Goal: Task Accomplishment & Management: Manage account settings

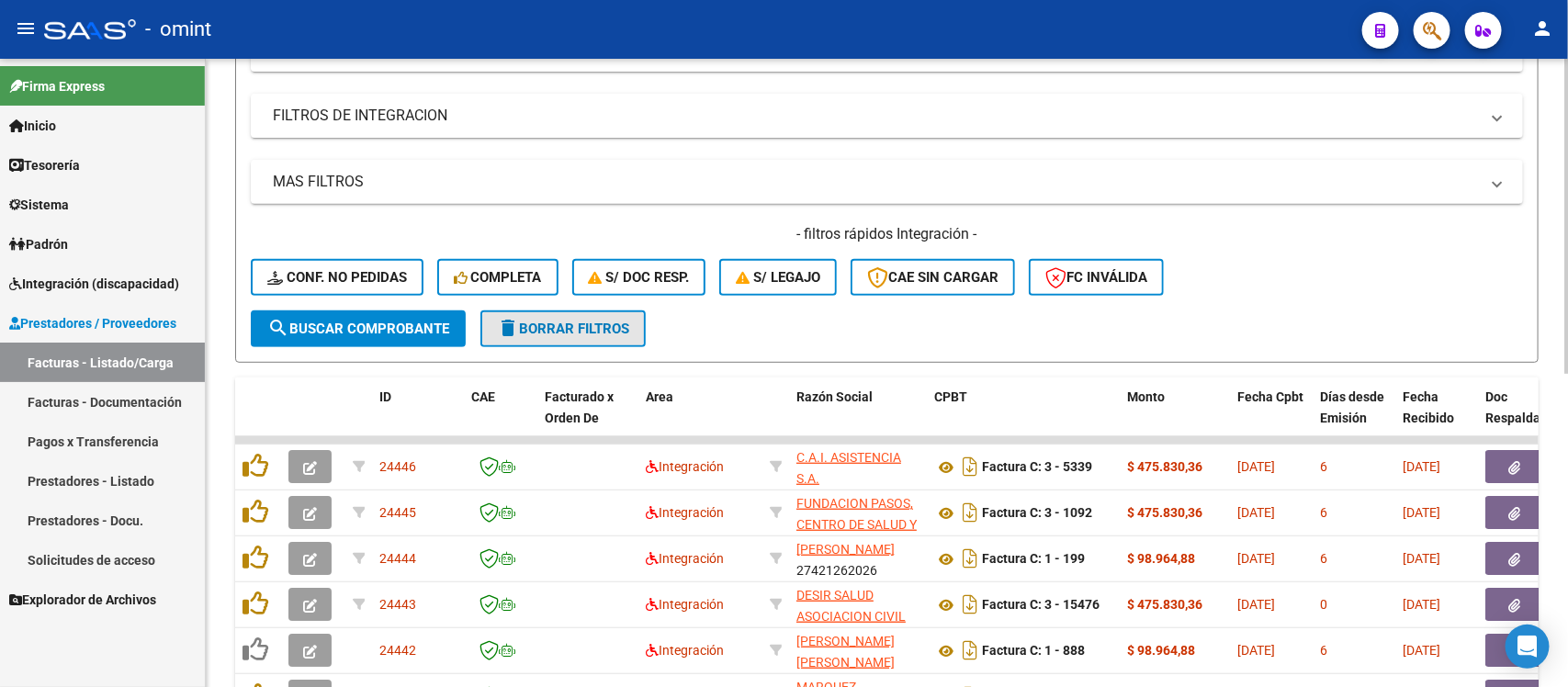
click at [556, 328] on span "delete Borrar Filtros" at bounding box center [563, 329] width 133 height 17
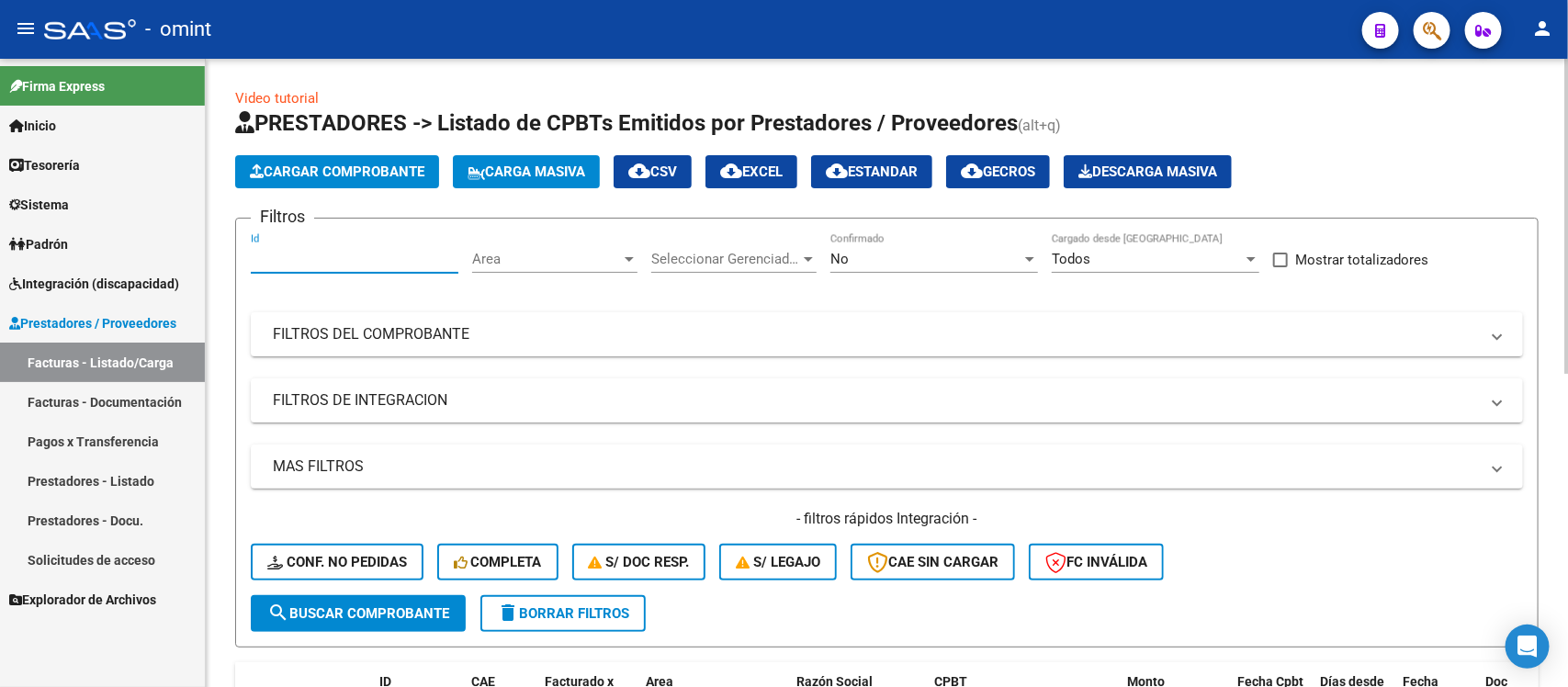
paste input "23922"
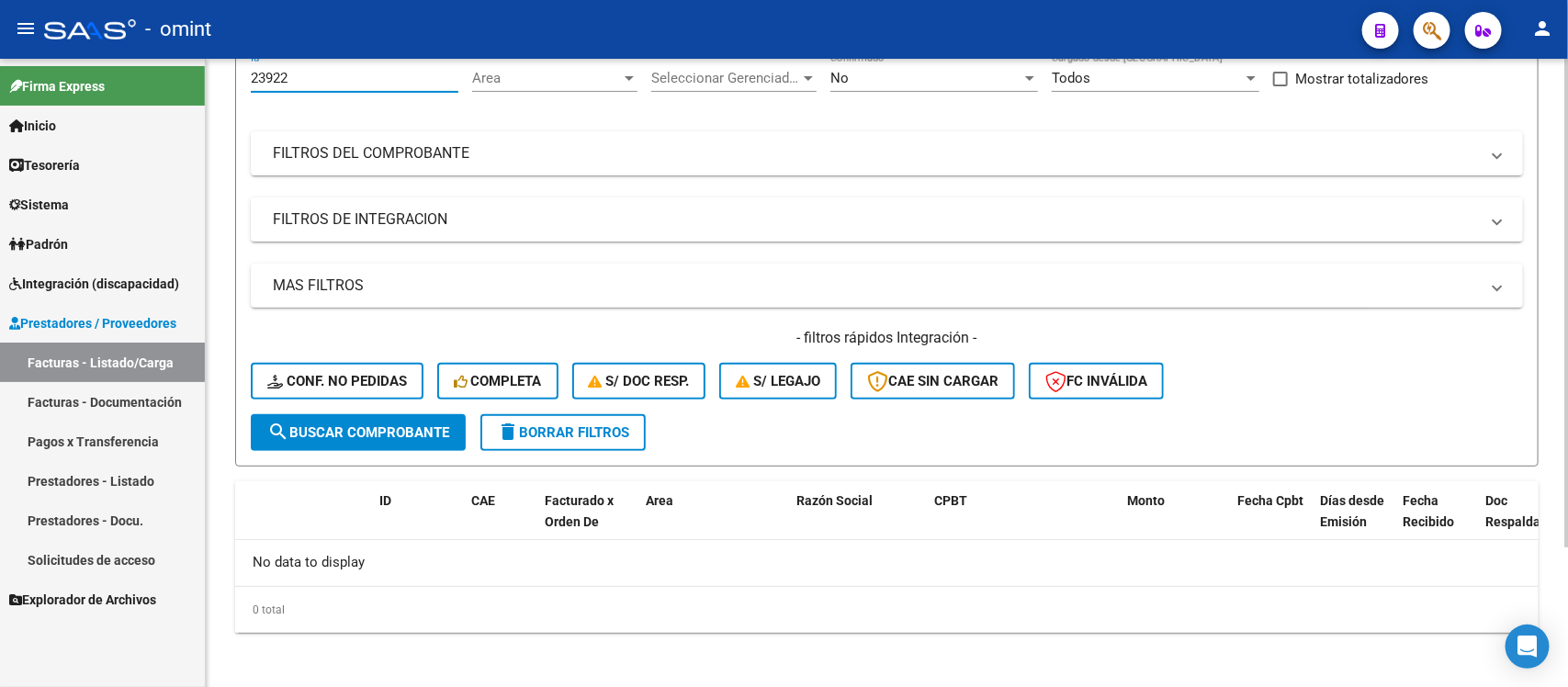
click at [299, 79] on input "23922" at bounding box center [354, 79] width 207 height 17
paste input "4389"
type input "24389"
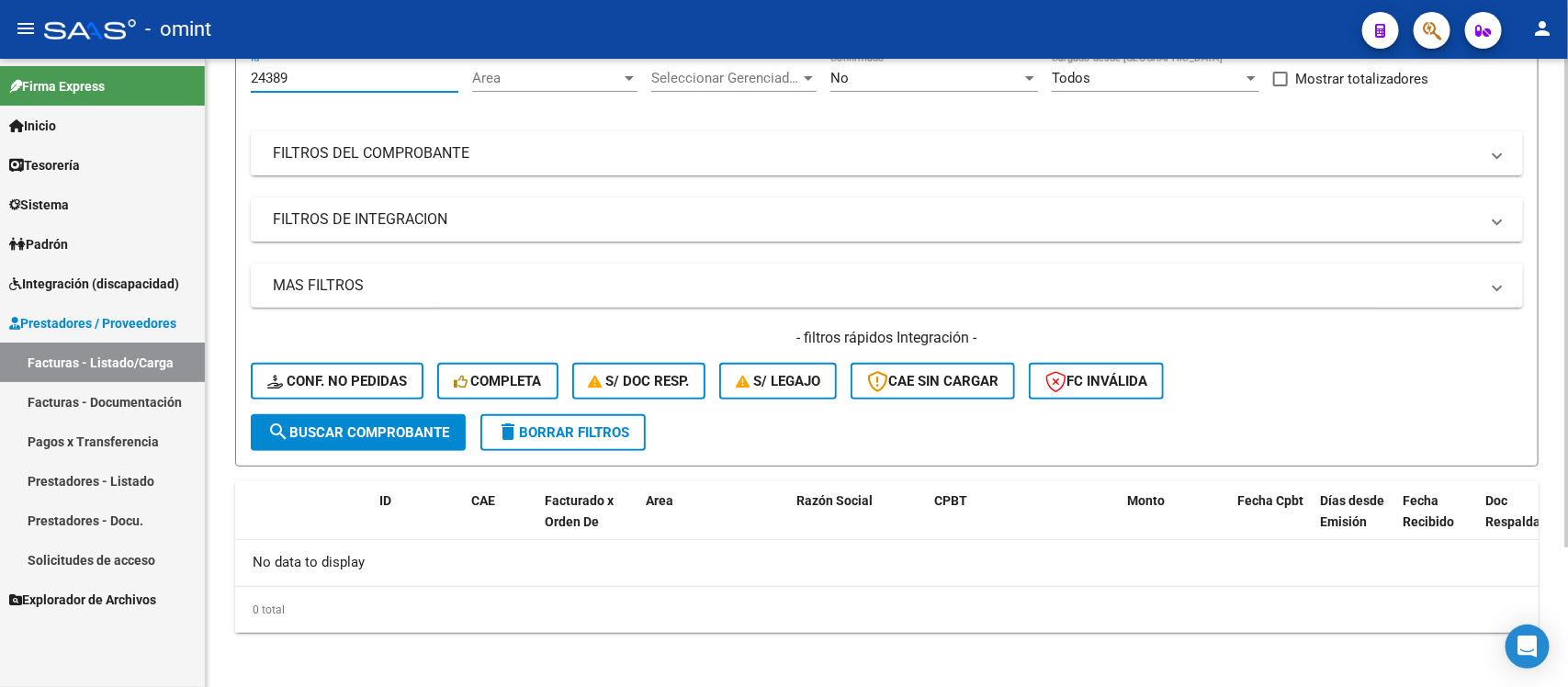
click at [435, 424] on span "search Buscar Comprobante" at bounding box center [358, 433] width 182 height 17
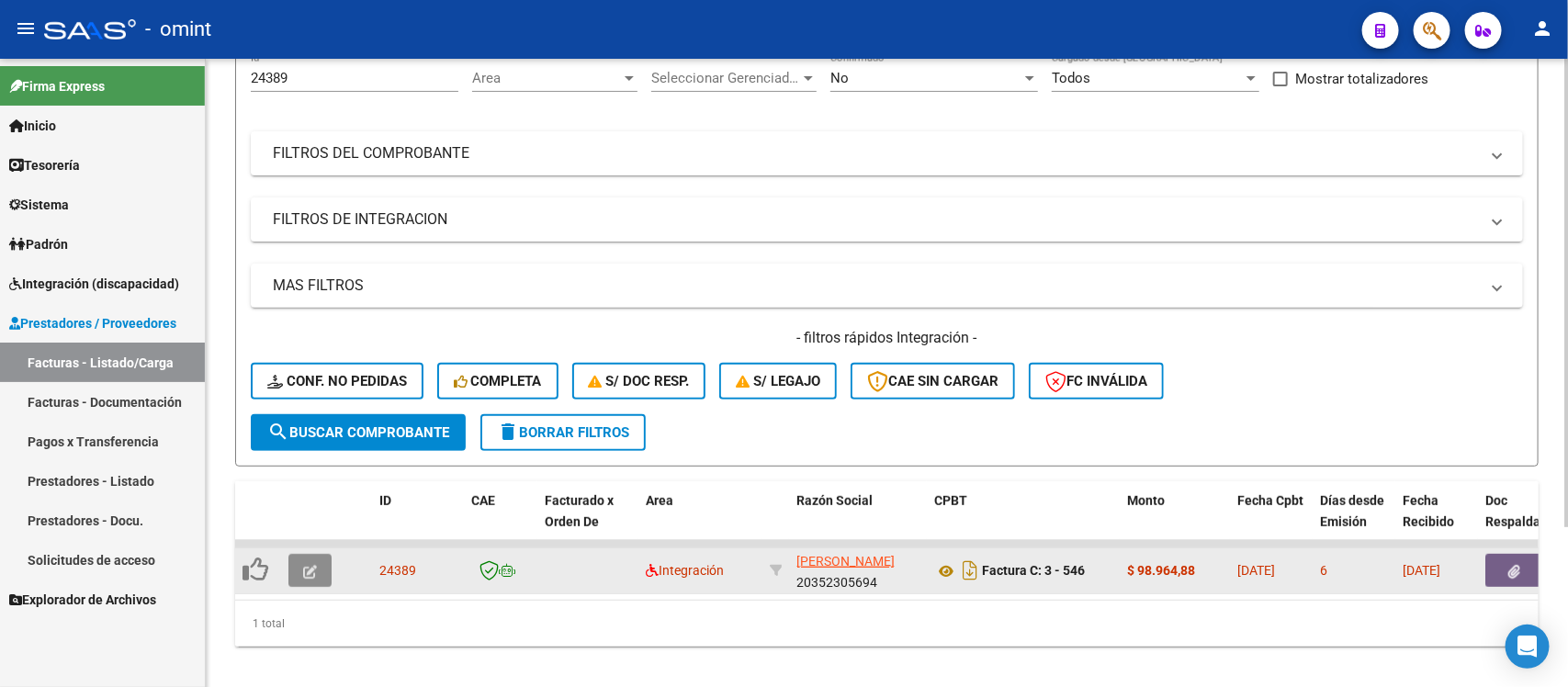
click at [323, 561] on button "button" at bounding box center [310, 570] width 43 height 33
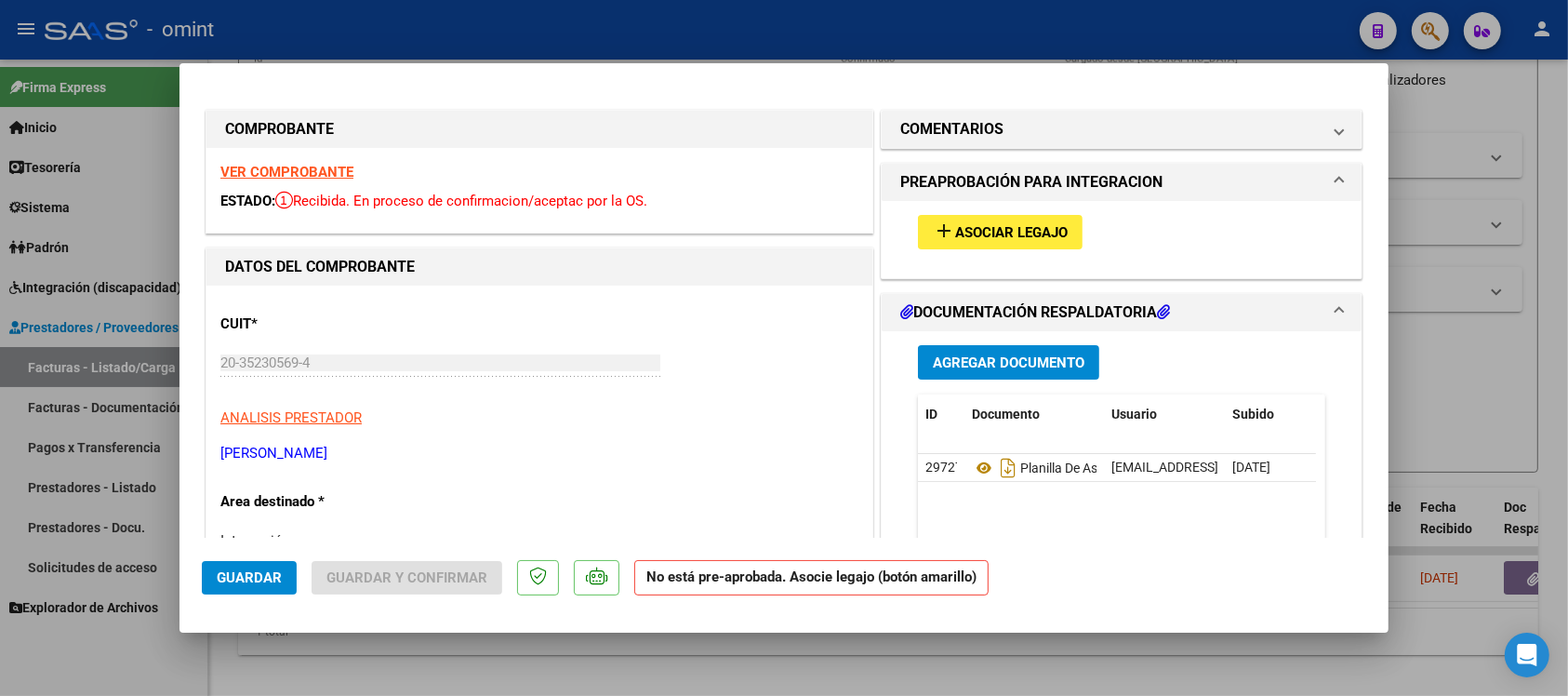
click at [341, 175] on strong "VER COMPROBANTE" at bounding box center [287, 172] width 133 height 17
click at [1061, 235] on button "add Asociar Legajo" at bounding box center [1000, 232] width 165 height 34
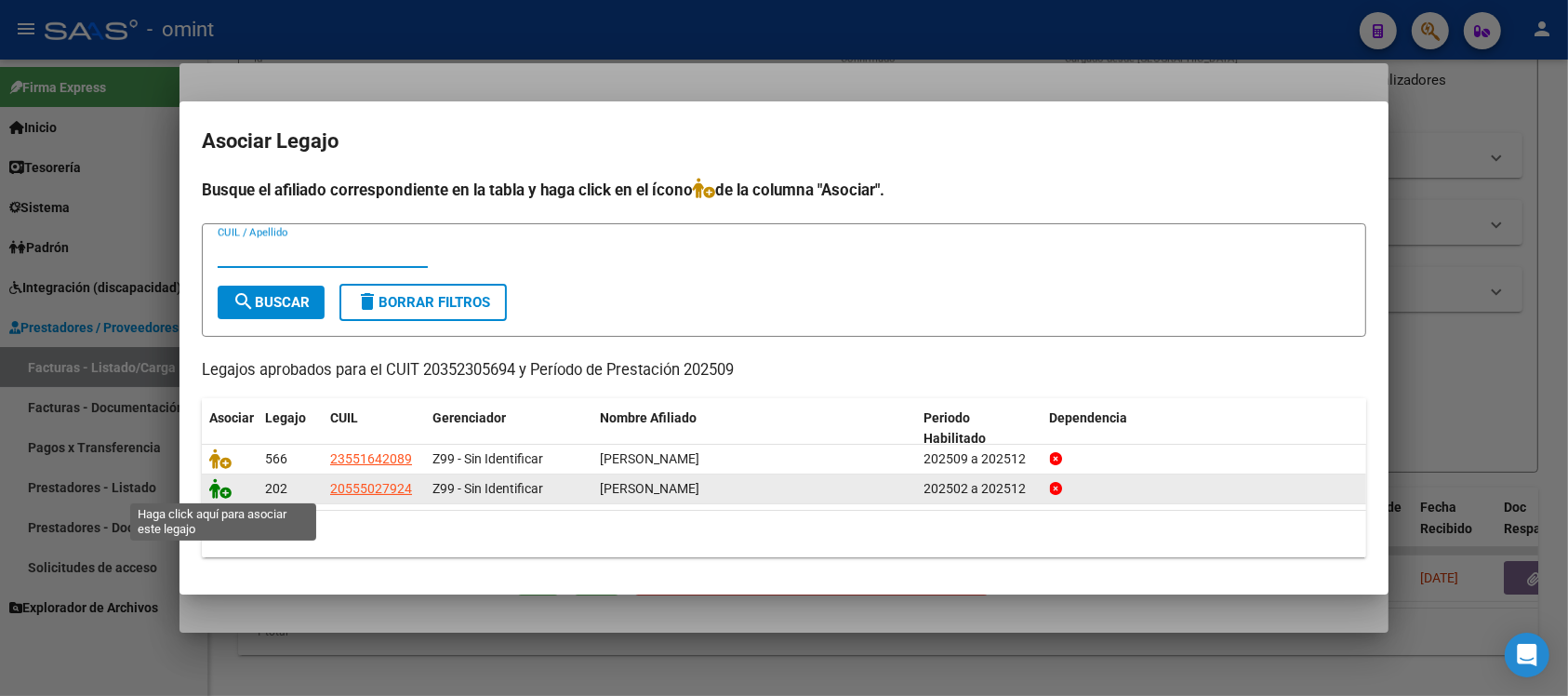
click at [214, 489] on icon at bounding box center [220, 489] width 23 height 21
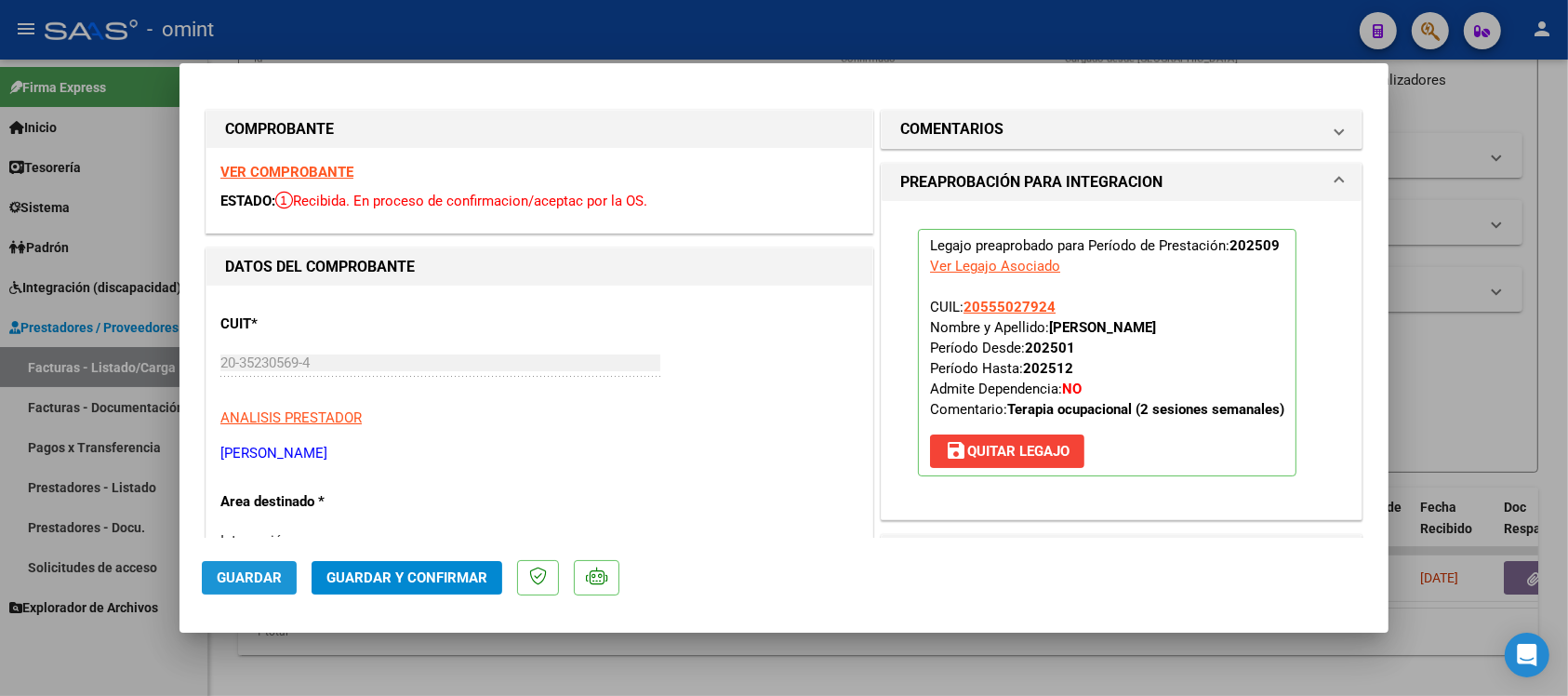
click at [268, 581] on span "Guardar" at bounding box center [249, 579] width 65 height 17
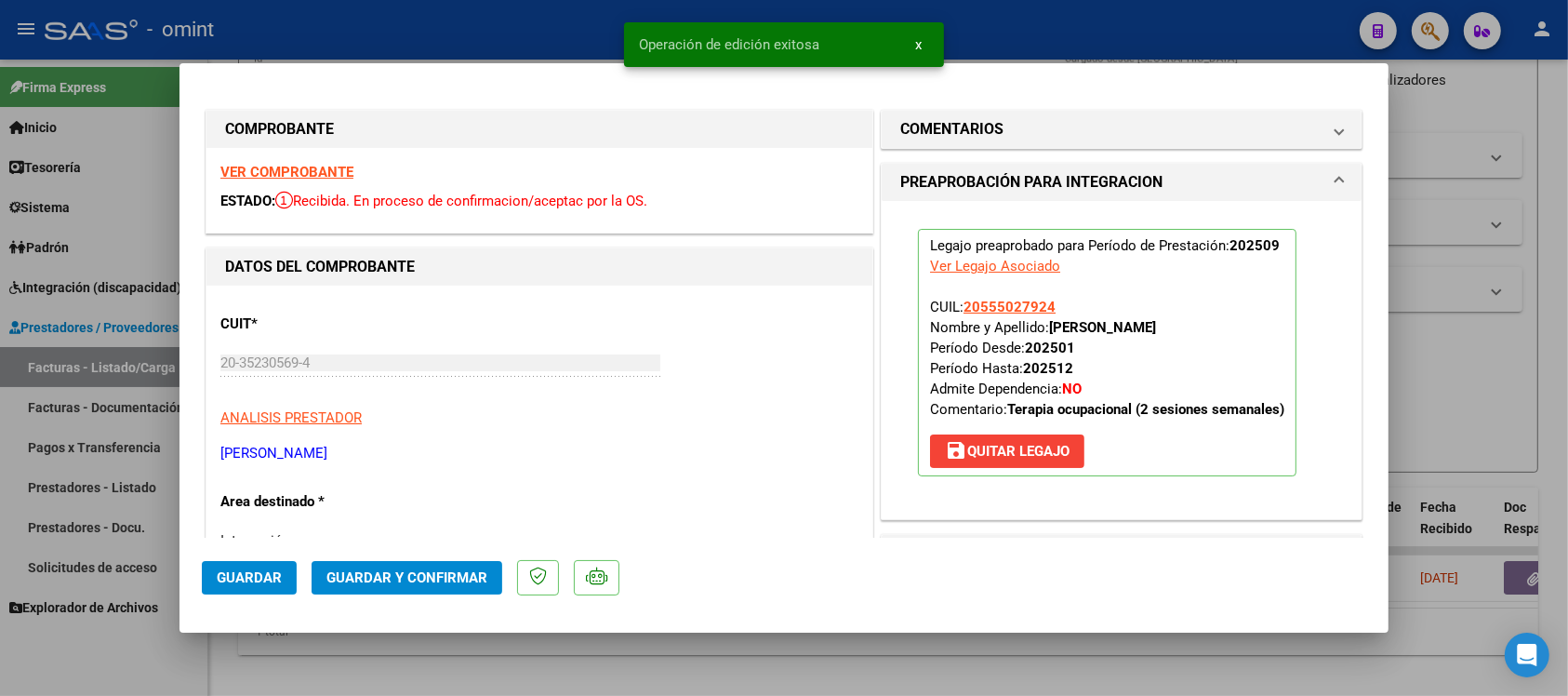
click at [469, 25] on div at bounding box center [784, 348] width 1568 height 696
type input "$ 0,00"
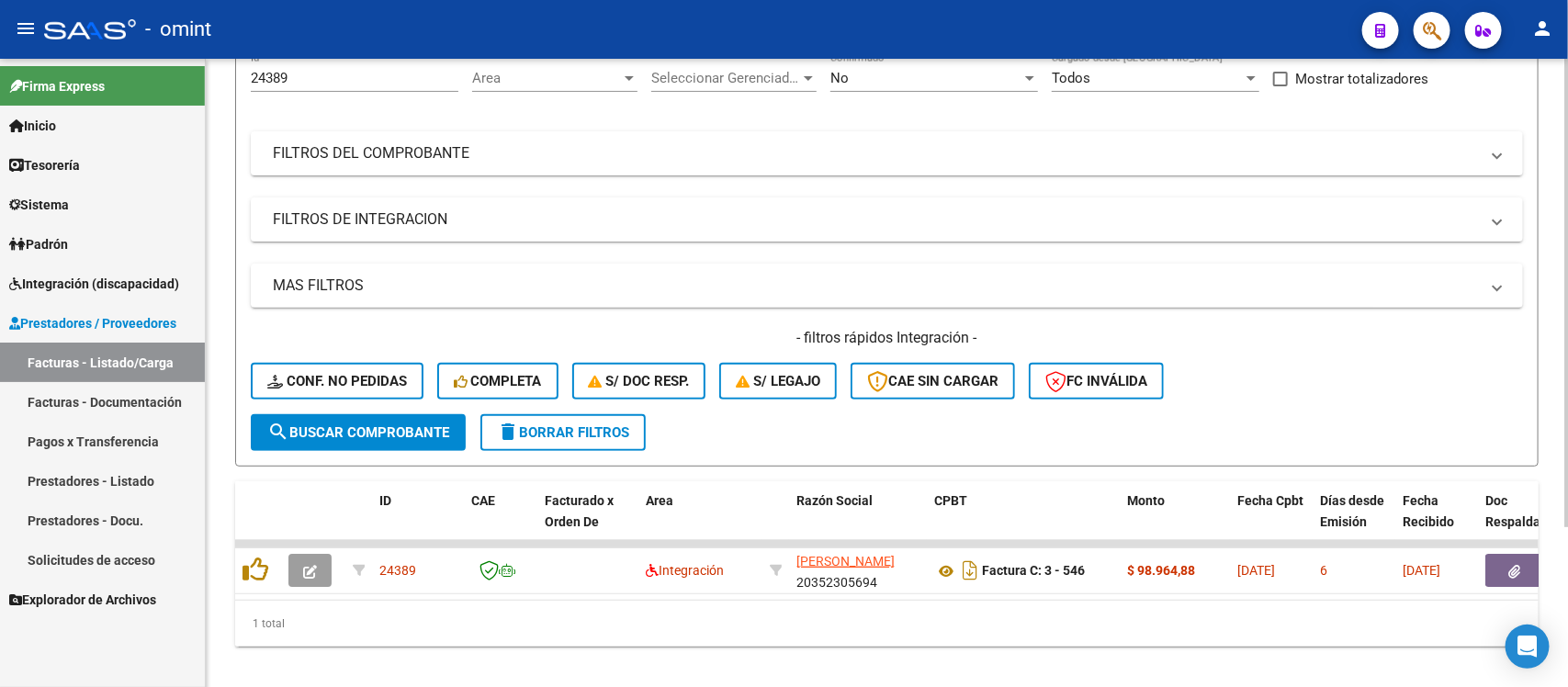
click at [318, 76] on input "24389" at bounding box center [354, 79] width 207 height 17
drag, startPoint x: 318, startPoint y: 76, endPoint x: 273, endPoint y: 74, distance: 45.0
click at [273, 74] on input "24389" at bounding box center [354, 79] width 207 height 17
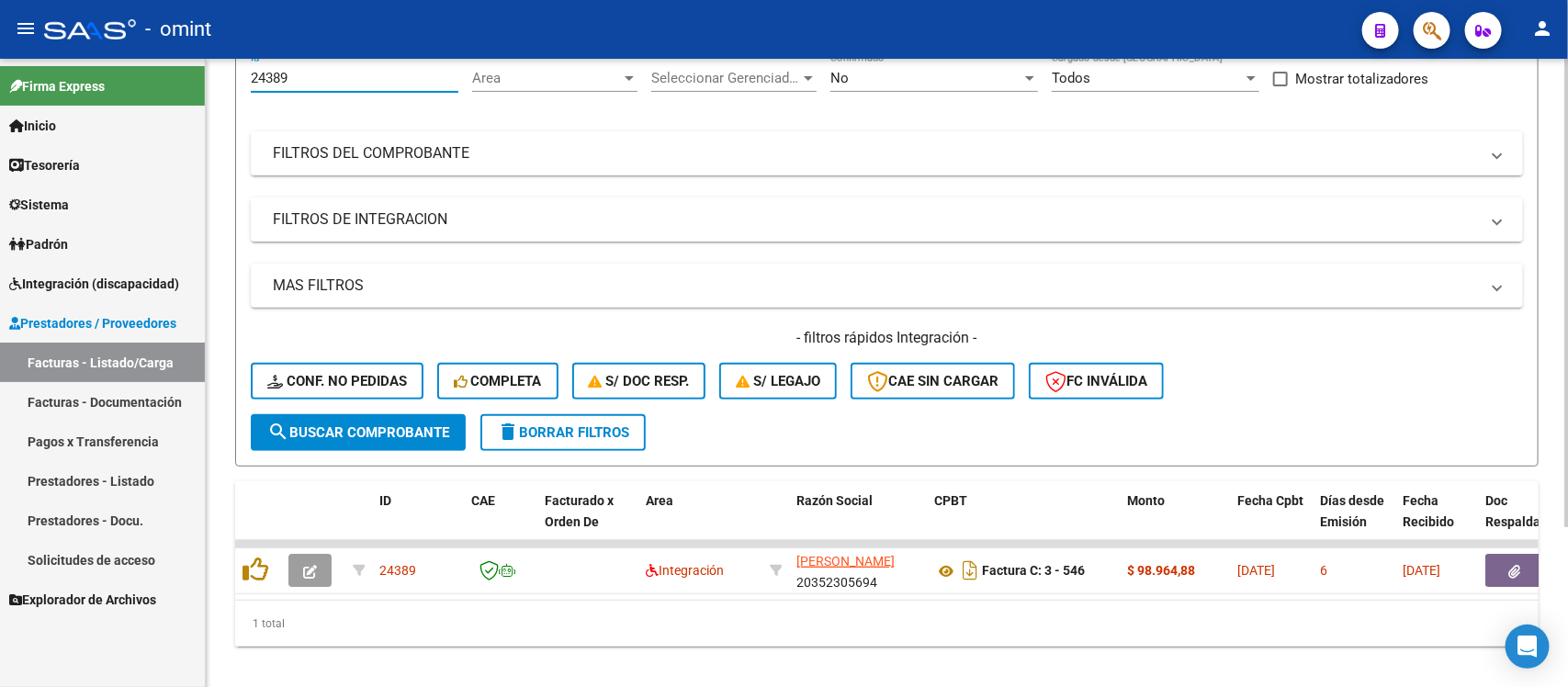
paste input "58"
type input "24358"
click at [373, 424] on span "search Buscar Comprobante" at bounding box center [358, 433] width 182 height 17
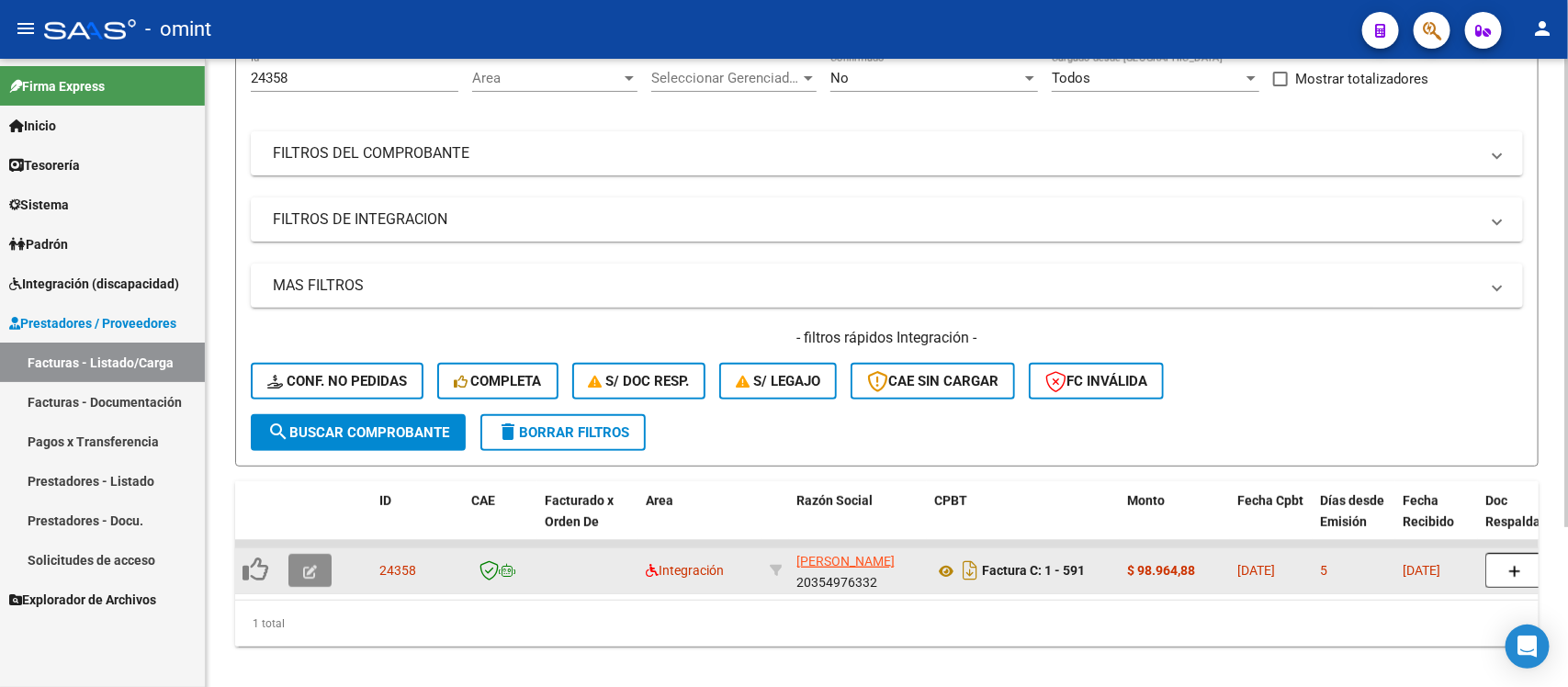
click at [323, 561] on button "button" at bounding box center [310, 570] width 43 height 33
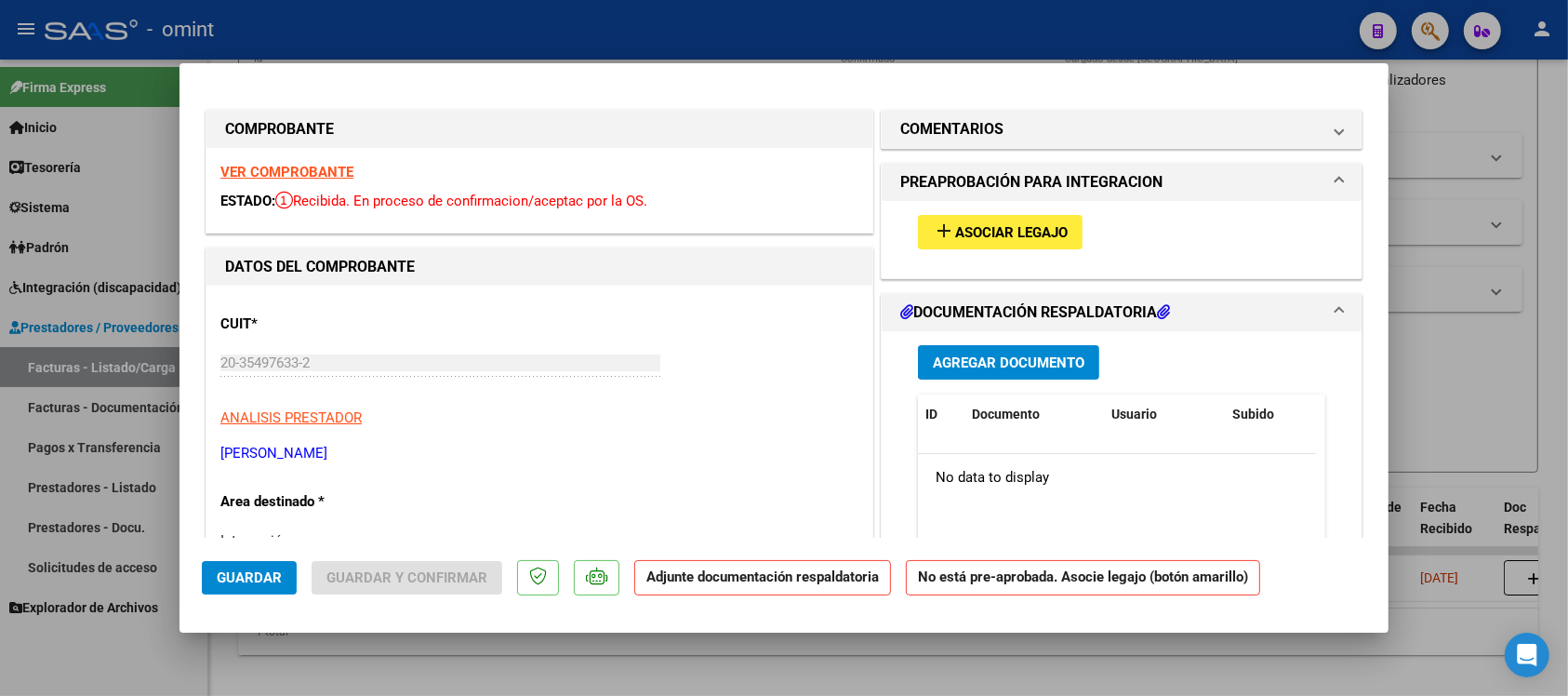
click at [319, 165] on strong "VER COMPROBANTE" at bounding box center [287, 172] width 133 height 17
click at [1021, 243] on button "add Asociar Legajo" at bounding box center [1000, 232] width 165 height 34
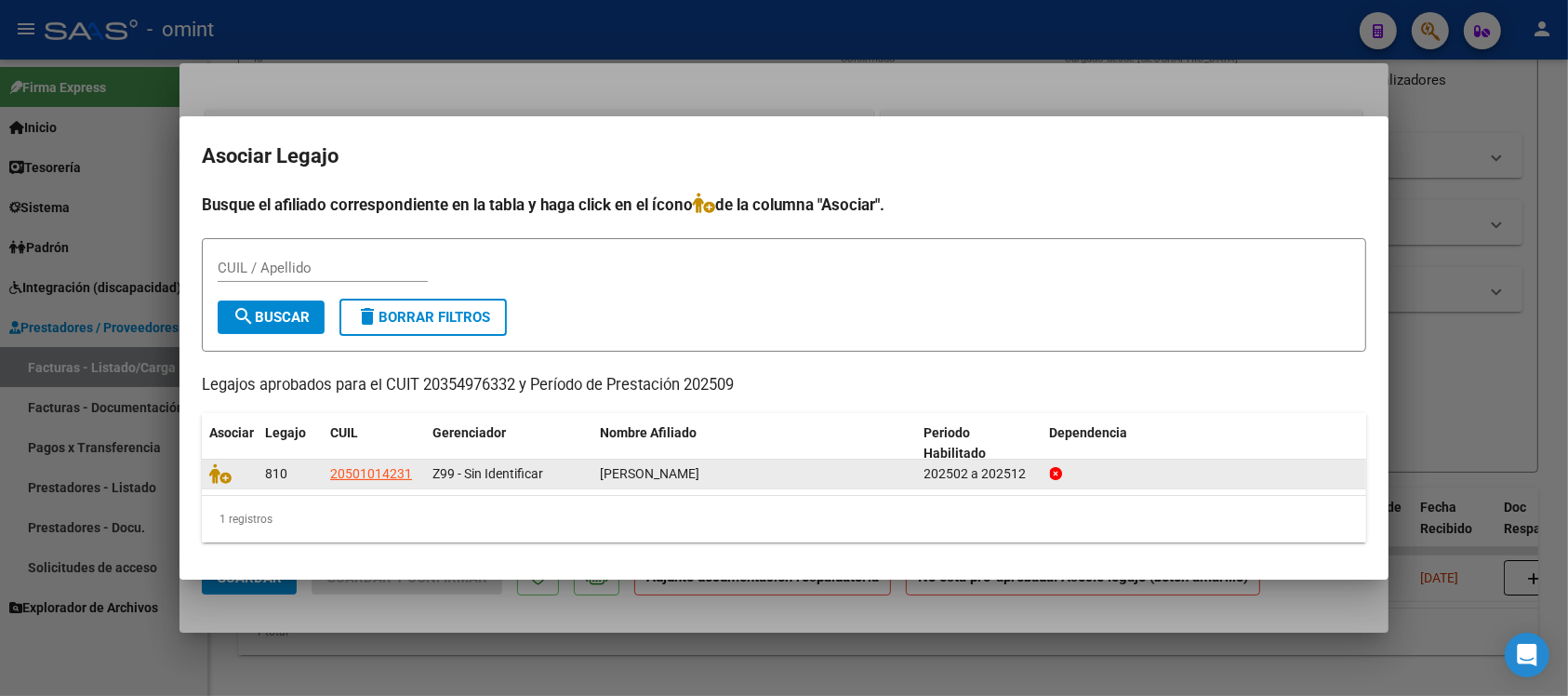
click at [221, 482] on div at bounding box center [229, 474] width 41 height 22
click at [220, 476] on icon at bounding box center [220, 474] width 23 height 21
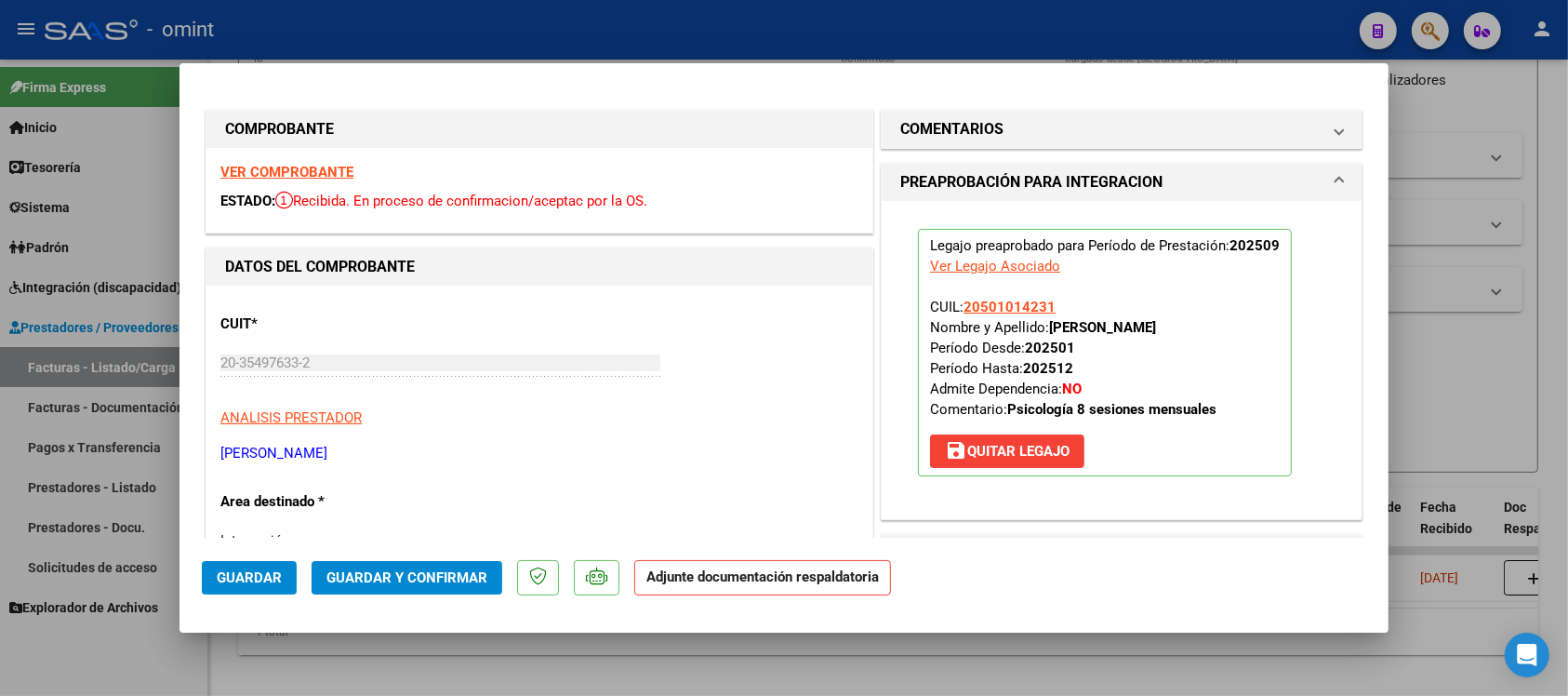
click at [219, 583] on span "Guardar" at bounding box center [249, 579] width 65 height 17
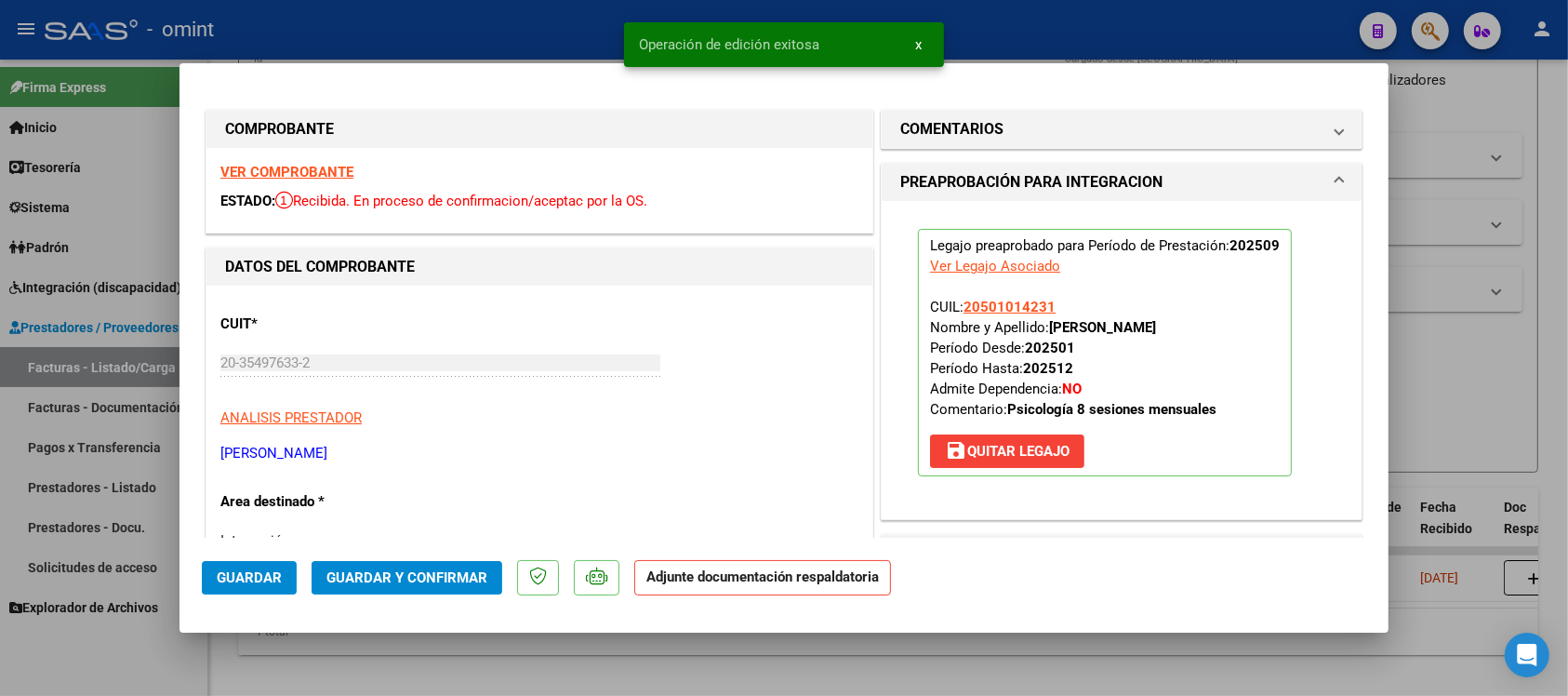
click at [544, 28] on div at bounding box center [784, 348] width 1568 height 696
type input "$ 0,00"
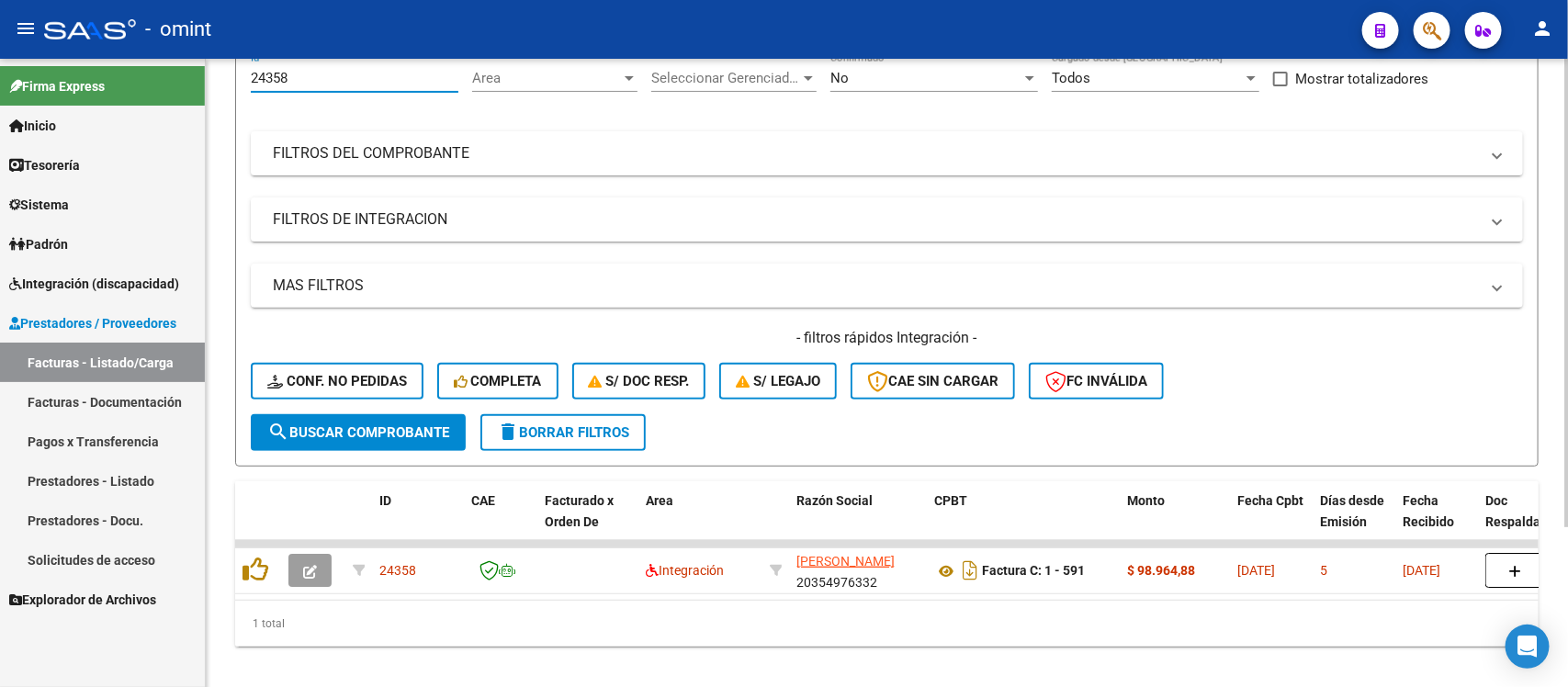
click at [276, 74] on input "24358" at bounding box center [354, 79] width 207 height 17
paste input "270"
type input "24270"
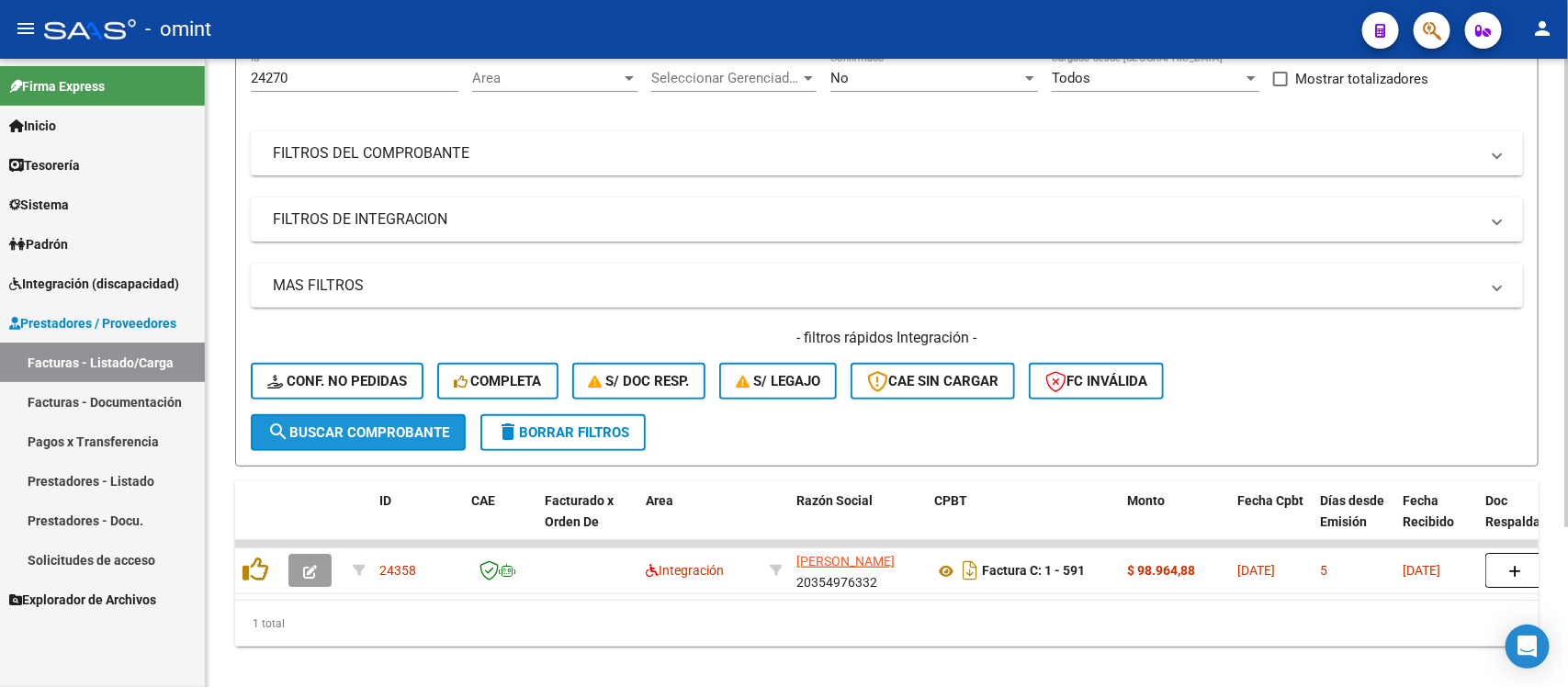
click at [351, 414] on button "search Buscar Comprobante" at bounding box center [358, 432] width 215 height 36
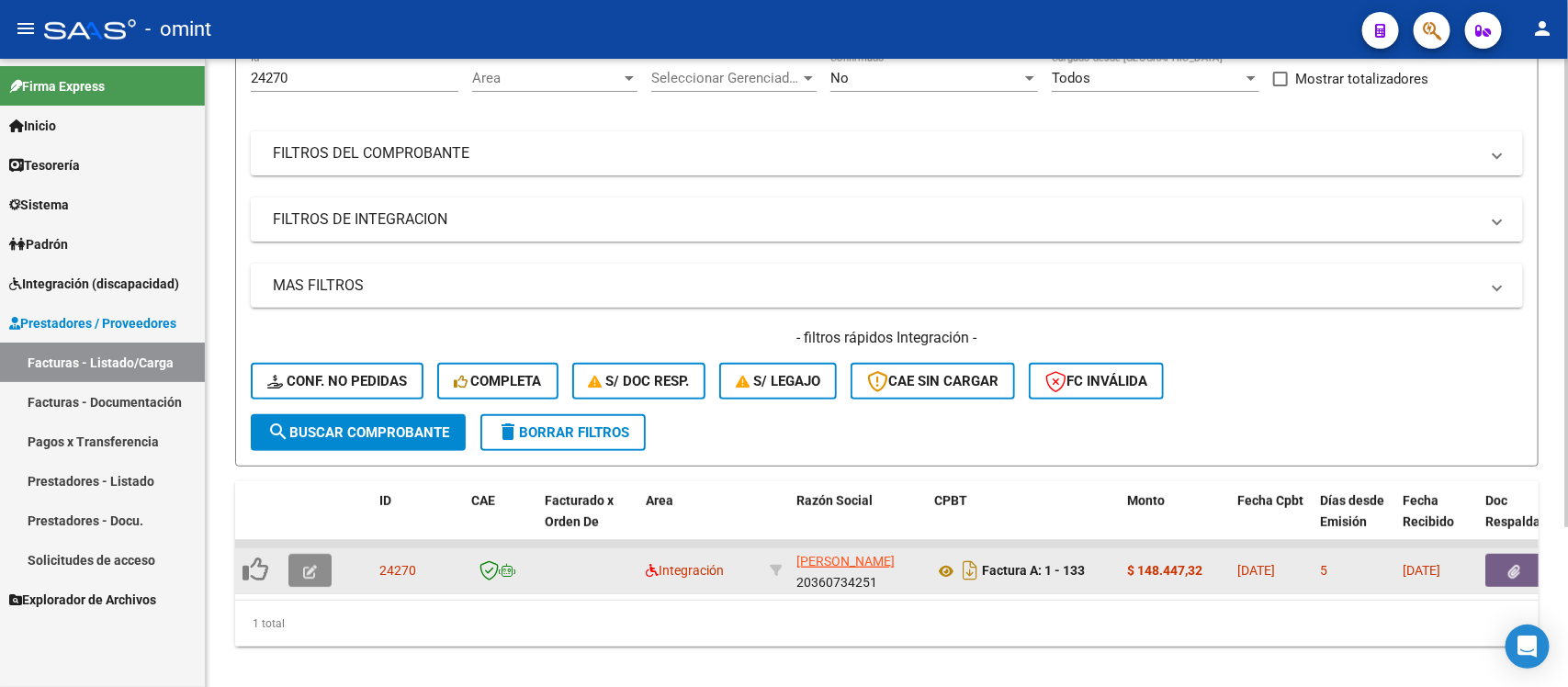
click at [319, 558] on button "button" at bounding box center [310, 570] width 43 height 33
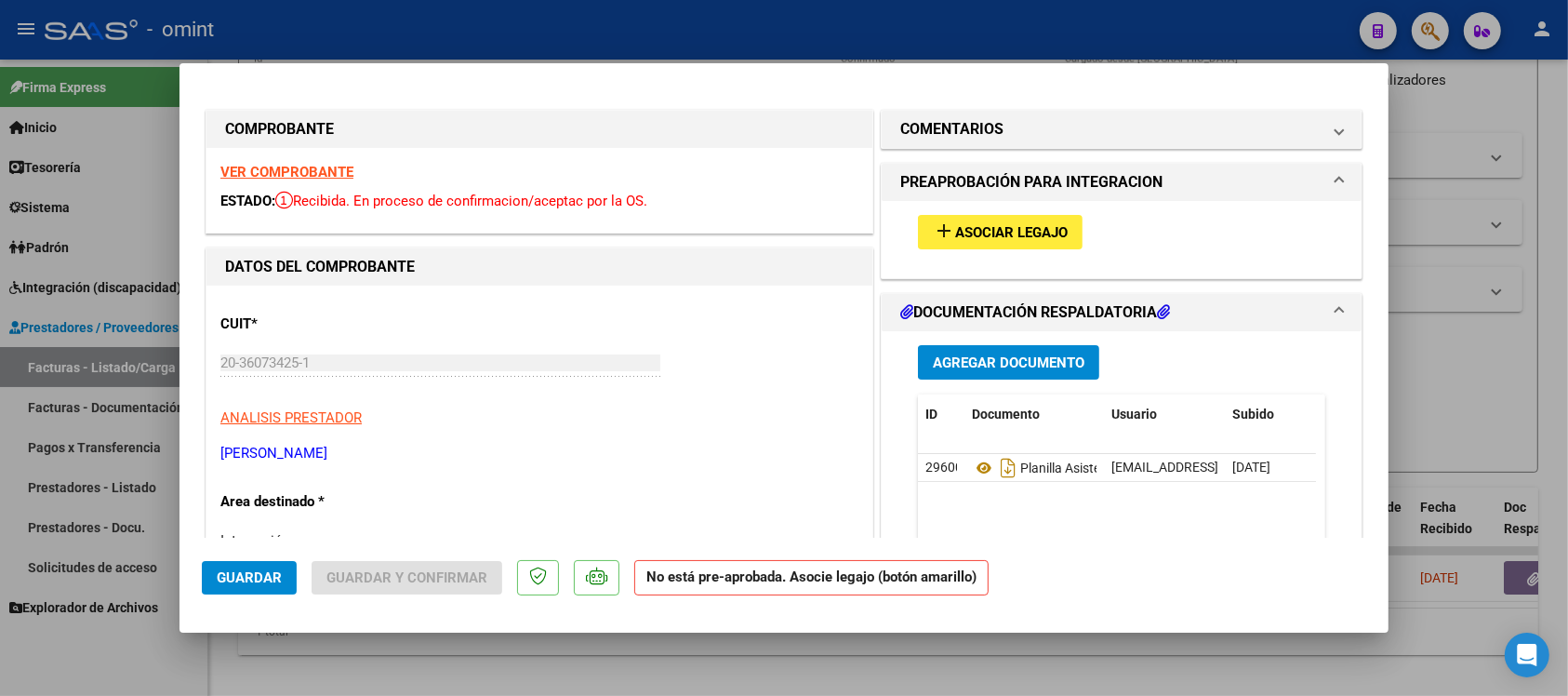
click at [312, 168] on strong "VER COMPROBANTE" at bounding box center [287, 172] width 133 height 17
click at [964, 234] on span "Asociar Legajo" at bounding box center [1012, 233] width 113 height 17
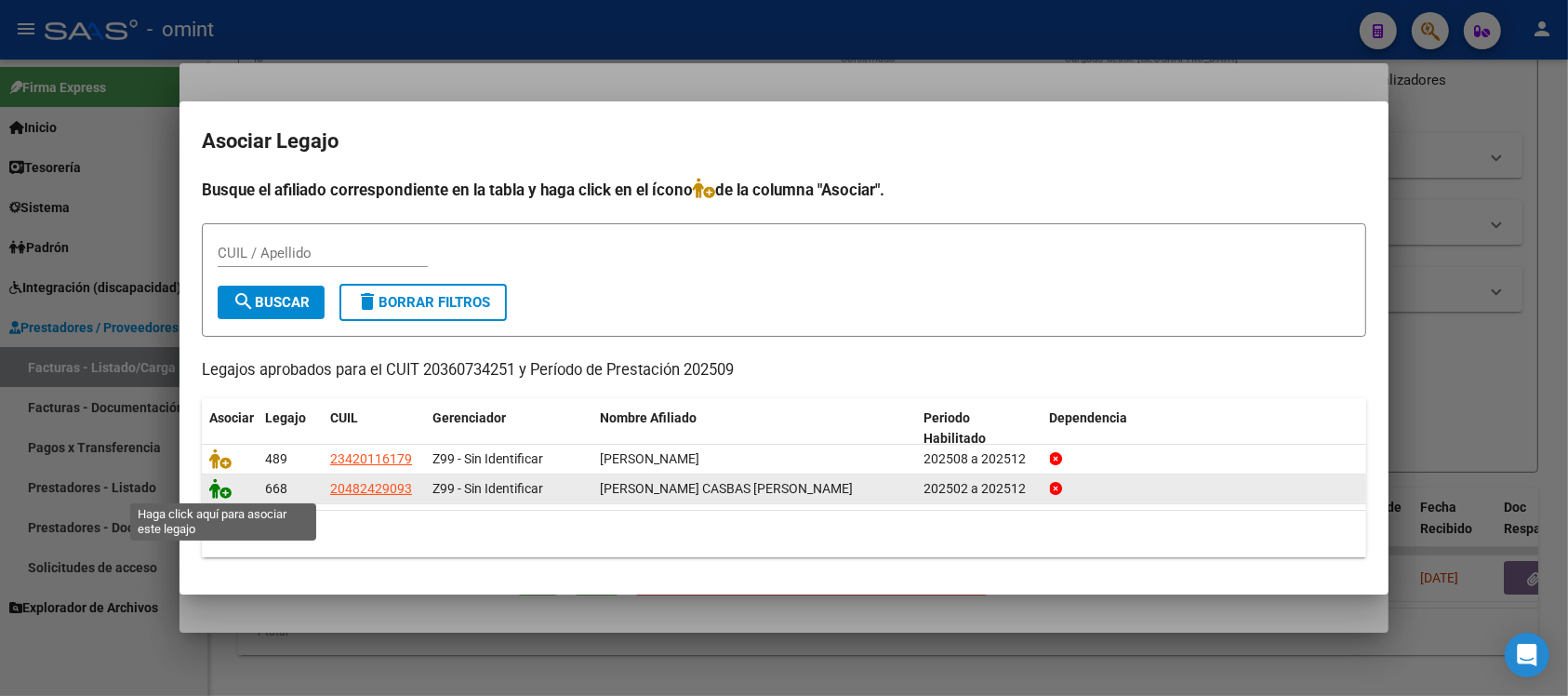
click at [228, 489] on icon at bounding box center [220, 489] width 23 height 21
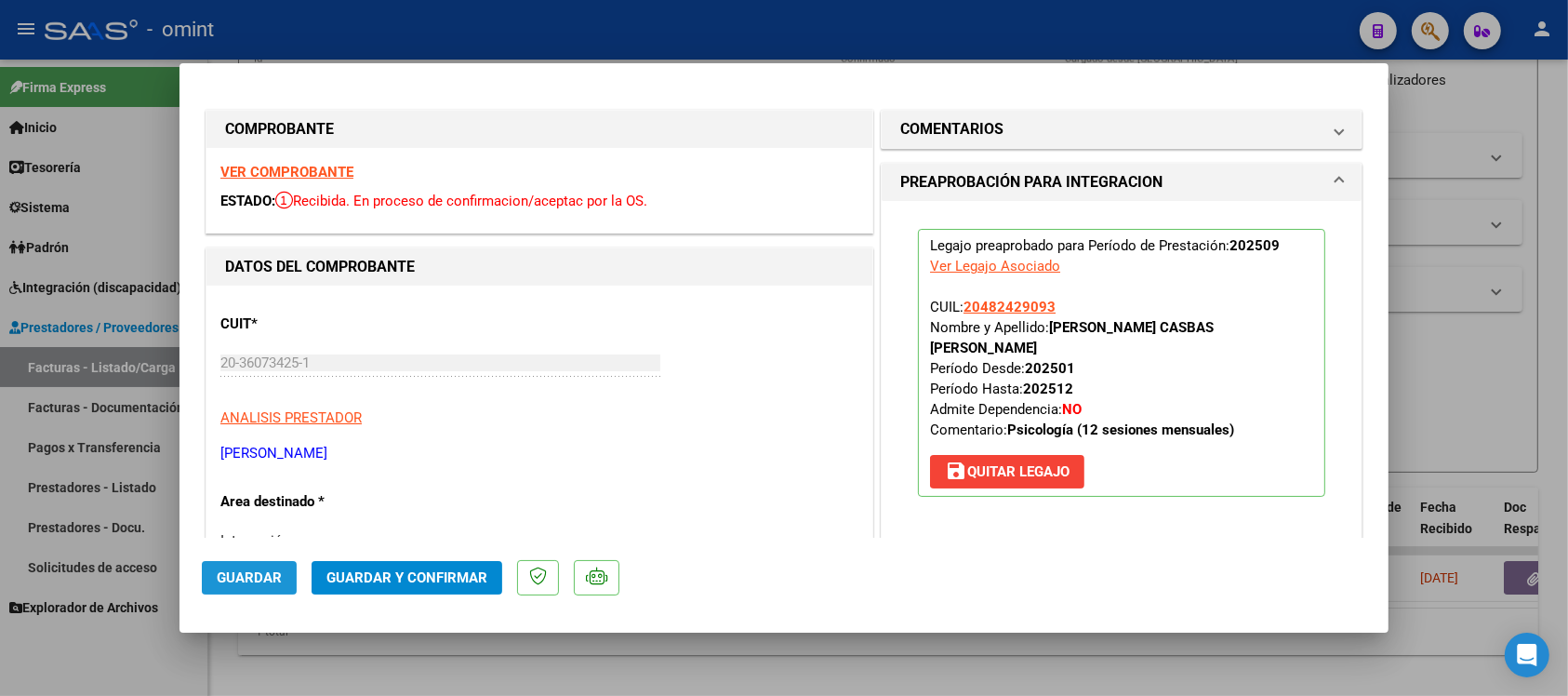
click at [257, 574] on span "Guardar" at bounding box center [249, 579] width 65 height 17
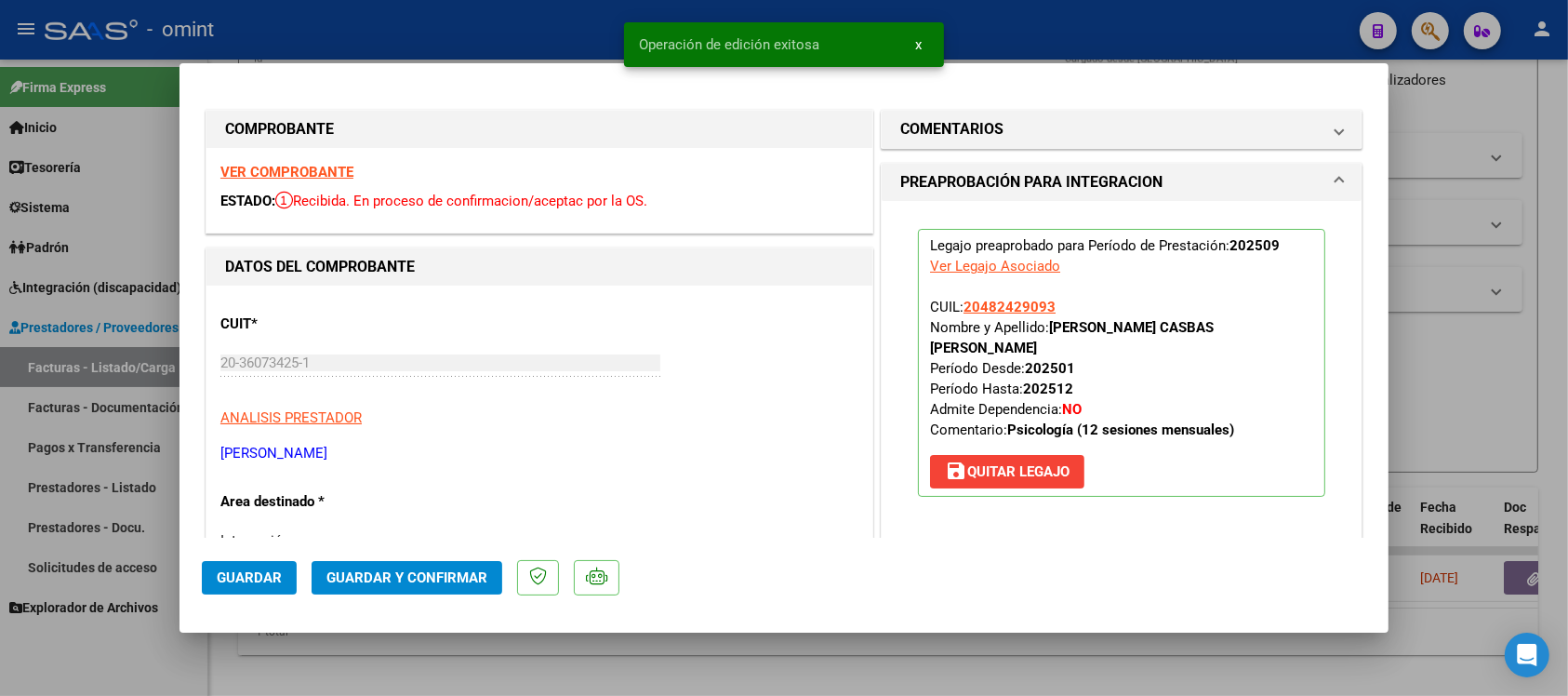
click at [485, 3] on div at bounding box center [784, 348] width 1568 height 696
type input "$ 0,00"
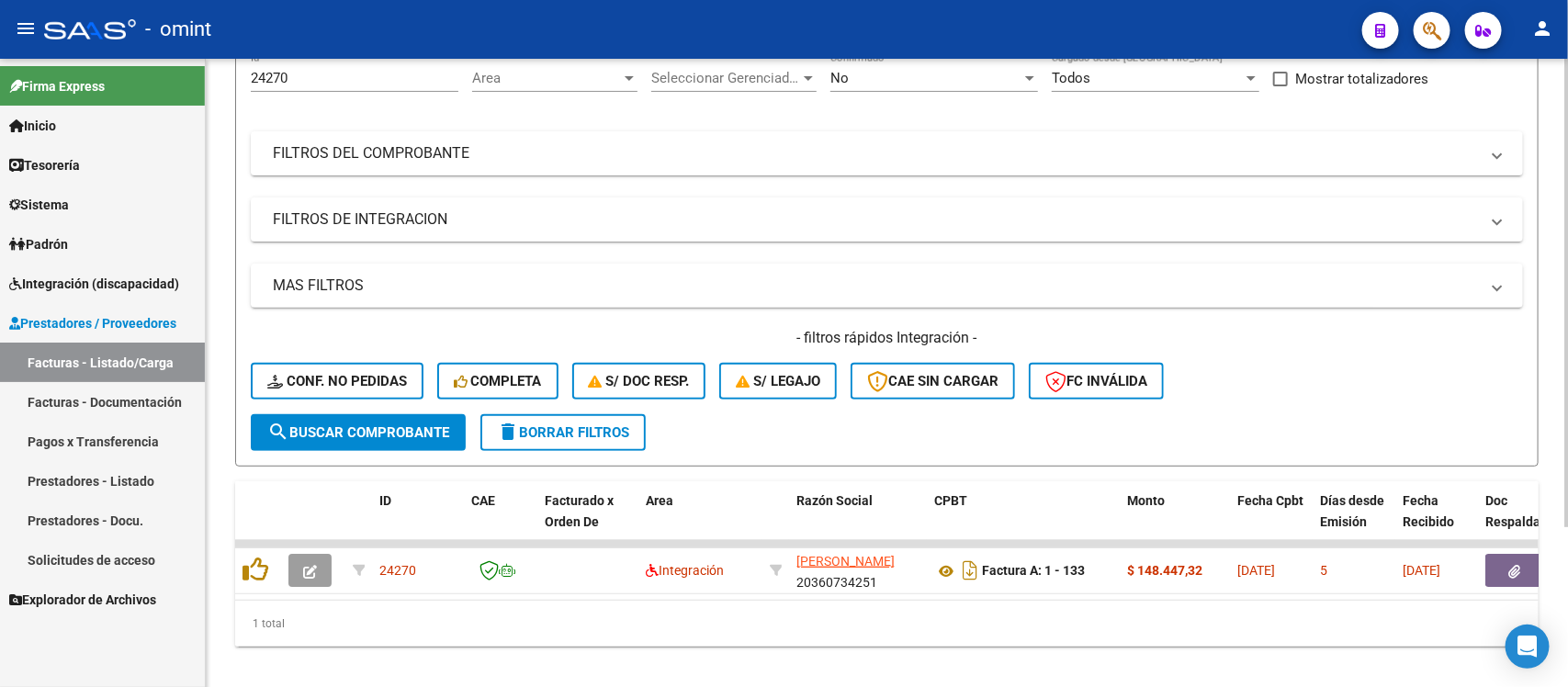
click at [277, 71] on input "24270" at bounding box center [354, 79] width 207 height 17
paste input "371"
type input "23710"
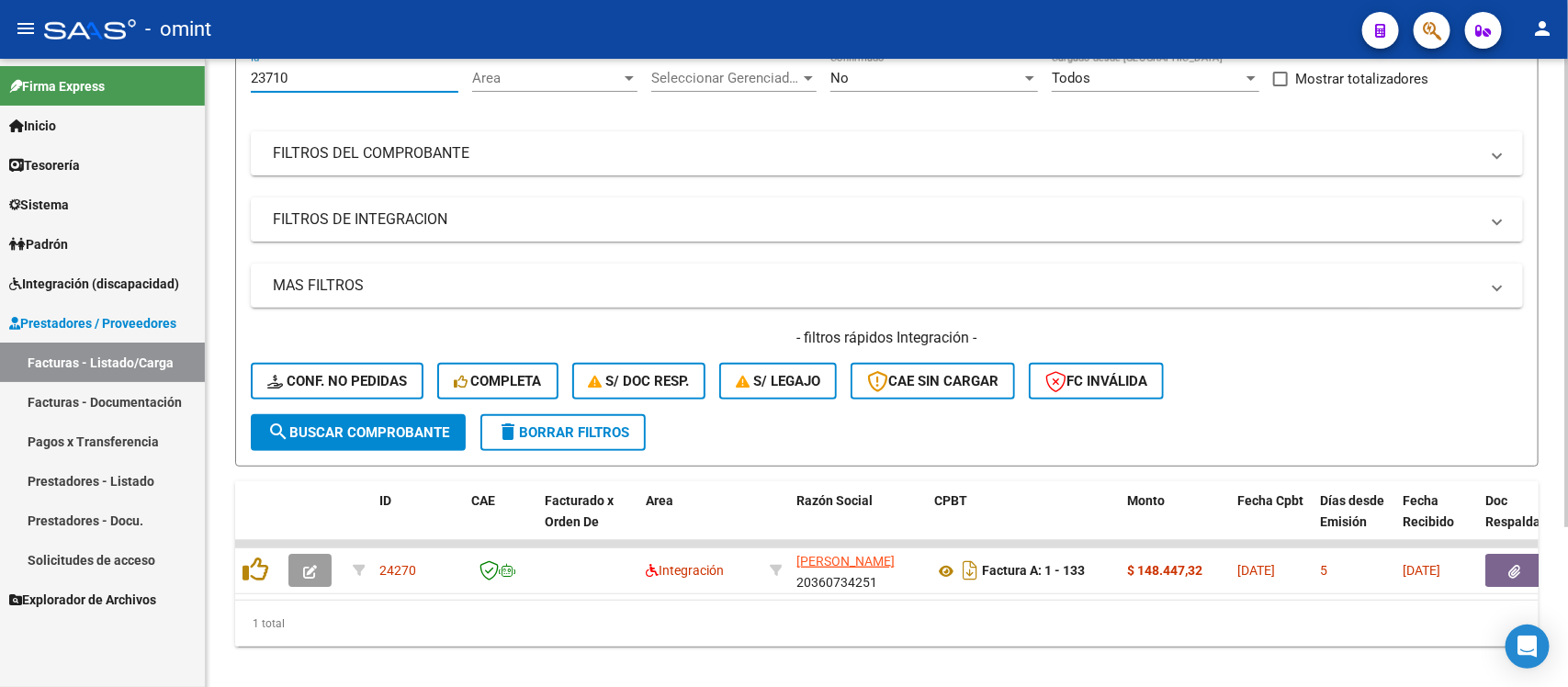
click at [367, 434] on span "search Buscar Comprobante" at bounding box center [358, 433] width 182 height 17
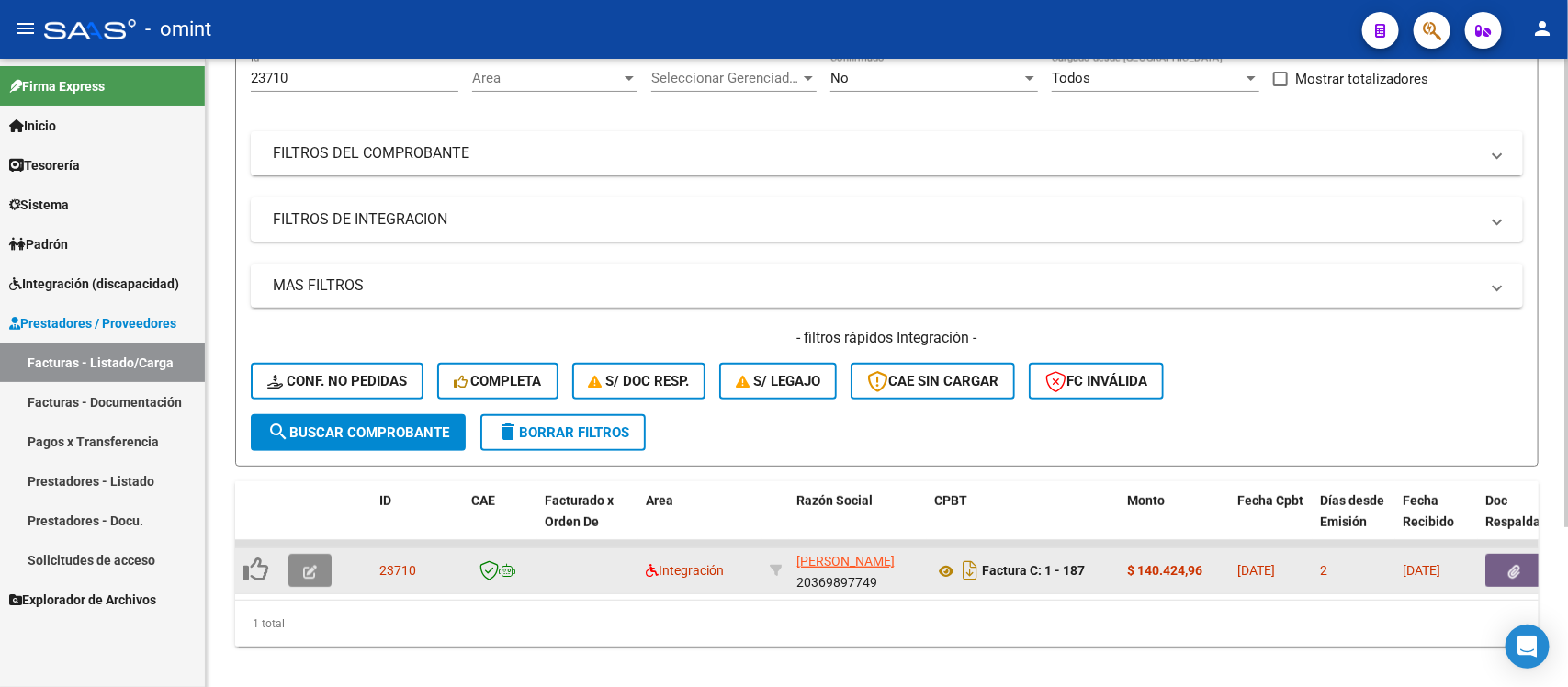
click at [320, 563] on button "button" at bounding box center [310, 570] width 43 height 33
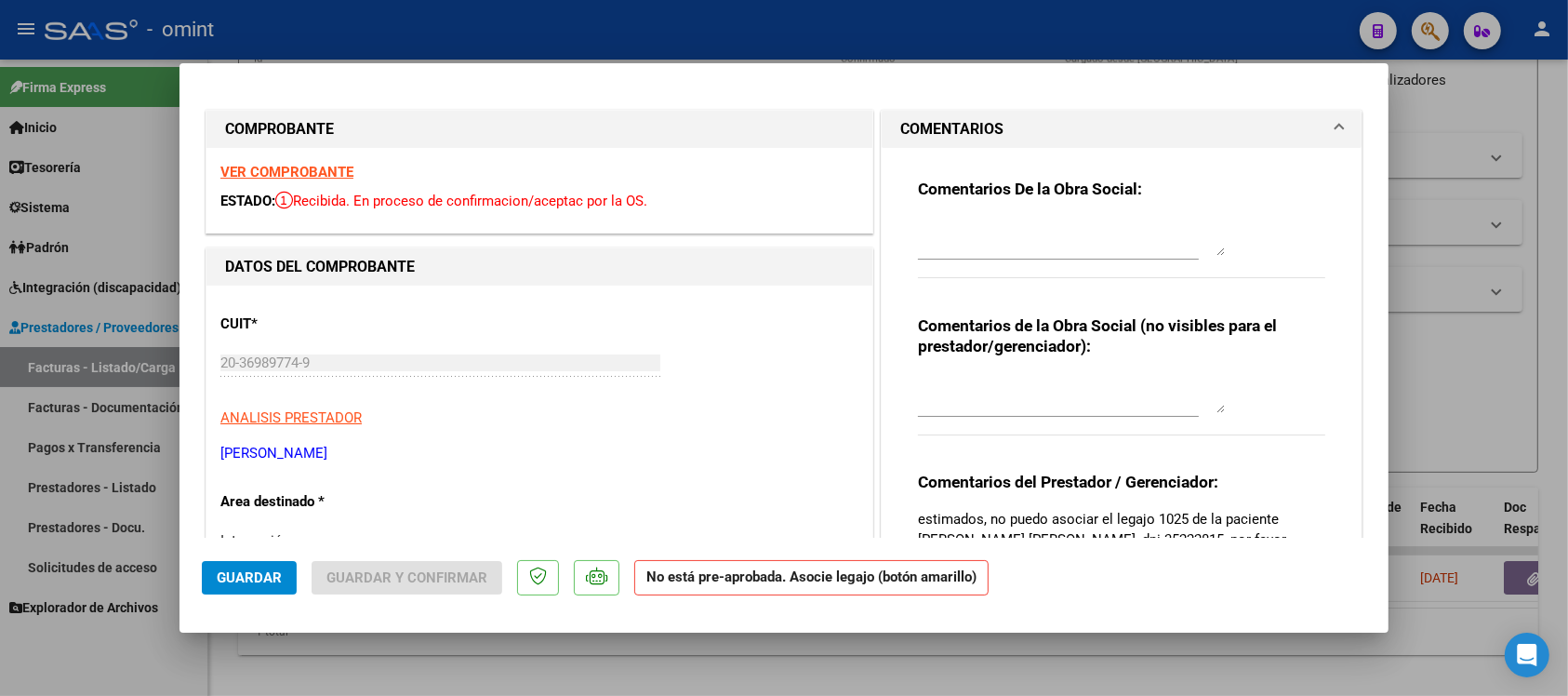
click at [296, 170] on strong "VER COMPROBANTE" at bounding box center [287, 172] width 133 height 17
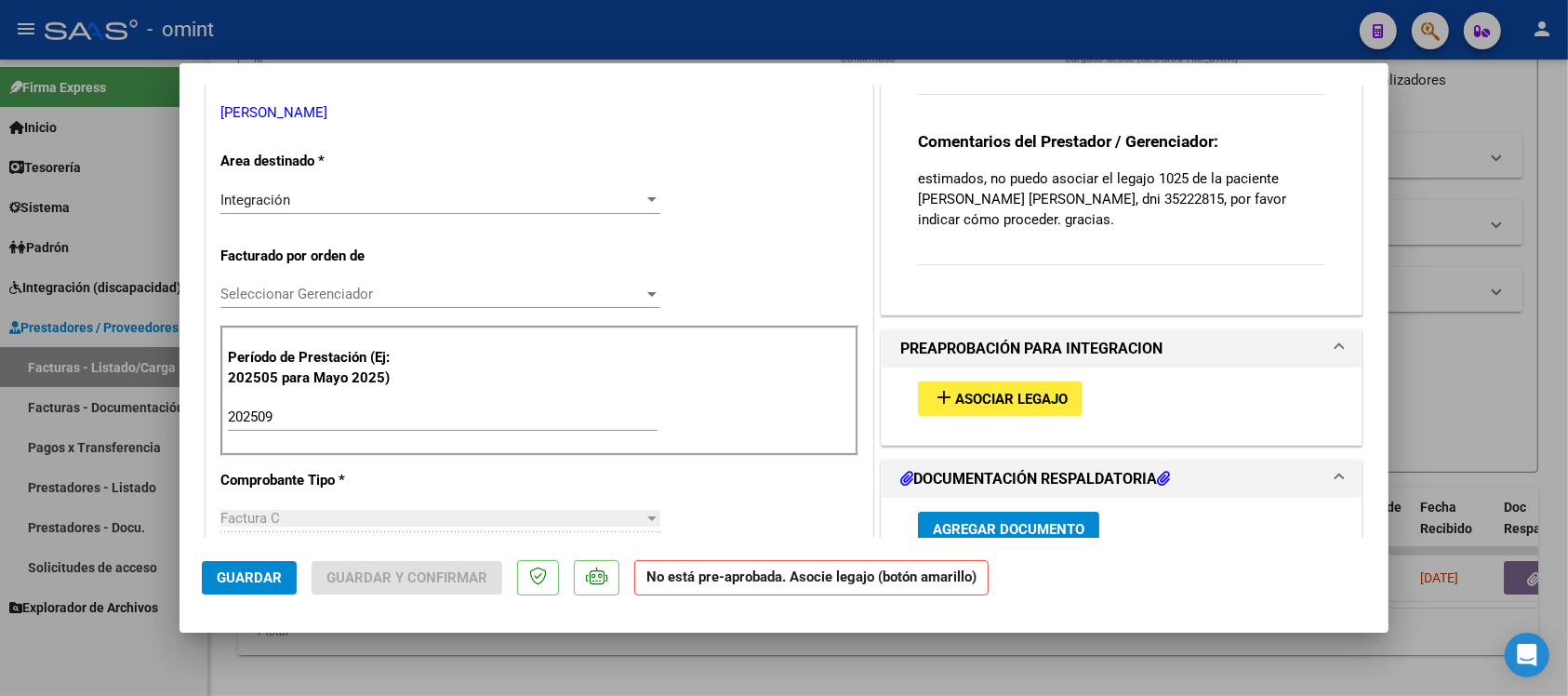
scroll to position [349, 0]
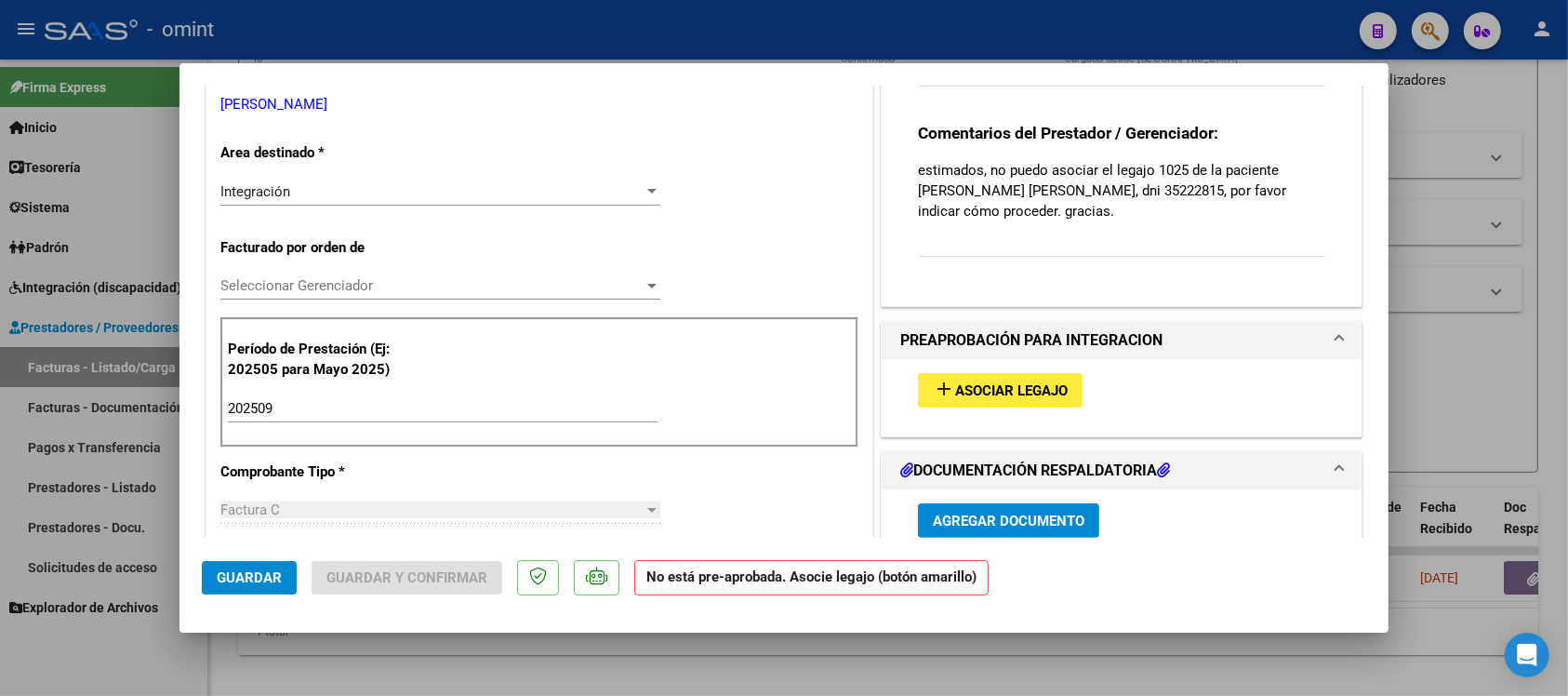
click at [1043, 399] on span "Asociar Legajo" at bounding box center [1012, 391] width 113 height 17
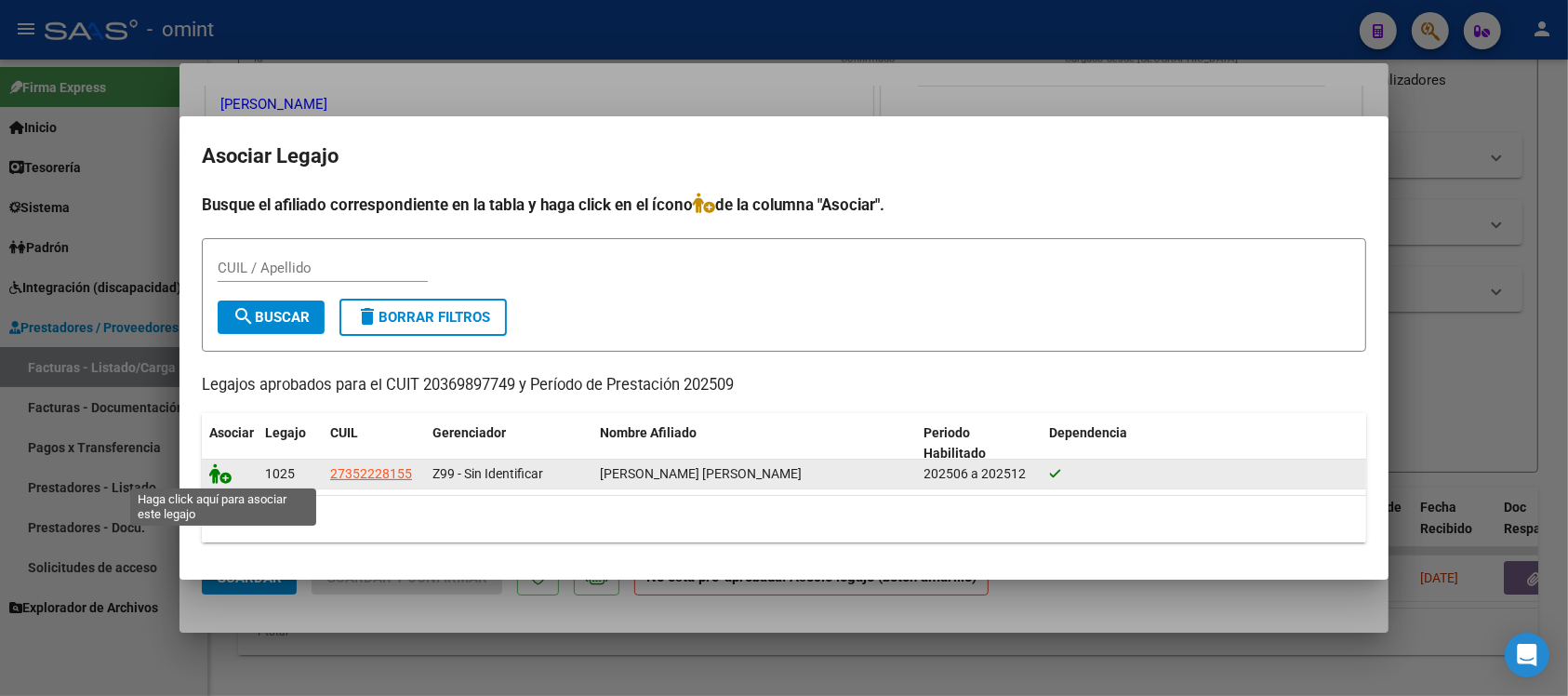
click at [209, 468] on icon at bounding box center [220, 474] width 23 height 21
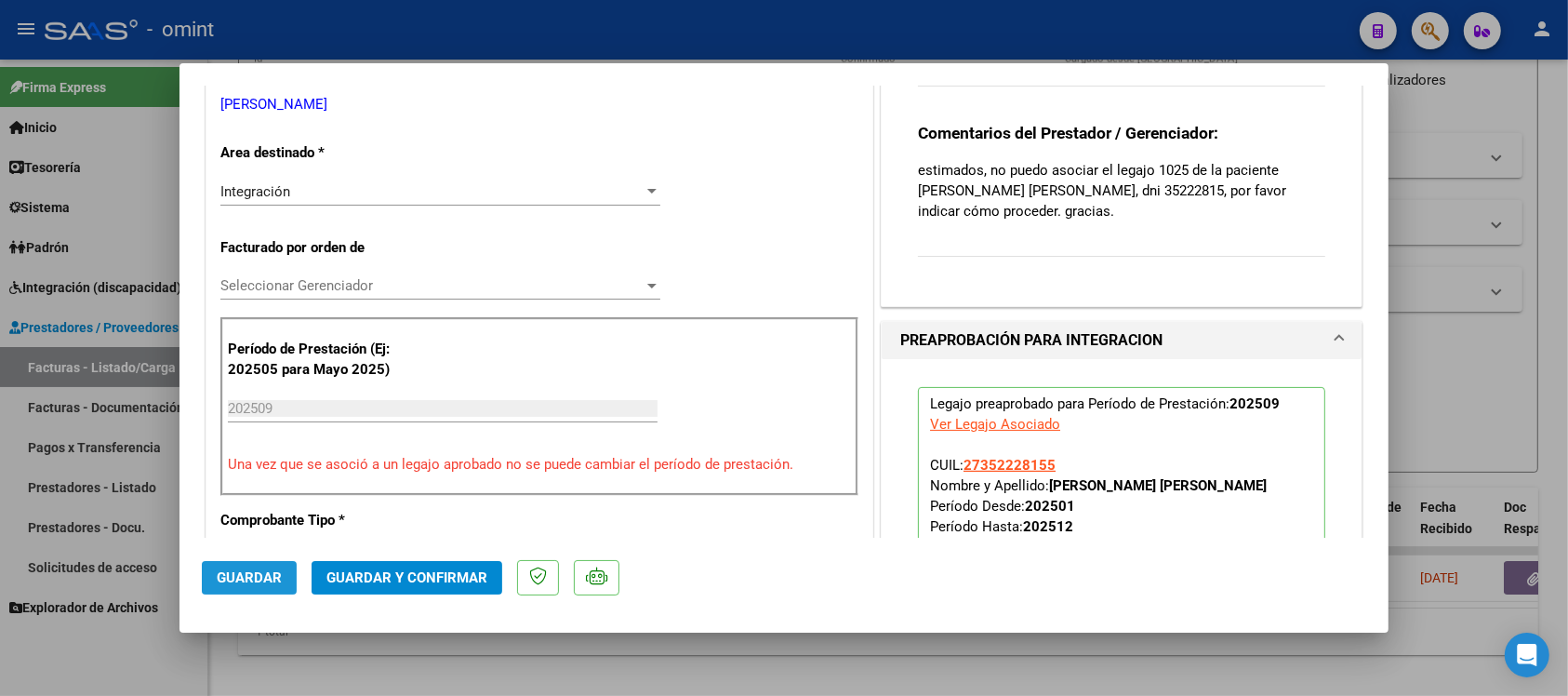
click at [266, 562] on button "Guardar" at bounding box center [249, 578] width 95 height 33
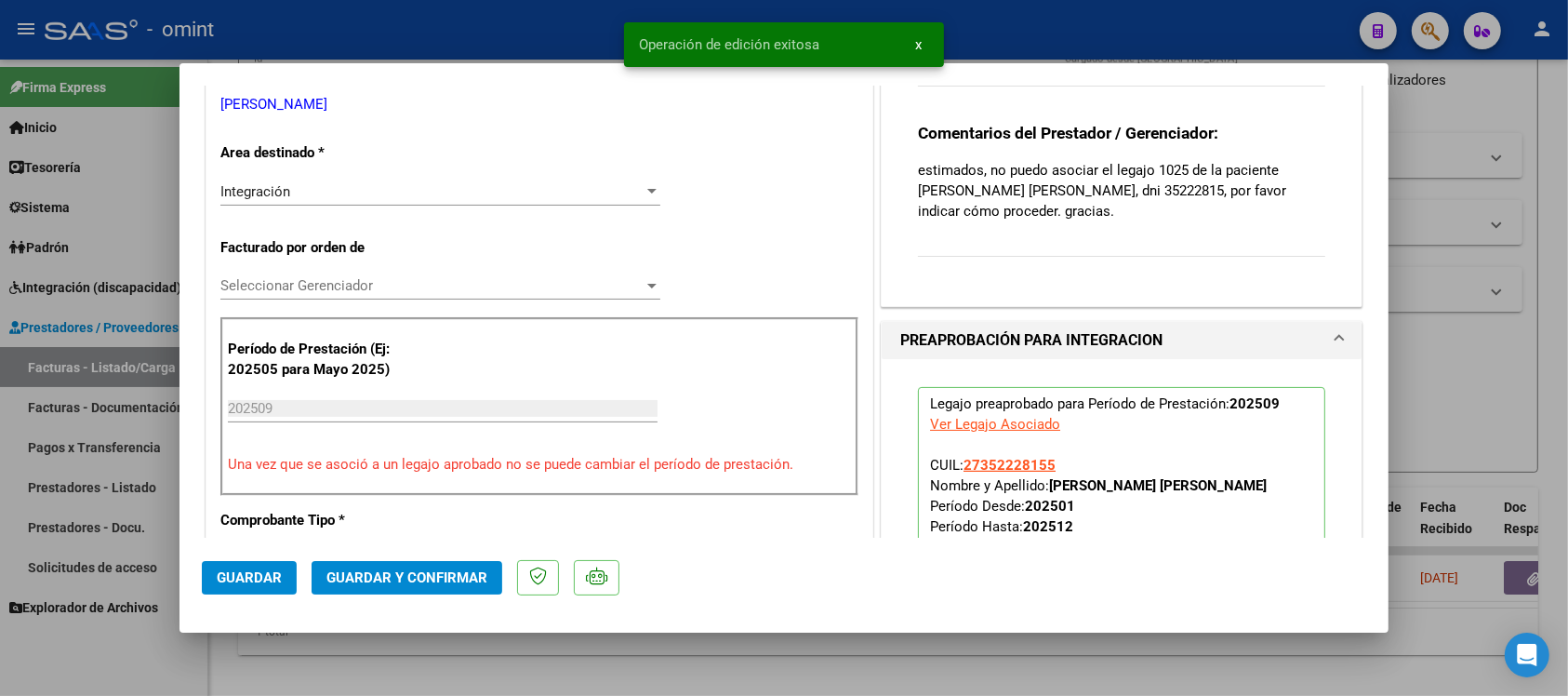
click at [443, 28] on div at bounding box center [784, 348] width 1568 height 696
type input "$ 0,00"
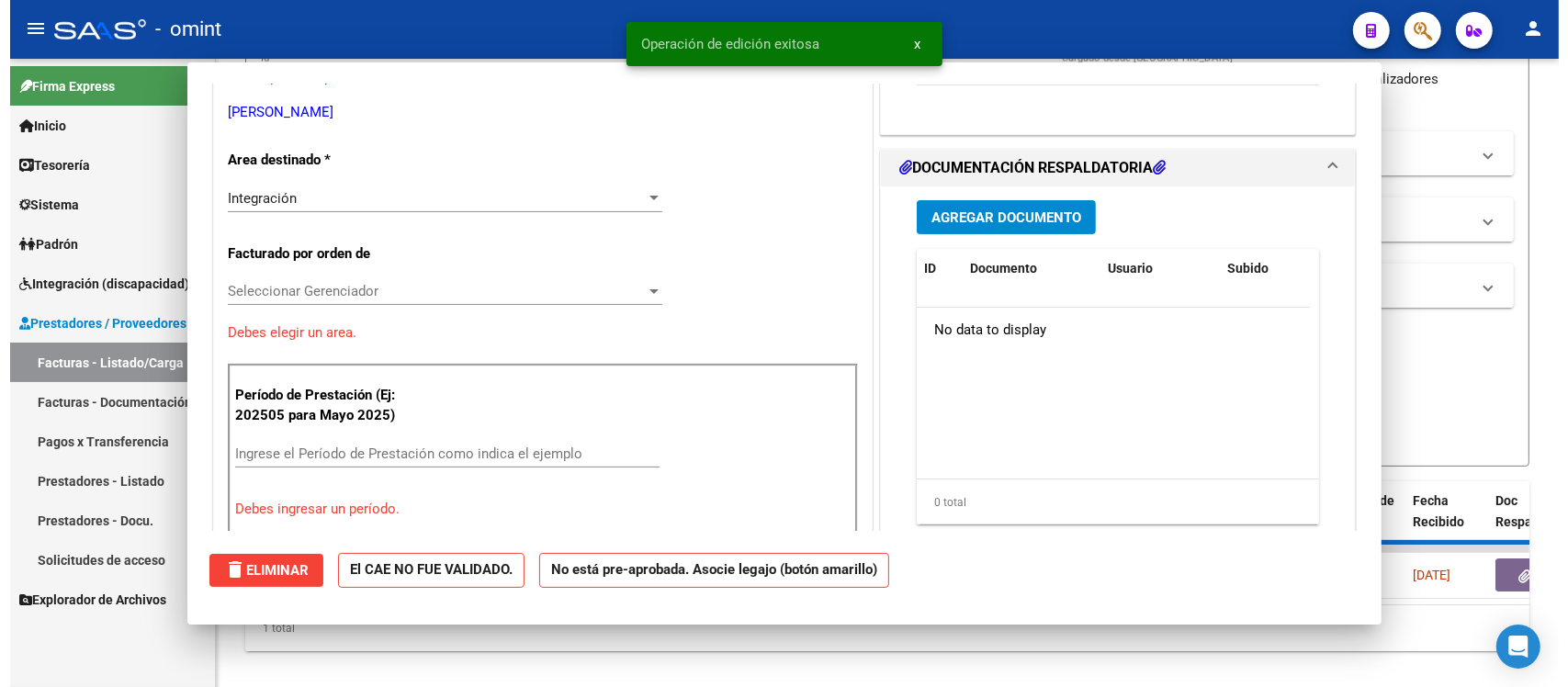
scroll to position [353, 0]
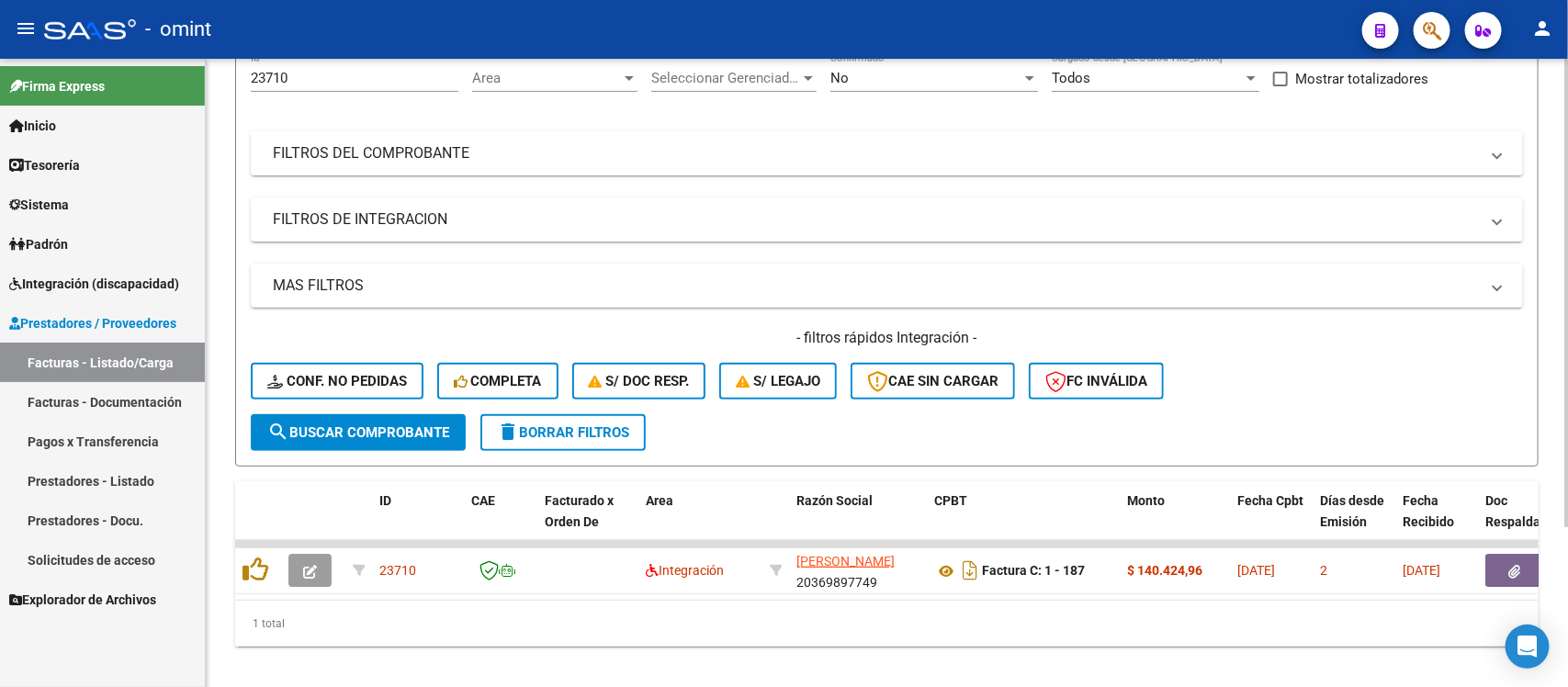
click at [278, 81] on input "23710" at bounding box center [354, 79] width 207 height 17
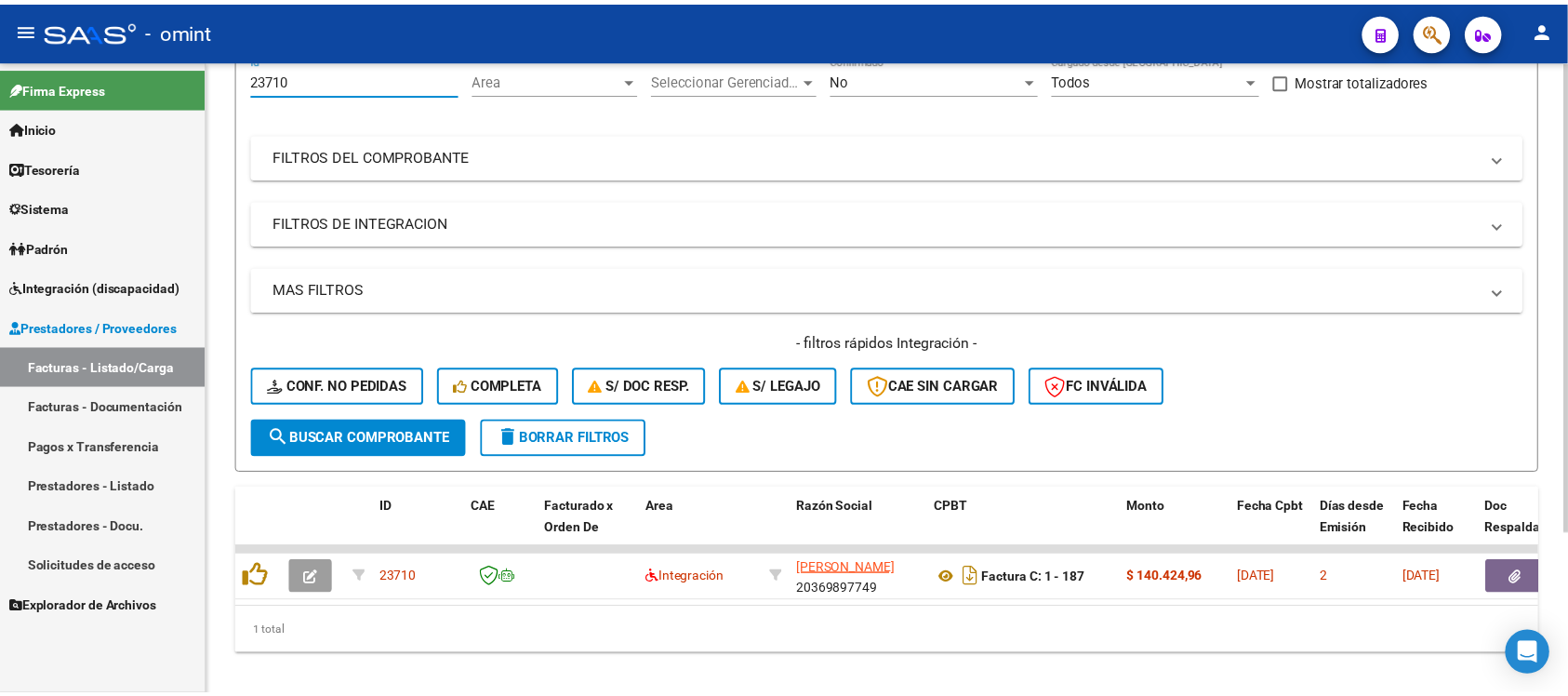
scroll to position [175, 0]
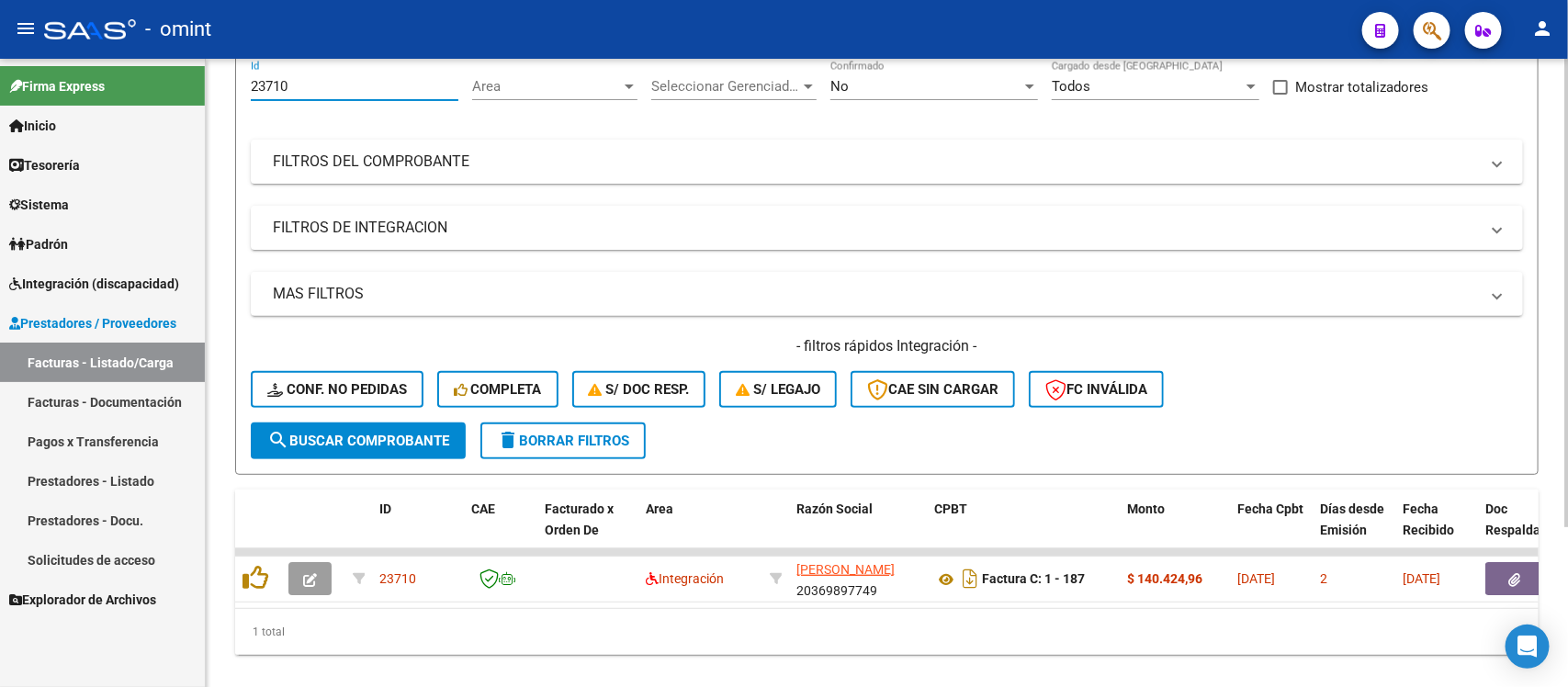
click at [278, 80] on input "23710" at bounding box center [354, 87] width 207 height 17
paste input "917"
type input "23917"
click at [336, 433] on span "search Buscar Comprobante" at bounding box center [358, 441] width 182 height 17
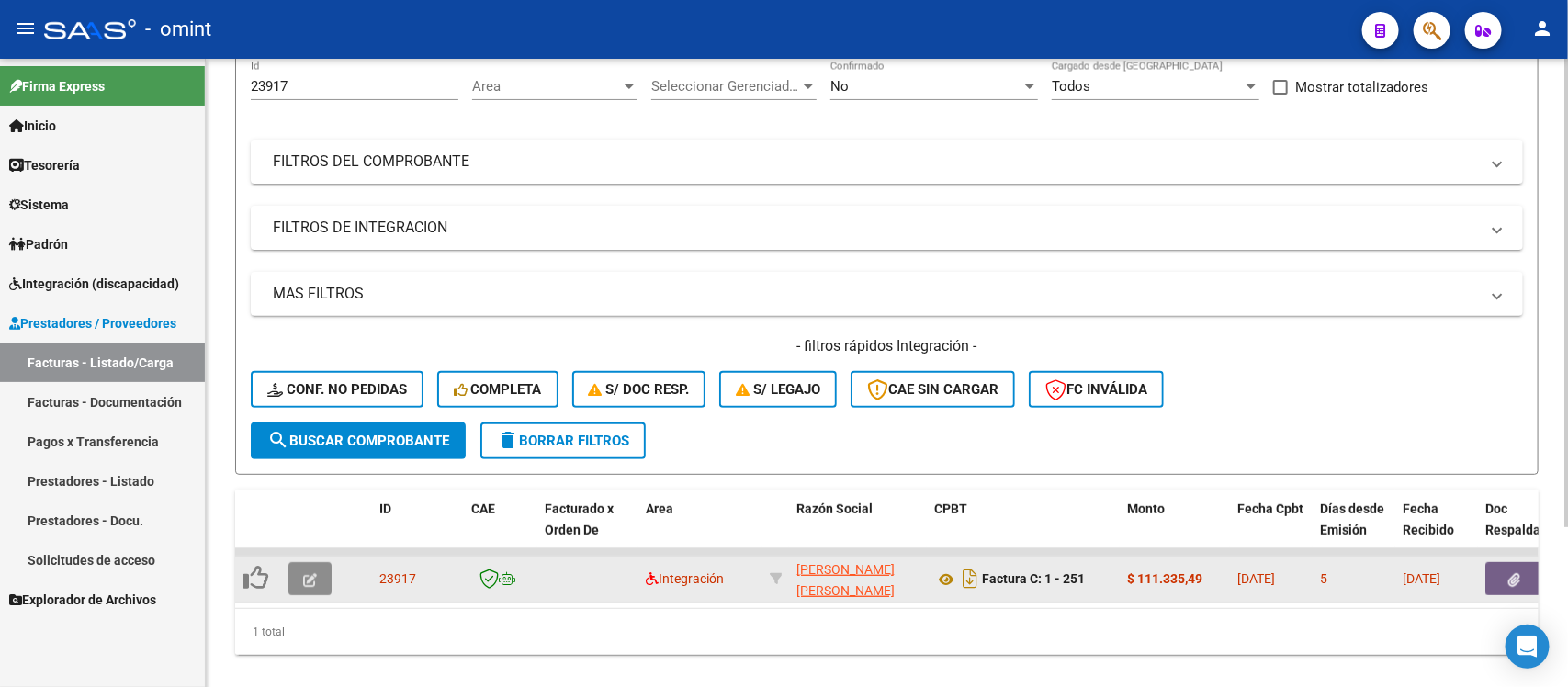
click at [306, 573] on icon "button" at bounding box center [309, 580] width 14 height 14
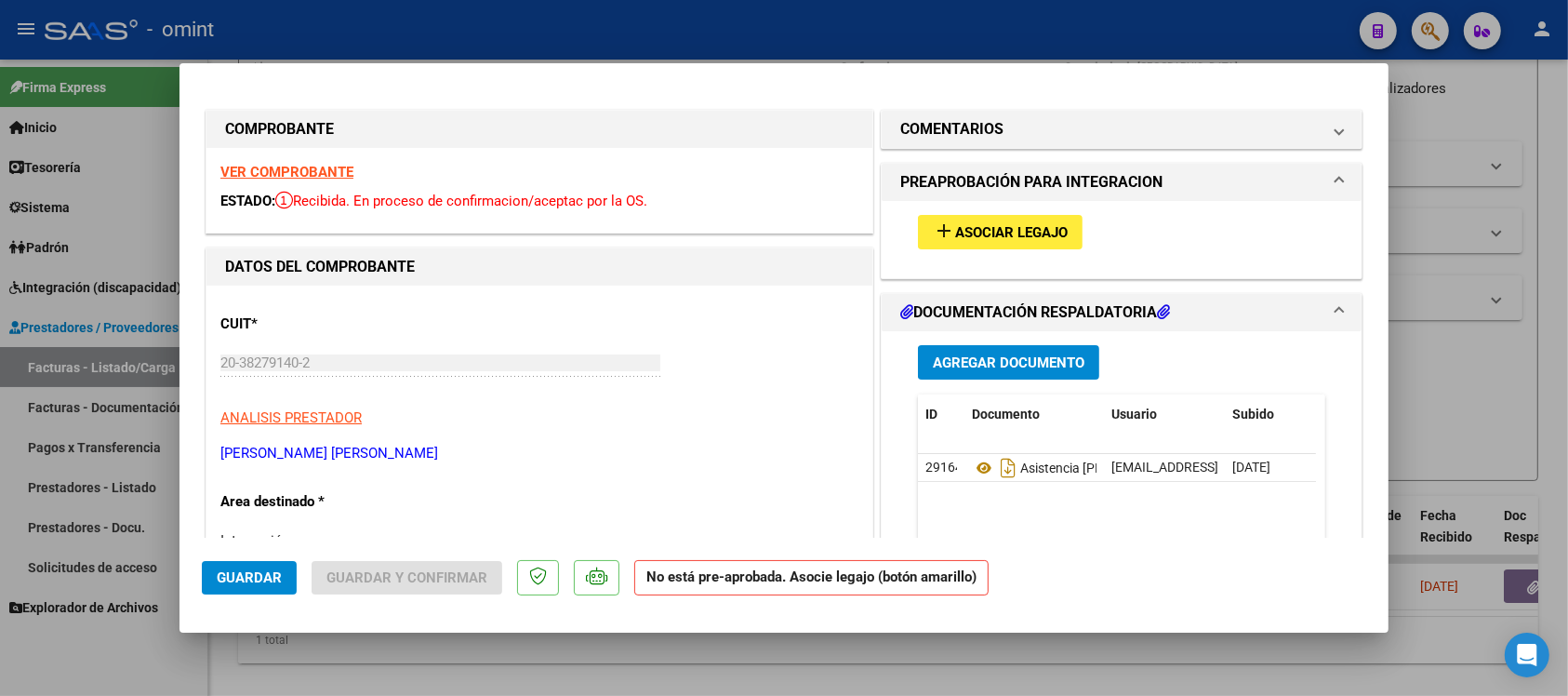
click at [301, 172] on strong "VER COMPROBANTE" at bounding box center [287, 172] width 133 height 17
click at [1049, 228] on span "Asociar Legajo" at bounding box center [1012, 233] width 113 height 17
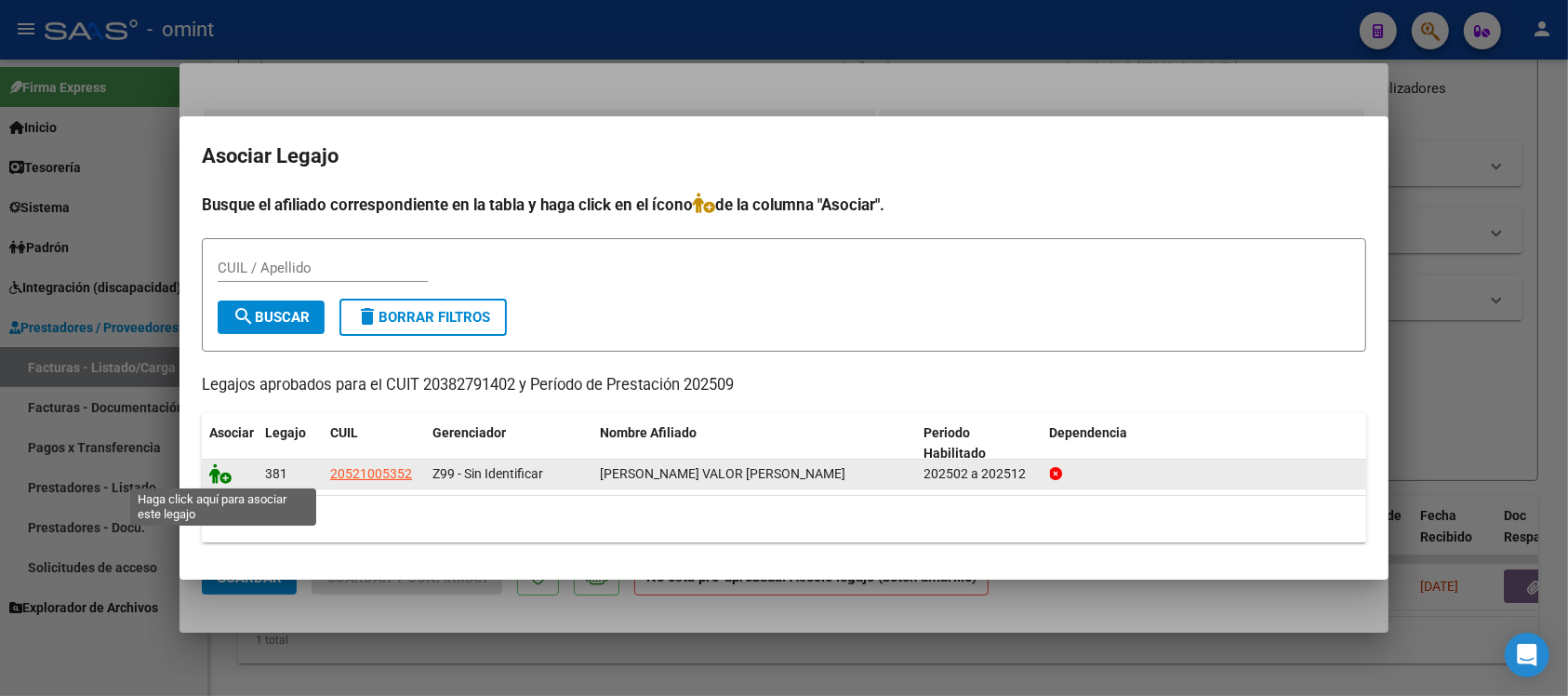
click at [212, 475] on icon at bounding box center [220, 474] width 23 height 21
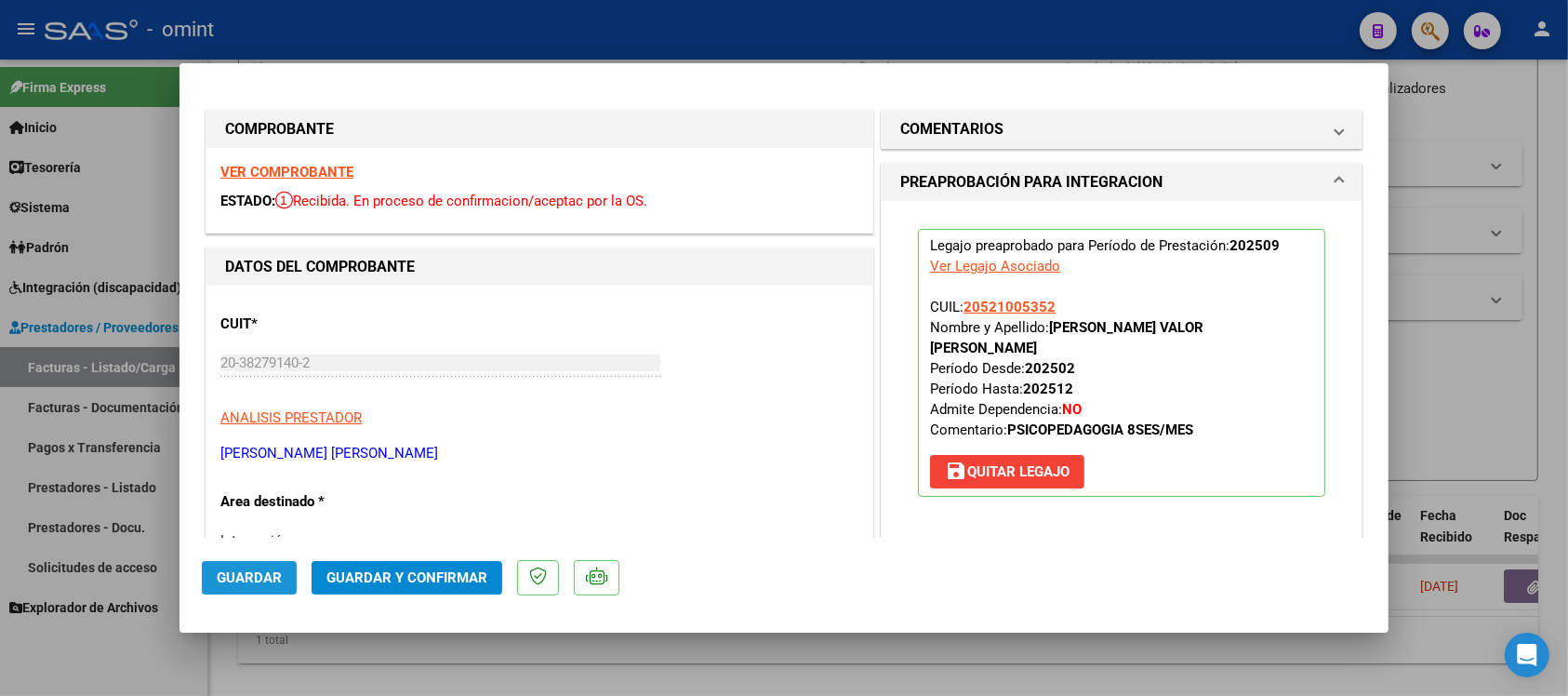
click at [255, 573] on span "Guardar" at bounding box center [249, 579] width 65 height 17
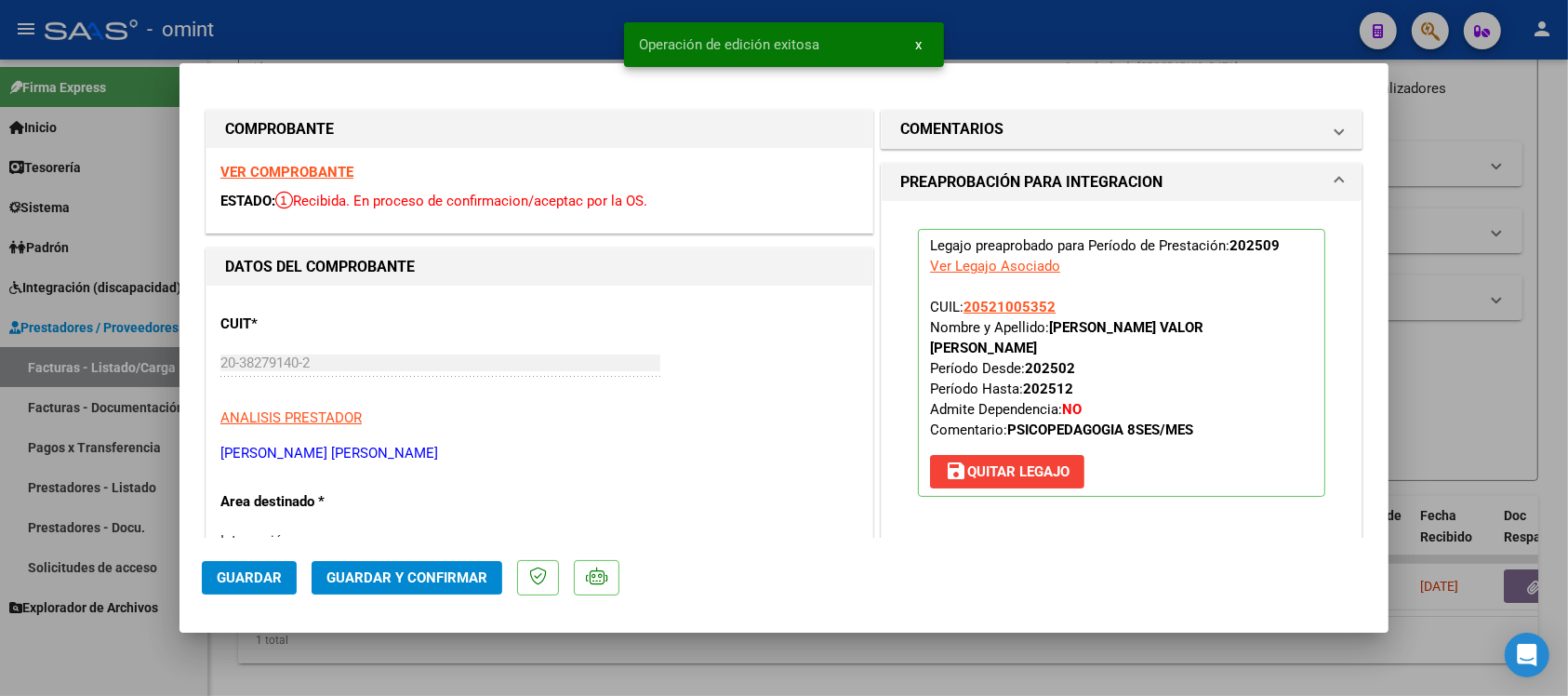
click at [445, 27] on div at bounding box center [784, 348] width 1568 height 696
type input "$ 0,00"
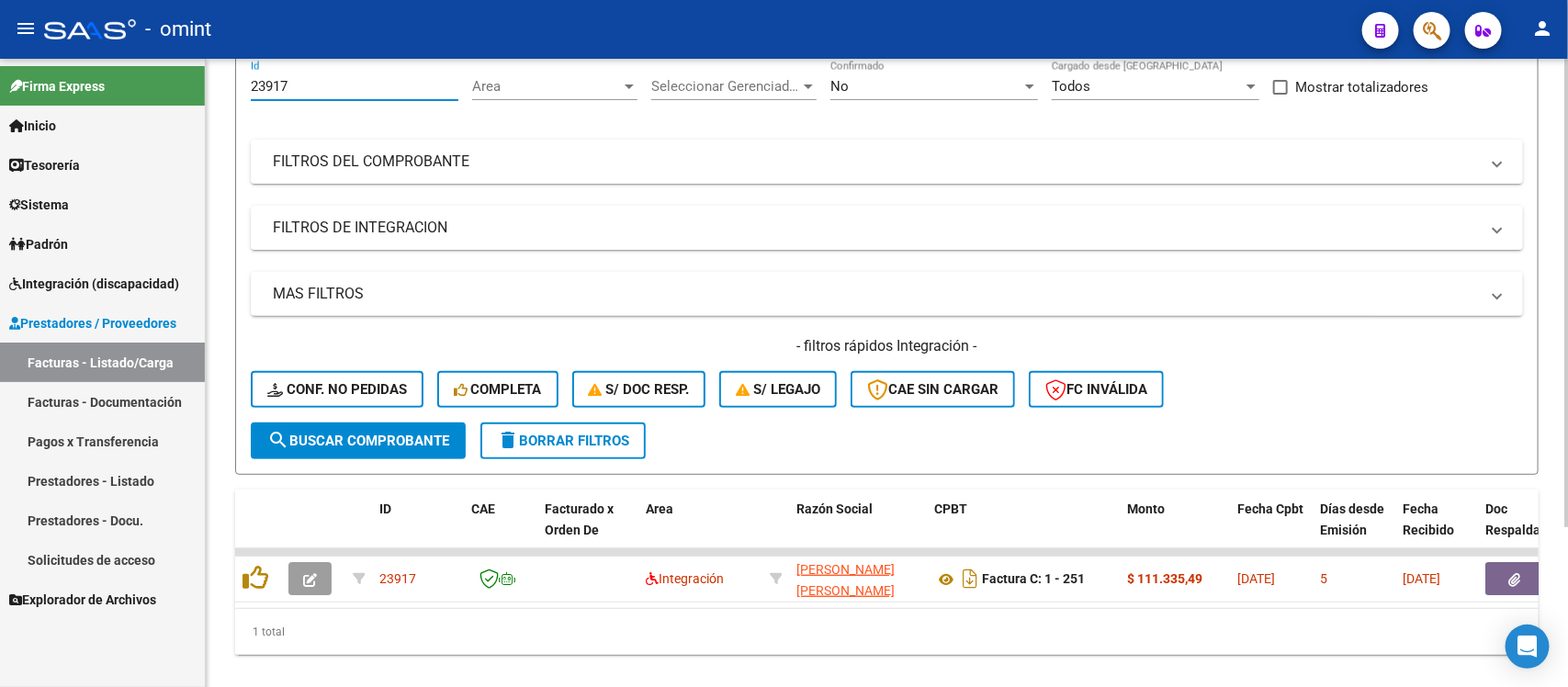
click at [252, 80] on input "23917" at bounding box center [354, 87] width 207 height 17
paste input "4082"
type input "24082"
click at [348, 424] on button "search Buscar Comprobante" at bounding box center [358, 440] width 215 height 36
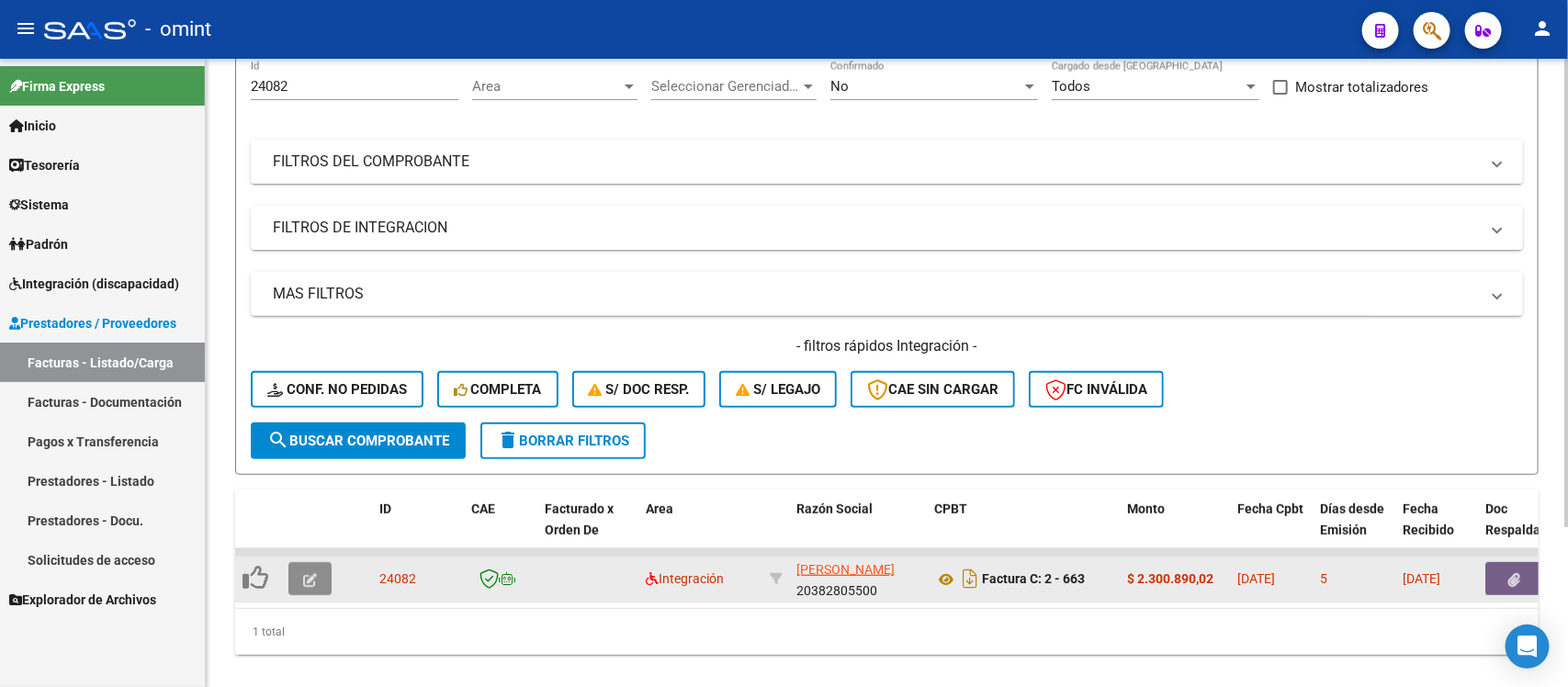
click at [319, 568] on button "button" at bounding box center [310, 579] width 43 height 33
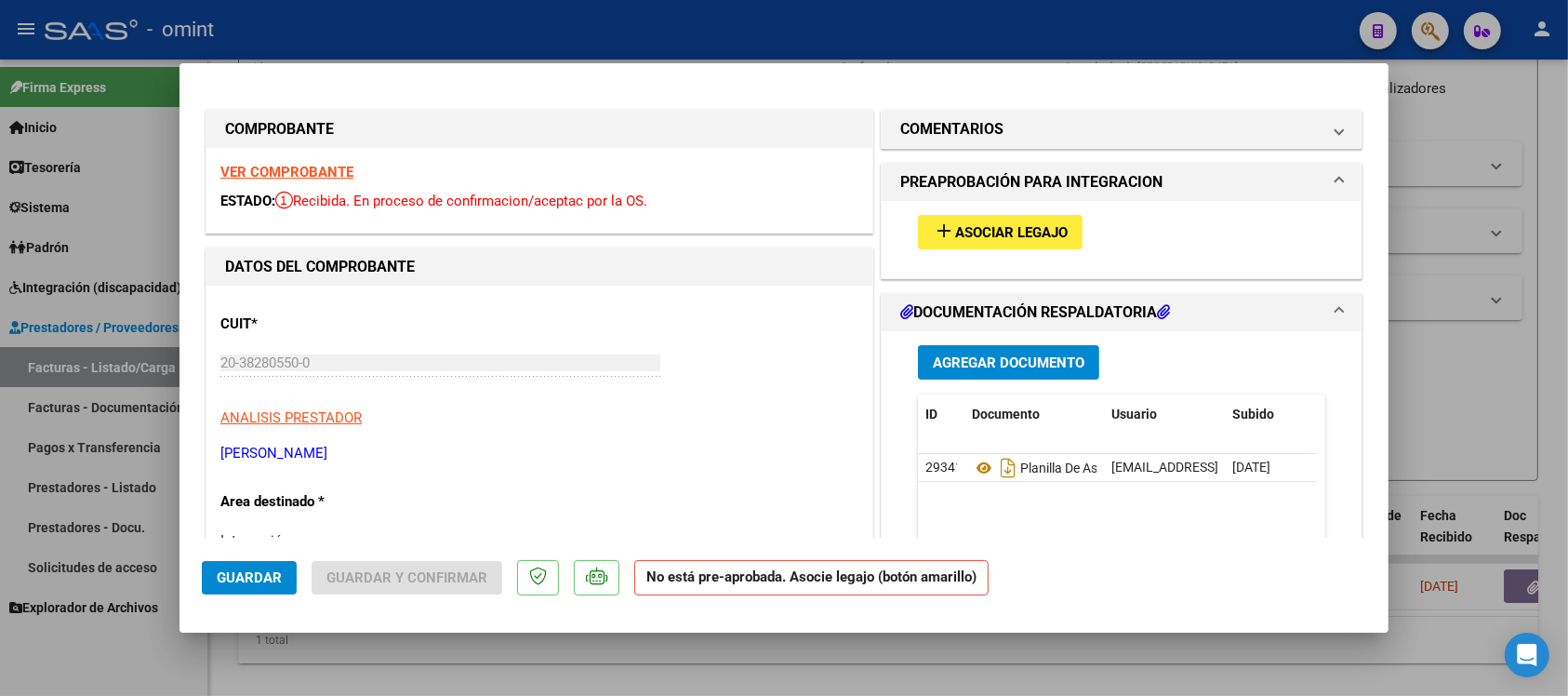
click at [300, 165] on strong "VER COMPROBANTE" at bounding box center [287, 172] width 133 height 17
click at [1001, 239] on span "Asociar Legajo" at bounding box center [1012, 233] width 113 height 17
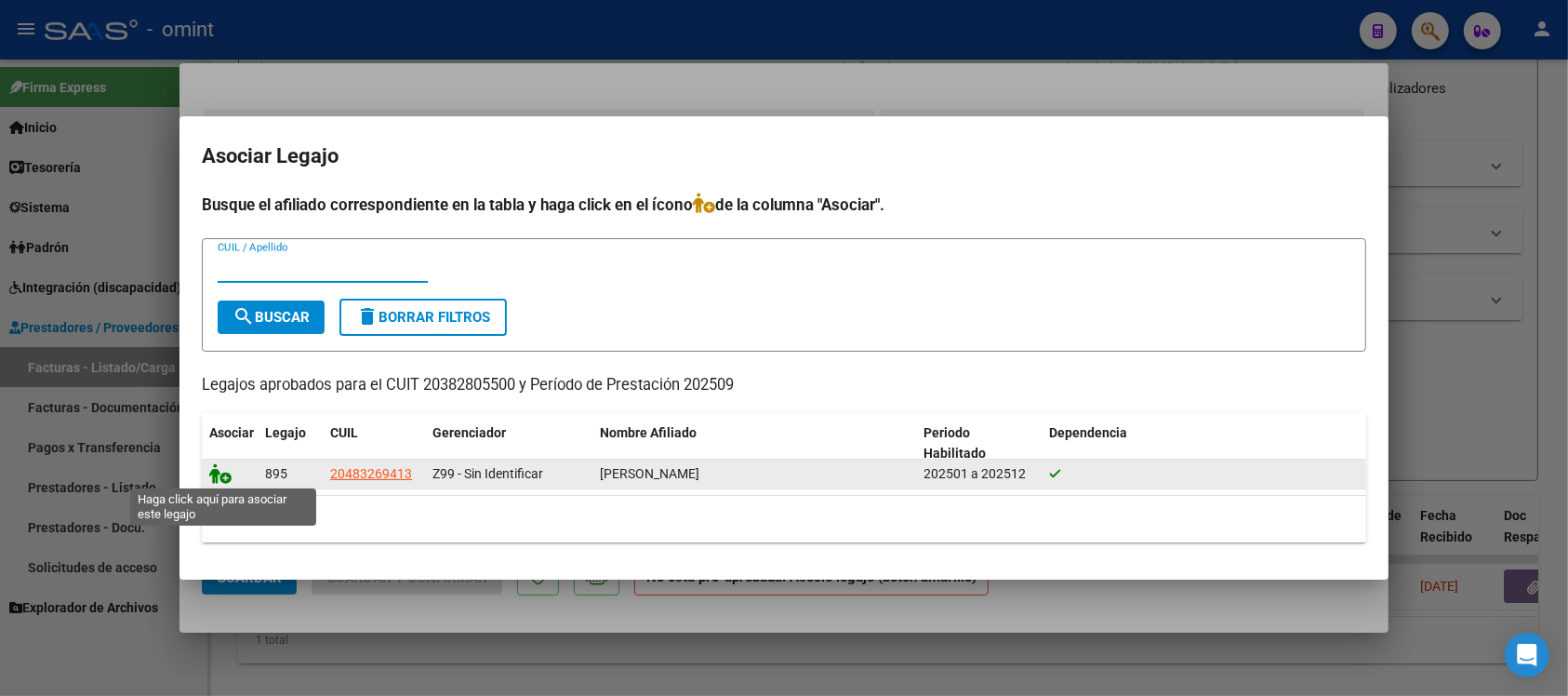
click at [219, 474] on icon at bounding box center [220, 474] width 23 height 21
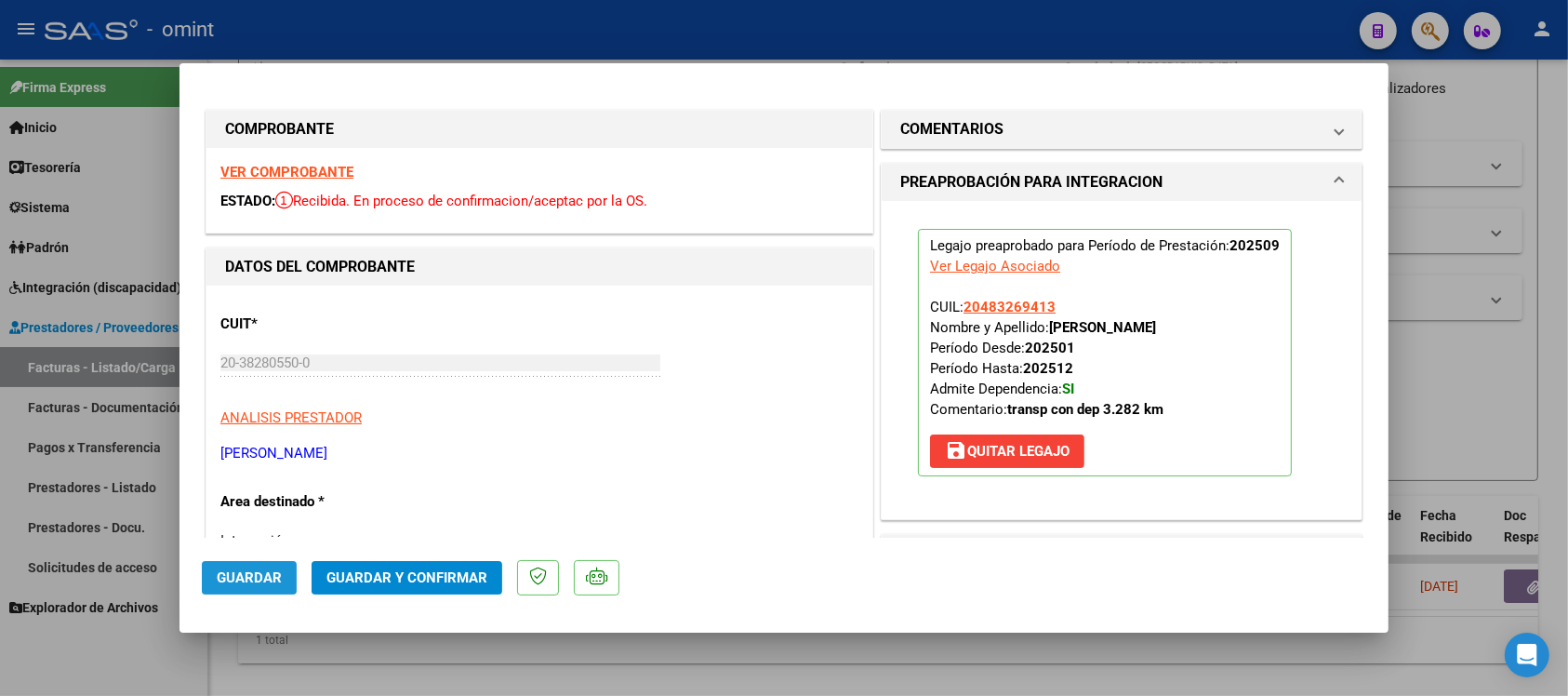
click at [253, 593] on button "Guardar" at bounding box center [249, 578] width 95 height 33
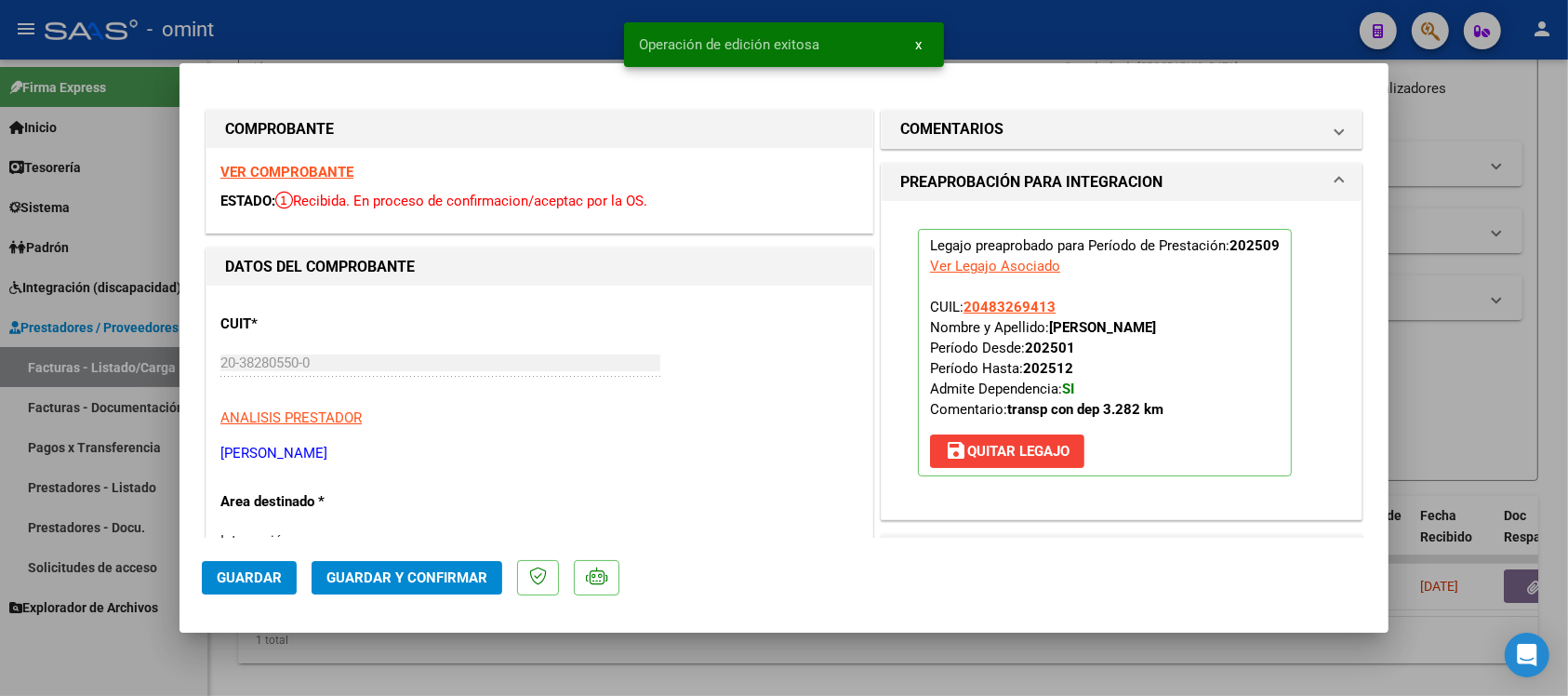
click at [421, 21] on div at bounding box center [784, 348] width 1568 height 696
type input "$ 0,00"
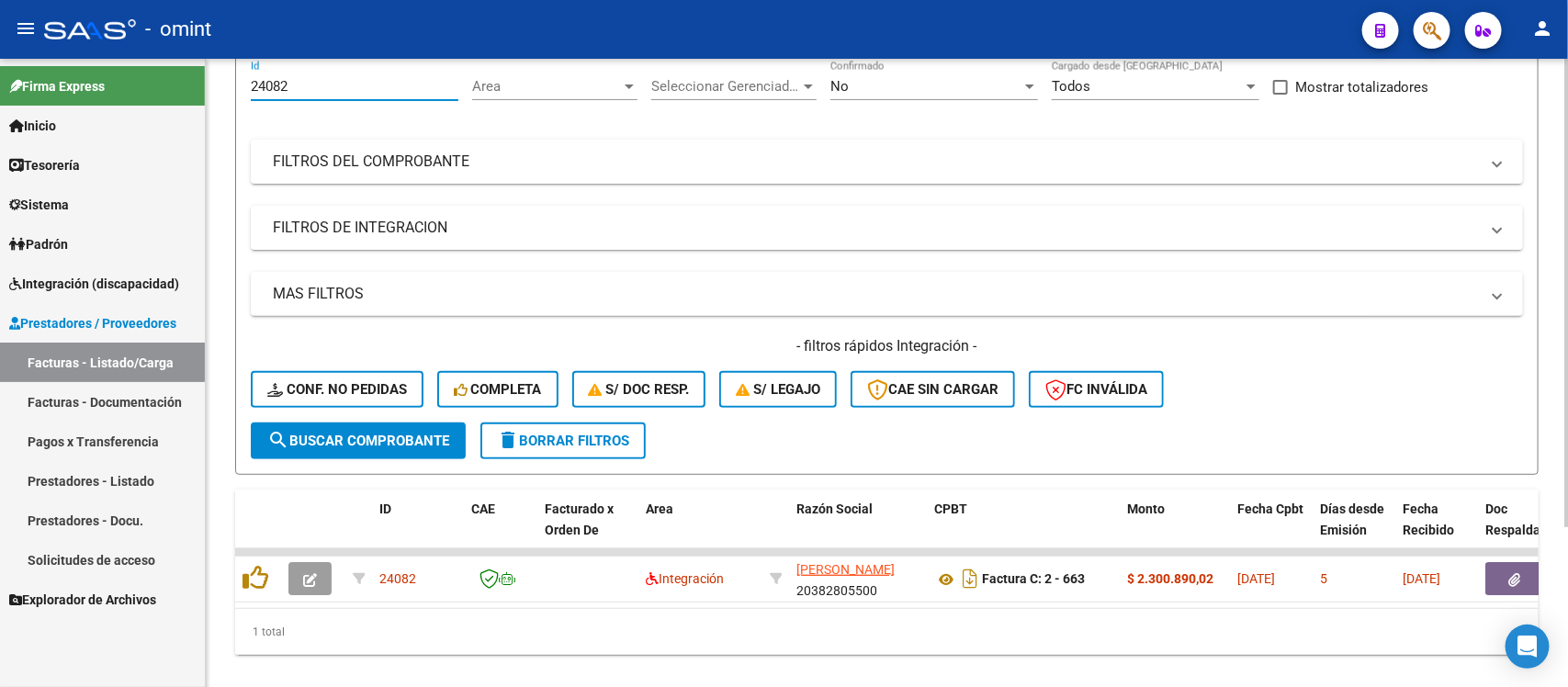
click at [273, 85] on input "24082" at bounding box center [354, 87] width 207 height 17
paste input "2514"
type input "22514"
click at [336, 441] on span "search Buscar Comprobante" at bounding box center [358, 441] width 182 height 17
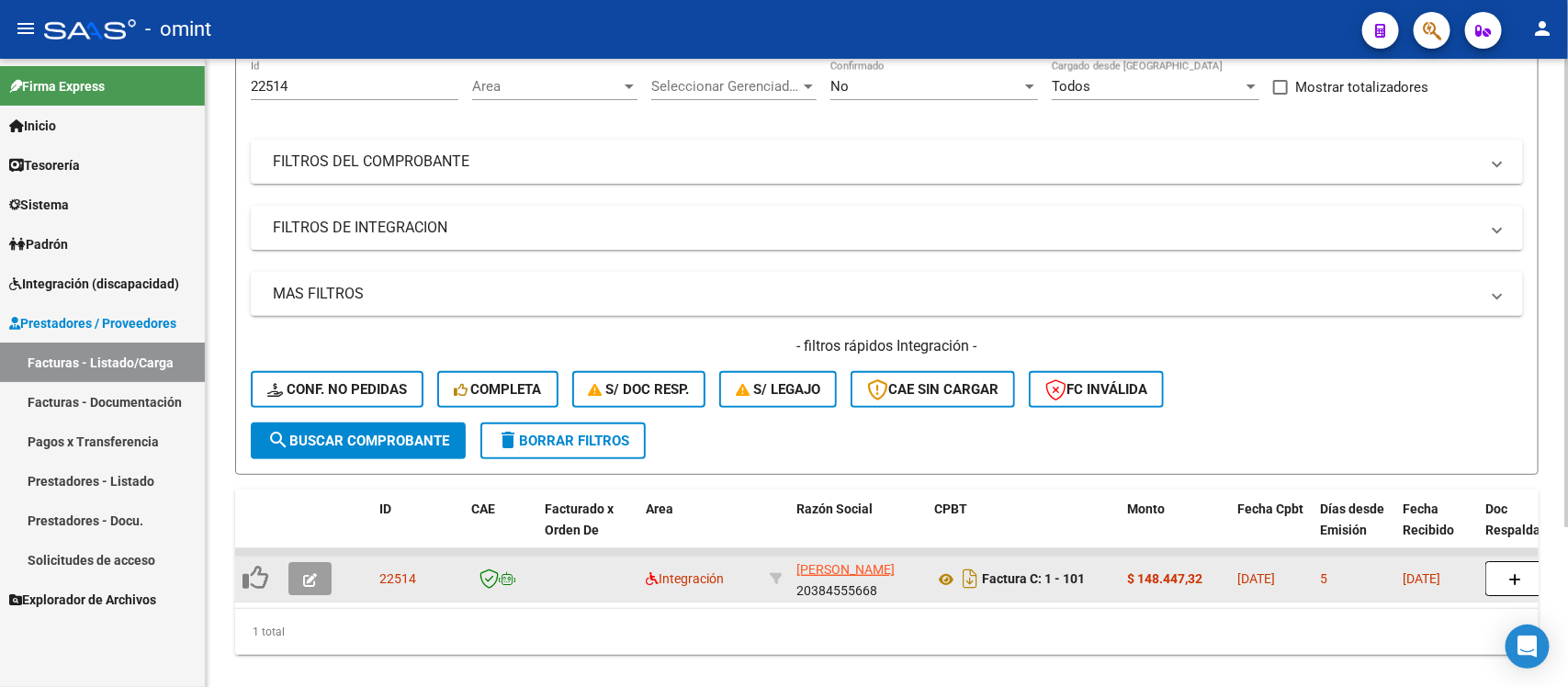
click at [305, 573] on icon "button" at bounding box center [309, 580] width 14 height 14
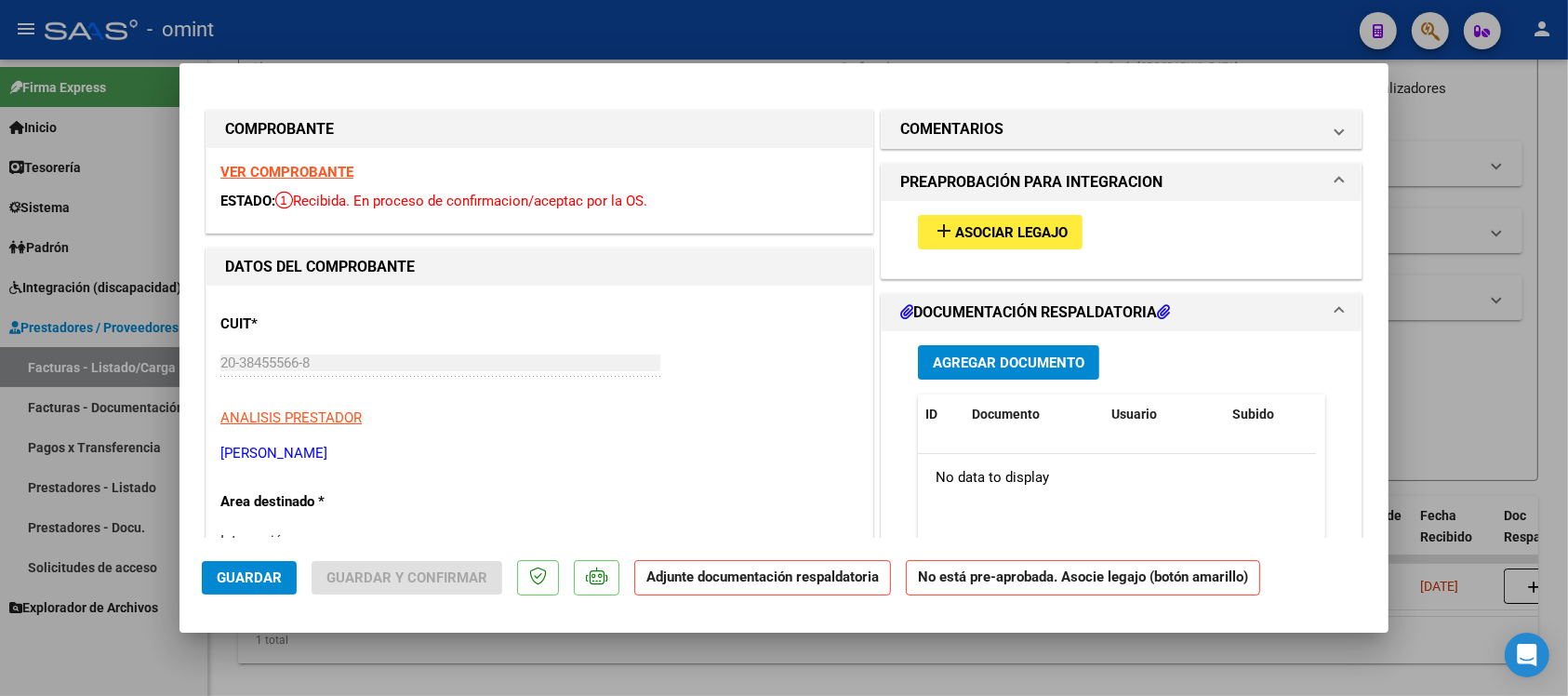
click at [254, 169] on strong "VER COMPROBANTE" at bounding box center [287, 172] width 133 height 17
click at [940, 240] on mat-icon "add" at bounding box center [944, 231] width 23 height 23
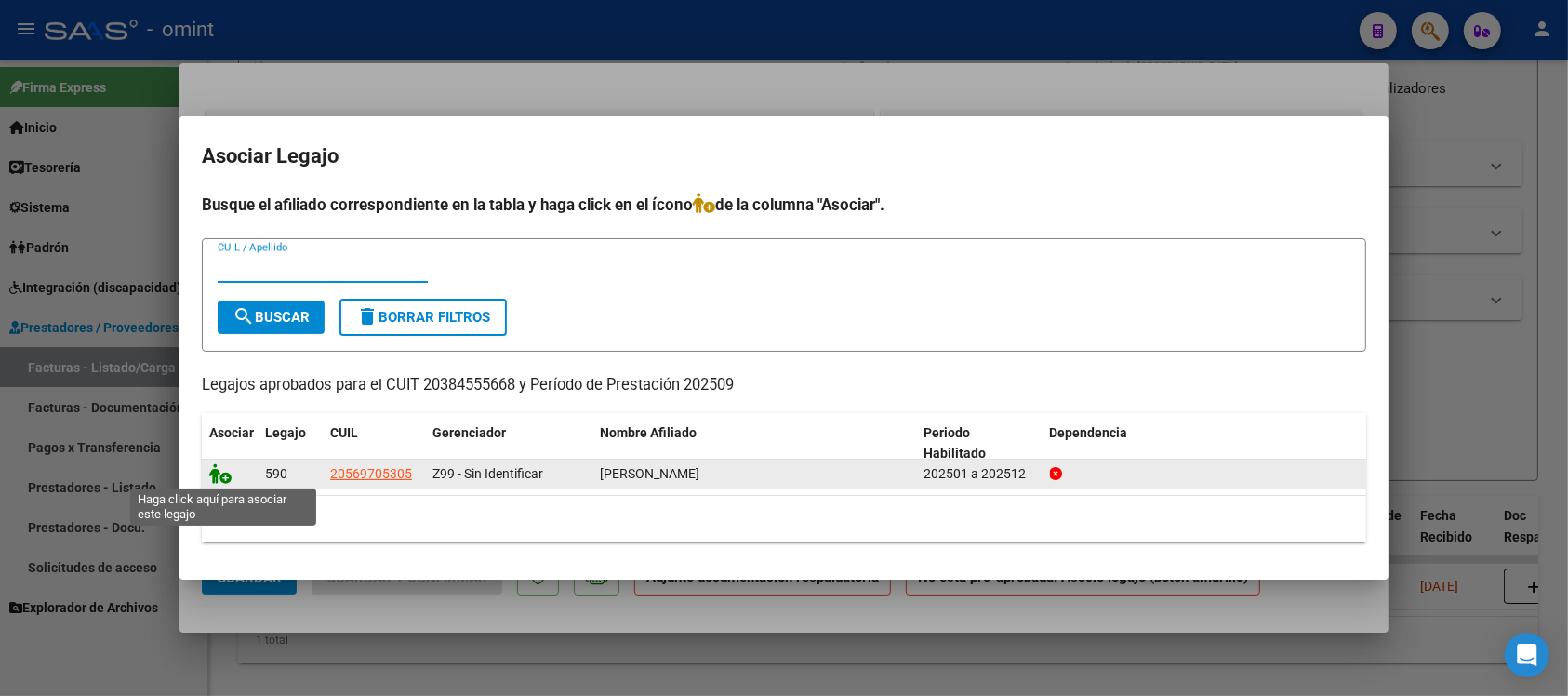
click at [214, 471] on icon at bounding box center [220, 474] width 23 height 21
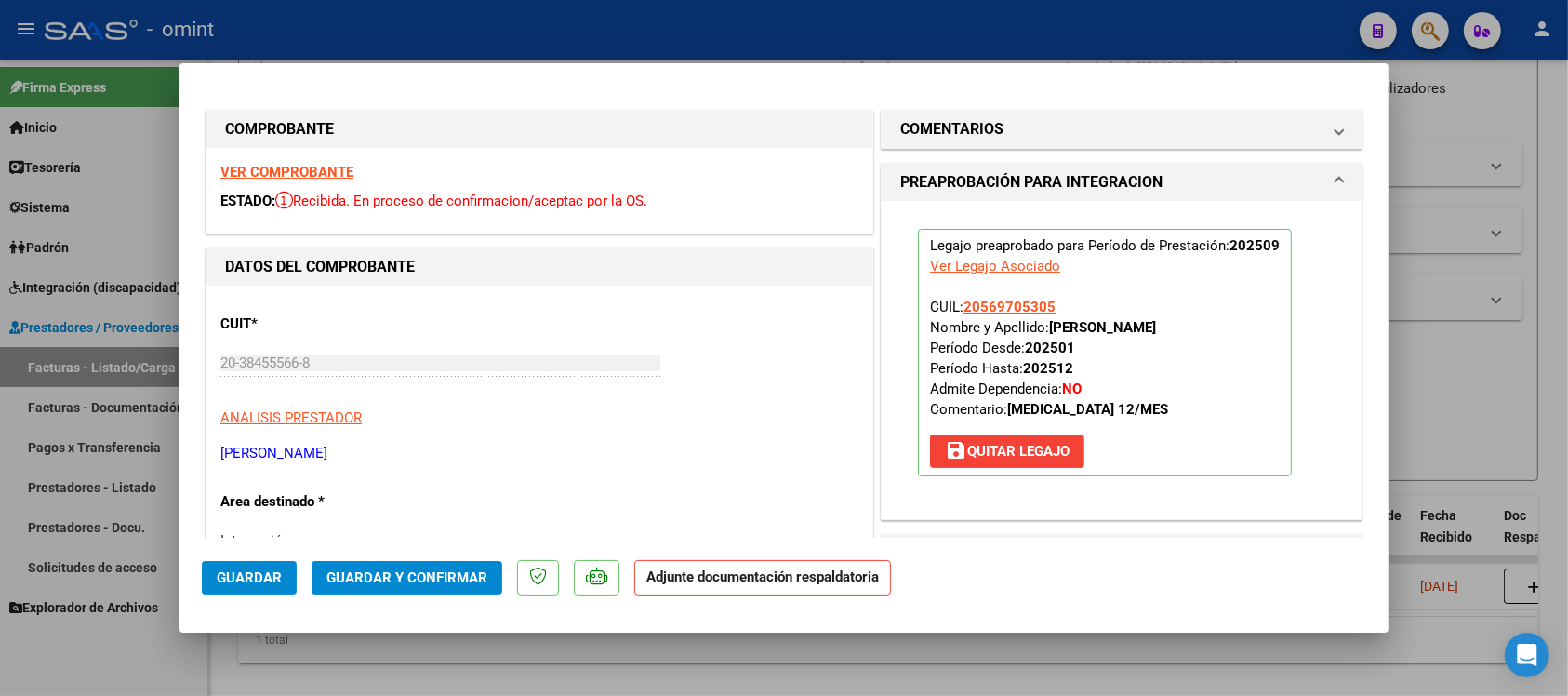
click at [260, 584] on span "Guardar" at bounding box center [249, 579] width 65 height 17
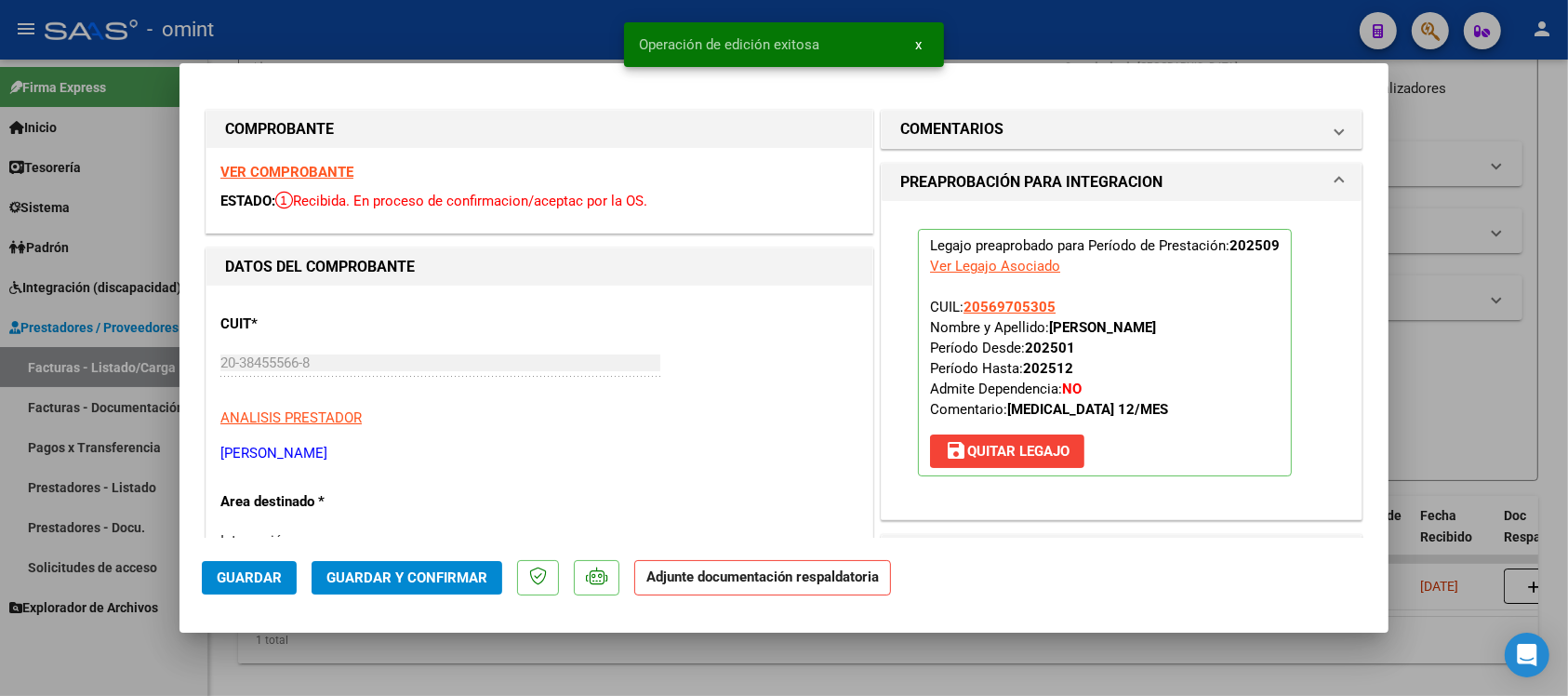
click at [416, 22] on div at bounding box center [784, 348] width 1568 height 696
type input "$ 0,00"
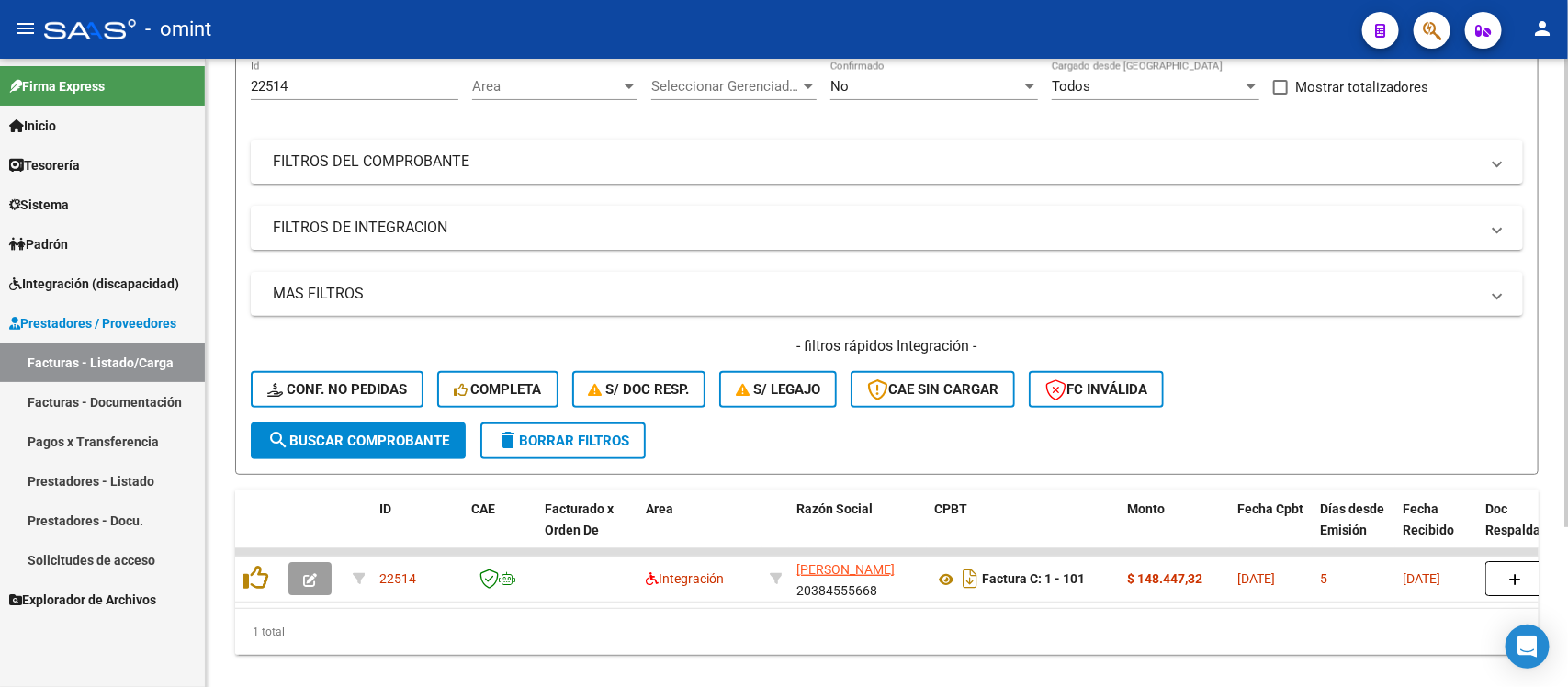
click at [276, 84] on input "22514" at bounding box center [354, 87] width 207 height 17
paste input "448"
type input "22448"
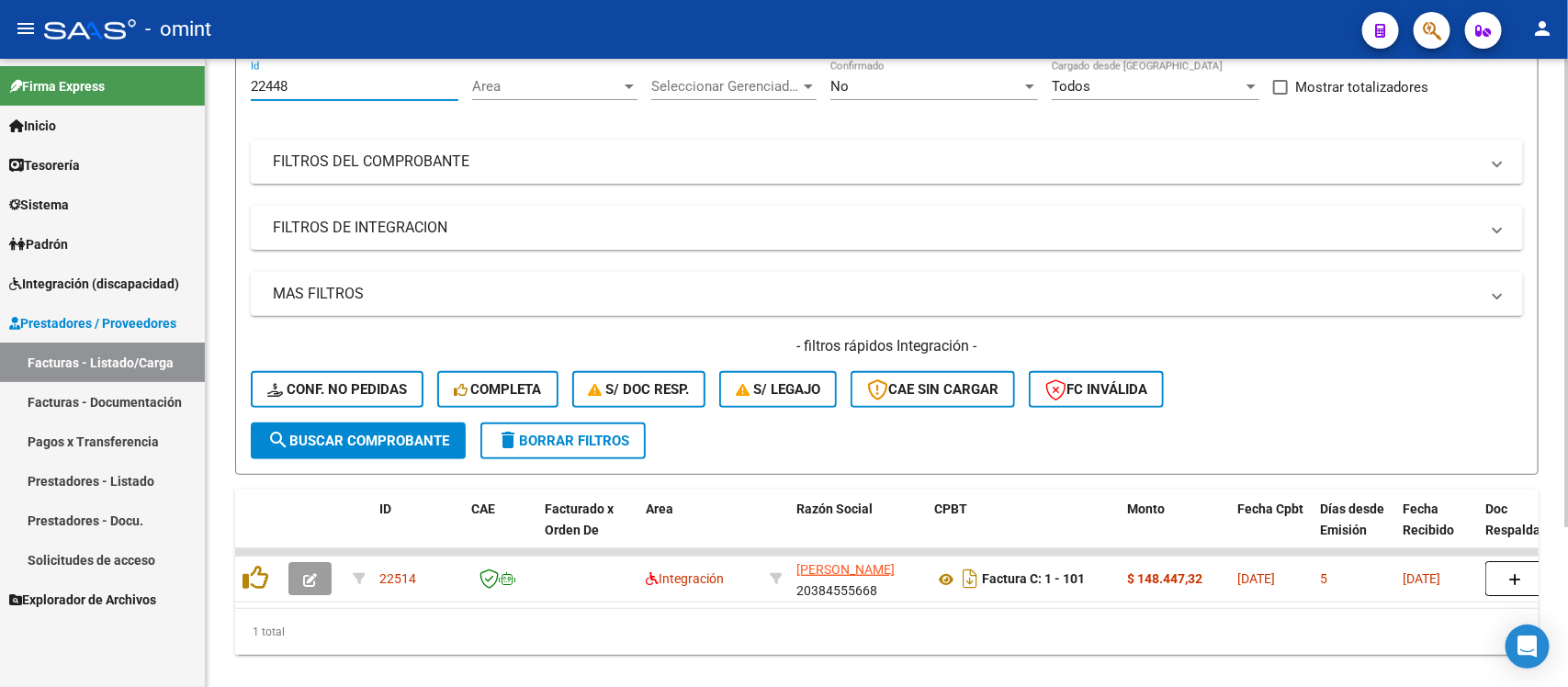
click at [361, 422] on button "search Buscar Comprobante" at bounding box center [358, 440] width 215 height 36
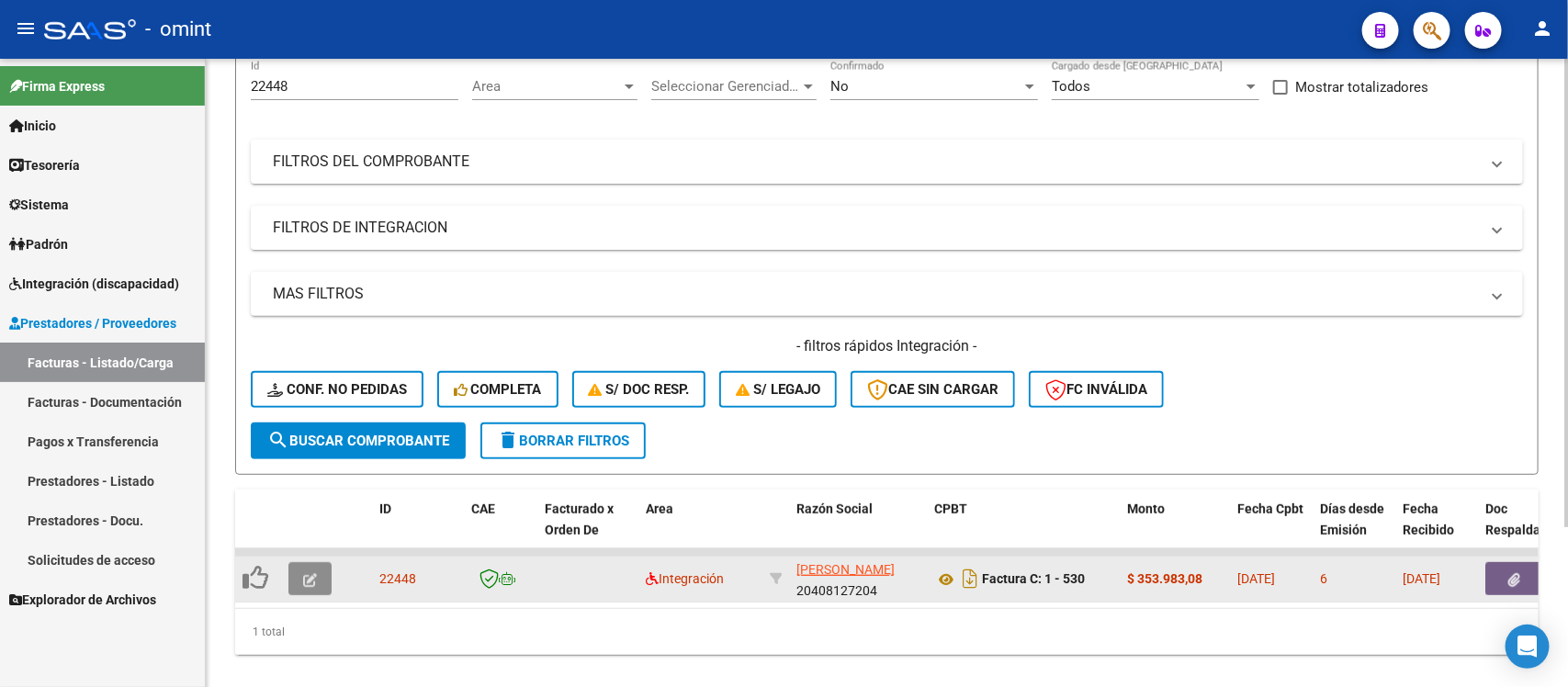
click at [303, 573] on icon "button" at bounding box center [309, 580] width 14 height 14
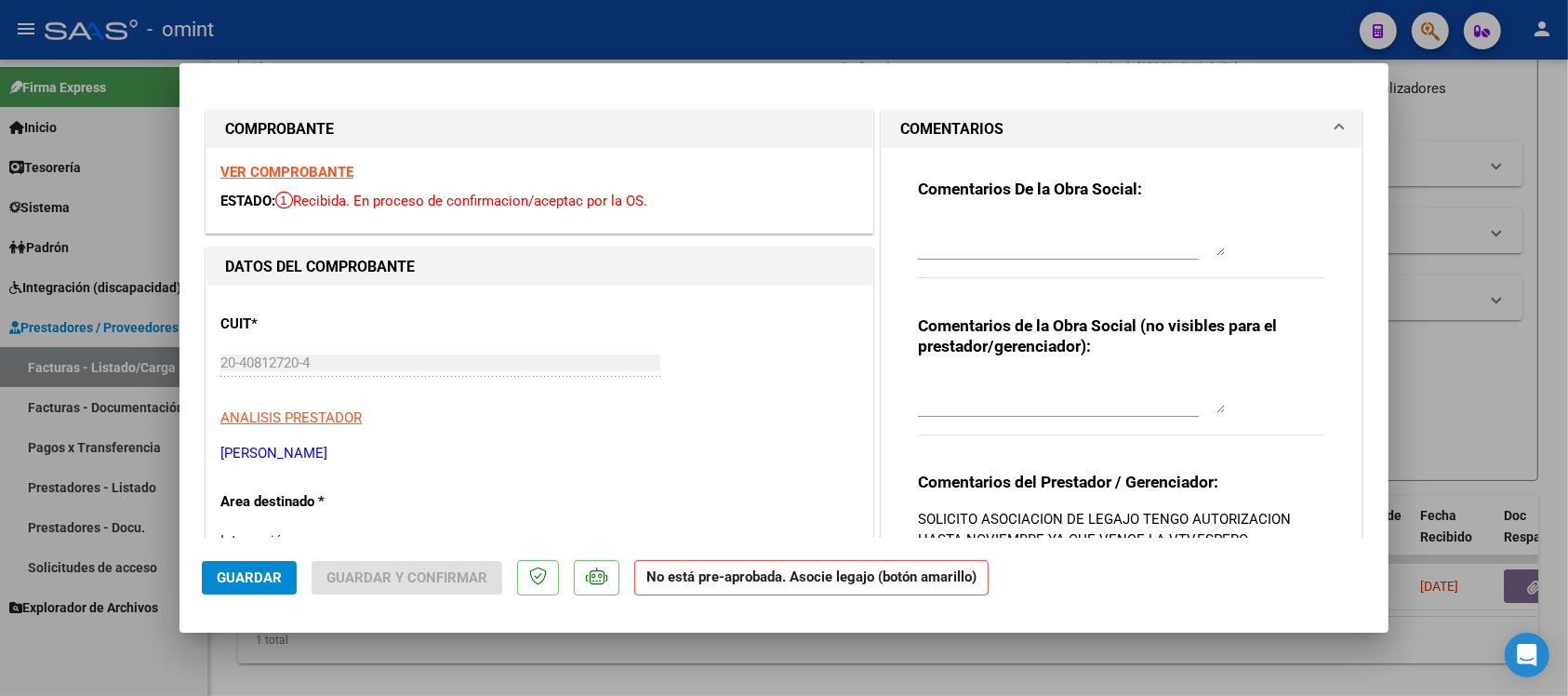
click at [318, 169] on strong "VER COMPROBANTE" at bounding box center [287, 172] width 133 height 17
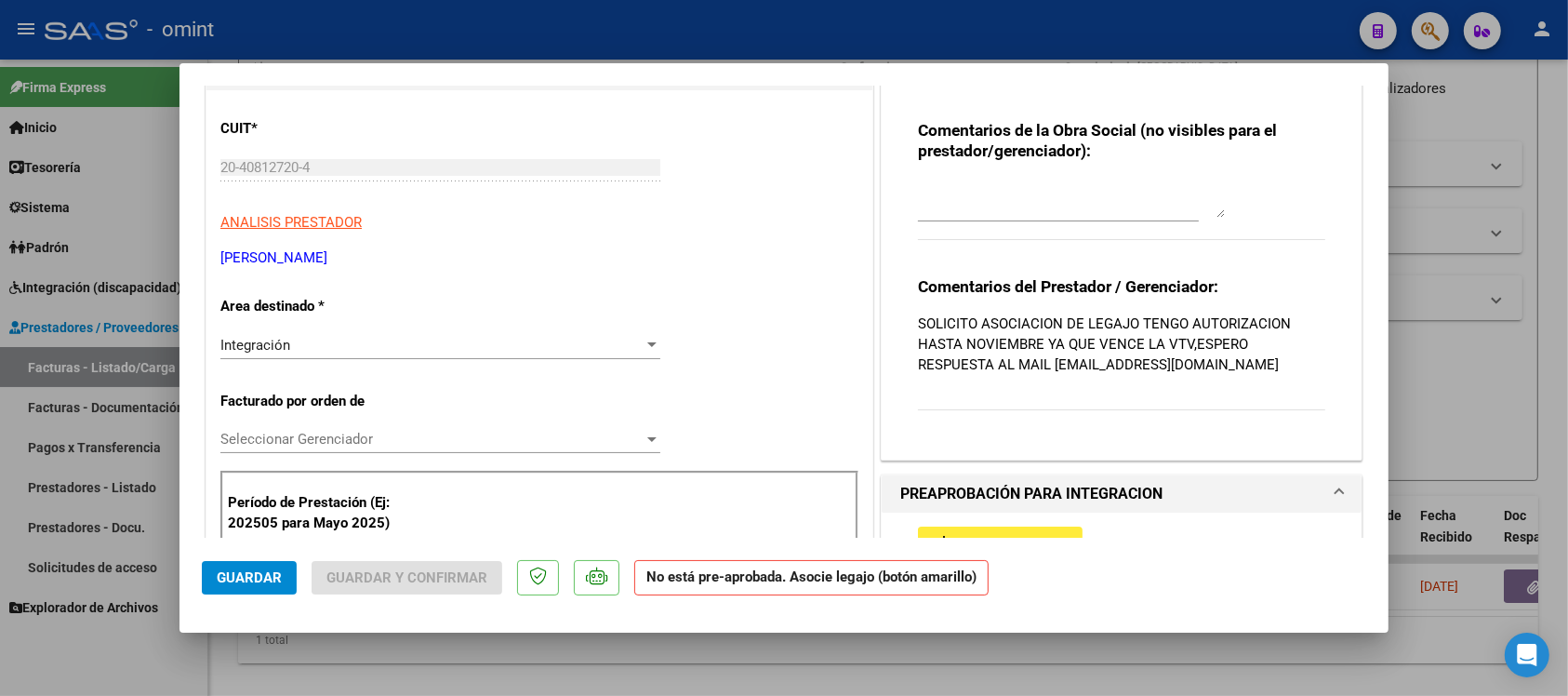
scroll to position [233, 0]
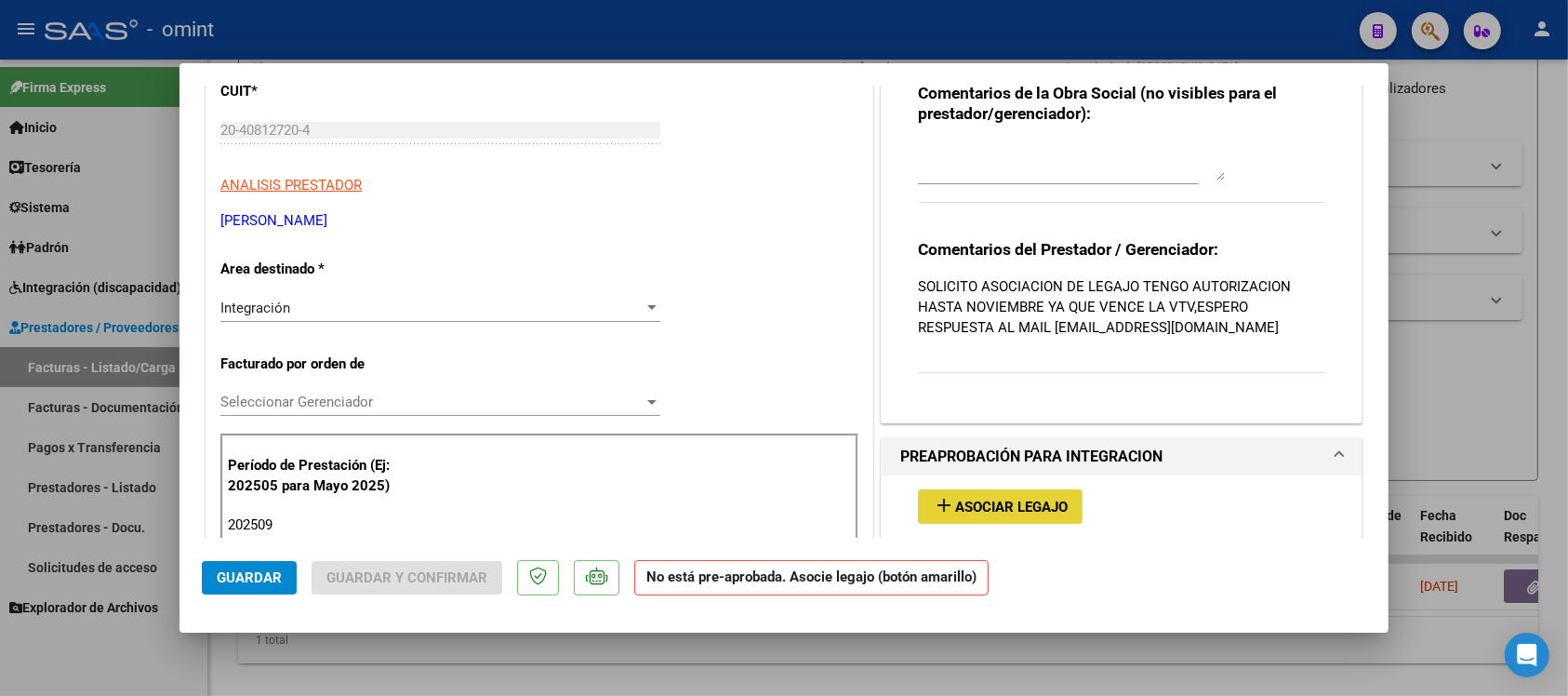
click at [1007, 509] on span "Asociar Legajo" at bounding box center [1012, 508] width 113 height 17
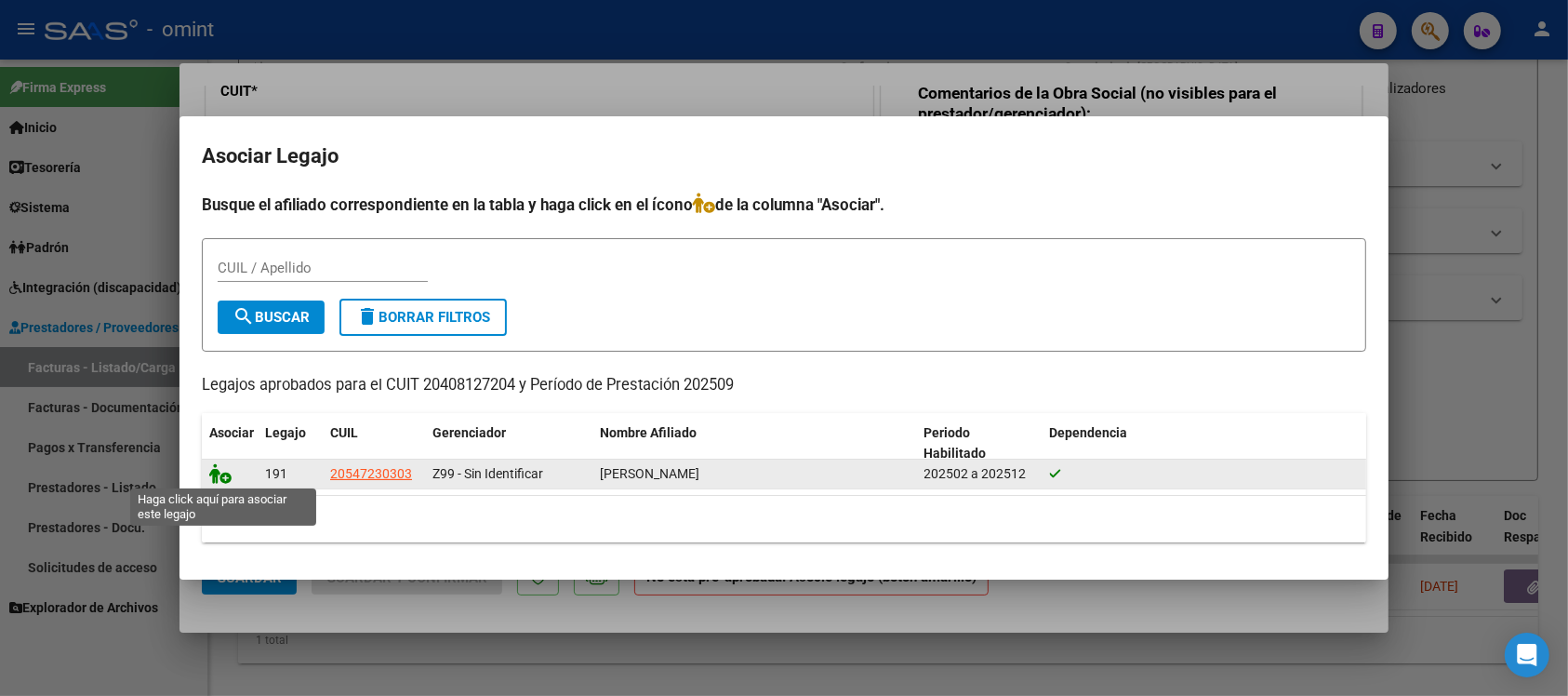
click at [214, 474] on icon at bounding box center [220, 474] width 23 height 21
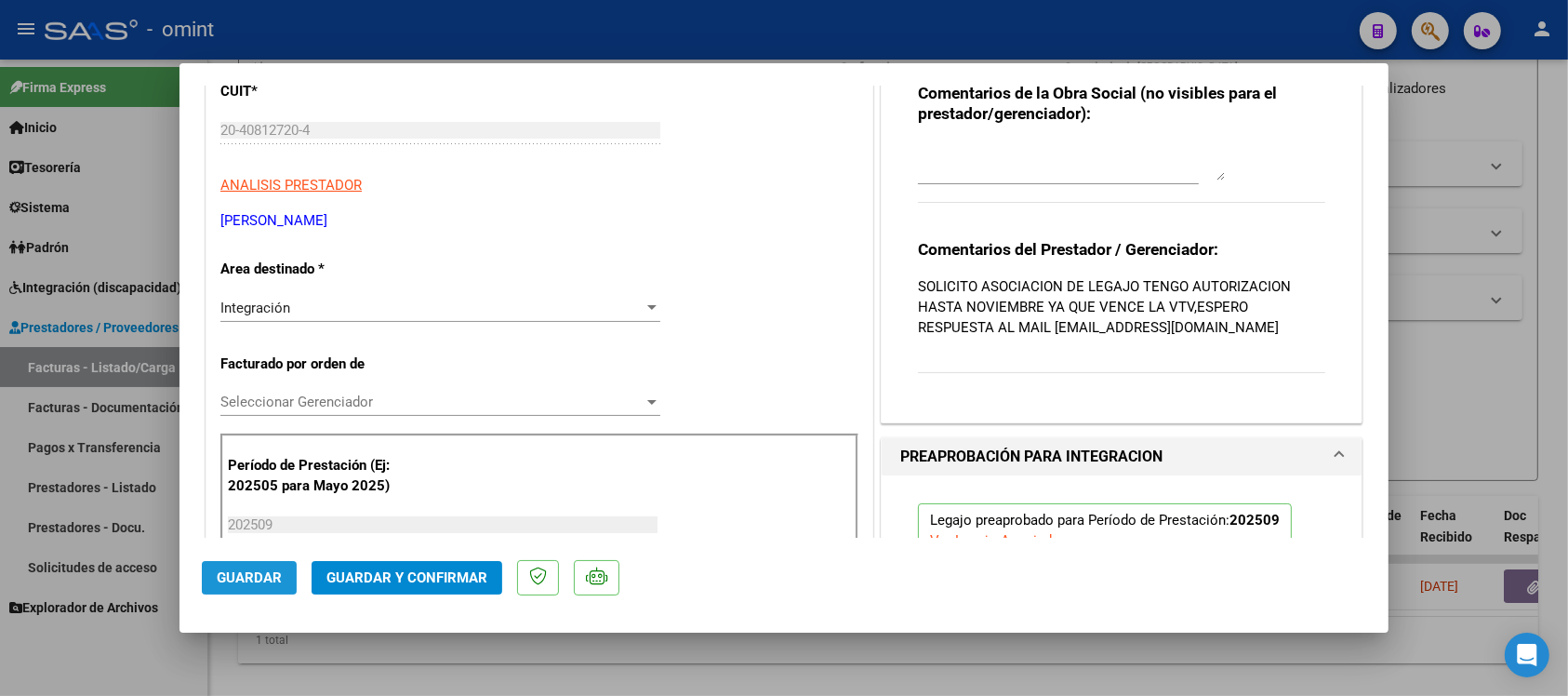
click at [261, 582] on span "Guardar" at bounding box center [249, 579] width 65 height 17
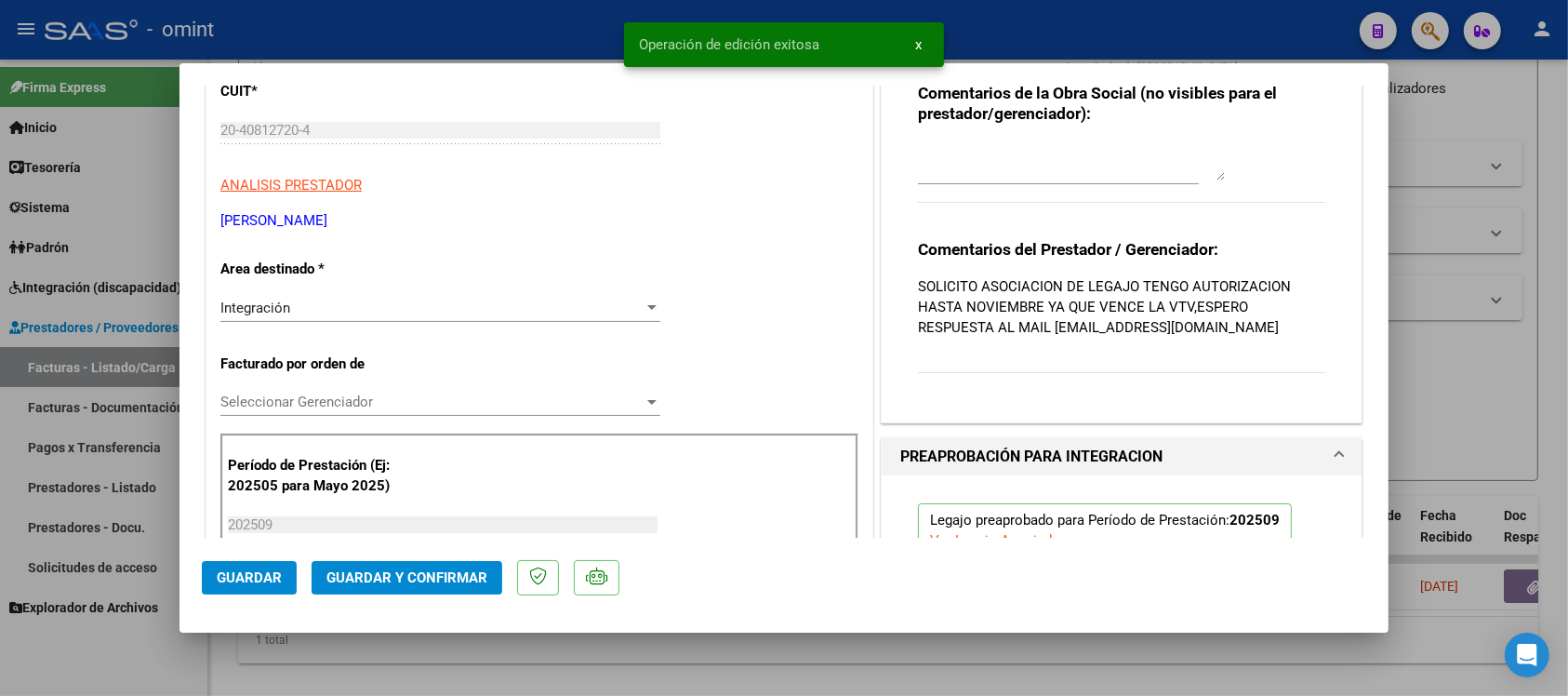
click at [457, 27] on div at bounding box center [784, 348] width 1568 height 696
type input "$ 0,00"
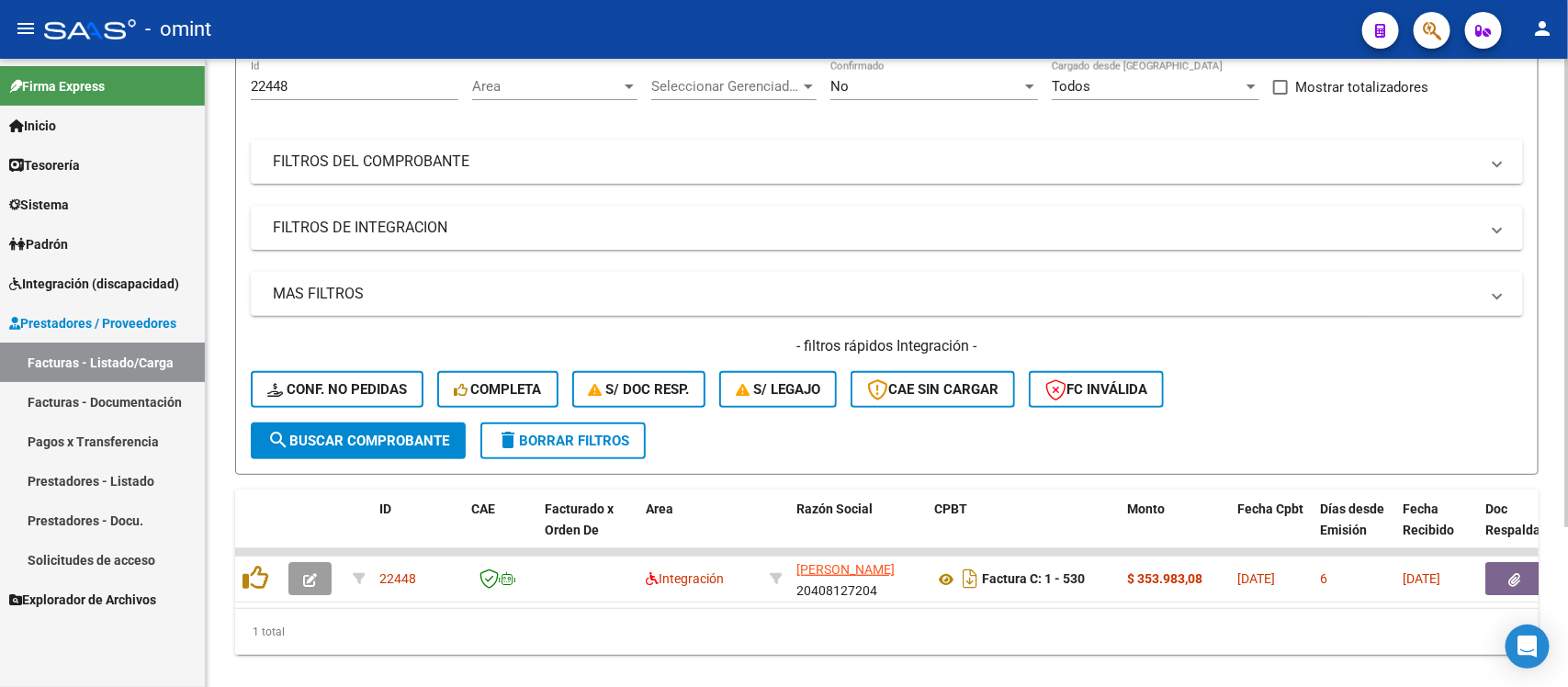
click at [280, 84] on input "22448" at bounding box center [354, 87] width 207 height 17
paste input "7"
type input "22447"
click at [384, 433] on span "search Buscar Comprobante" at bounding box center [358, 441] width 182 height 17
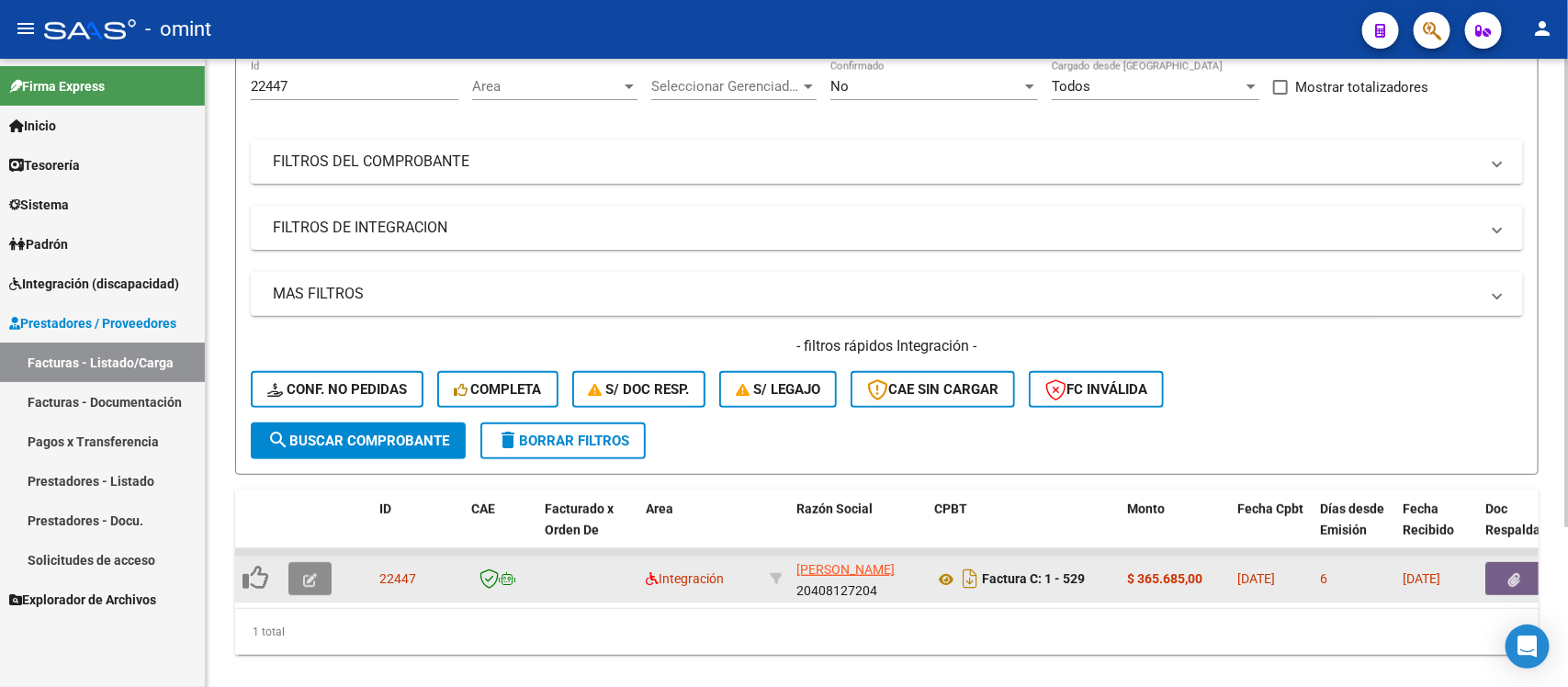
click at [305, 576] on icon "button" at bounding box center [309, 580] width 14 height 14
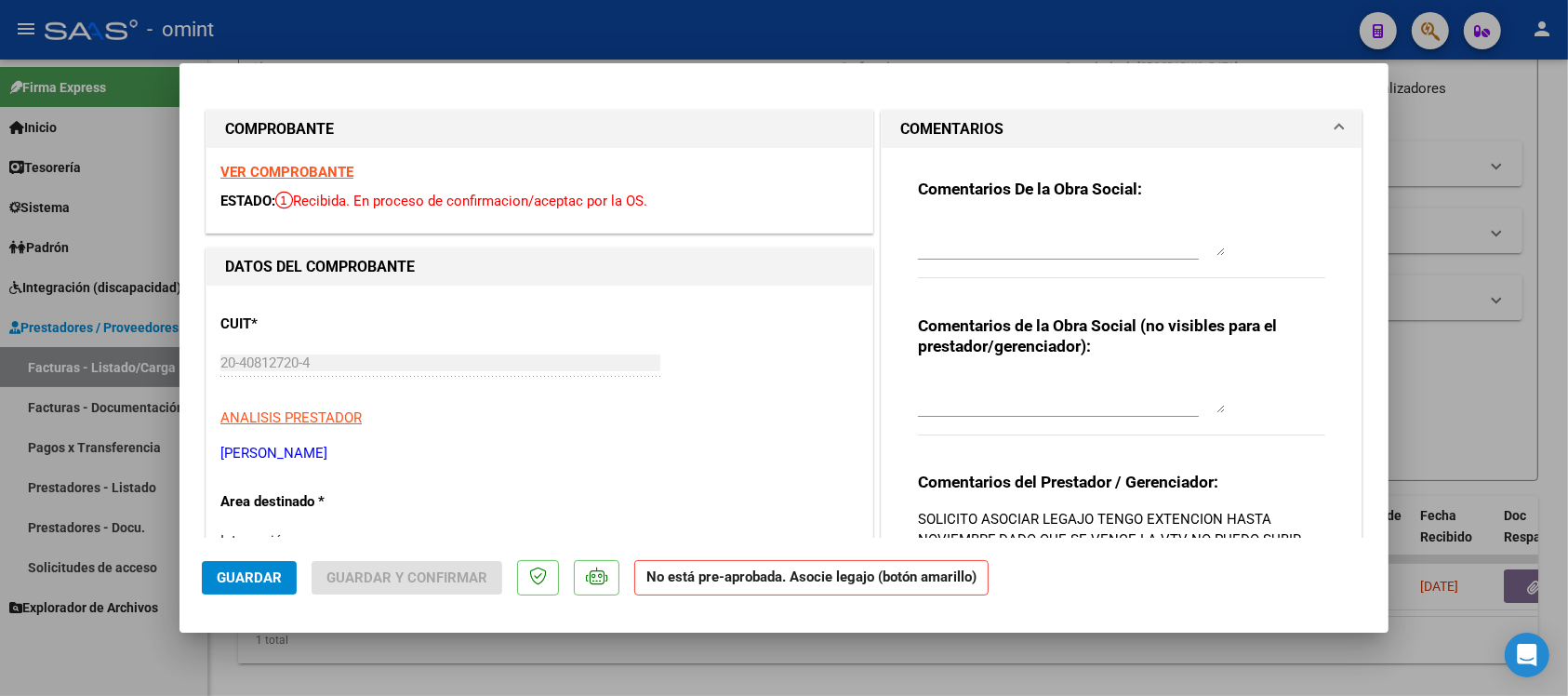
click at [284, 174] on strong "VER COMPROBANTE" at bounding box center [287, 172] width 133 height 17
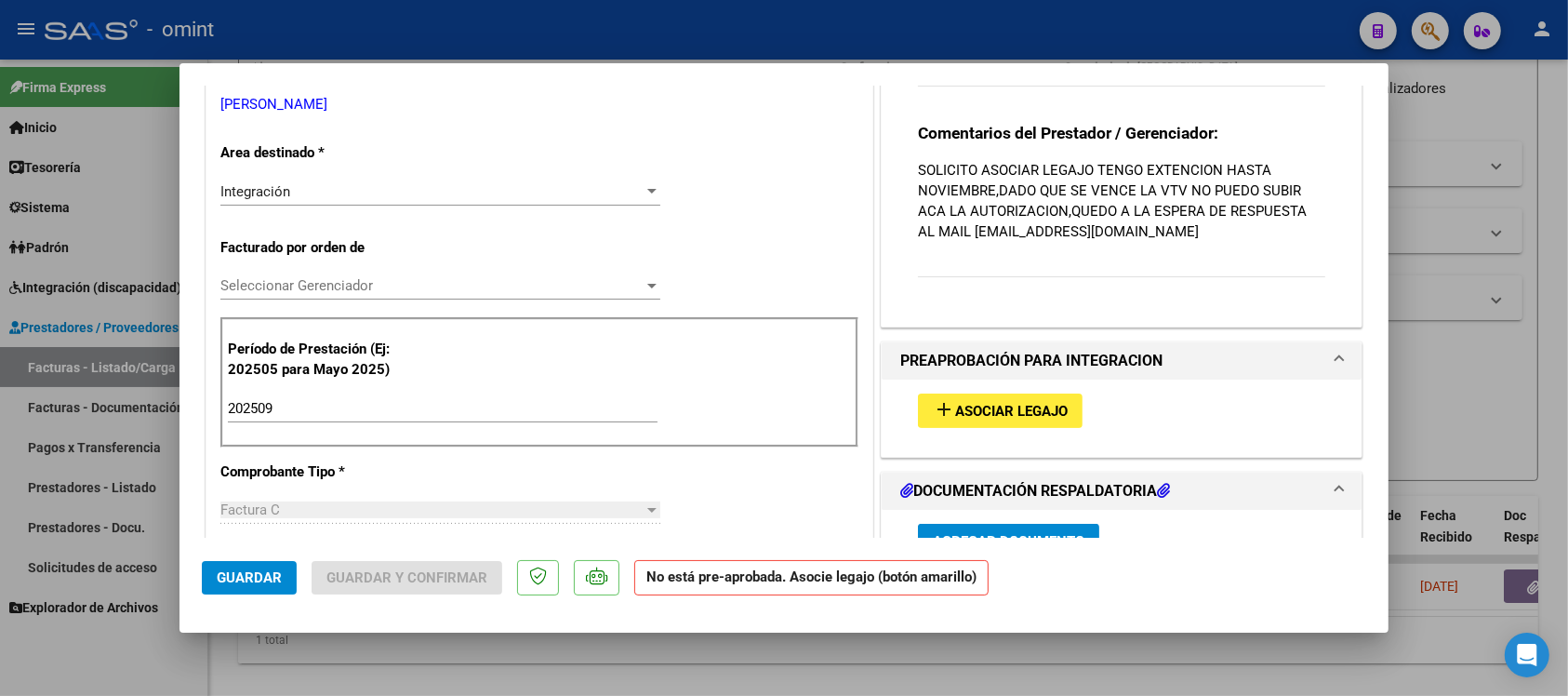
click at [1052, 424] on button "add Asociar Legajo" at bounding box center [1000, 411] width 165 height 34
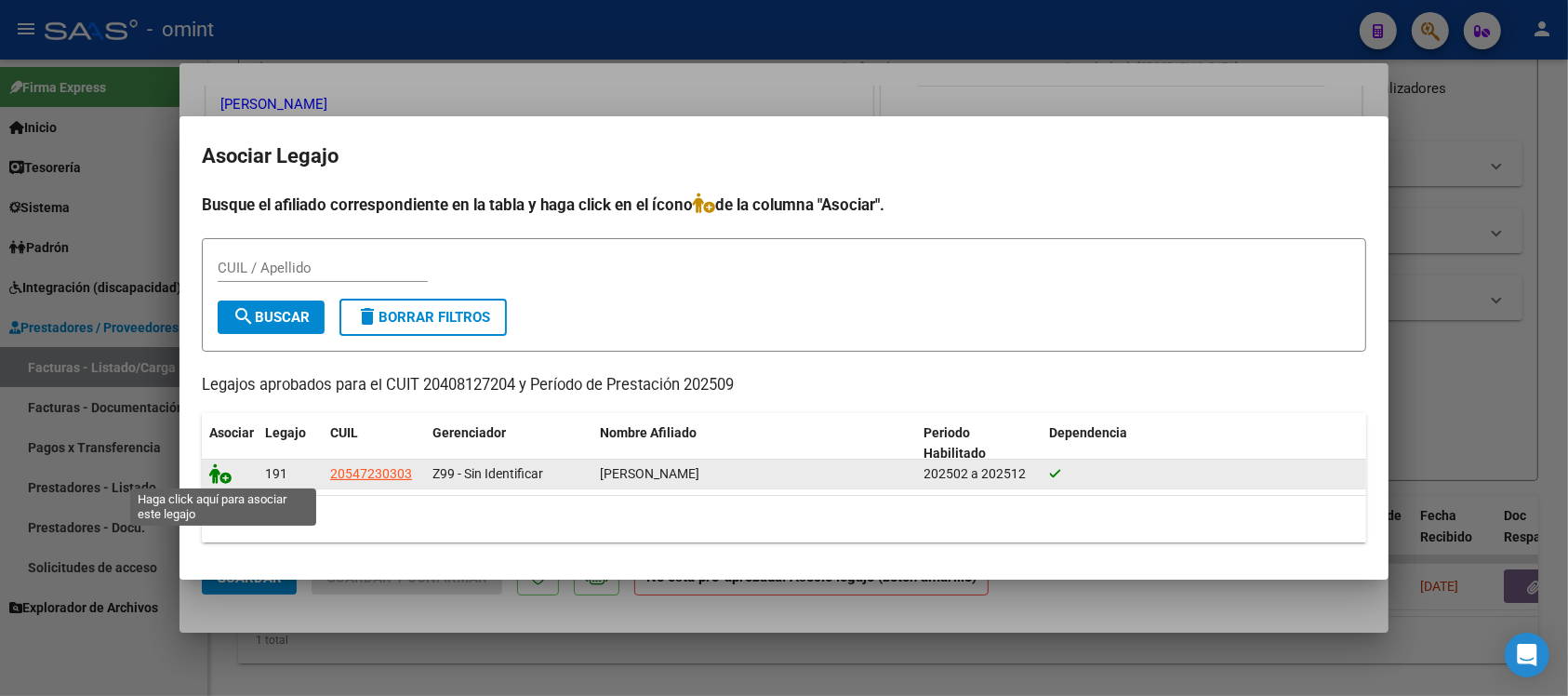
click at [228, 468] on icon at bounding box center [220, 474] width 23 height 21
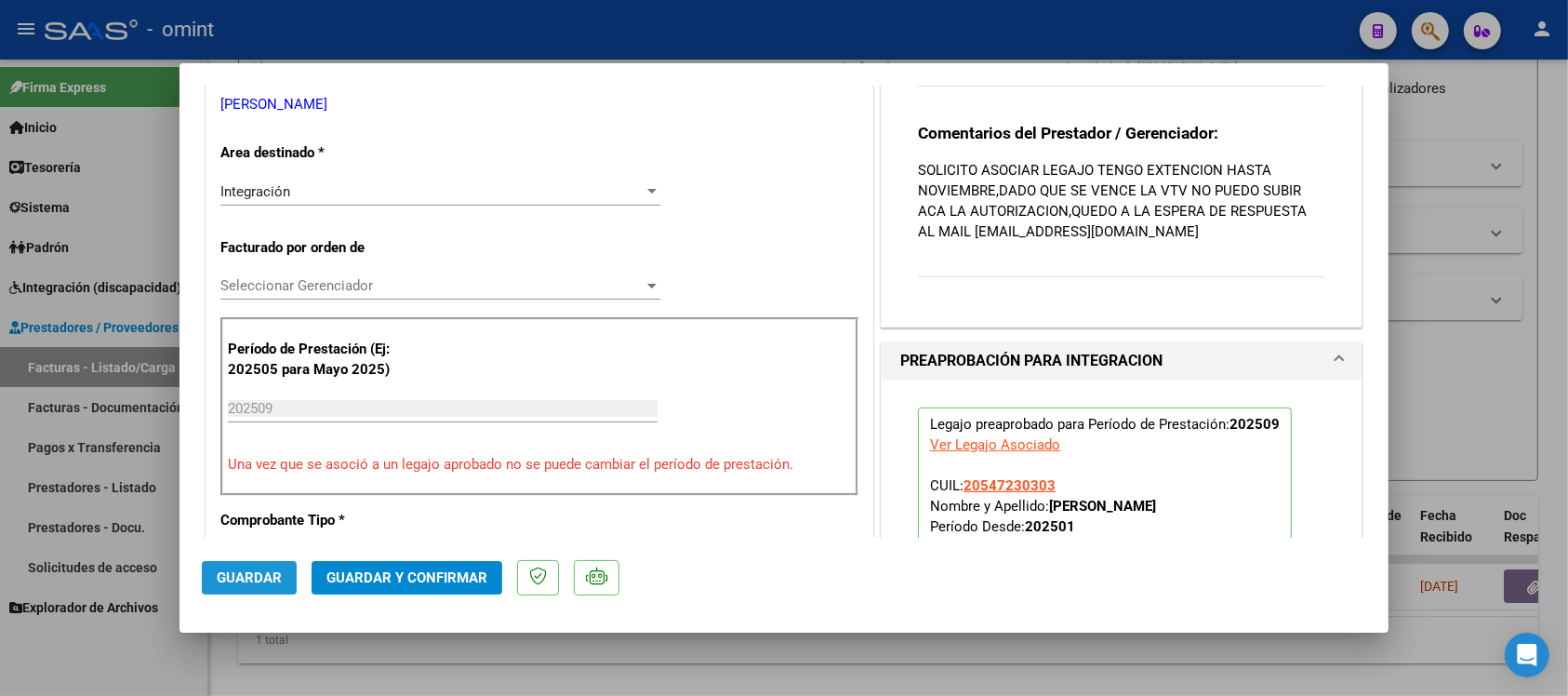
click at [263, 575] on span "Guardar" at bounding box center [249, 579] width 65 height 17
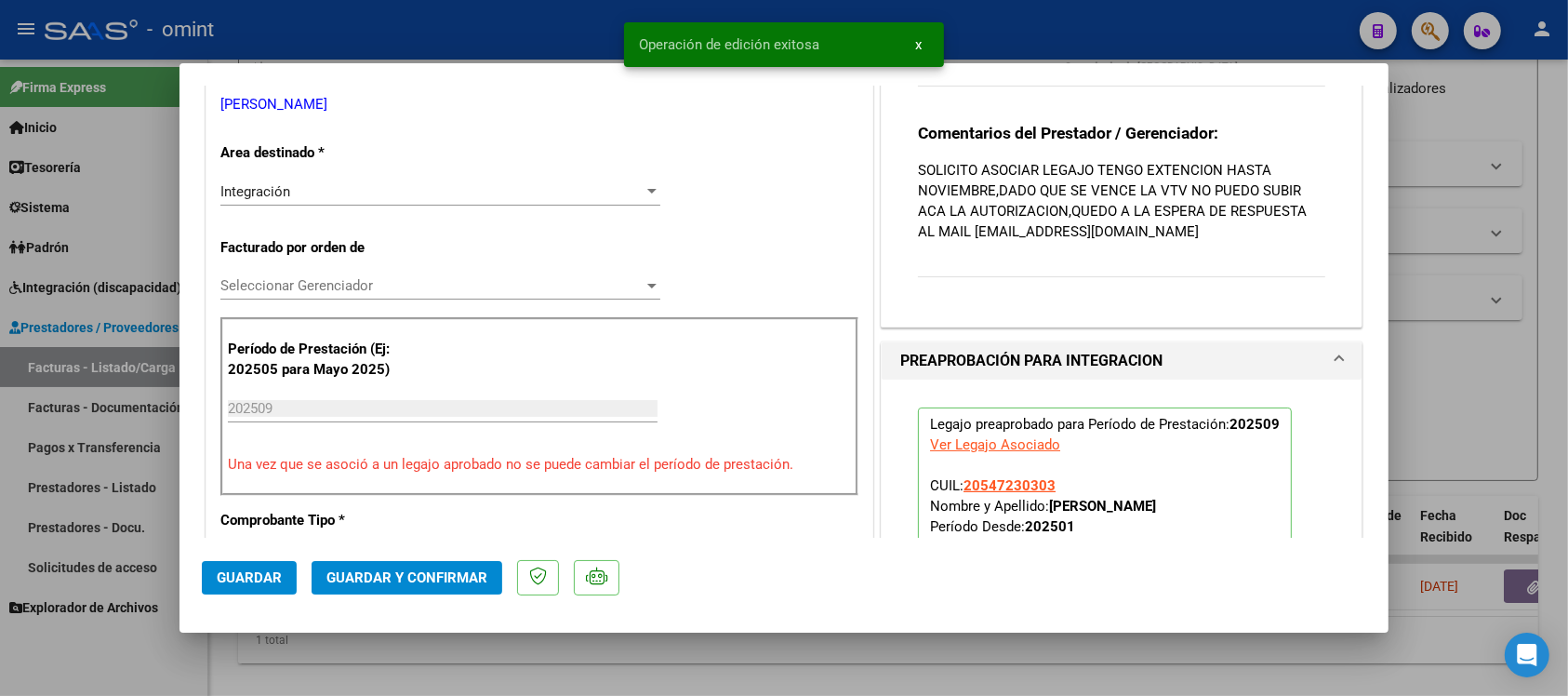
click at [383, 24] on div at bounding box center [784, 348] width 1568 height 696
type input "$ 0,00"
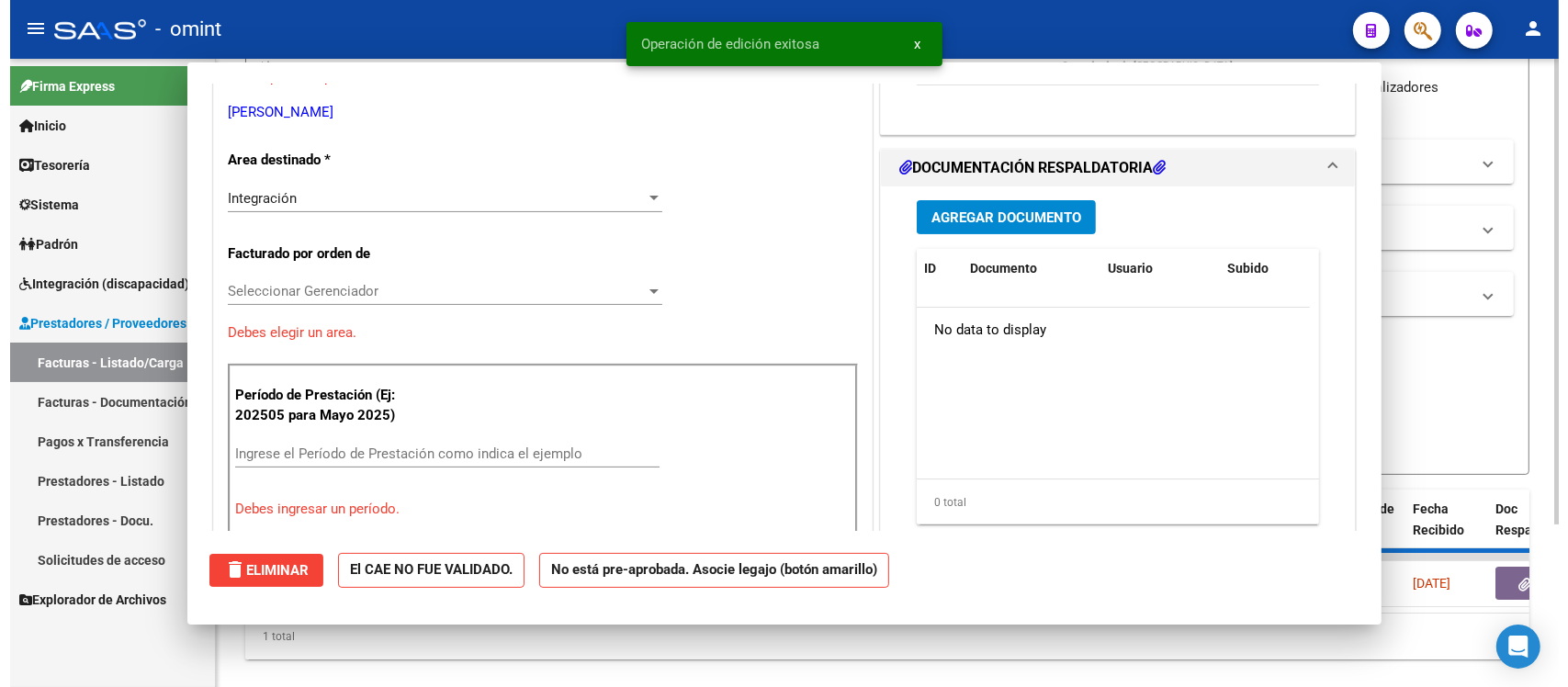
scroll to position [0, 0]
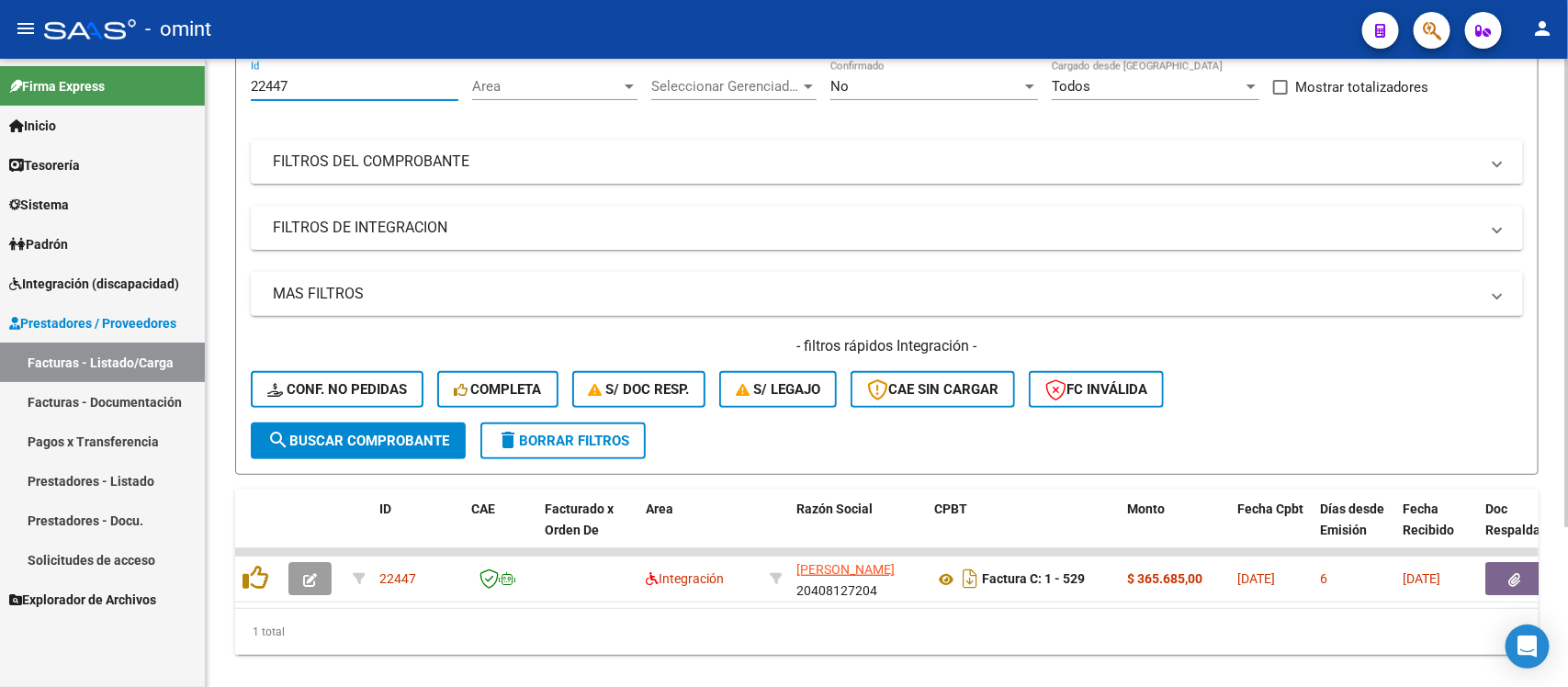
click at [272, 87] on input "22447" at bounding box center [354, 87] width 207 height 17
paste input "3508"
type input "23508"
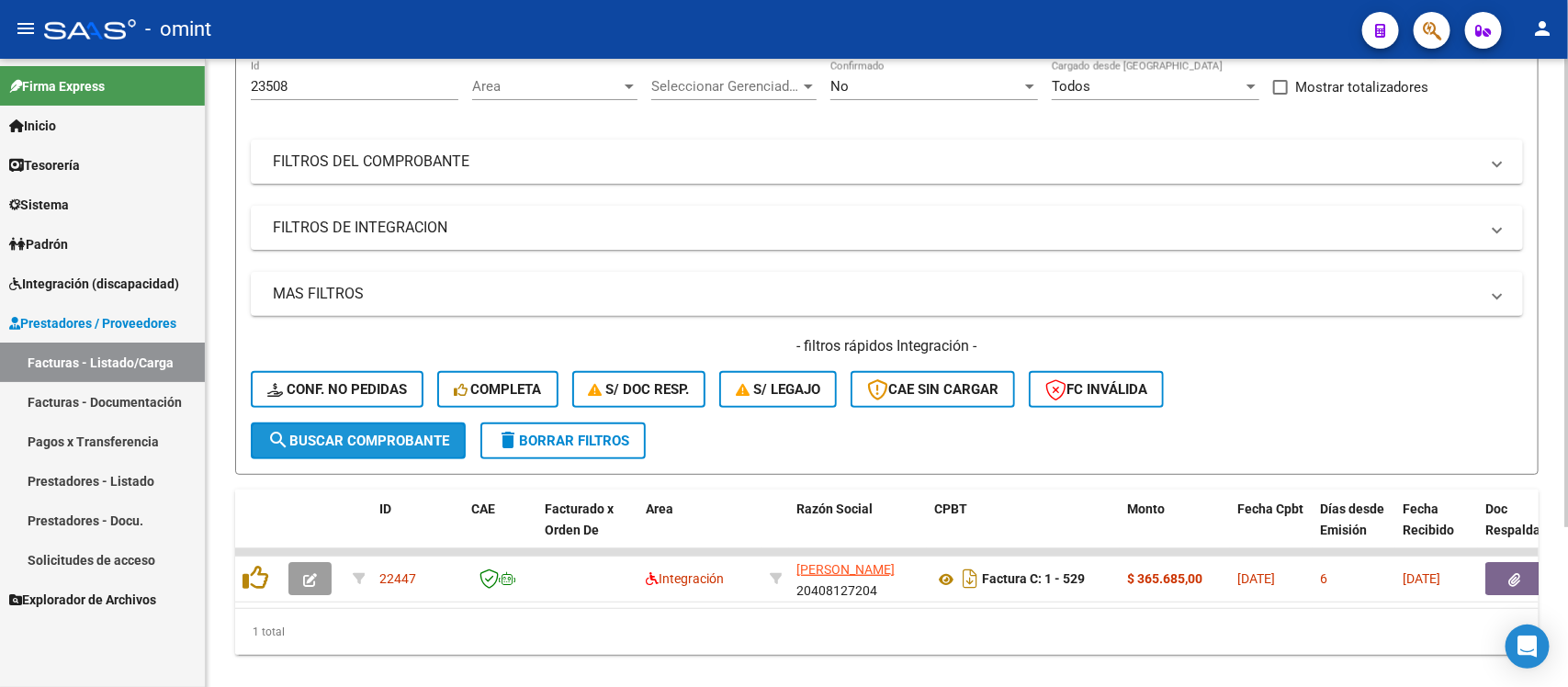
click at [349, 433] on span "search Buscar Comprobante" at bounding box center [358, 441] width 182 height 17
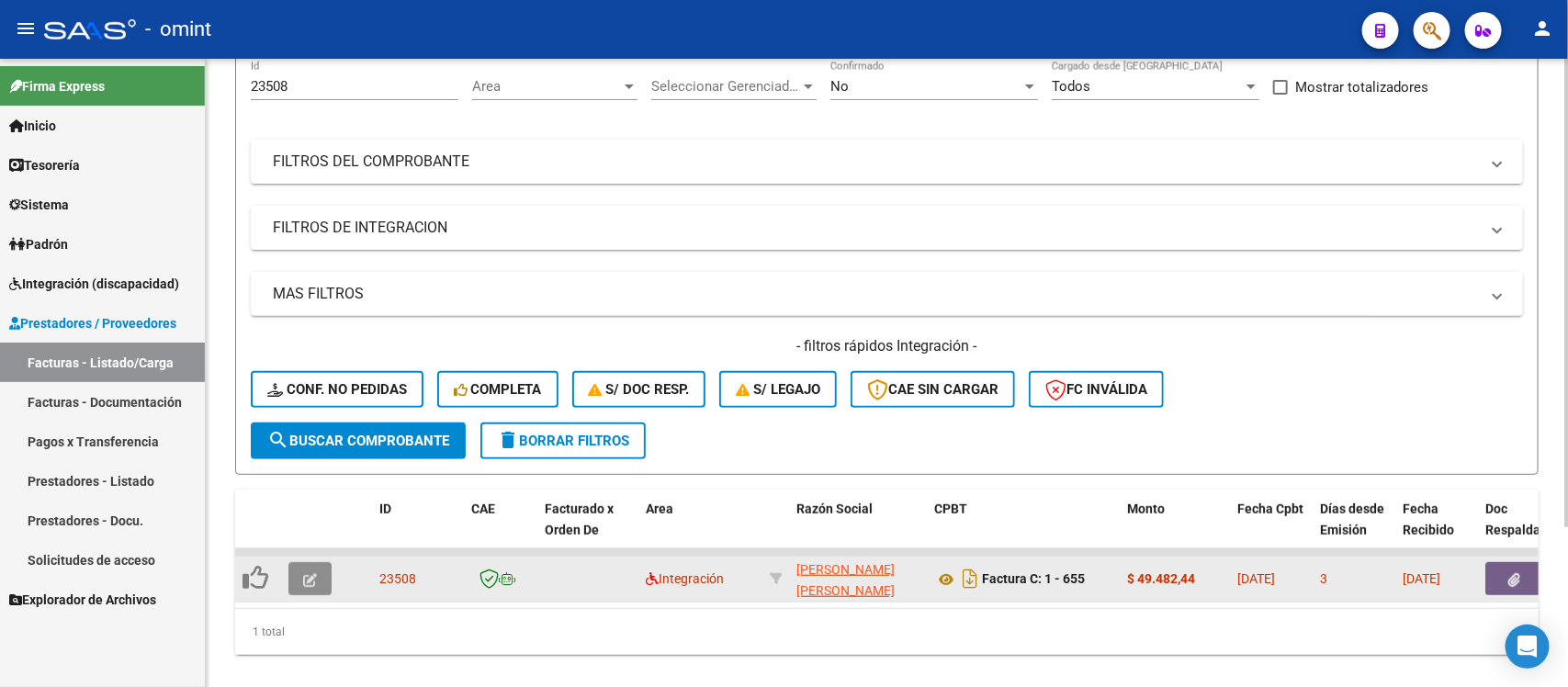
click at [303, 573] on icon "button" at bounding box center [309, 580] width 14 height 14
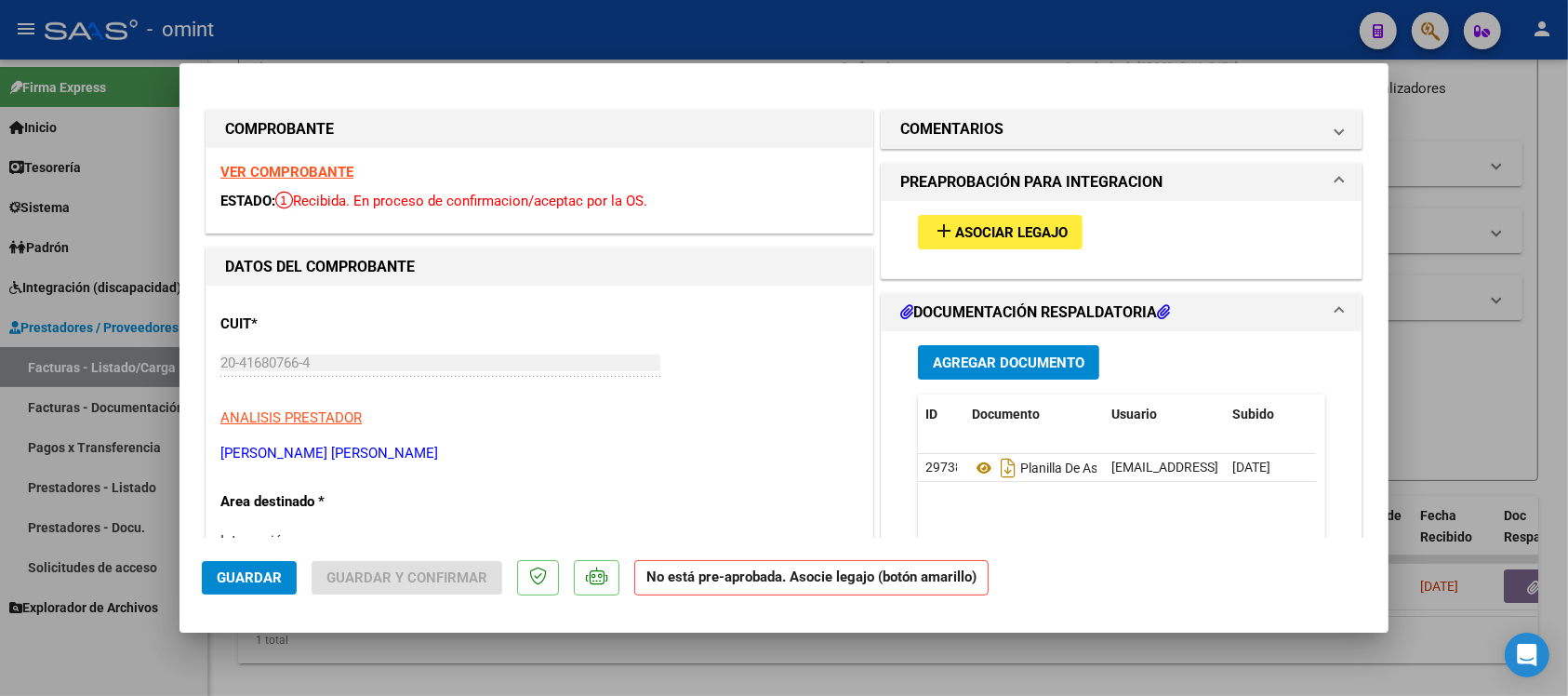
click at [275, 165] on strong "VER COMPROBANTE" at bounding box center [287, 172] width 133 height 17
click at [970, 224] on span "Asociar Legajo" at bounding box center [1012, 233] width 113 height 17
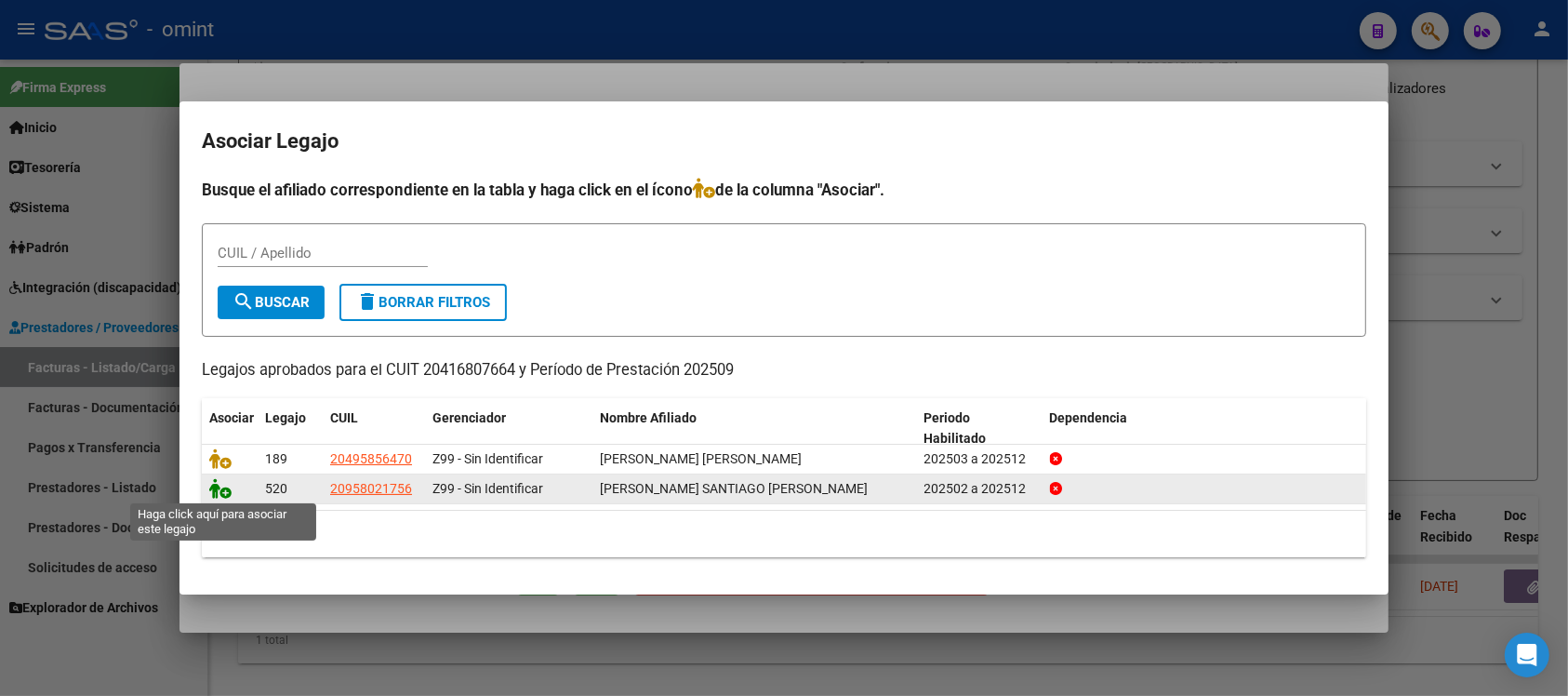
click at [226, 482] on icon at bounding box center [220, 489] width 23 height 21
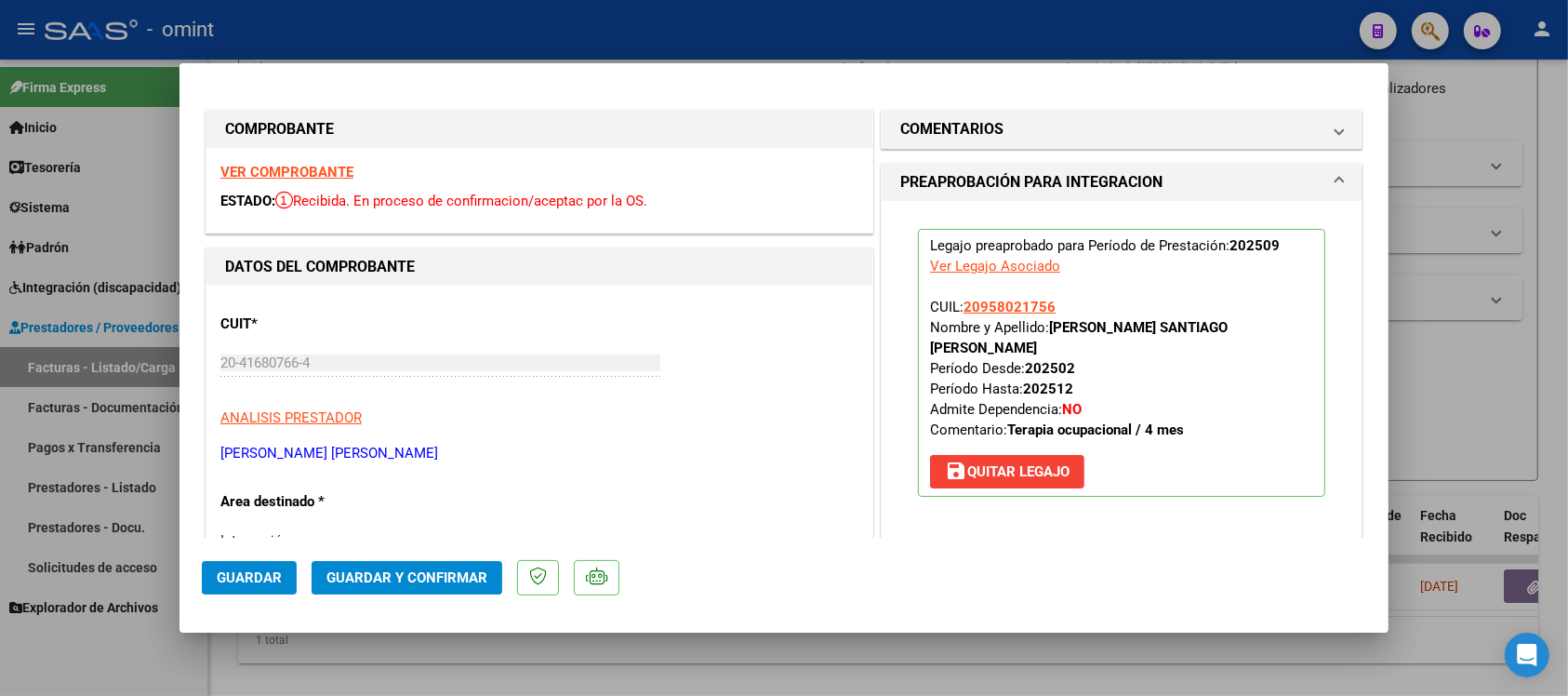
click at [282, 575] on button "Guardar" at bounding box center [249, 578] width 95 height 33
click at [256, 584] on span "Guardar" at bounding box center [249, 579] width 65 height 17
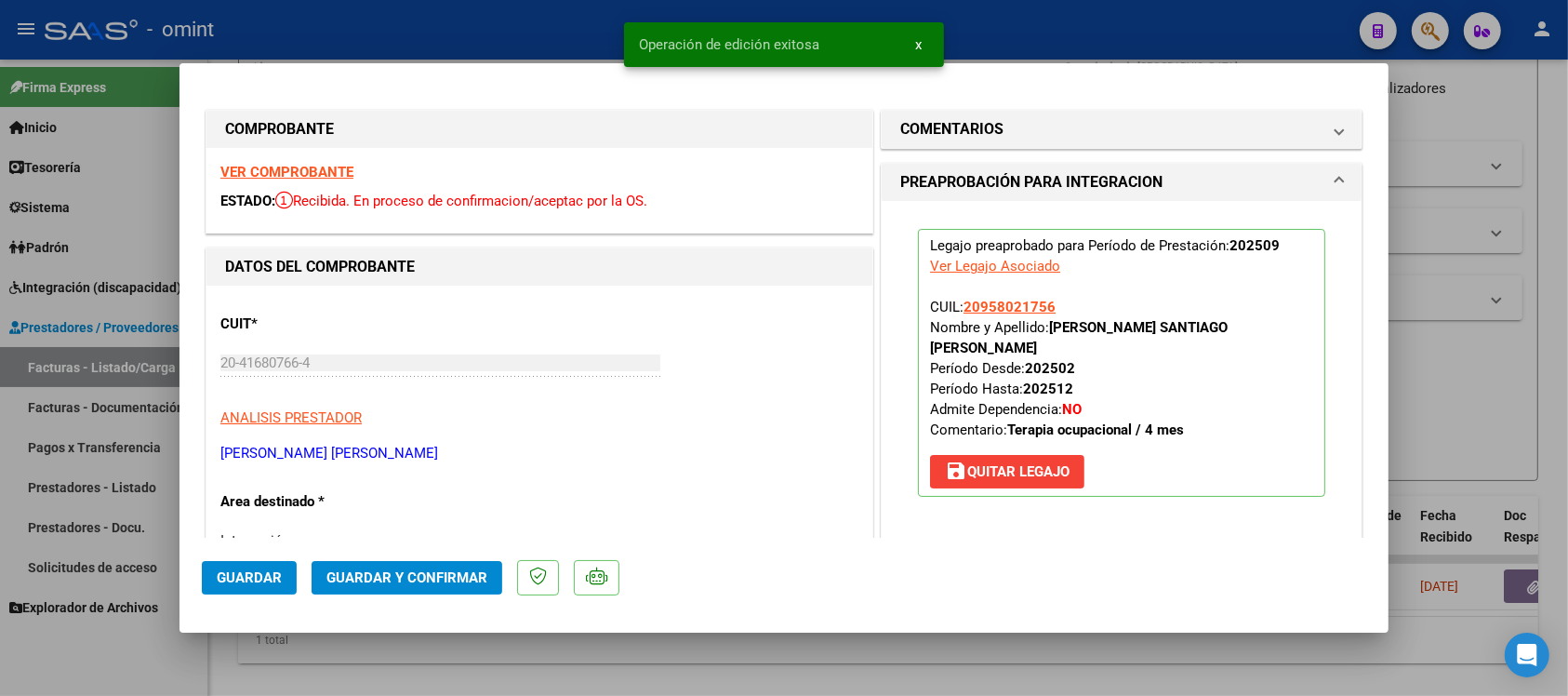
click at [552, 39] on div at bounding box center [784, 348] width 1568 height 696
type input "$ 0,00"
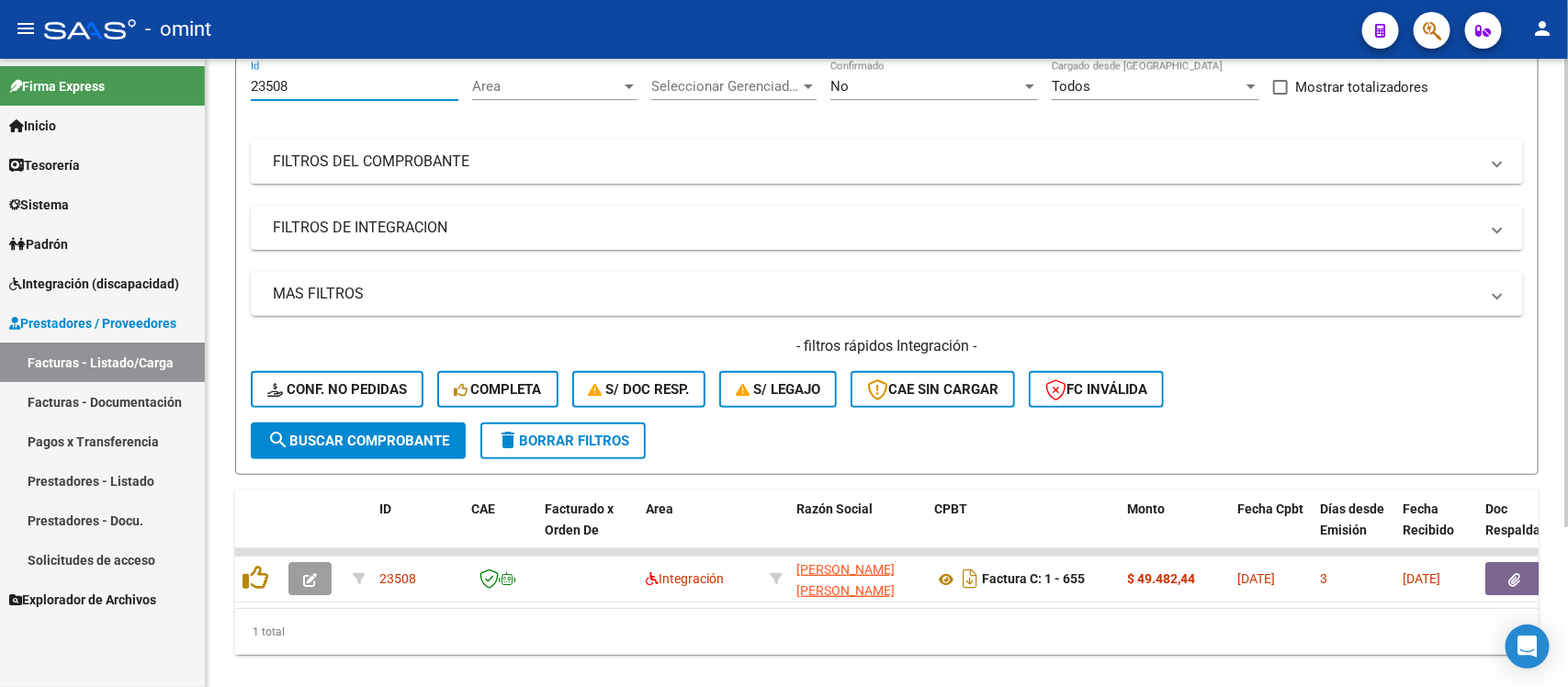
click at [298, 82] on input "23508" at bounding box center [354, 87] width 207 height 17
click at [298, 81] on input "23508" at bounding box center [354, 87] width 207 height 17
paste input "2479"
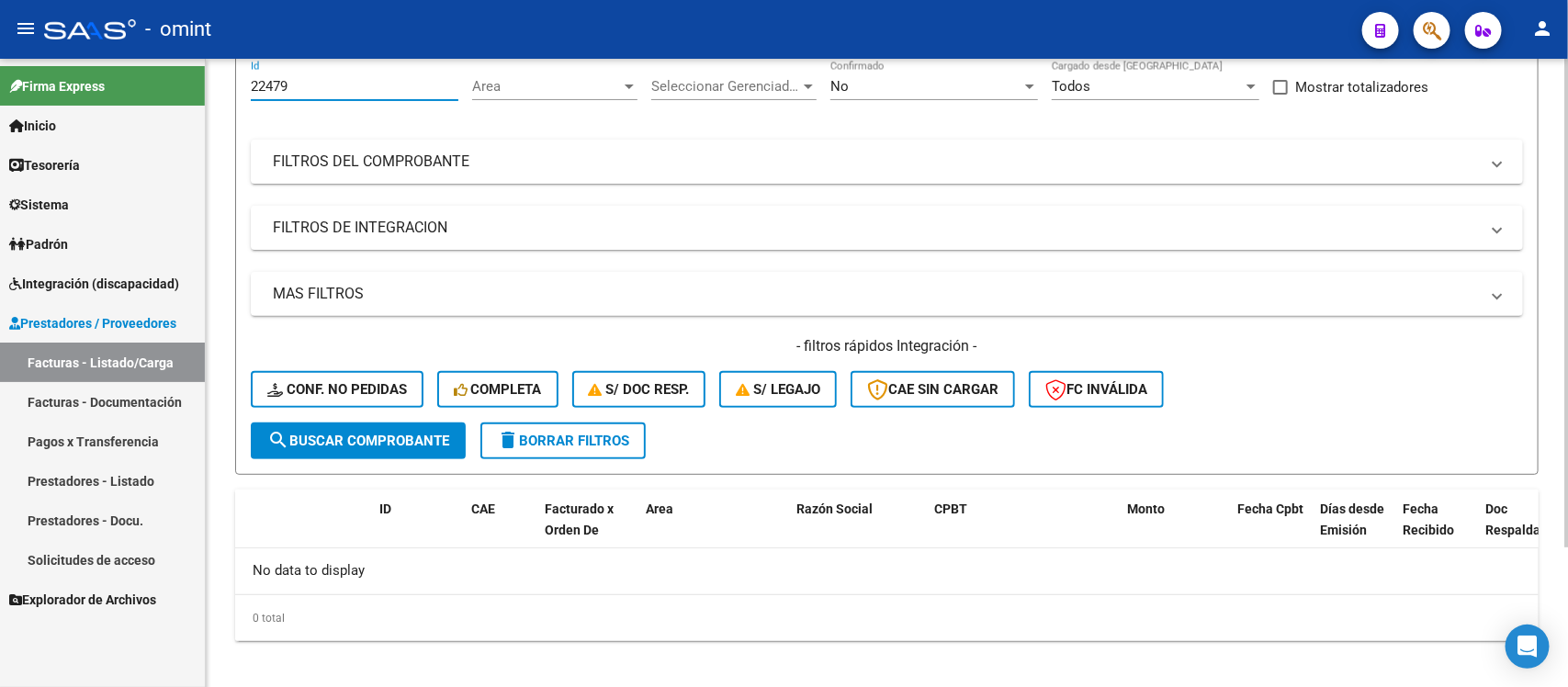
click at [267, 88] on input "22479" at bounding box center [354, 87] width 207 height 17
paste input "765"
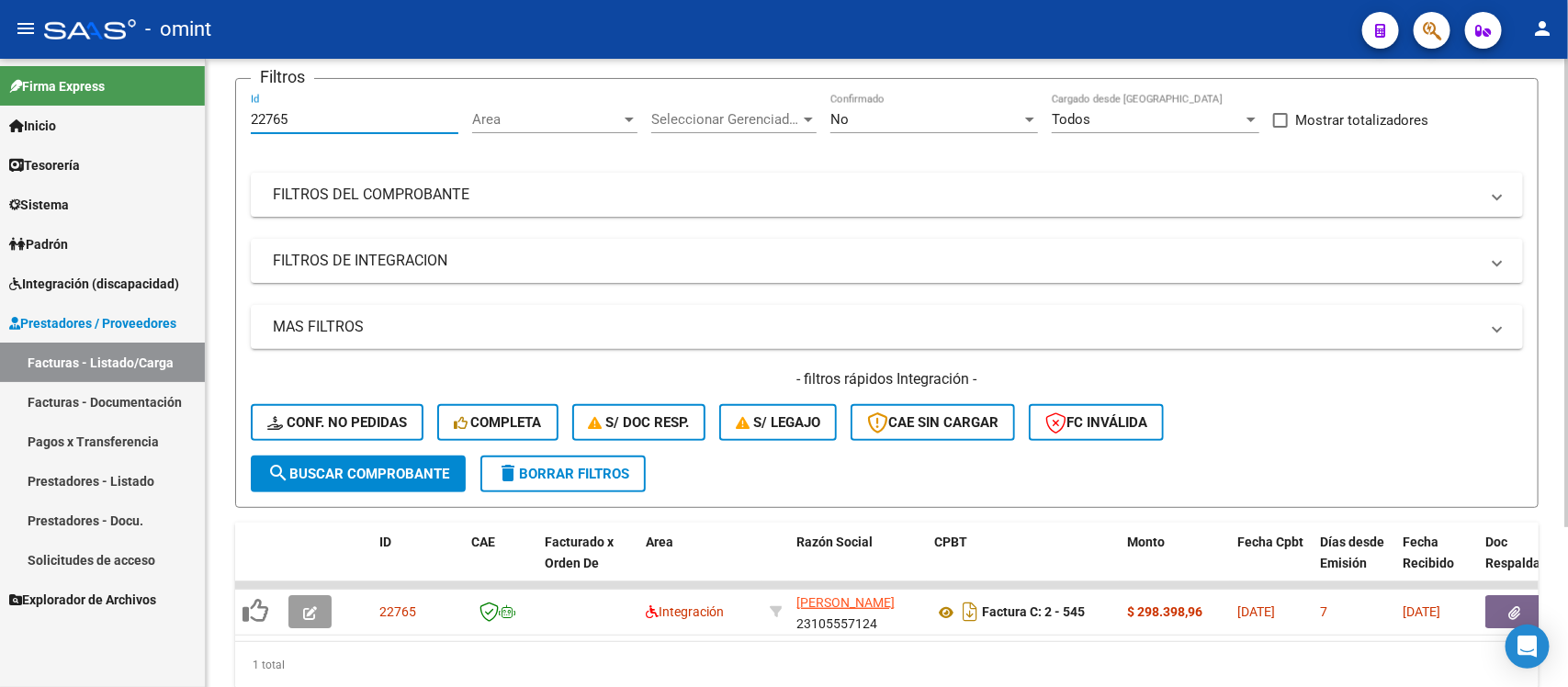
scroll to position [173, 0]
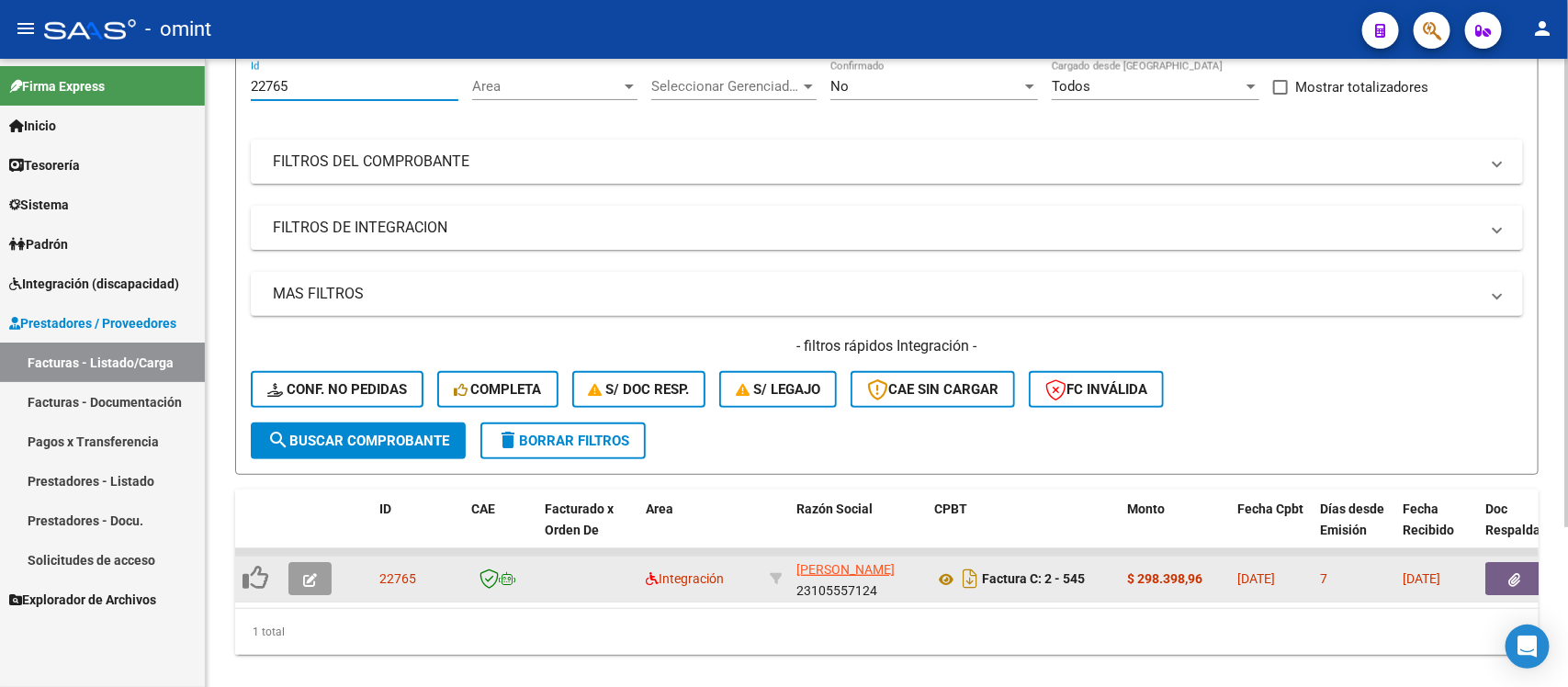
type input "22765"
click at [317, 570] on button "button" at bounding box center [310, 579] width 43 height 33
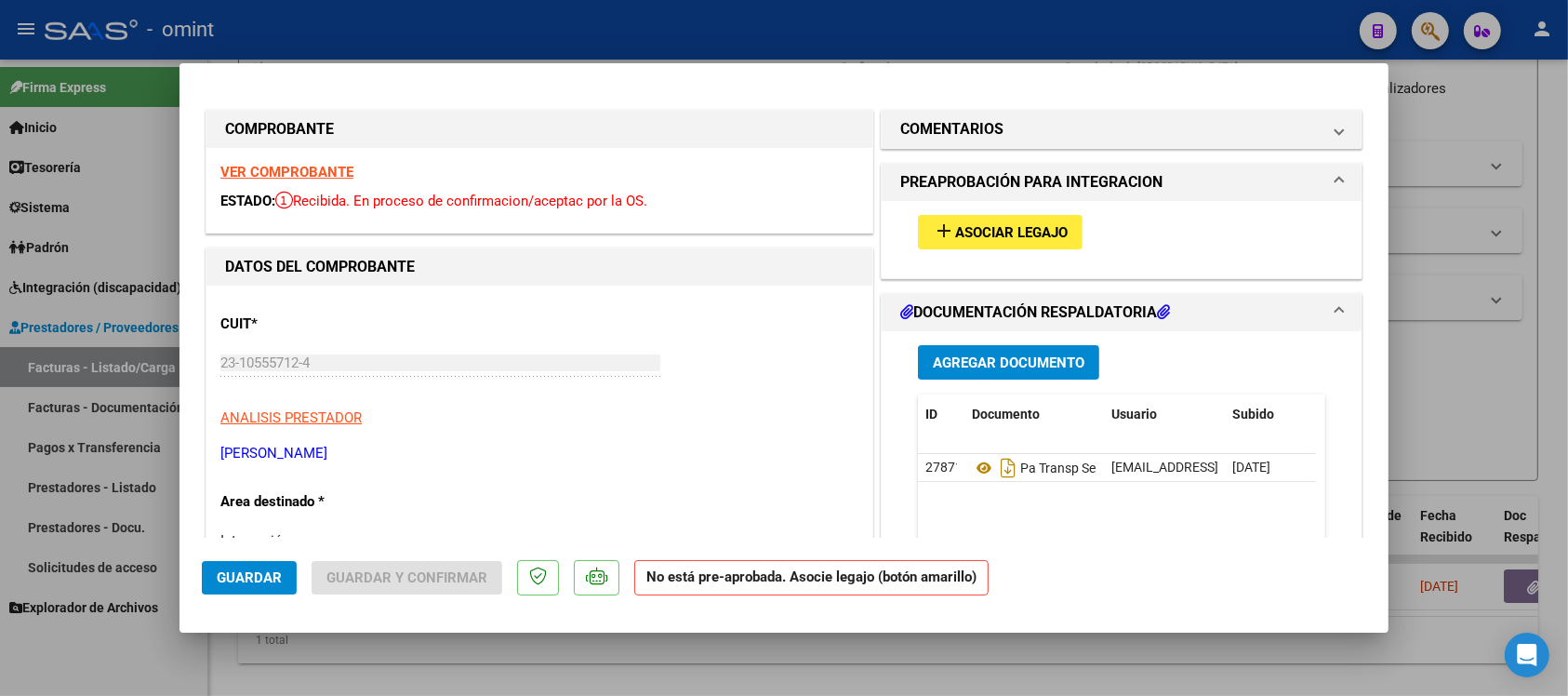
click at [311, 165] on strong "VER COMPROBANTE" at bounding box center [287, 172] width 133 height 17
click at [1053, 241] on button "add Asociar Legajo" at bounding box center [1000, 232] width 165 height 34
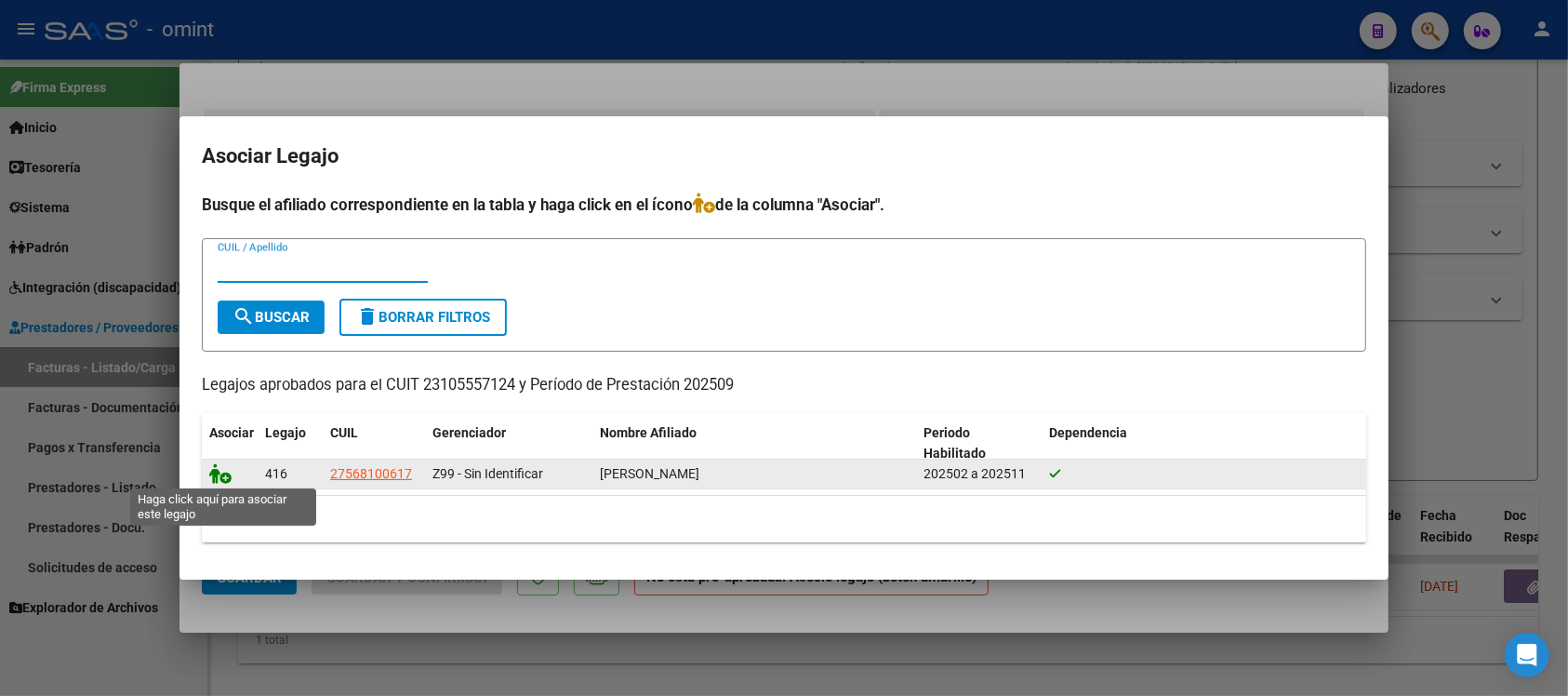
click at [220, 479] on icon at bounding box center [220, 474] width 23 height 21
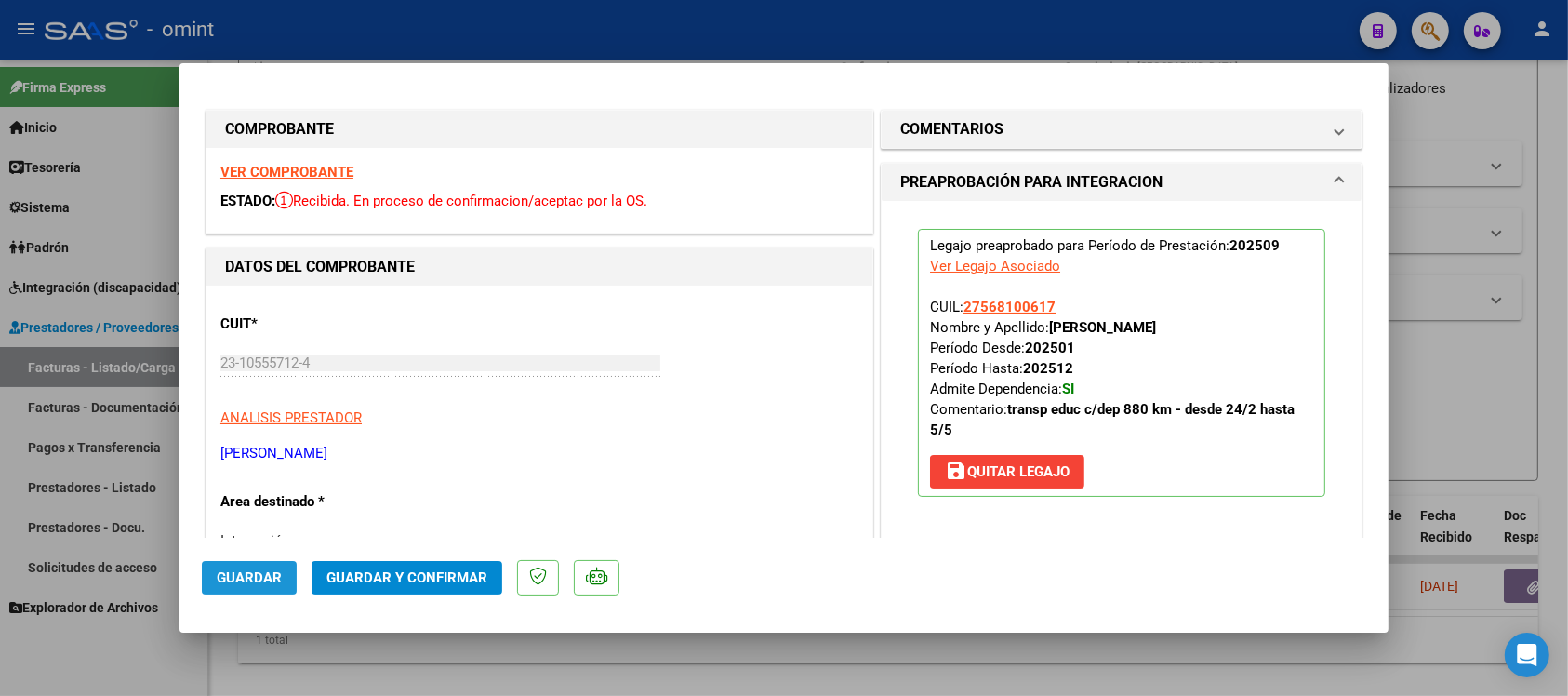
click at [255, 566] on button "Guardar" at bounding box center [249, 578] width 95 height 33
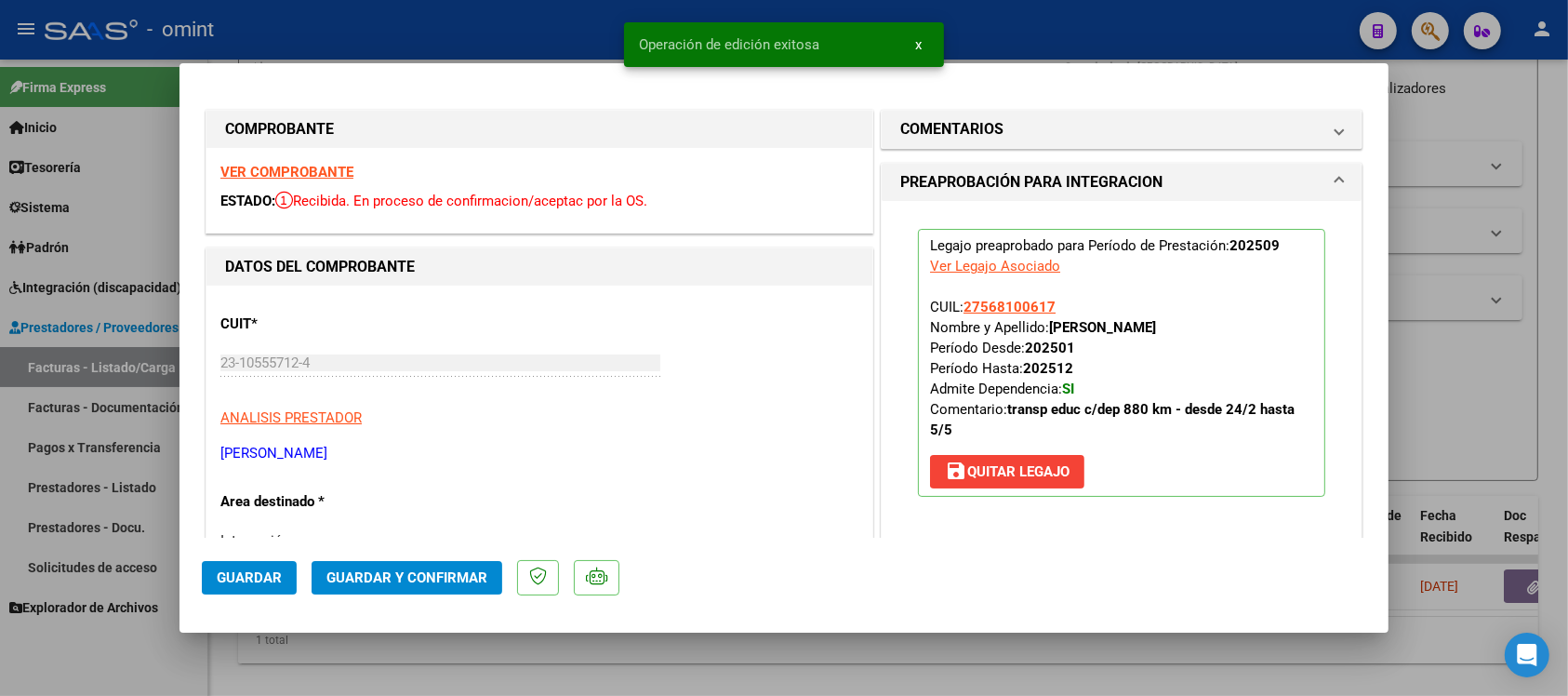
click at [498, 42] on div at bounding box center [784, 348] width 1568 height 696
type input "$ 0,00"
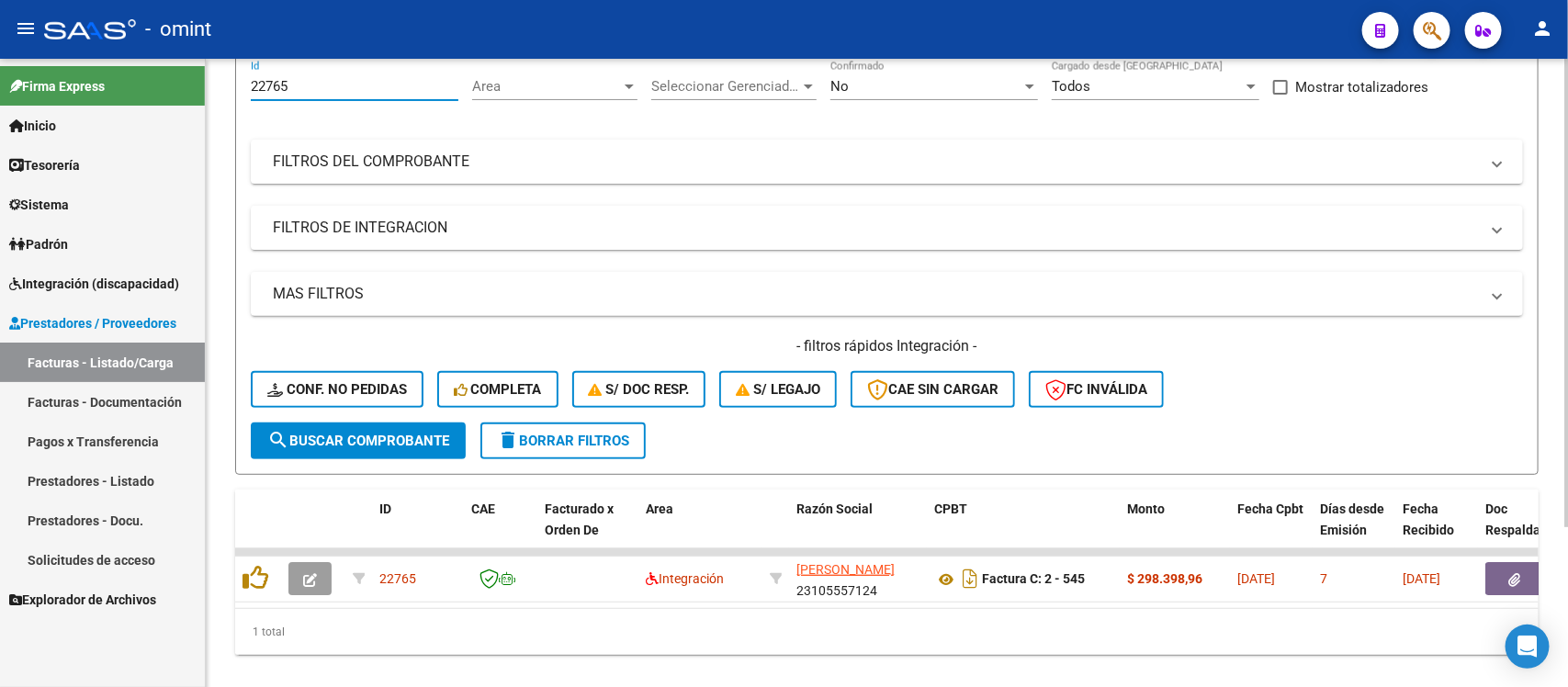
click at [326, 84] on input "22765" at bounding box center [354, 87] width 207 height 17
paste input "3007"
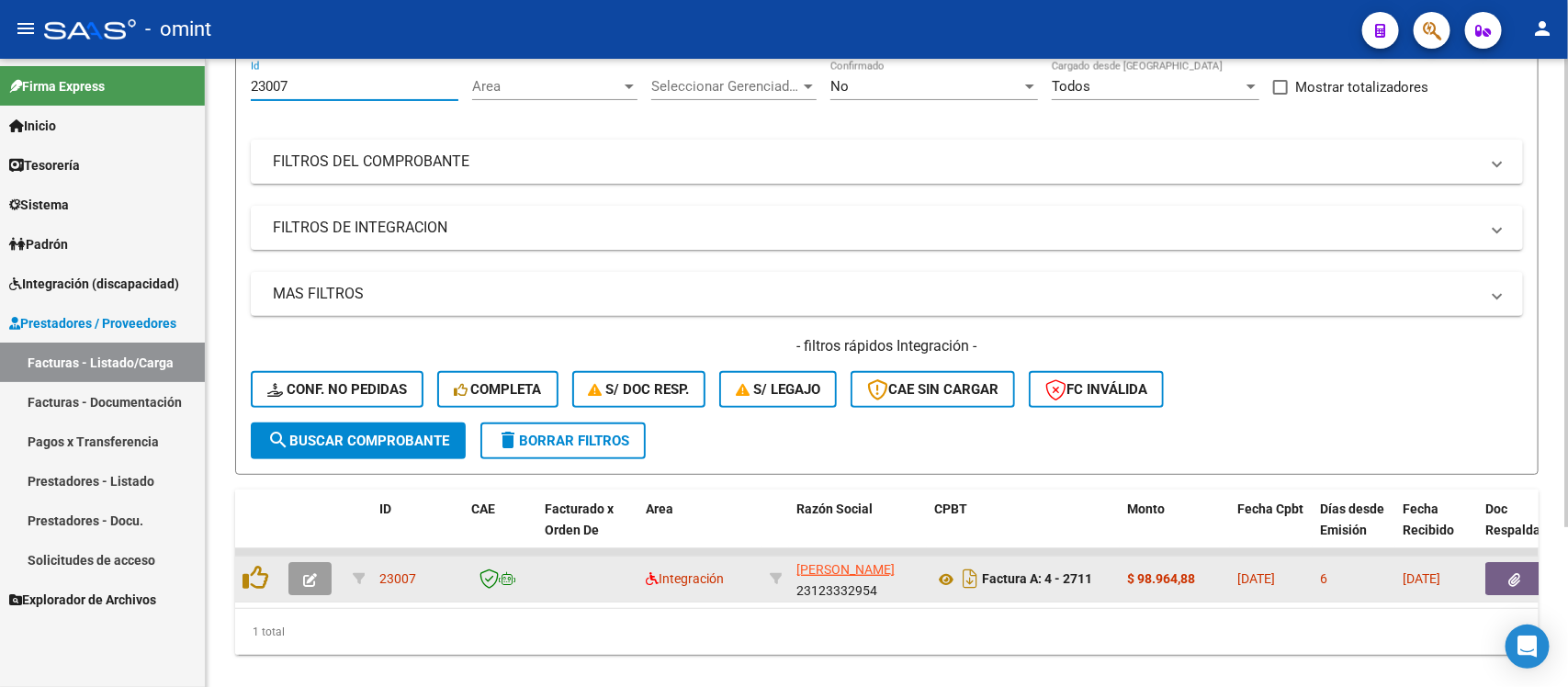
type input "23007"
click at [283, 574] on datatable-body-cell at bounding box center [313, 580] width 64 height 45
click at [298, 568] on button "button" at bounding box center [310, 579] width 43 height 33
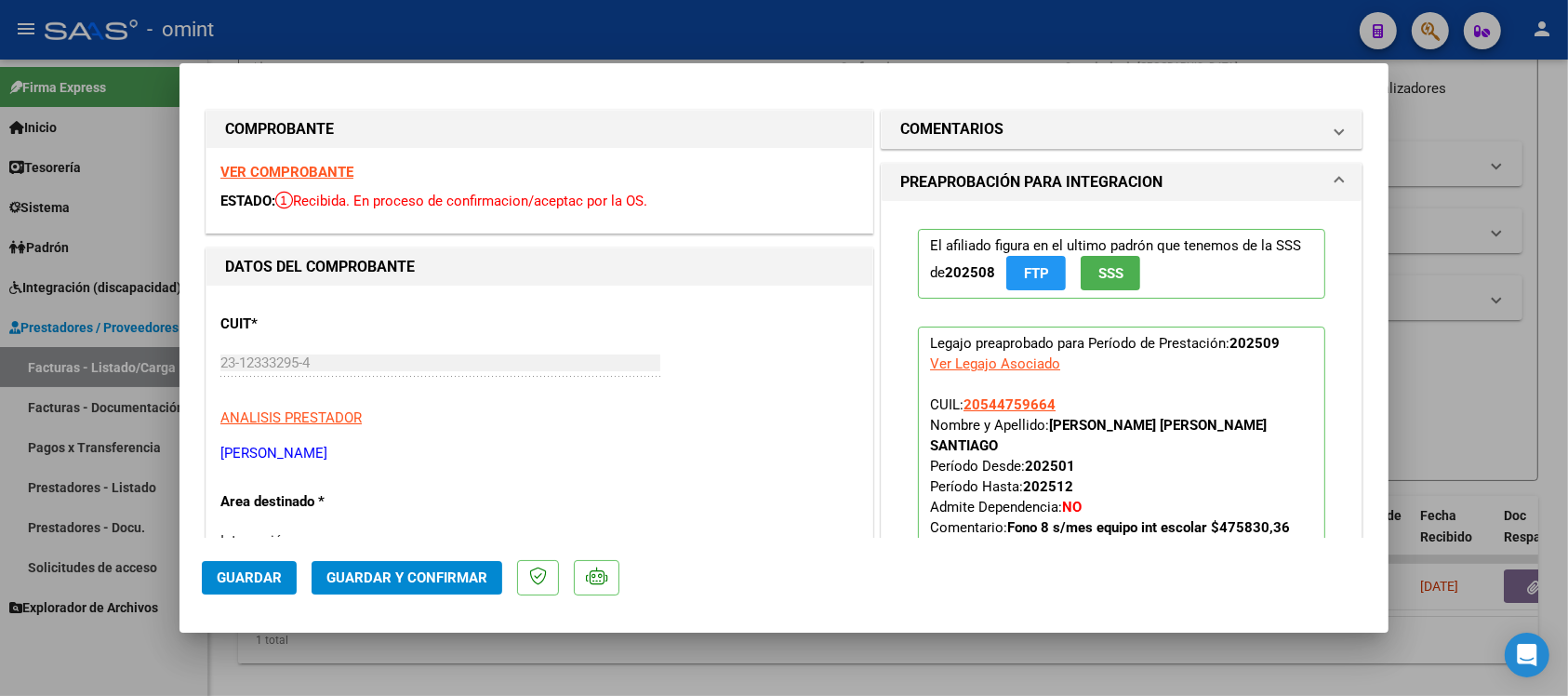
click at [311, 166] on strong "VER COMPROBANTE" at bounding box center [287, 172] width 133 height 17
click at [531, 32] on div at bounding box center [784, 348] width 1568 height 696
type input "$ 0,00"
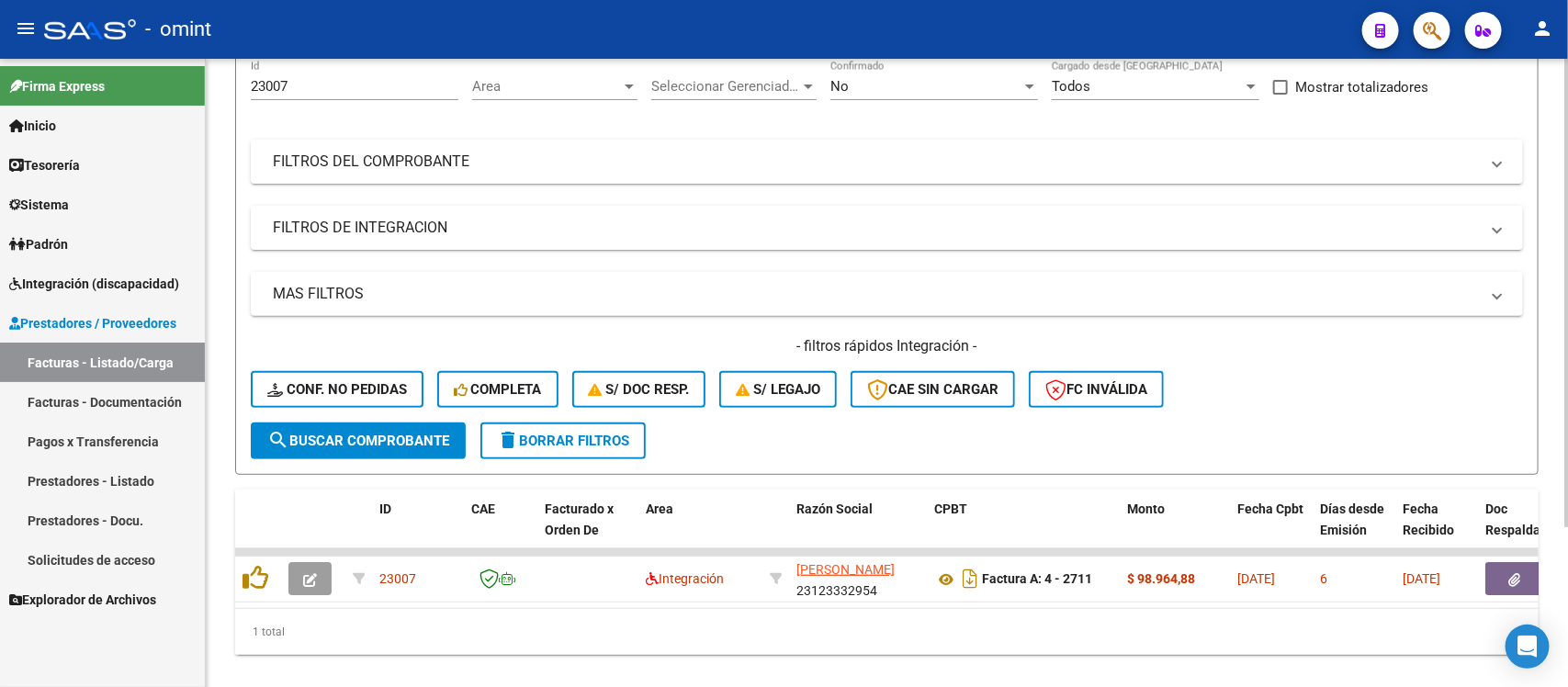
click at [328, 83] on input "23007" at bounding box center [354, 87] width 207 height 17
paste input "1993"
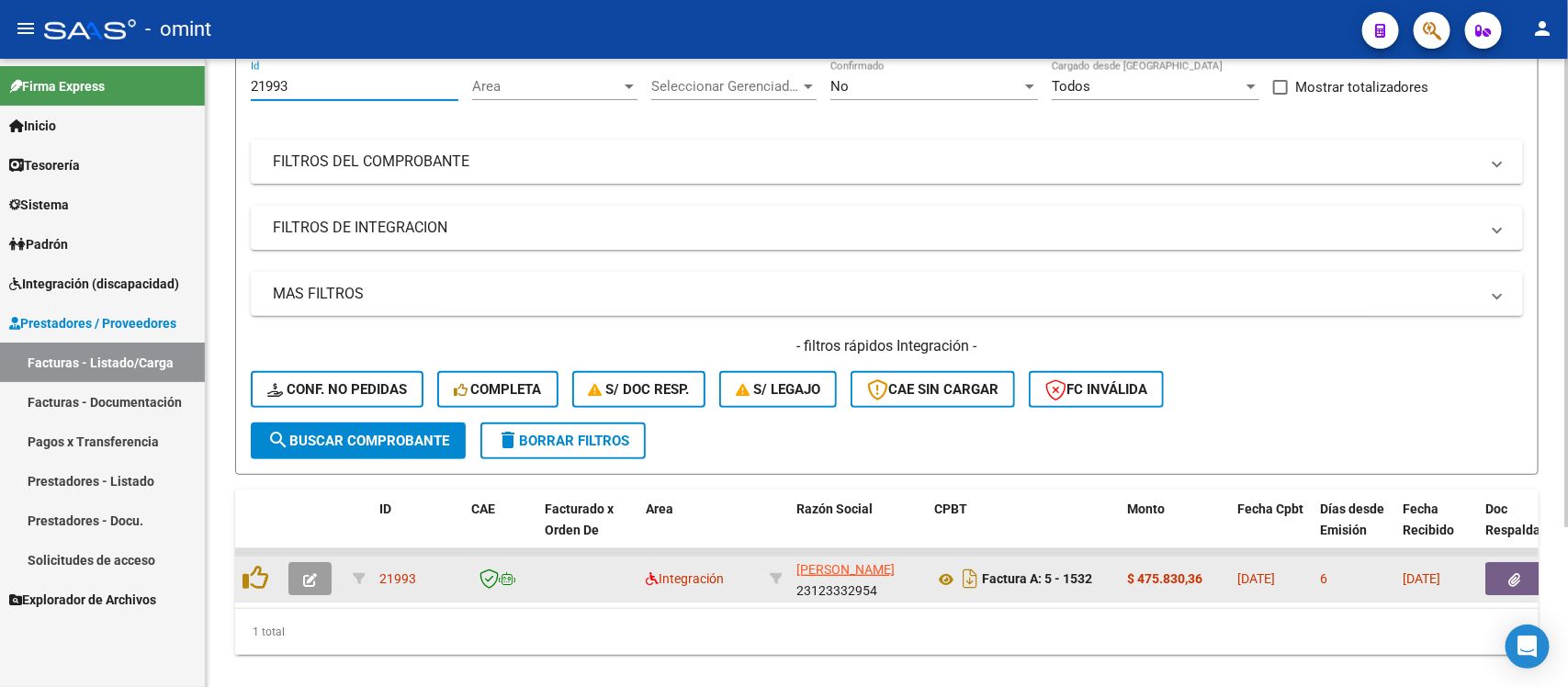
type input "21993"
click at [318, 577] on button "button" at bounding box center [310, 579] width 43 height 33
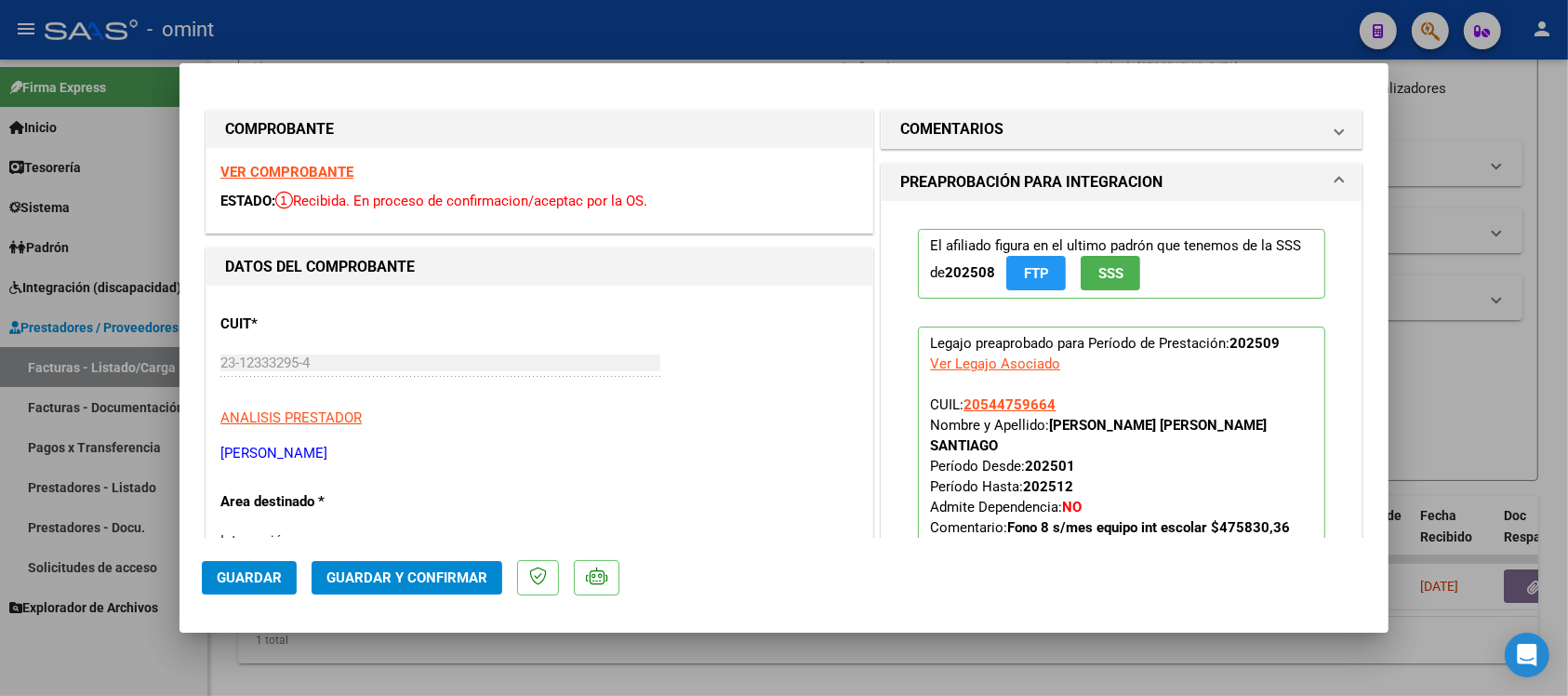
click at [322, 175] on strong "VER COMPROBANTE" at bounding box center [287, 172] width 133 height 17
click at [536, 20] on div at bounding box center [784, 348] width 1568 height 696
type input "$ 0,00"
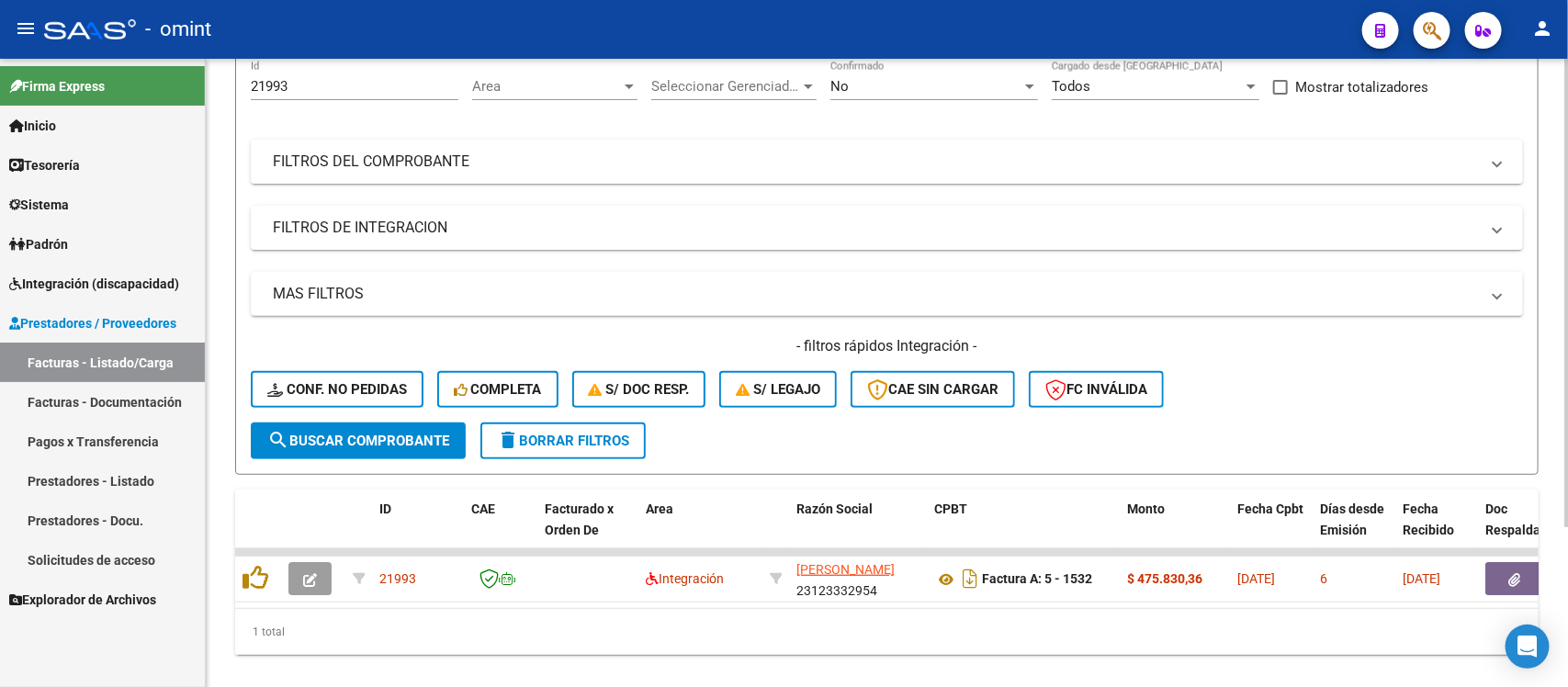
click at [320, 87] on input "21993" at bounding box center [354, 87] width 207 height 17
paste input "4102"
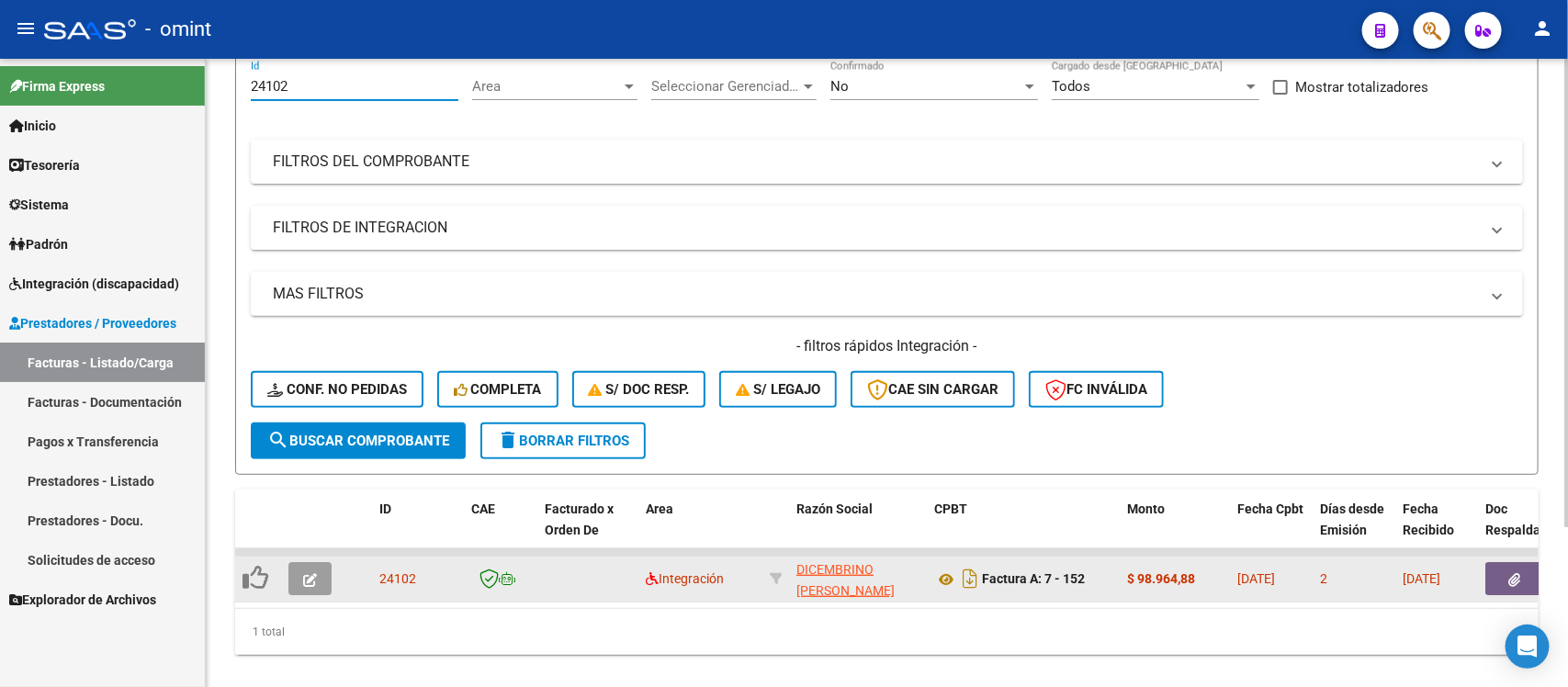
type input "24102"
click at [291, 570] on button "button" at bounding box center [310, 579] width 43 height 33
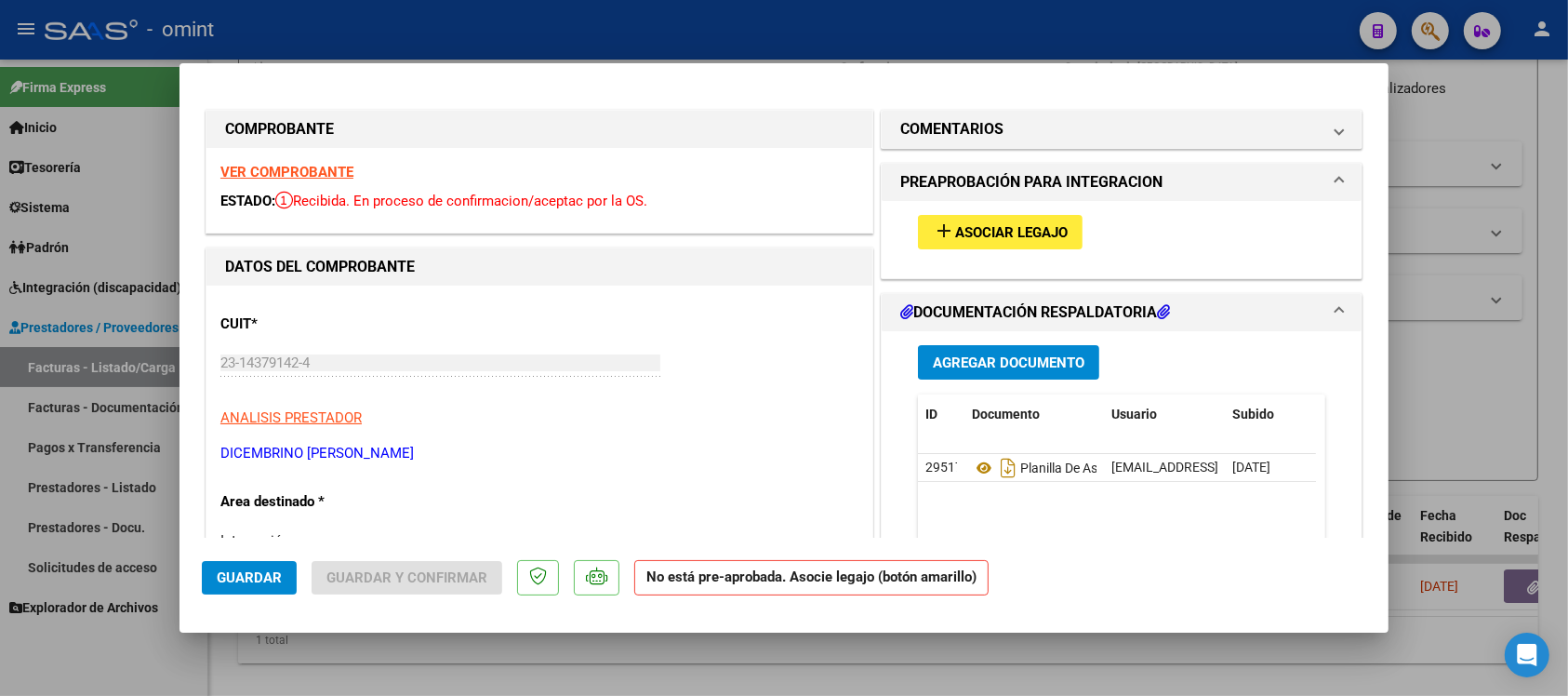
click at [308, 173] on strong "VER COMPROBANTE" at bounding box center [287, 172] width 133 height 17
click at [1038, 240] on span "Asociar Legajo" at bounding box center [1012, 233] width 113 height 17
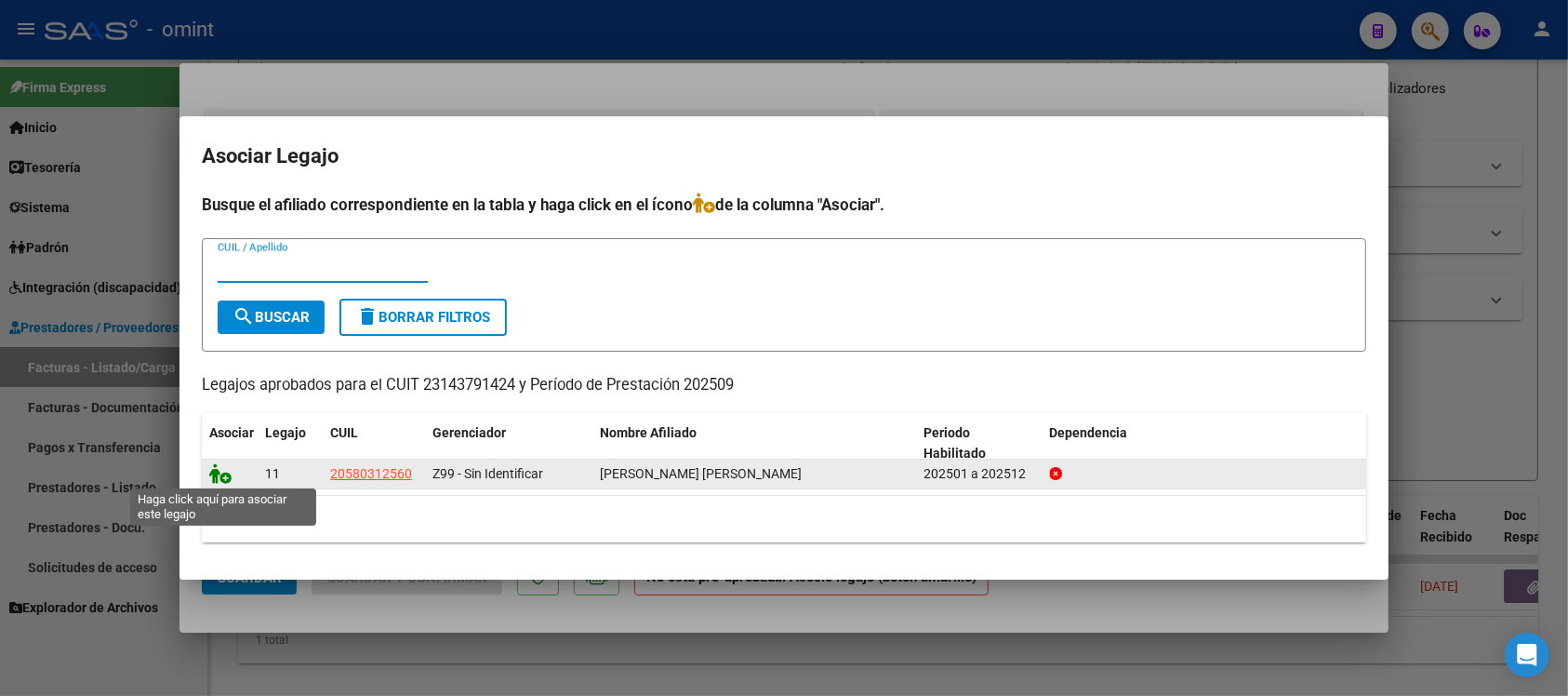
click at [216, 466] on icon at bounding box center [220, 474] width 23 height 21
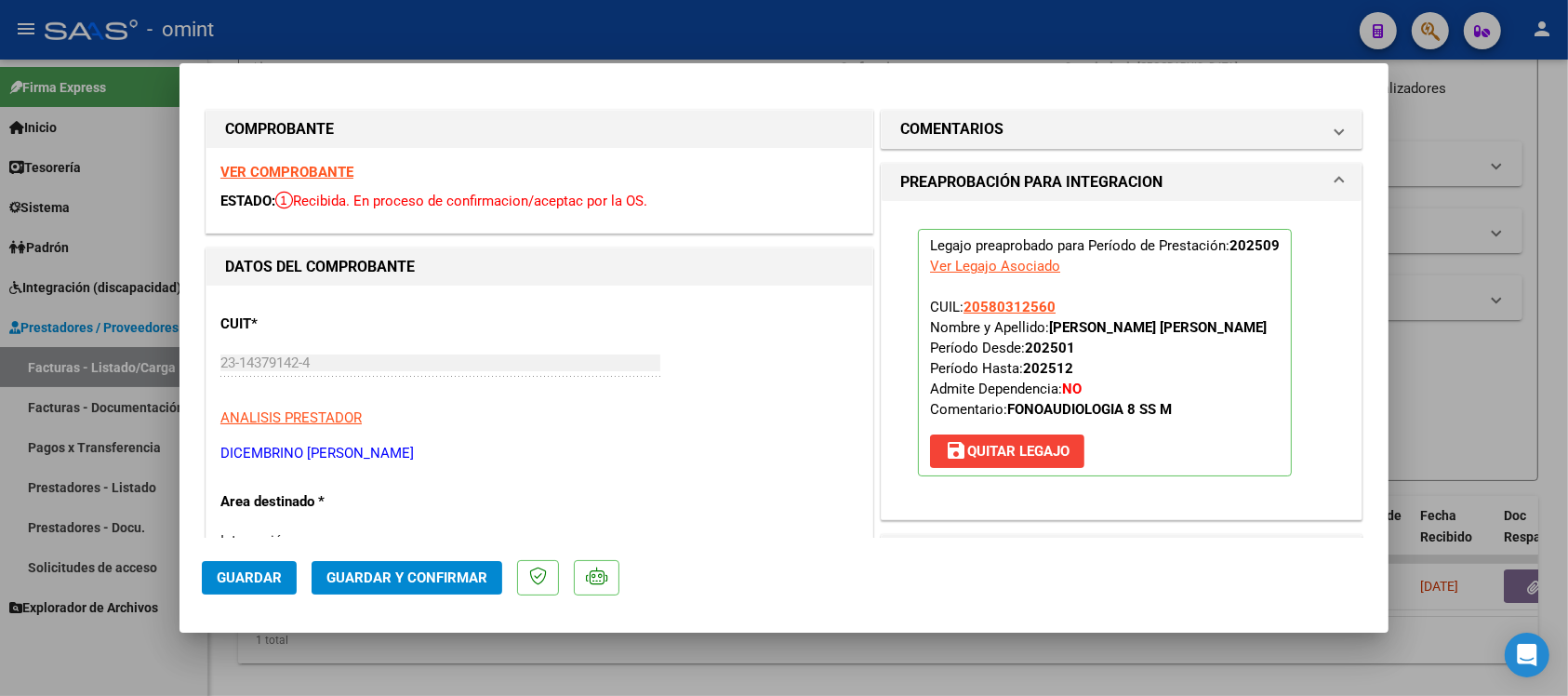
click at [266, 577] on span "Guardar" at bounding box center [249, 579] width 65 height 17
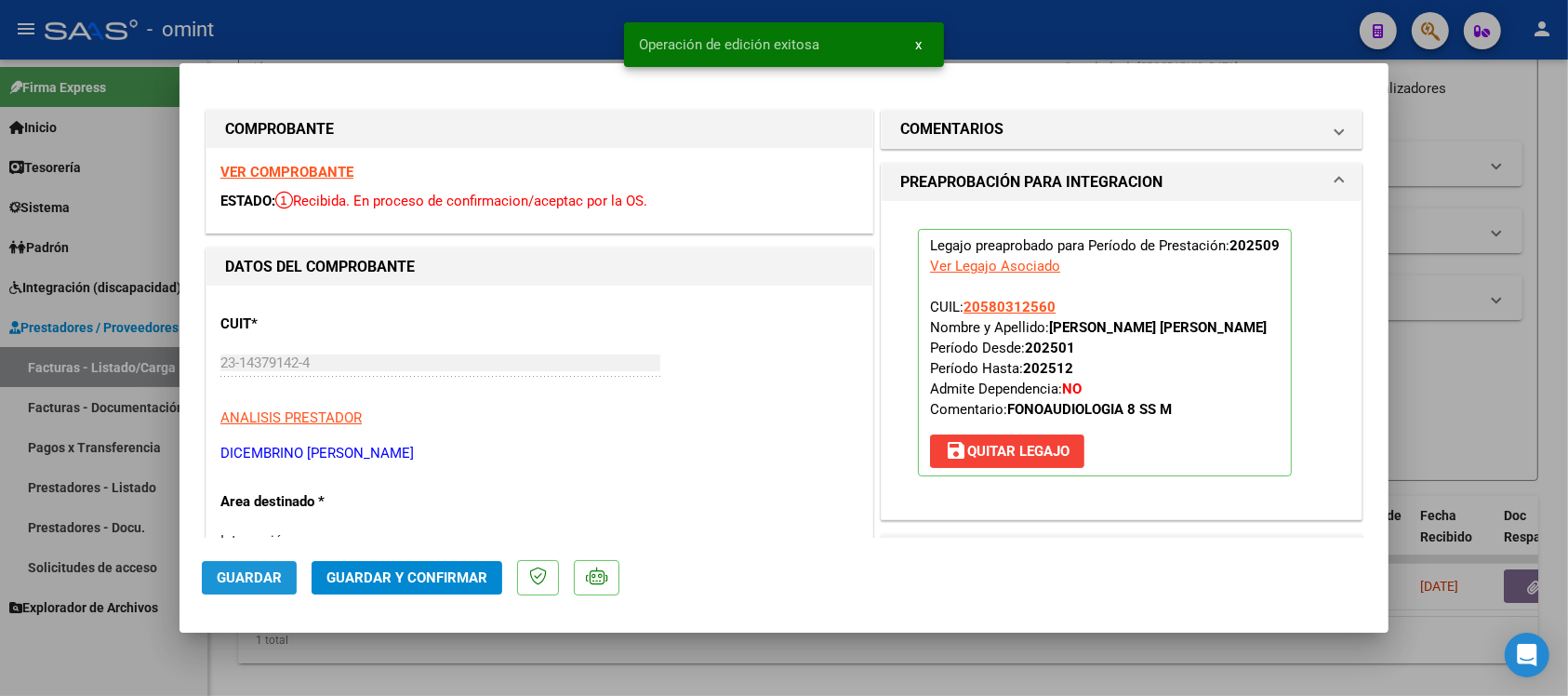
click at [266, 577] on span "Guardar" at bounding box center [249, 579] width 65 height 17
click at [384, 42] on div at bounding box center [784, 348] width 1568 height 696
type input "$ 0,00"
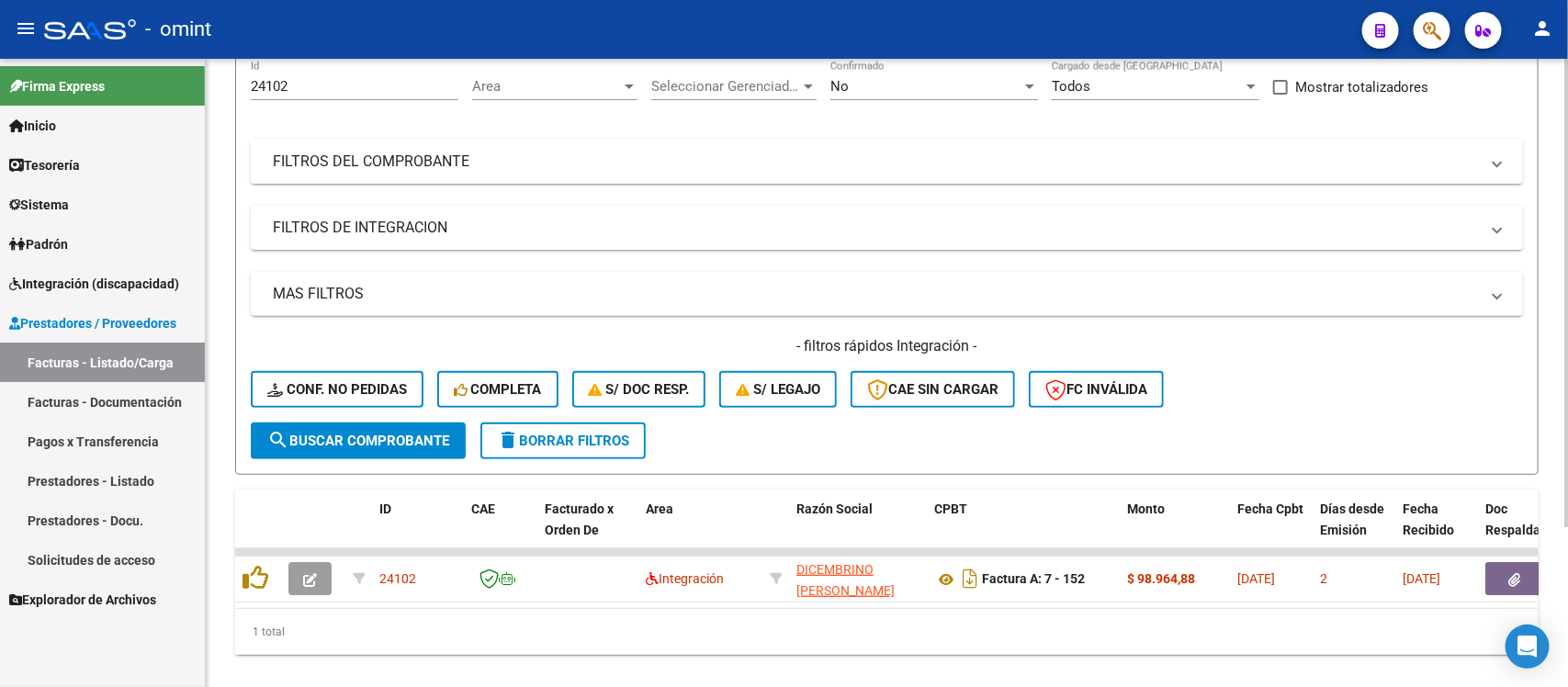
click at [292, 82] on input "24102" at bounding box center [354, 87] width 207 height 17
paste input "2229"
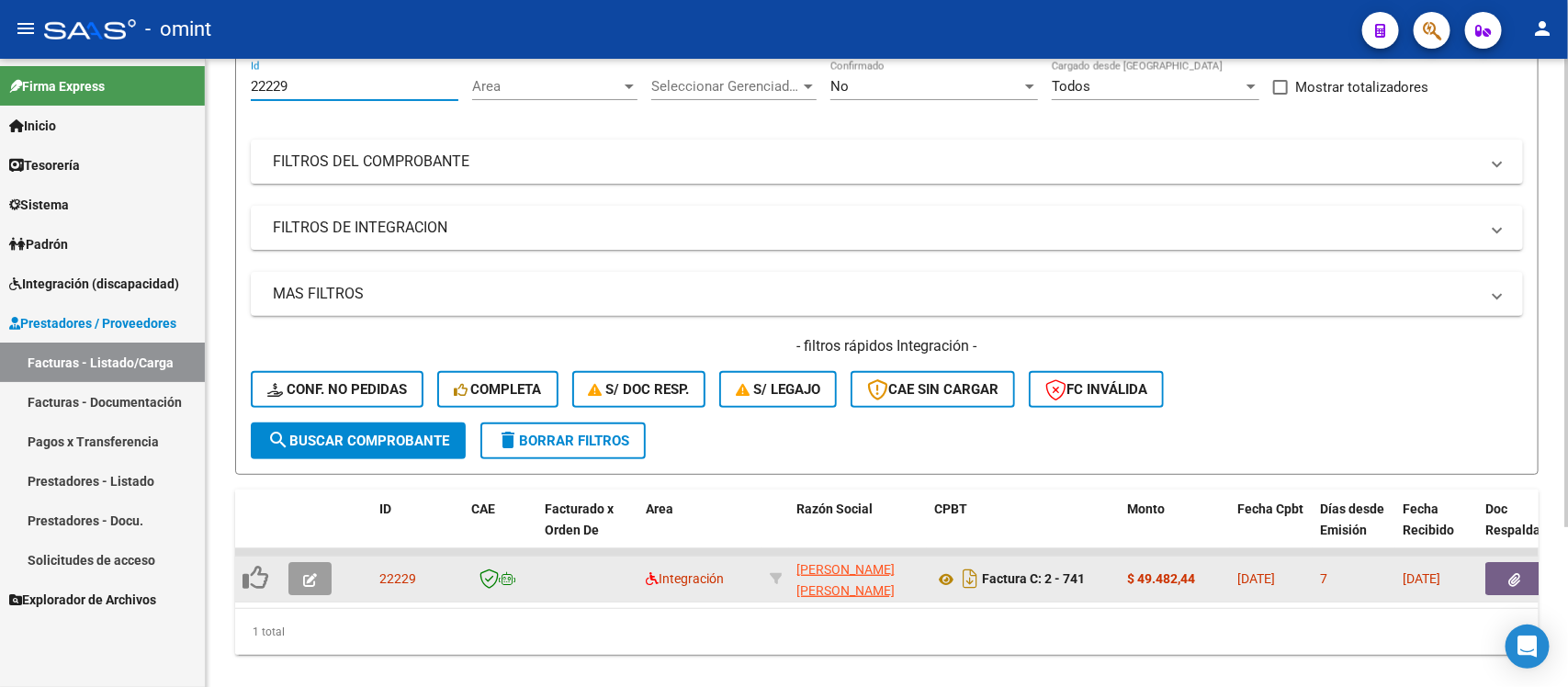
type input "22229"
click at [313, 580] on icon "button" at bounding box center [309, 580] width 14 height 14
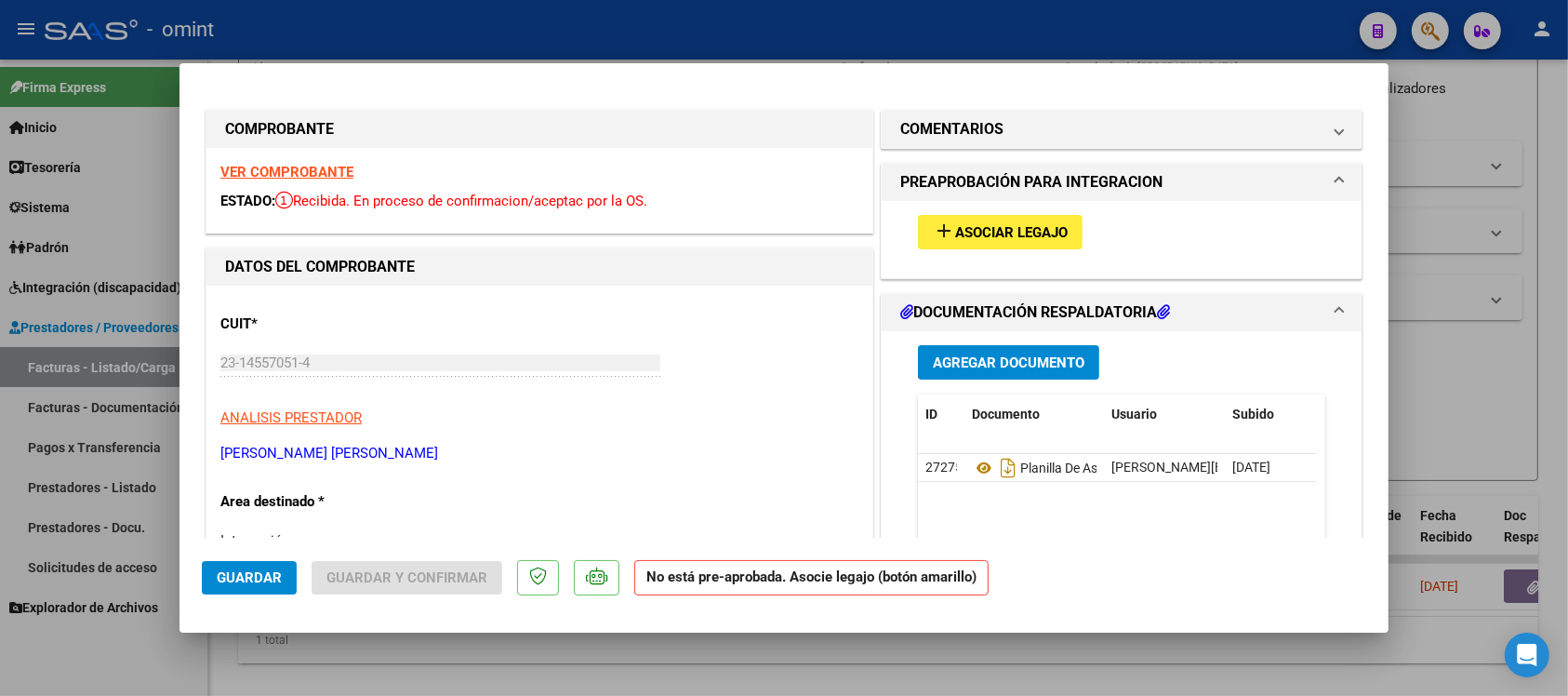
click at [311, 174] on strong "VER COMPROBANTE" at bounding box center [287, 172] width 133 height 17
click at [967, 235] on span "Asociar Legajo" at bounding box center [1012, 233] width 113 height 17
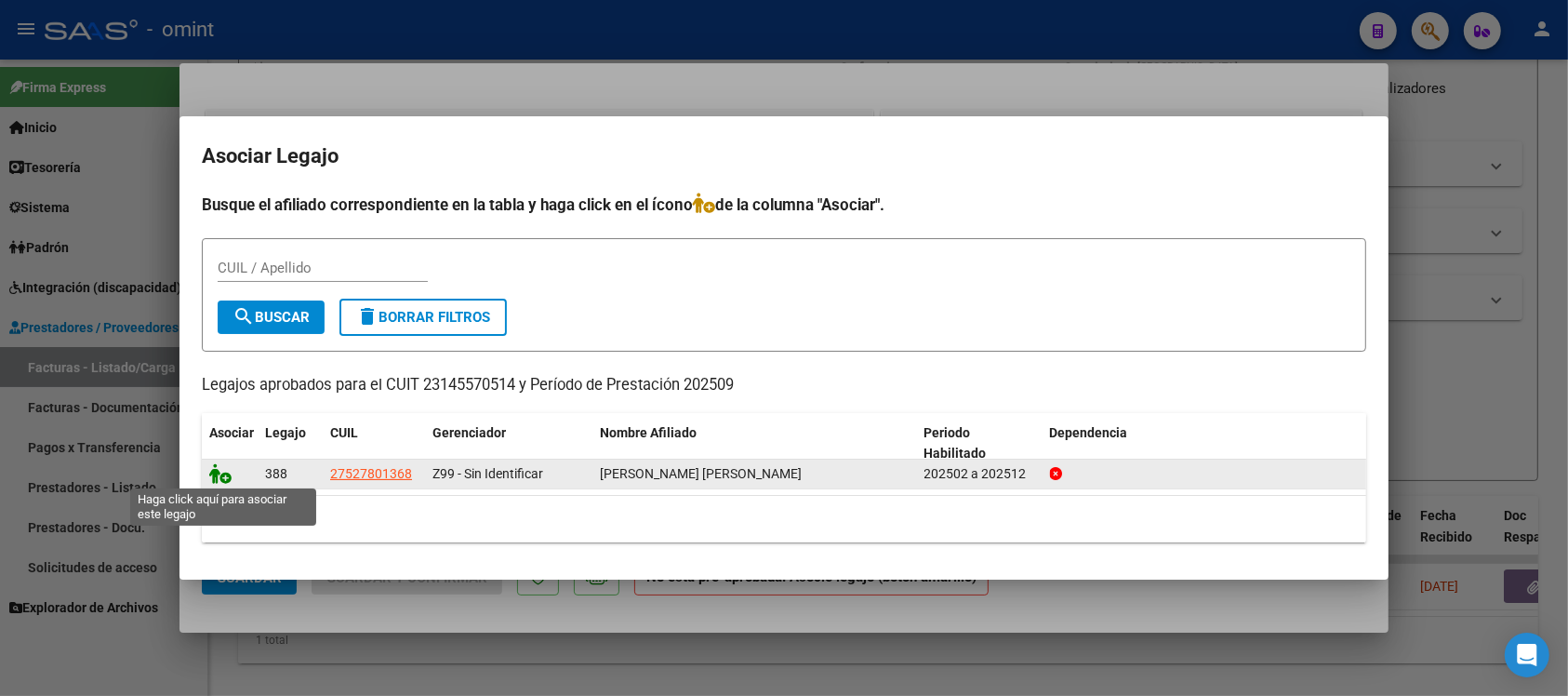
click at [211, 472] on icon at bounding box center [220, 474] width 23 height 21
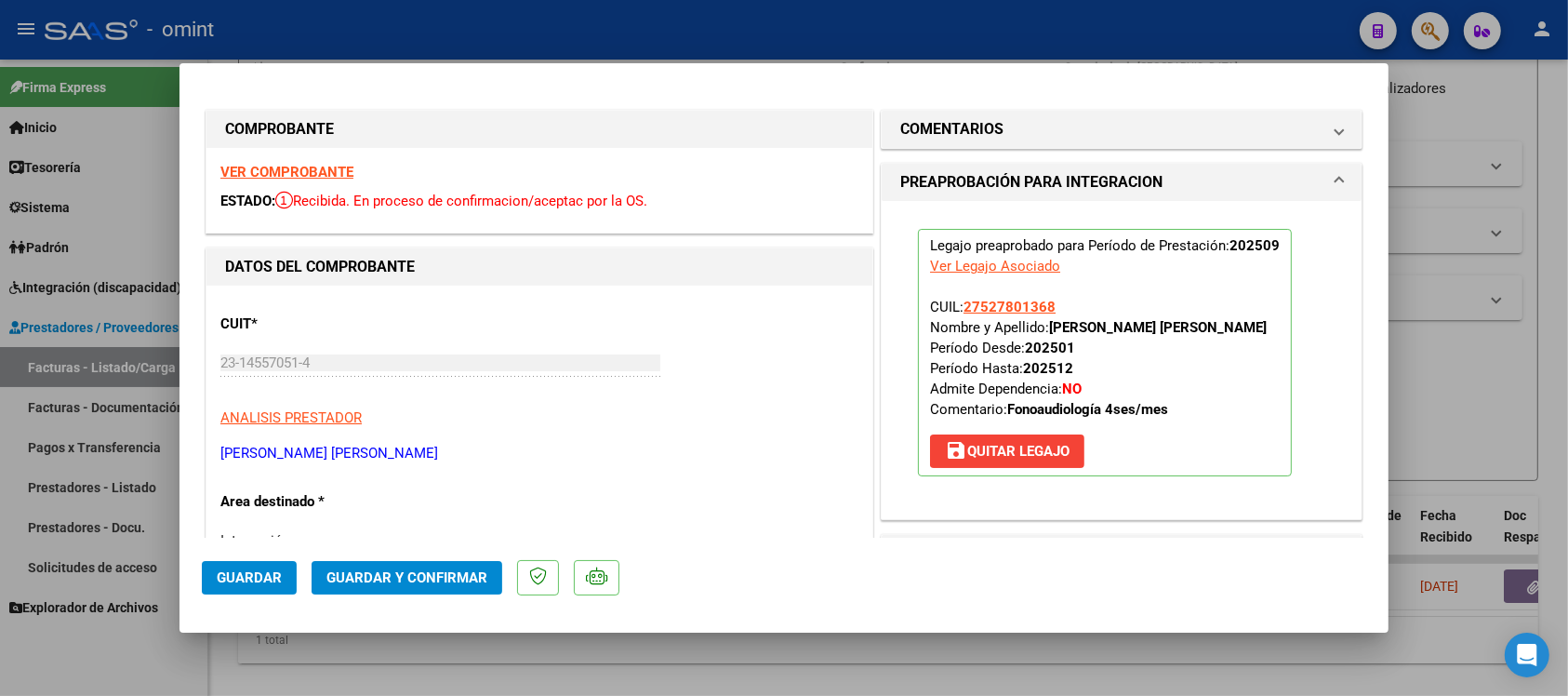
click at [298, 576] on mat-dialog-actions "Guardar Guardar y Confirmar" at bounding box center [784, 575] width 1165 height 74
click at [256, 578] on span "Guardar" at bounding box center [249, 579] width 65 height 17
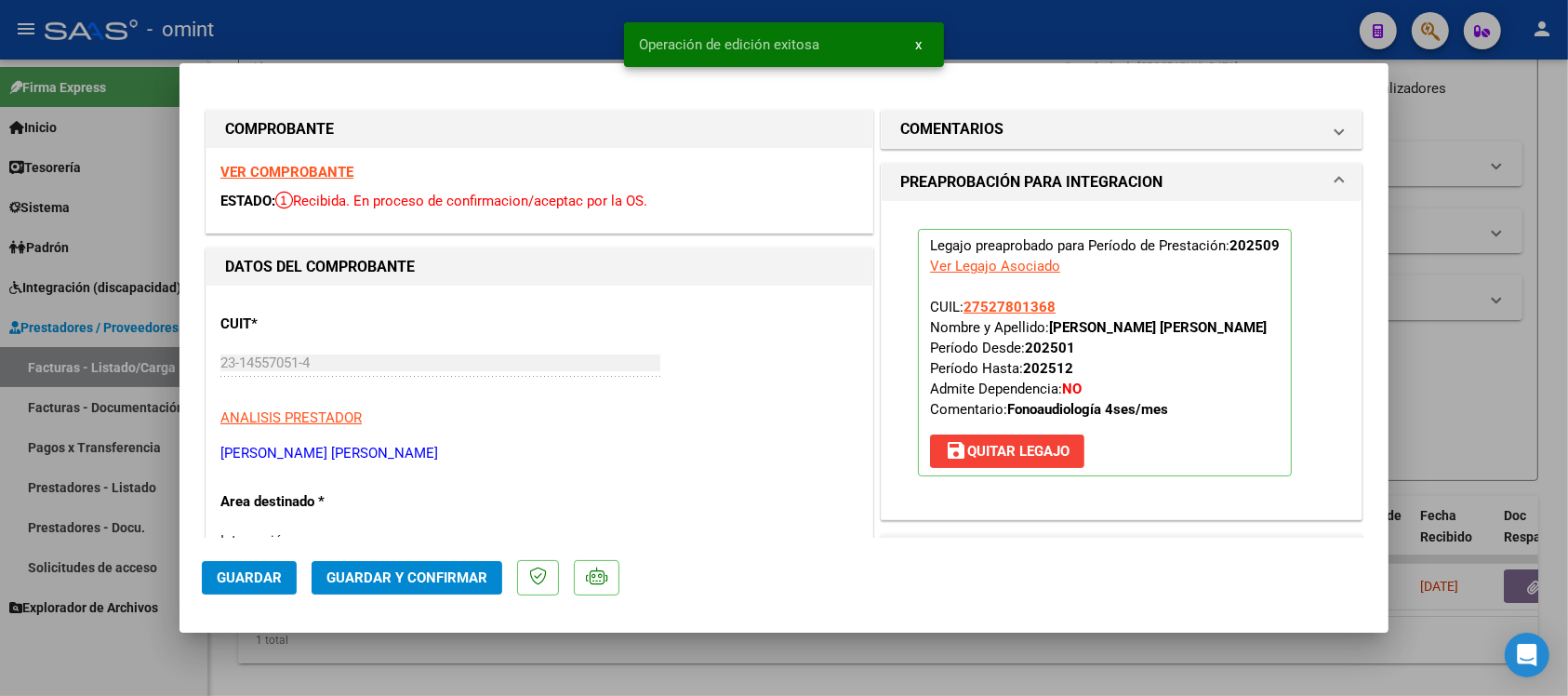
click at [505, 26] on div at bounding box center [784, 348] width 1568 height 696
type input "$ 0,00"
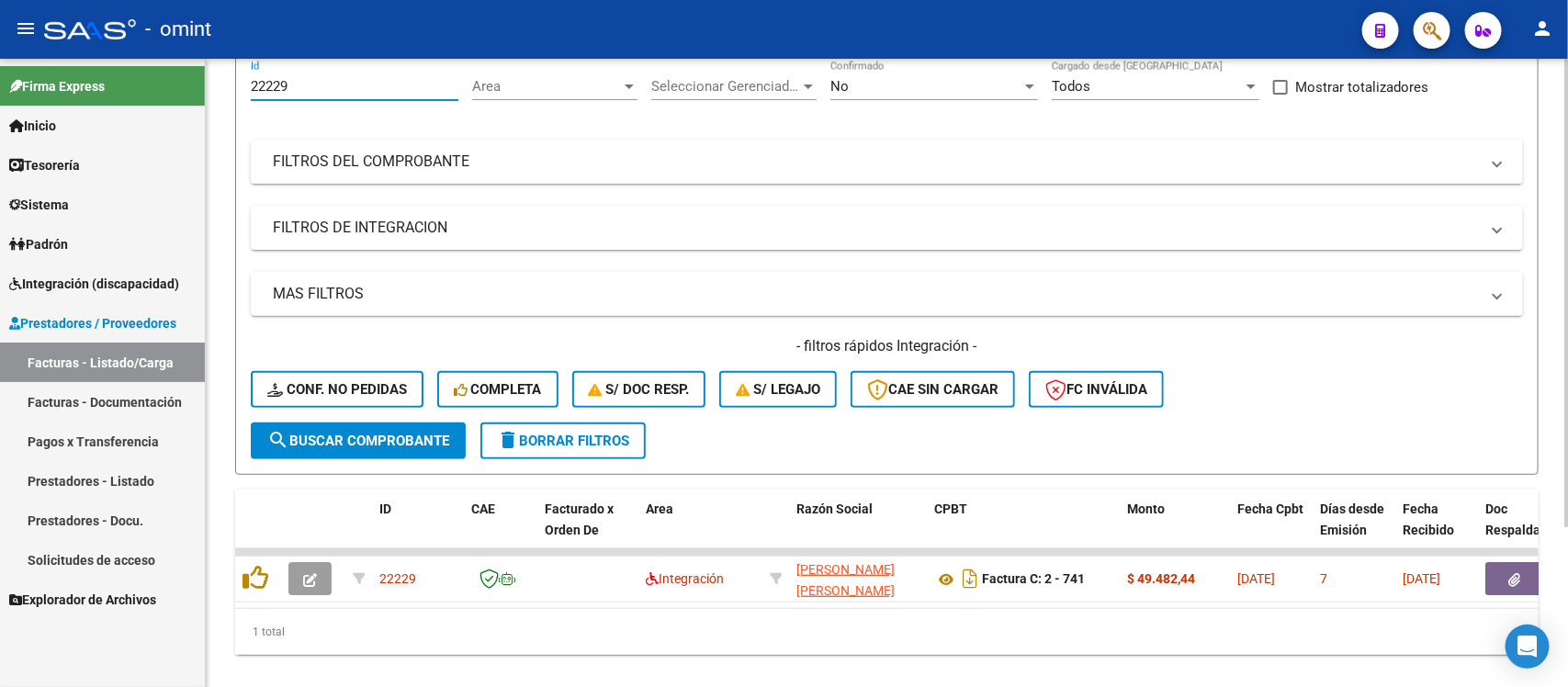
click at [273, 87] on input "22229" at bounding box center [354, 87] width 207 height 17
paste input "4102"
click at [354, 79] on input "24102" at bounding box center [354, 87] width 207 height 17
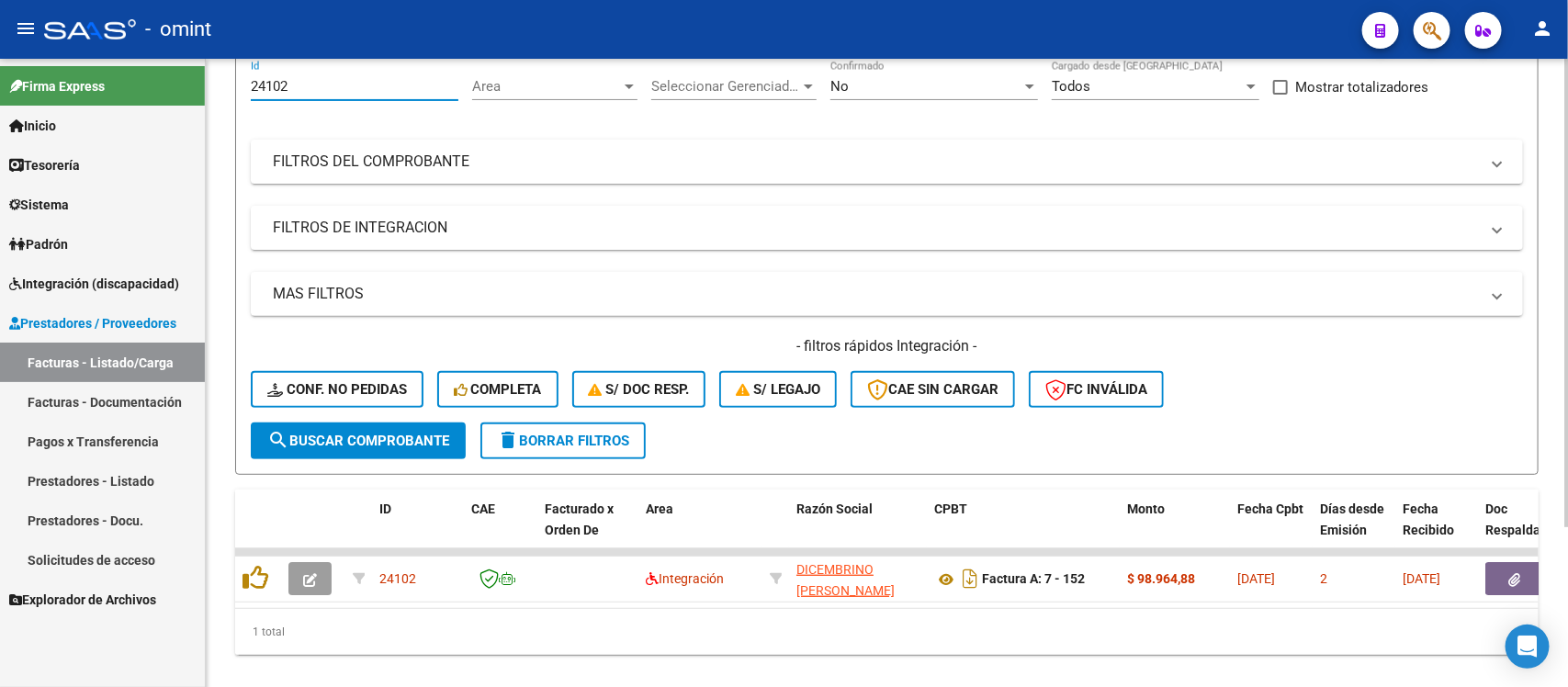
click at [348, 80] on input "24102" at bounding box center [354, 87] width 207 height 17
paste input "3437"
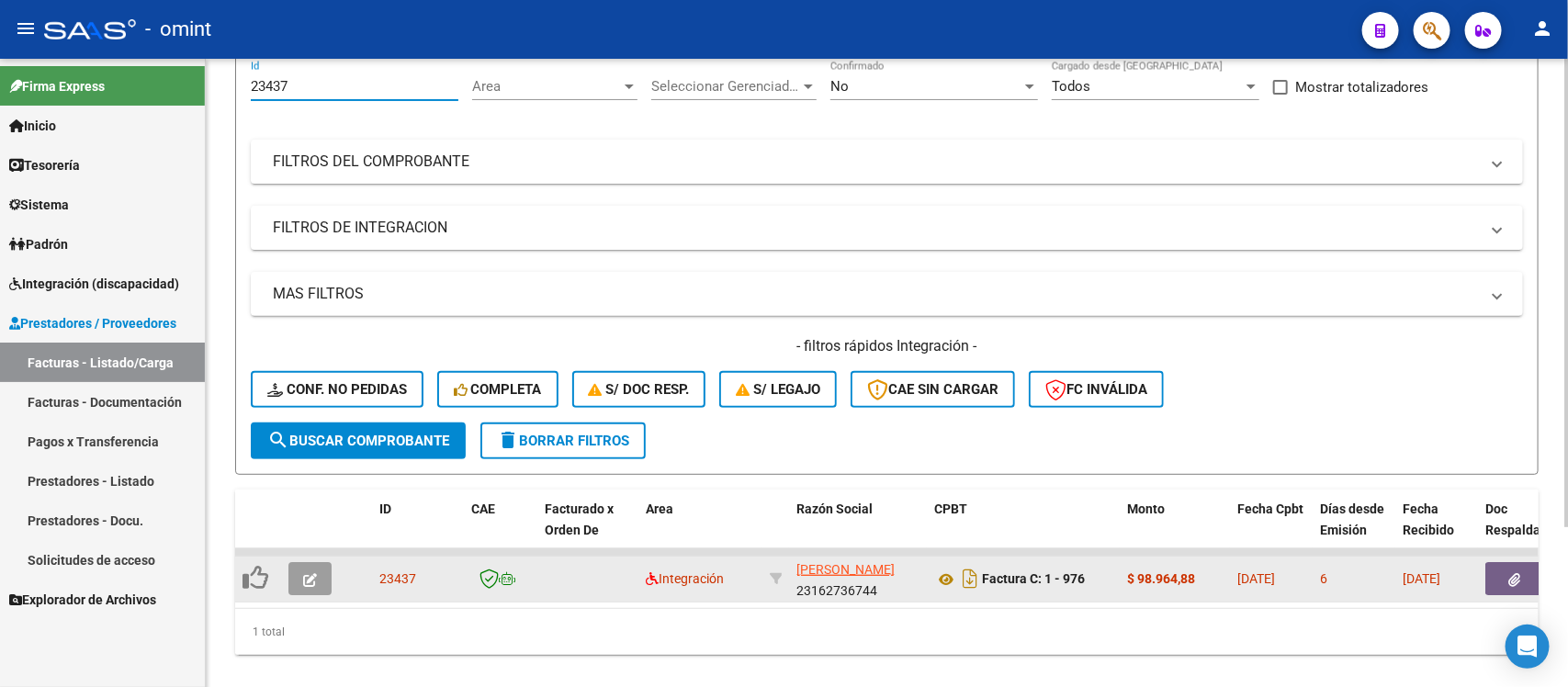
type input "23437"
click at [305, 563] on button "button" at bounding box center [310, 579] width 43 height 33
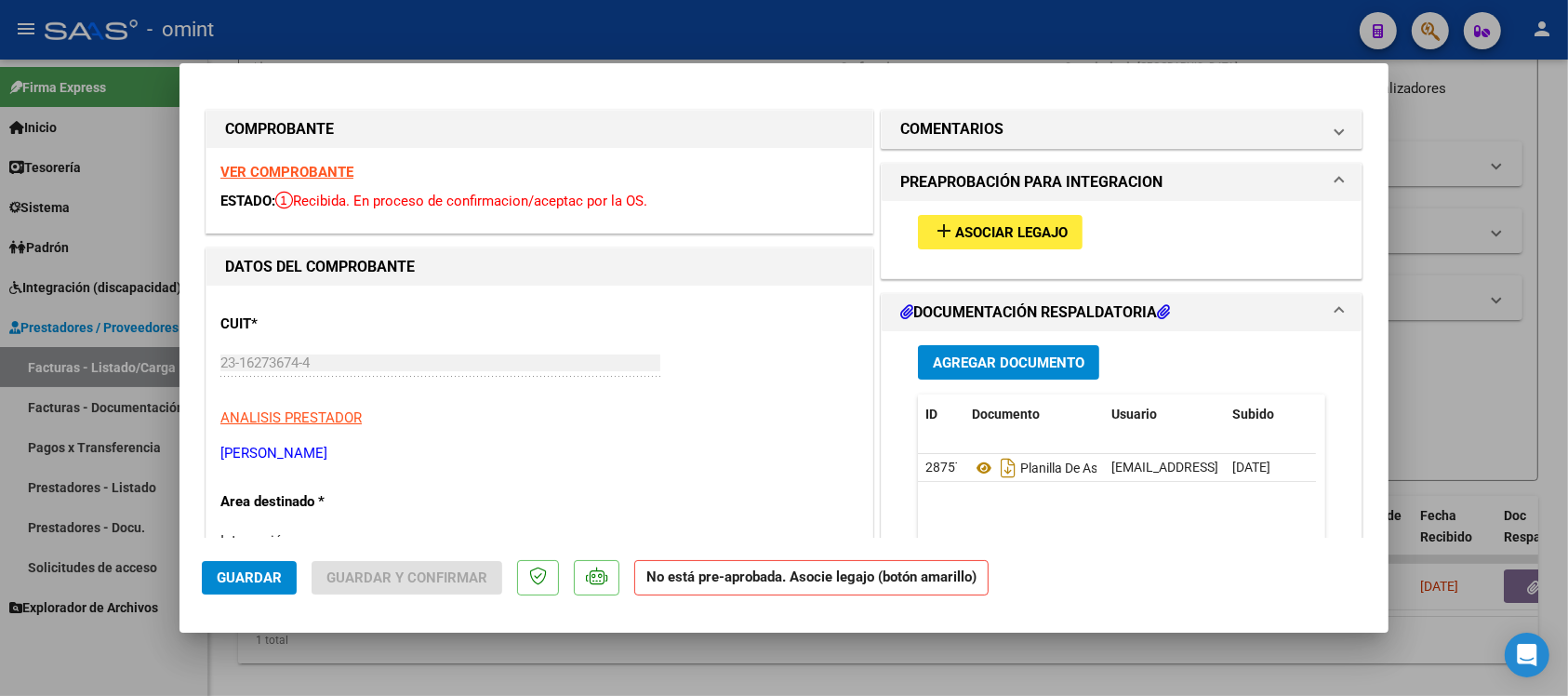
click at [291, 160] on div "VER COMPROBANTE ESTADO: Recibida. En proceso de confirmacion/aceptac por la OS." at bounding box center [539, 189] width 666 height 84
click at [302, 178] on strong "VER COMPROBANTE" at bounding box center [287, 172] width 133 height 17
click at [989, 244] on button "add Asociar Legajo" at bounding box center [1000, 232] width 165 height 34
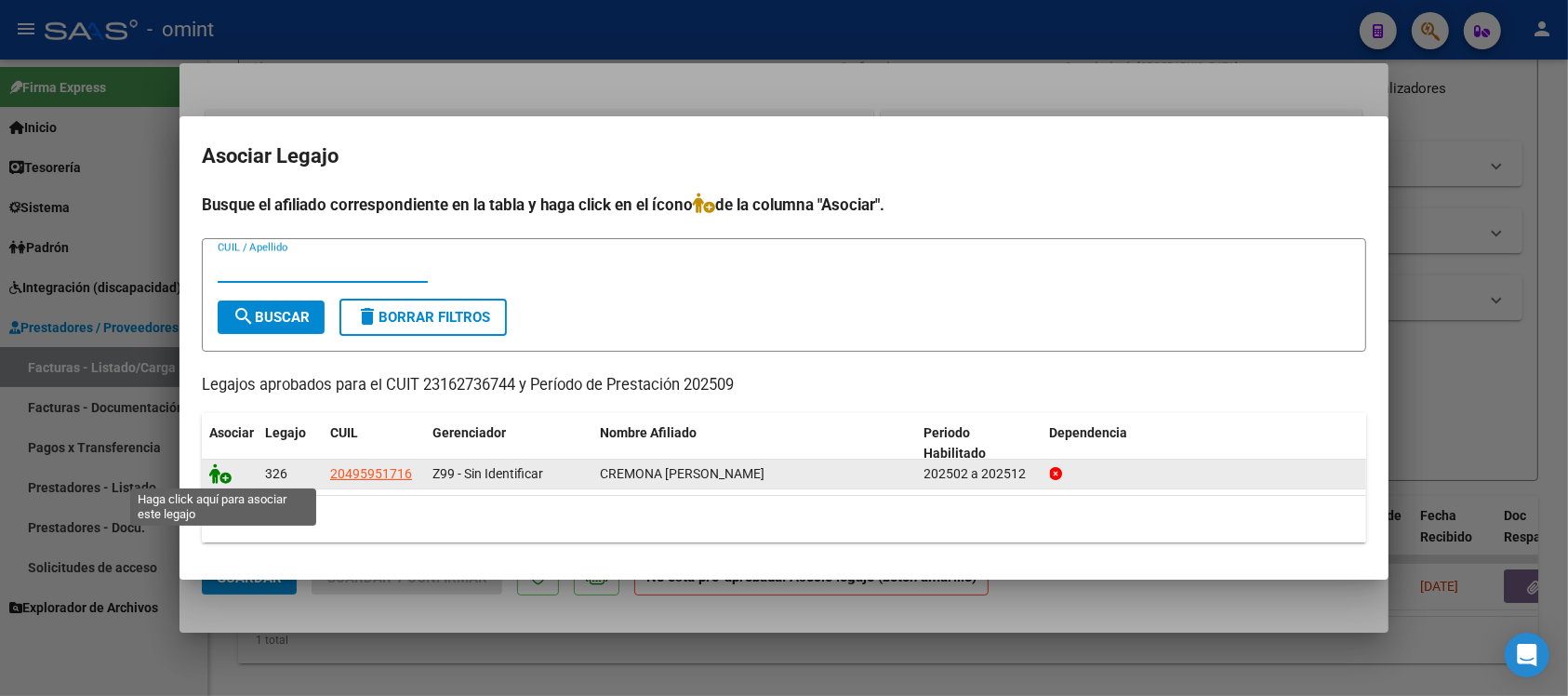
click at [221, 472] on icon at bounding box center [220, 474] width 23 height 21
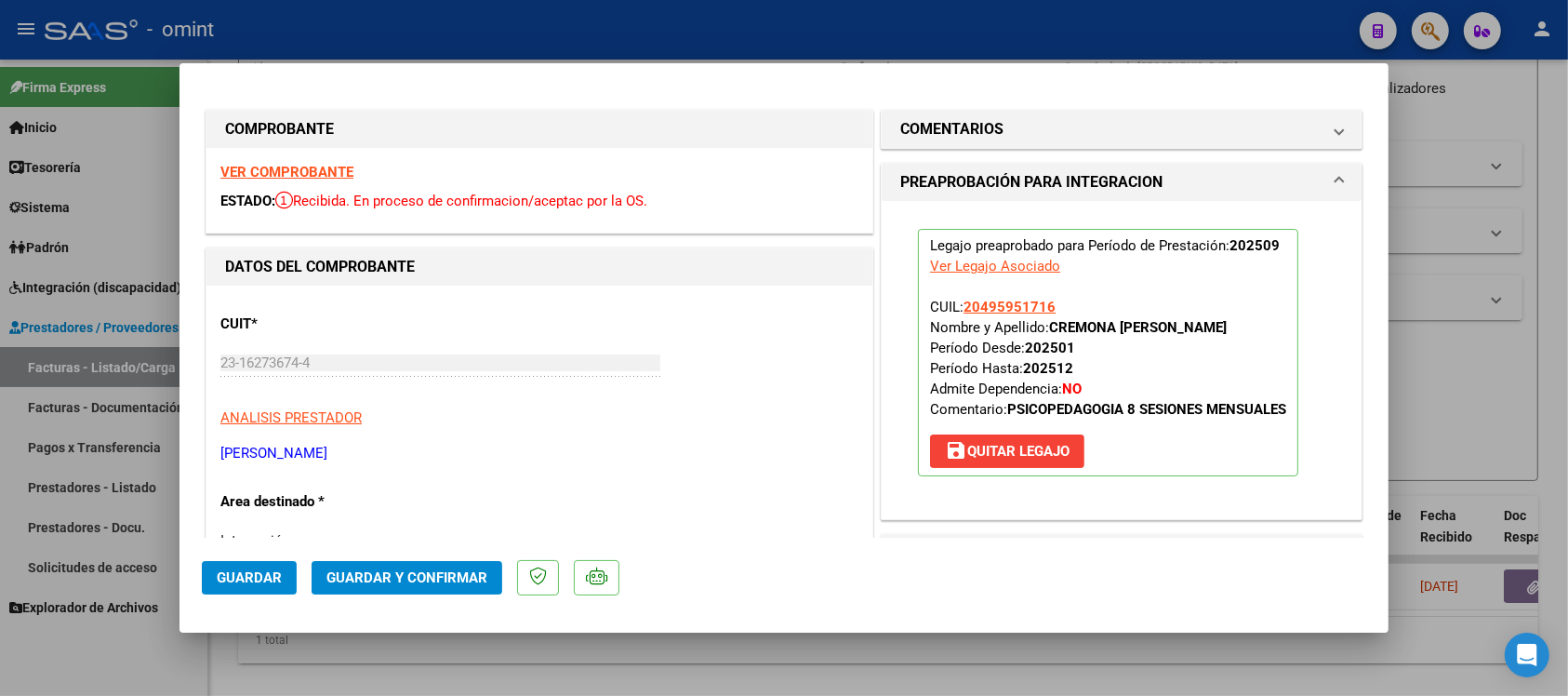
click at [258, 579] on span "Guardar" at bounding box center [249, 579] width 65 height 17
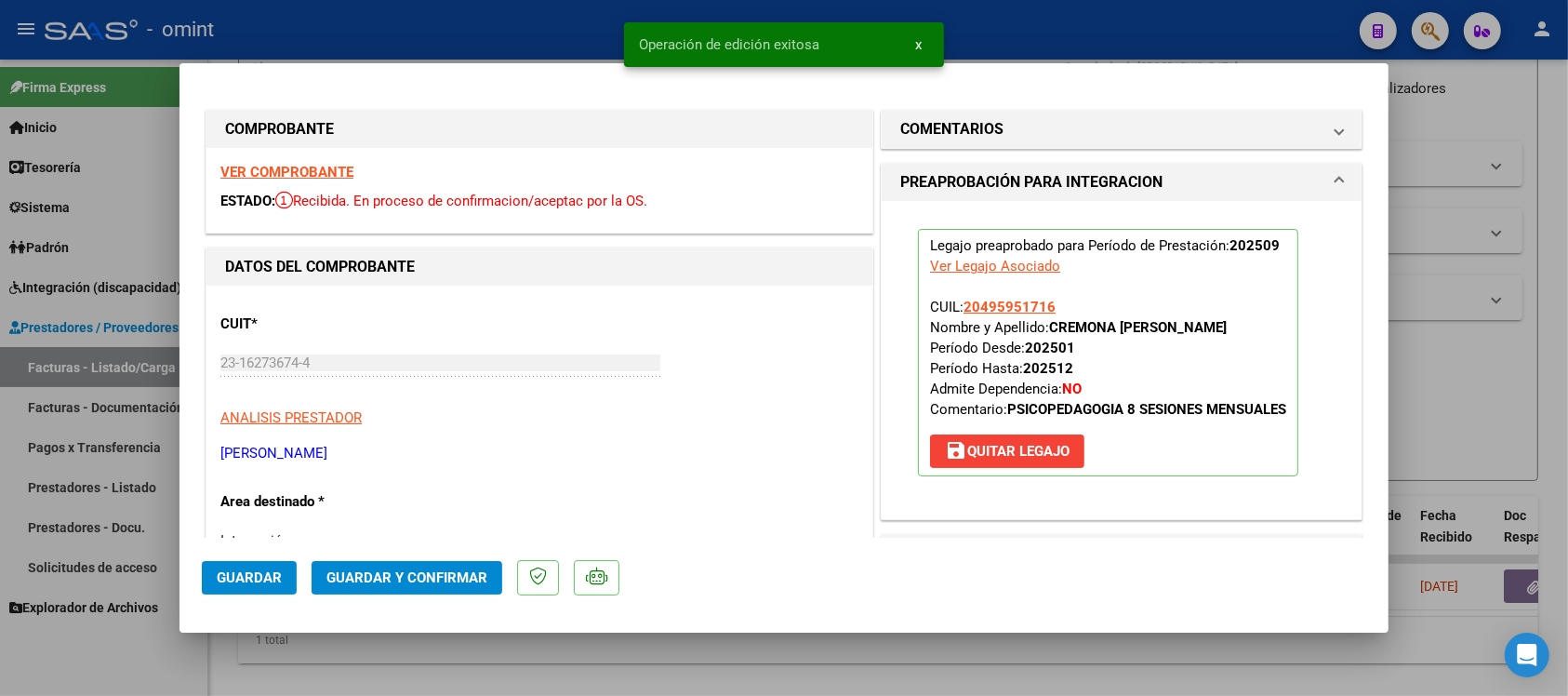
click at [435, 32] on div at bounding box center [784, 348] width 1568 height 696
type input "$ 0,00"
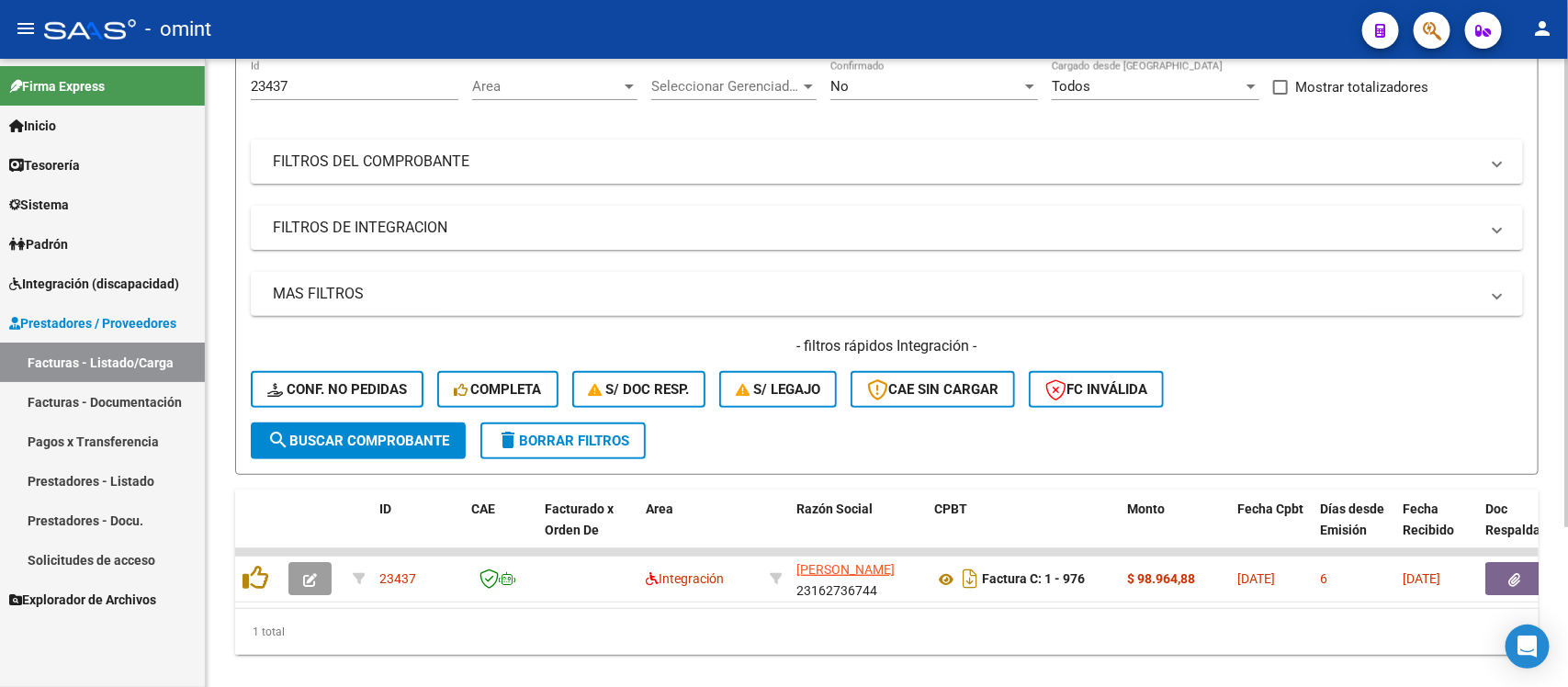
click at [326, 81] on input "23437" at bounding box center [354, 87] width 207 height 17
paste input "216"
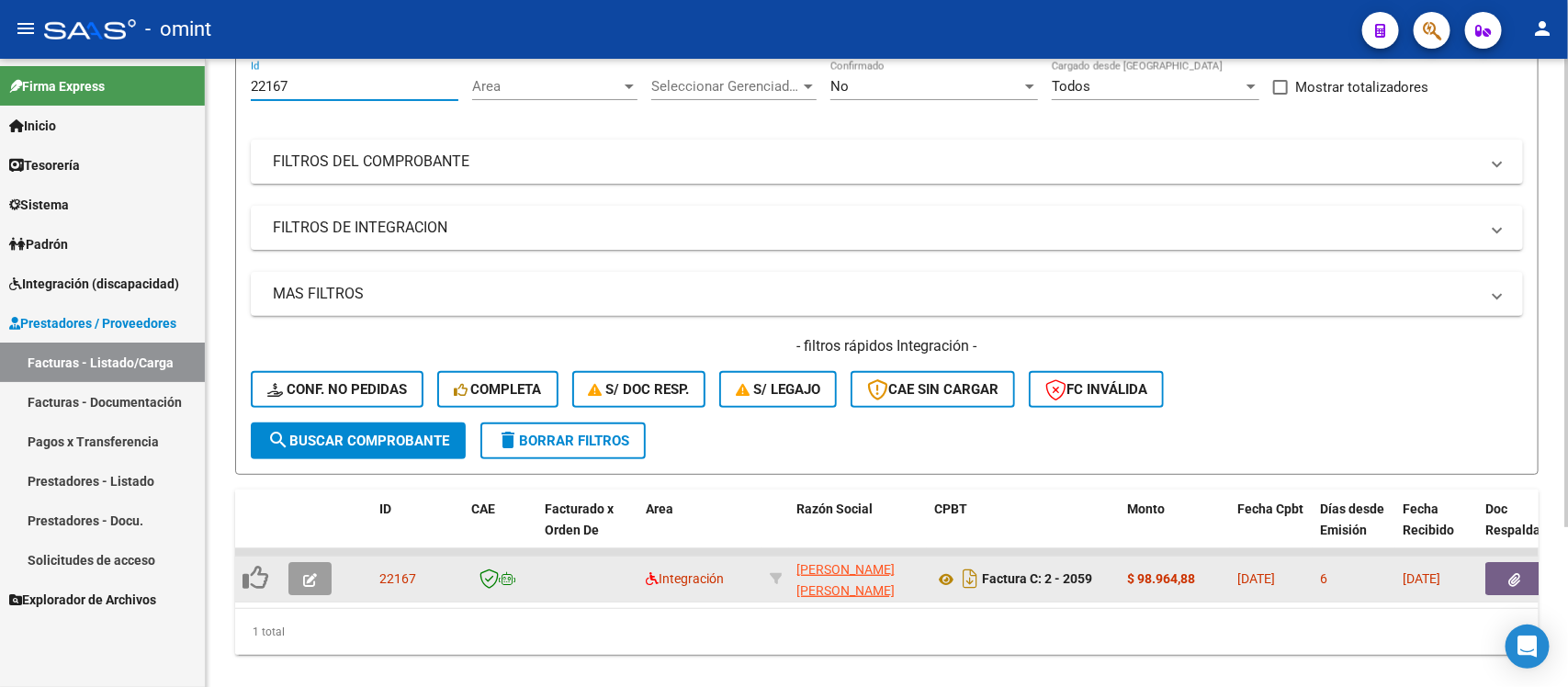
type input "22167"
click at [307, 580] on icon "button" at bounding box center [309, 580] width 14 height 14
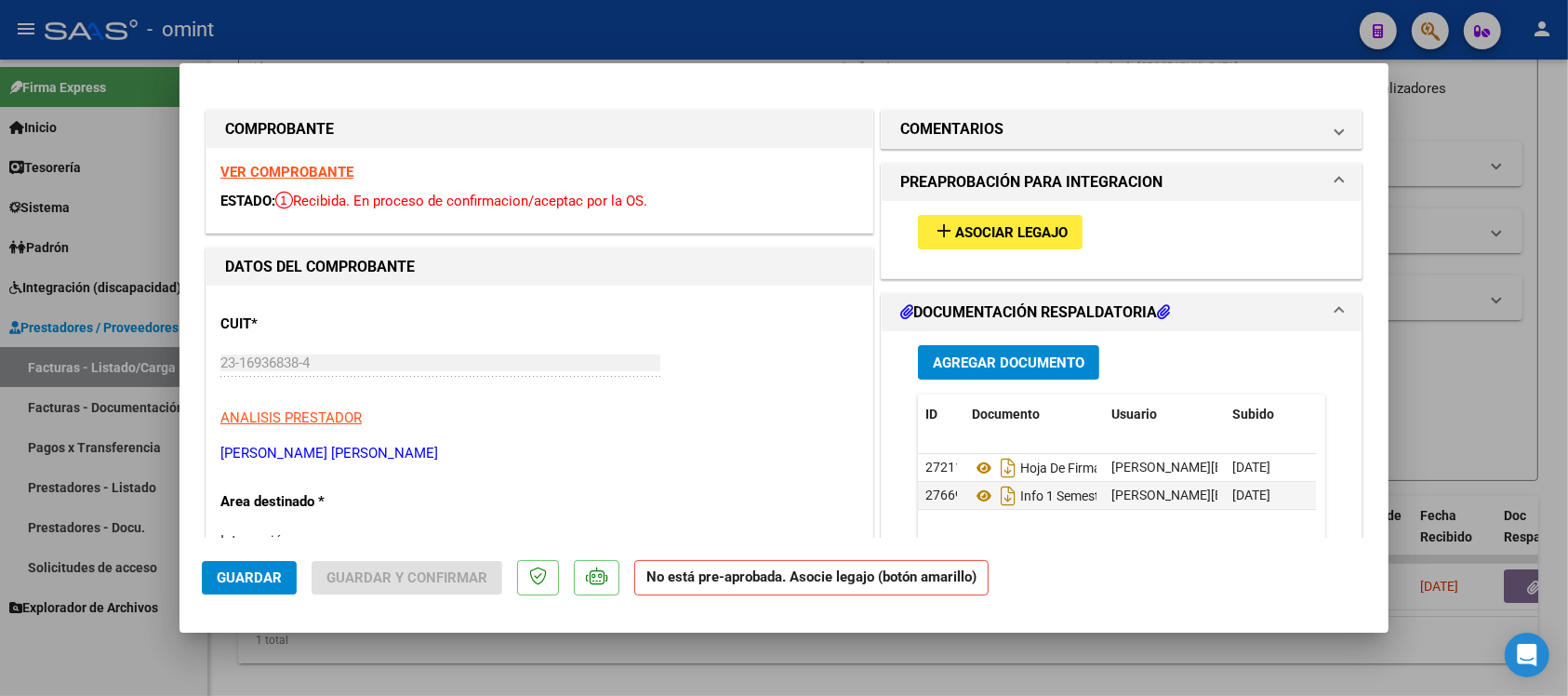
click at [254, 170] on strong "VER COMPROBANTE" at bounding box center [287, 172] width 133 height 17
click at [982, 221] on button "add Asociar Legajo" at bounding box center [1000, 232] width 165 height 34
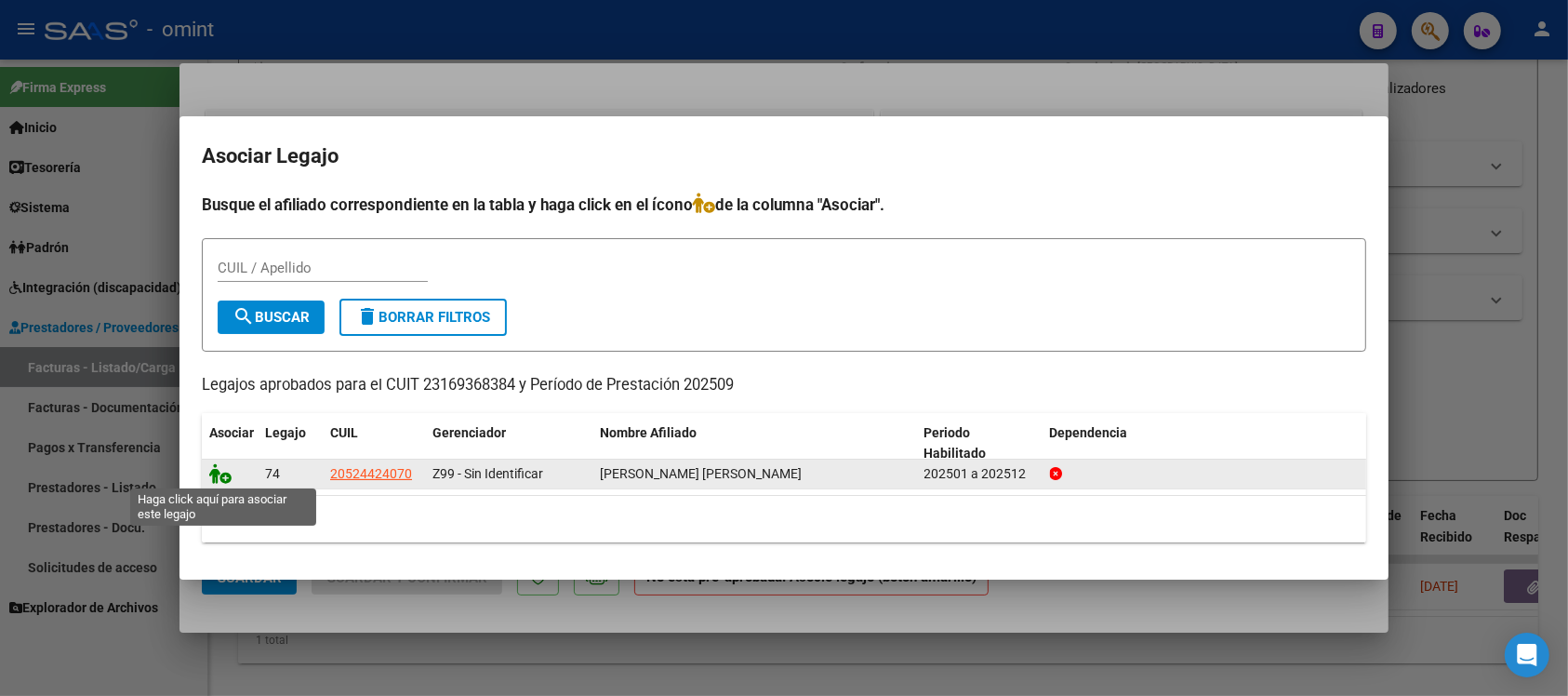
click at [215, 477] on icon at bounding box center [220, 474] width 23 height 21
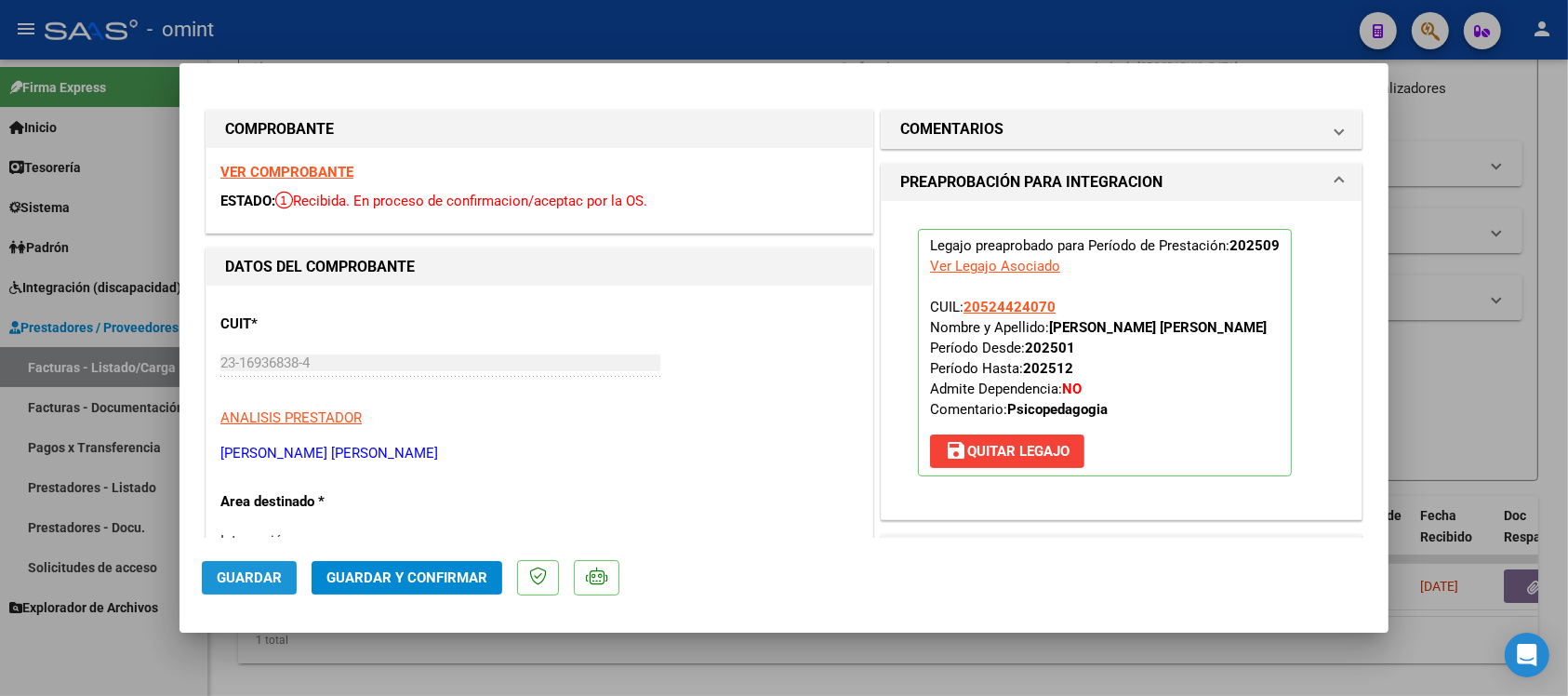
click at [248, 587] on button "Guardar" at bounding box center [249, 578] width 95 height 33
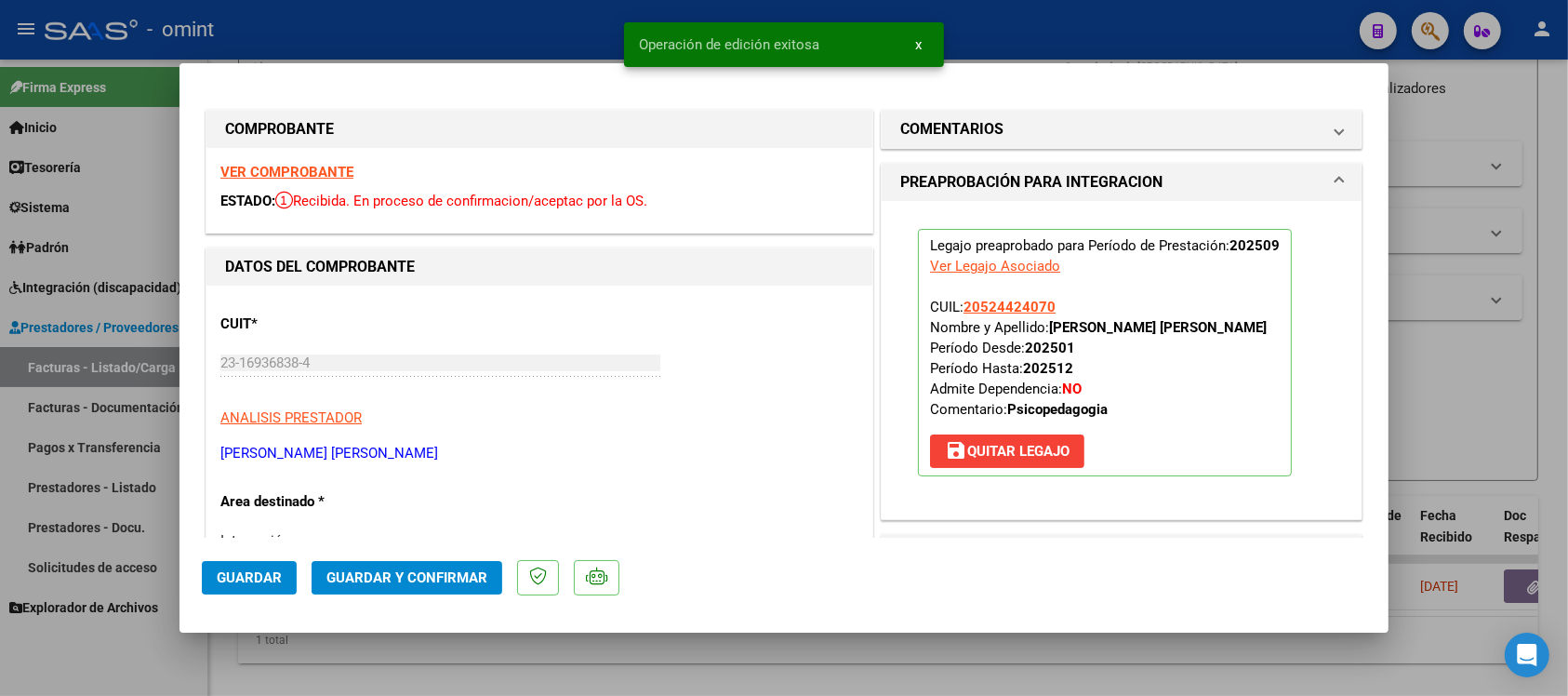
click at [590, 28] on div at bounding box center [784, 348] width 1568 height 696
type input "$ 0,00"
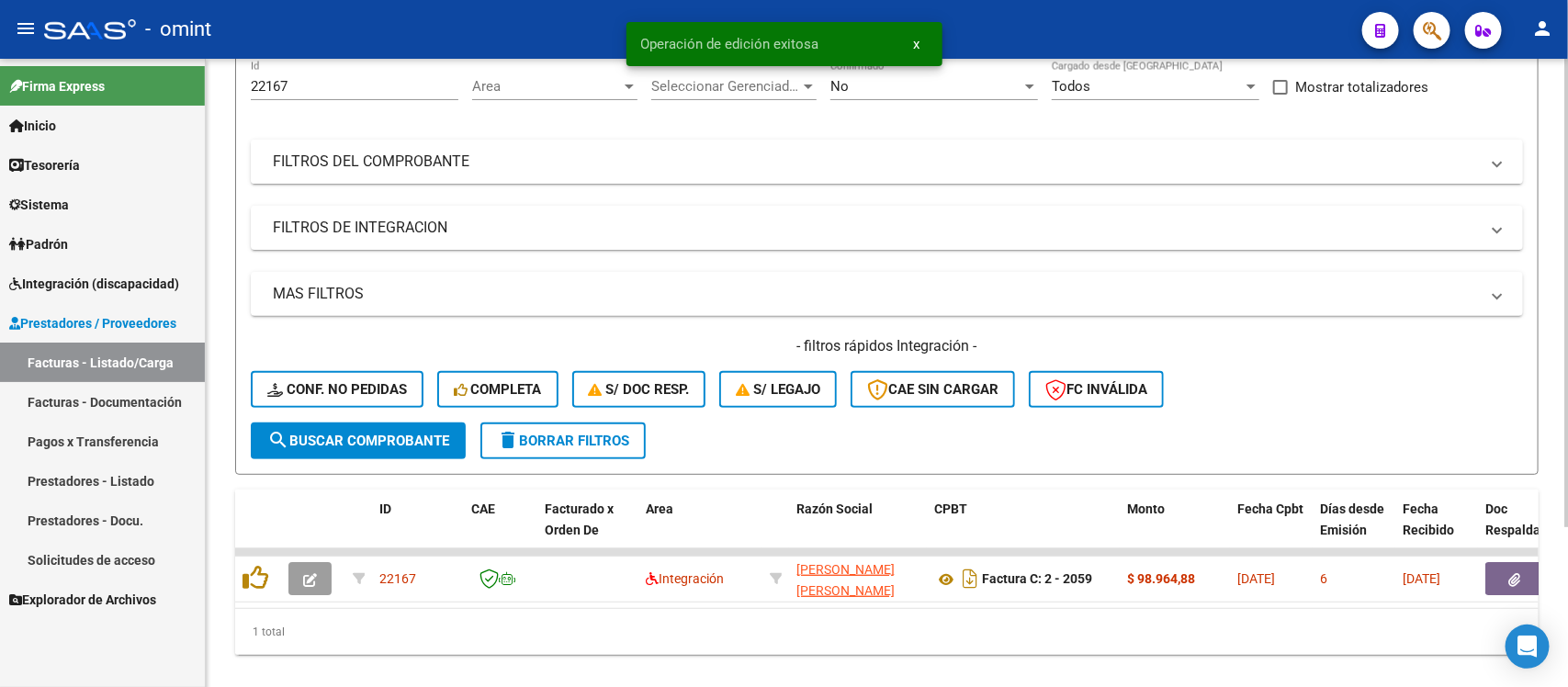
scroll to position [0, 0]
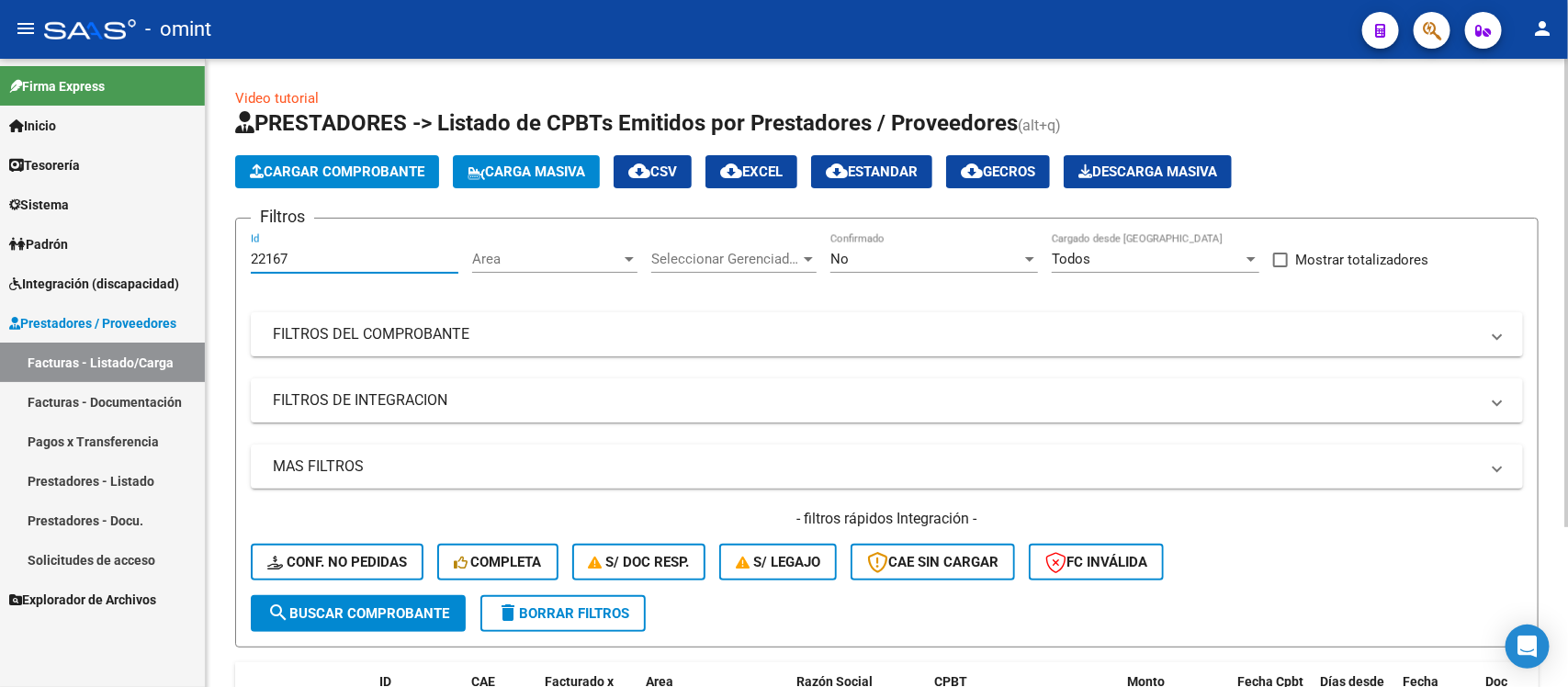
click at [307, 250] on input "22167" at bounding box center [354, 259] width 207 height 17
paste input "4328"
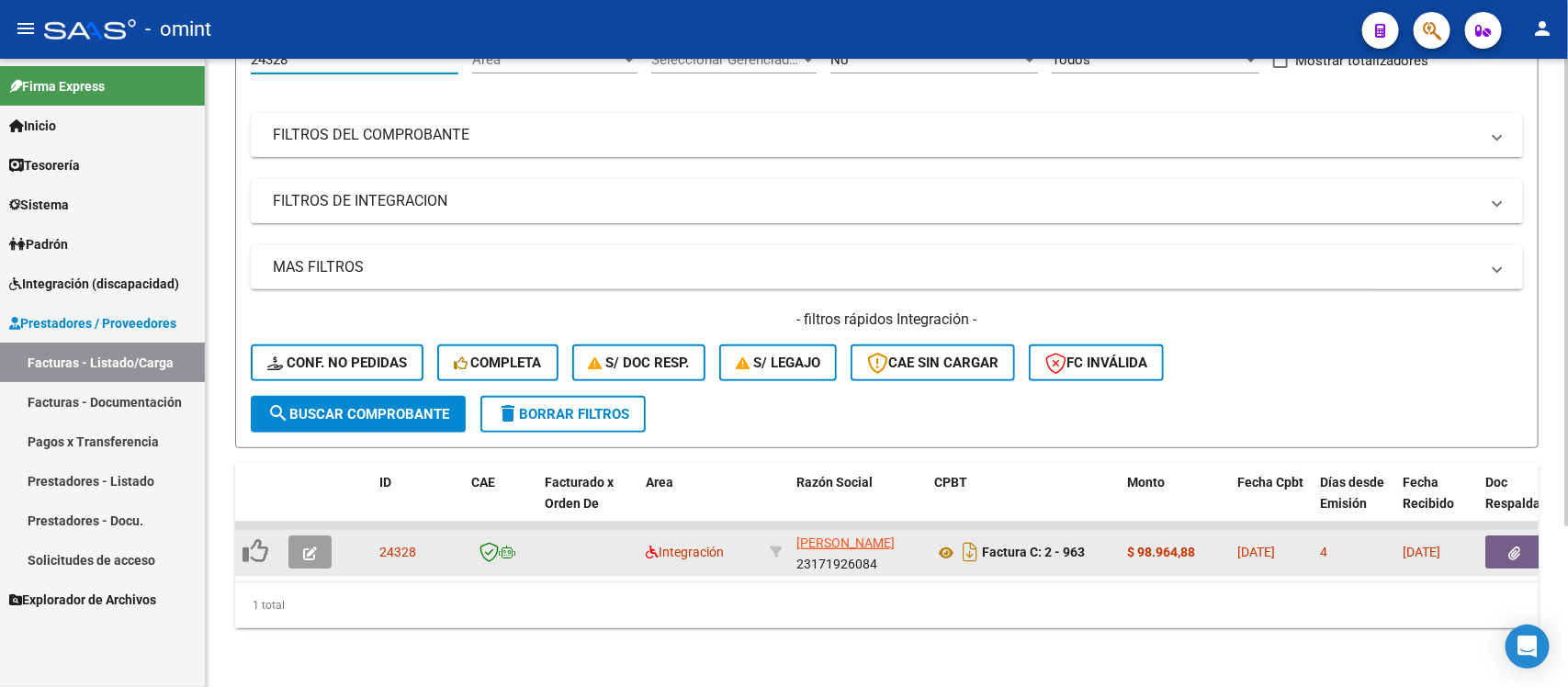
type input "24328"
click at [309, 544] on span "button" at bounding box center [309, 552] width 14 height 17
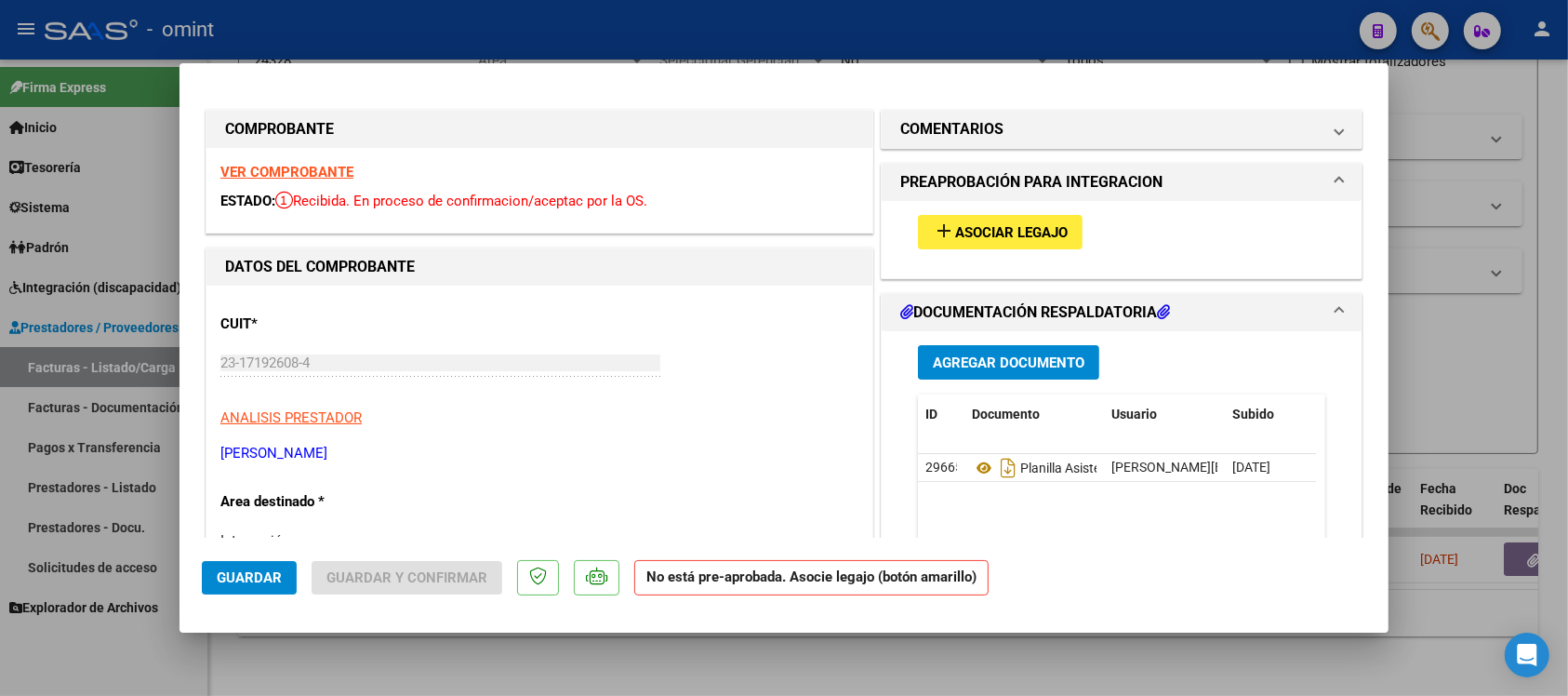
click at [309, 165] on strong "VER COMPROBANTE" at bounding box center [287, 172] width 133 height 17
click at [956, 231] on span "Asociar Legajo" at bounding box center [1012, 233] width 113 height 17
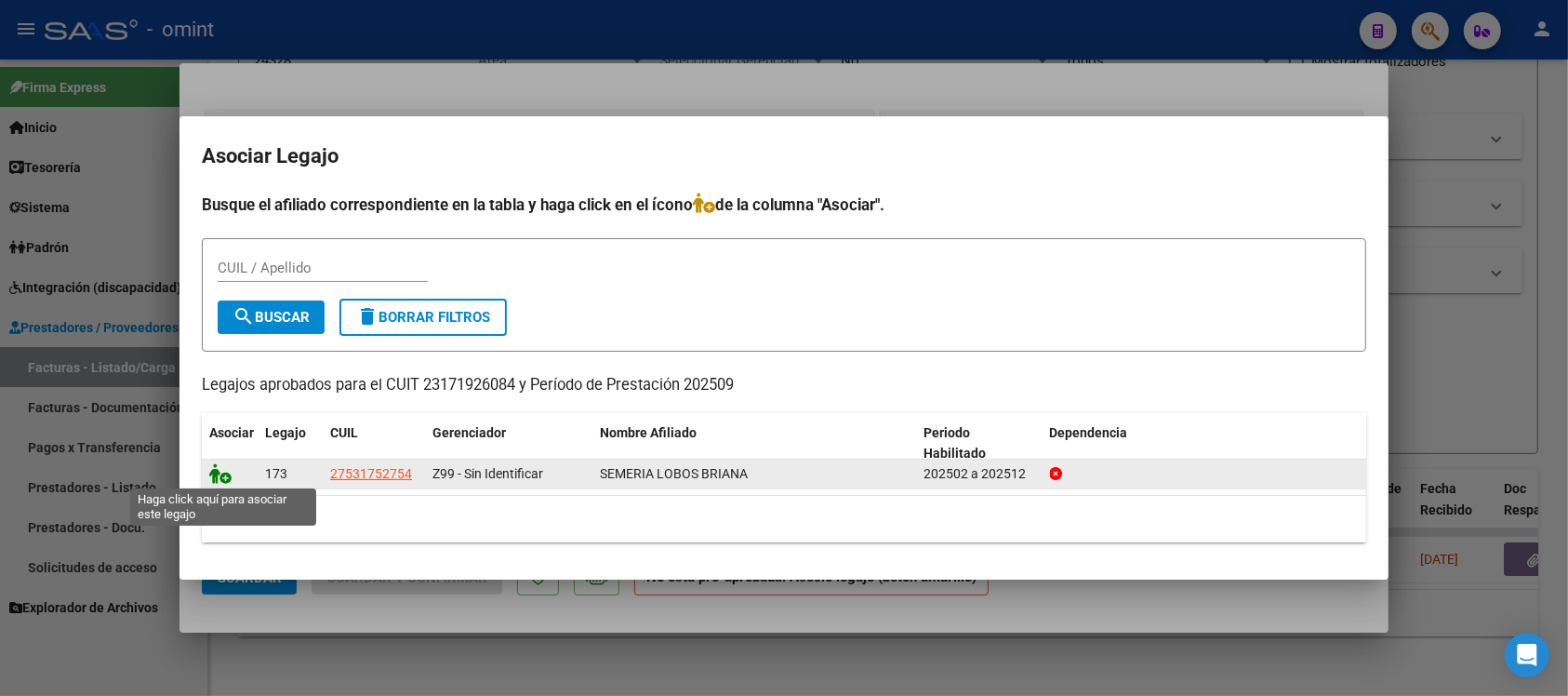
click at [211, 477] on icon at bounding box center [220, 474] width 23 height 21
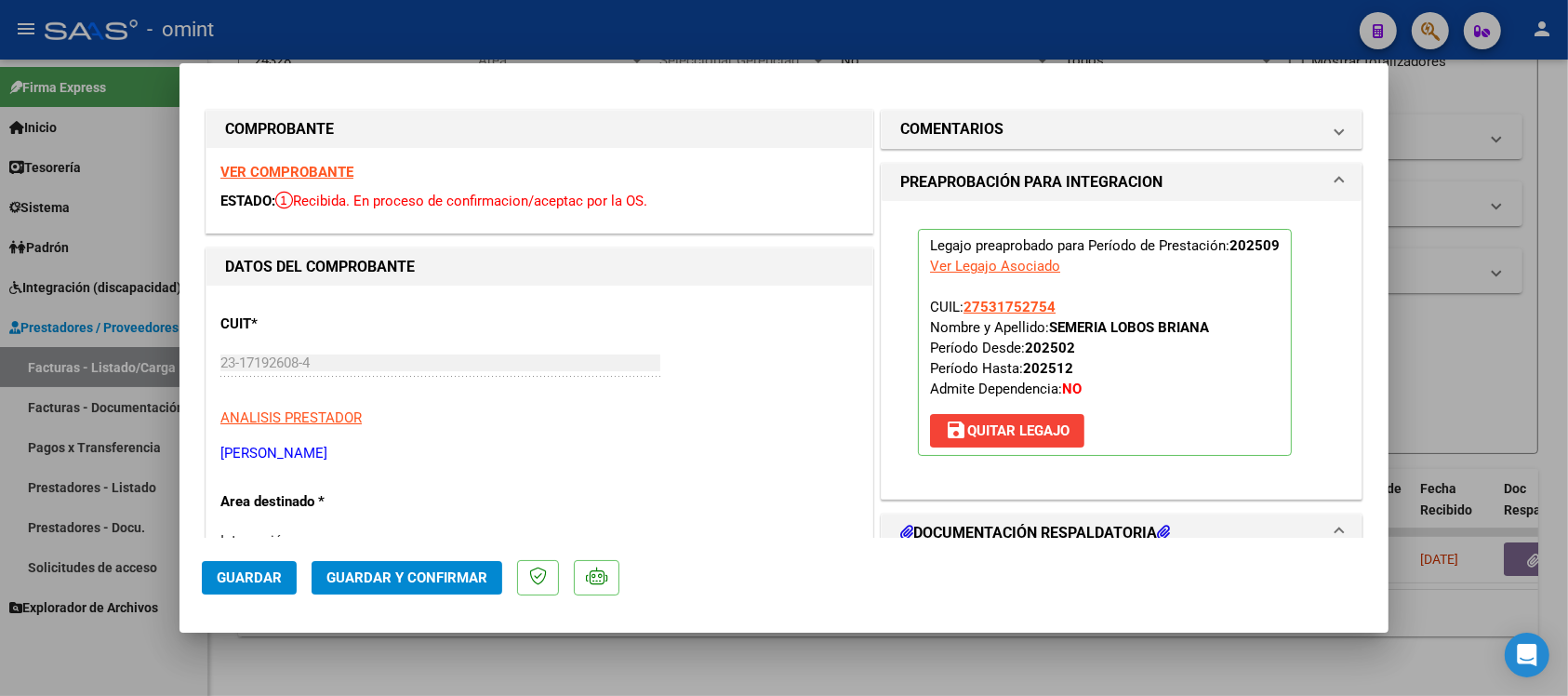
click at [271, 576] on span "Guardar" at bounding box center [249, 579] width 65 height 17
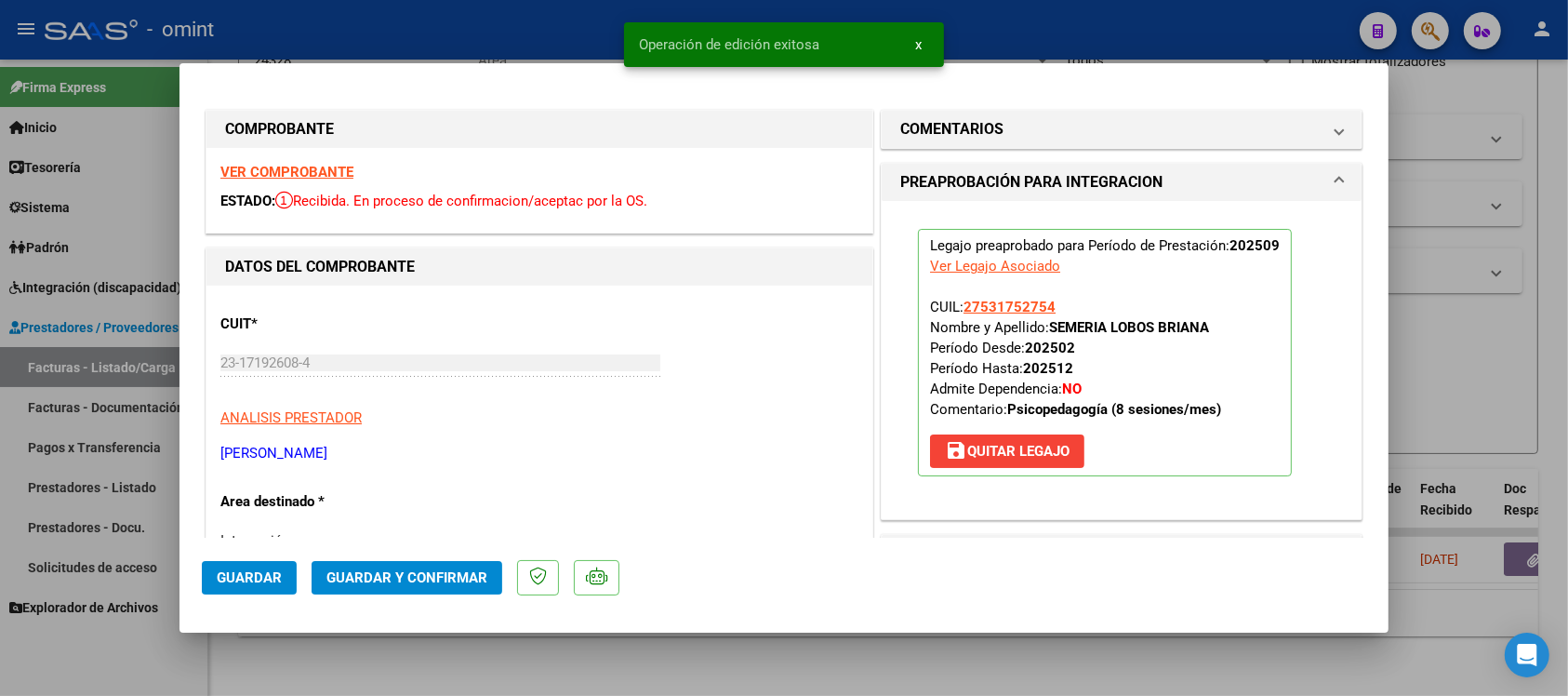
click at [628, 7] on div "Operación de edición exitosa x" at bounding box center [784, 45] width 364 height 89
click at [509, 8] on div at bounding box center [784, 348] width 1568 height 696
type input "$ 0,00"
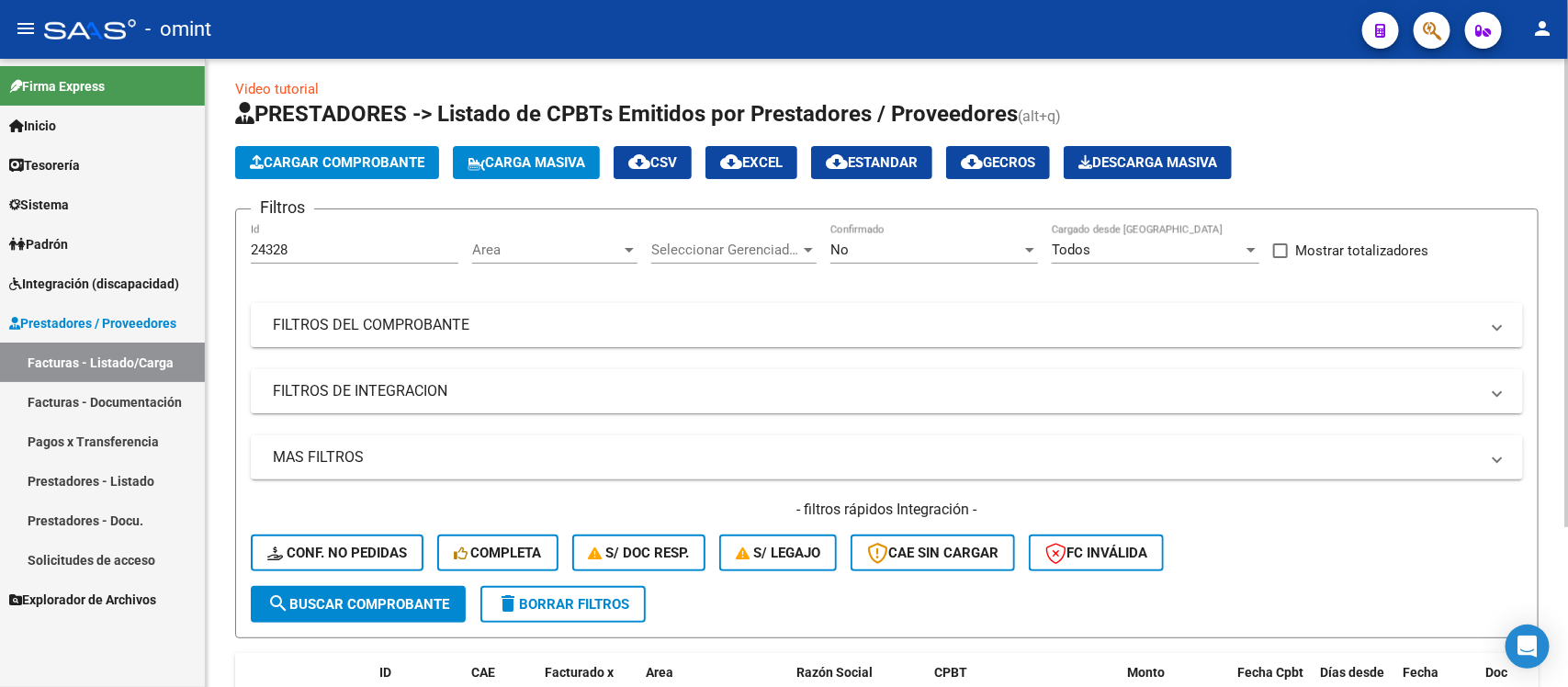
scroll to position [0, 0]
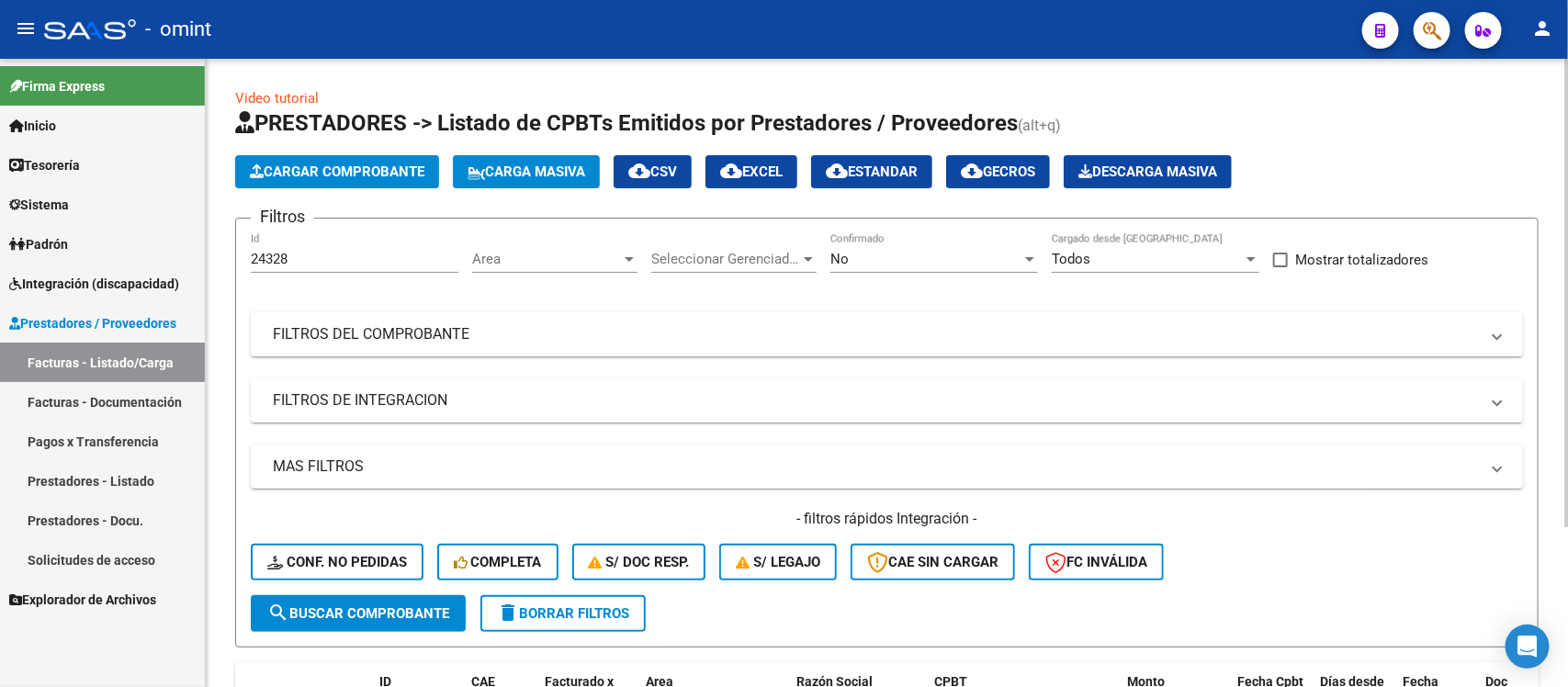
click at [360, 250] on input "24328" at bounding box center [354, 259] width 207 height 17
paste input "17"
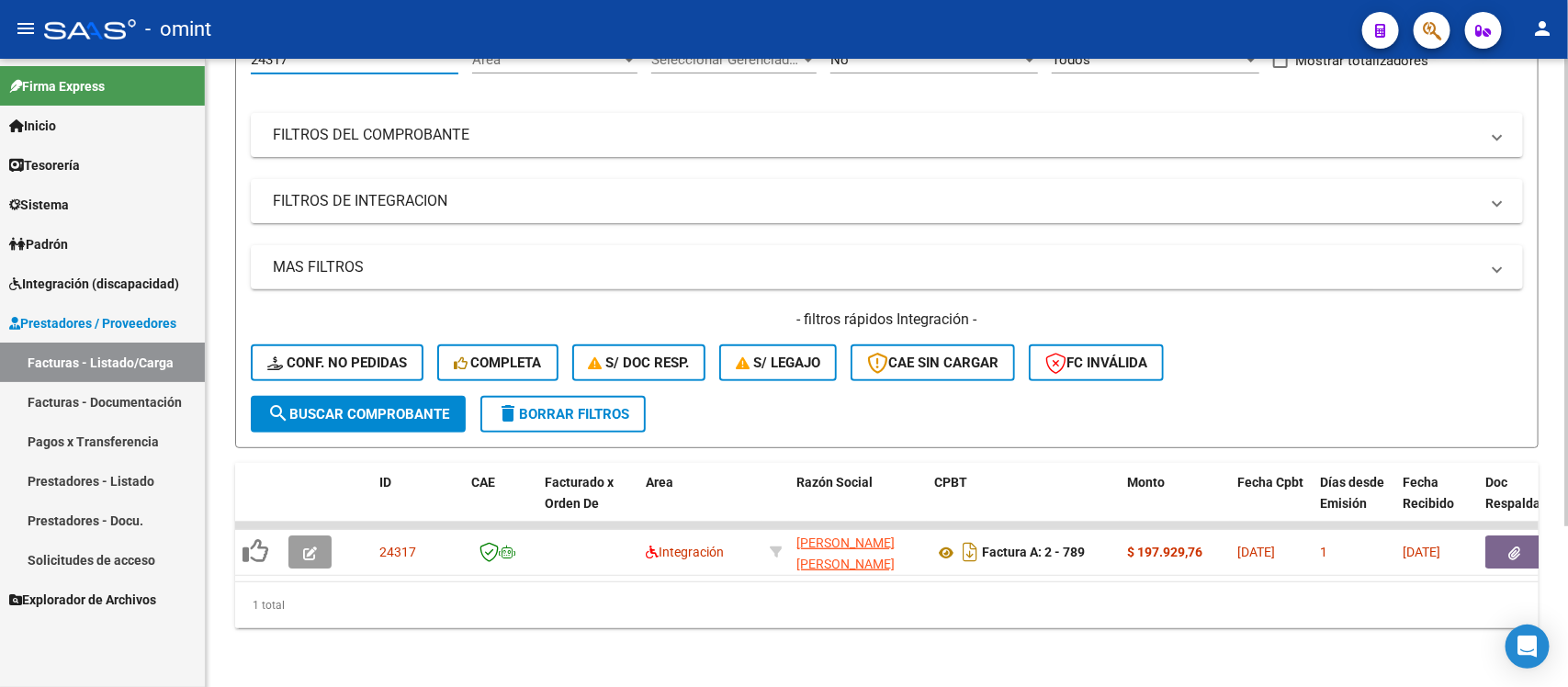
scroll to position [216, 0]
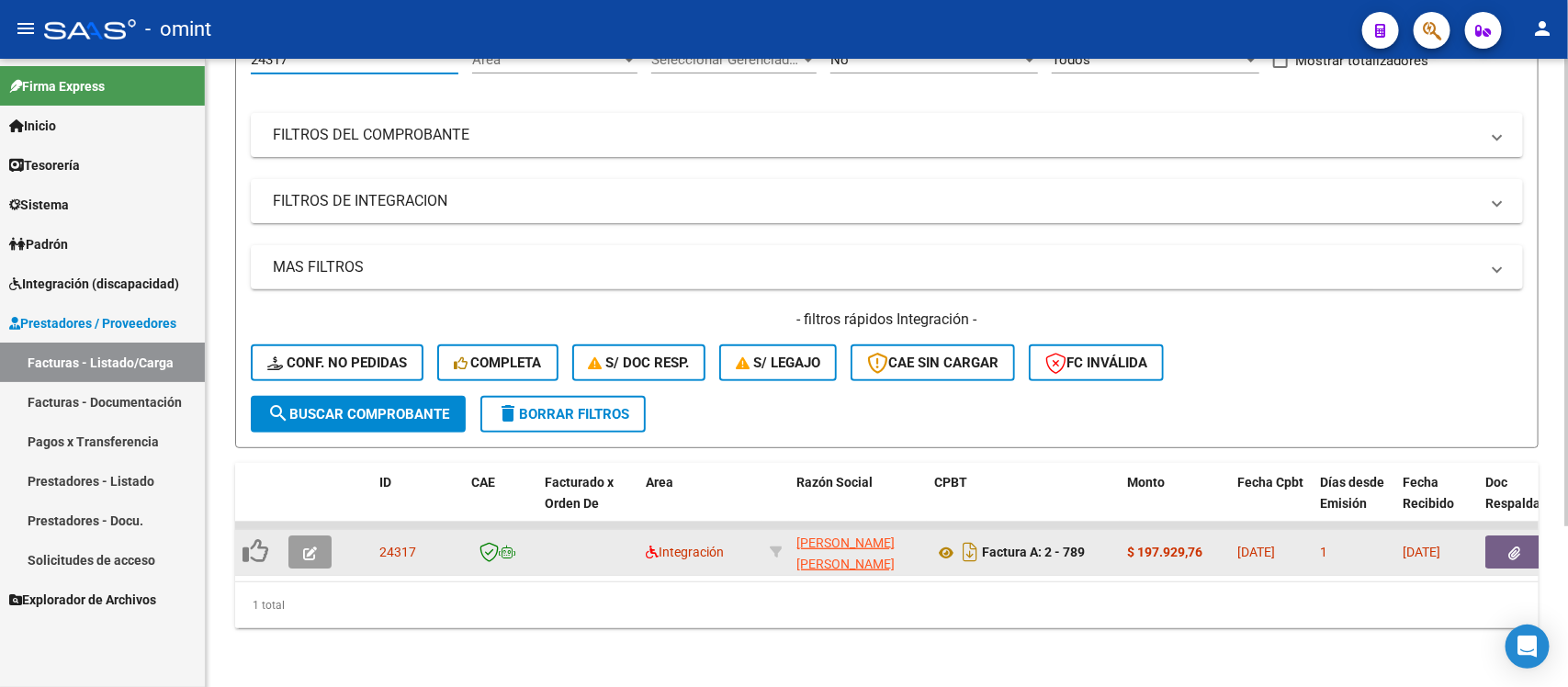
type input "24317"
click at [308, 547] on icon "button" at bounding box center [309, 553] width 14 height 14
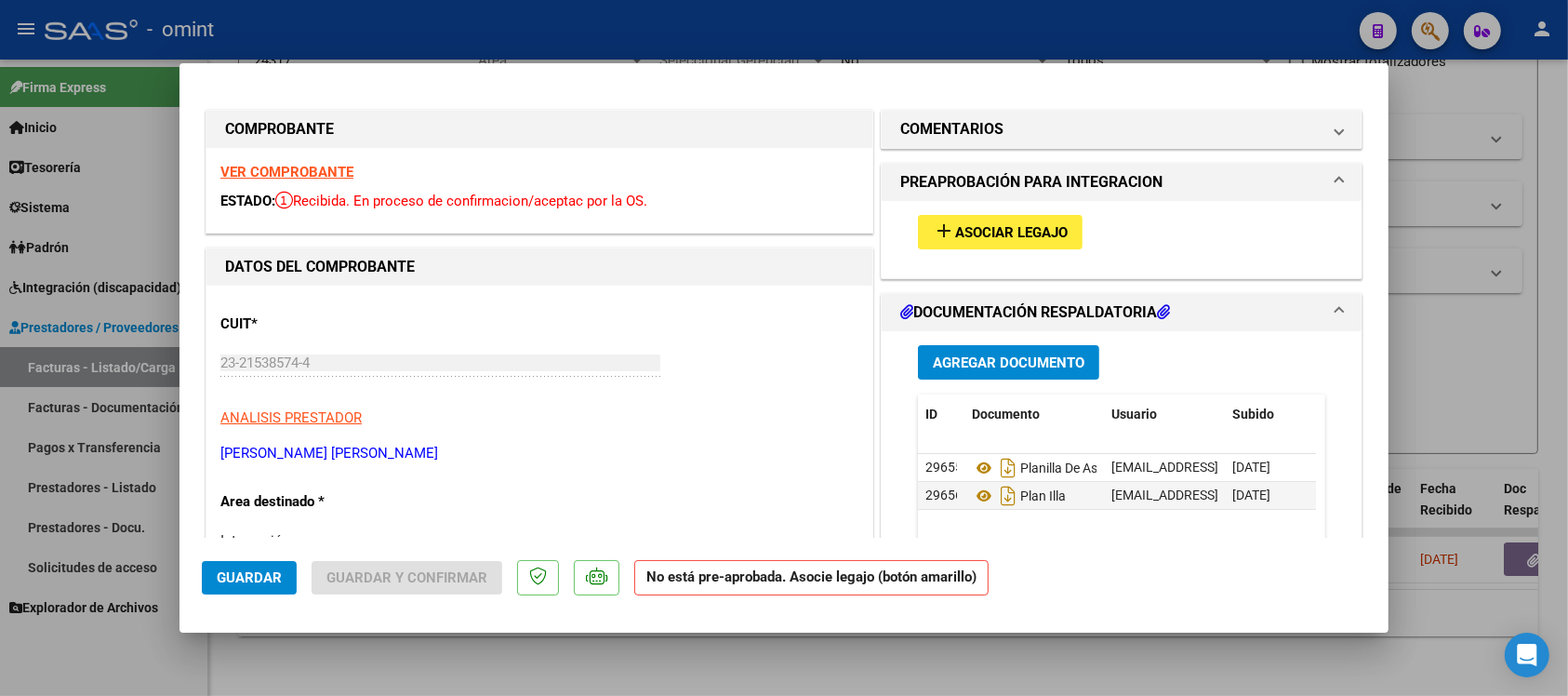
click at [302, 170] on strong "VER COMPROBANTE" at bounding box center [287, 172] width 133 height 17
click at [994, 233] on span "Asociar Legajo" at bounding box center [1012, 233] width 113 height 17
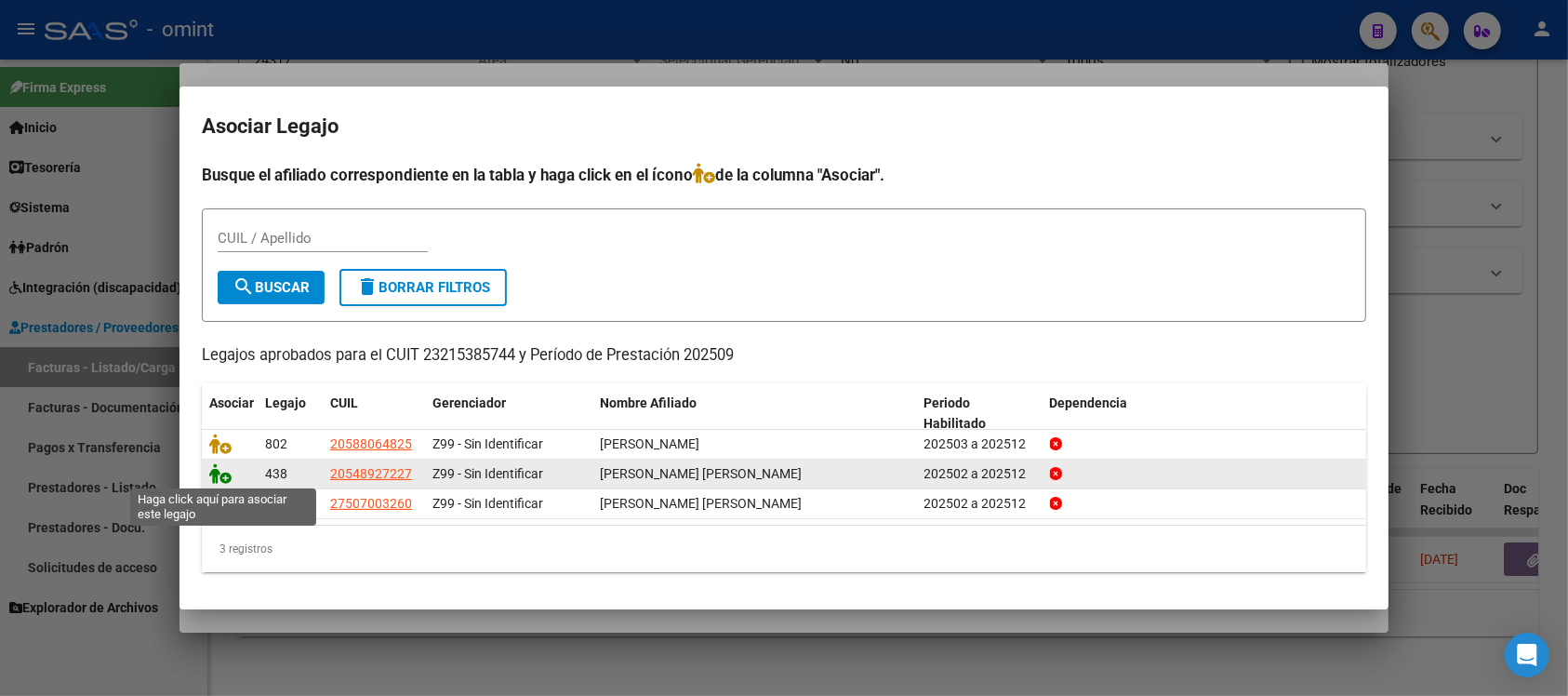
click at [223, 475] on icon at bounding box center [220, 474] width 23 height 21
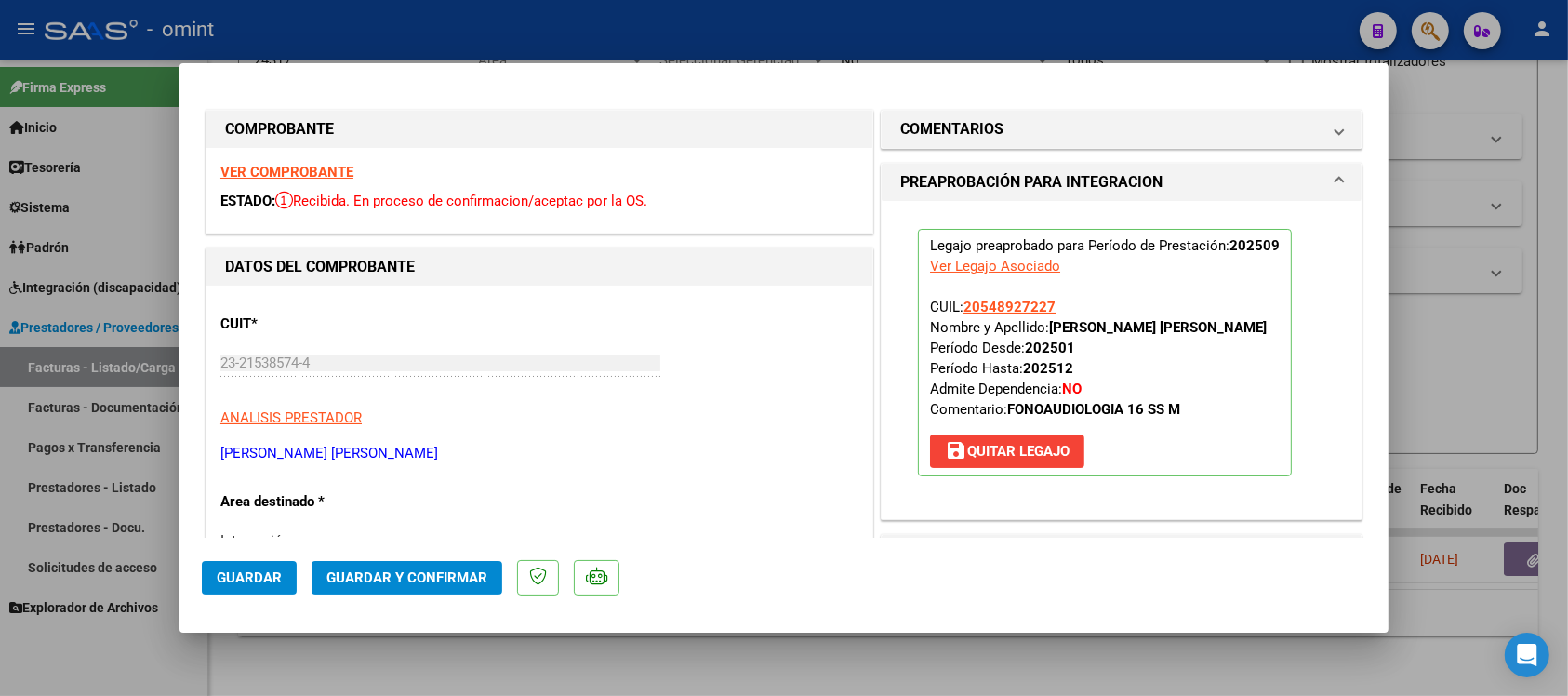
click at [266, 580] on span "Guardar" at bounding box center [249, 579] width 65 height 17
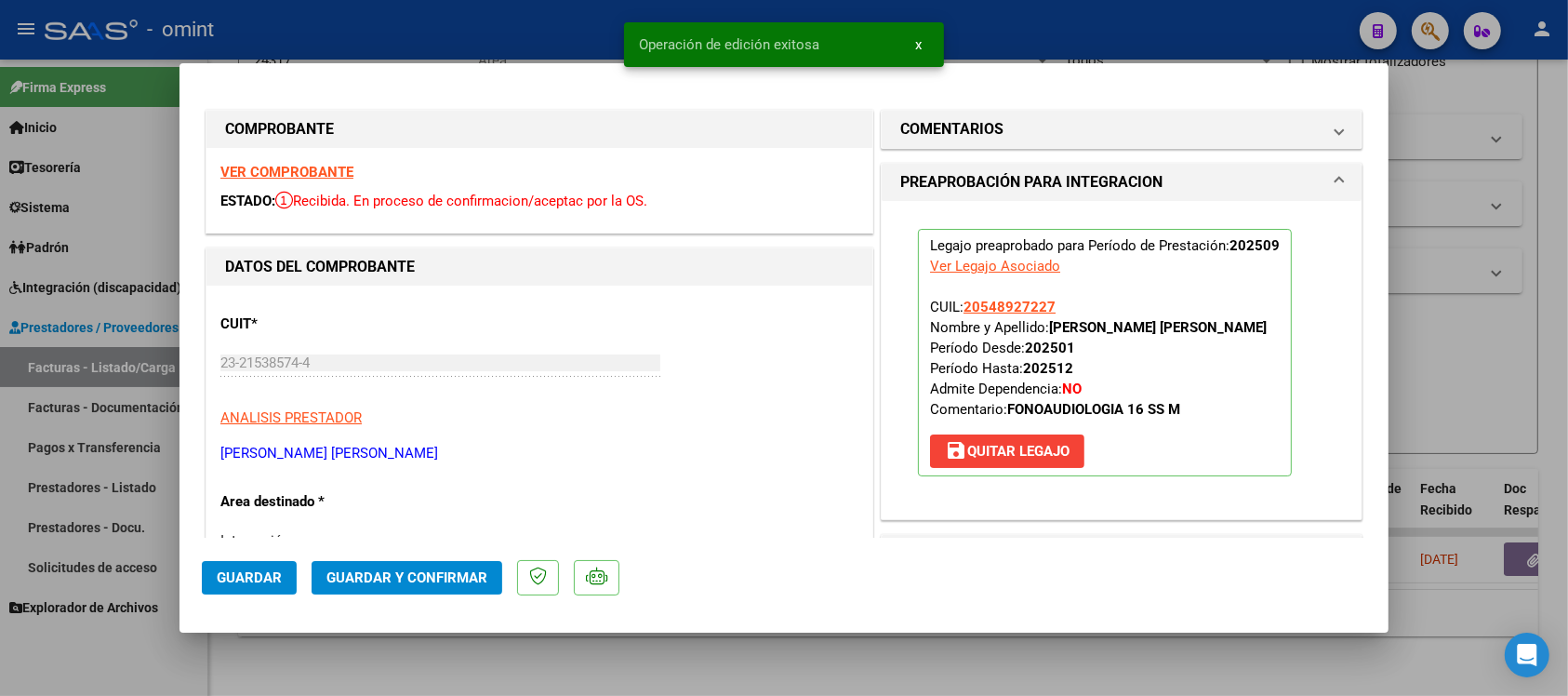
click at [564, 38] on div at bounding box center [784, 348] width 1568 height 696
type input "$ 0,00"
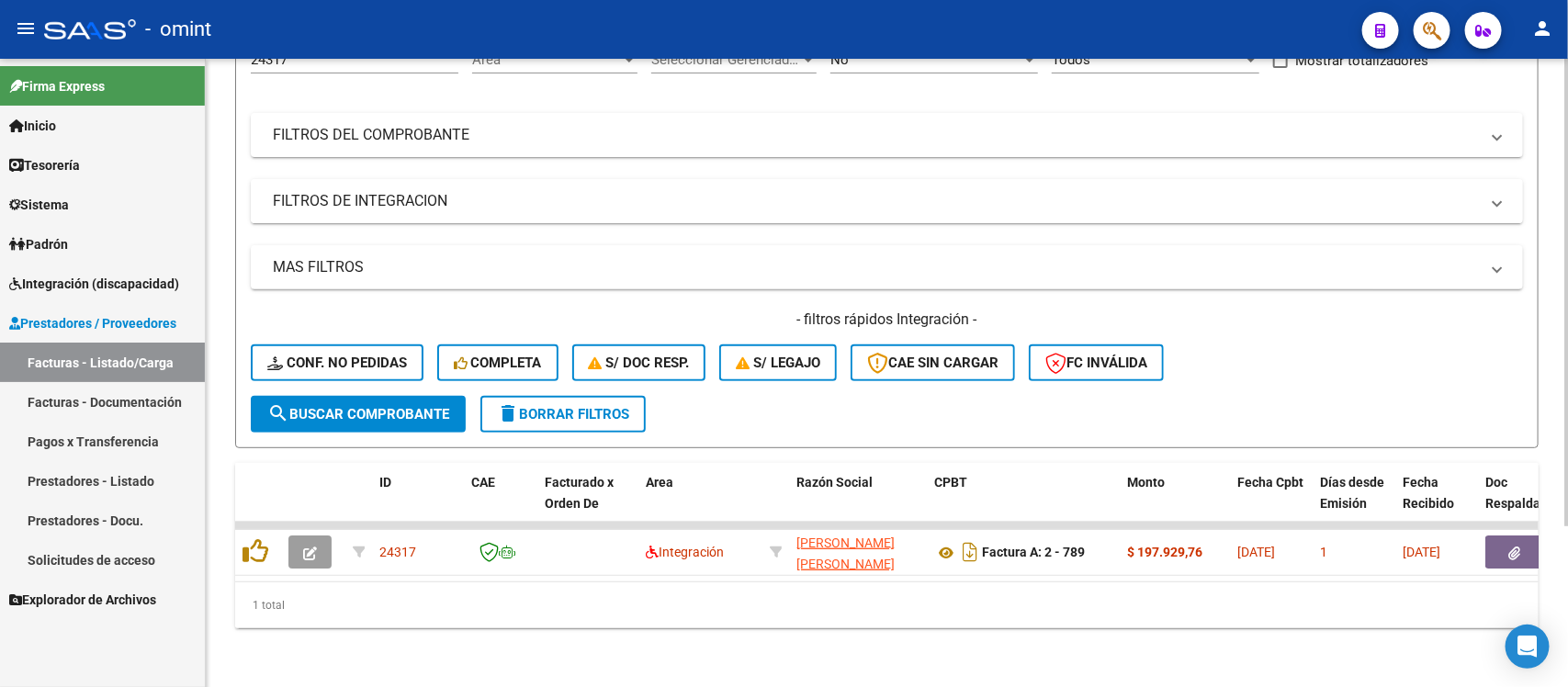
scroll to position [0, 0]
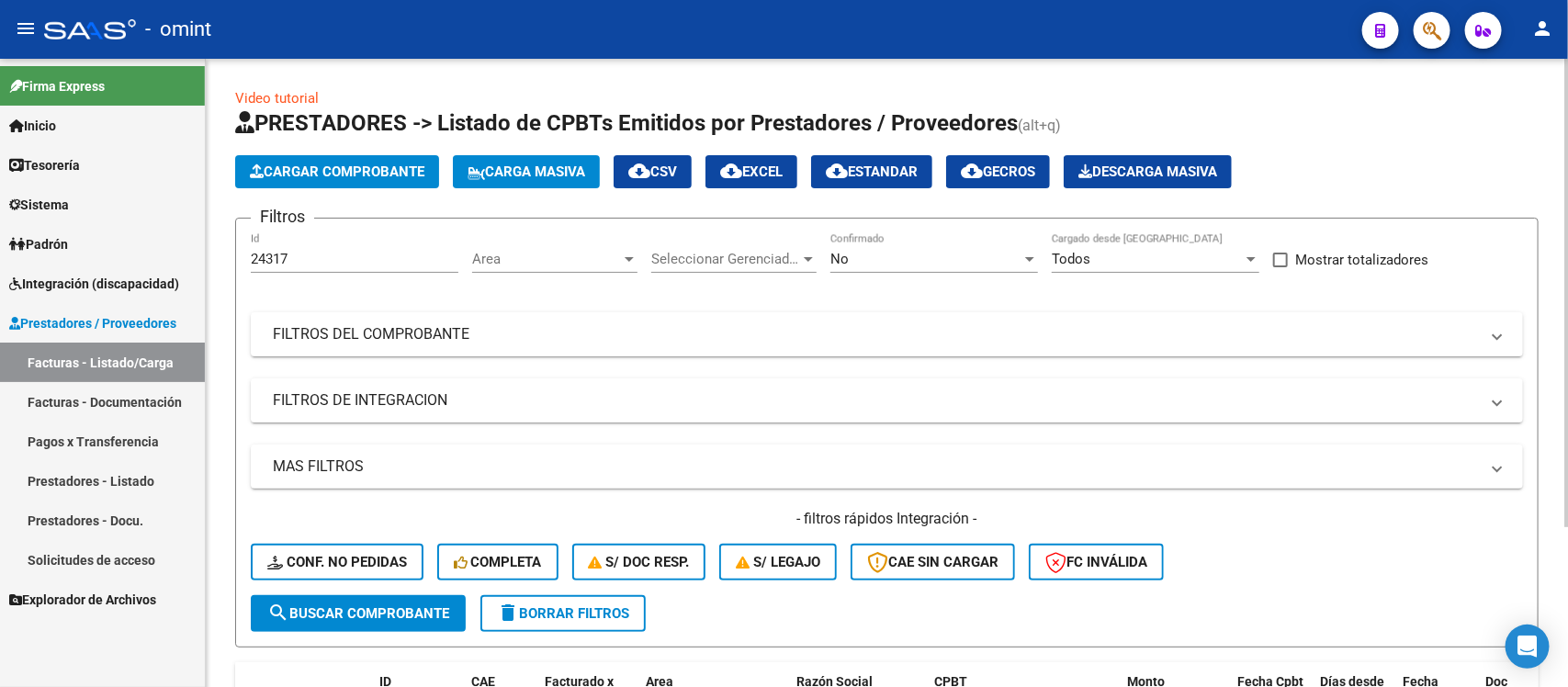
click at [323, 269] on div "24317 Id" at bounding box center [354, 253] width 207 height 39
click at [313, 262] on input "24317" at bounding box center [354, 259] width 207 height 17
paste input "1921"
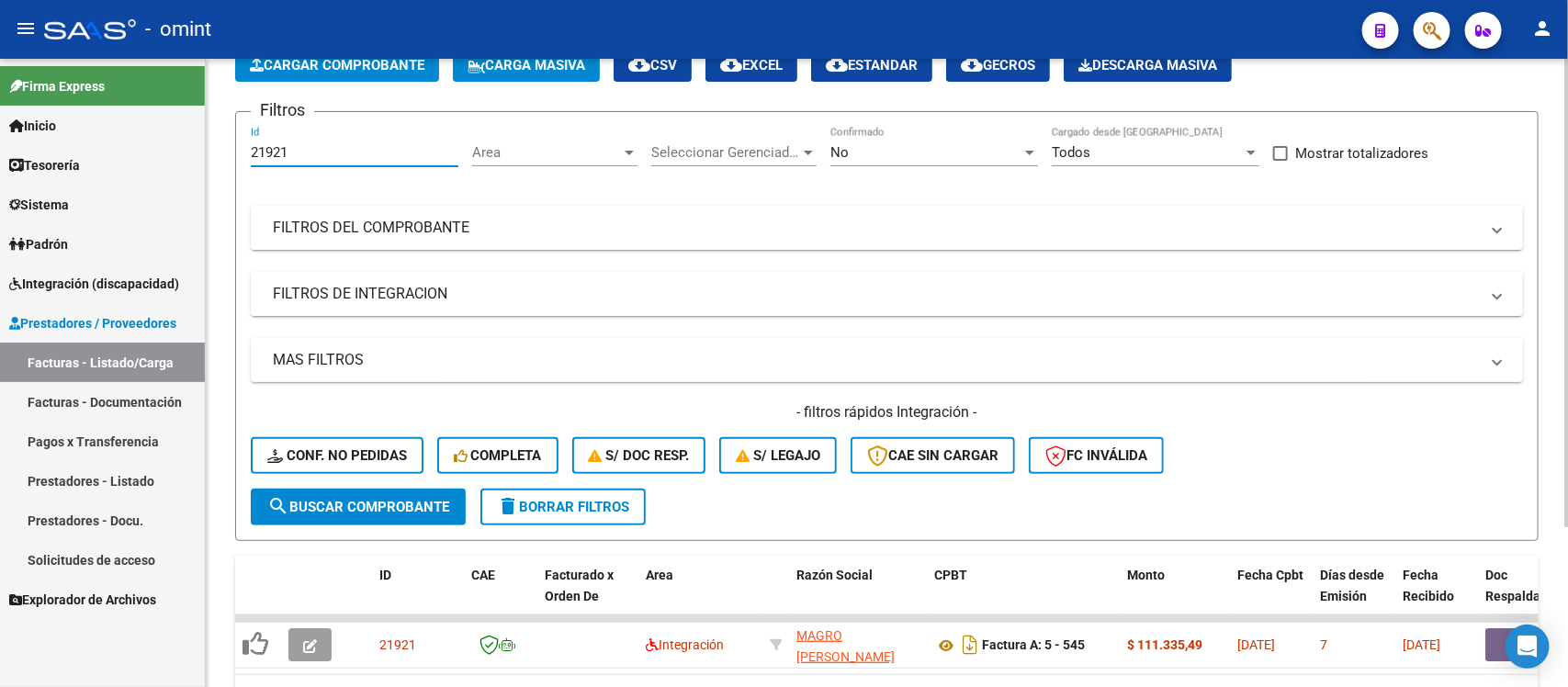
scroll to position [216, 0]
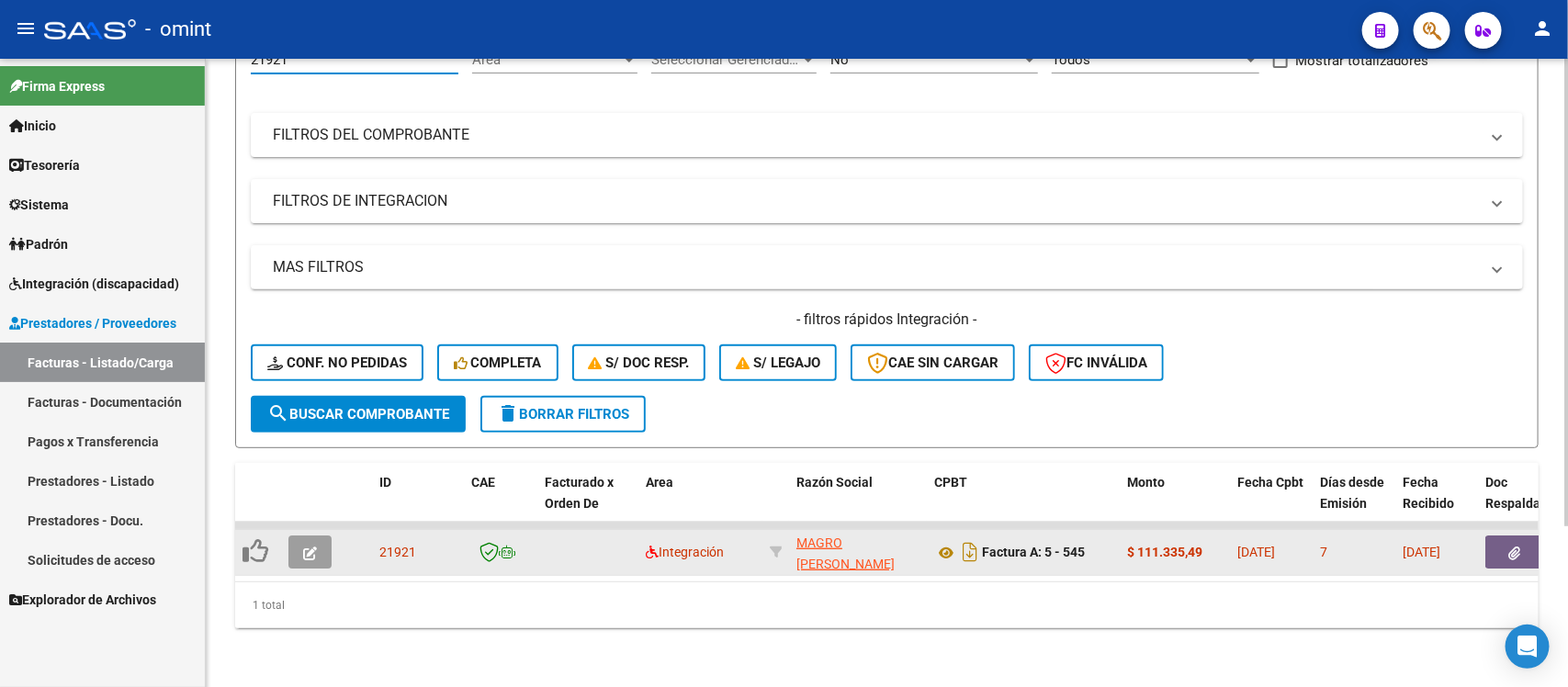
type input "21921"
click at [309, 547] on icon "button" at bounding box center [309, 553] width 14 height 14
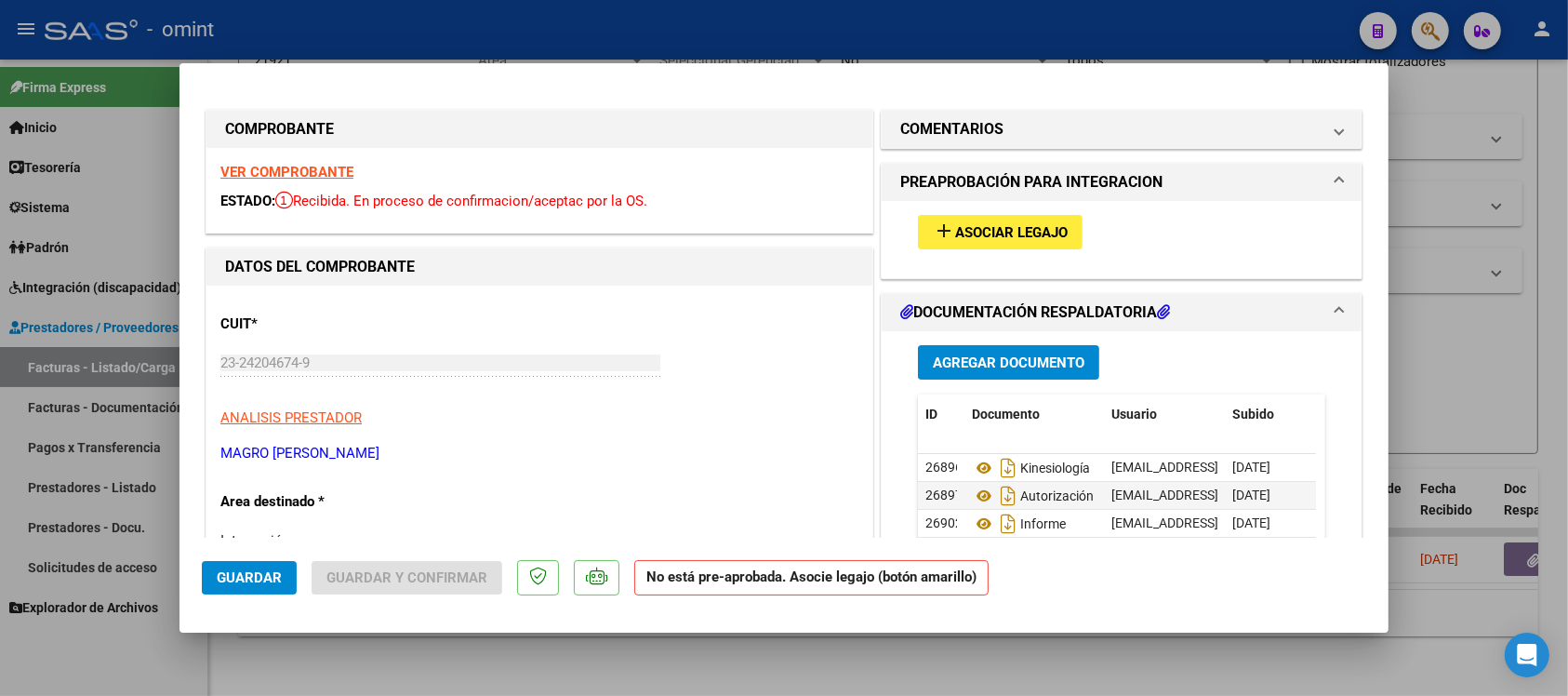
click at [316, 169] on strong "VER COMPROBANTE" at bounding box center [287, 172] width 133 height 17
click at [956, 234] on span "Asociar Legajo" at bounding box center [1012, 233] width 113 height 17
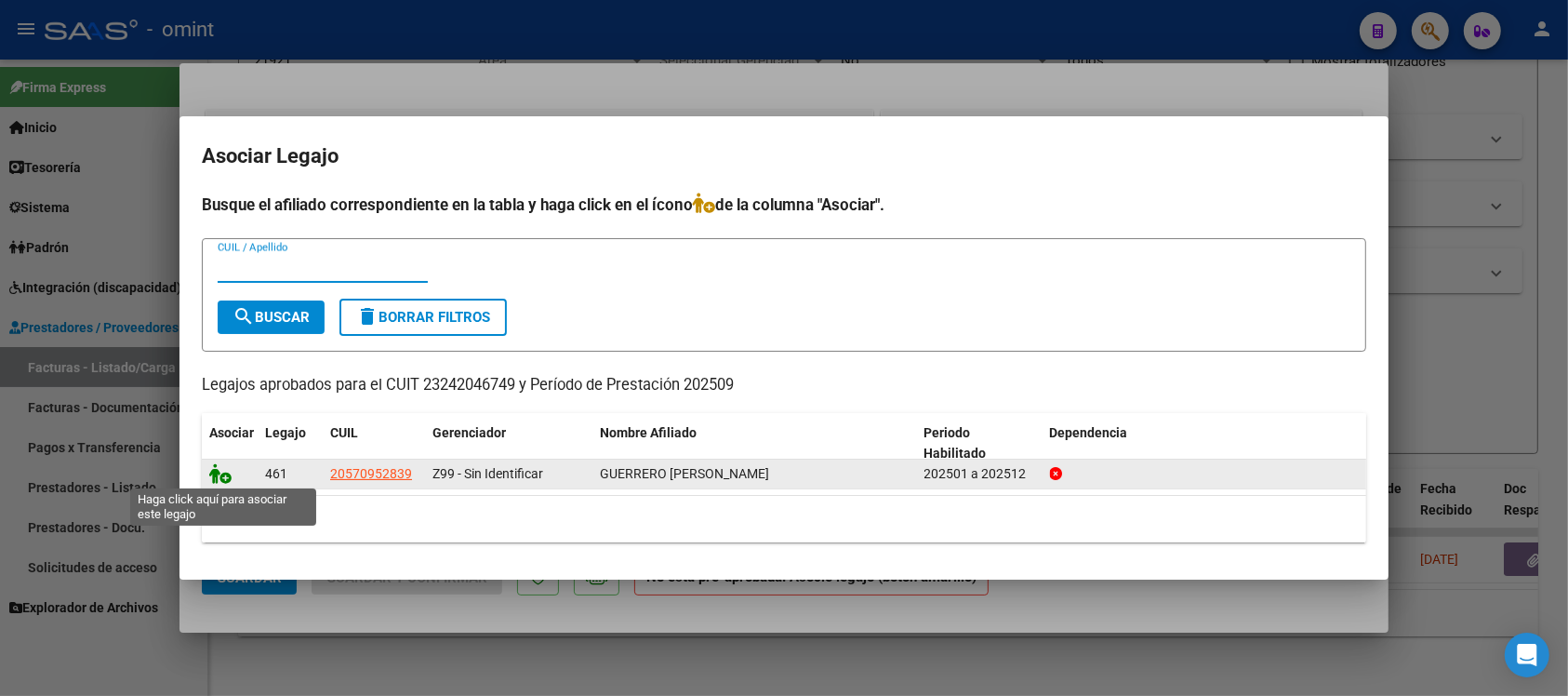
click at [224, 480] on icon at bounding box center [220, 474] width 23 height 21
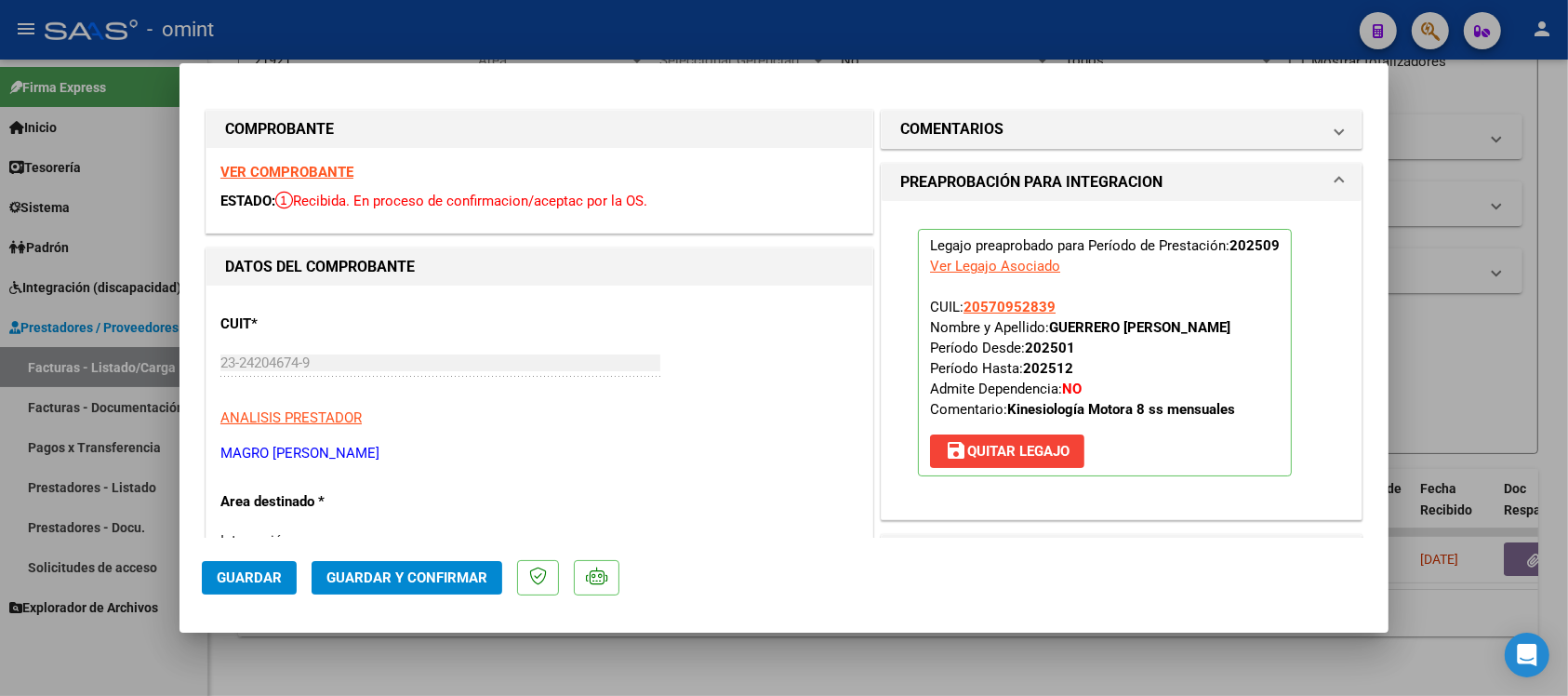
click at [247, 584] on span "Guardar" at bounding box center [249, 579] width 65 height 17
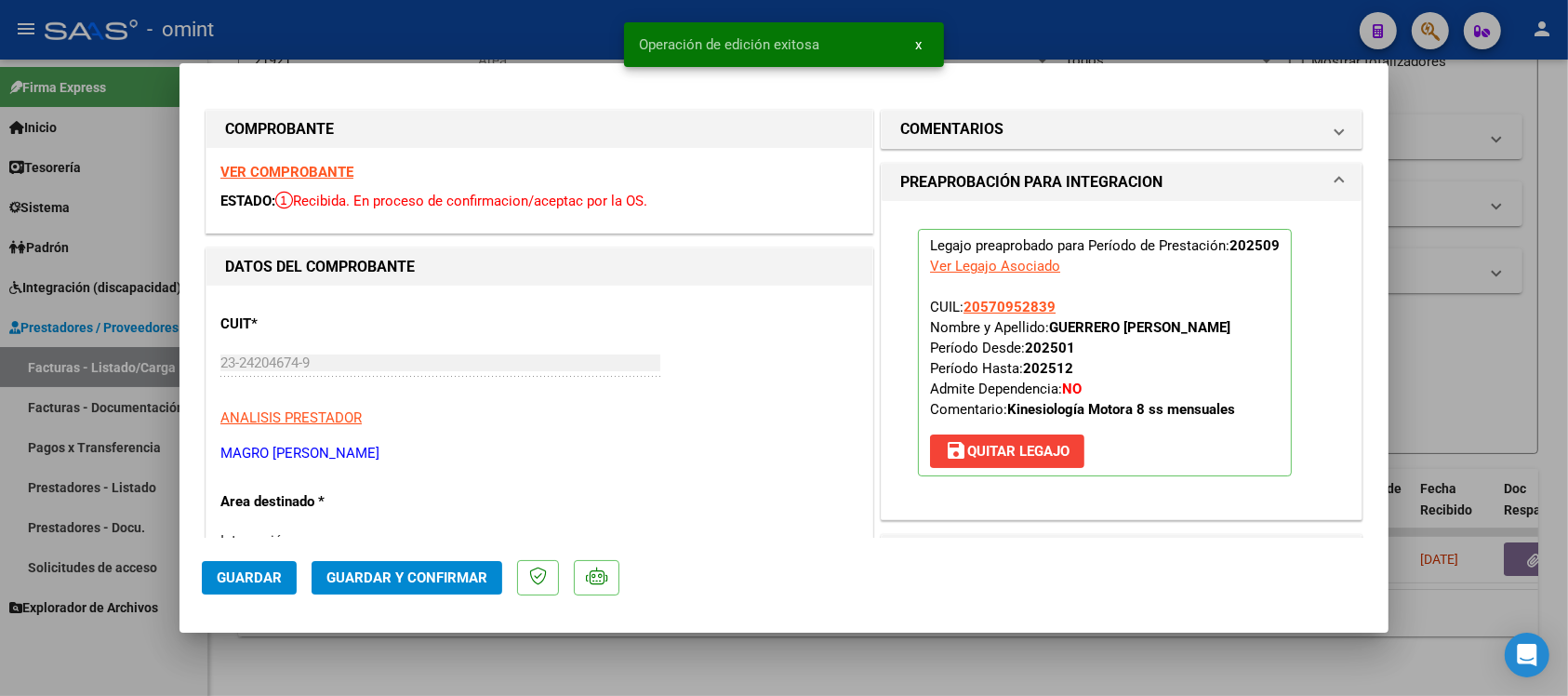
click at [471, 28] on div at bounding box center [784, 348] width 1568 height 696
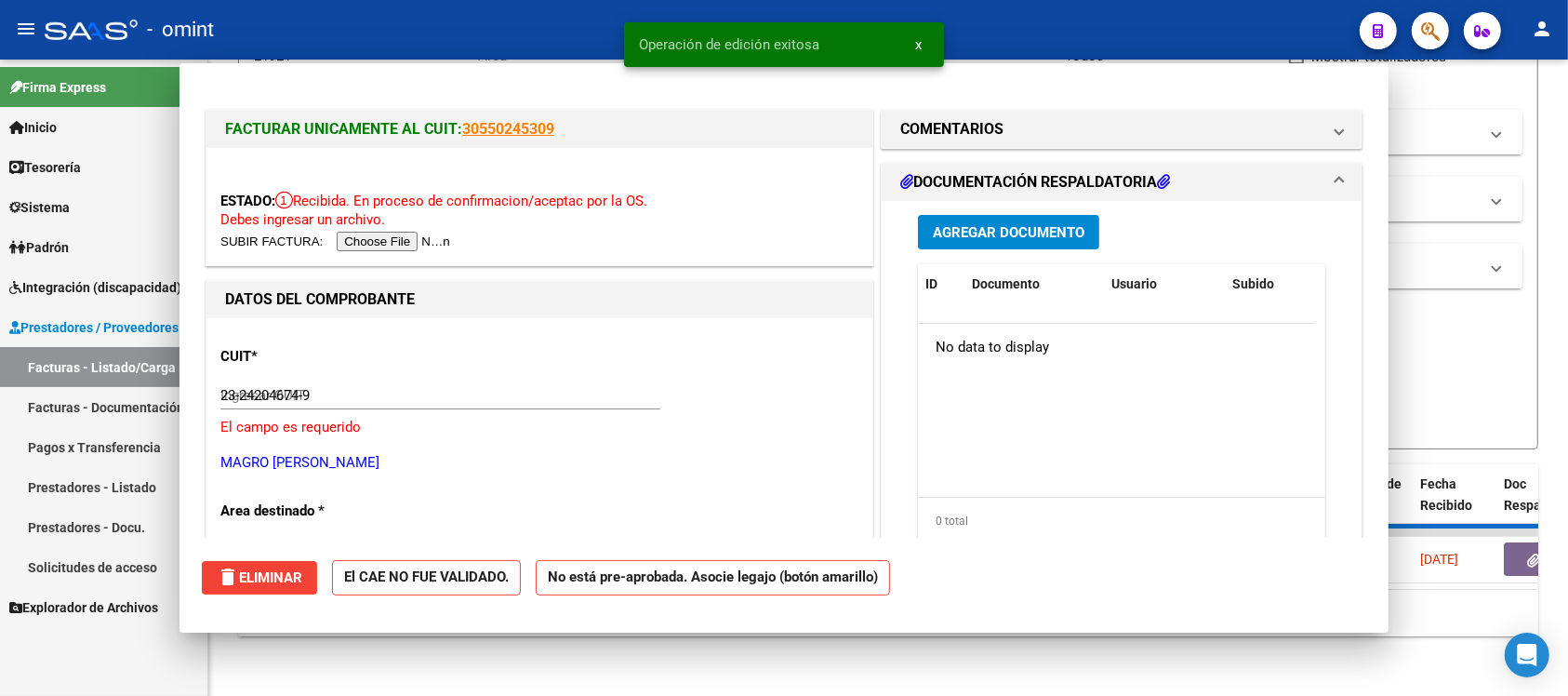
type input "$ 0,00"
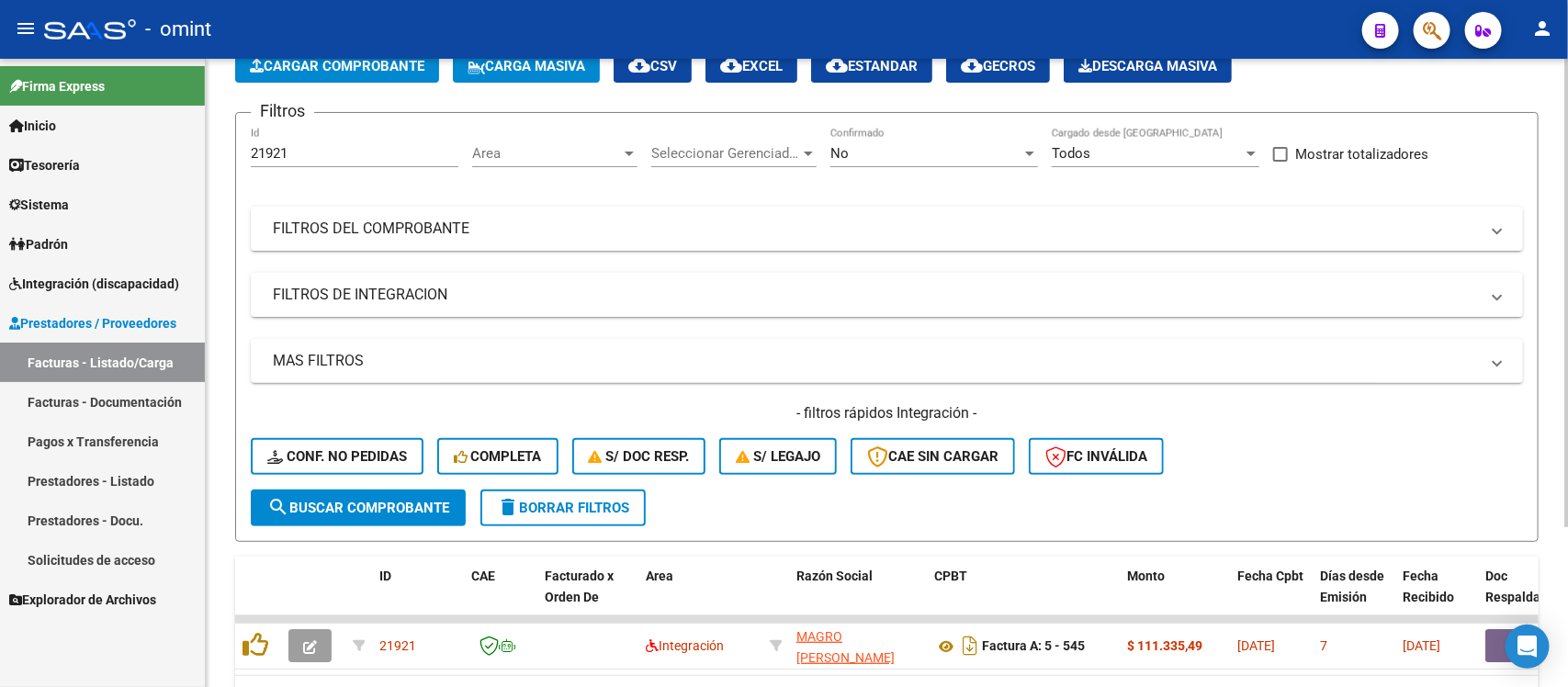
scroll to position [0, 0]
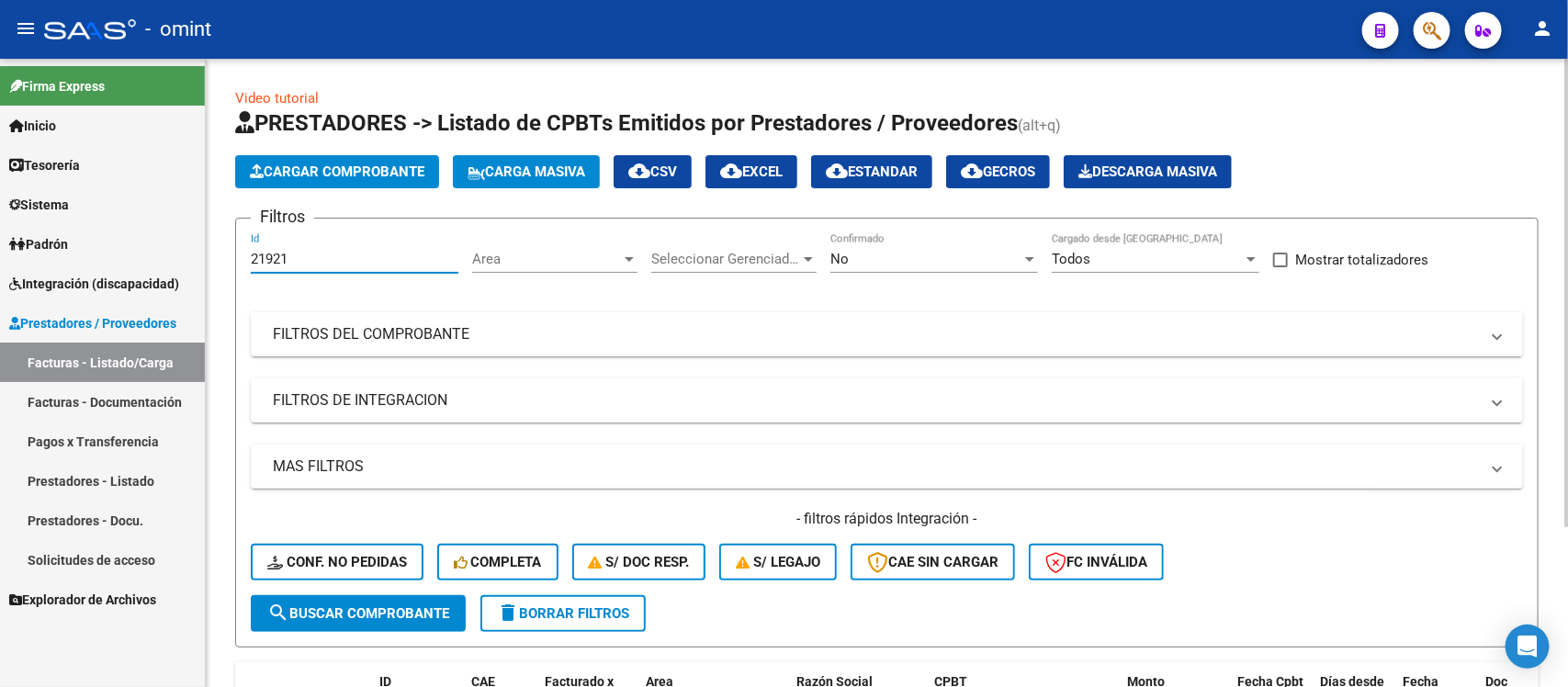
click at [378, 250] on input "21921" at bounding box center [354, 259] width 207 height 17
paste input "3724"
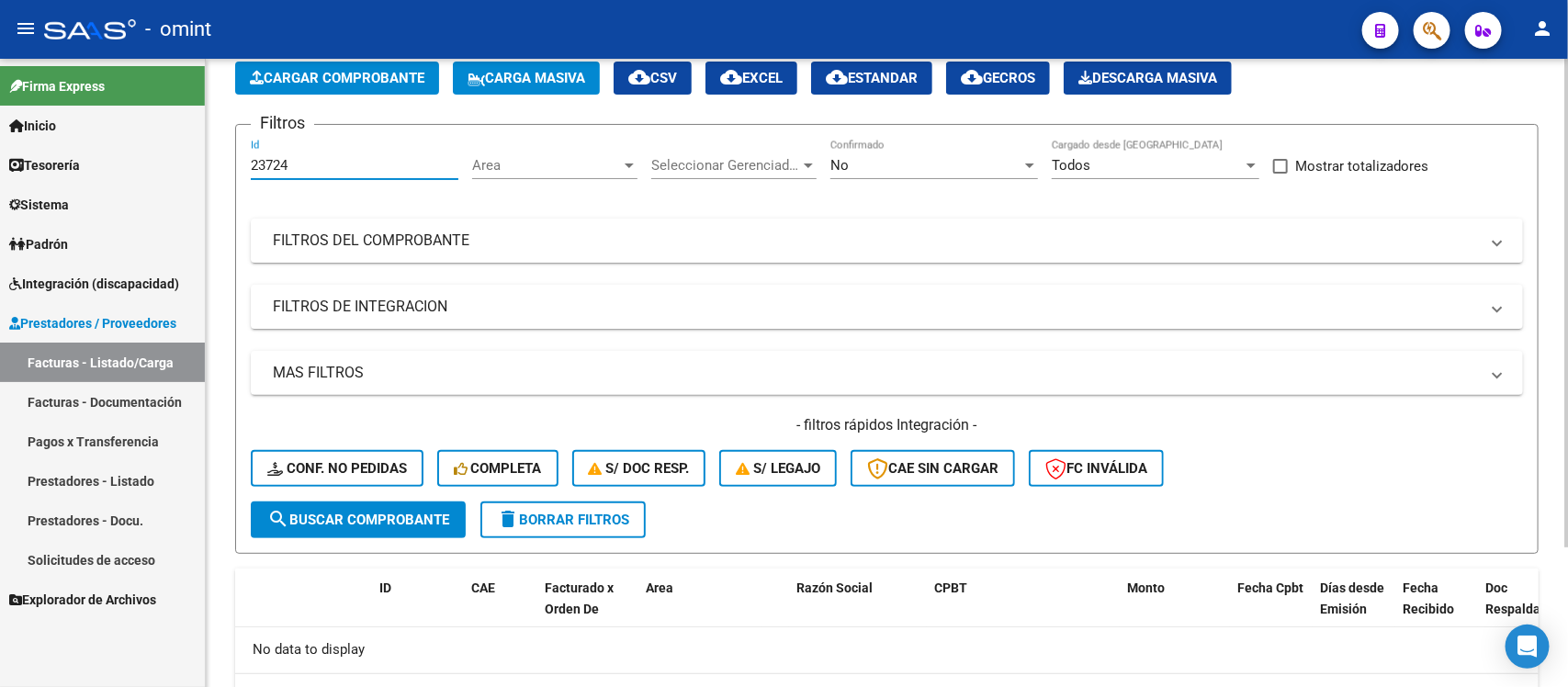
scroll to position [181, 0]
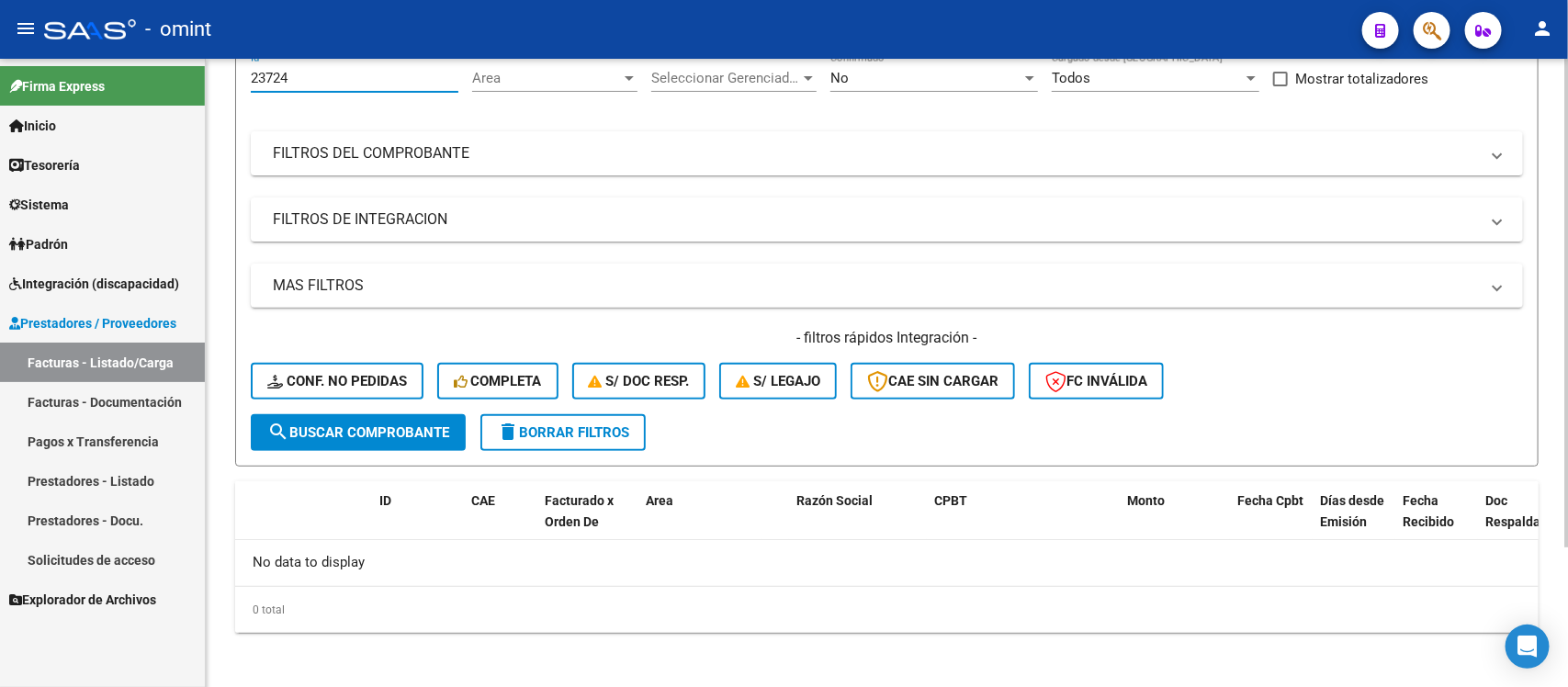
click at [365, 88] on div "23724 Id" at bounding box center [354, 72] width 207 height 39
click at [360, 80] on input "23724" at bounding box center [354, 79] width 207 height 17
paste input "2287"
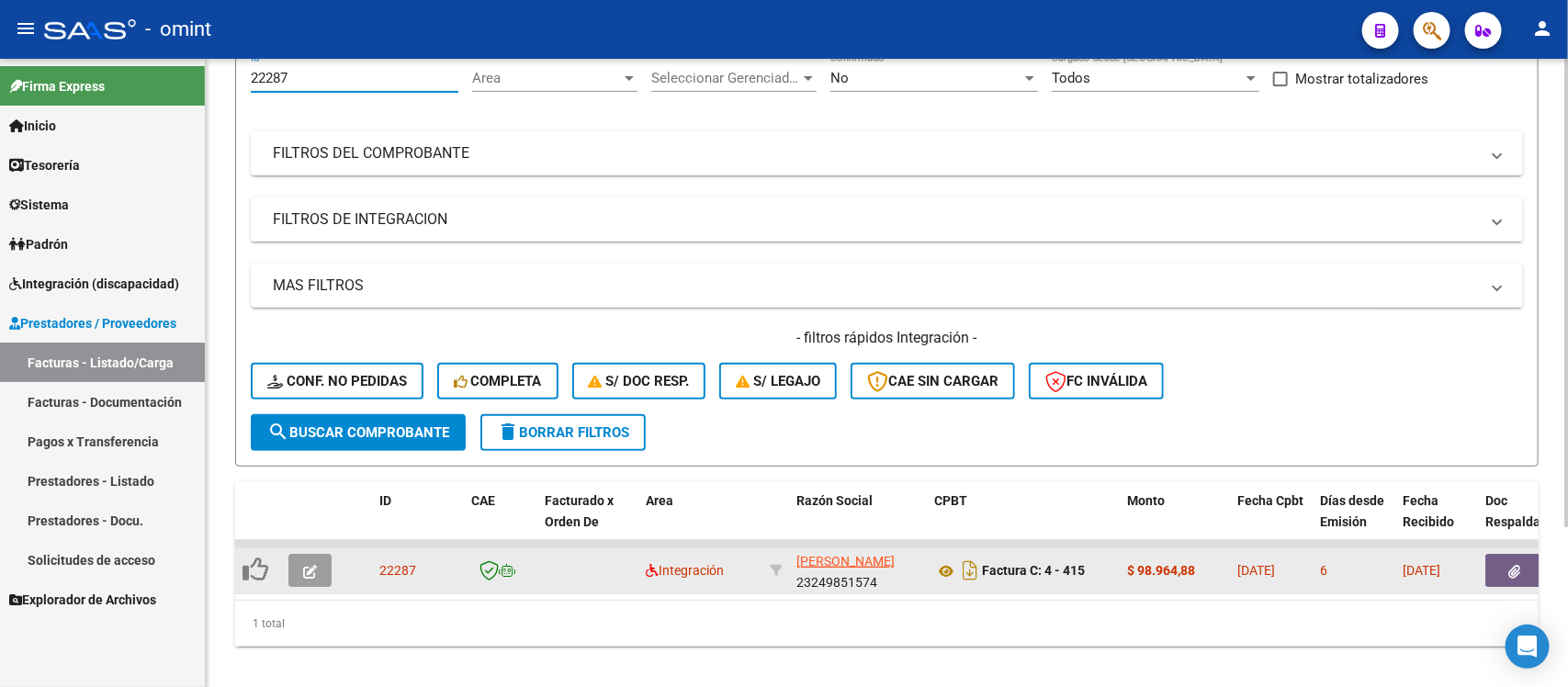
type input "22287"
click at [310, 567] on icon "button" at bounding box center [309, 572] width 14 height 14
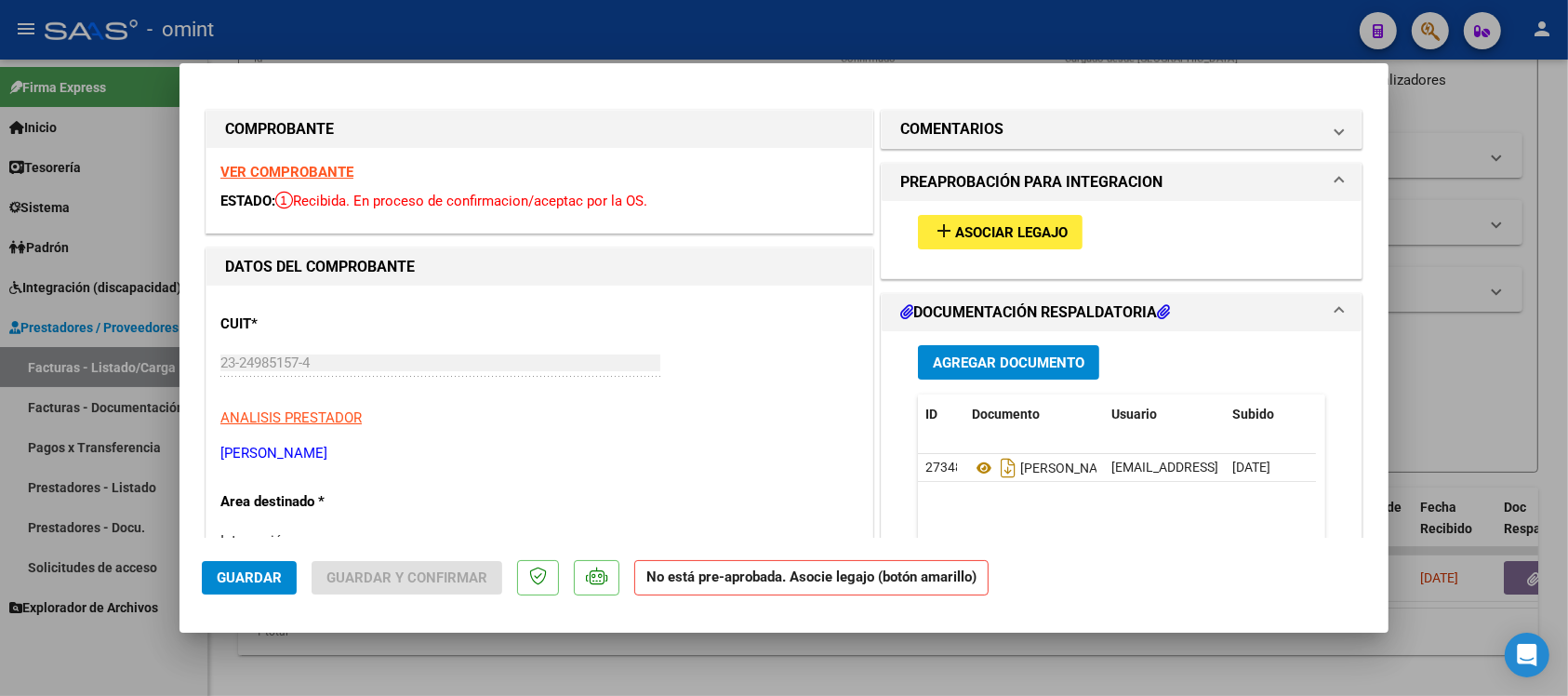
click at [350, 172] on strong "VER COMPROBANTE" at bounding box center [287, 172] width 133 height 17
click at [978, 235] on span "Asociar Legajo" at bounding box center [1012, 233] width 113 height 17
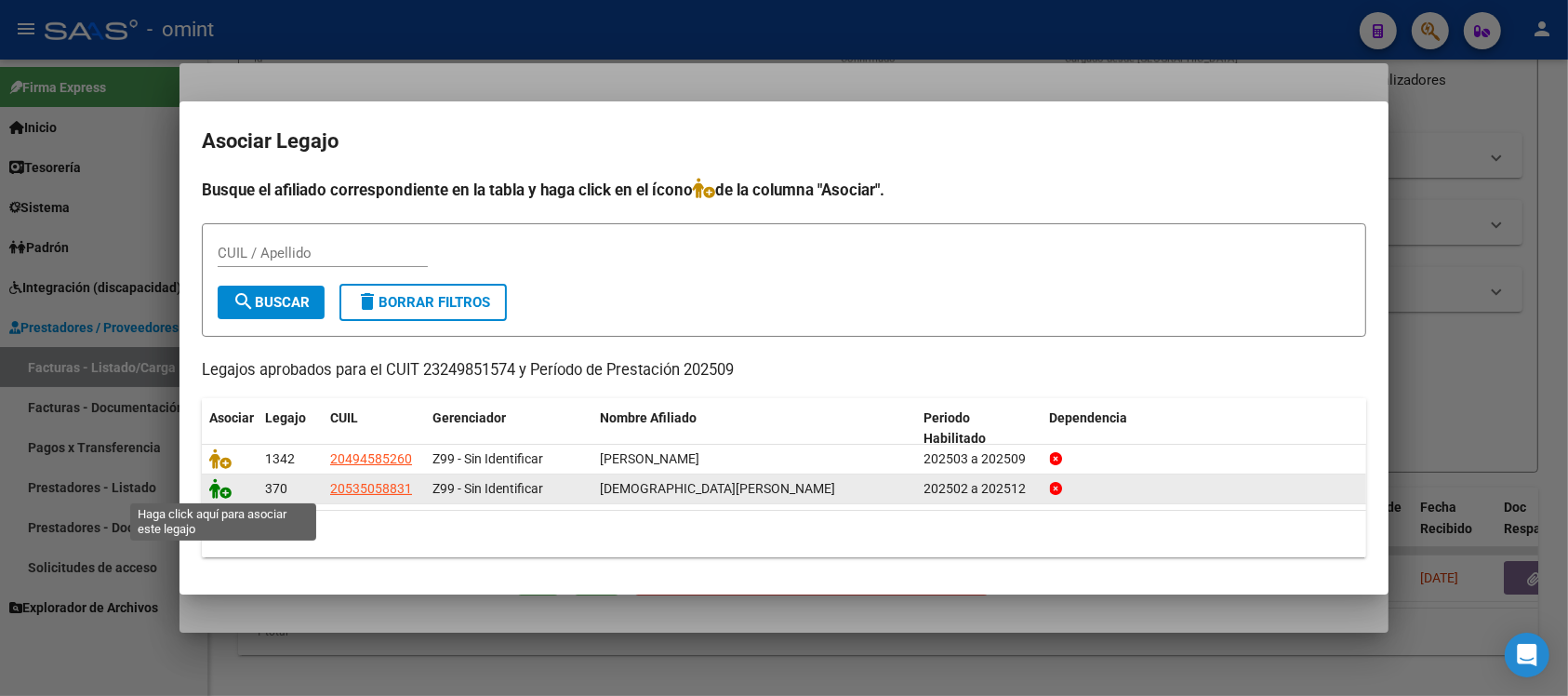
click at [221, 491] on icon at bounding box center [220, 489] width 23 height 21
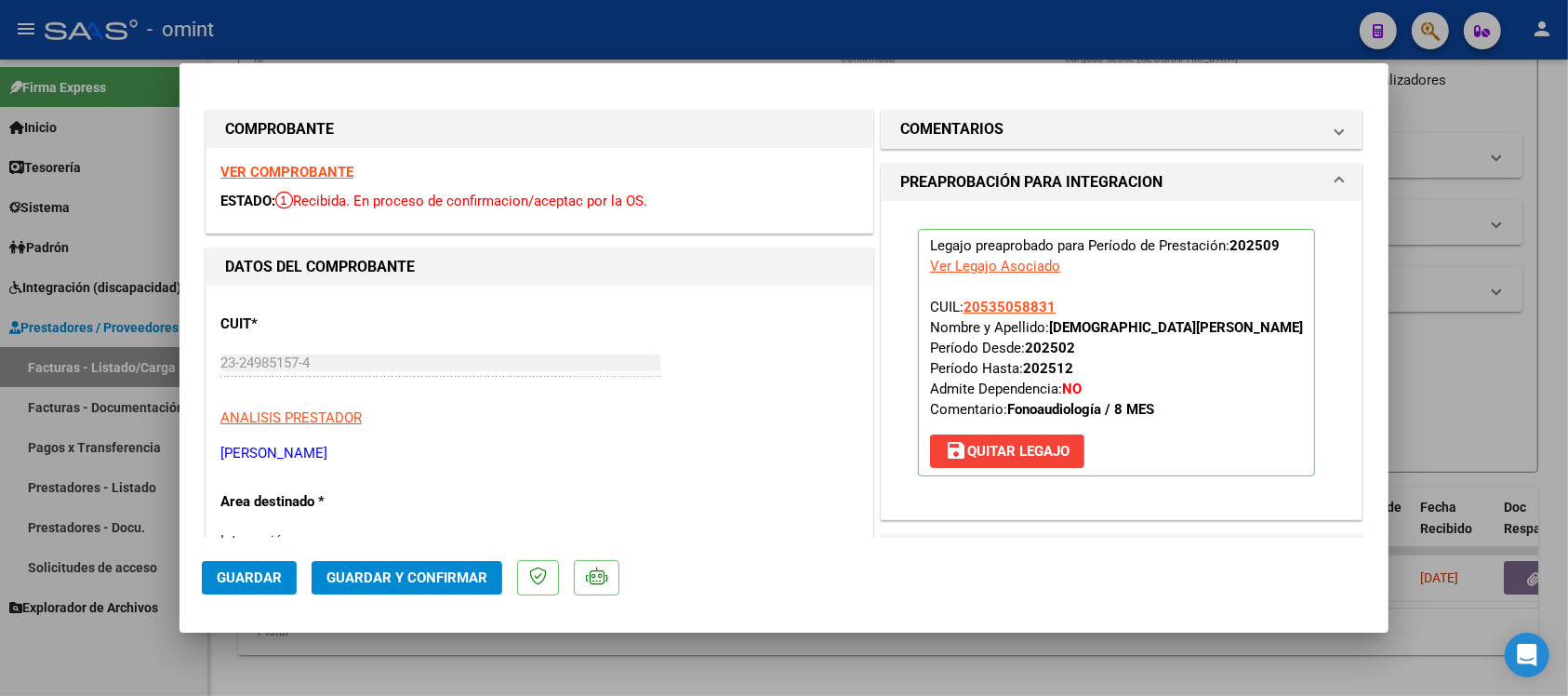
click at [263, 589] on button "Guardar" at bounding box center [249, 578] width 95 height 33
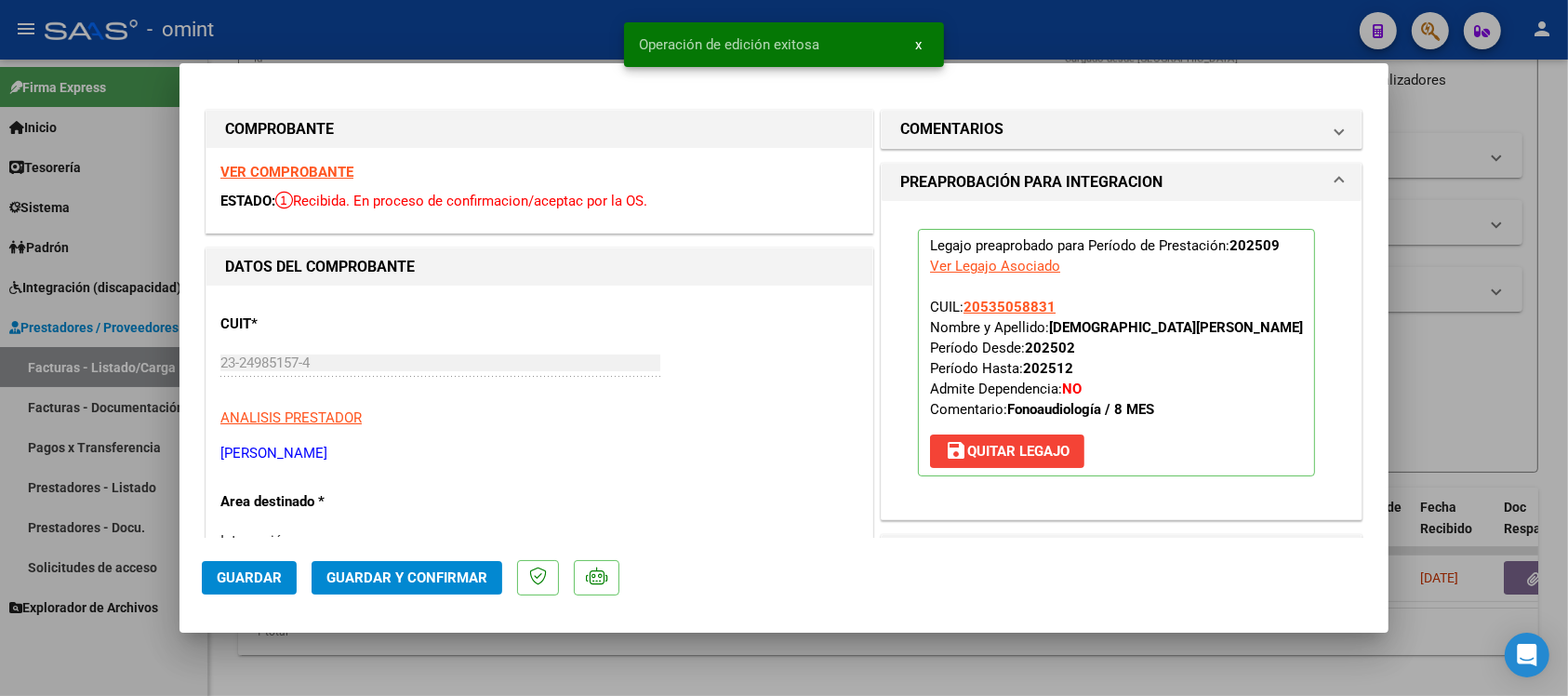
click at [467, 30] on div at bounding box center [784, 348] width 1568 height 696
type input "$ 0,00"
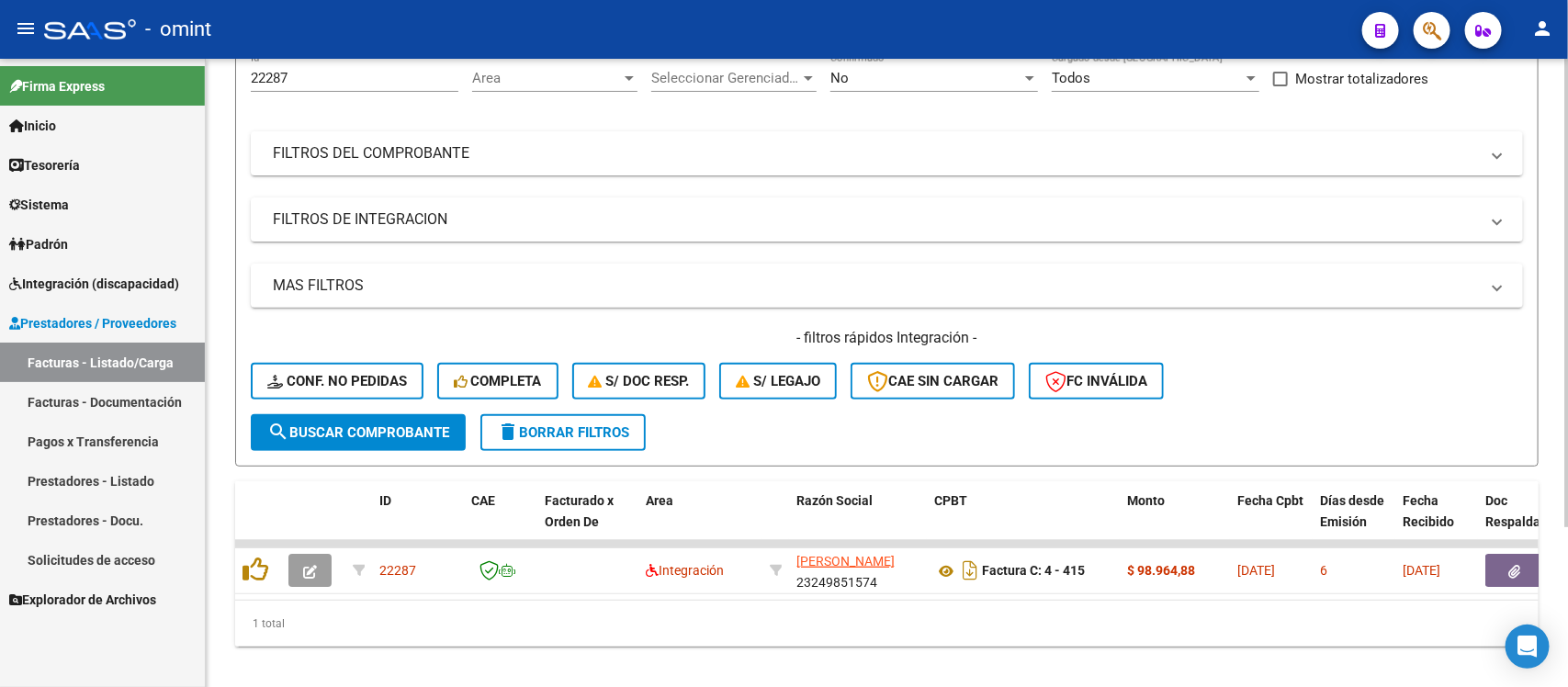
click at [299, 80] on input "22287" at bounding box center [354, 79] width 207 height 17
paste input "83"
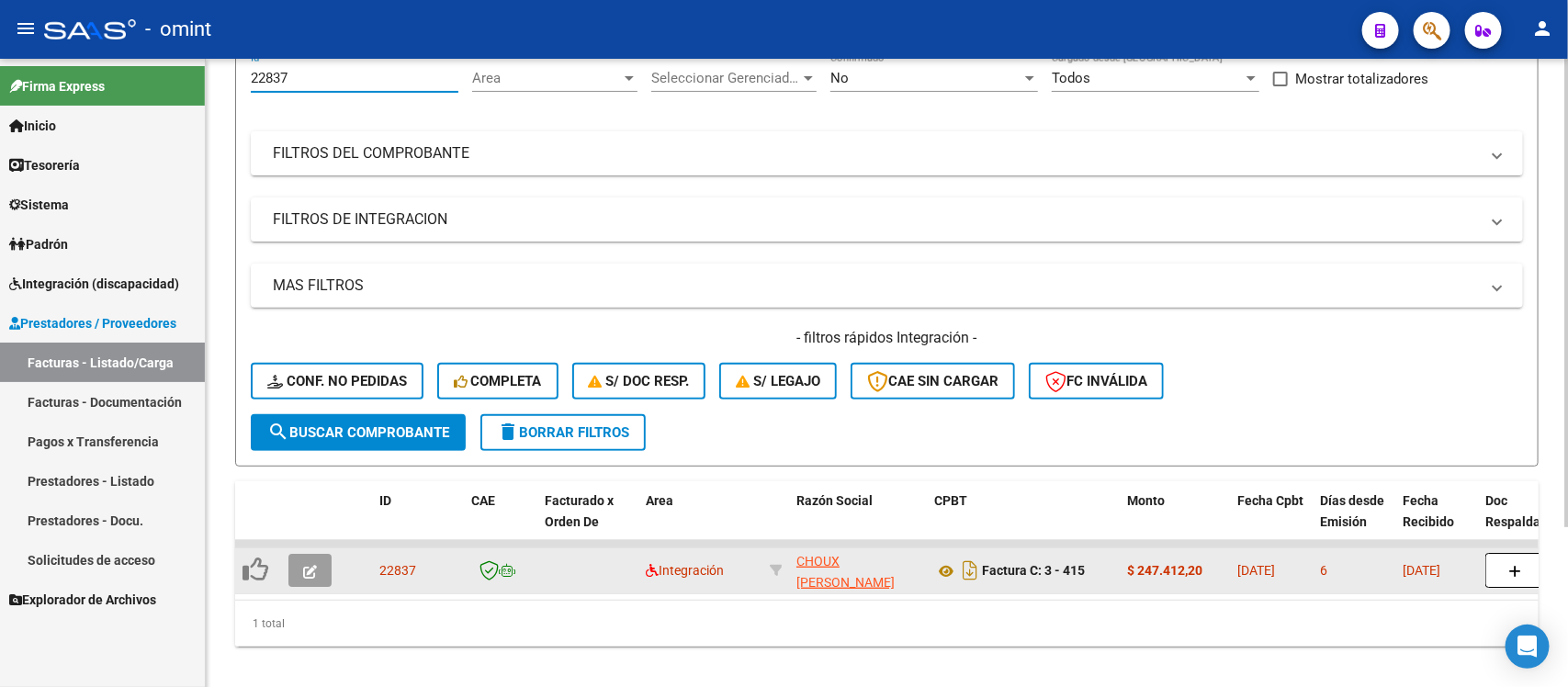
click at [309, 571] on icon "button" at bounding box center [309, 572] width 14 height 14
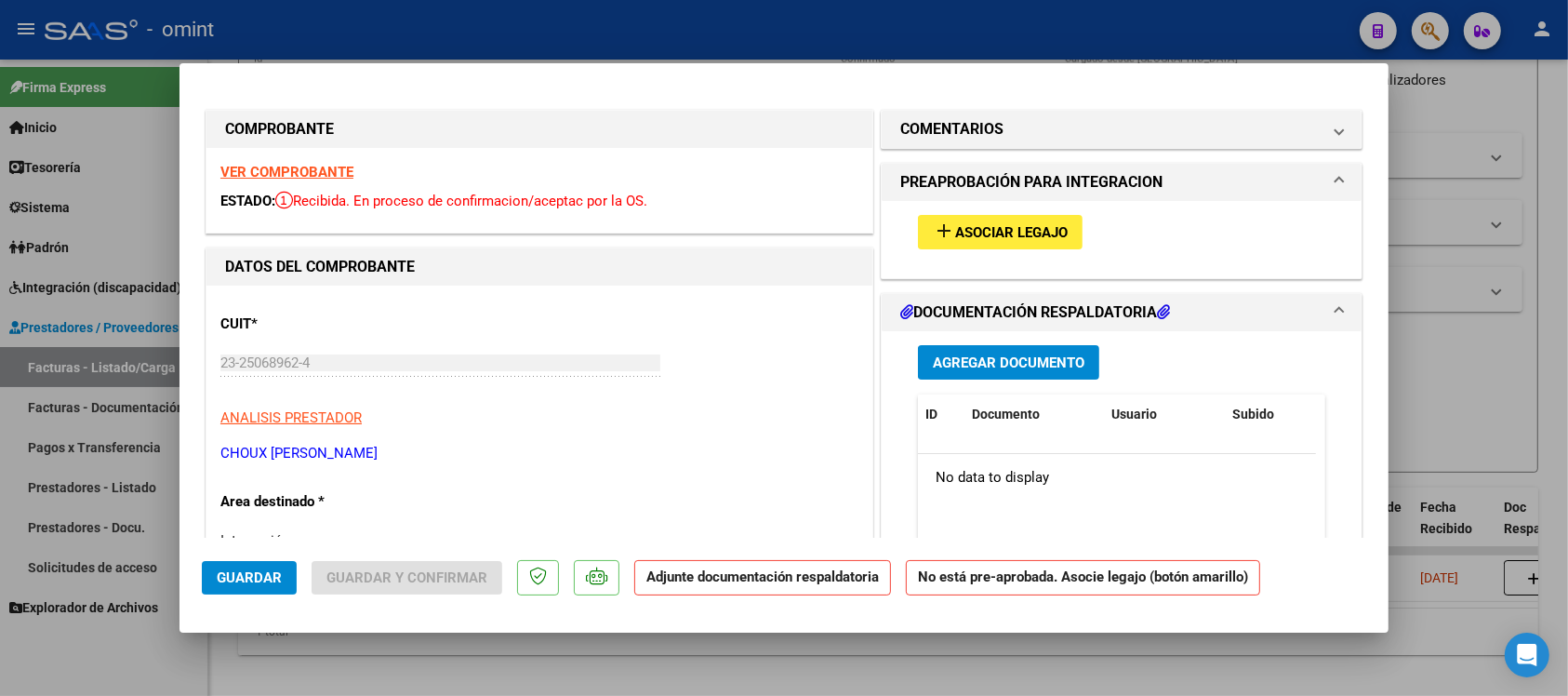
click at [266, 161] on div "VER COMPROBANTE ESTADO: Recibida. En proceso de confirmacion/aceptac por la OS." at bounding box center [539, 189] width 666 height 84
click at [274, 166] on strong "VER COMPROBANTE" at bounding box center [287, 172] width 133 height 17
click at [1030, 228] on span "Asociar Legajo" at bounding box center [1012, 233] width 113 height 17
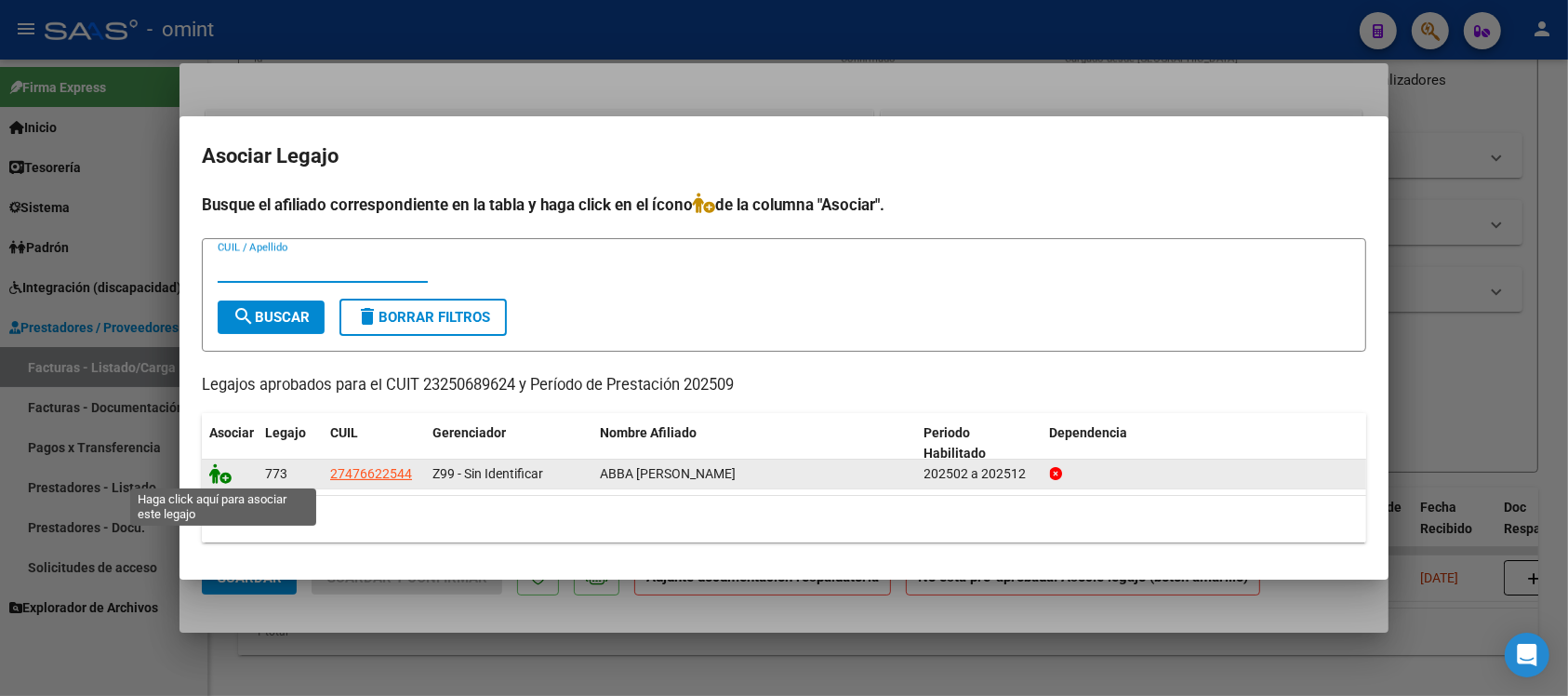
click at [224, 467] on icon at bounding box center [220, 474] width 23 height 21
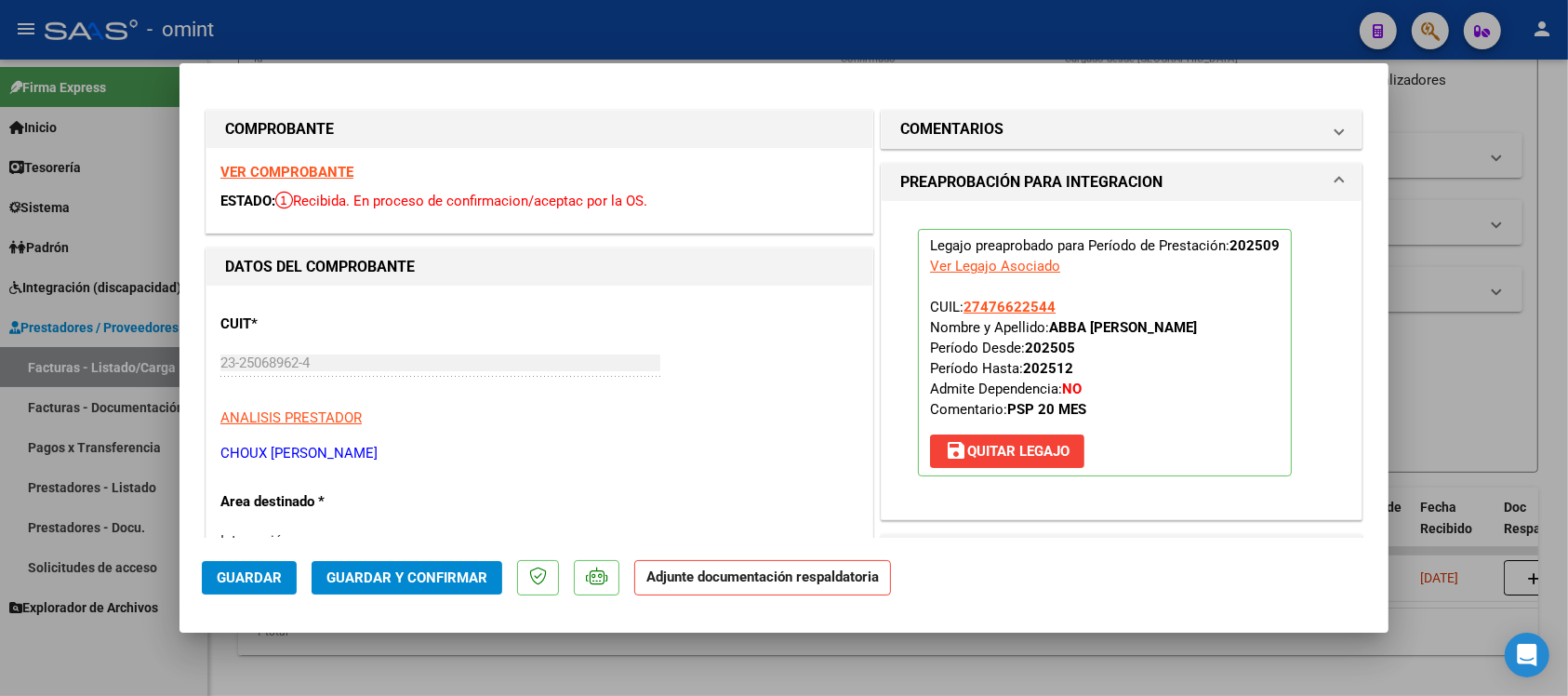
drag, startPoint x: 268, startPoint y: 580, endPoint x: 276, endPoint y: 561, distance: 20.6
click at [267, 580] on span "Guardar" at bounding box center [249, 579] width 65 height 17
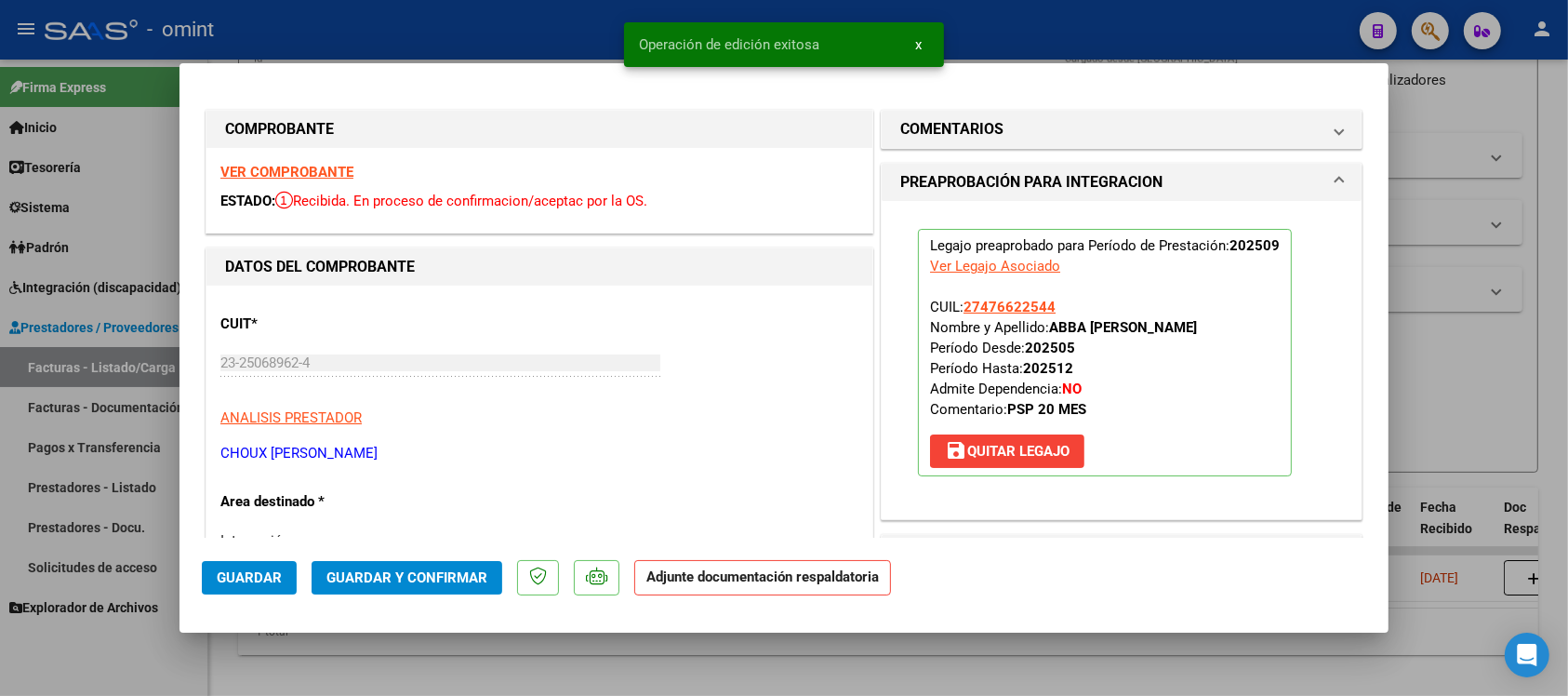
click at [513, 25] on div at bounding box center [784, 348] width 1568 height 696
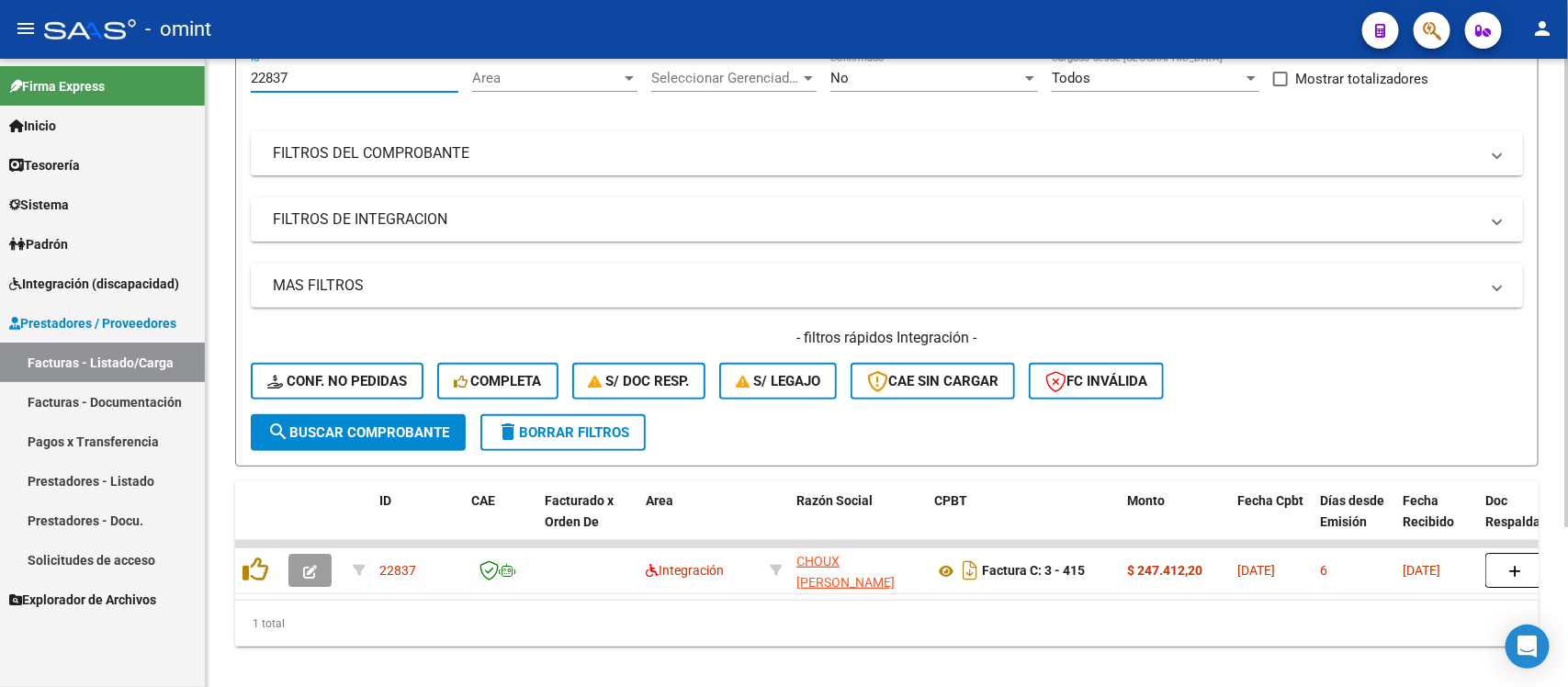
click at [349, 83] on input "22837" at bounding box center [354, 79] width 207 height 17
paste input "79"
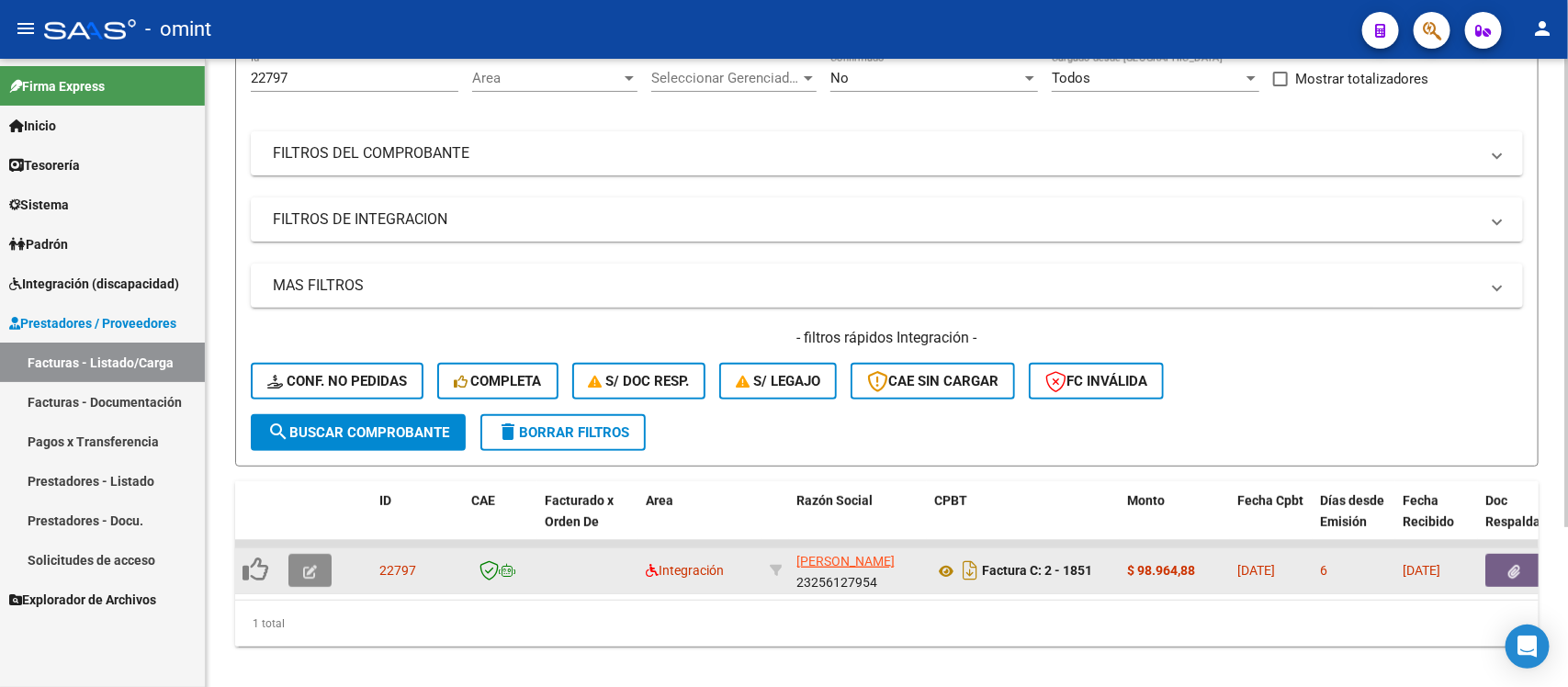
click at [318, 556] on button "button" at bounding box center [310, 570] width 43 height 33
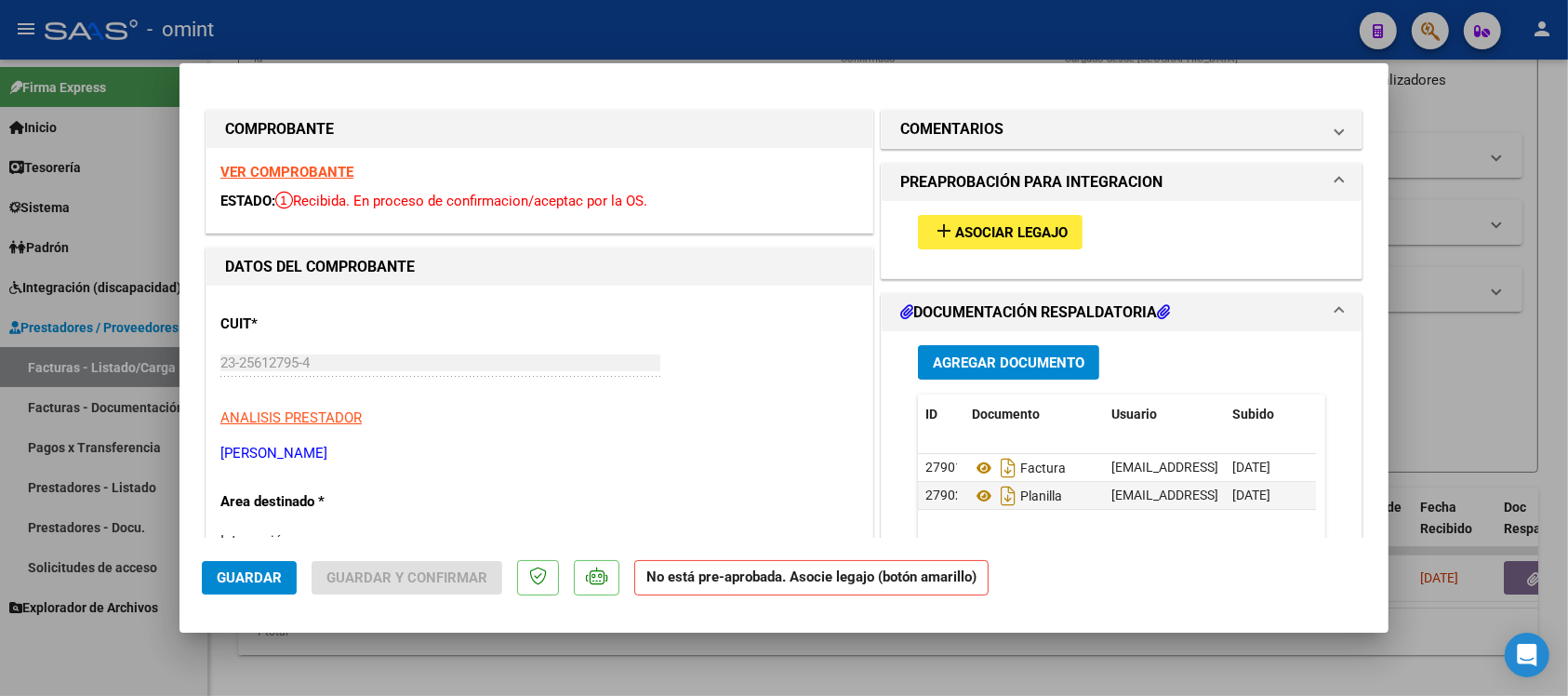
click at [270, 165] on strong "VER COMPROBANTE" at bounding box center [287, 172] width 133 height 17
click at [1072, 234] on button "add Asociar Legajo" at bounding box center [1000, 232] width 165 height 34
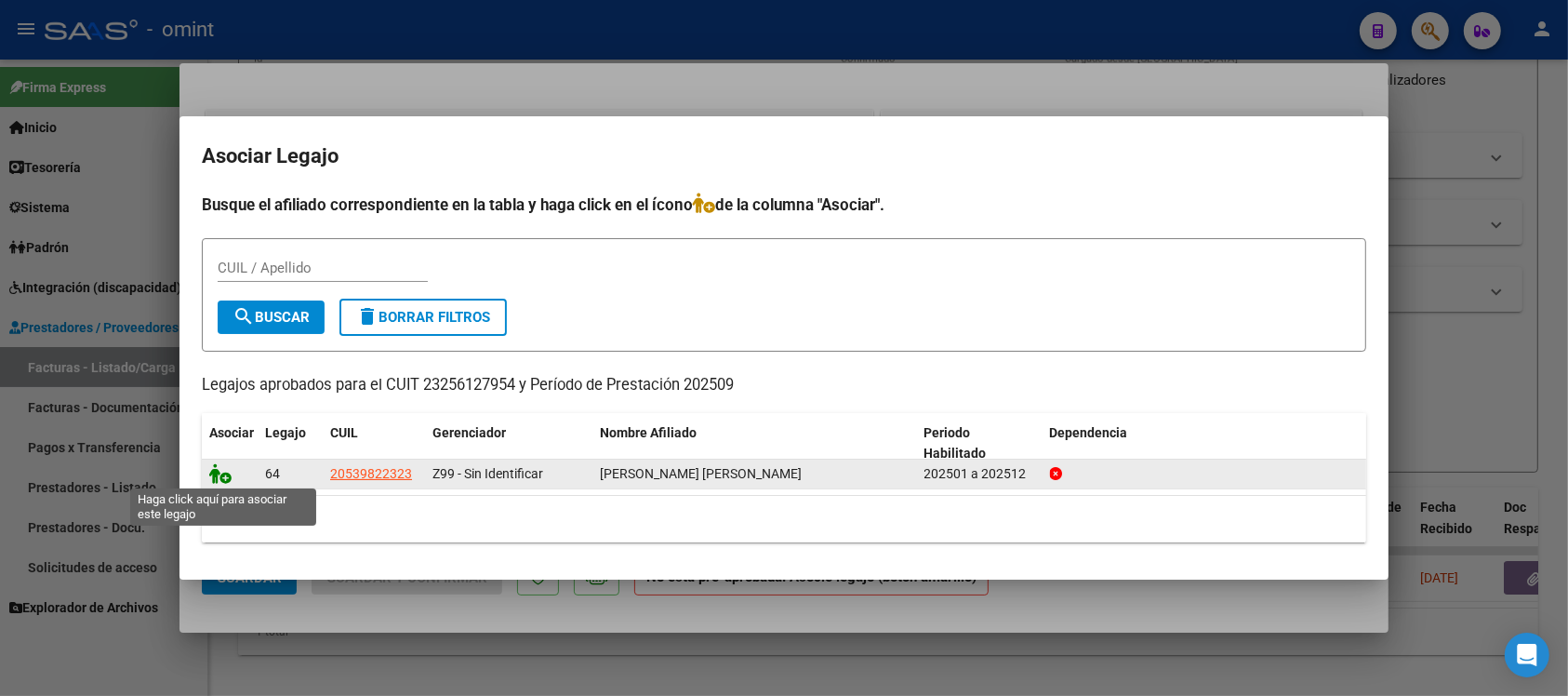
click at [220, 477] on icon at bounding box center [220, 474] width 23 height 21
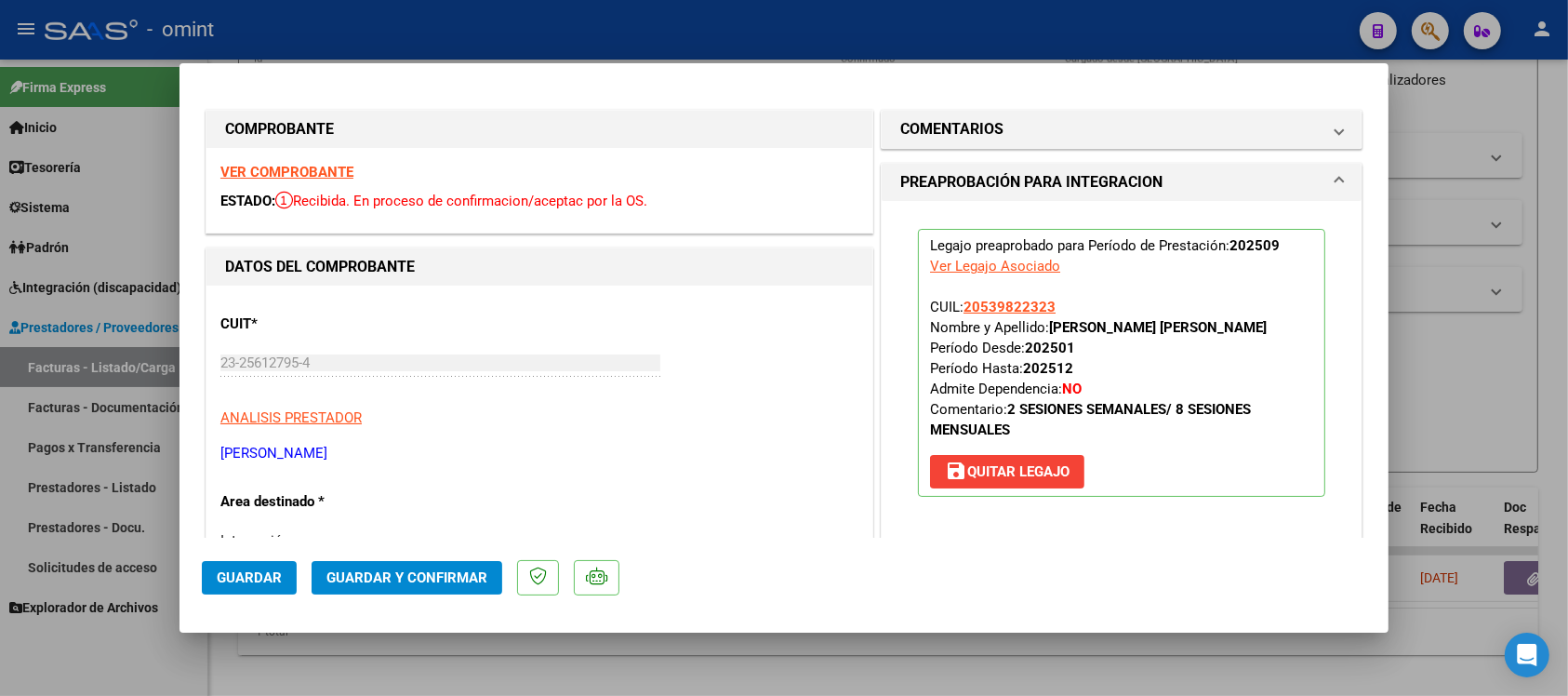
click at [261, 588] on button "Guardar" at bounding box center [249, 578] width 95 height 33
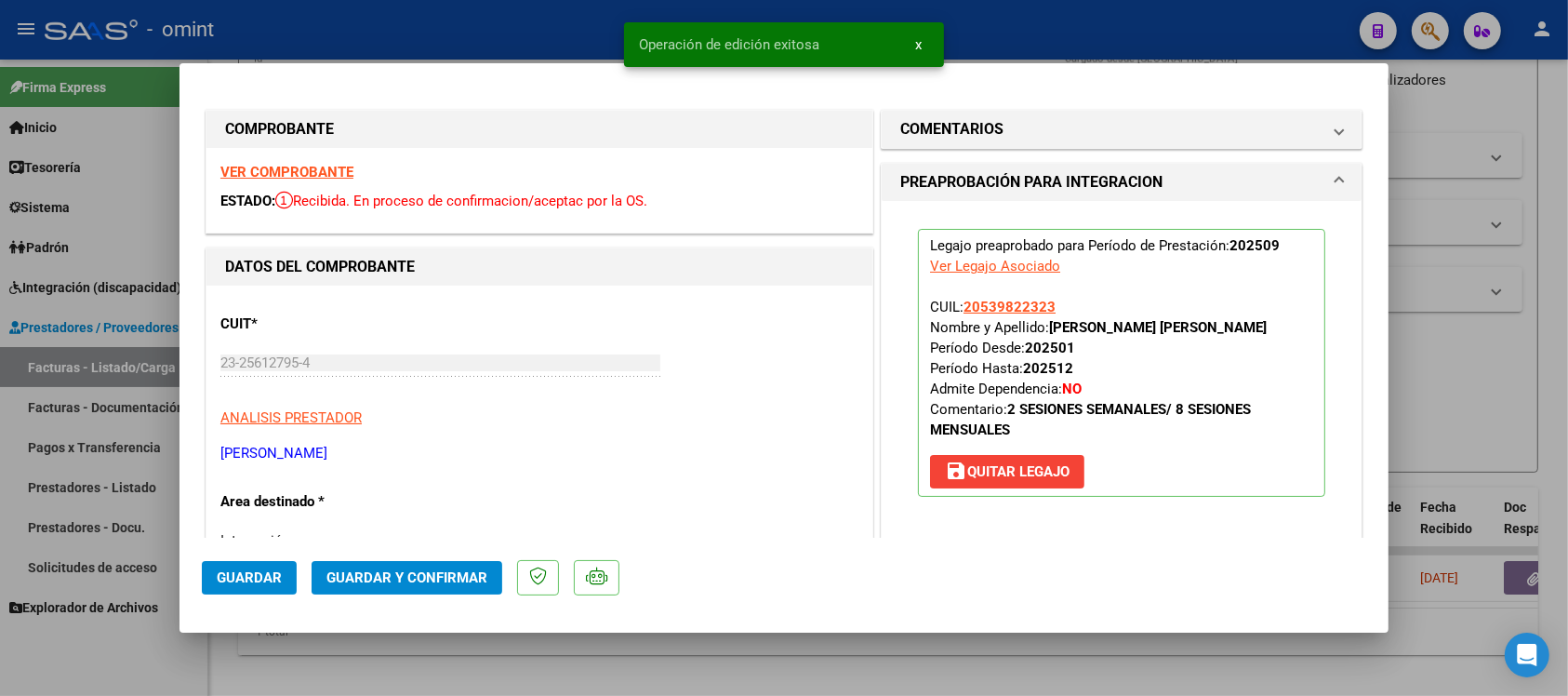
click at [412, 19] on div at bounding box center [784, 348] width 1568 height 696
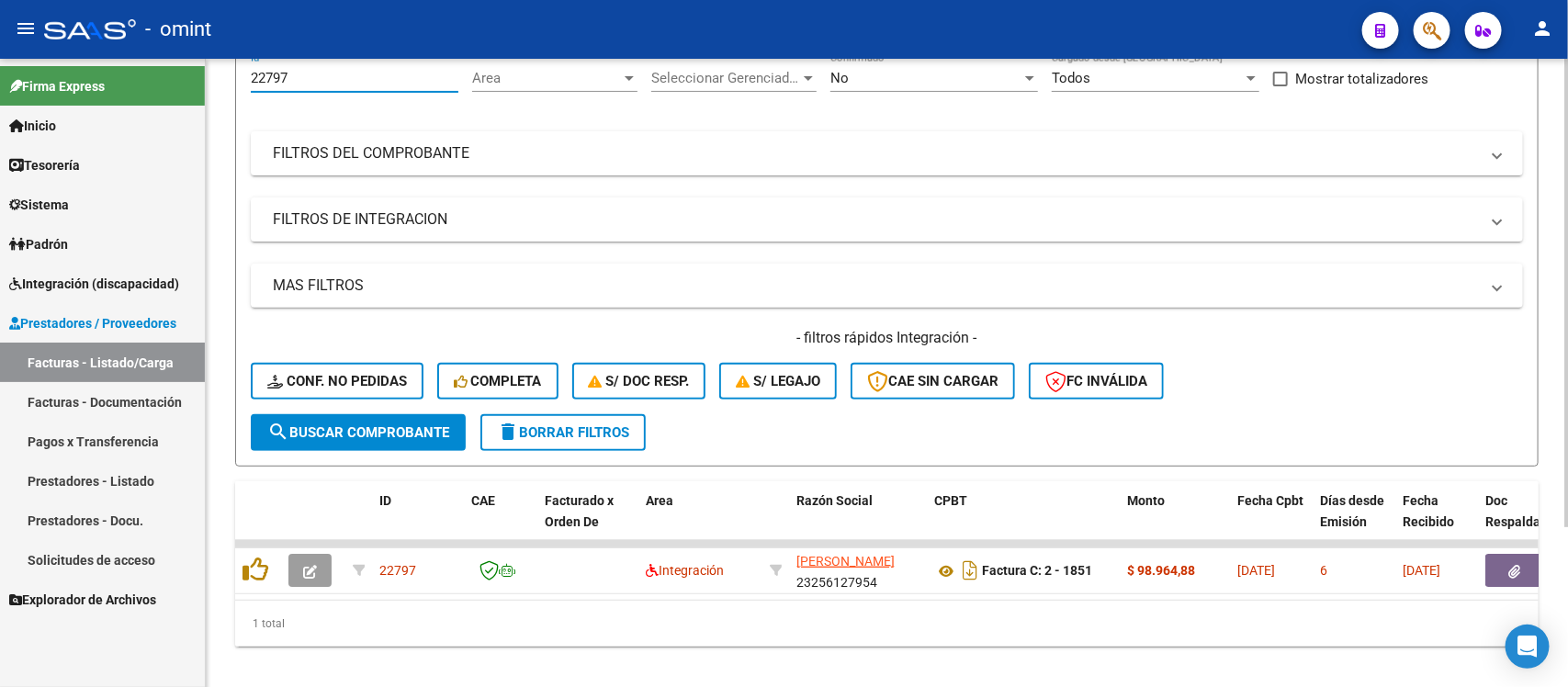
click at [301, 82] on input "22797" at bounding box center [354, 79] width 207 height 17
paste input "3895"
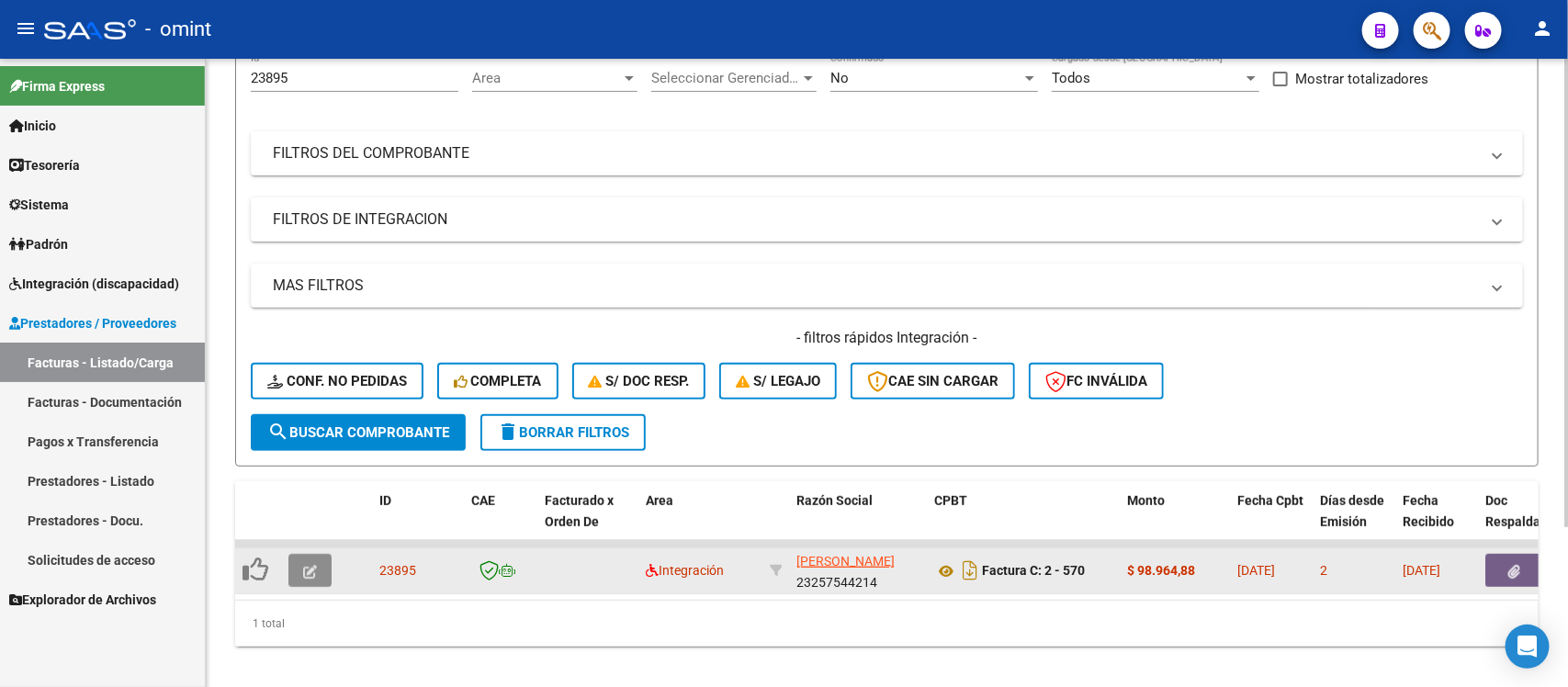
click at [300, 568] on button "button" at bounding box center [310, 570] width 43 height 33
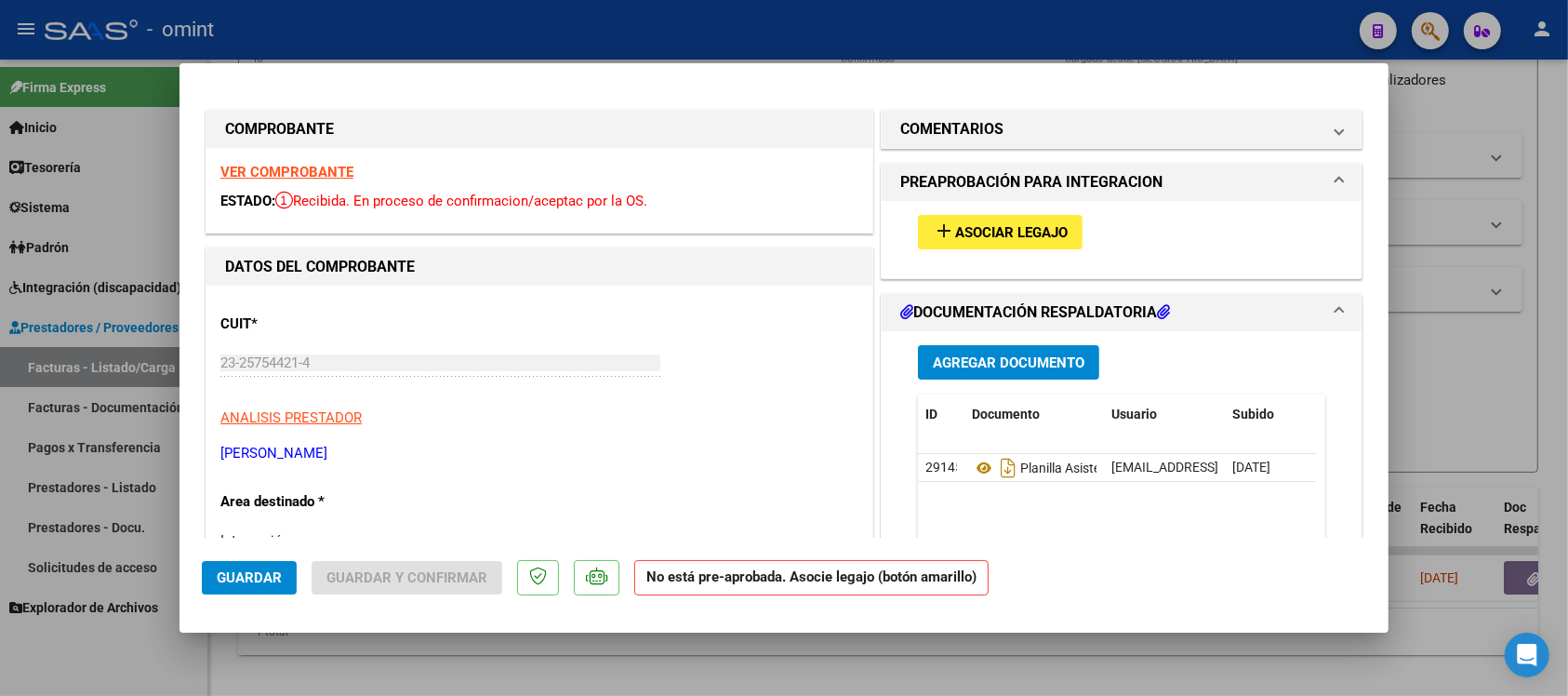
click at [308, 164] on strong "VER COMPROBANTE" at bounding box center [287, 172] width 133 height 17
click at [1020, 244] on button "add Asociar Legajo" at bounding box center [1000, 232] width 165 height 34
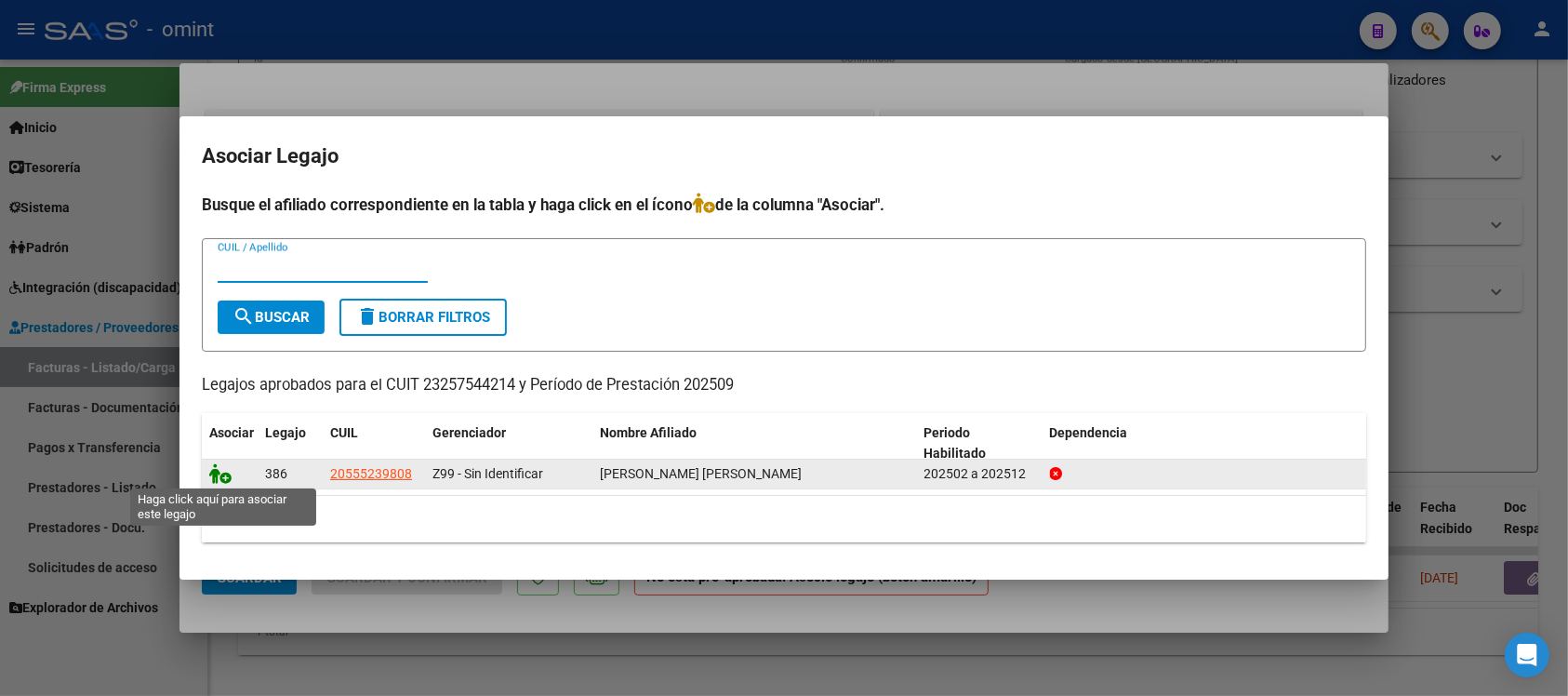
click at [224, 479] on icon at bounding box center [220, 474] width 23 height 21
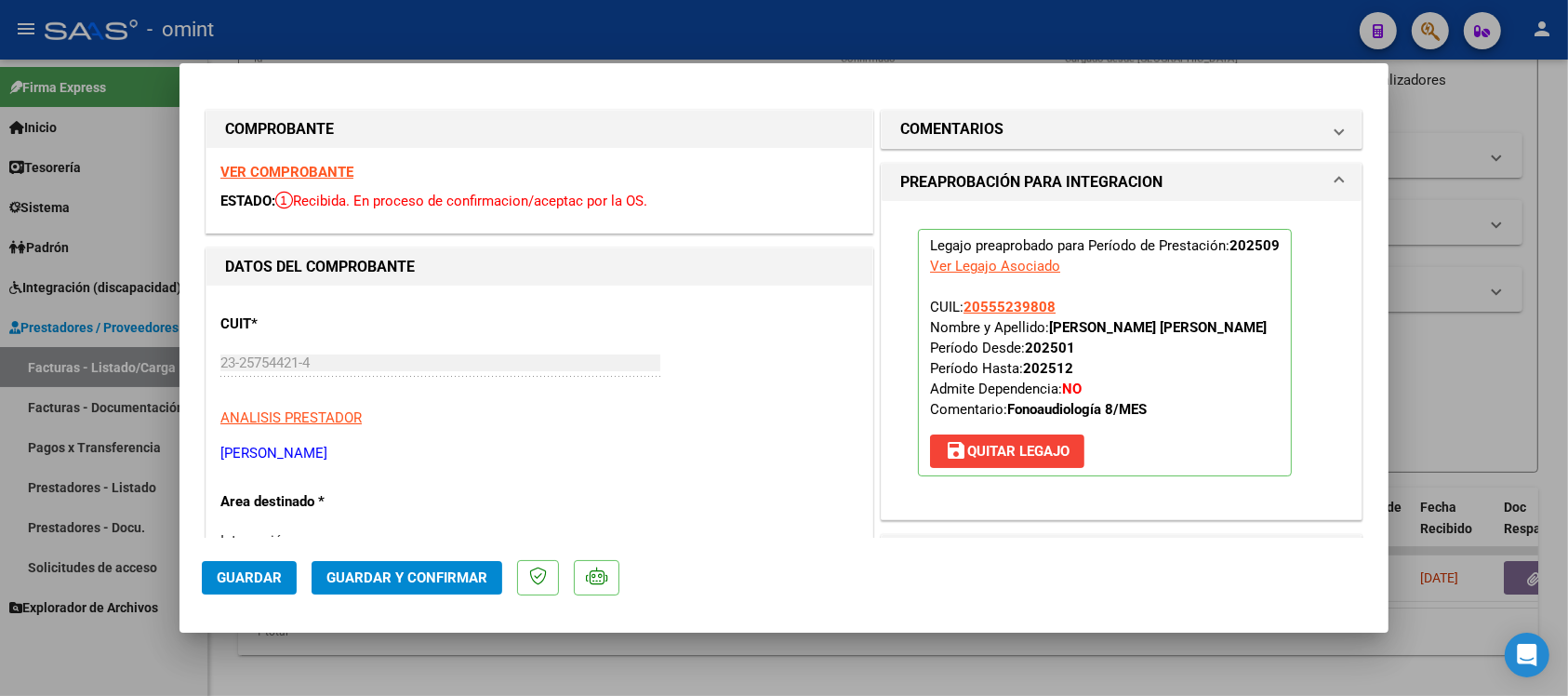
click at [266, 570] on span "Guardar" at bounding box center [249, 579] width 65 height 17
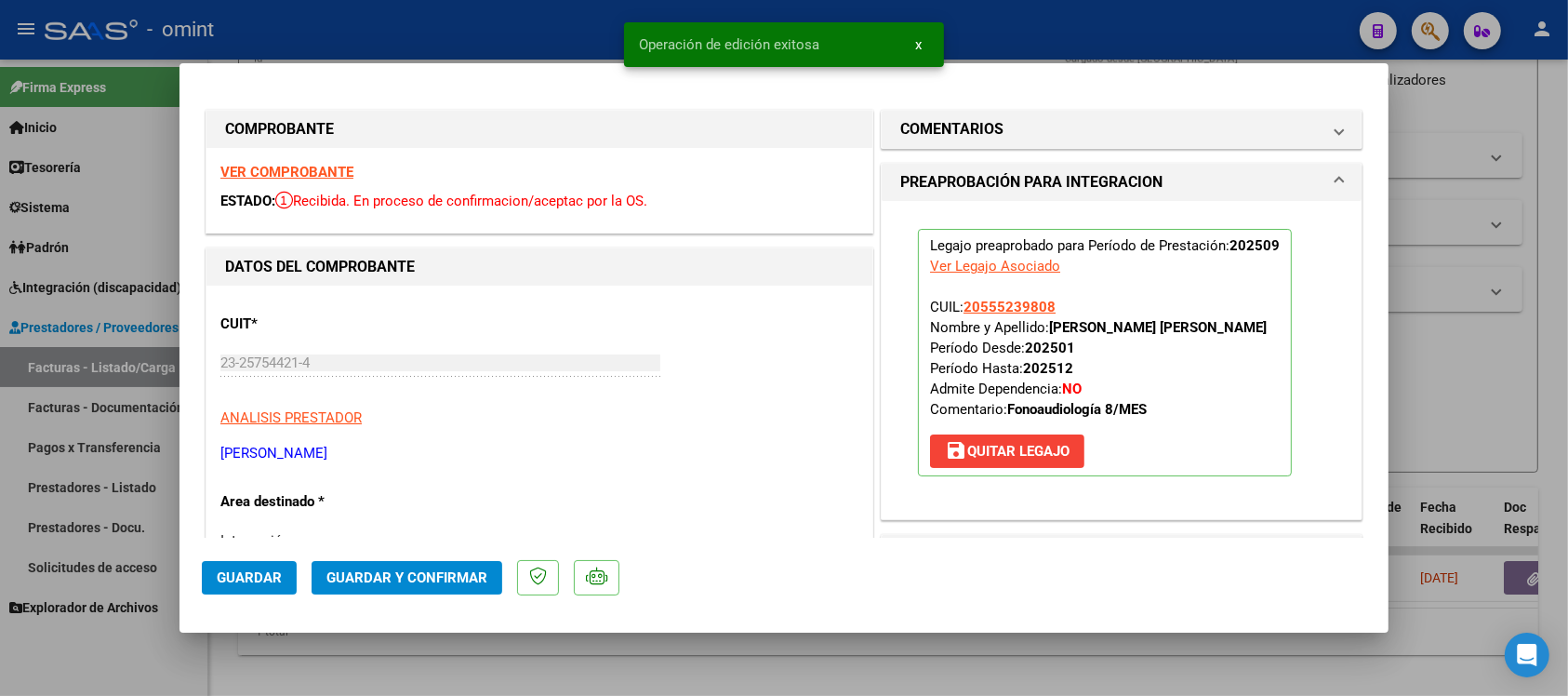
click at [386, 37] on div at bounding box center [784, 348] width 1568 height 696
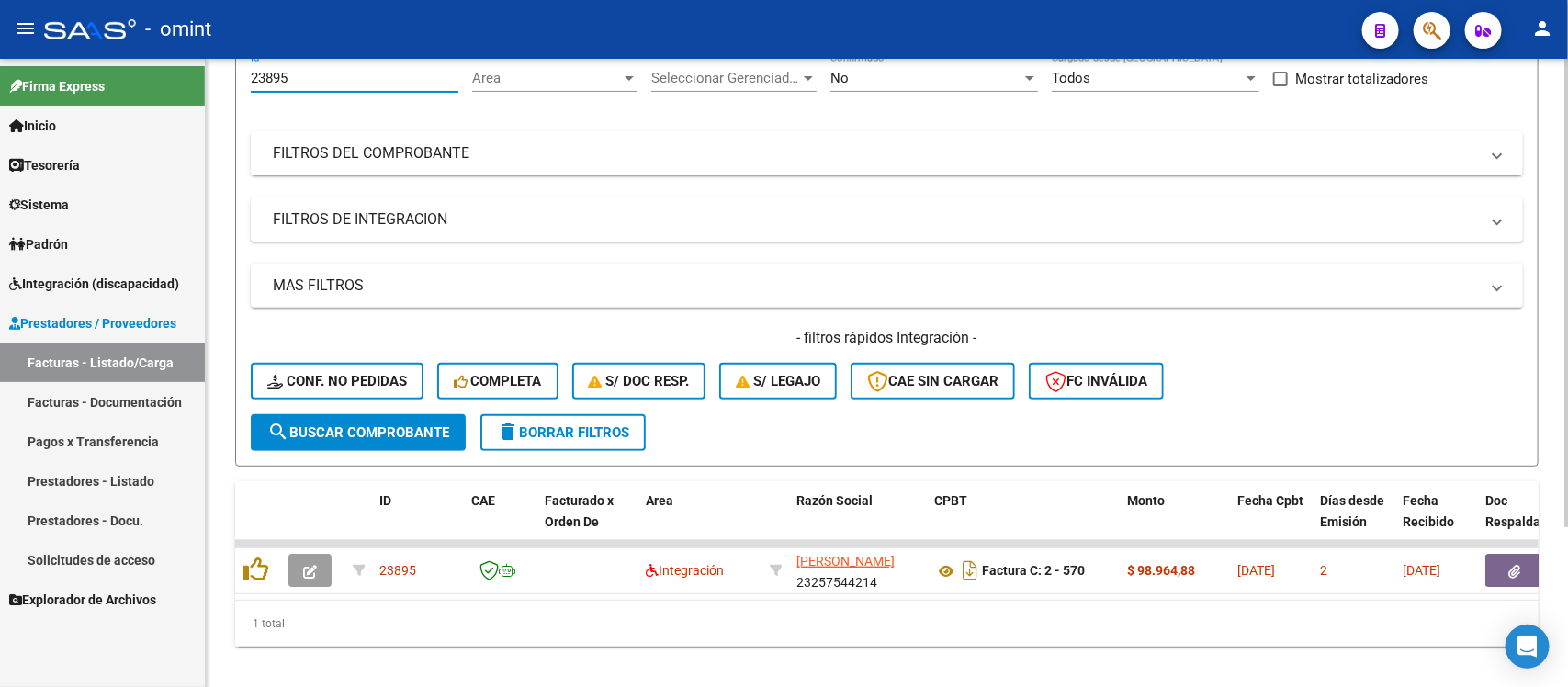
click at [308, 79] on input "23895" at bounding box center [354, 79] width 207 height 17
paste input "422"
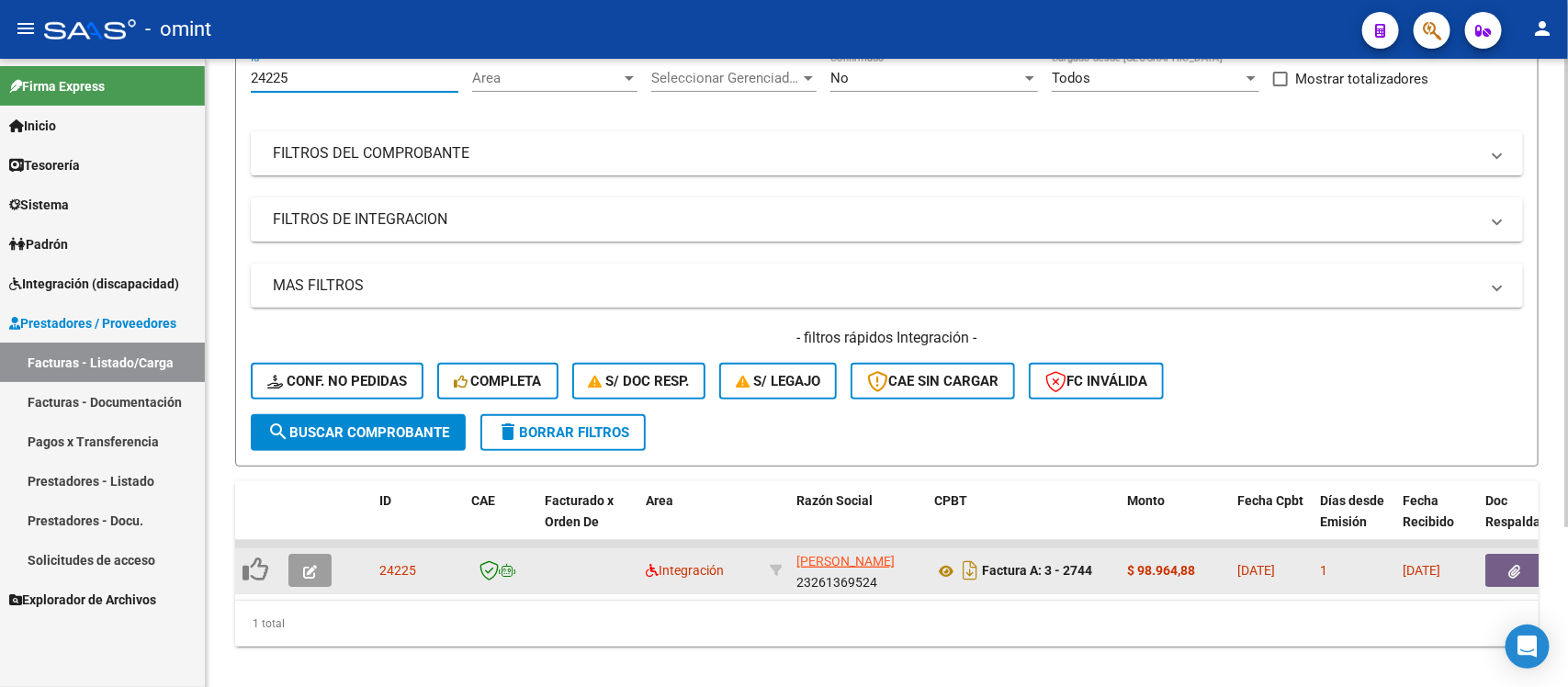
click at [313, 565] on icon "button" at bounding box center [309, 572] width 14 height 14
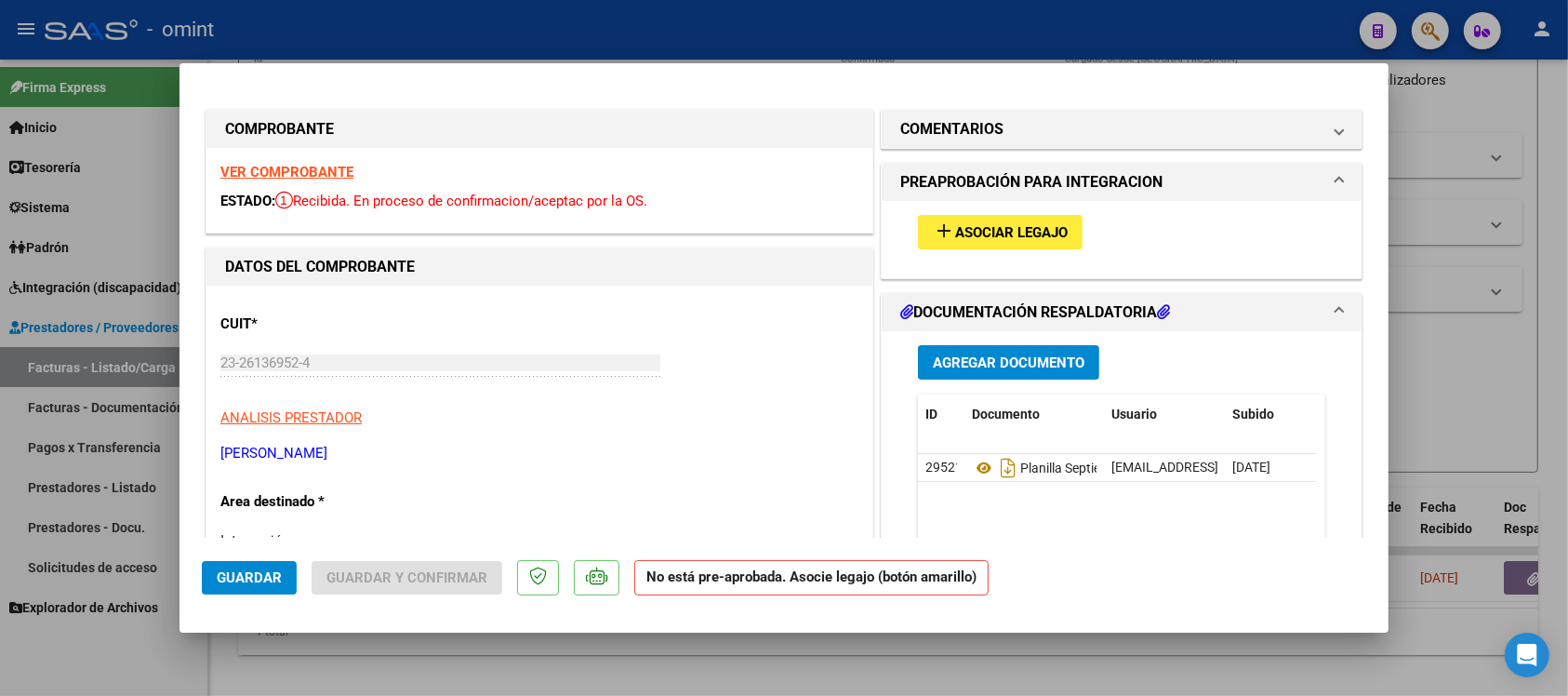
click at [341, 163] on div "VER COMPROBANTE ESTADO: Recibida. En proceso de confirmacion/aceptac por la OS." at bounding box center [539, 189] width 666 height 84
click at [344, 165] on strong "VER COMPROBANTE" at bounding box center [287, 172] width 133 height 17
click at [956, 233] on span "Asociar Legajo" at bounding box center [1012, 233] width 113 height 17
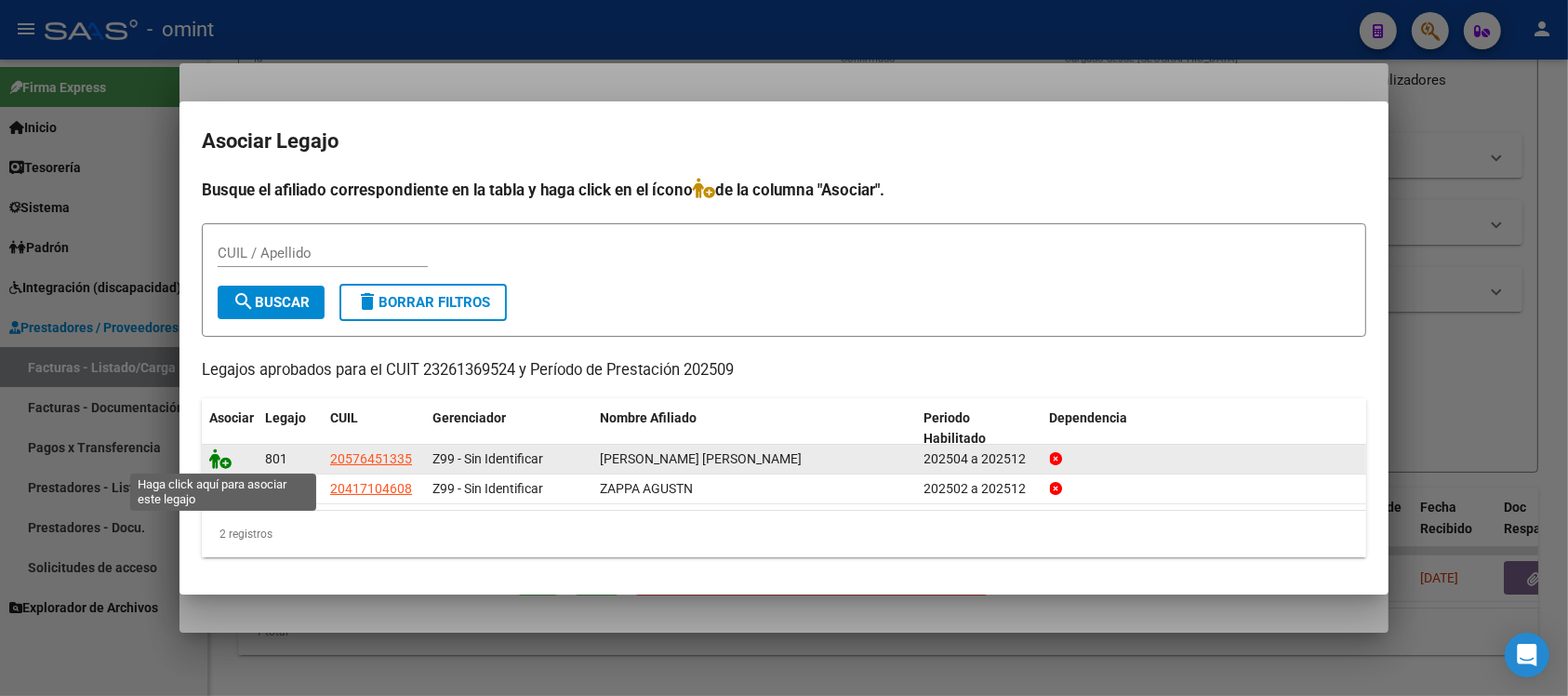
click at [217, 461] on icon at bounding box center [220, 459] width 23 height 21
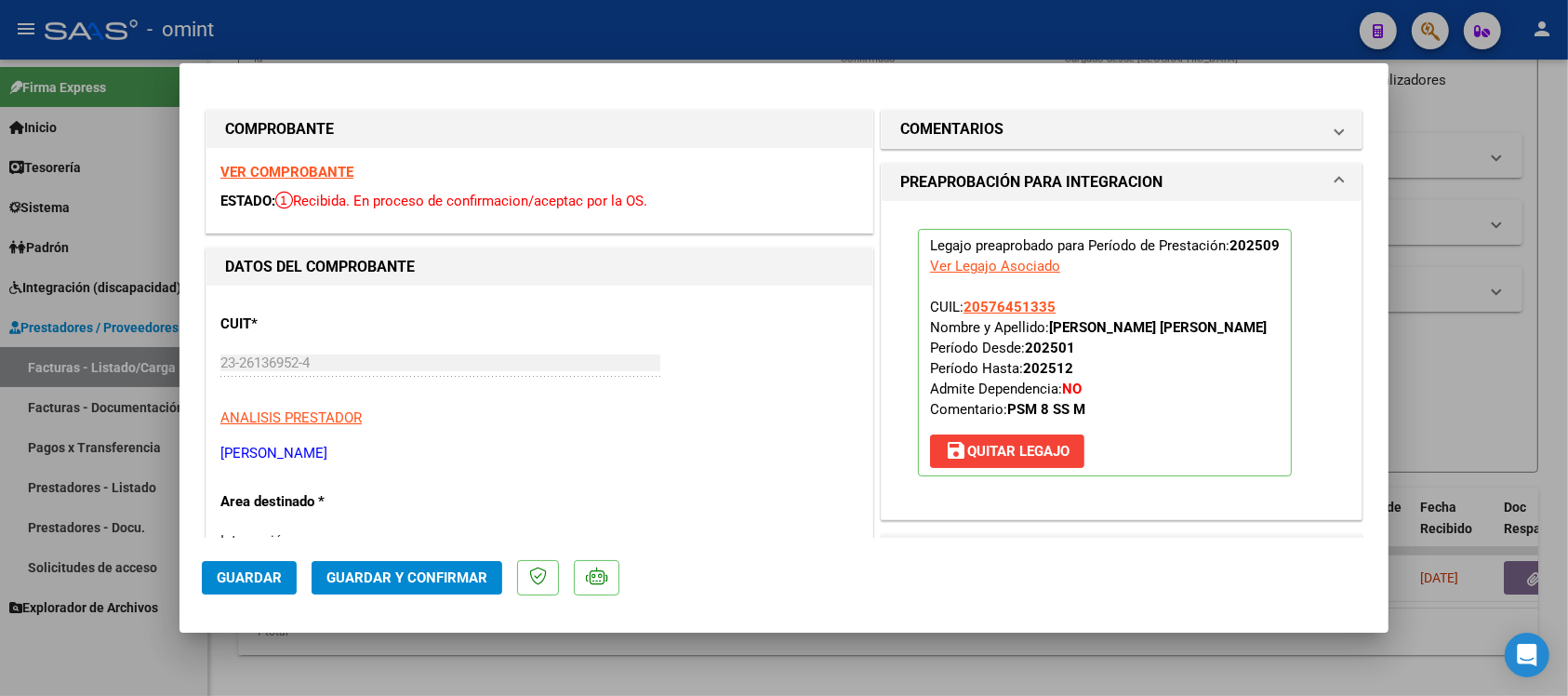
click at [257, 574] on span "Guardar" at bounding box center [249, 579] width 65 height 17
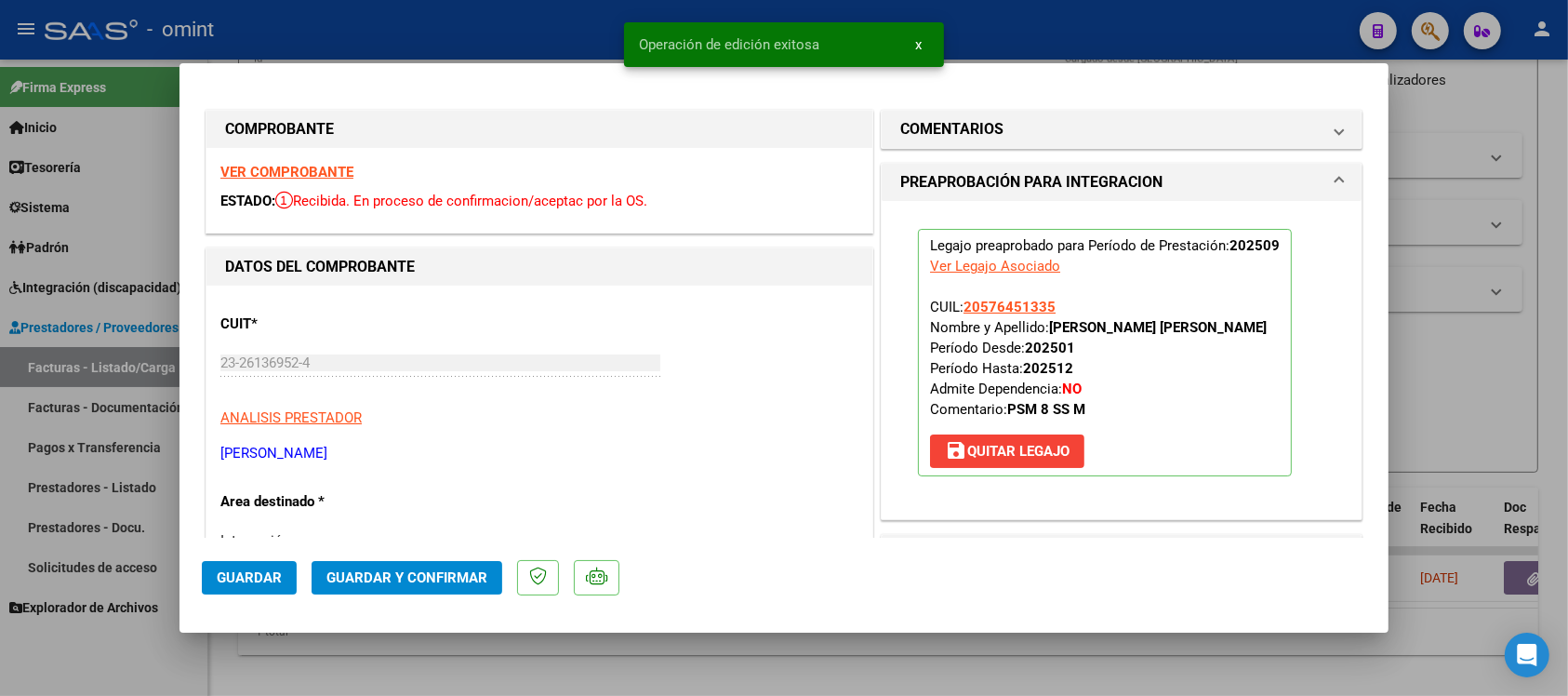
click at [555, 22] on div at bounding box center [784, 348] width 1568 height 696
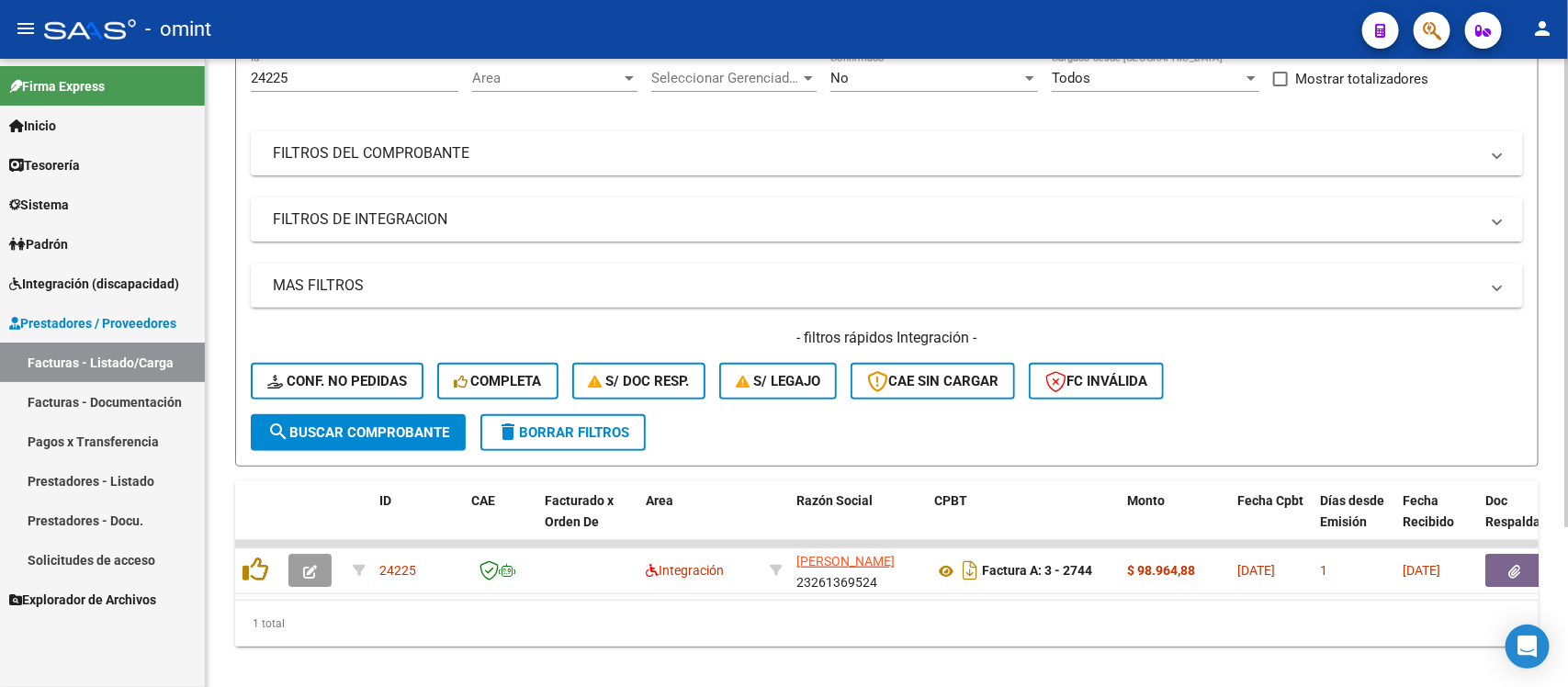
click at [318, 64] on div "24225 Id" at bounding box center [354, 72] width 207 height 39
click at [320, 71] on input "24225" at bounding box center [354, 79] width 207 height 17
click at [320, 70] on input "24225" at bounding box center [354, 79] width 207 height 17
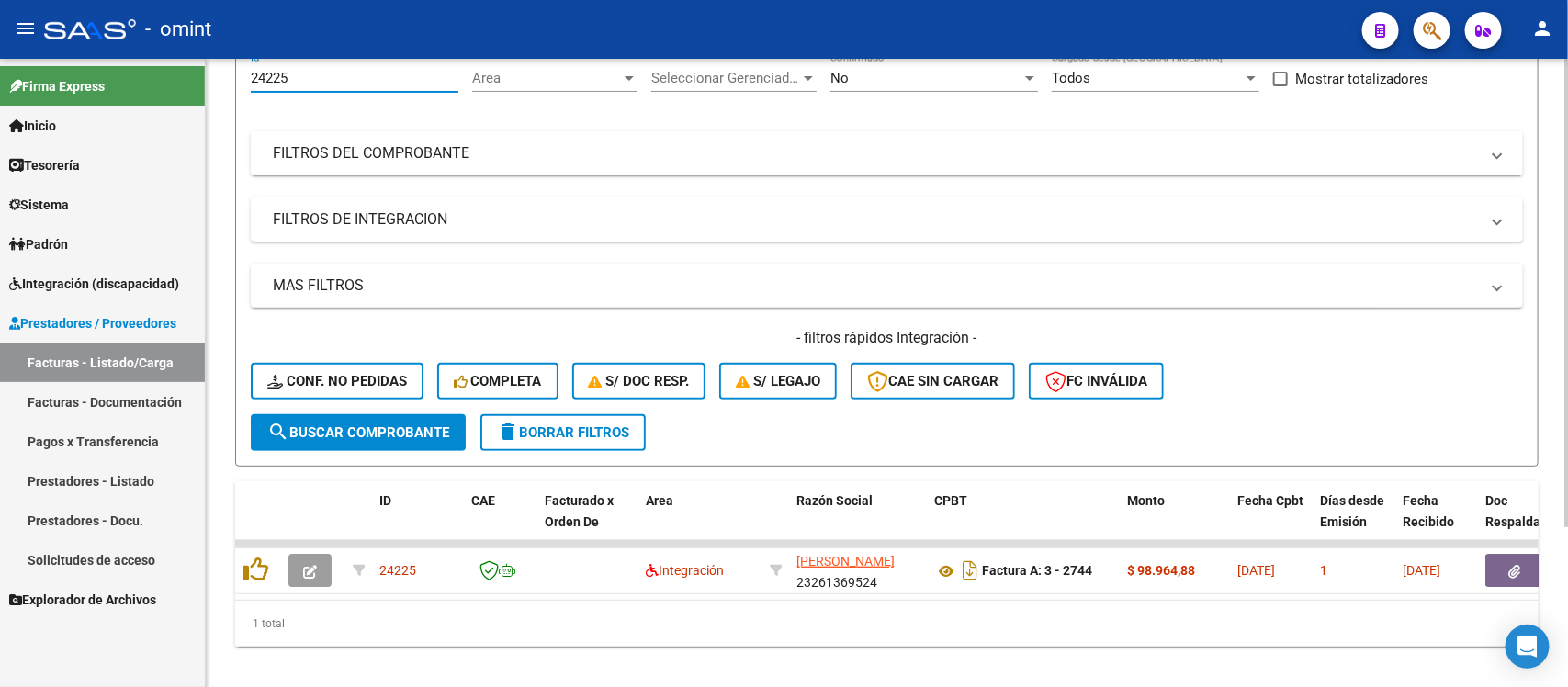
click at [320, 70] on input "24225" at bounding box center [354, 79] width 207 height 17
paste input "2737"
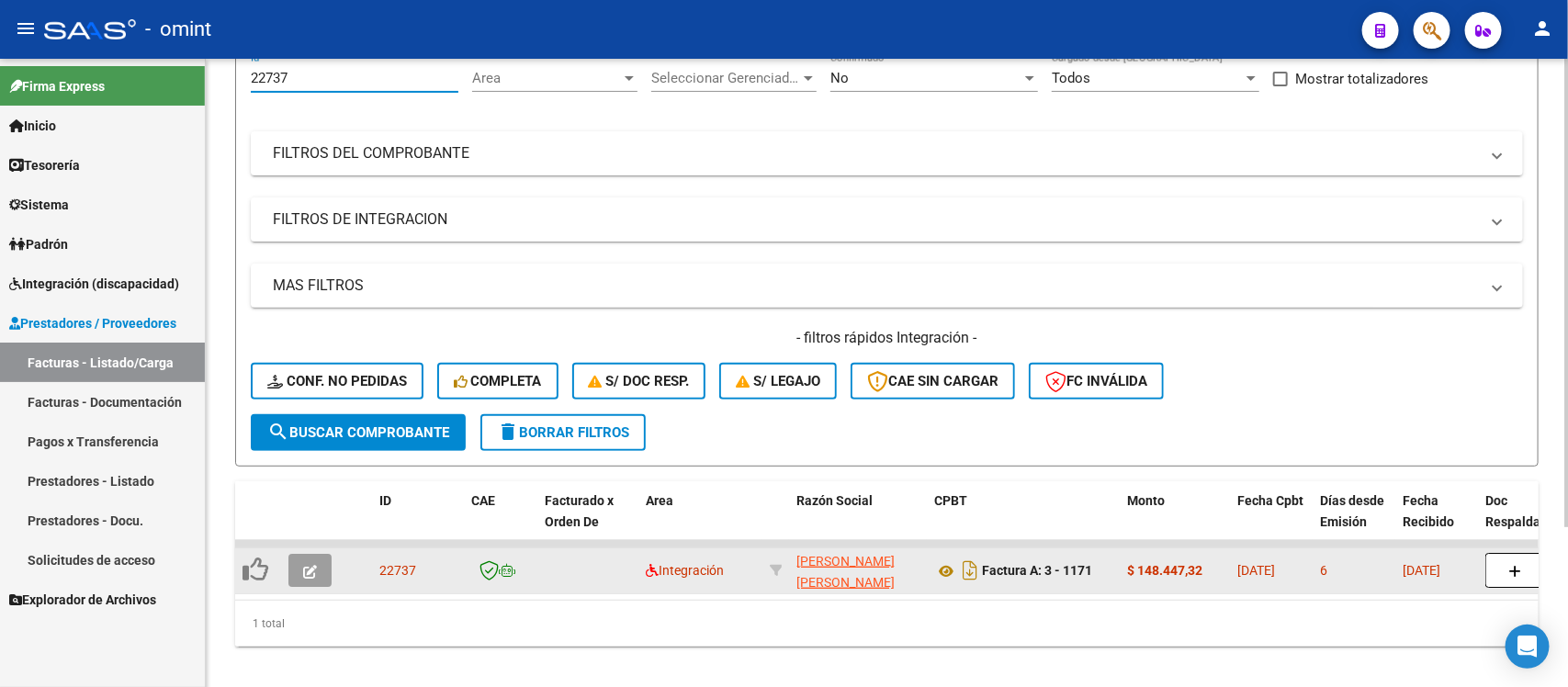
click at [313, 571] on icon "button" at bounding box center [309, 572] width 14 height 14
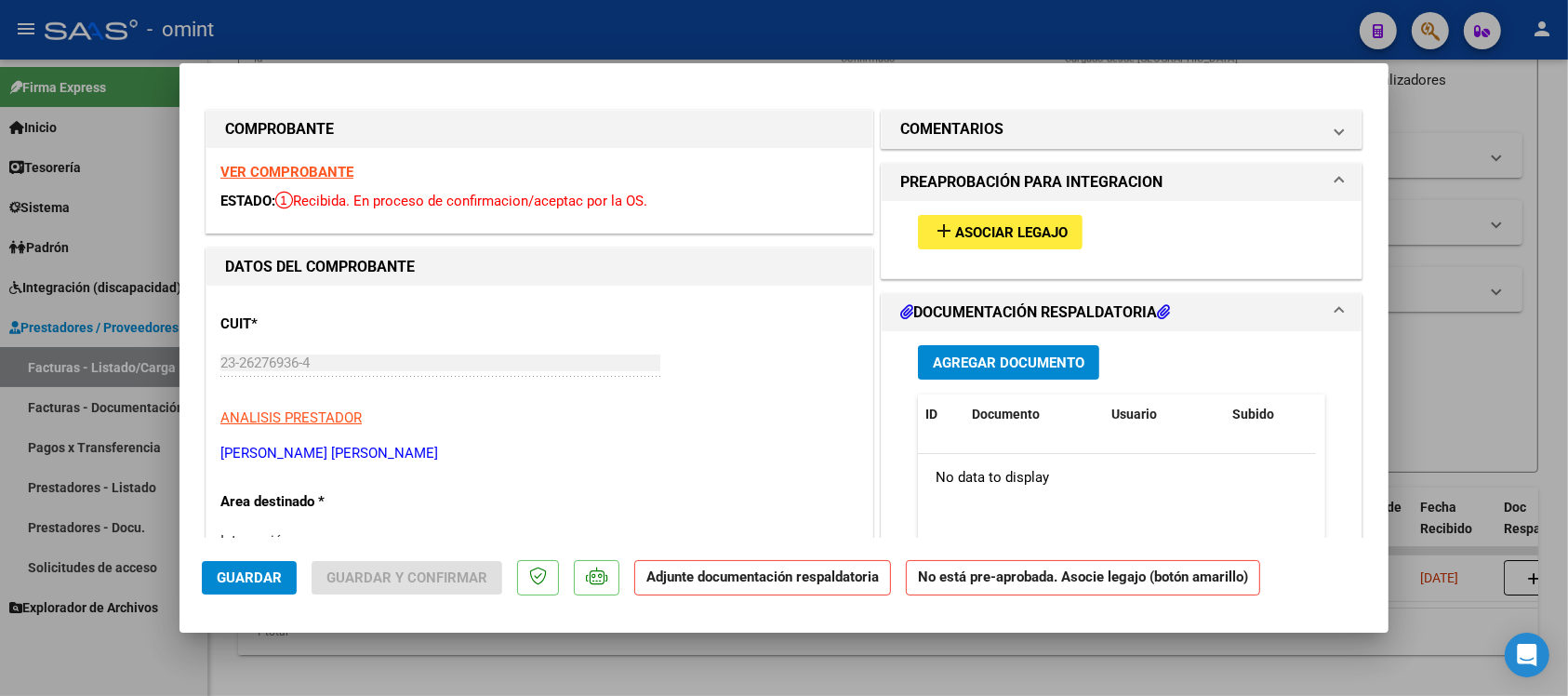
click at [314, 177] on strong "VER COMPROBANTE" at bounding box center [287, 172] width 133 height 17
click at [956, 235] on span "Asociar Legajo" at bounding box center [1012, 233] width 113 height 17
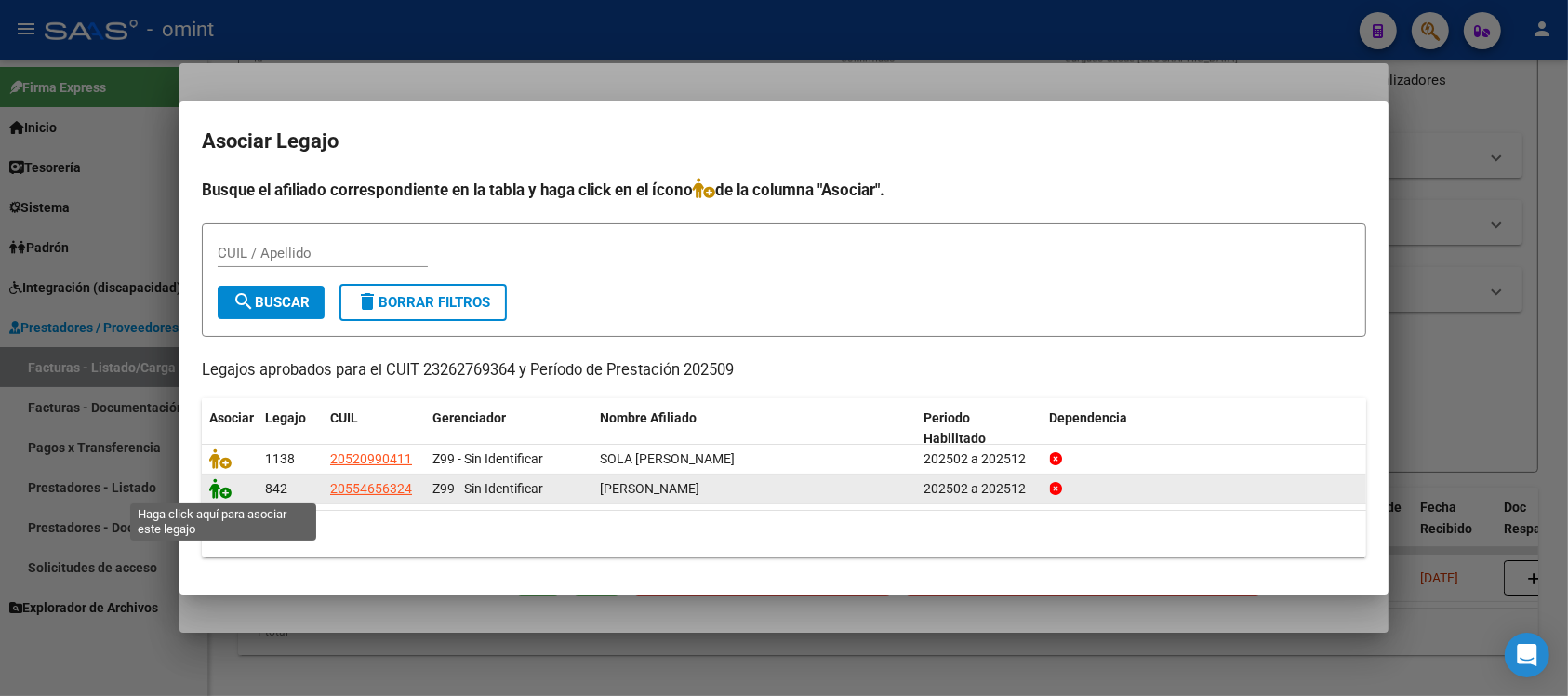
click at [224, 491] on icon at bounding box center [220, 489] width 23 height 21
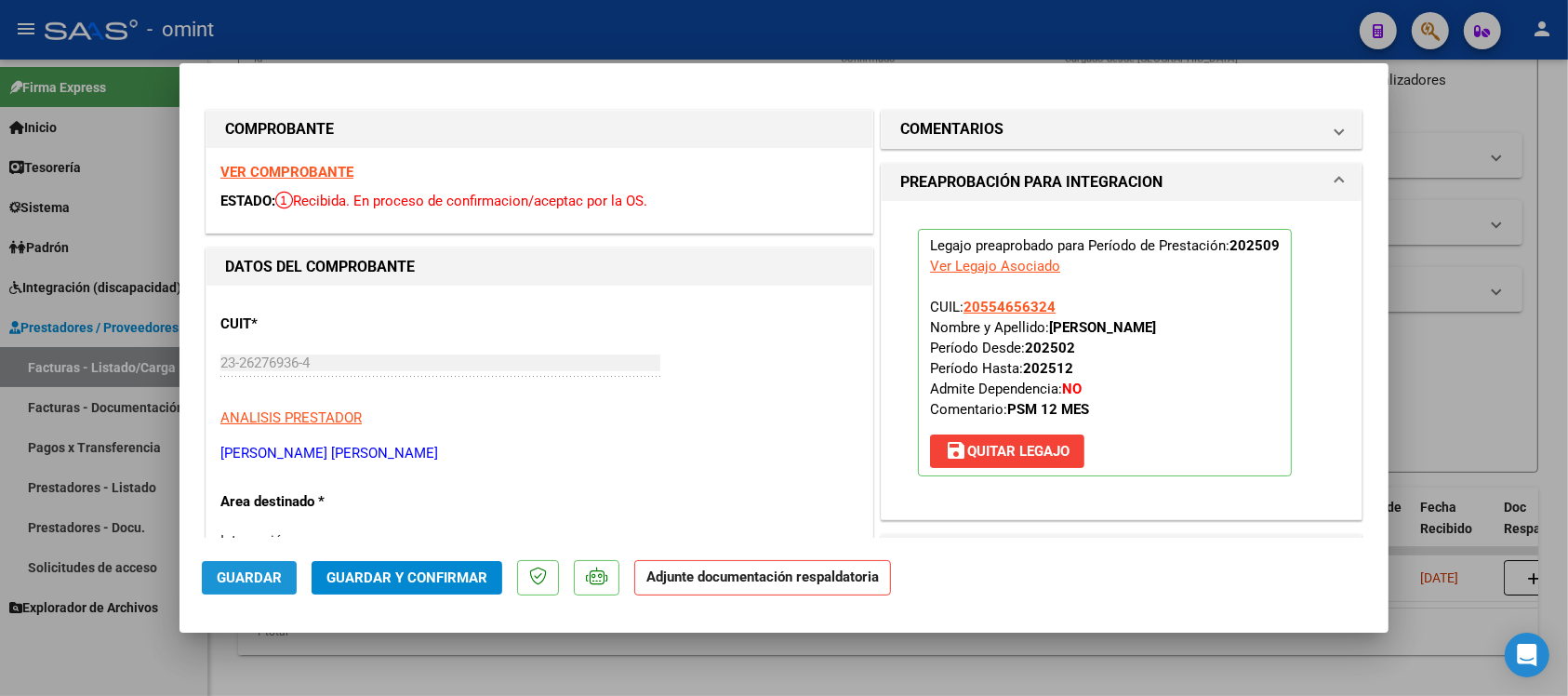
click at [276, 589] on button "Guardar" at bounding box center [249, 578] width 95 height 33
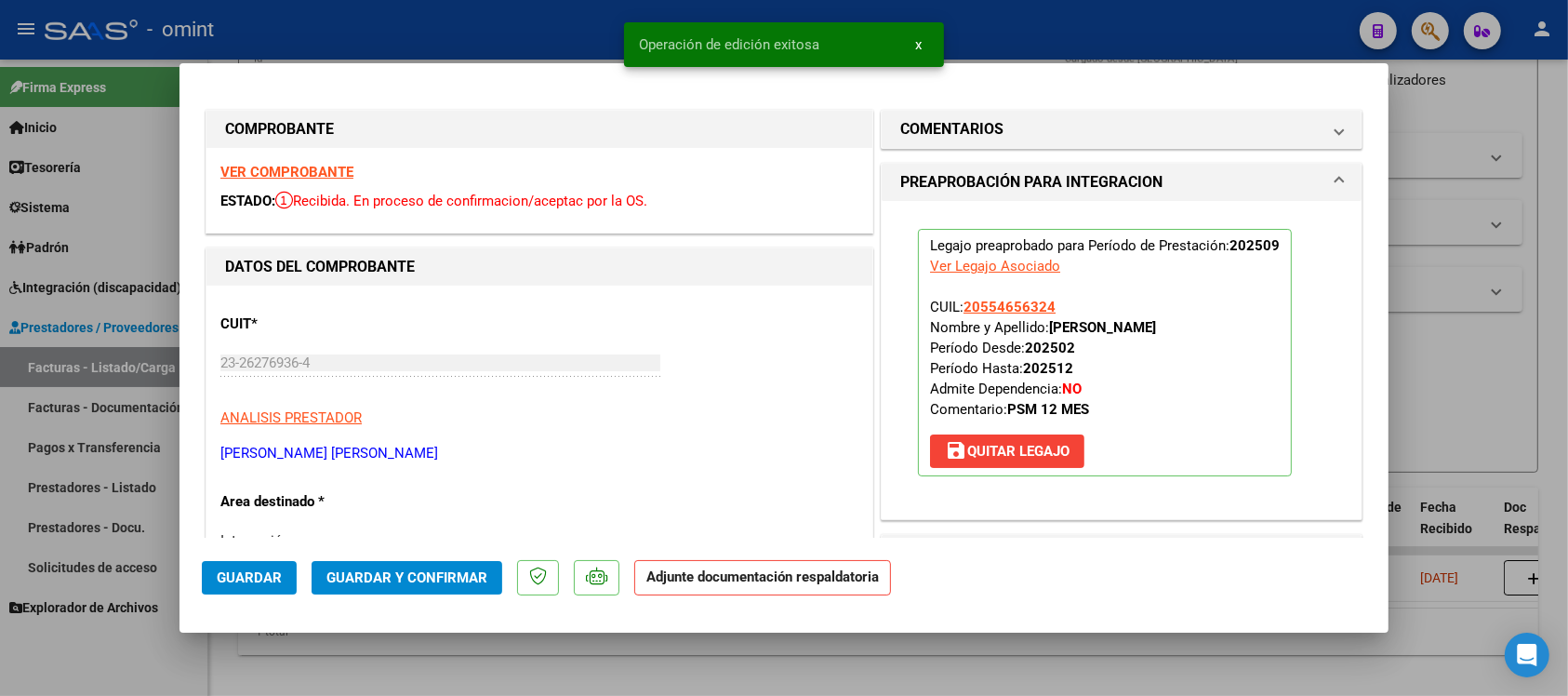
click at [428, 20] on div at bounding box center [784, 348] width 1568 height 696
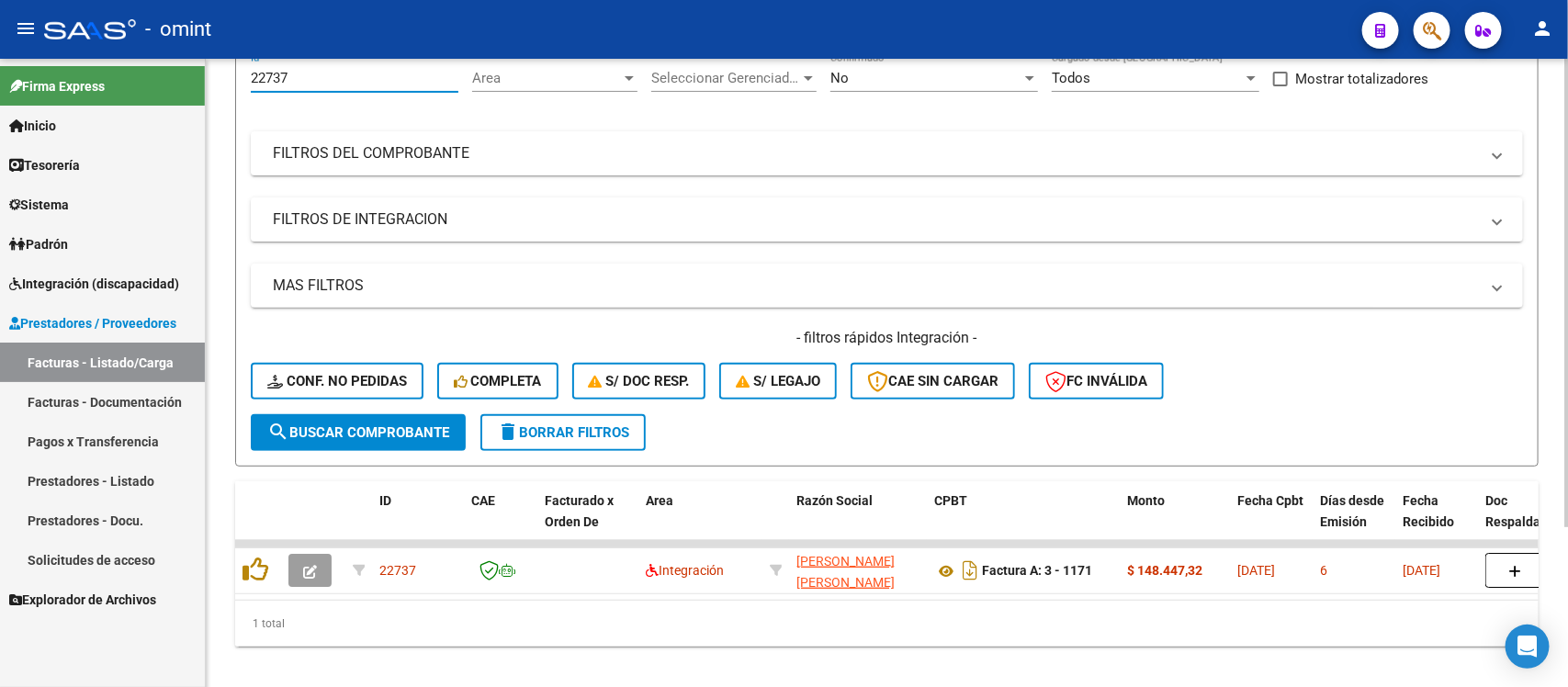
click at [280, 79] on input "22737" at bounding box center [354, 79] width 207 height 17
paste input "825"
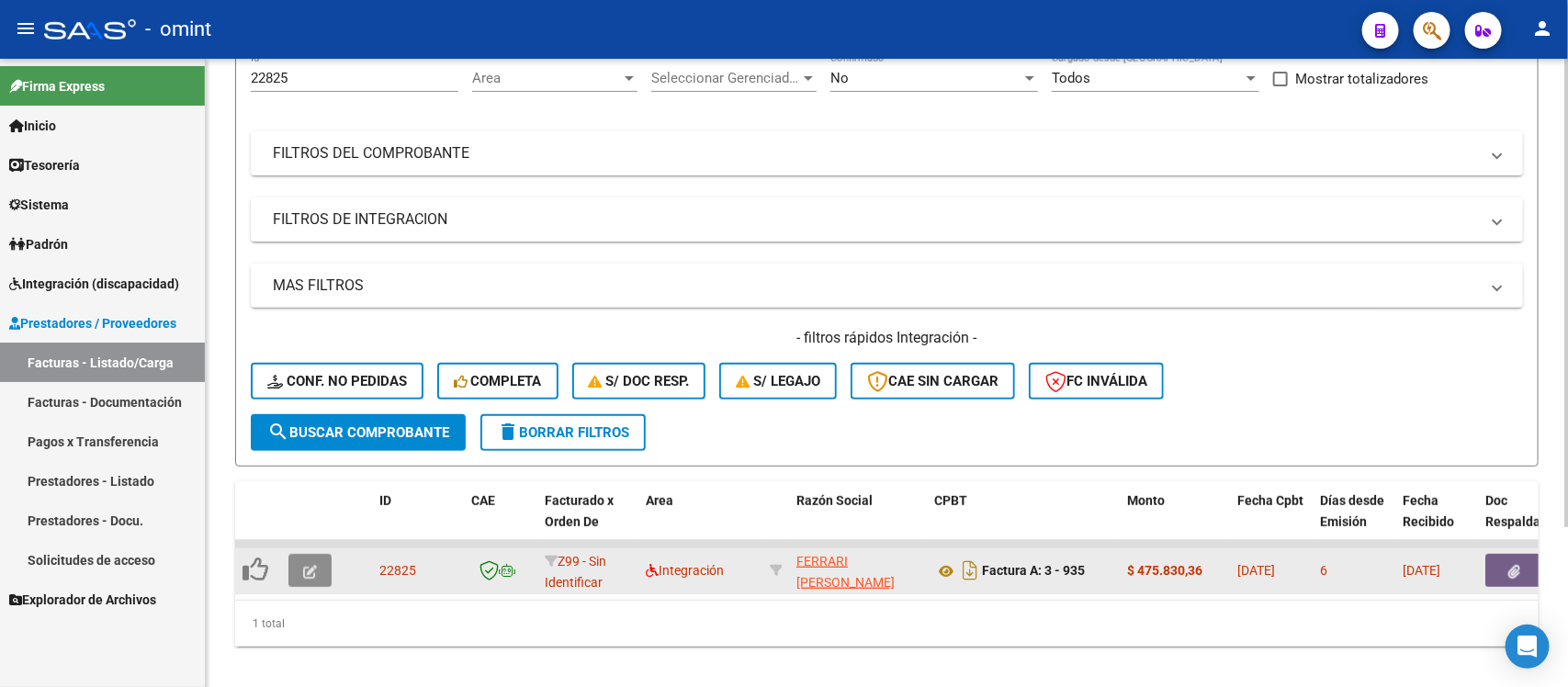
click at [314, 565] on icon "button" at bounding box center [309, 572] width 14 height 14
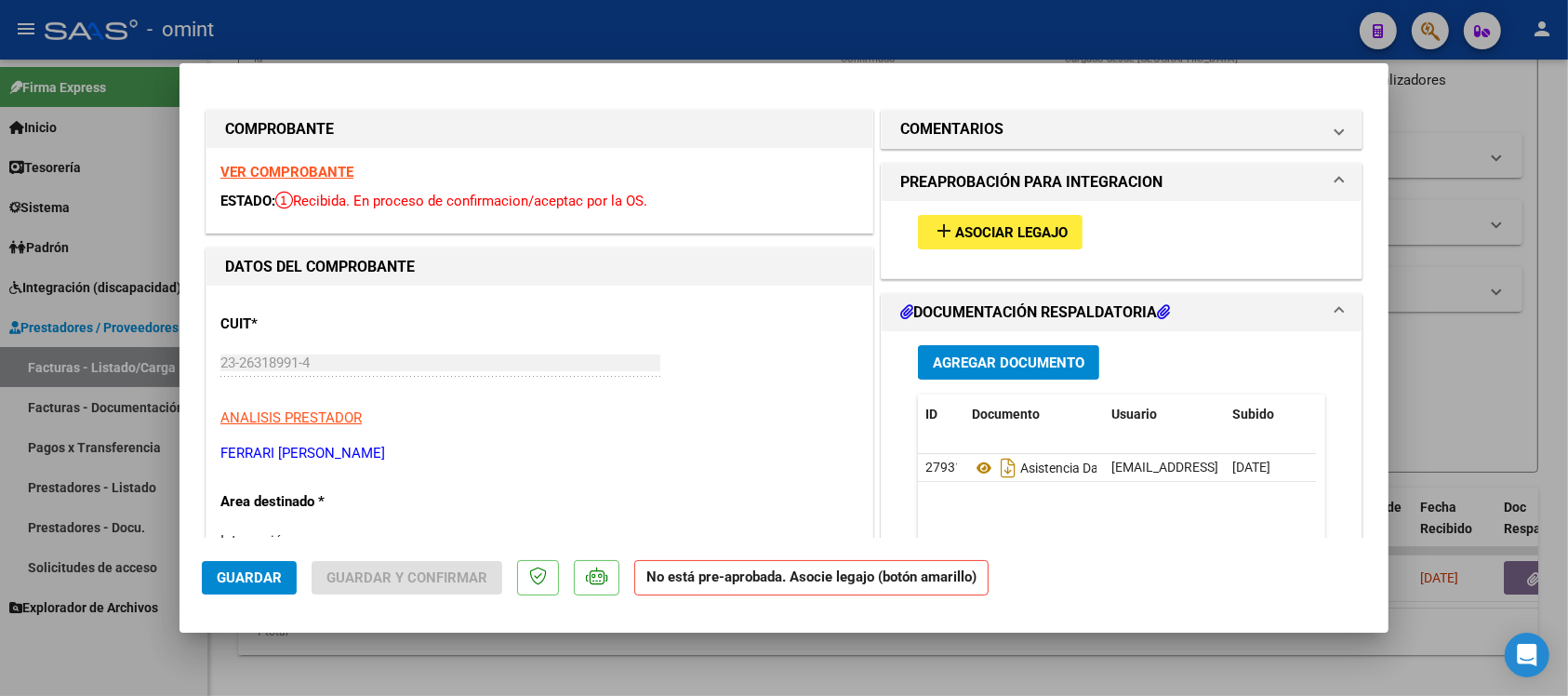
click at [335, 177] on strong "VER COMPROBANTE" at bounding box center [287, 172] width 133 height 17
click at [956, 233] on span "Asociar Legajo" at bounding box center [1012, 233] width 113 height 17
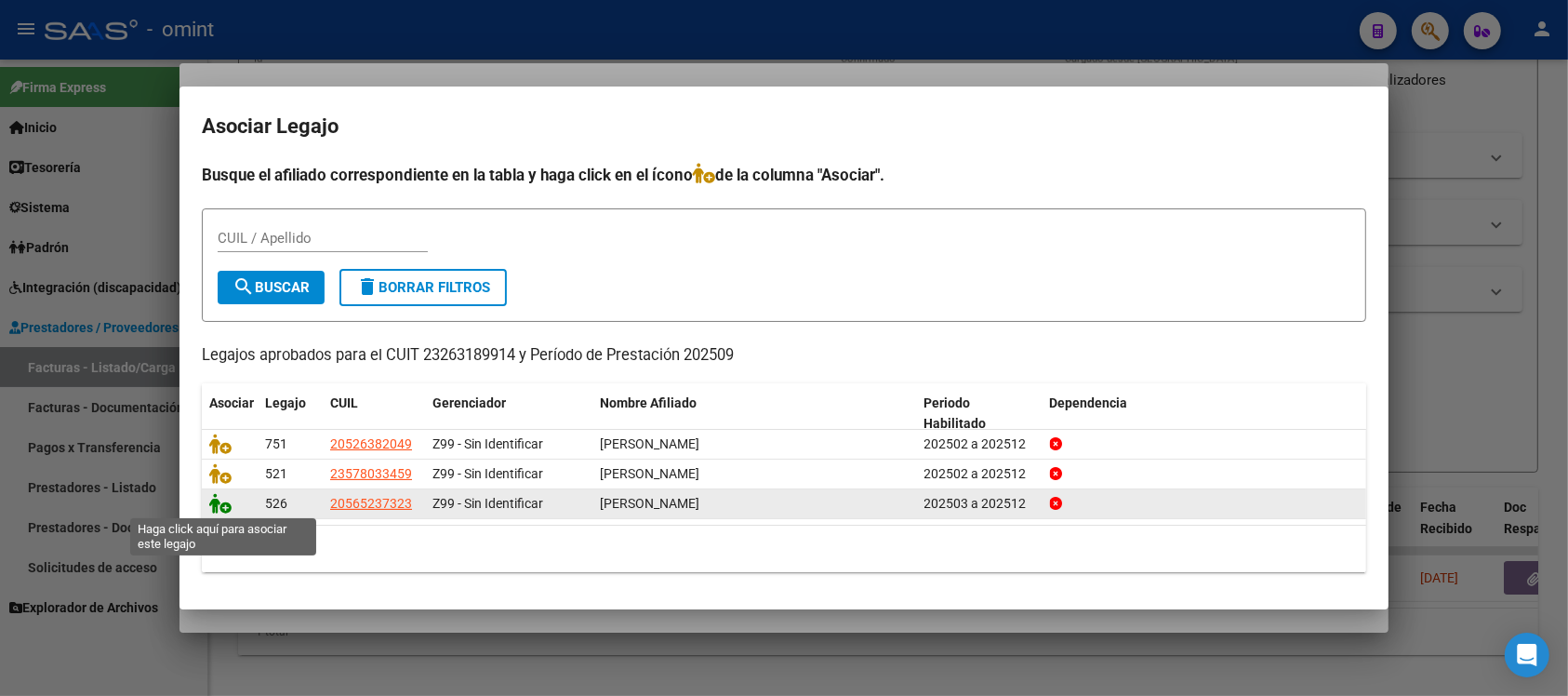
click at [220, 500] on icon at bounding box center [220, 504] width 23 height 21
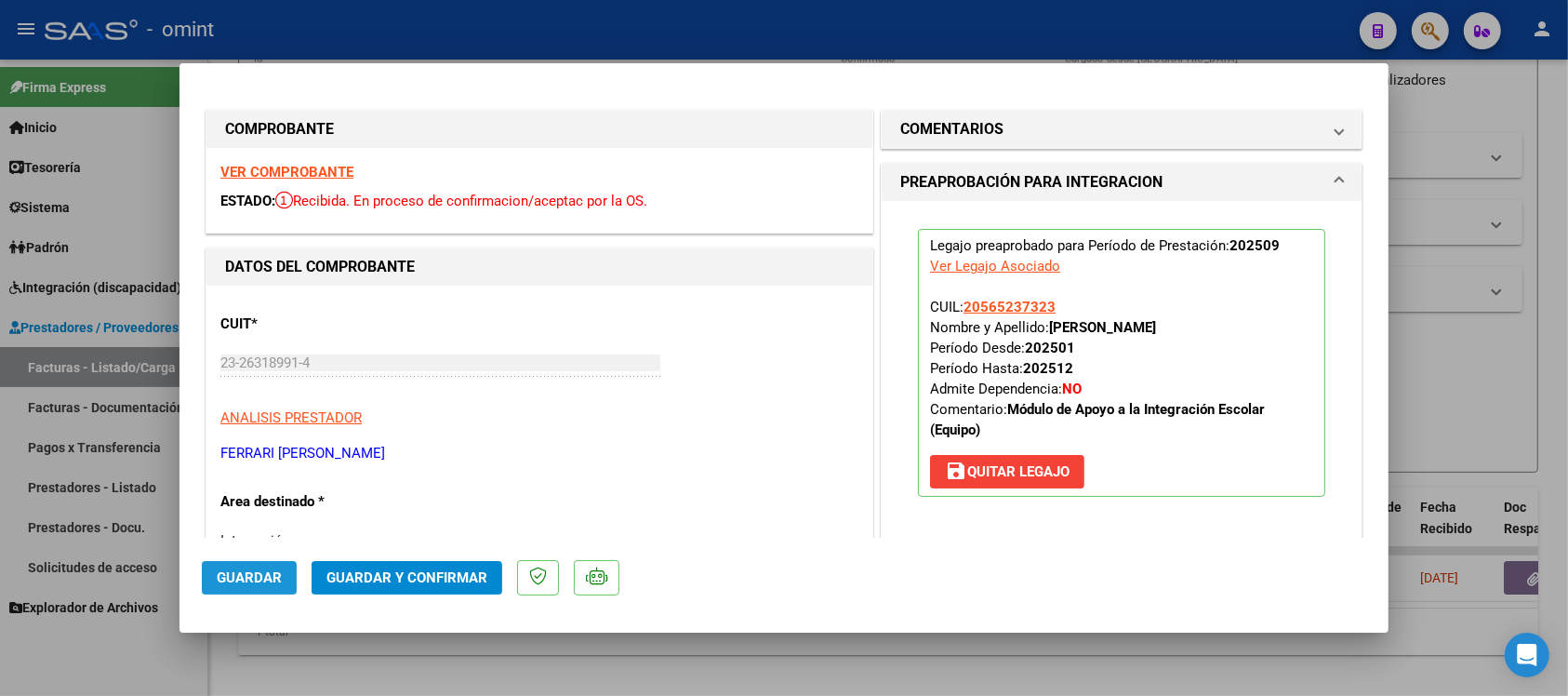
click at [270, 592] on button "Guardar" at bounding box center [249, 578] width 95 height 33
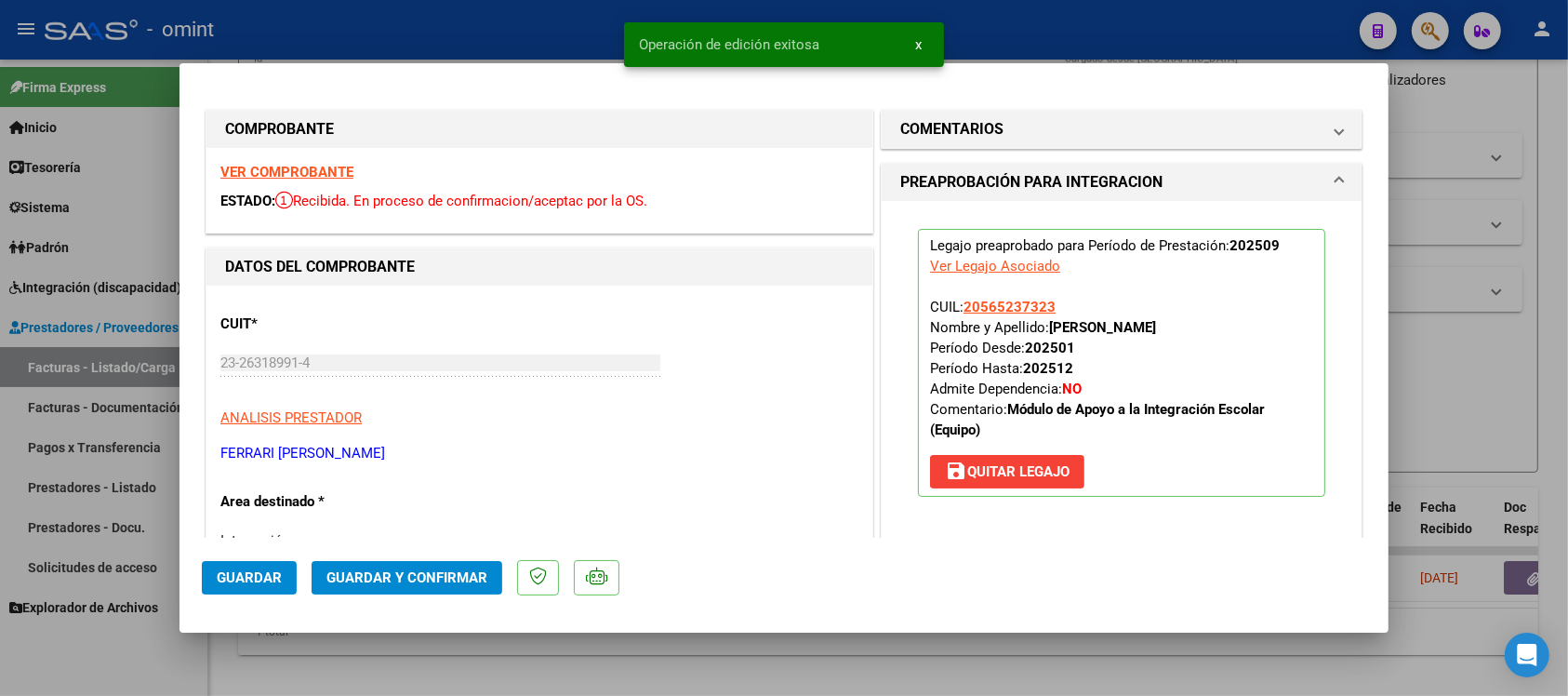
click at [419, 30] on div at bounding box center [784, 348] width 1568 height 696
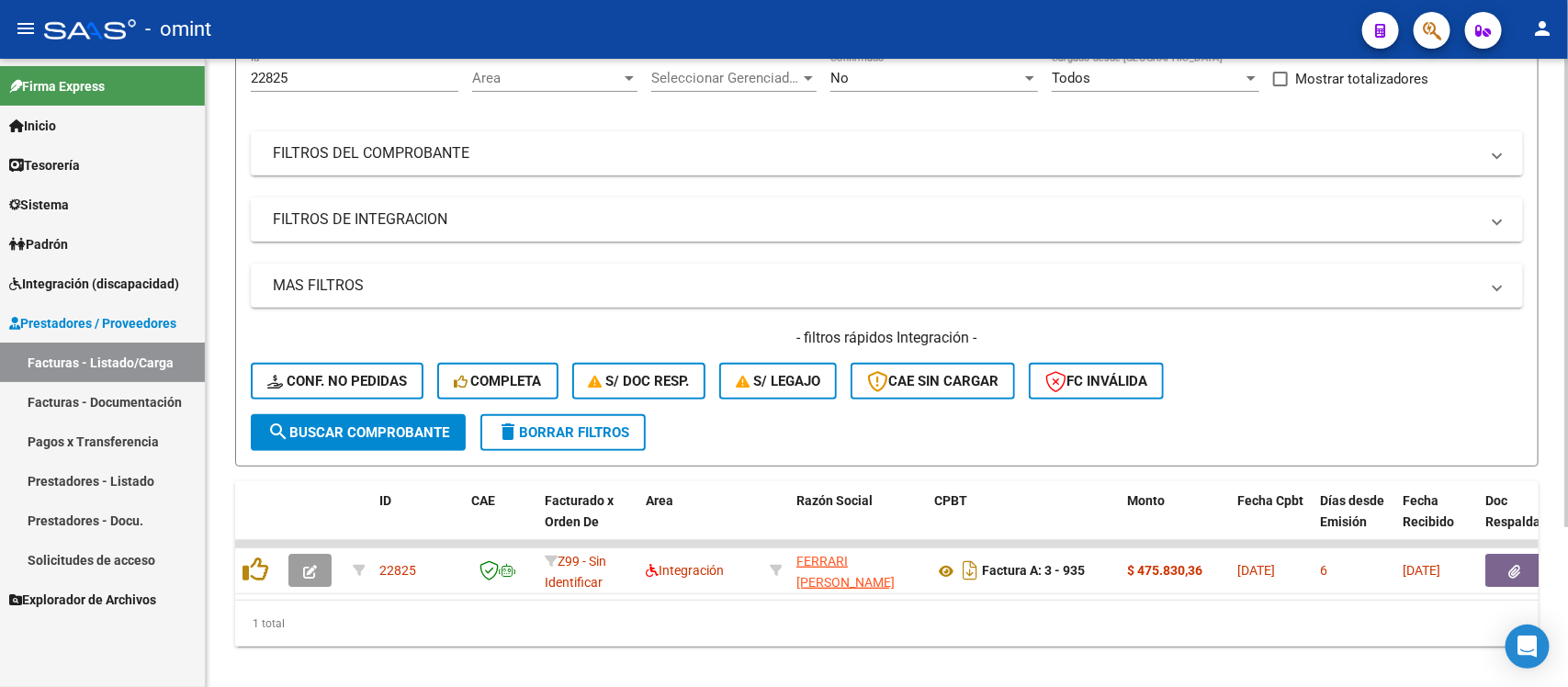
click at [255, 77] on input "22825" at bounding box center [354, 79] width 207 height 17
paste input "962"
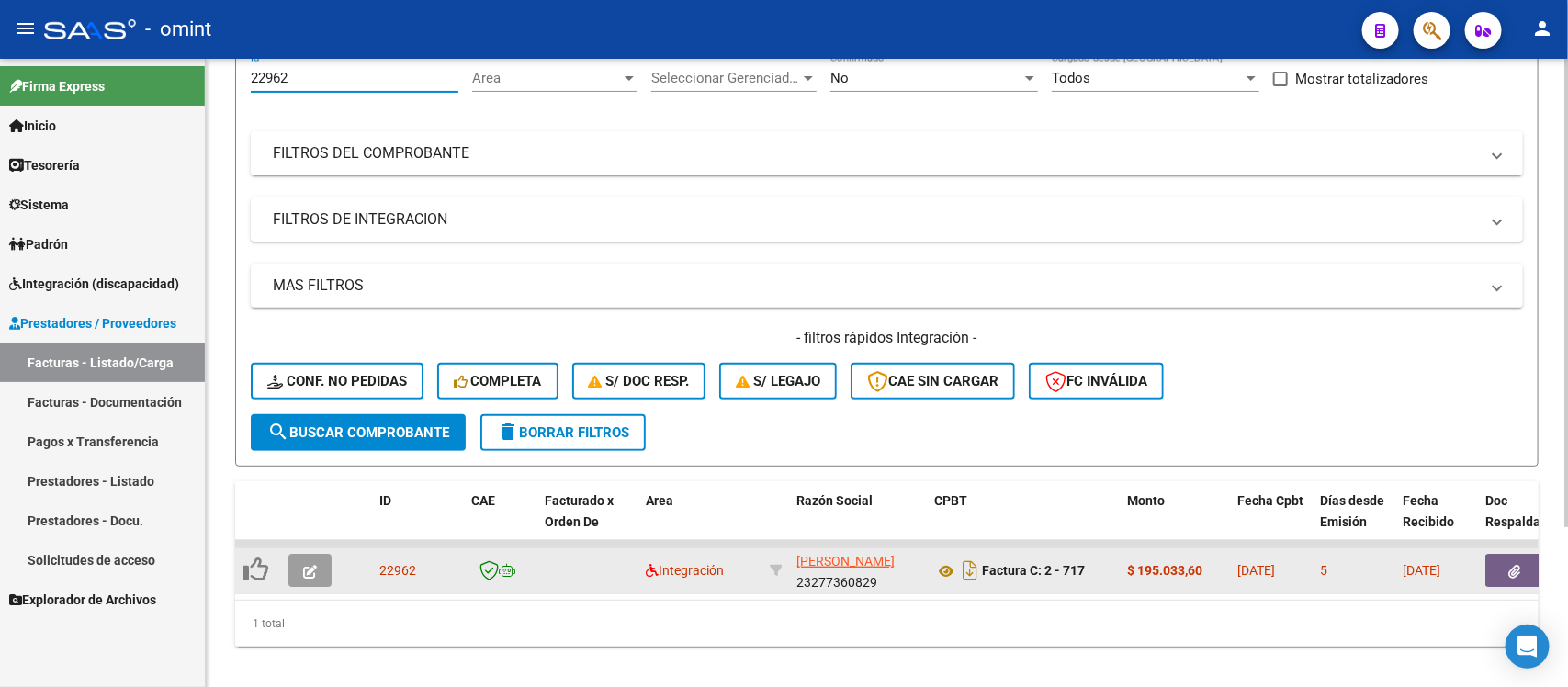
click at [312, 565] on icon "button" at bounding box center [309, 572] width 14 height 14
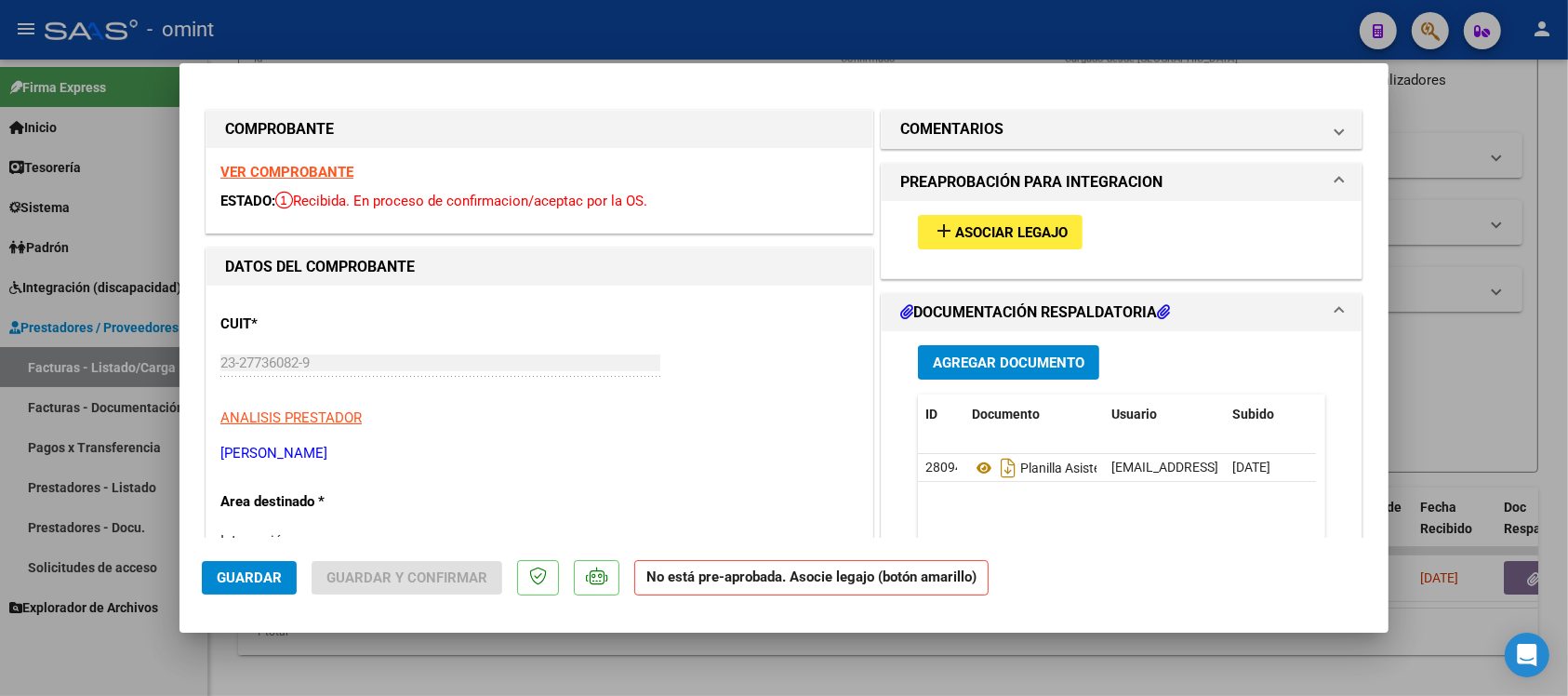
click at [277, 165] on strong "VER COMPROBANTE" at bounding box center [287, 172] width 133 height 17
click at [979, 220] on button "add Asociar Legajo" at bounding box center [1000, 232] width 165 height 34
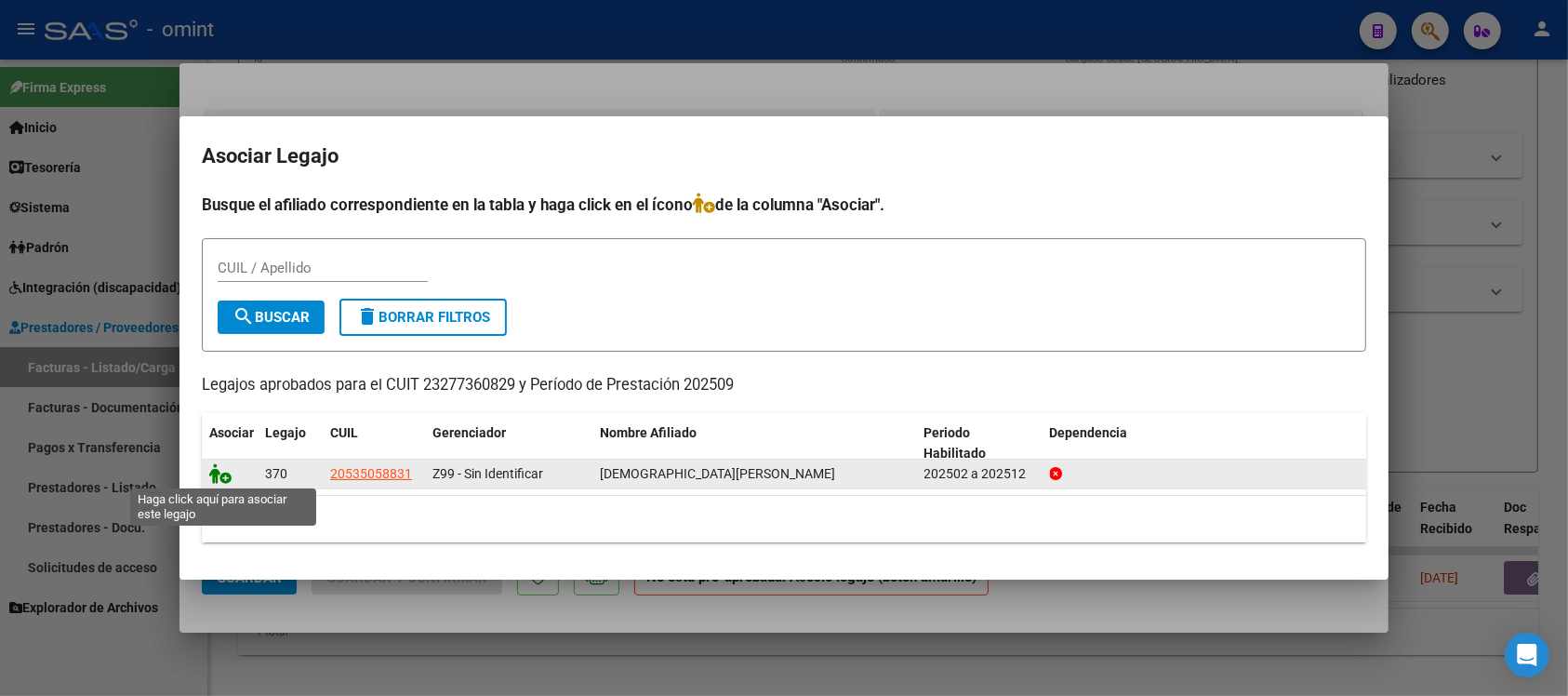
click at [220, 473] on icon at bounding box center [220, 474] width 23 height 21
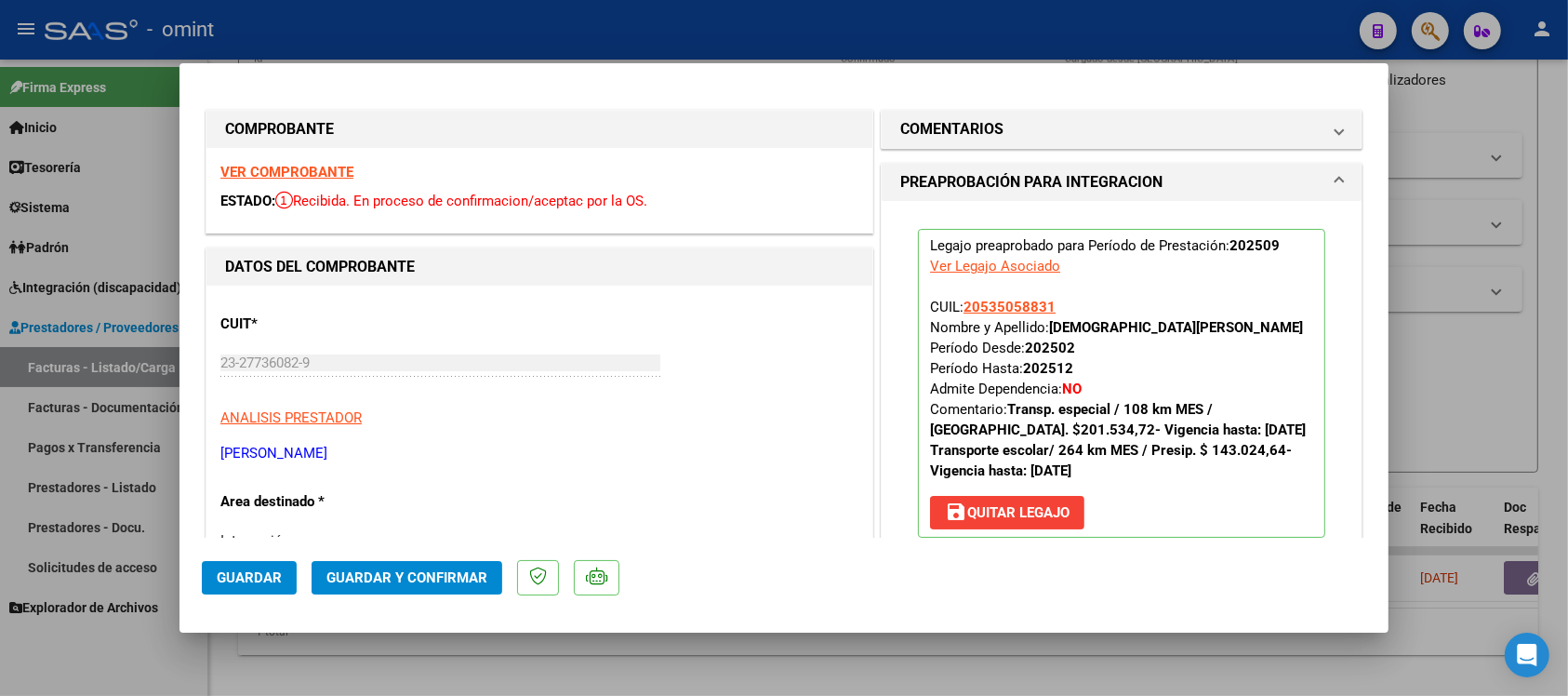
click at [296, 170] on strong "VER COMPROBANTE" at bounding box center [287, 172] width 133 height 17
click at [270, 564] on button "Guardar" at bounding box center [249, 578] width 95 height 33
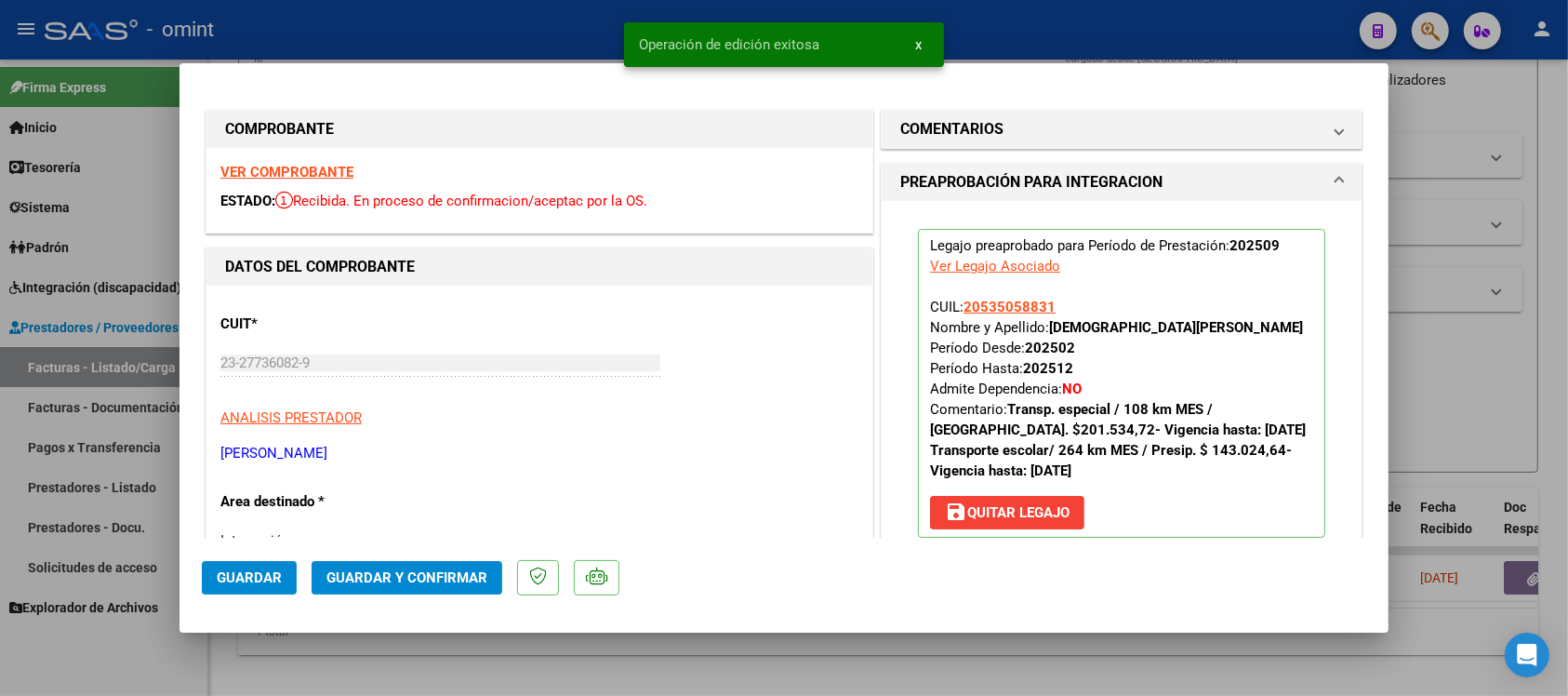
click at [521, 25] on div at bounding box center [784, 348] width 1568 height 696
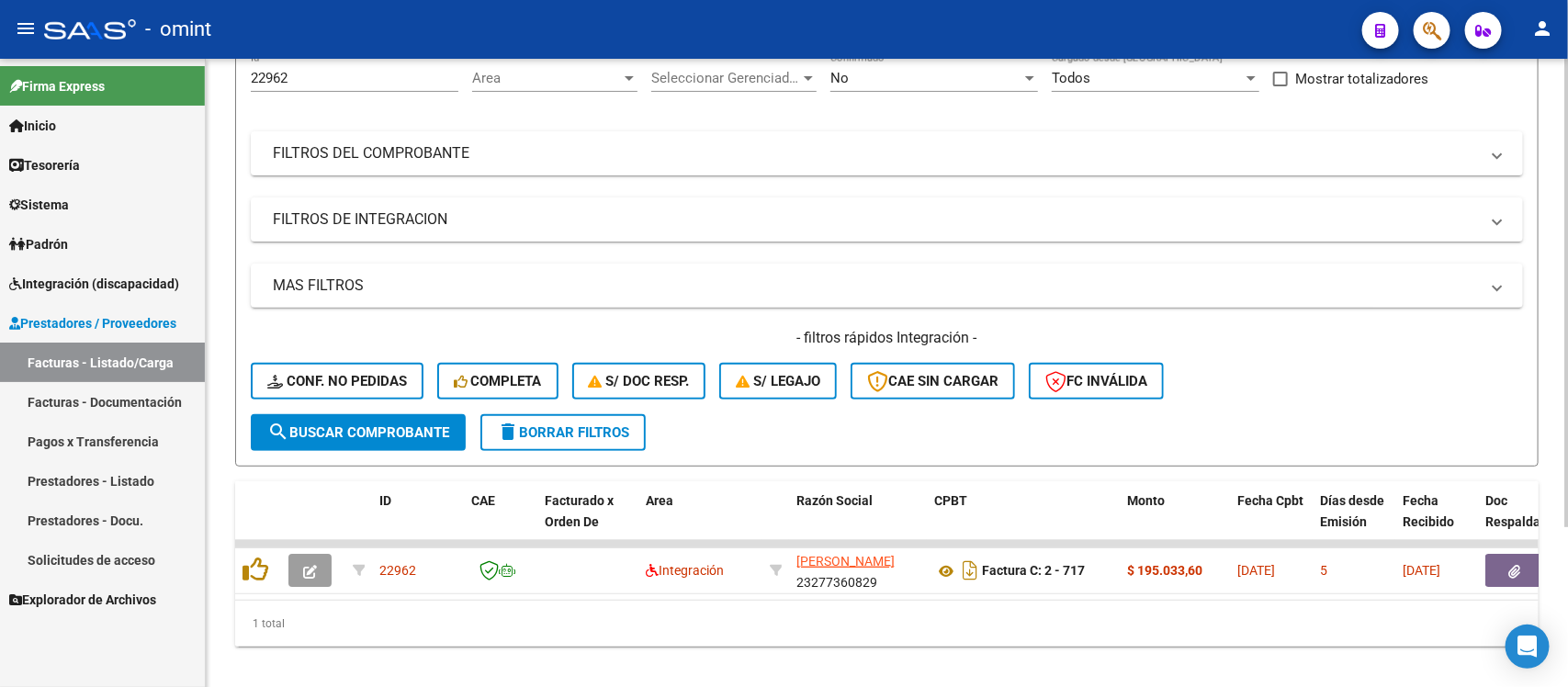
click at [298, 85] on div "22962 Id" at bounding box center [354, 72] width 207 height 39
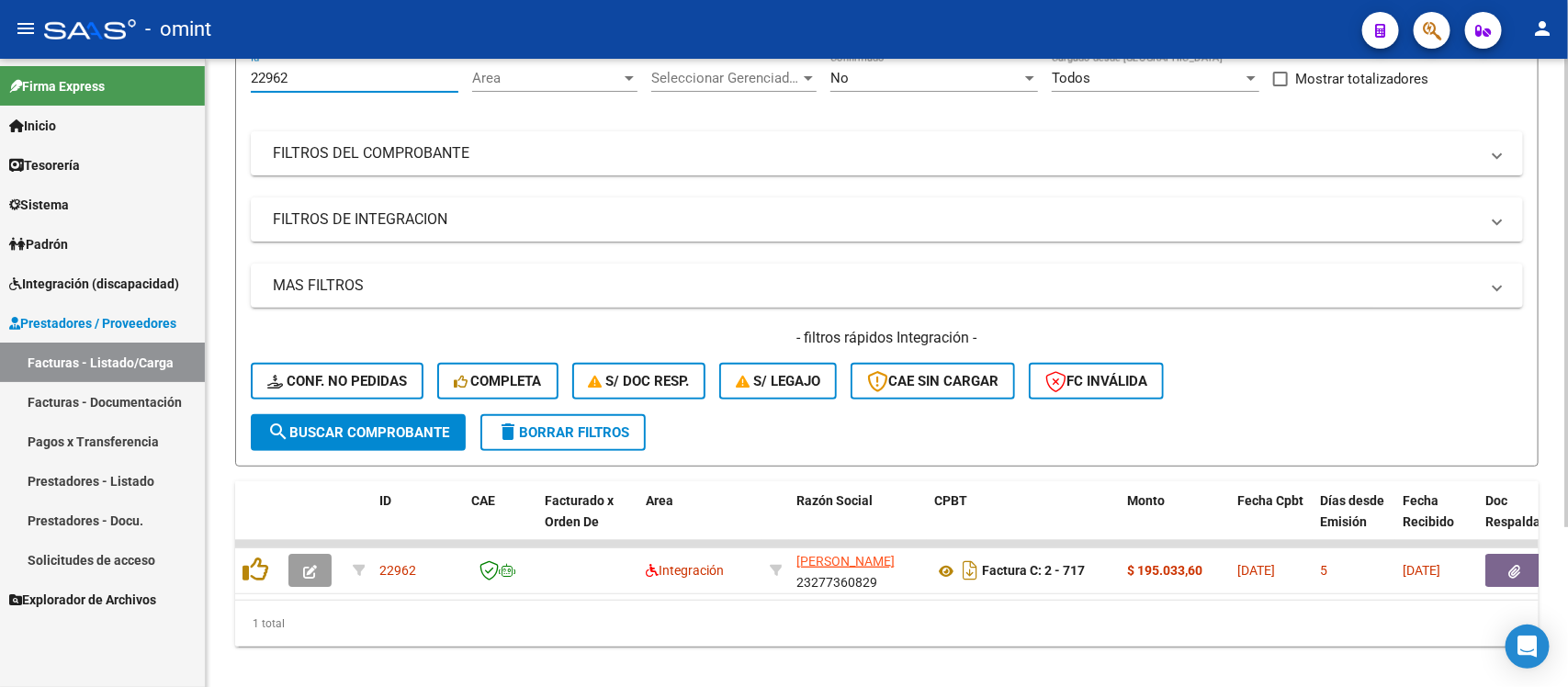
click at [273, 64] on div "22962 Id" at bounding box center [354, 72] width 207 height 39
paste input "22345"
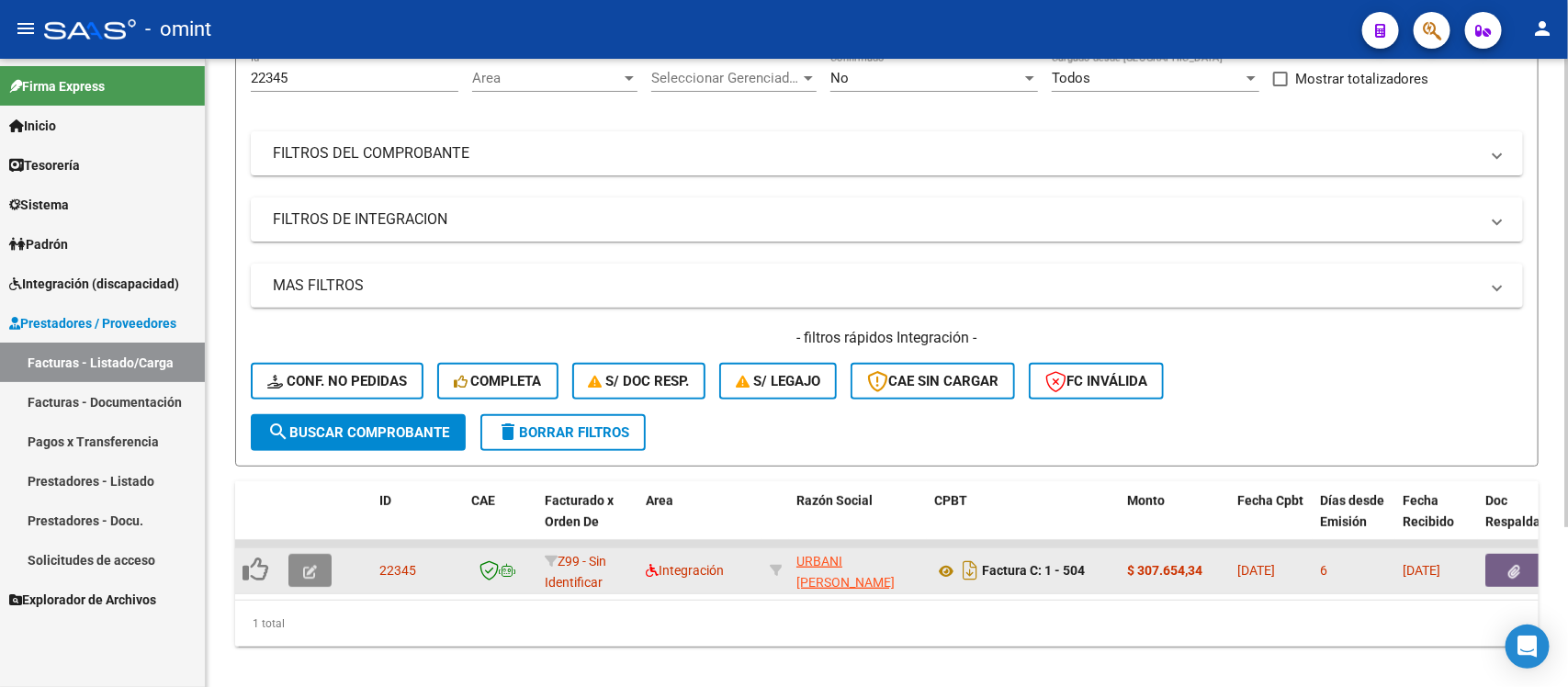
click at [314, 574] on span "button" at bounding box center [309, 571] width 14 height 17
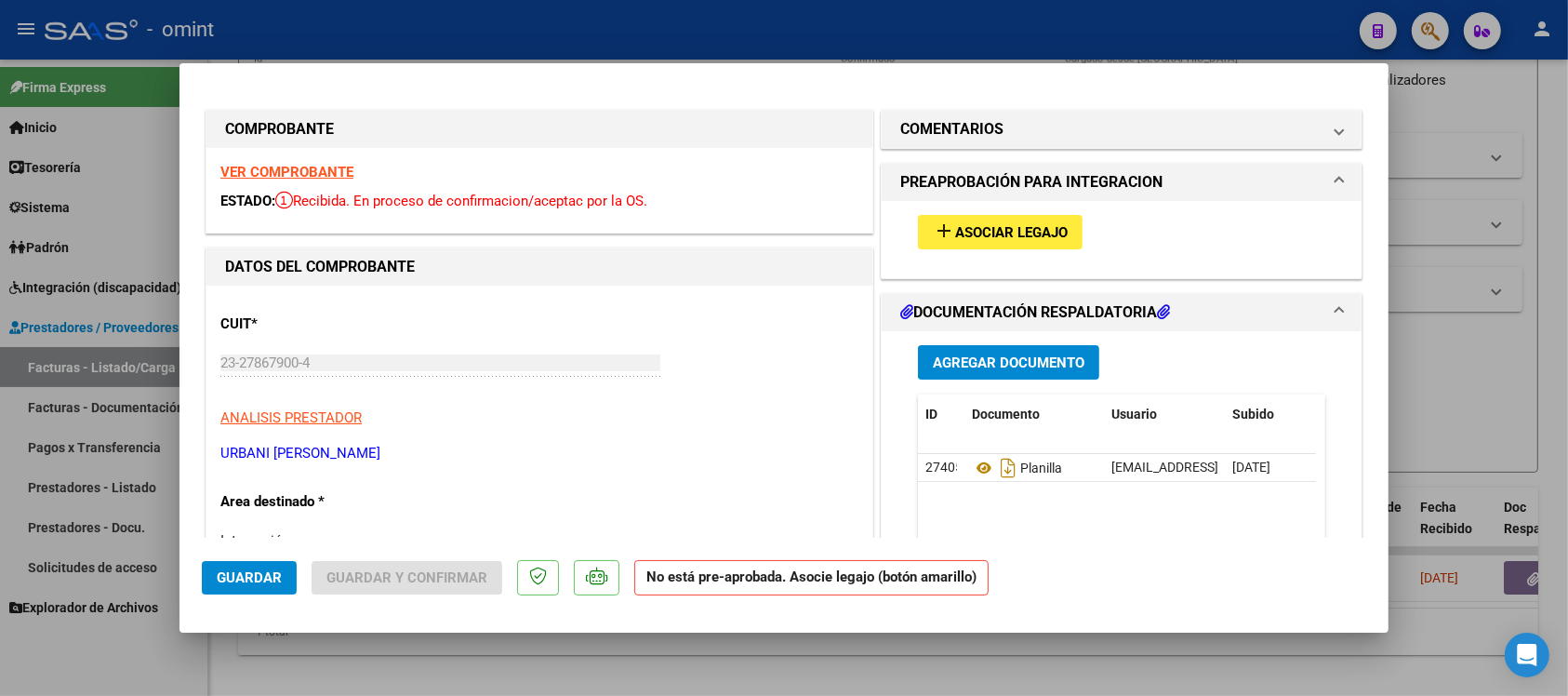
click at [332, 166] on strong "VER COMPROBANTE" at bounding box center [287, 172] width 133 height 17
click at [956, 225] on span "Asociar Legajo" at bounding box center [1012, 233] width 113 height 17
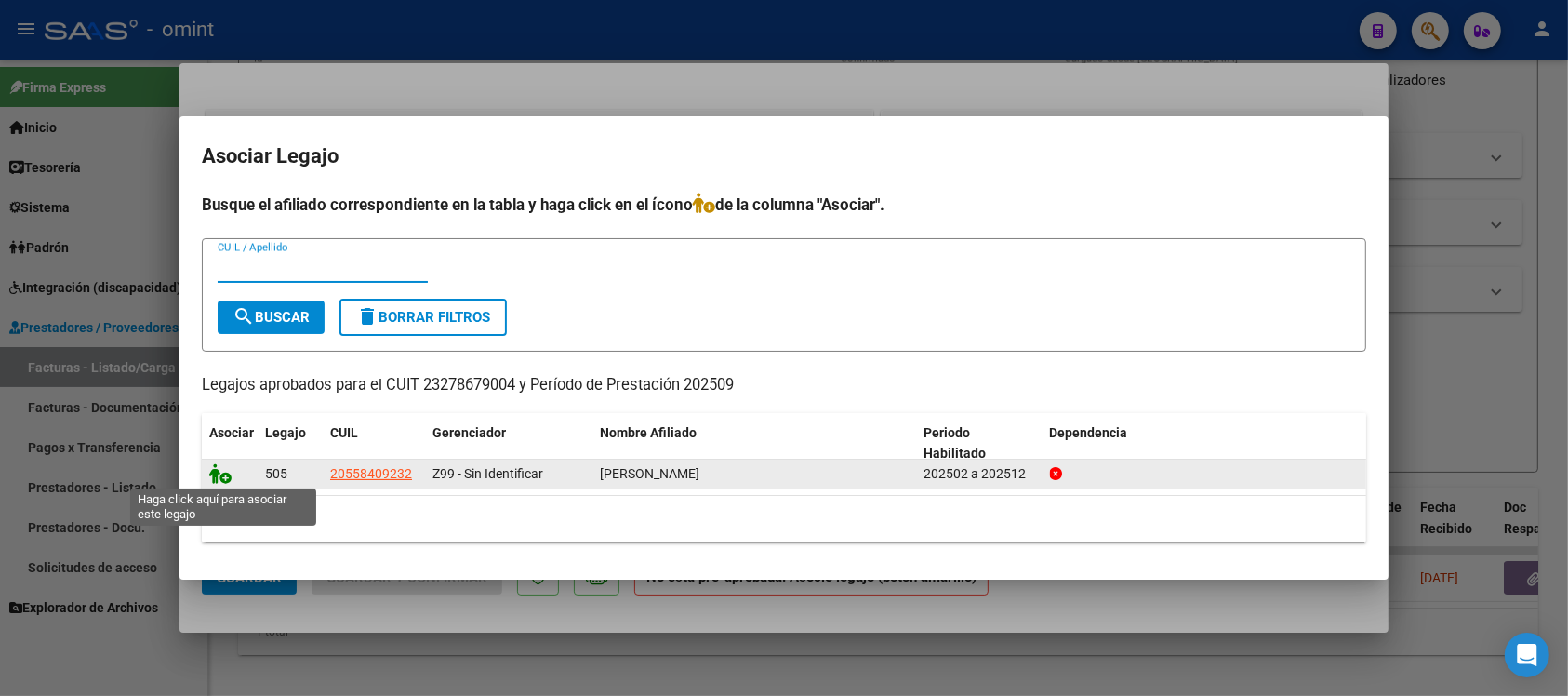
click at [226, 464] on icon at bounding box center [220, 474] width 23 height 21
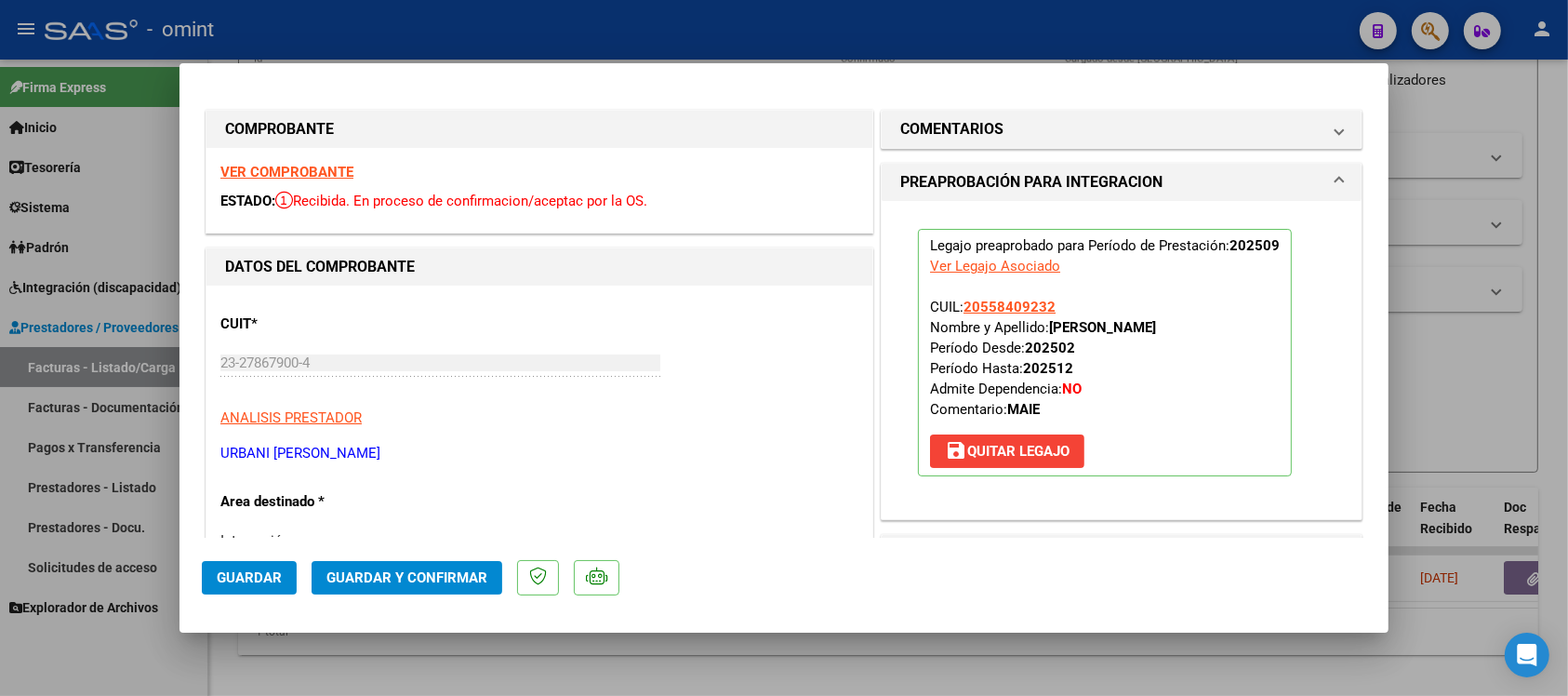
click at [262, 579] on span "Guardar" at bounding box center [249, 579] width 65 height 17
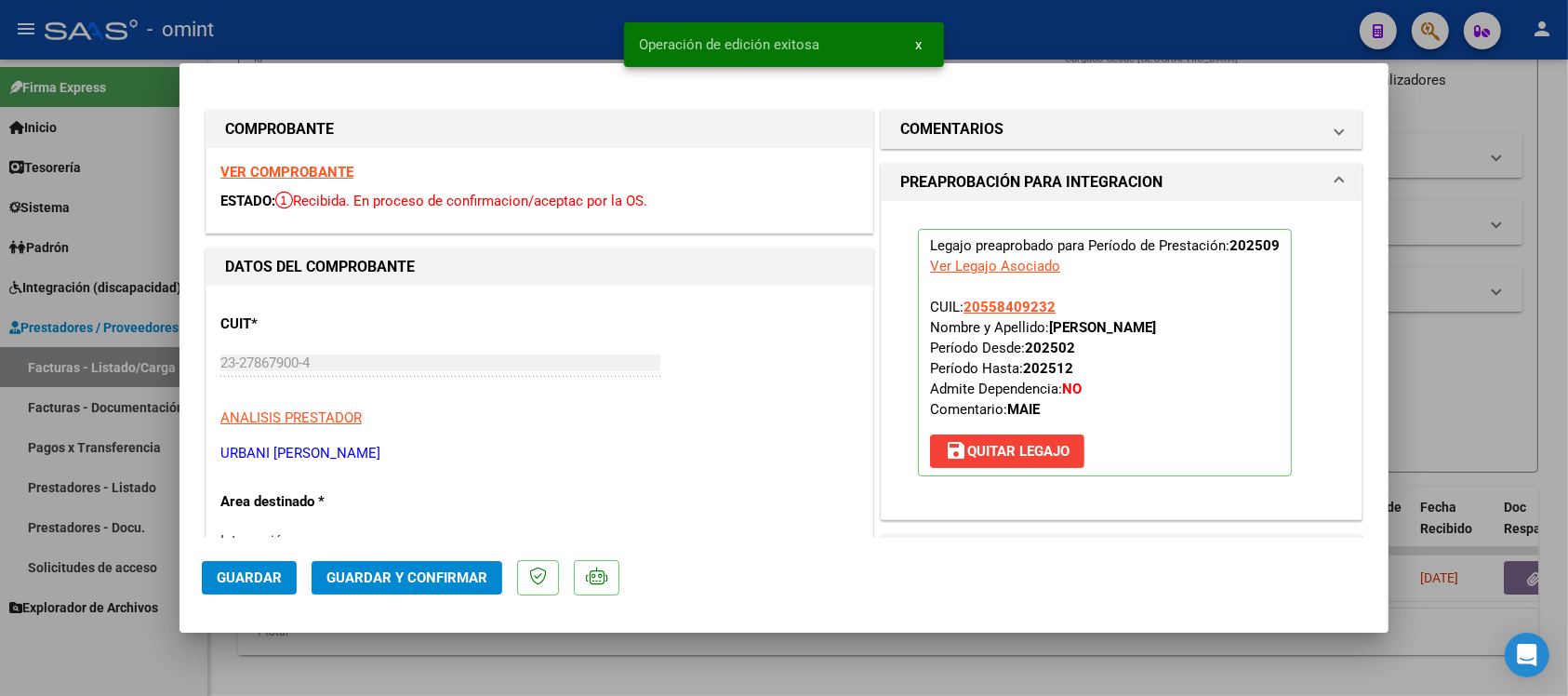
click at [494, 27] on div at bounding box center [784, 348] width 1568 height 696
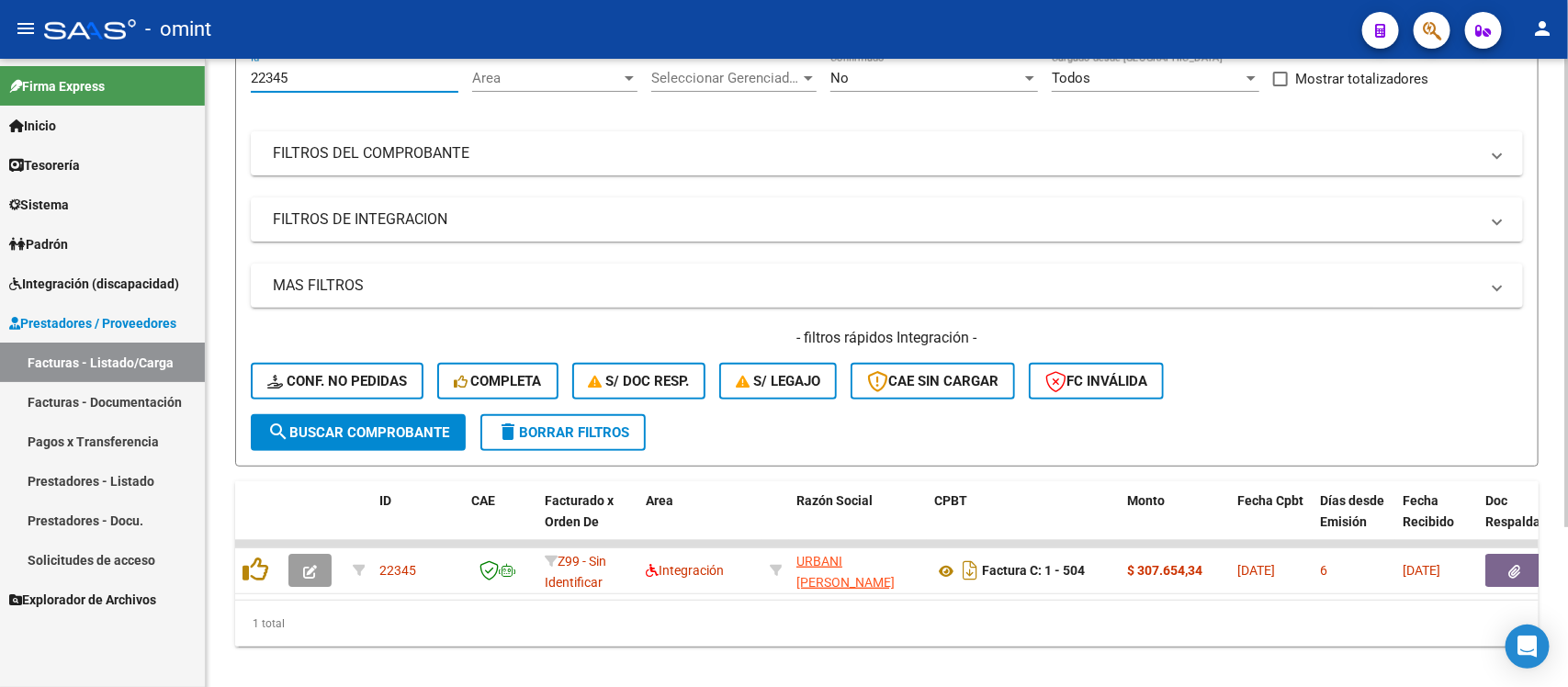
click at [263, 75] on input "22345" at bounding box center [354, 79] width 207 height 17
paste input "4066"
click at [267, 79] on input "24066" at bounding box center [354, 79] width 207 height 17
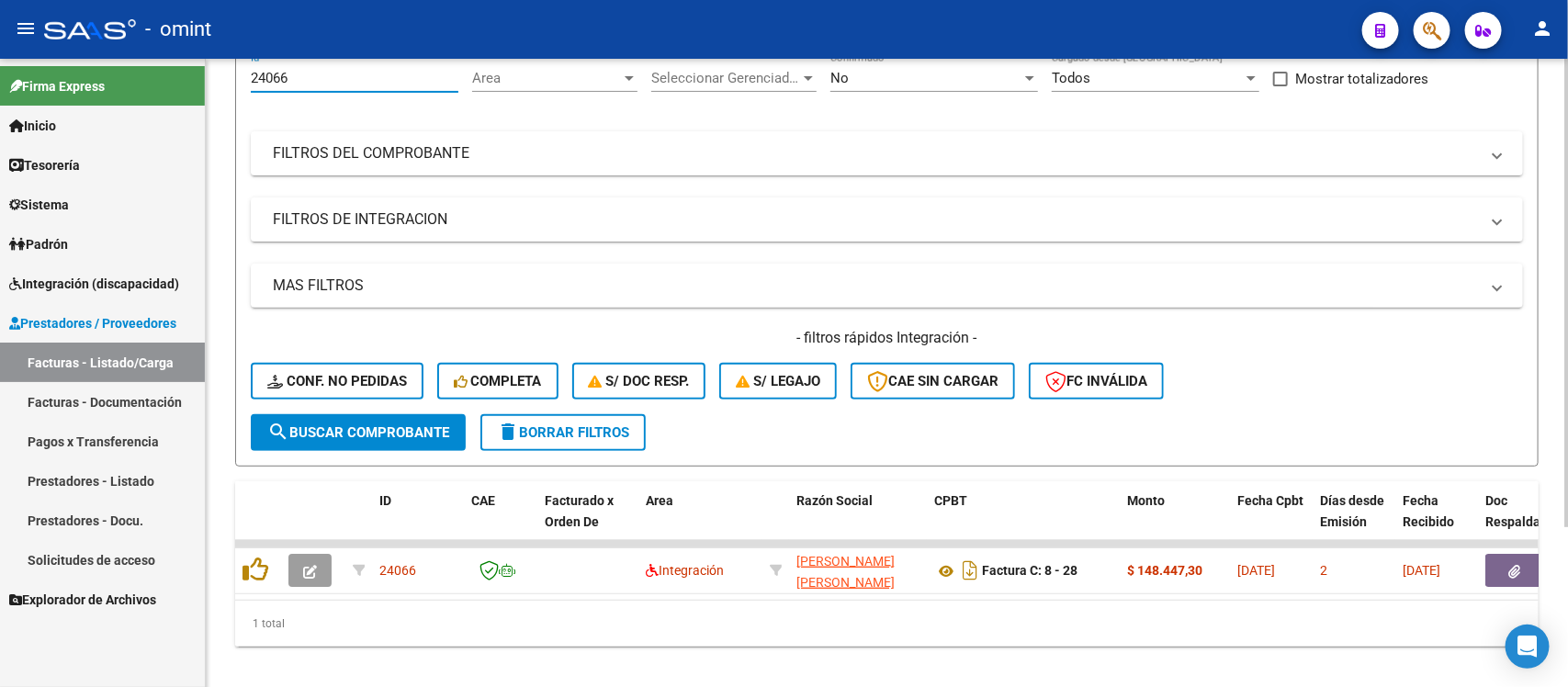
paste input "2922"
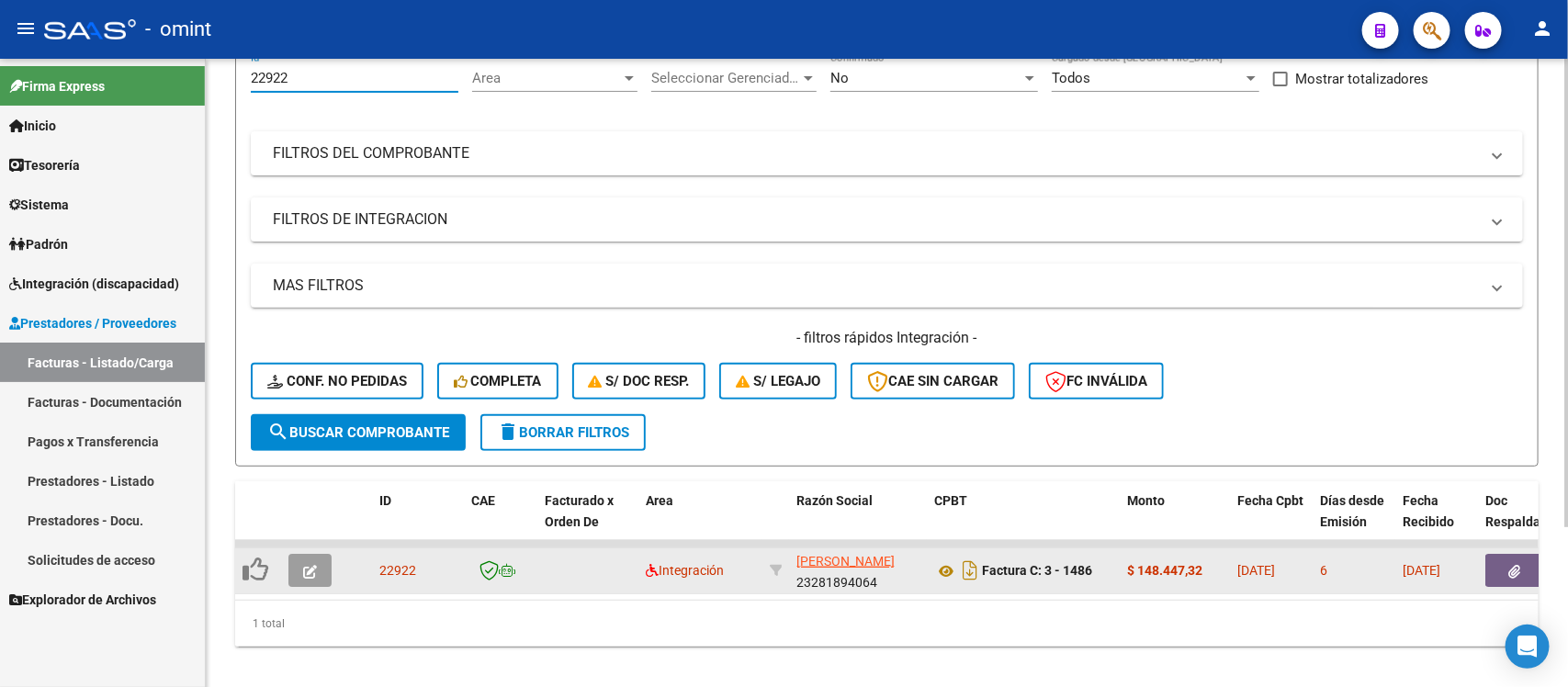
click at [305, 565] on icon "button" at bounding box center [309, 572] width 14 height 14
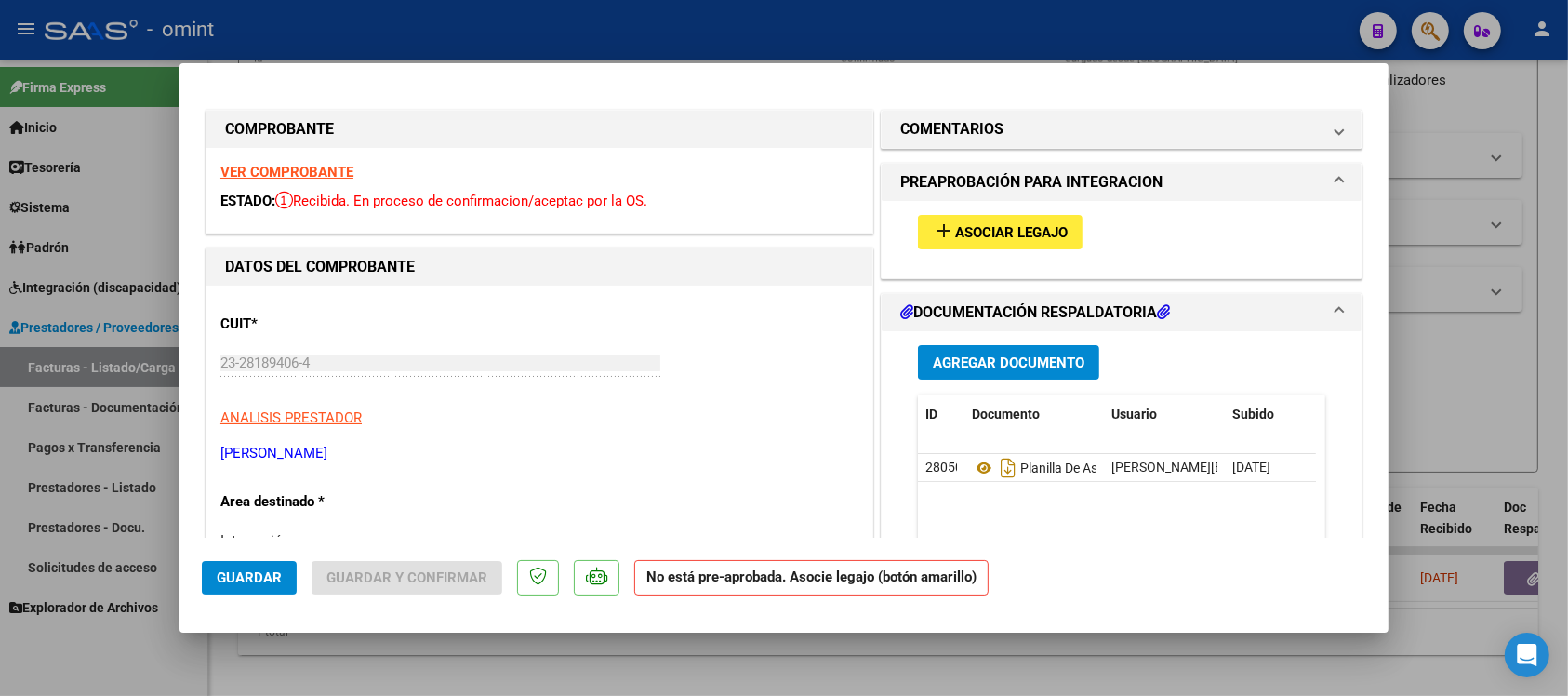
click at [295, 170] on strong "VER COMPROBANTE" at bounding box center [287, 172] width 133 height 17
click at [973, 241] on button "add Asociar Legajo" at bounding box center [1000, 232] width 165 height 34
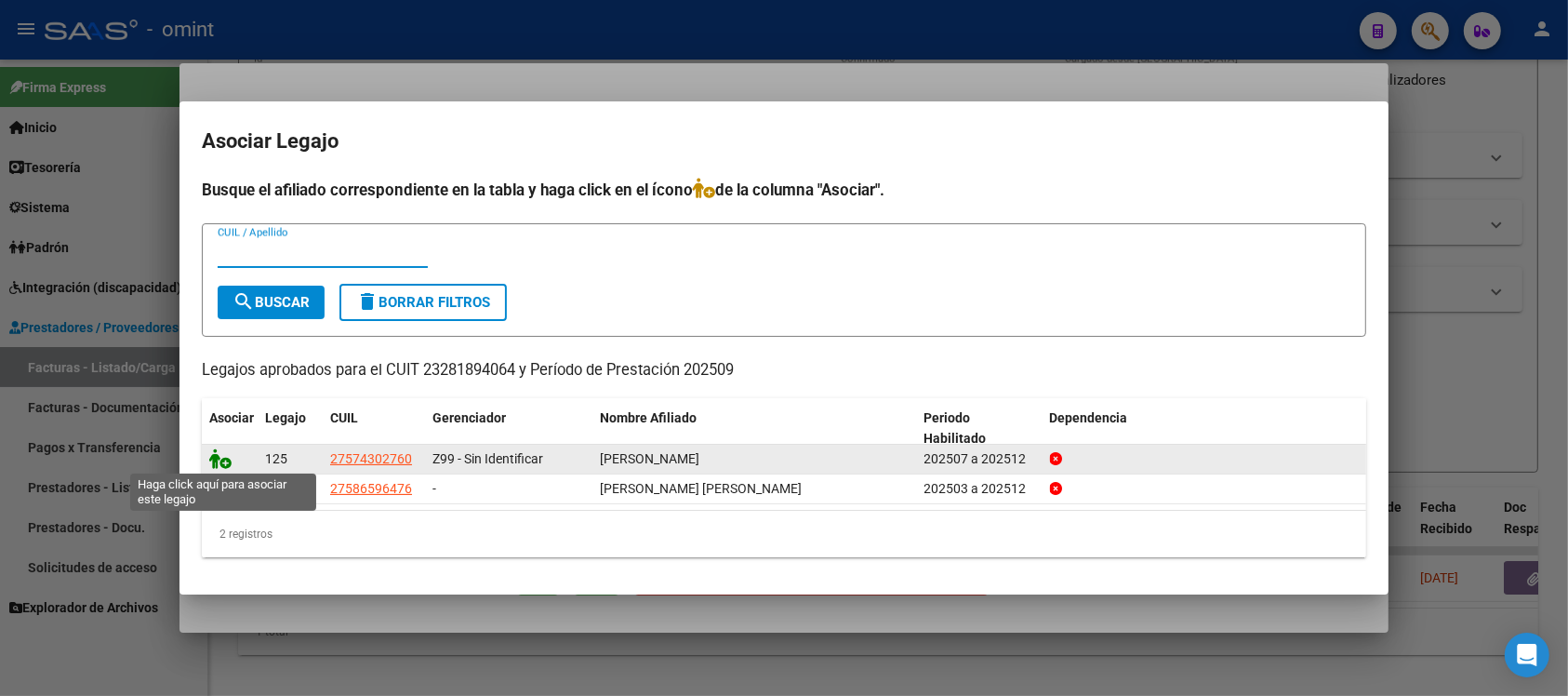
click at [215, 461] on icon at bounding box center [220, 459] width 23 height 21
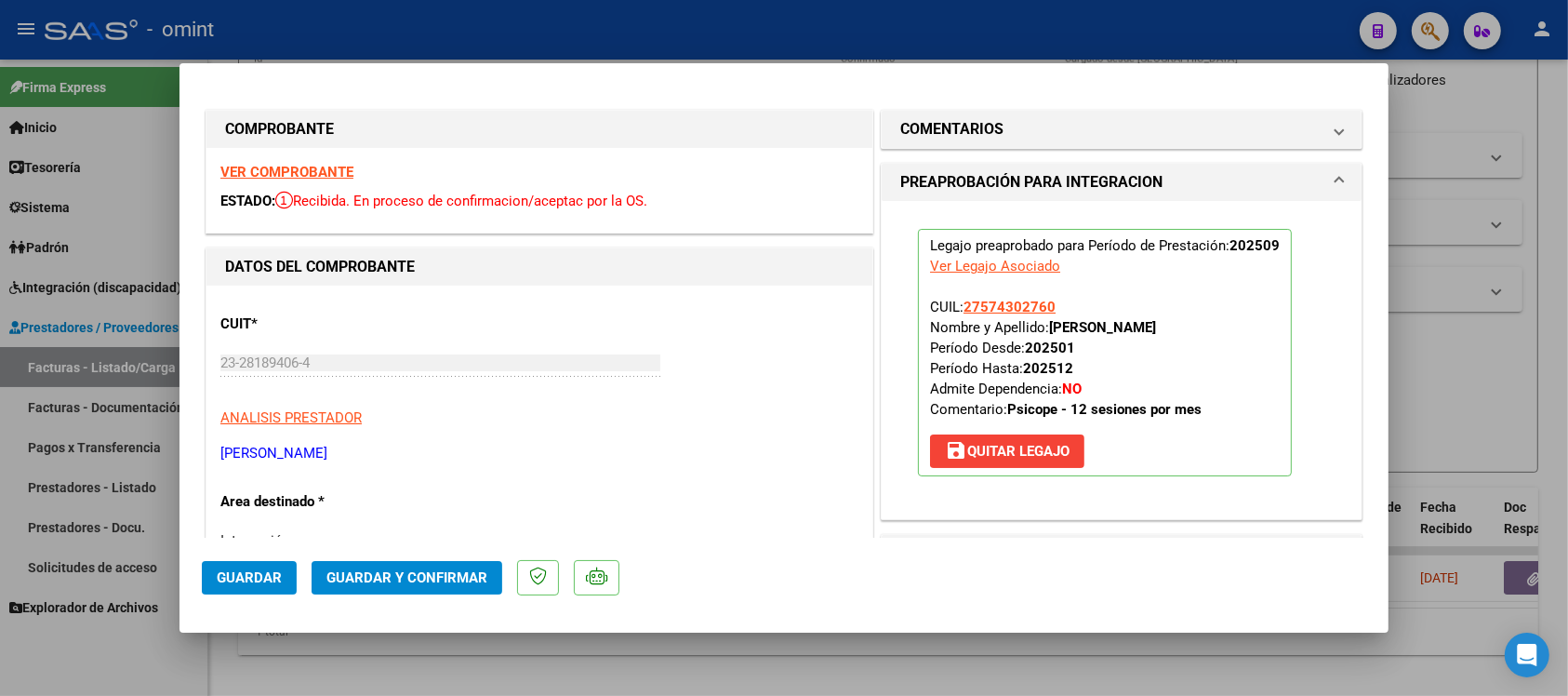
click at [281, 578] on button "Guardar" at bounding box center [249, 578] width 95 height 33
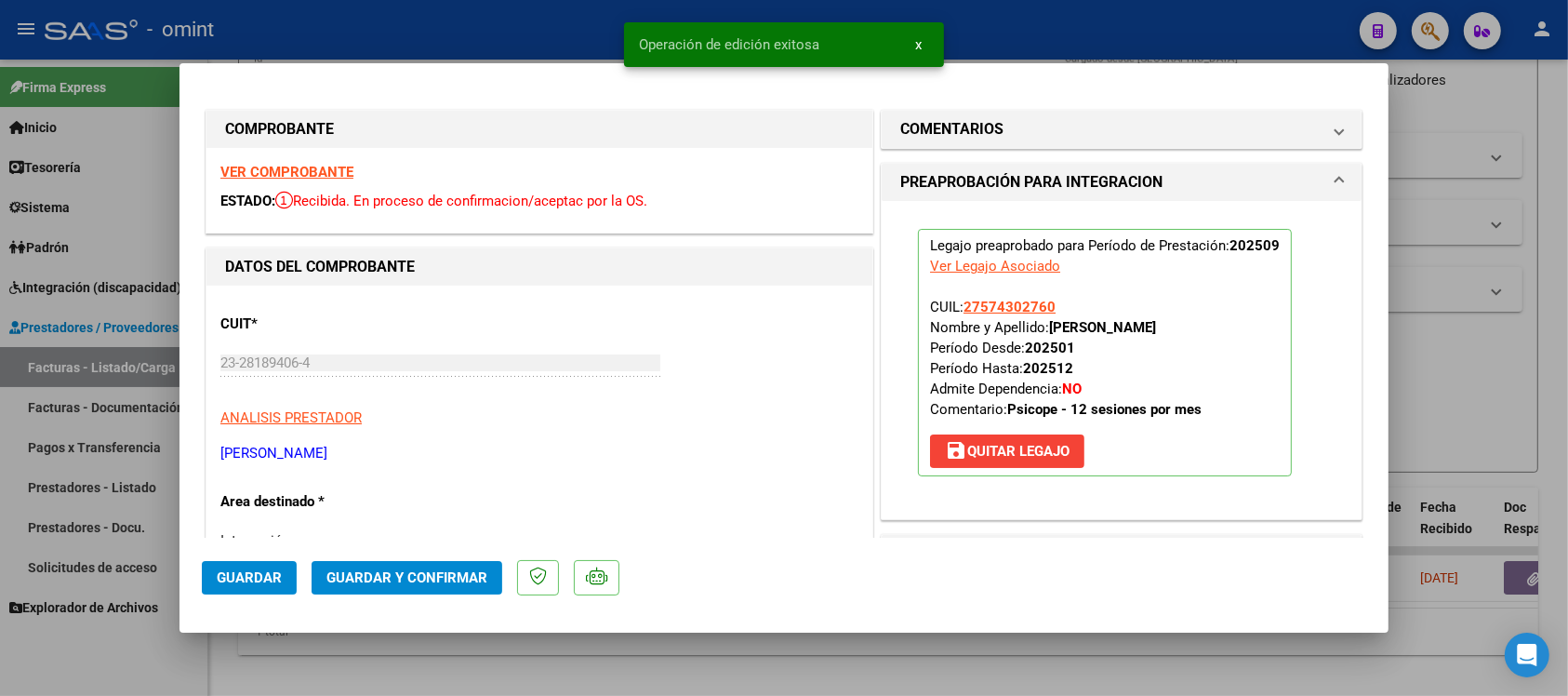
click at [406, 28] on div at bounding box center [784, 348] width 1568 height 696
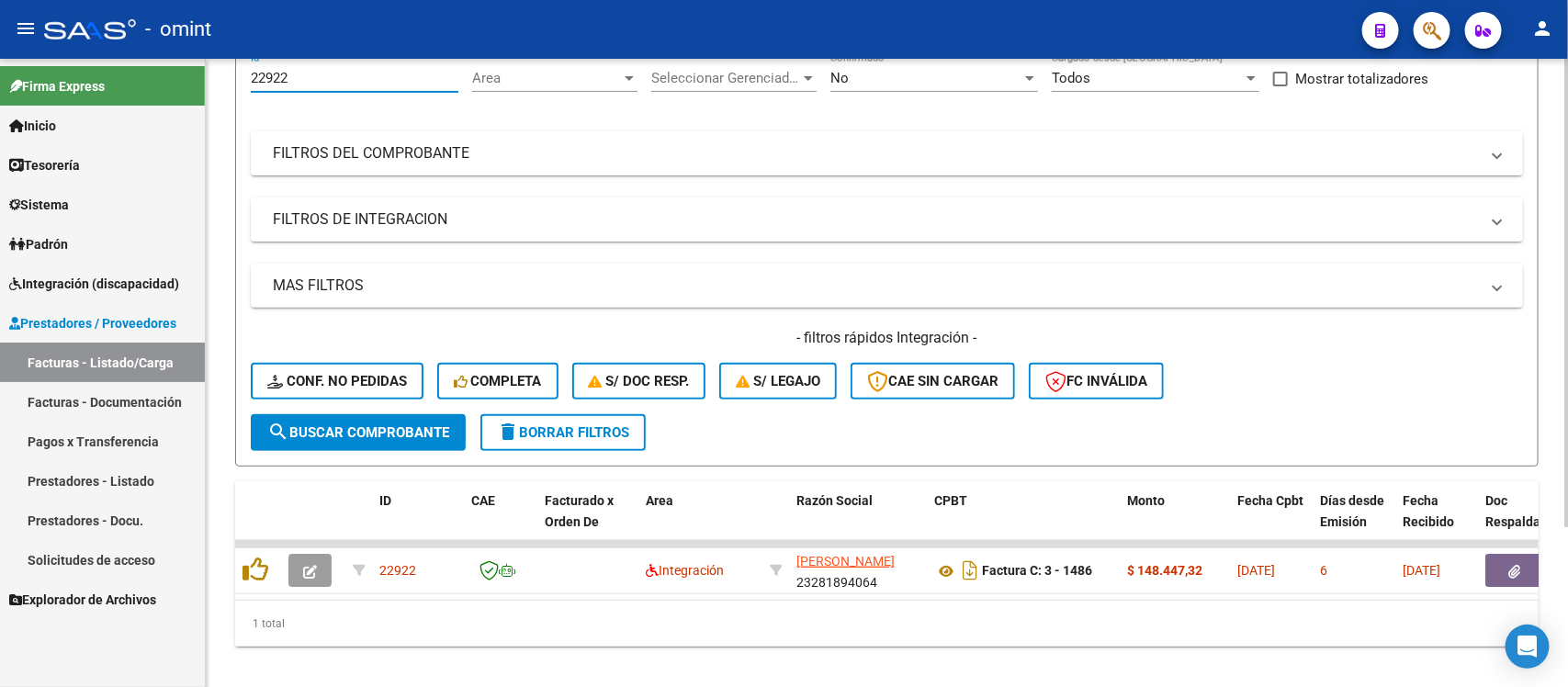
click at [331, 79] on input "22922" at bounding box center [354, 79] width 207 height 17
paste input "1"
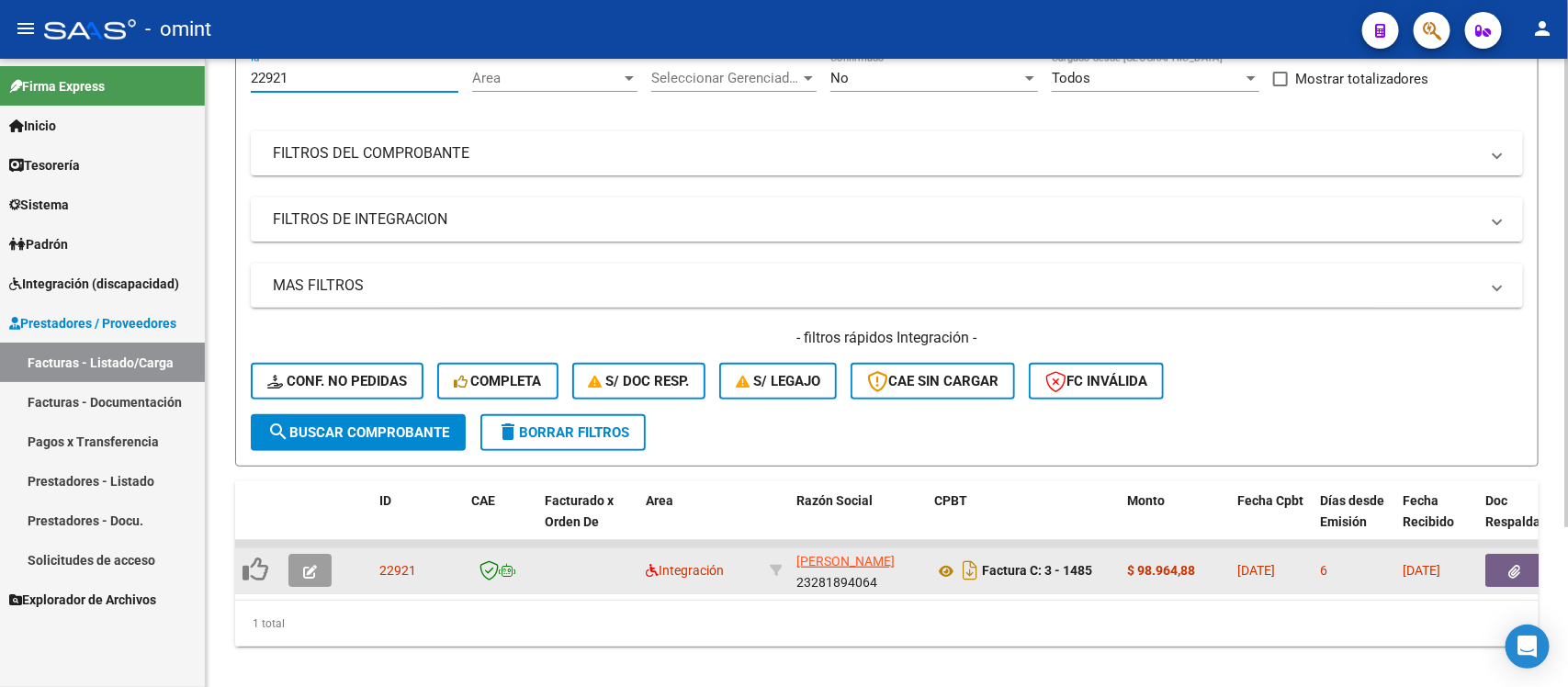
click at [294, 570] on button "button" at bounding box center [310, 570] width 43 height 33
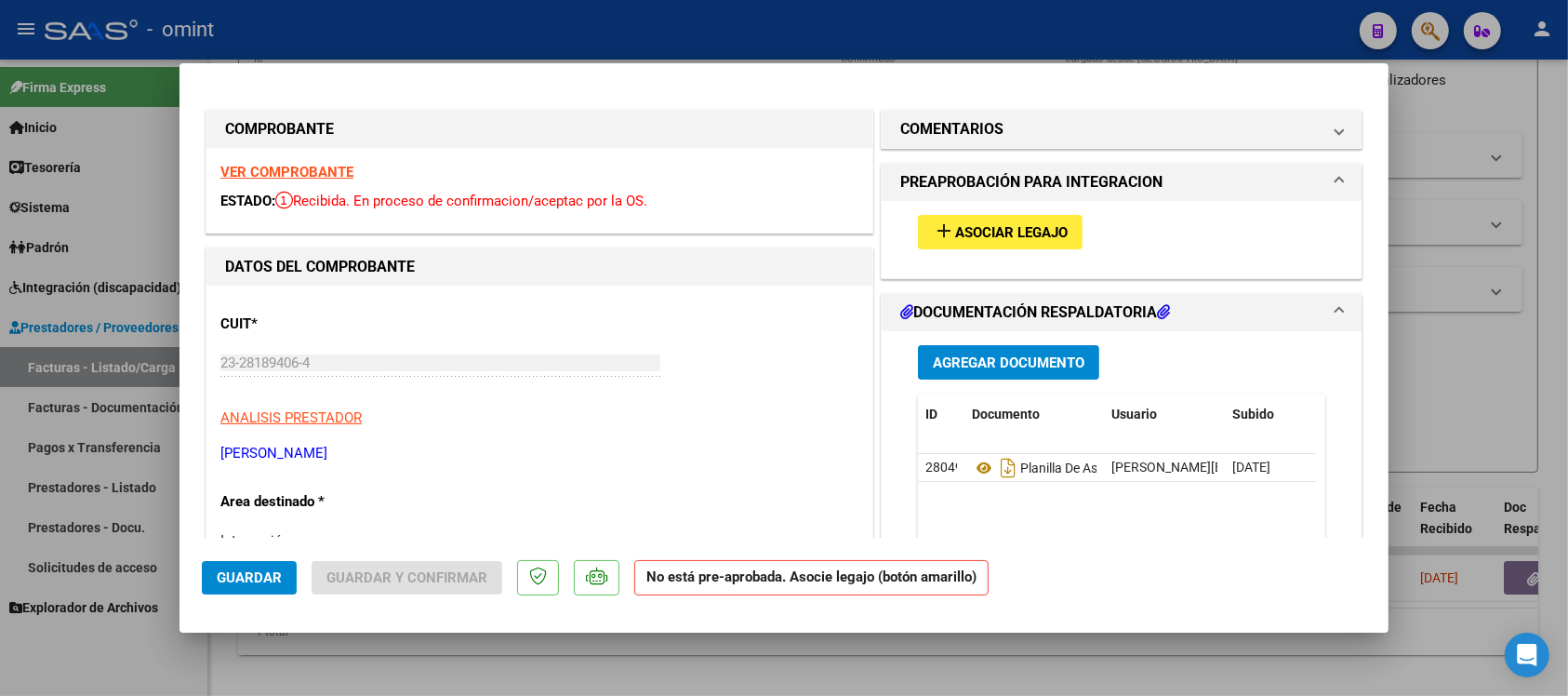
click at [300, 170] on strong "VER COMPROBANTE" at bounding box center [287, 172] width 133 height 17
click at [1011, 221] on button "add Asociar Legajo" at bounding box center [1000, 232] width 165 height 34
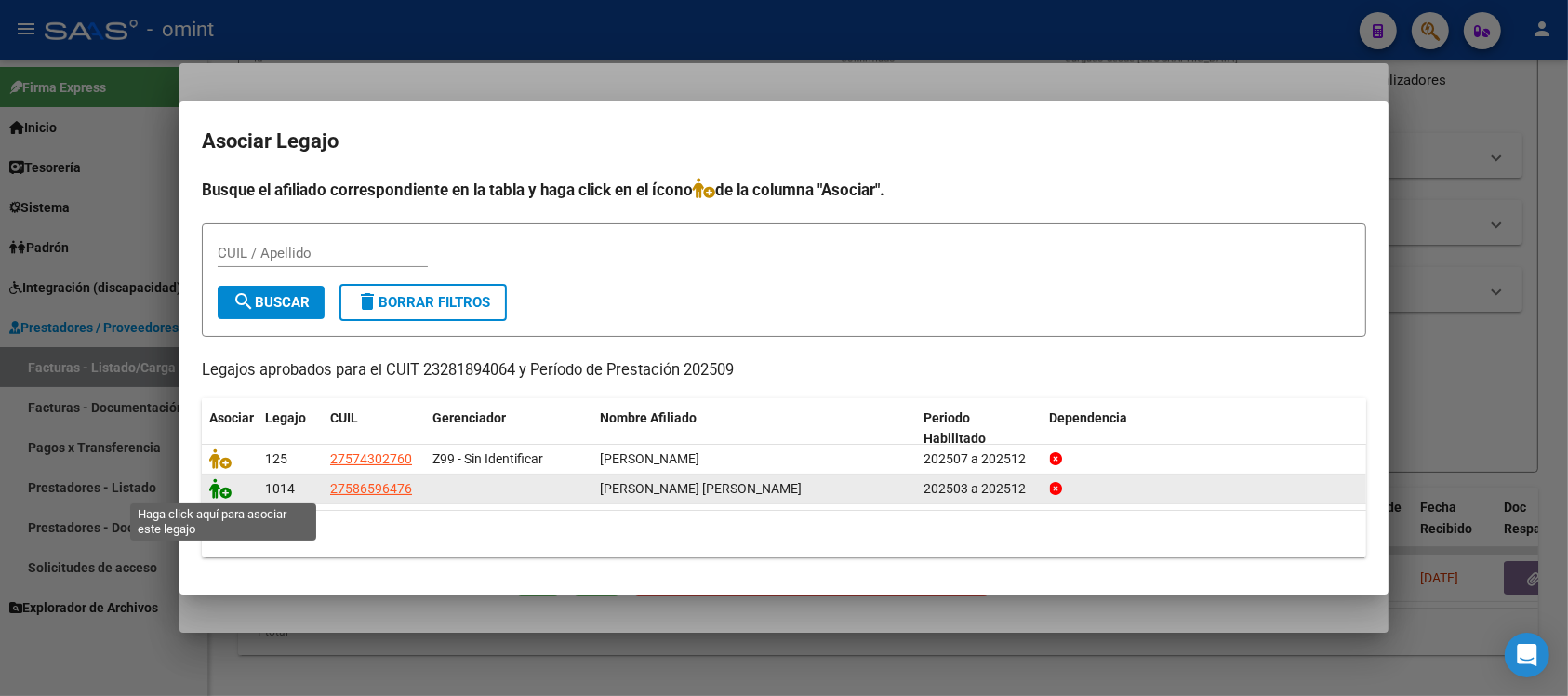
click at [220, 493] on icon at bounding box center [220, 489] width 23 height 21
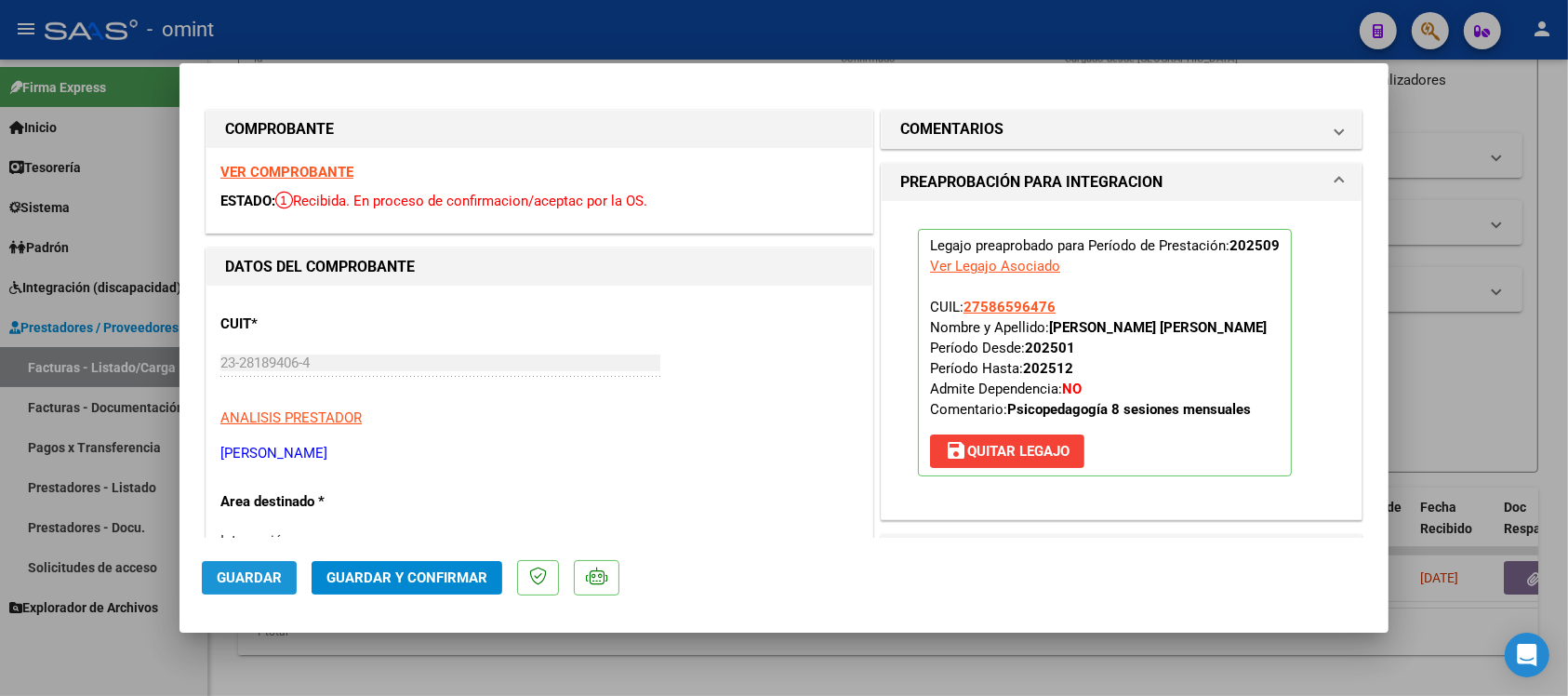
click at [234, 581] on span "Guardar" at bounding box center [249, 579] width 65 height 17
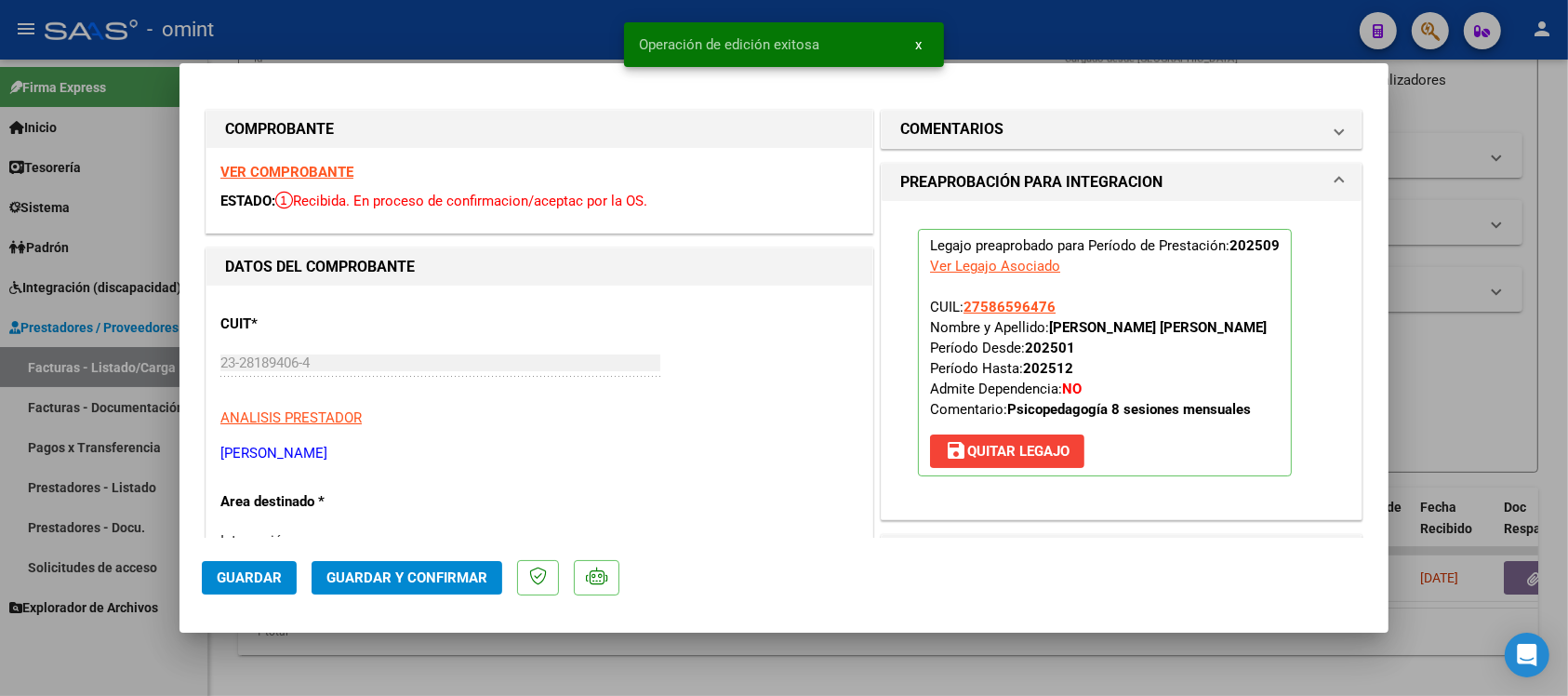
click at [408, 17] on div at bounding box center [784, 348] width 1568 height 696
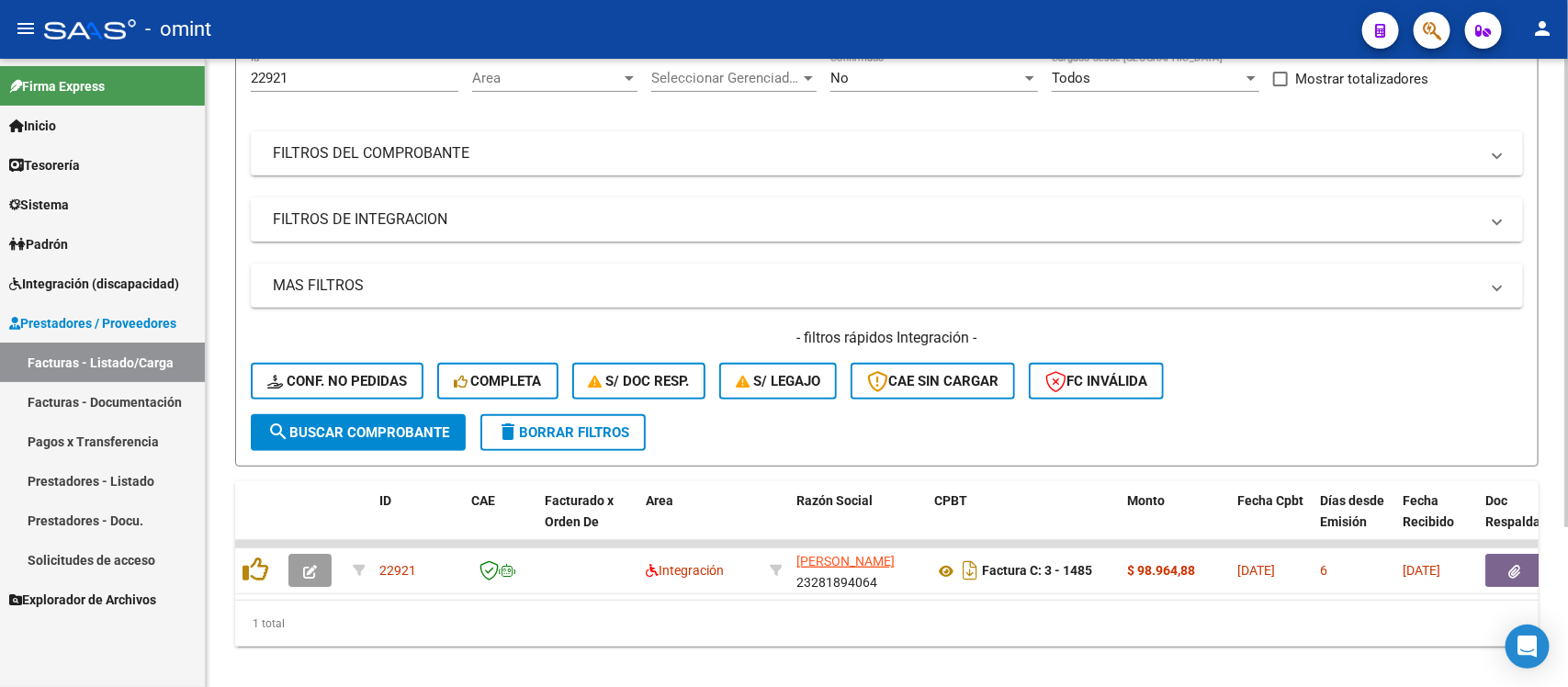
click at [272, 77] on input "22921" at bounding box center [354, 79] width 207 height 17
paste input "19312"
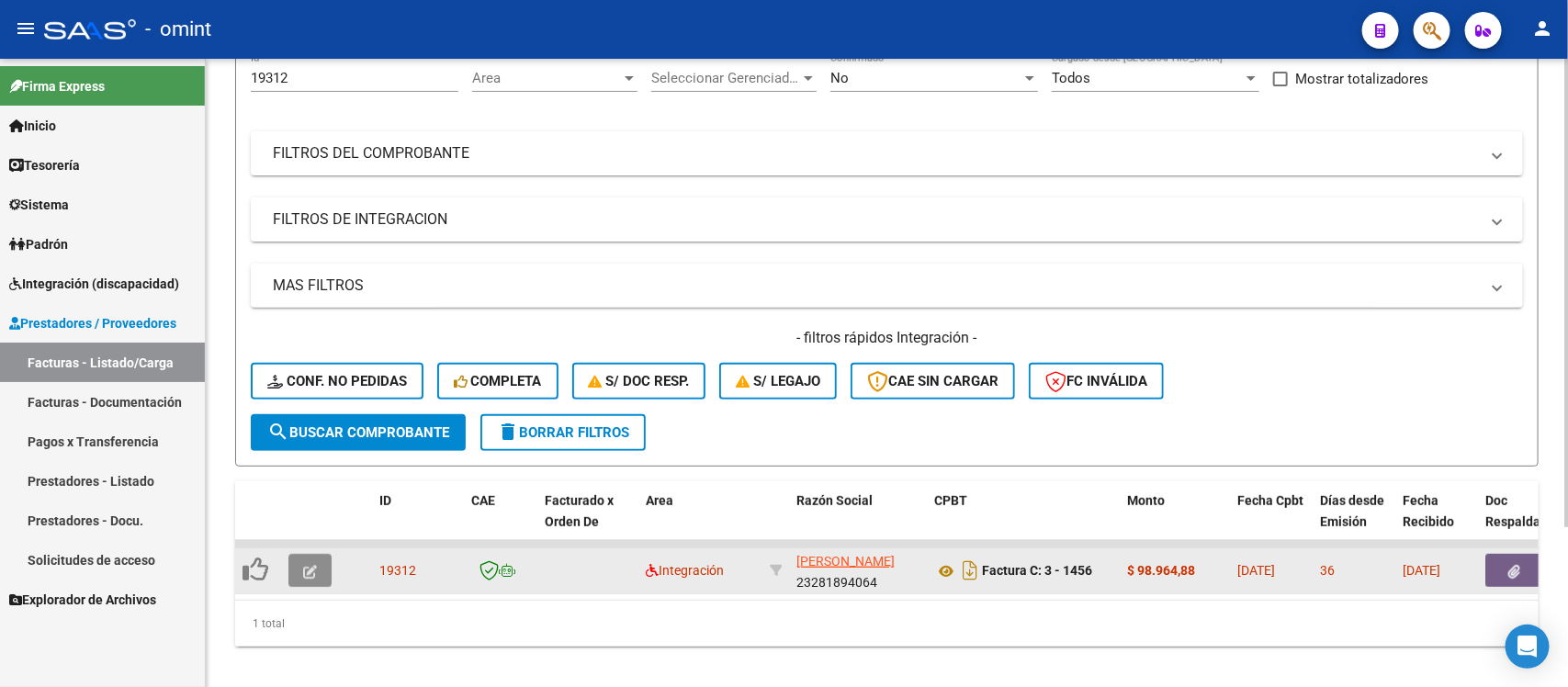
click at [312, 570] on icon "button" at bounding box center [309, 572] width 14 height 14
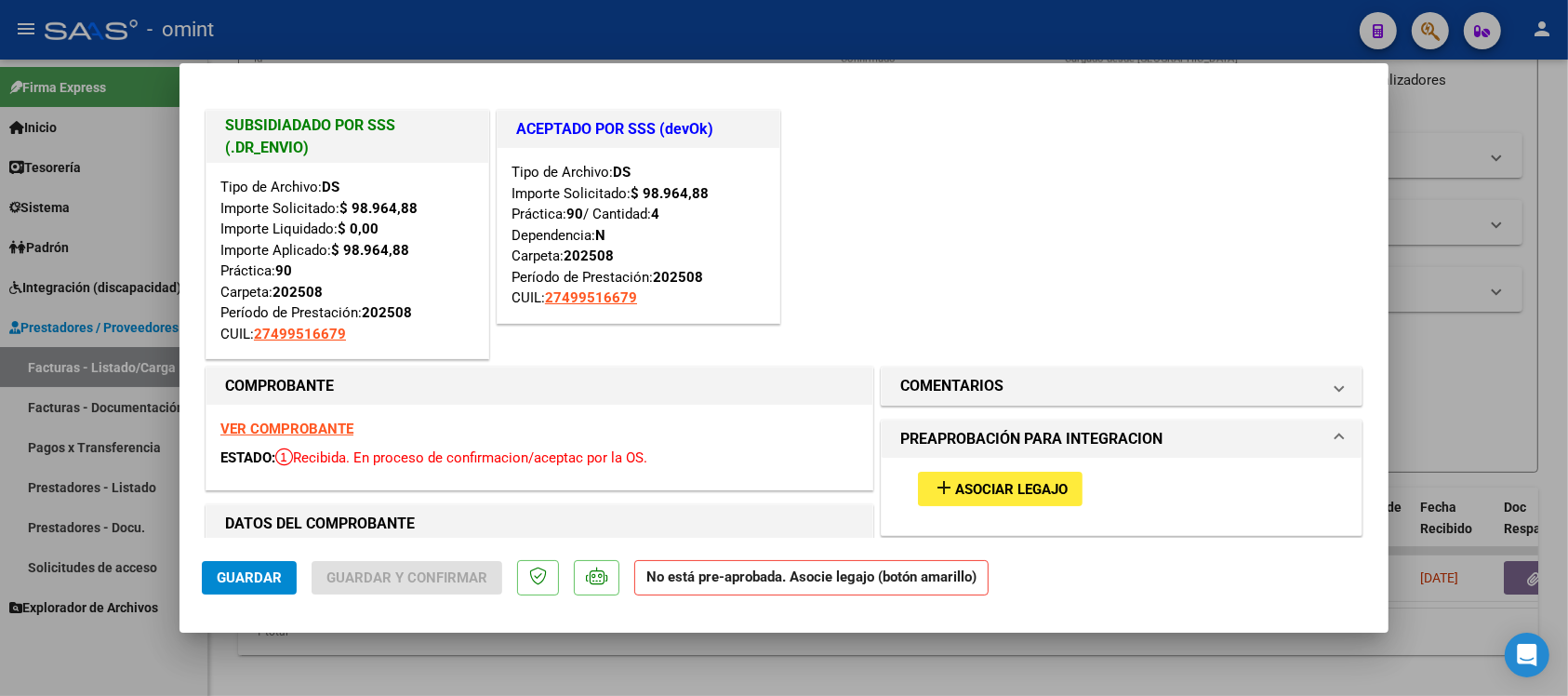
click at [321, 433] on strong "VER COMPROBANTE" at bounding box center [287, 429] width 133 height 17
click at [1038, 477] on button "add Asociar Legajo" at bounding box center [1000, 489] width 165 height 34
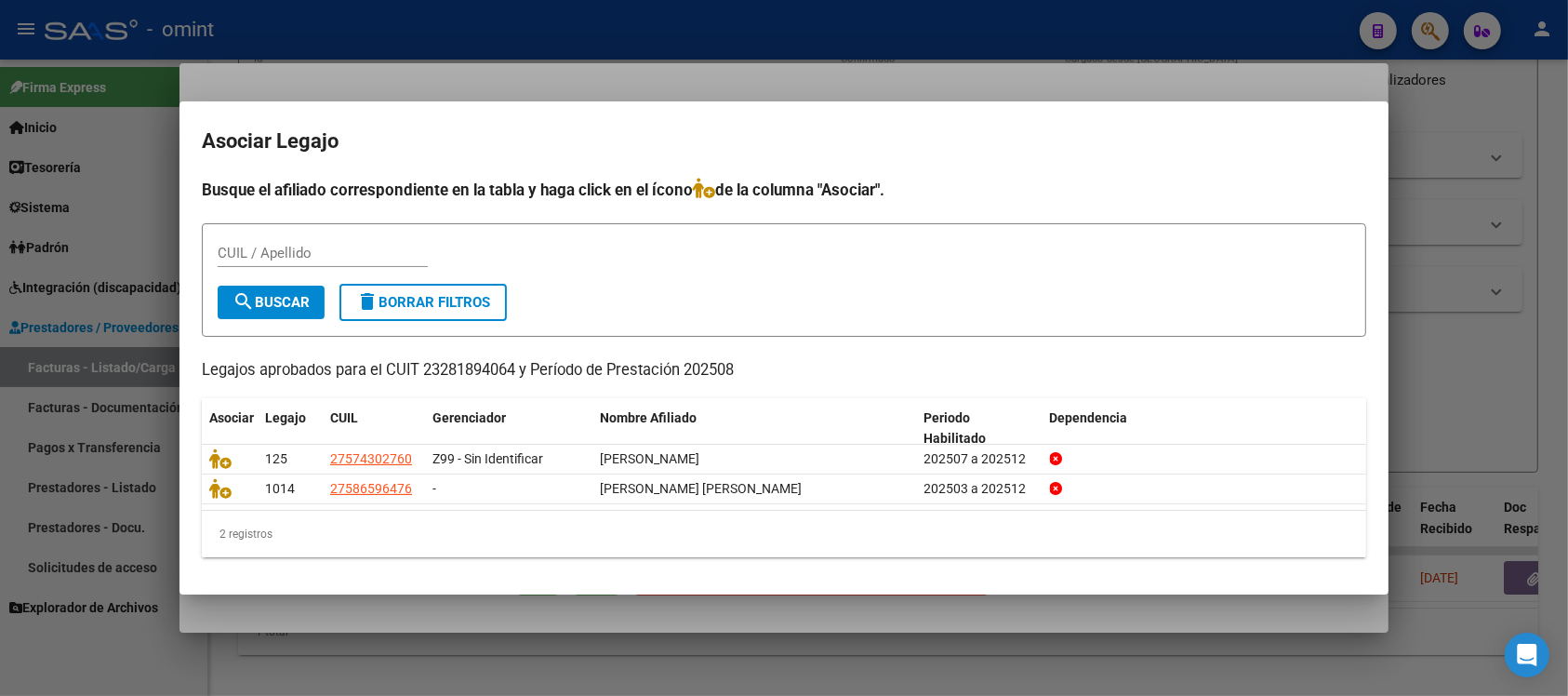
click at [629, 22] on div at bounding box center [784, 348] width 1568 height 696
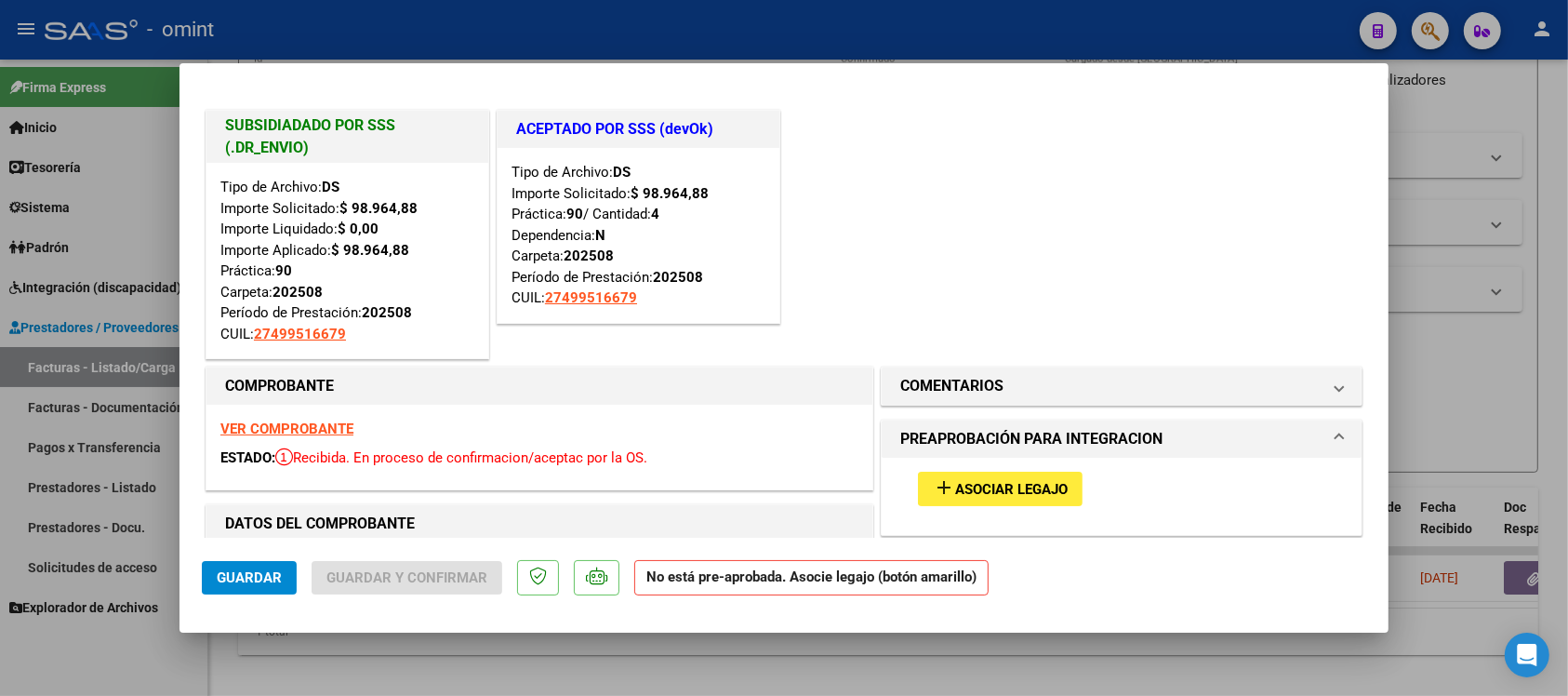
click at [338, 424] on strong "VER COMPROBANTE" at bounding box center [287, 429] width 133 height 17
click at [573, 28] on div at bounding box center [784, 348] width 1568 height 696
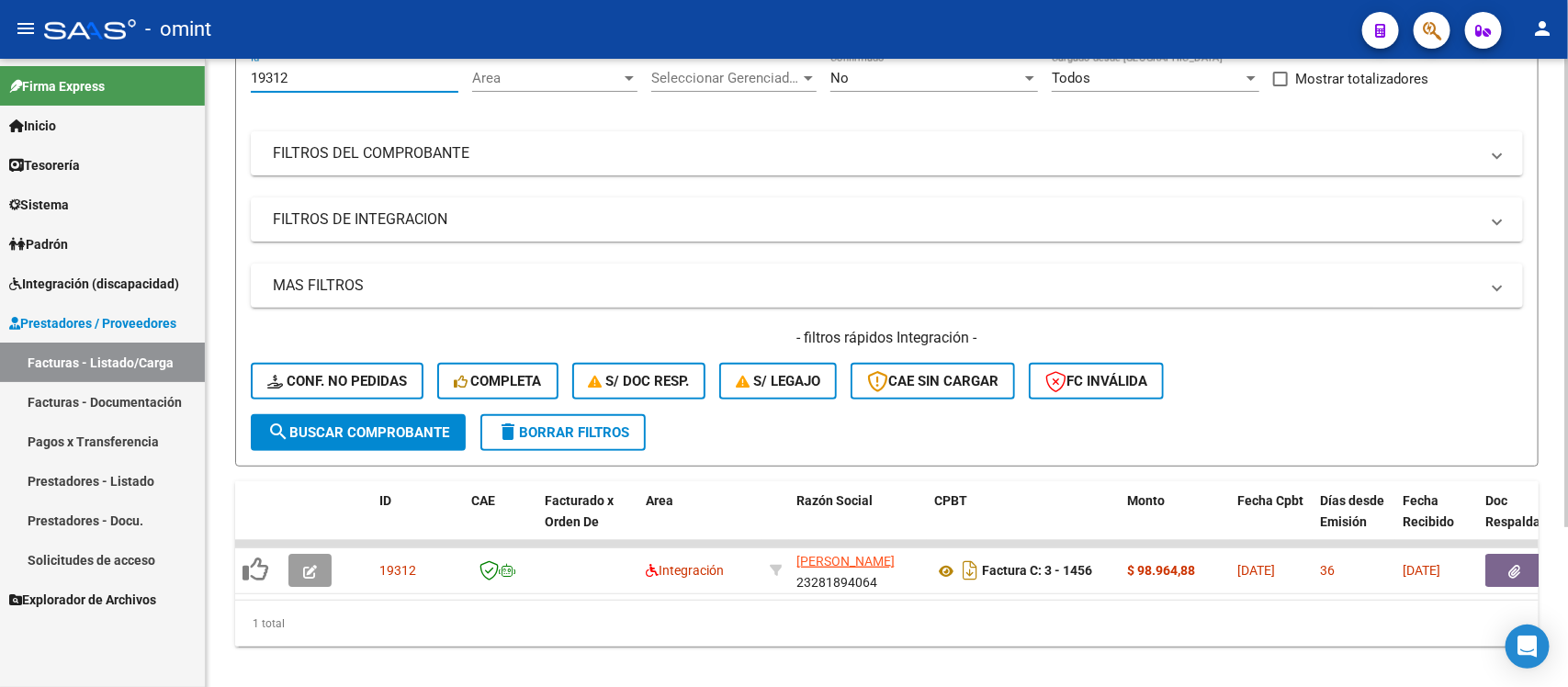
click at [360, 70] on input "19312" at bounding box center [354, 79] width 207 height 17
paste input "4390"
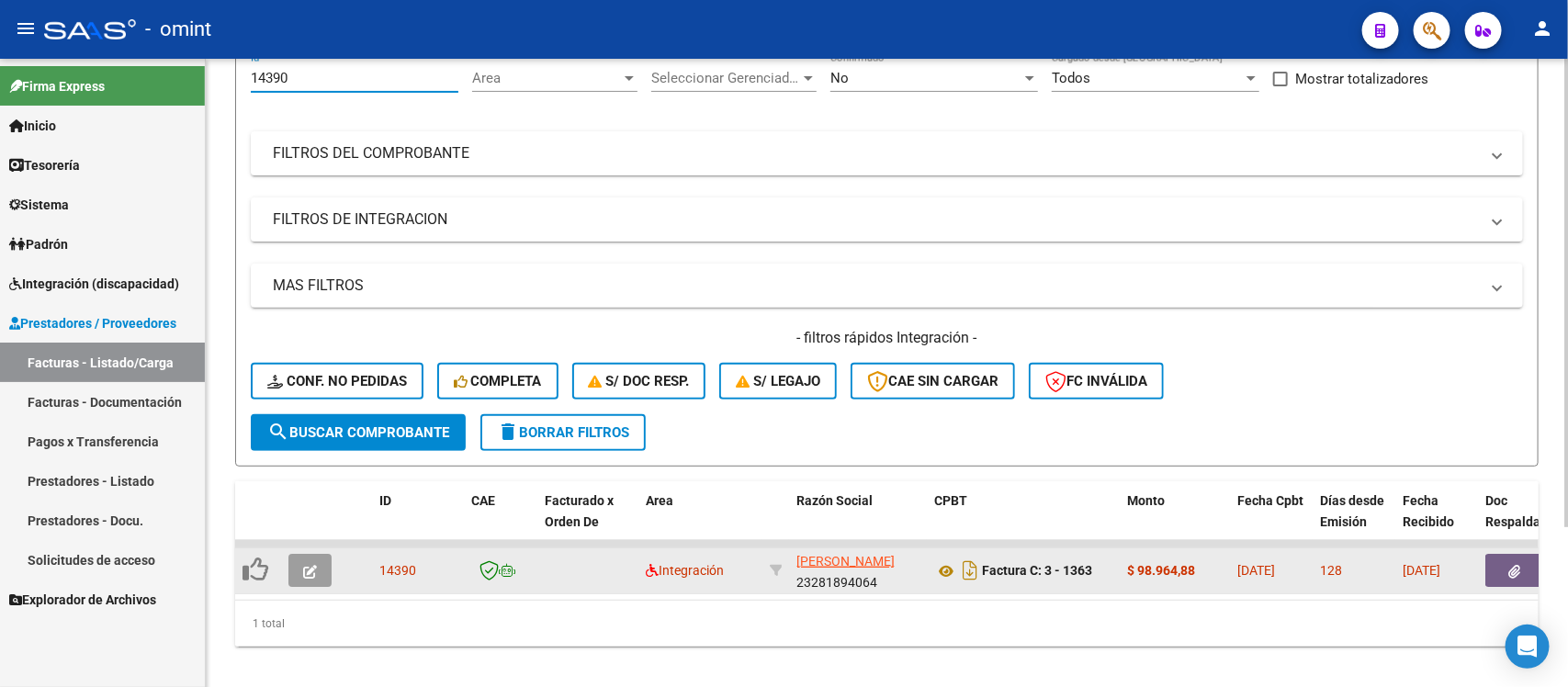
click at [303, 574] on span "button" at bounding box center [309, 571] width 14 height 17
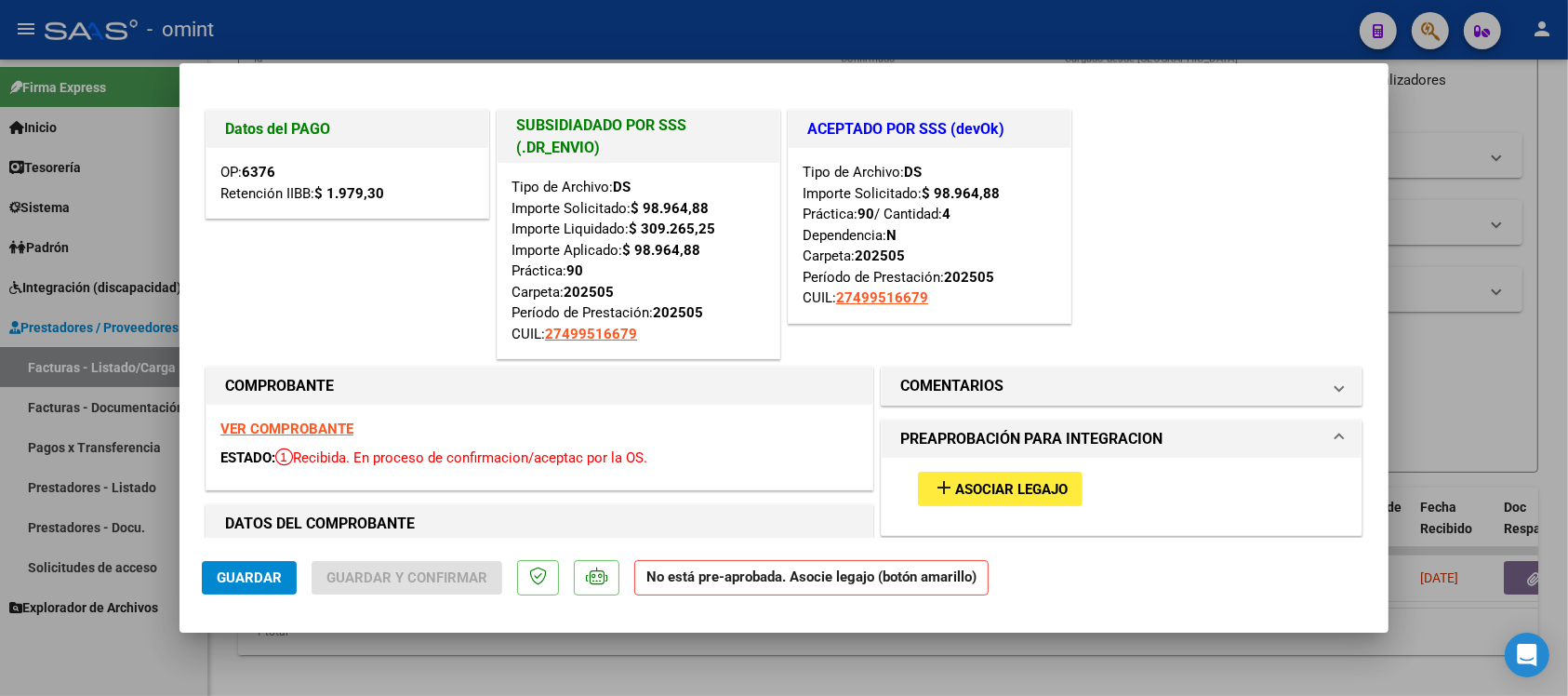
click at [336, 426] on strong "VER COMPROBANTE" at bounding box center [287, 429] width 133 height 17
click at [482, 37] on div at bounding box center [784, 348] width 1568 height 696
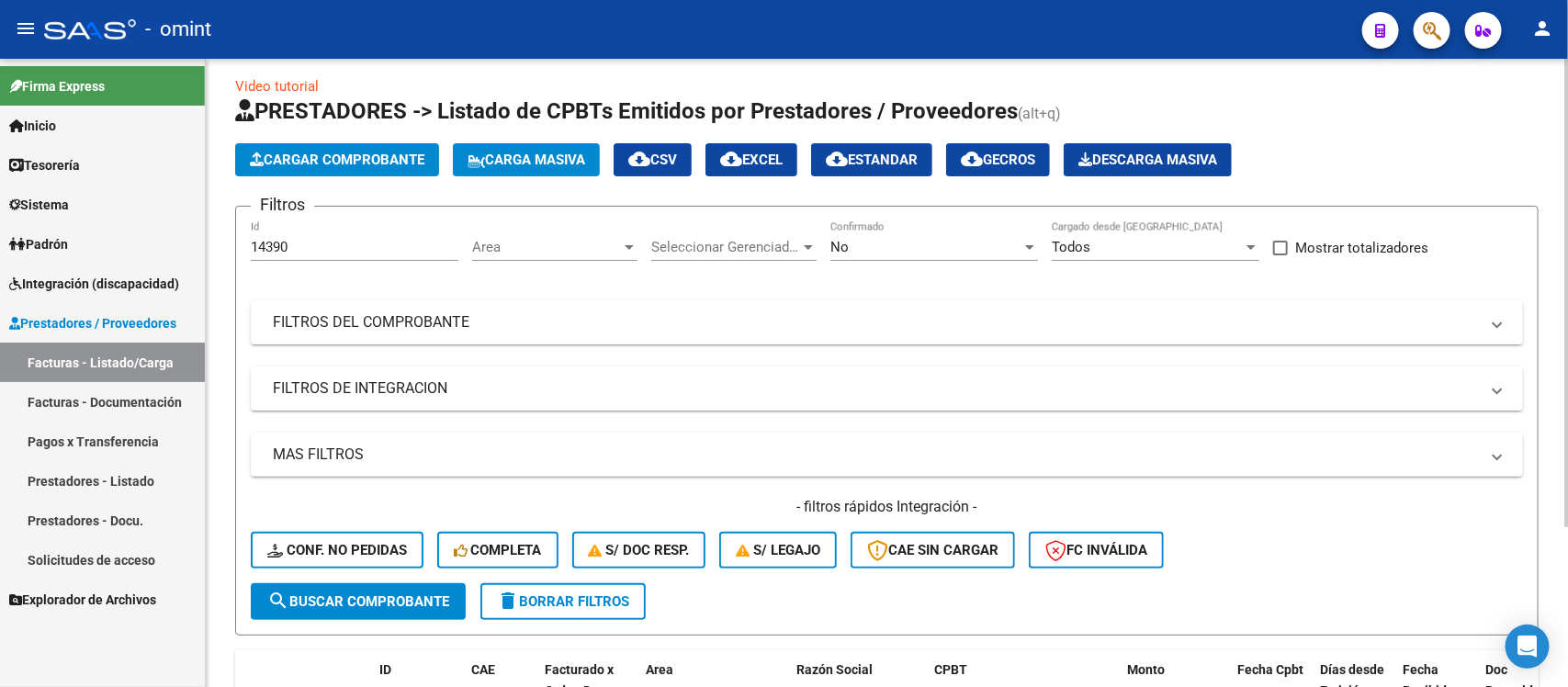
scroll to position [0, 0]
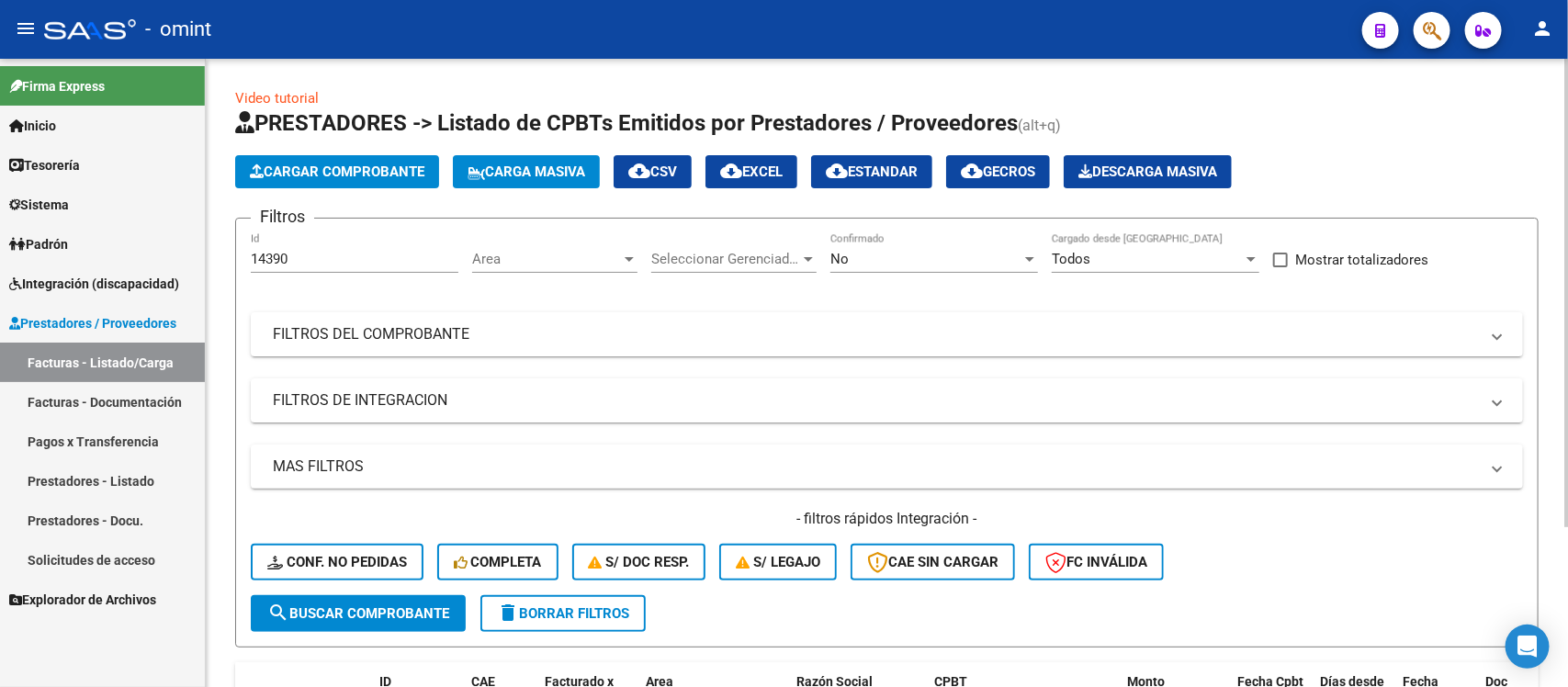
click at [277, 250] on input "14390" at bounding box center [354, 259] width 207 height 17
paste input "89"
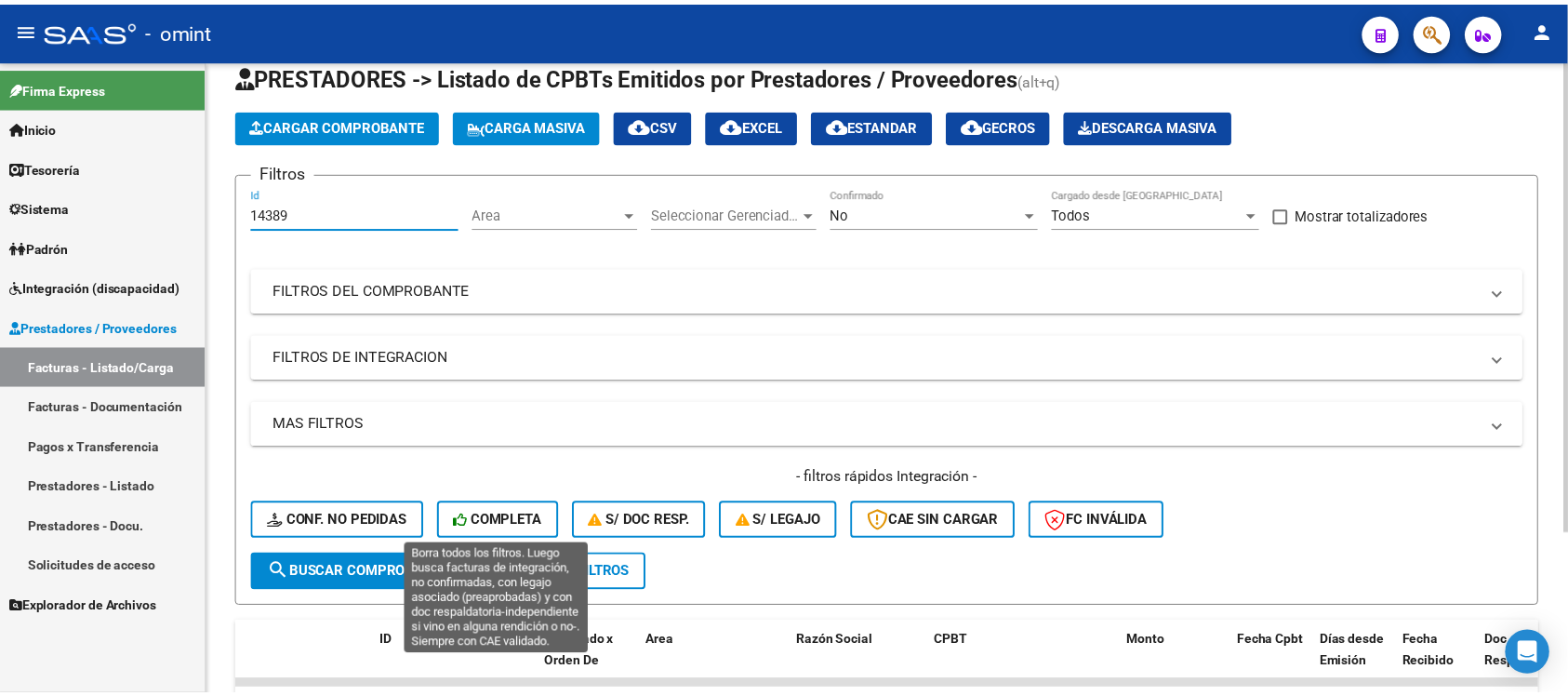
scroll to position [116, 0]
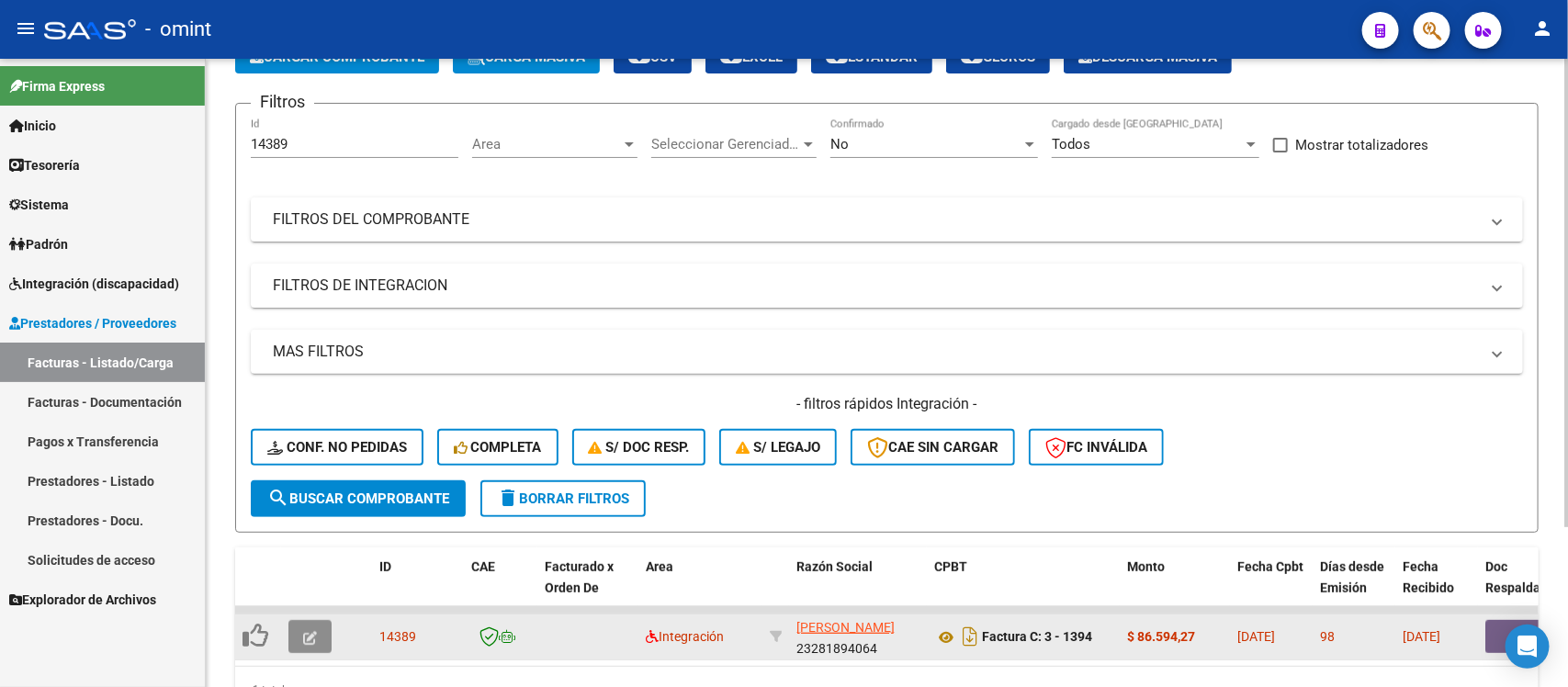
click at [317, 630] on button "button" at bounding box center [310, 637] width 43 height 33
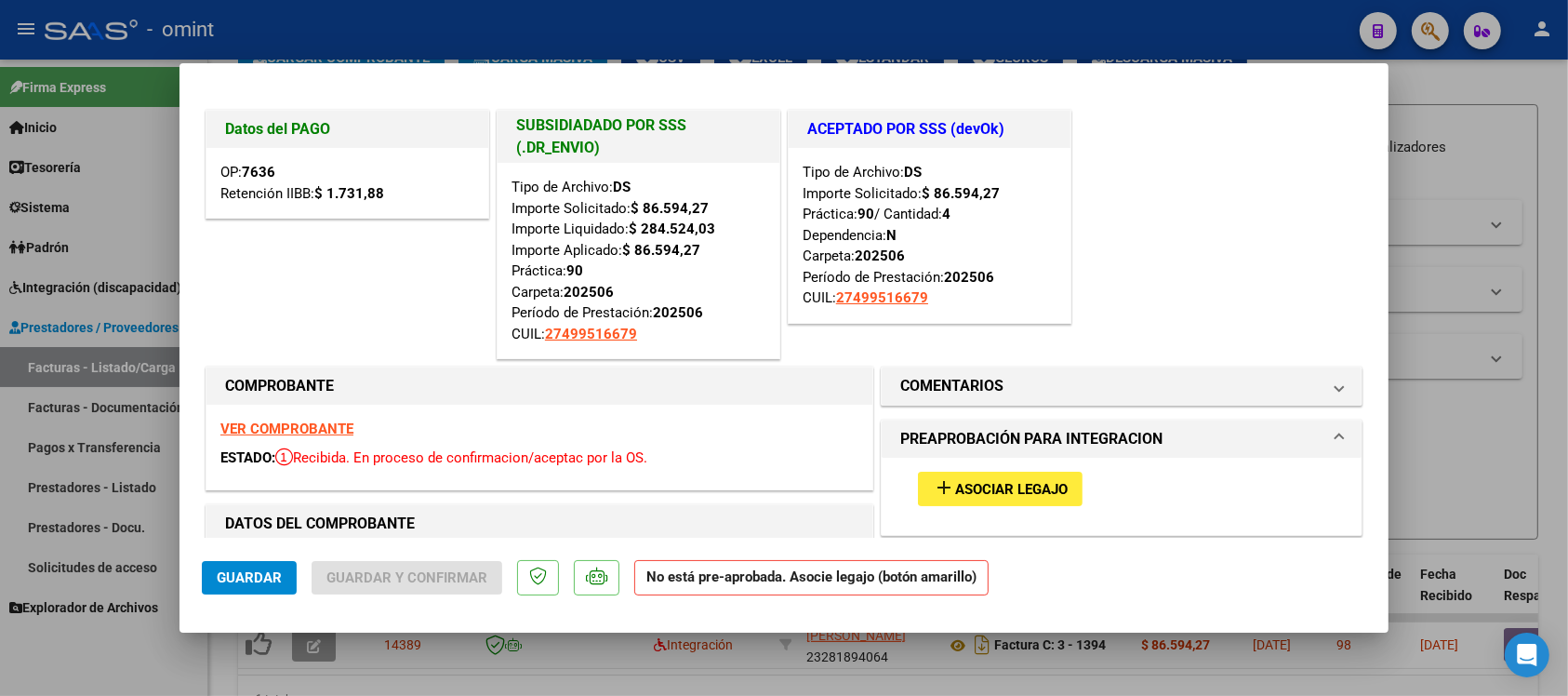
click at [321, 425] on strong "VER COMPROBANTE" at bounding box center [287, 429] width 133 height 17
click at [429, 33] on div at bounding box center [784, 348] width 1568 height 696
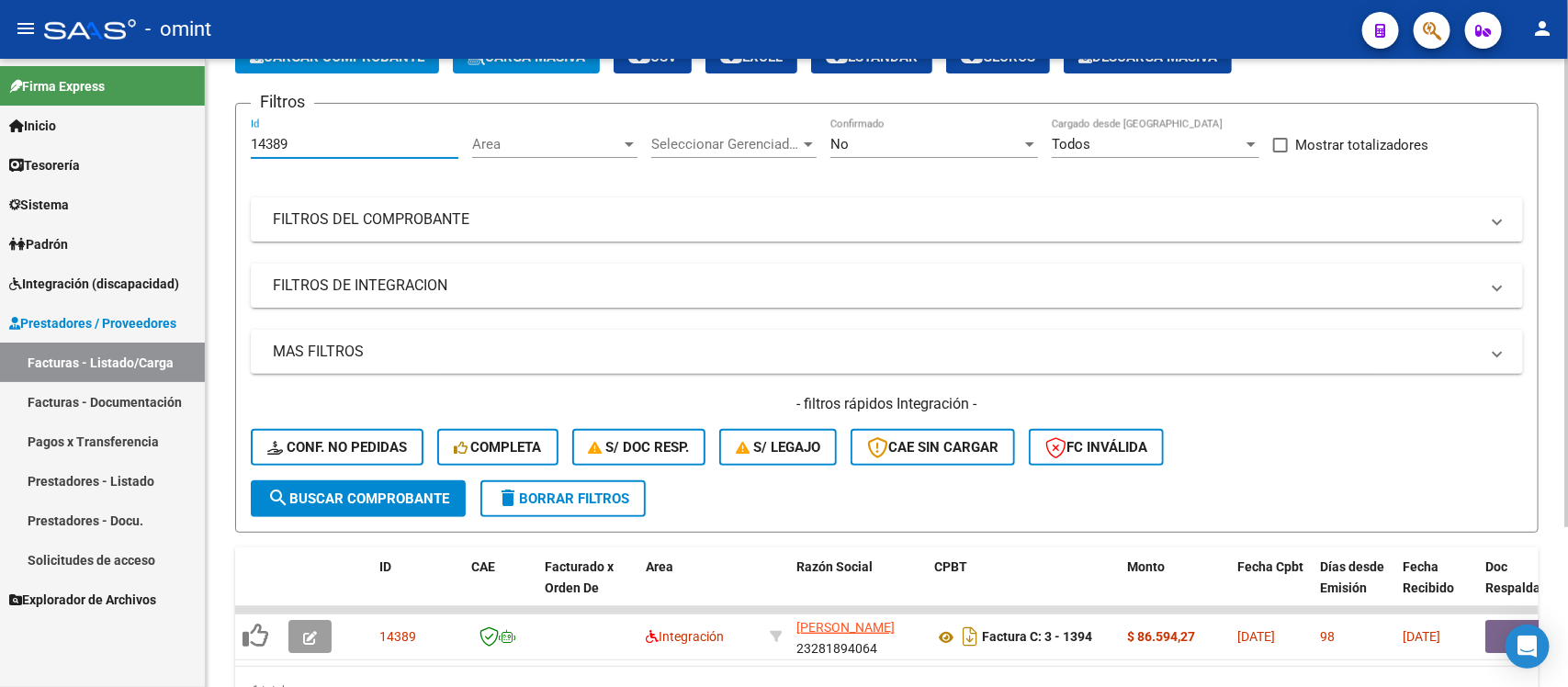
click at [268, 147] on input "14389" at bounding box center [354, 144] width 207 height 17
paste input "23192"
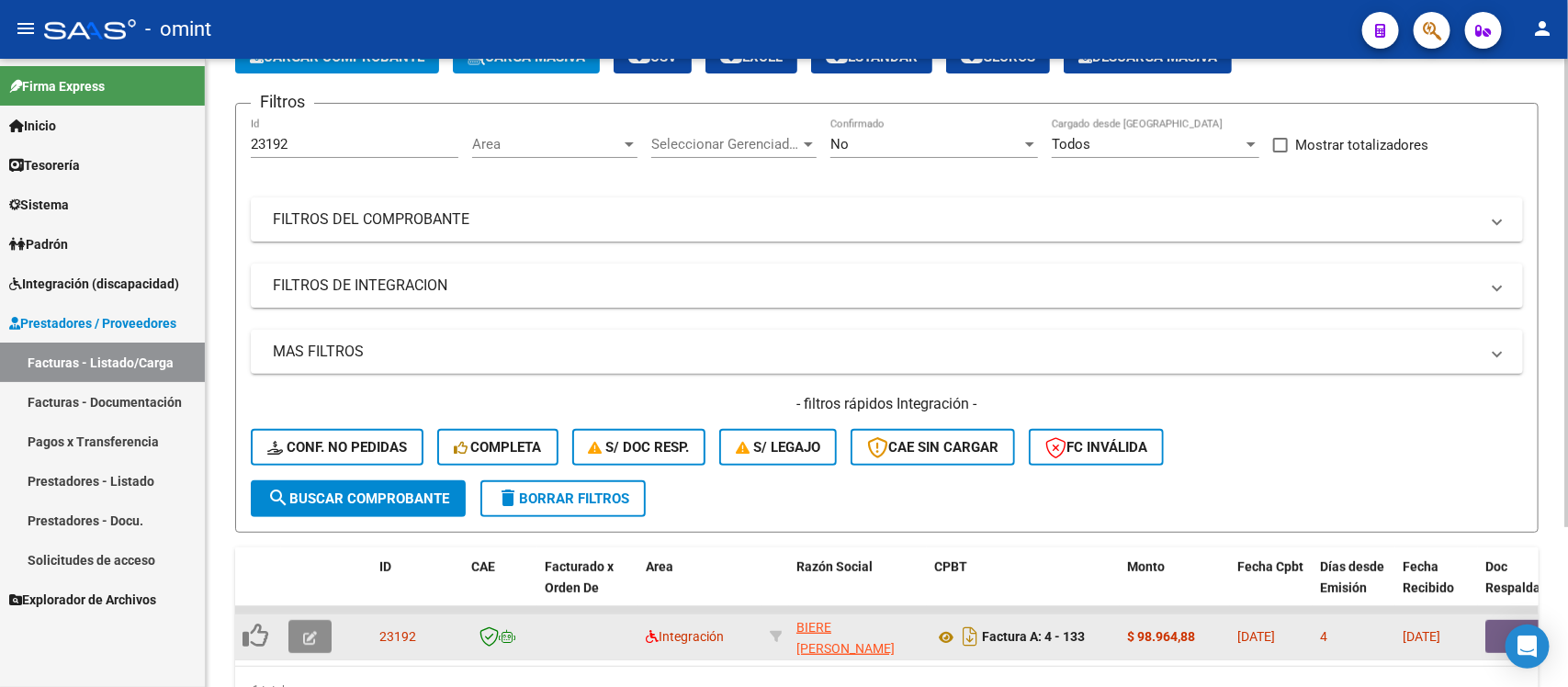
click at [326, 621] on button "button" at bounding box center [310, 637] width 43 height 33
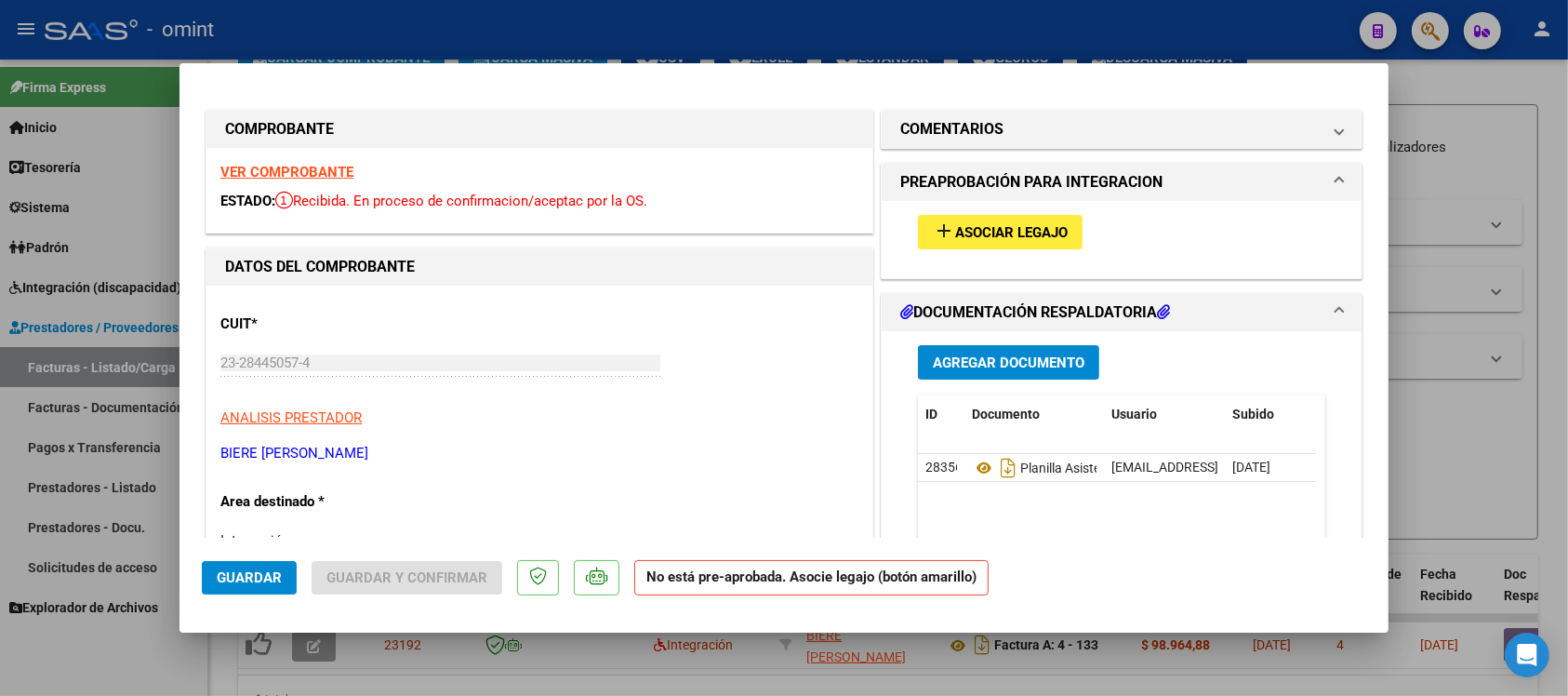
click at [272, 170] on strong "VER COMPROBANTE" at bounding box center [287, 172] width 133 height 17
click at [918, 236] on button "add Asociar Legajo" at bounding box center [1000, 232] width 165 height 34
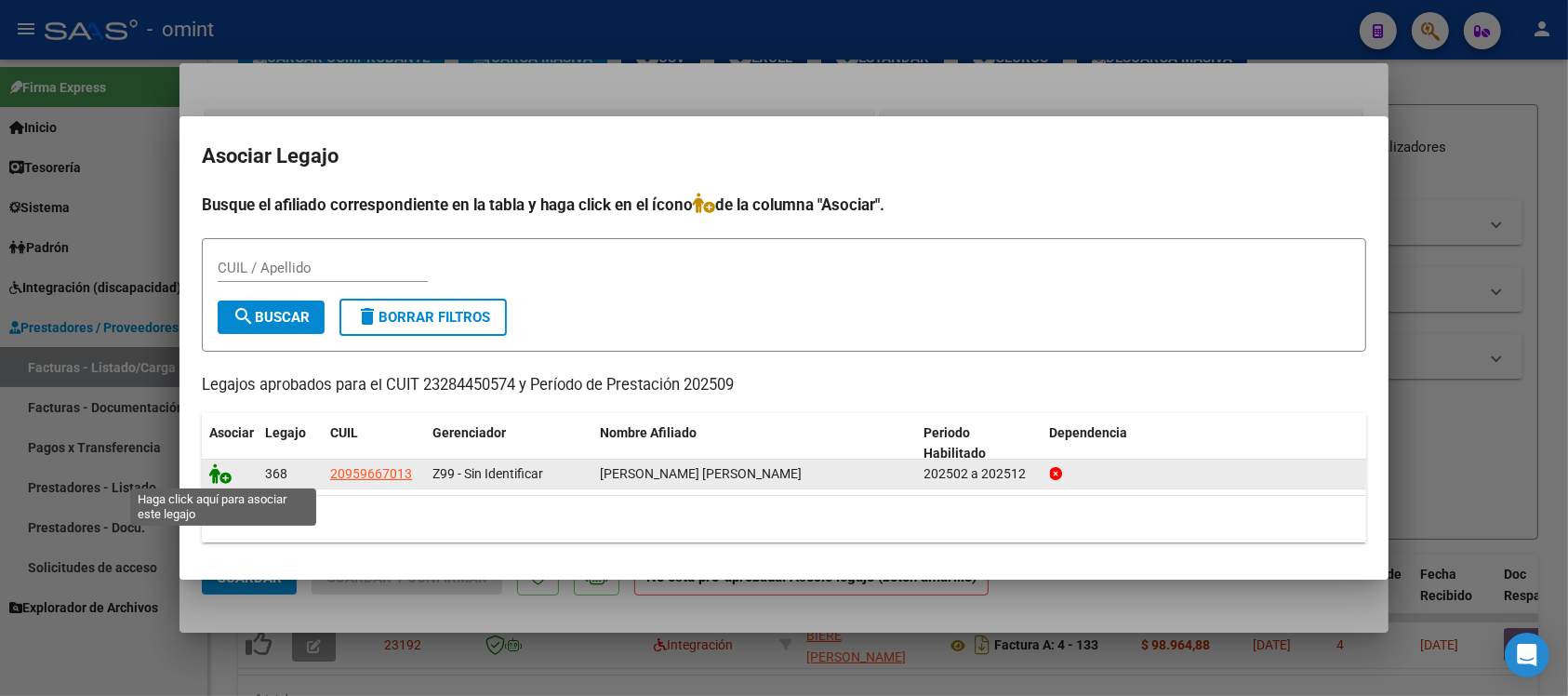
click at [221, 474] on icon at bounding box center [220, 474] width 23 height 21
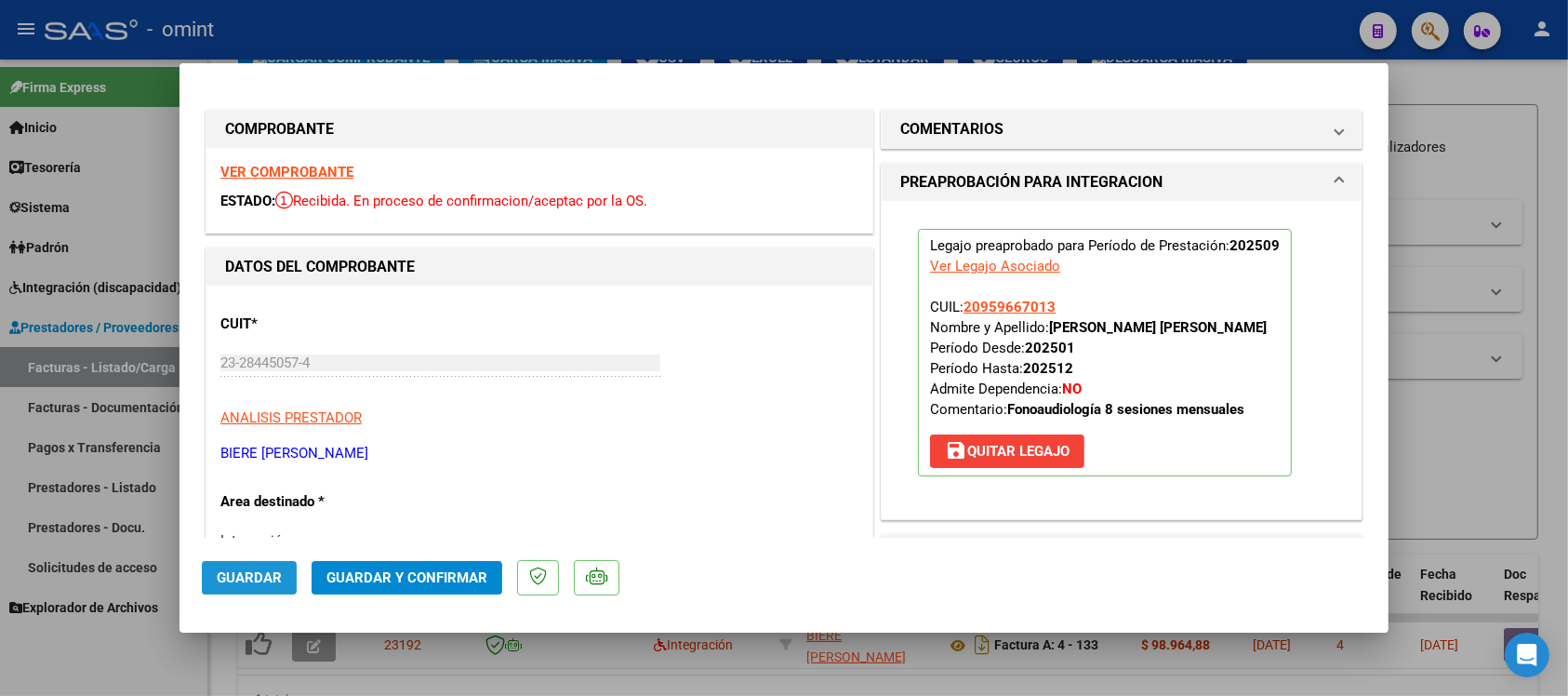
click at [265, 587] on button "Guardar" at bounding box center [249, 578] width 95 height 33
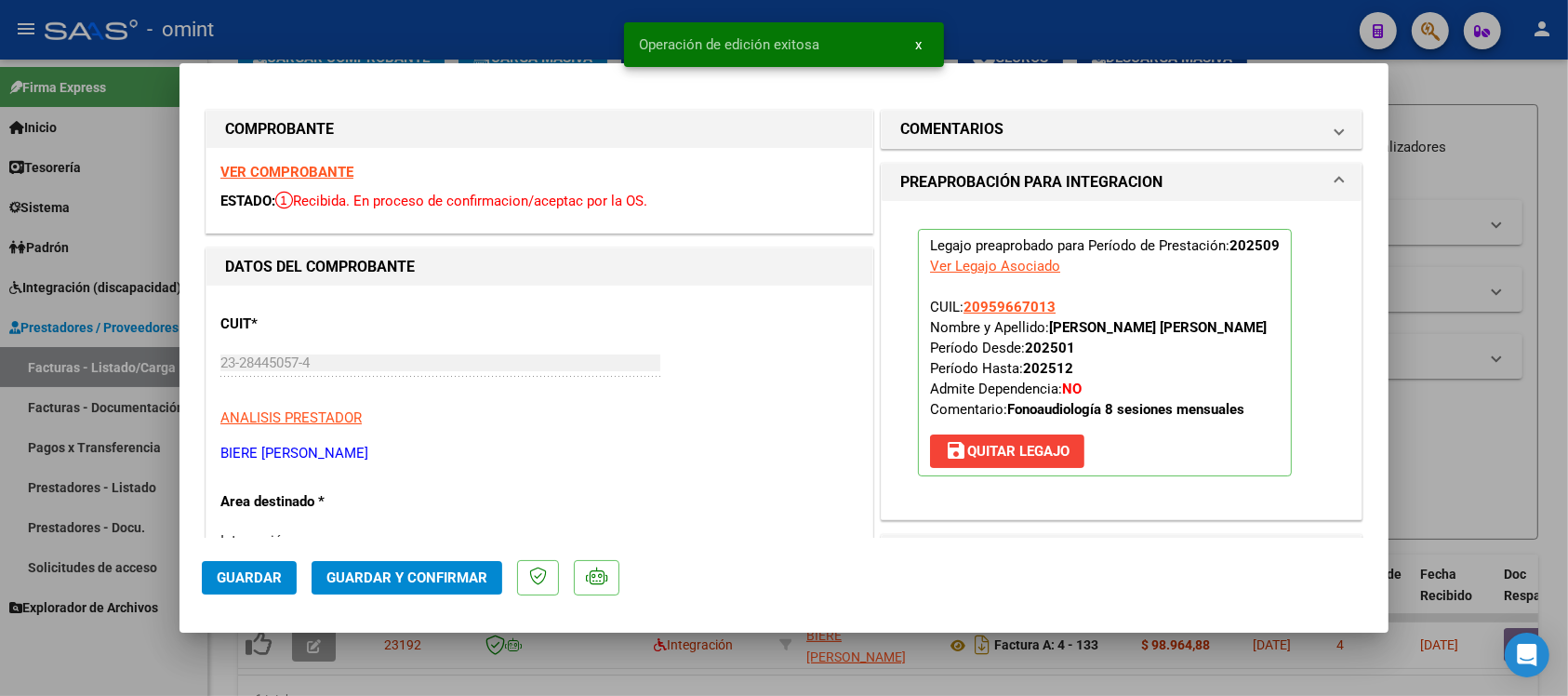
click at [381, 12] on div at bounding box center [784, 348] width 1568 height 696
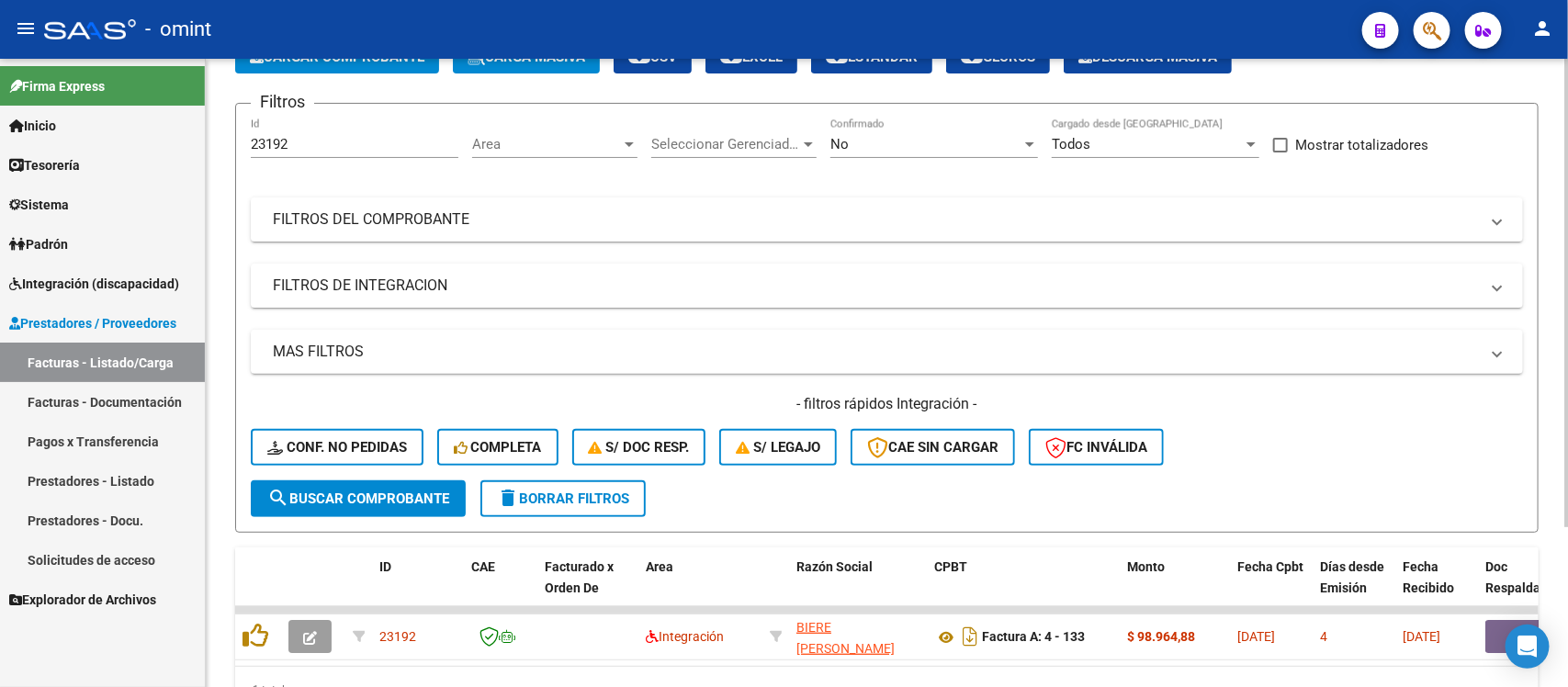
click at [281, 142] on input "23192" at bounding box center [354, 144] width 207 height 17
paste input "4287"
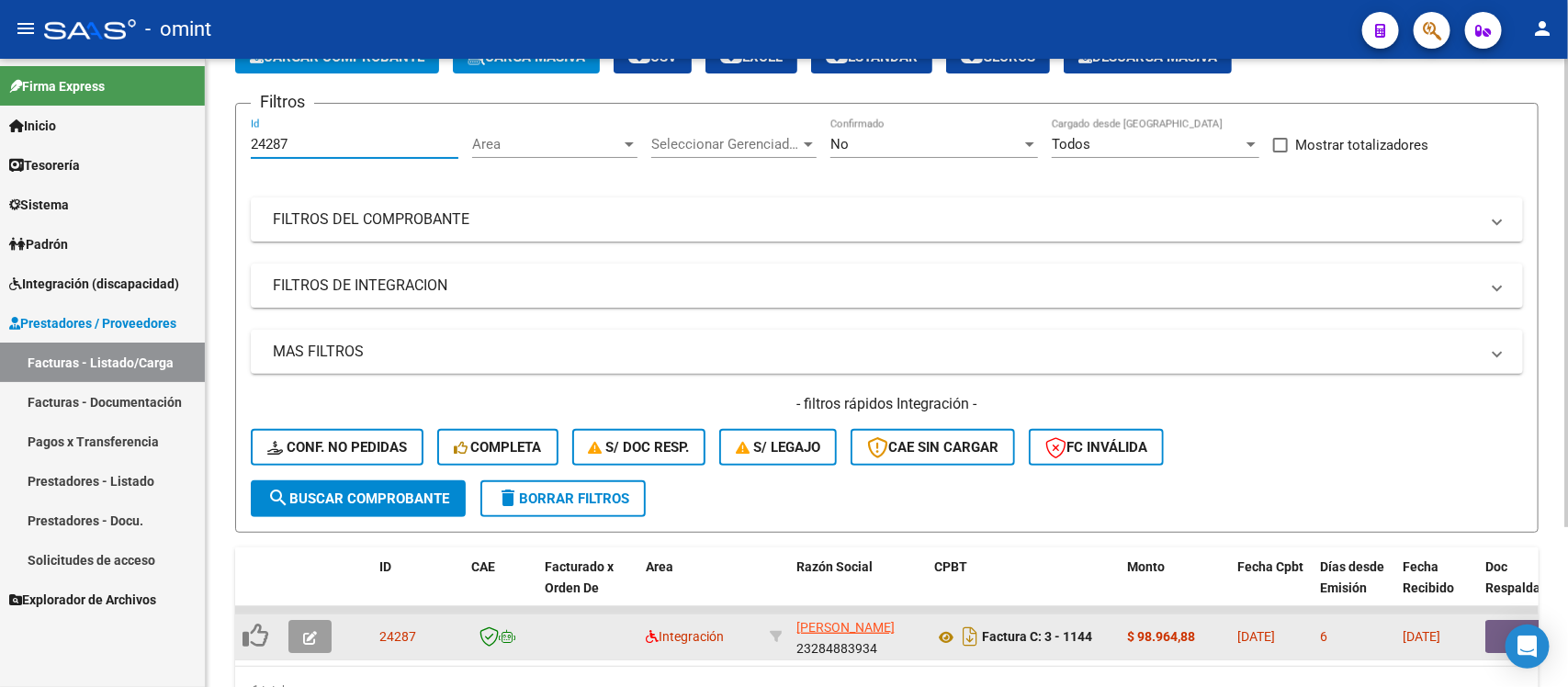
click at [300, 616] on datatable-body-cell at bounding box center [313, 637] width 64 height 45
click at [324, 638] on button "button" at bounding box center [310, 637] width 43 height 33
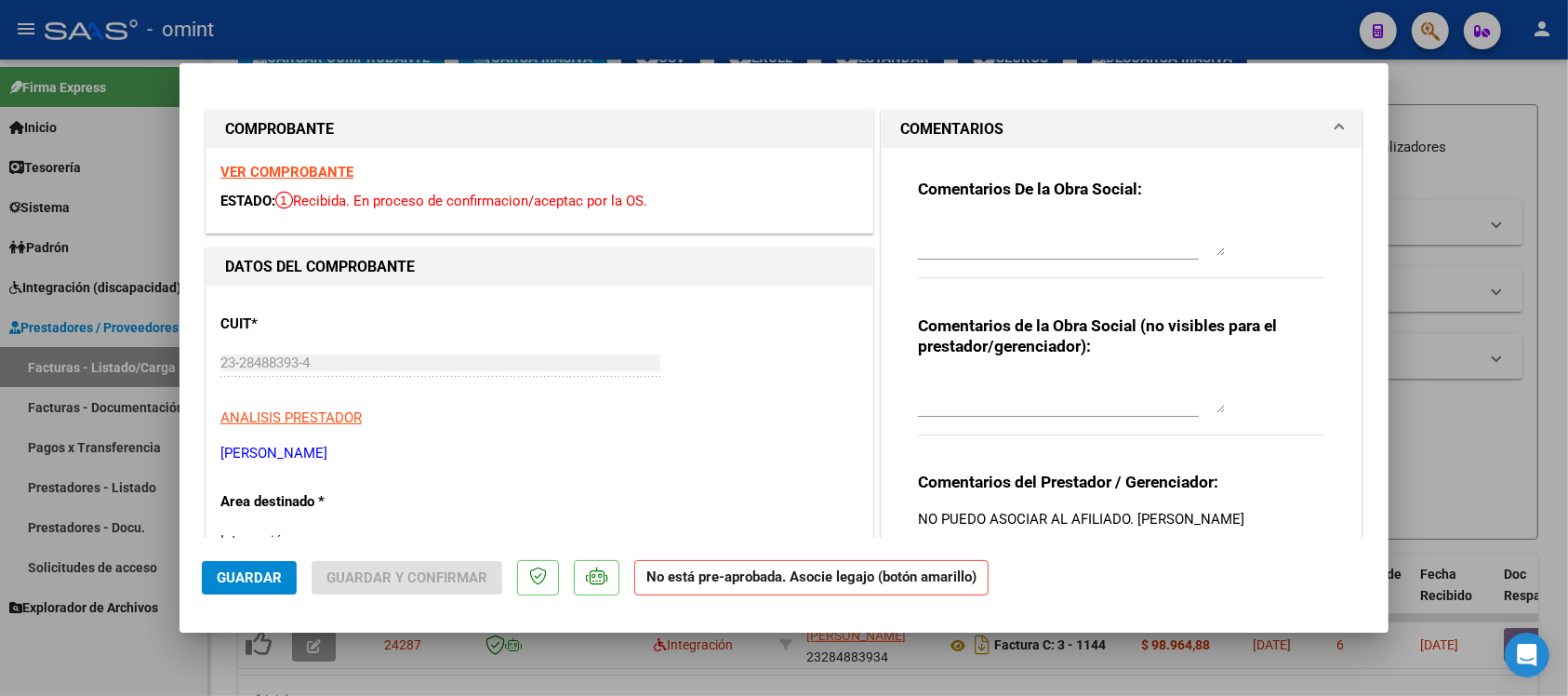
click at [274, 170] on strong "VER COMPROBANTE" at bounding box center [287, 172] width 133 height 17
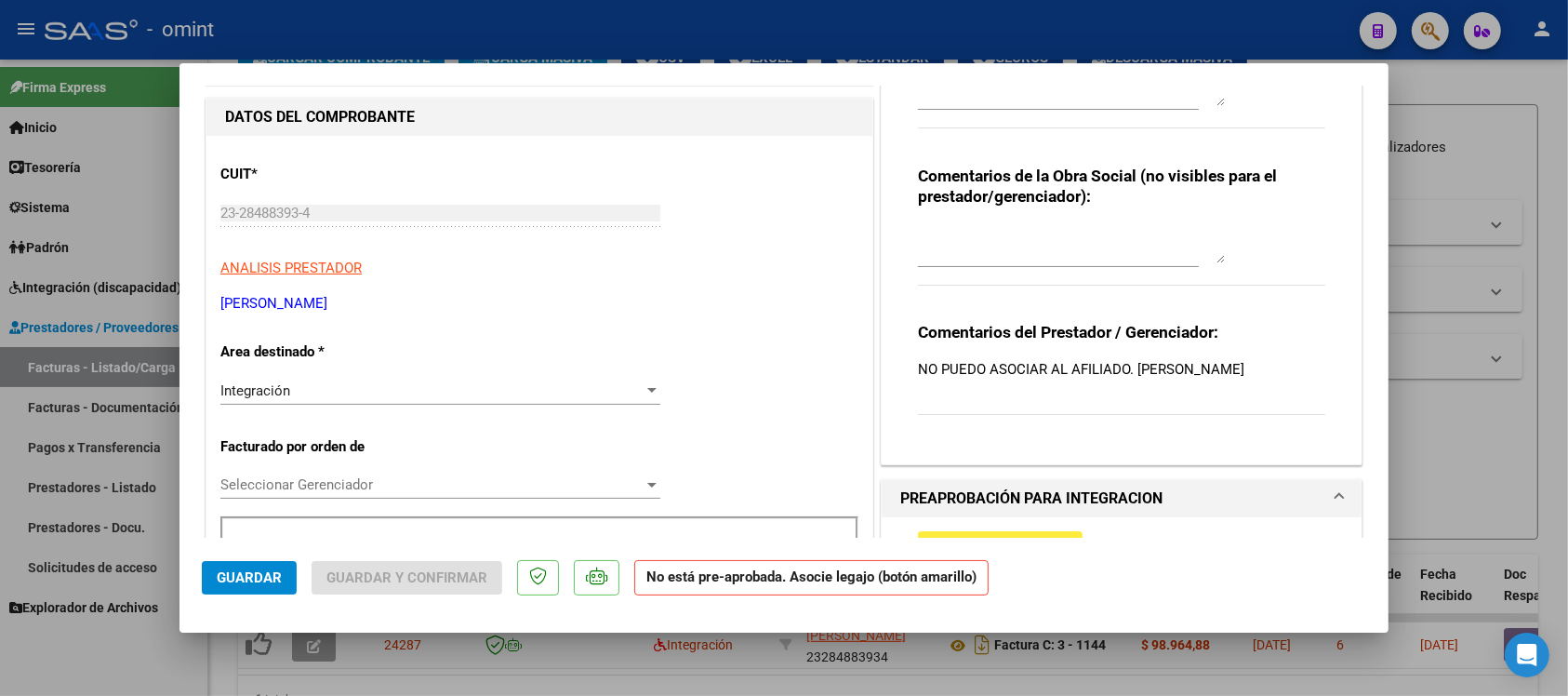
scroll to position [349, 0]
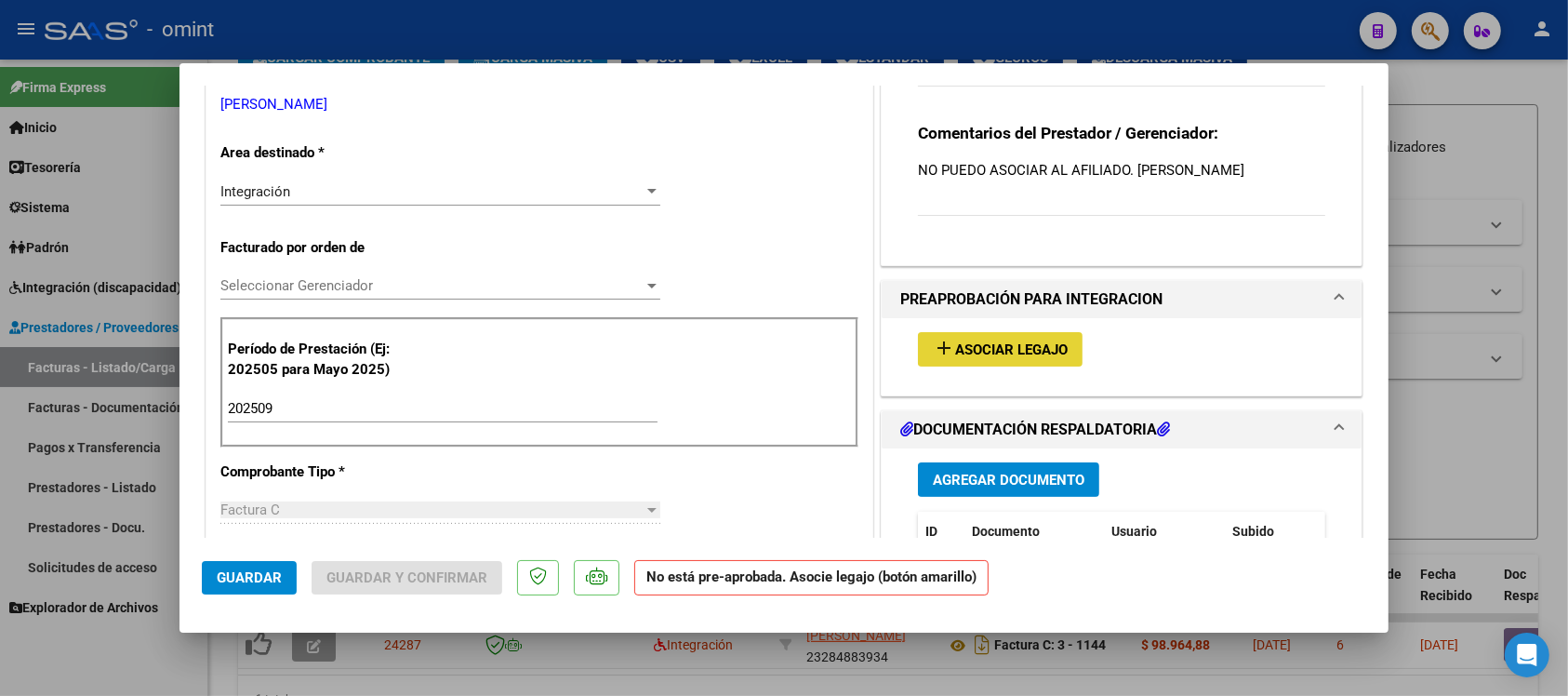
click at [1007, 352] on span "Asociar Legajo" at bounding box center [1012, 350] width 113 height 17
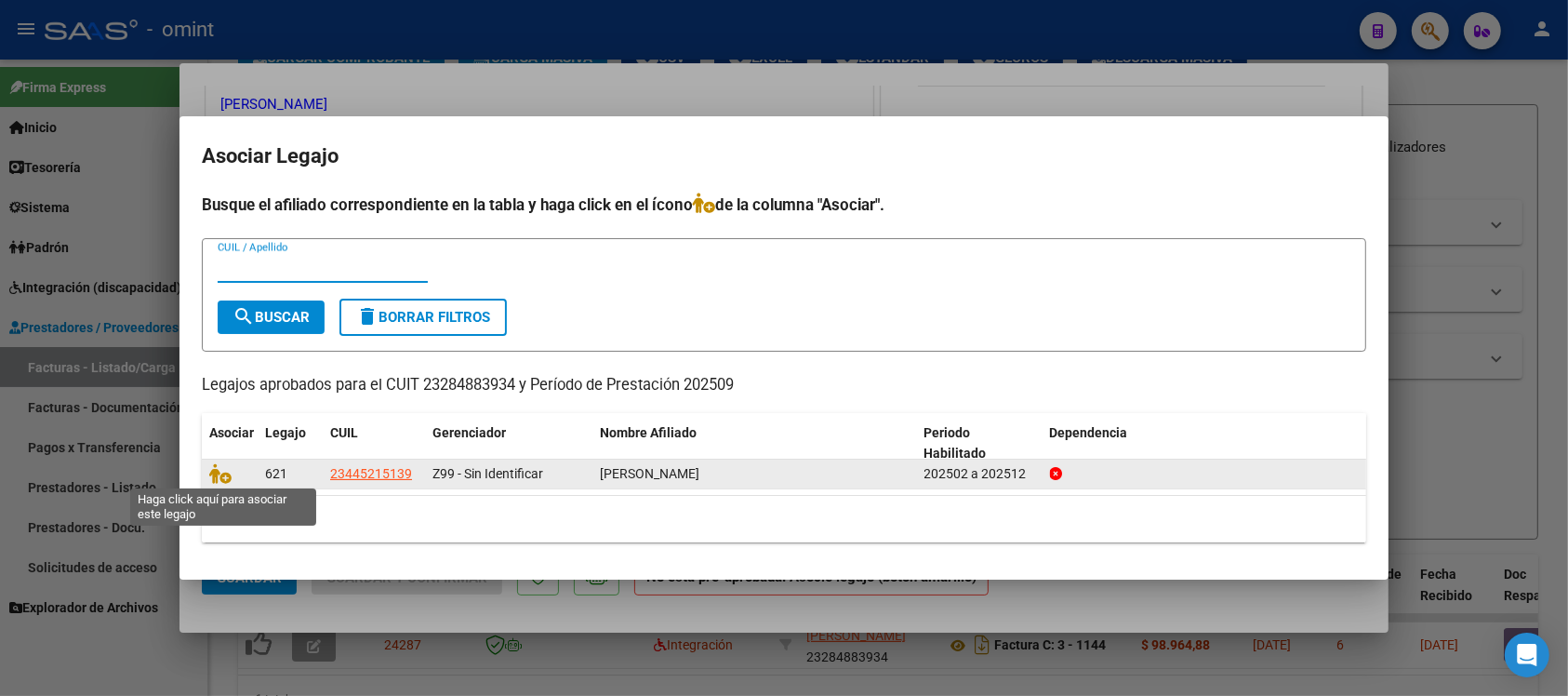
click at [221, 461] on datatable-body-cell at bounding box center [229, 474] width 56 height 28
click at [211, 479] on icon at bounding box center [220, 474] width 23 height 21
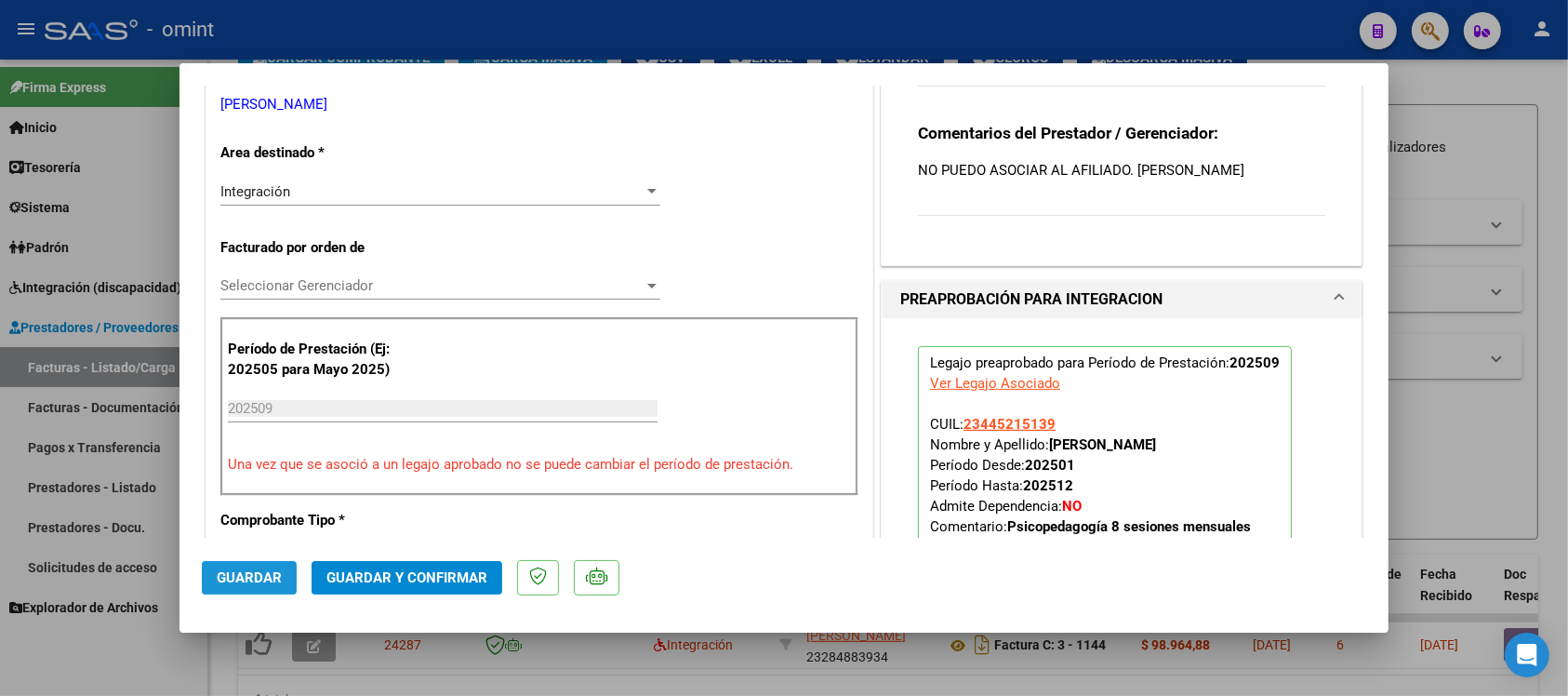
click at [260, 573] on span "Guardar" at bounding box center [249, 579] width 65 height 17
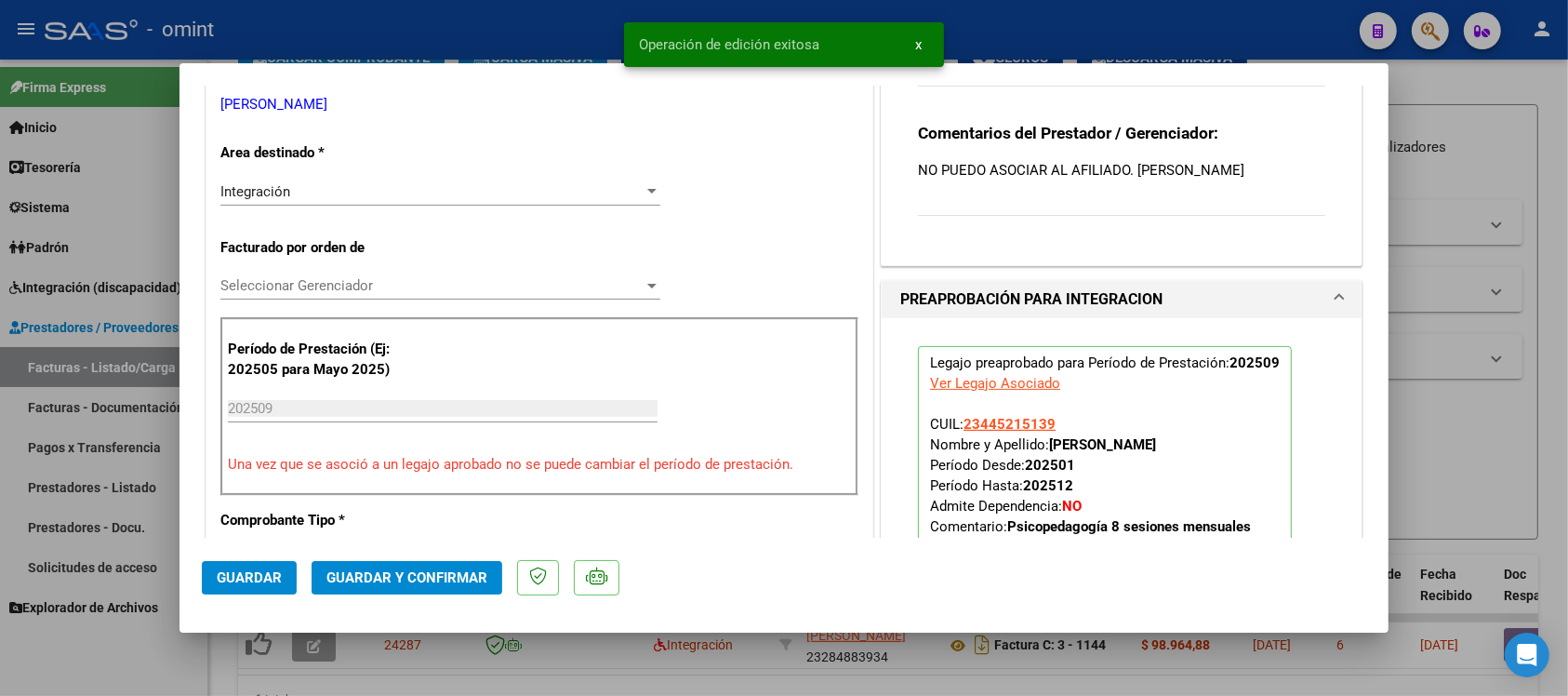
drag, startPoint x: 391, startPoint y: 19, endPoint x: 439, endPoint y: 107, distance: 100.2
click at [391, 17] on div at bounding box center [784, 348] width 1568 height 696
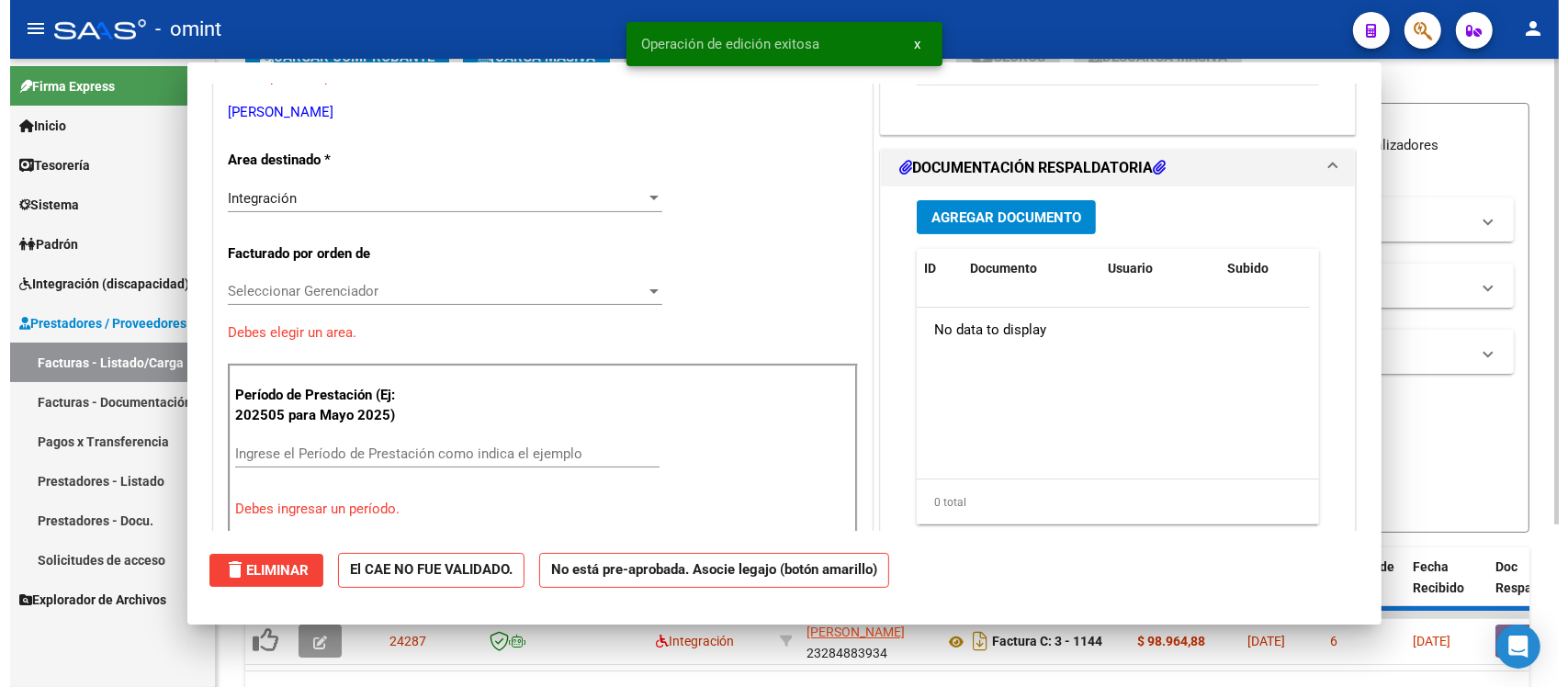
scroll to position [0, 0]
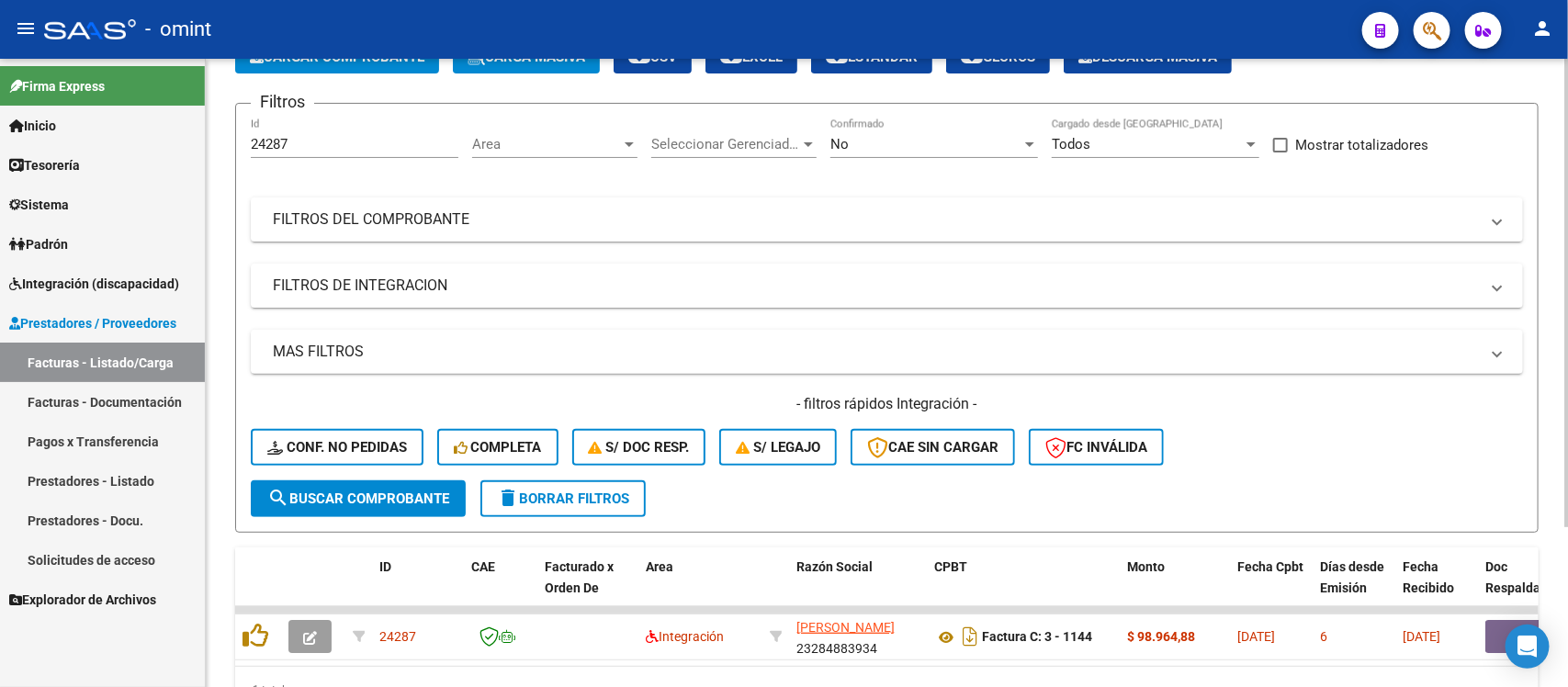
click at [259, 140] on input "24287" at bounding box center [354, 144] width 207 height 17
paste input "2325"
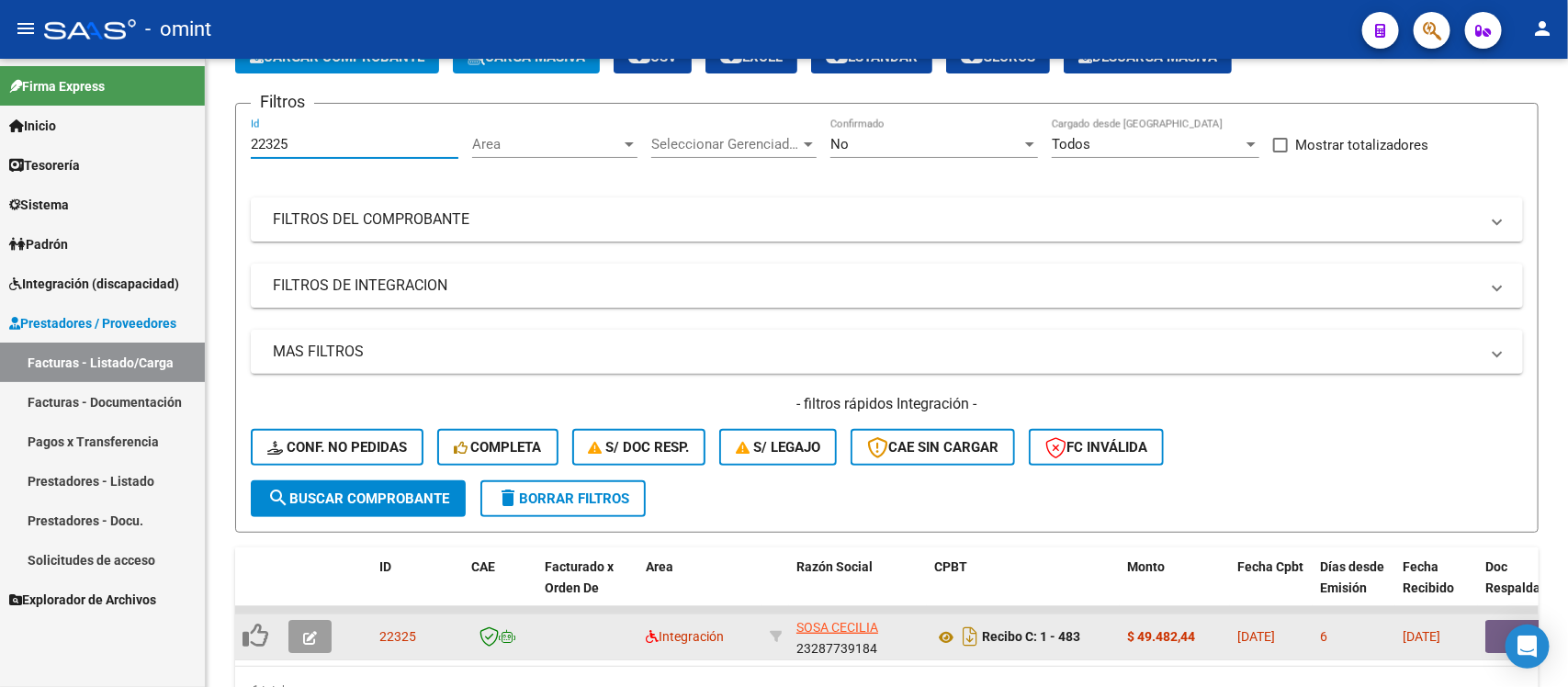
click at [303, 637] on icon "button" at bounding box center [309, 637] width 14 height 14
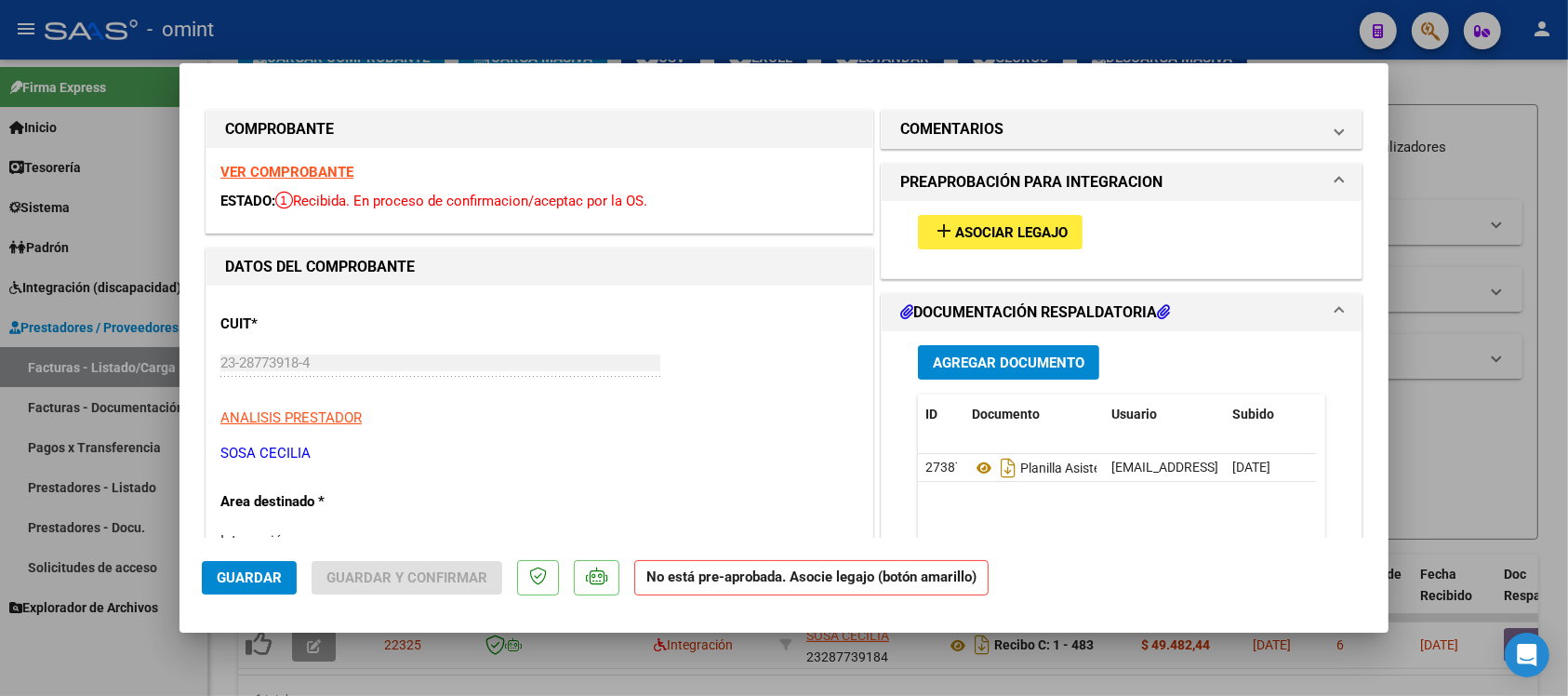
click at [318, 169] on strong "VER COMPROBANTE" at bounding box center [287, 172] width 133 height 17
click at [968, 238] on span "Asociar Legajo" at bounding box center [1012, 233] width 113 height 17
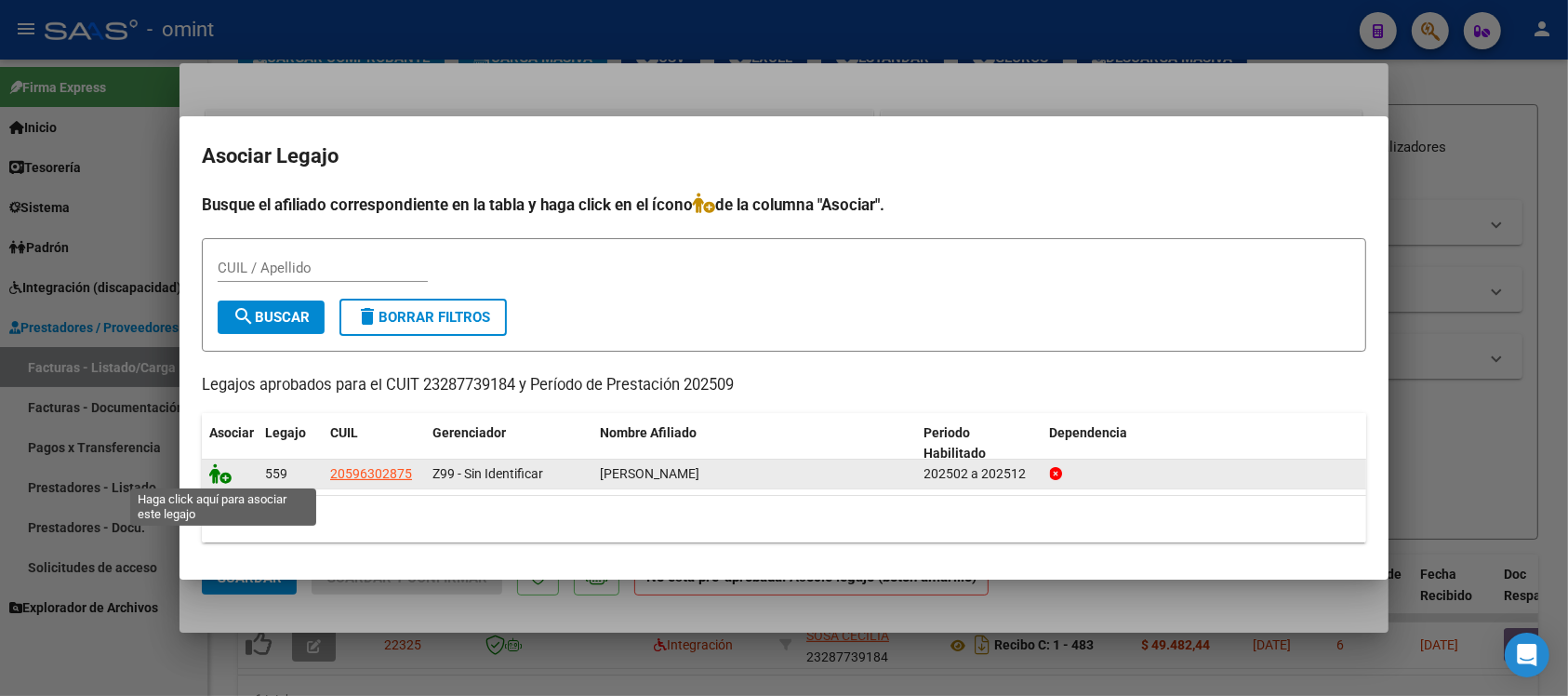
click at [217, 472] on icon at bounding box center [220, 474] width 23 height 21
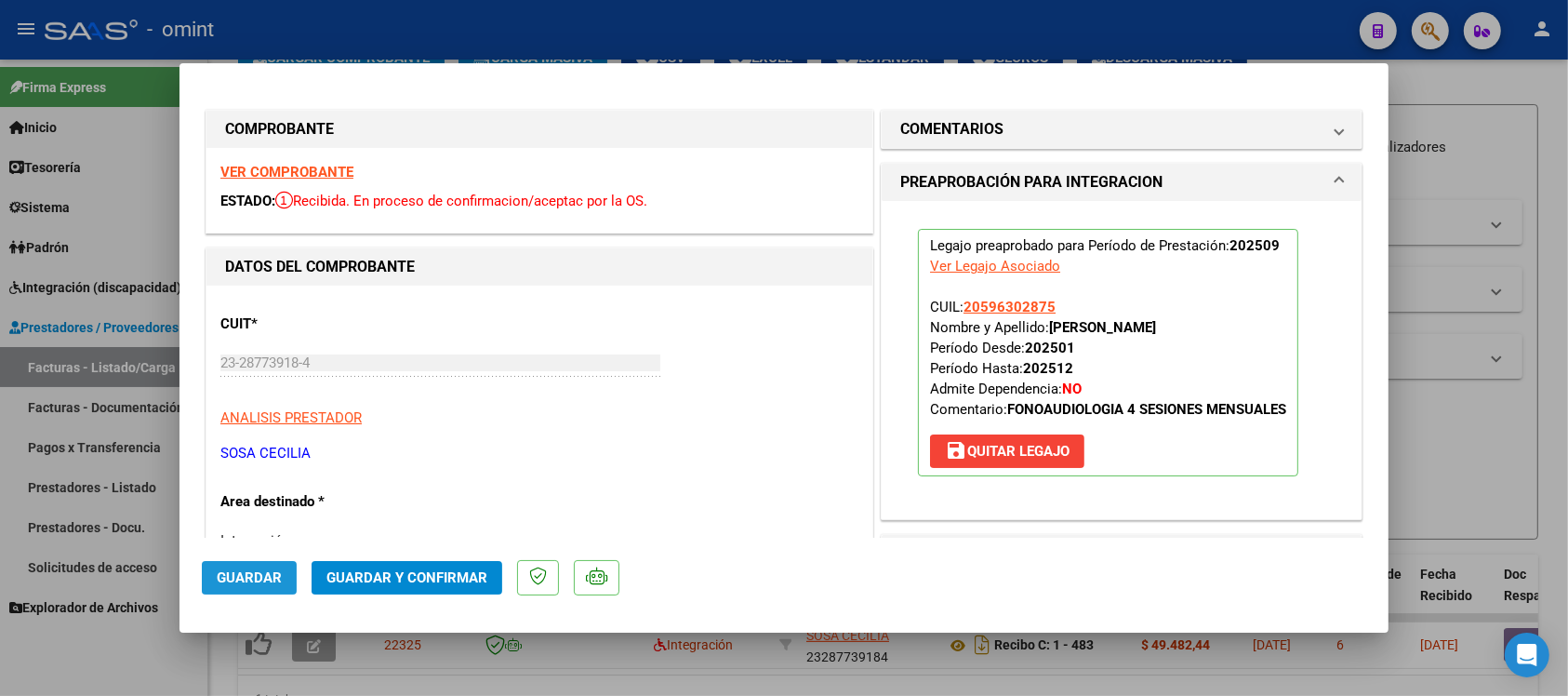
click at [274, 570] on span "Guardar" at bounding box center [249, 579] width 65 height 17
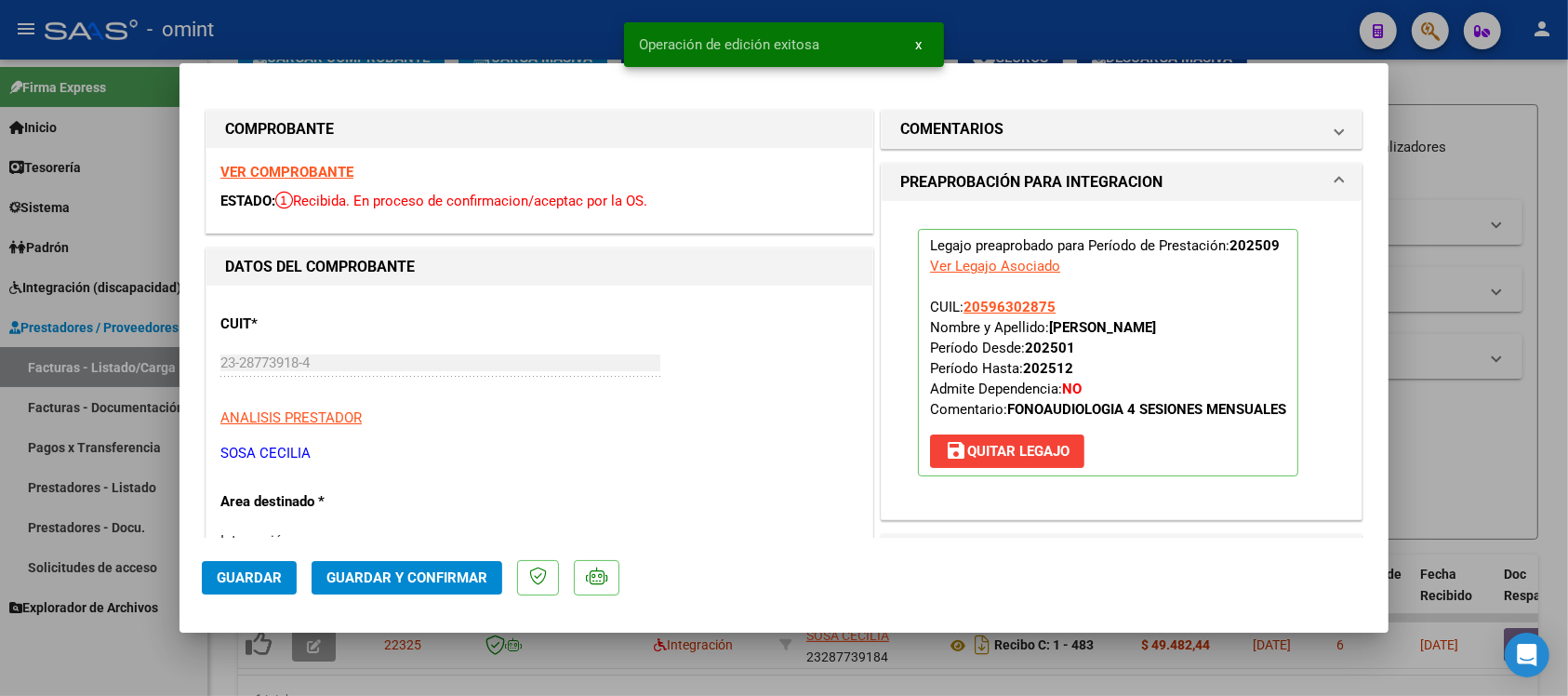
click at [457, 32] on div at bounding box center [784, 348] width 1568 height 696
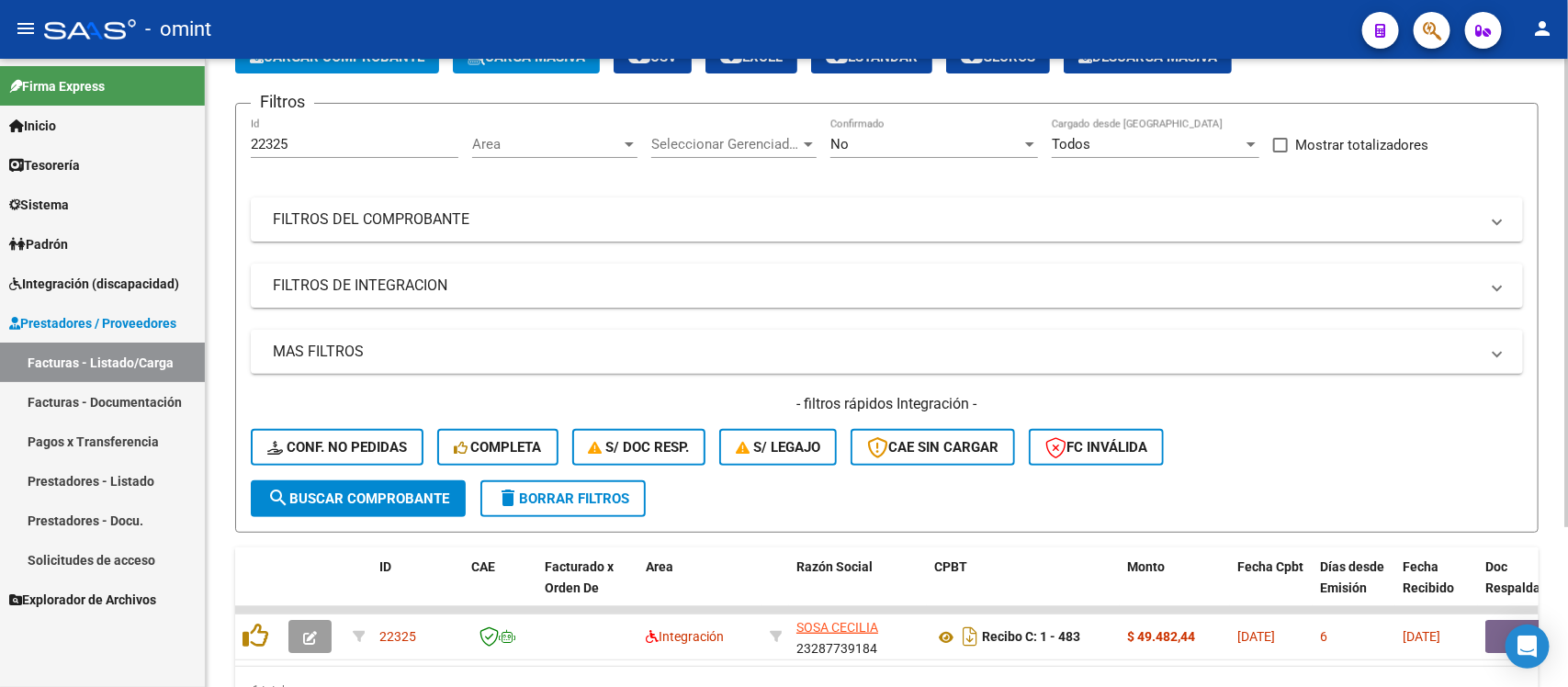
click at [254, 147] on input "22325" at bounding box center [354, 144] width 207 height 17
click at [254, 145] on input "22325" at bounding box center [354, 144] width 207 height 17
paste input "3263"
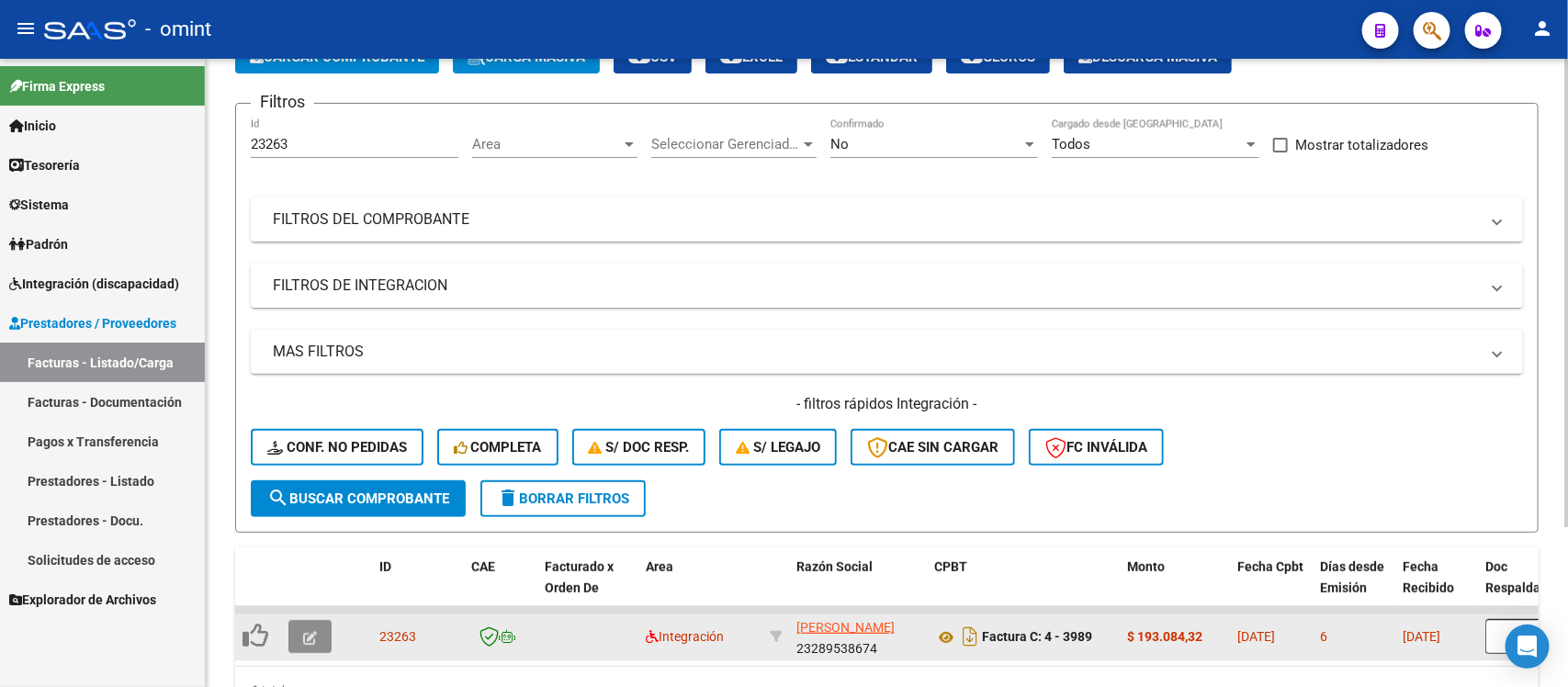
click at [319, 622] on button "button" at bounding box center [310, 637] width 43 height 33
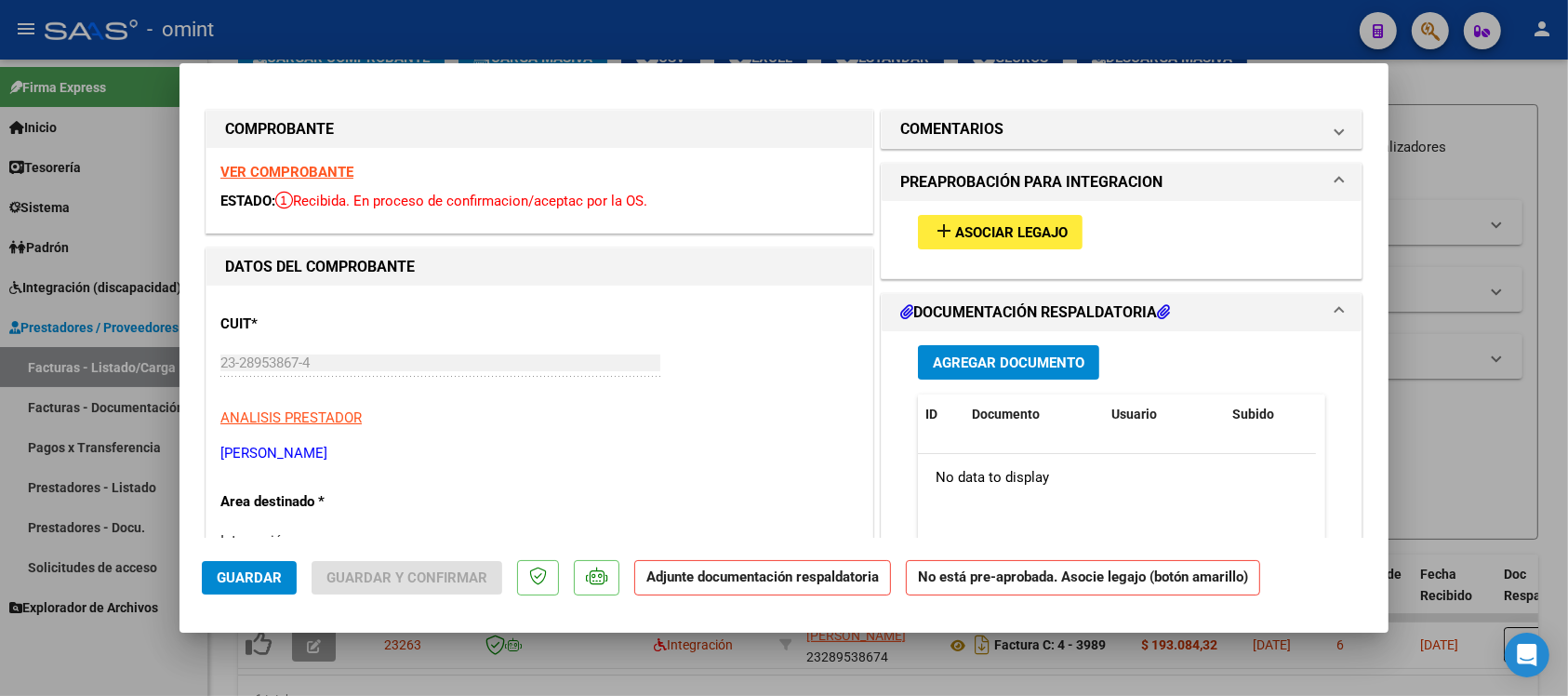
click at [317, 172] on strong "VER COMPROBANTE" at bounding box center [287, 172] width 133 height 17
click at [977, 235] on span "Asociar Legajo" at bounding box center [1012, 233] width 113 height 17
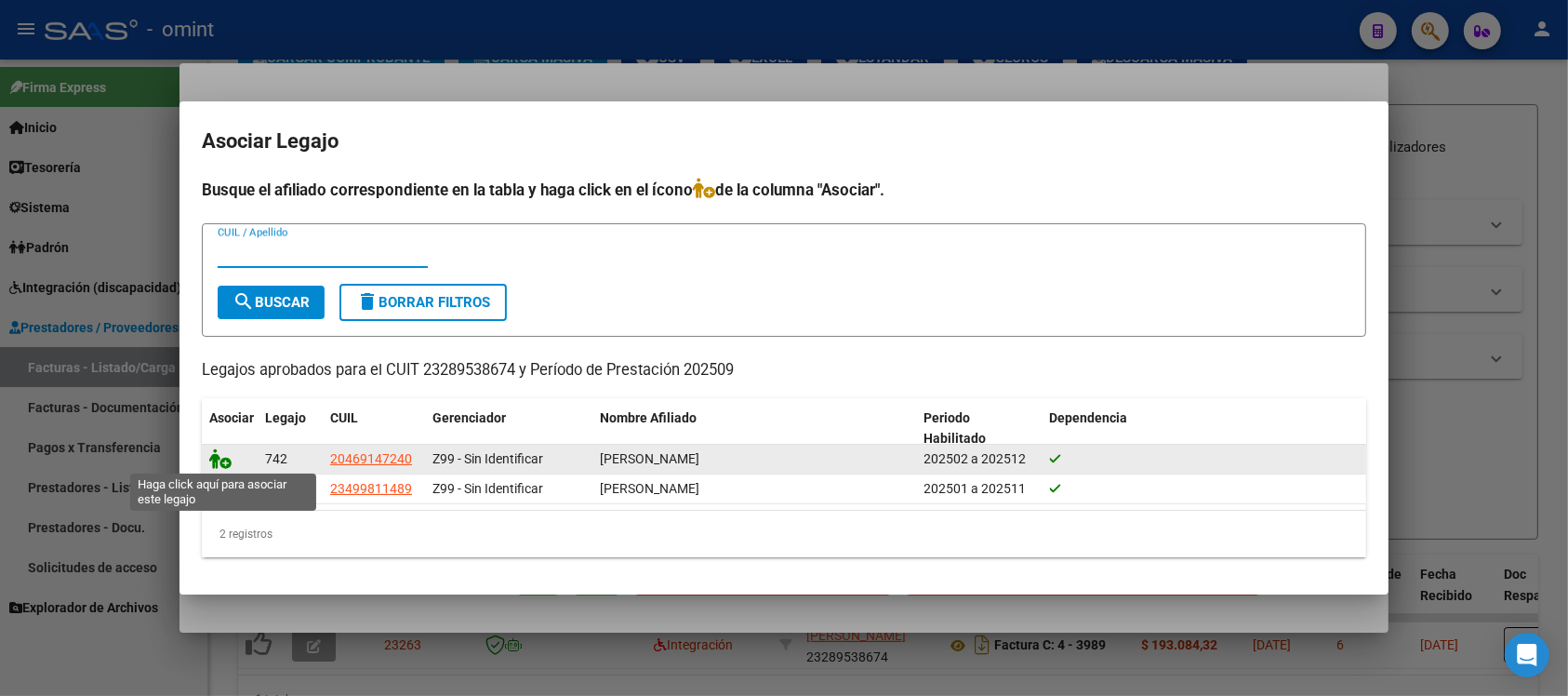
click at [224, 454] on icon at bounding box center [220, 459] width 23 height 21
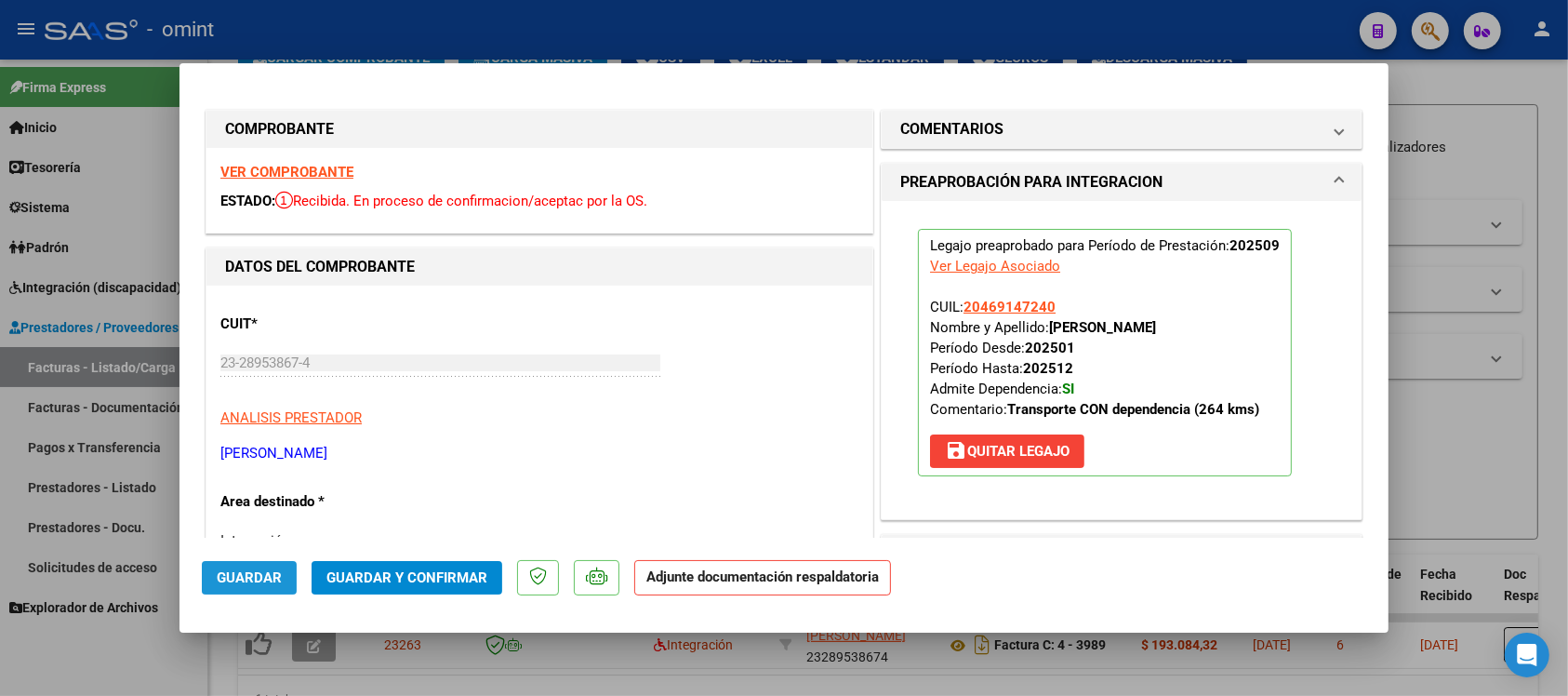
click at [272, 580] on span "Guardar" at bounding box center [249, 579] width 65 height 17
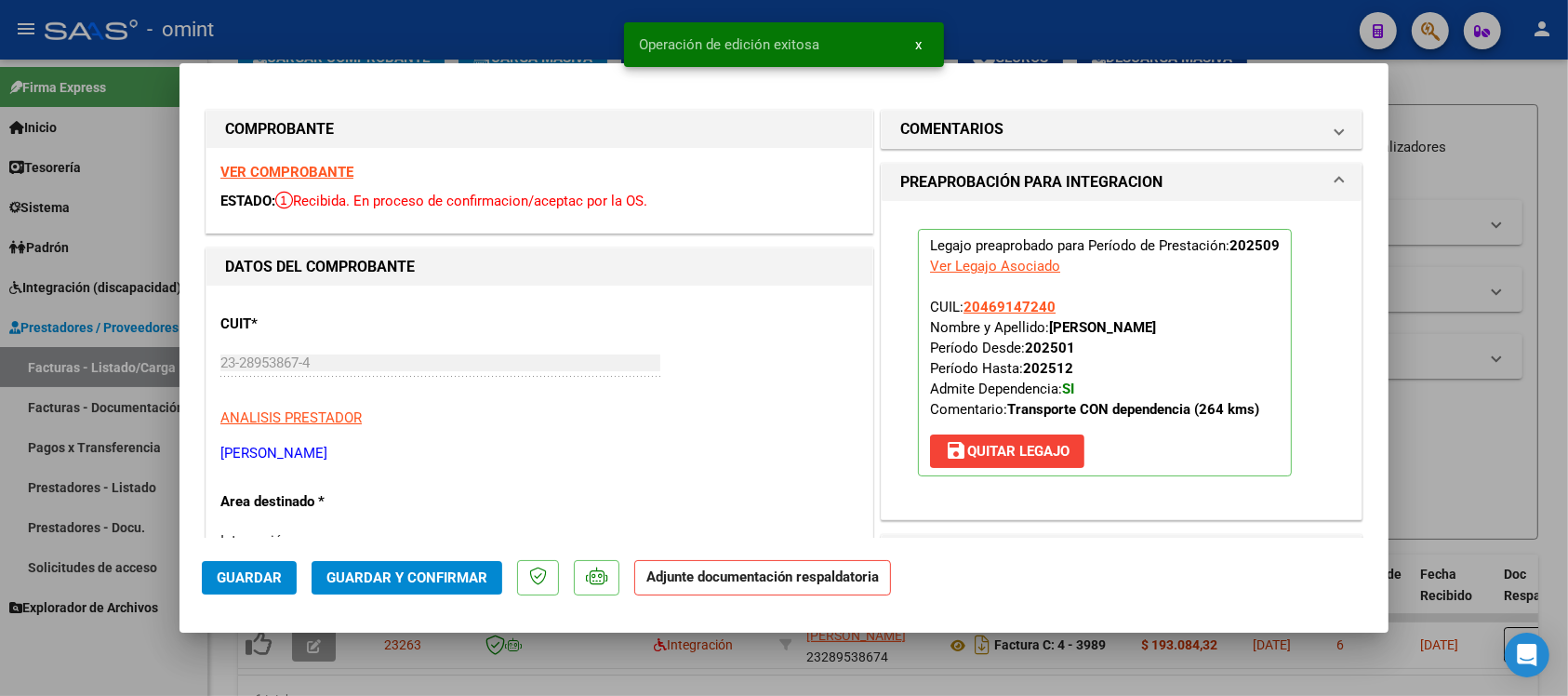
click at [337, 25] on div at bounding box center [784, 348] width 1568 height 696
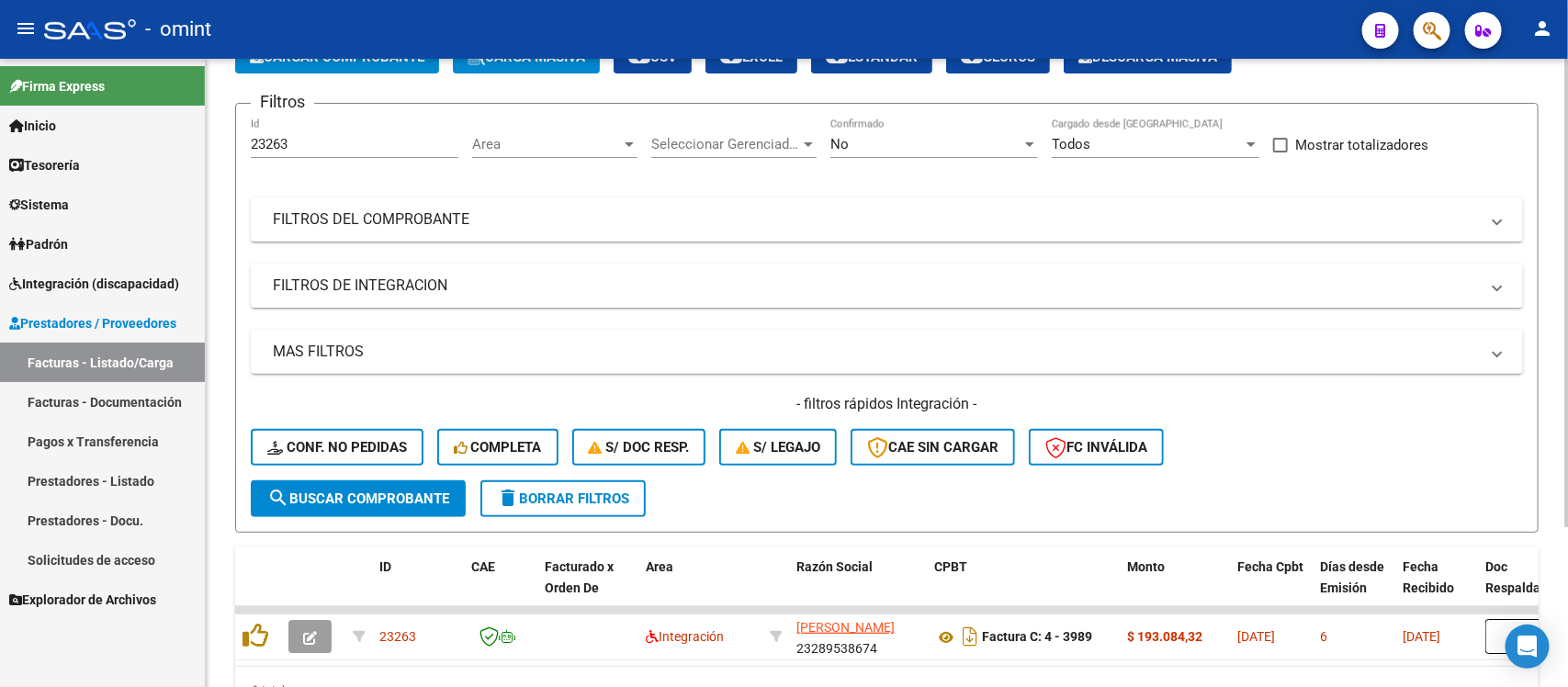
click at [268, 134] on div "23263 Id" at bounding box center [354, 138] width 207 height 39
click at [276, 140] on input "23263" at bounding box center [354, 144] width 207 height 17
paste input "910"
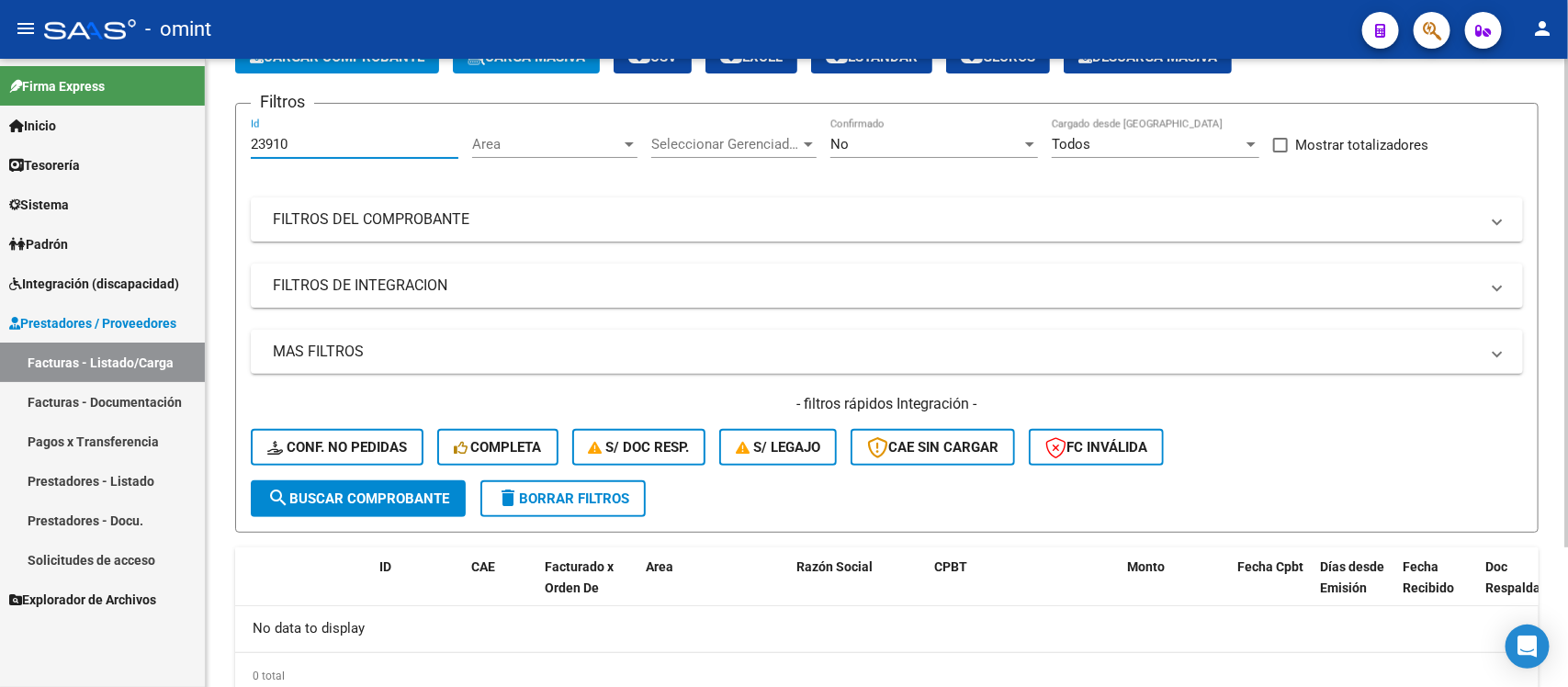
click at [278, 142] on input "23910" at bounding box center [354, 144] width 207 height 17
paste input "4419"
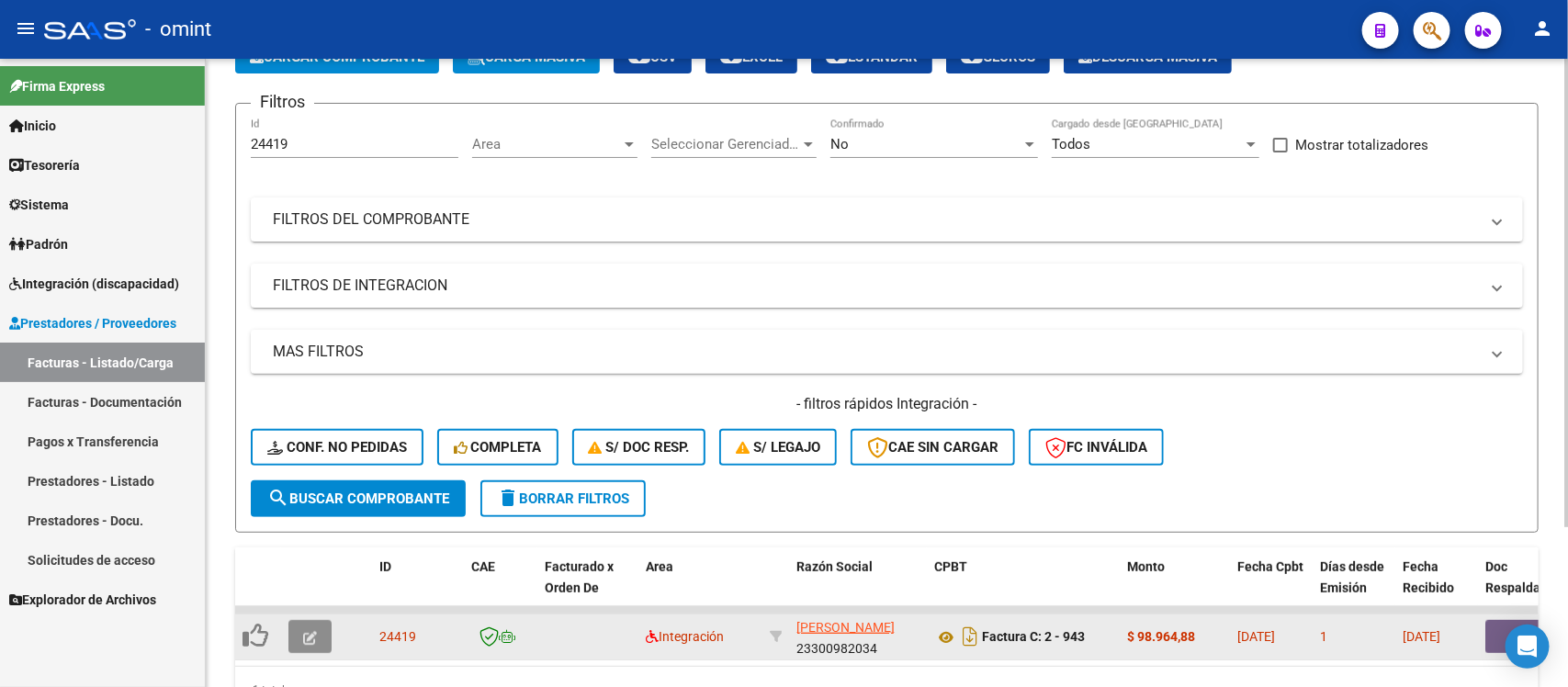
click at [292, 634] on button "button" at bounding box center [310, 637] width 43 height 33
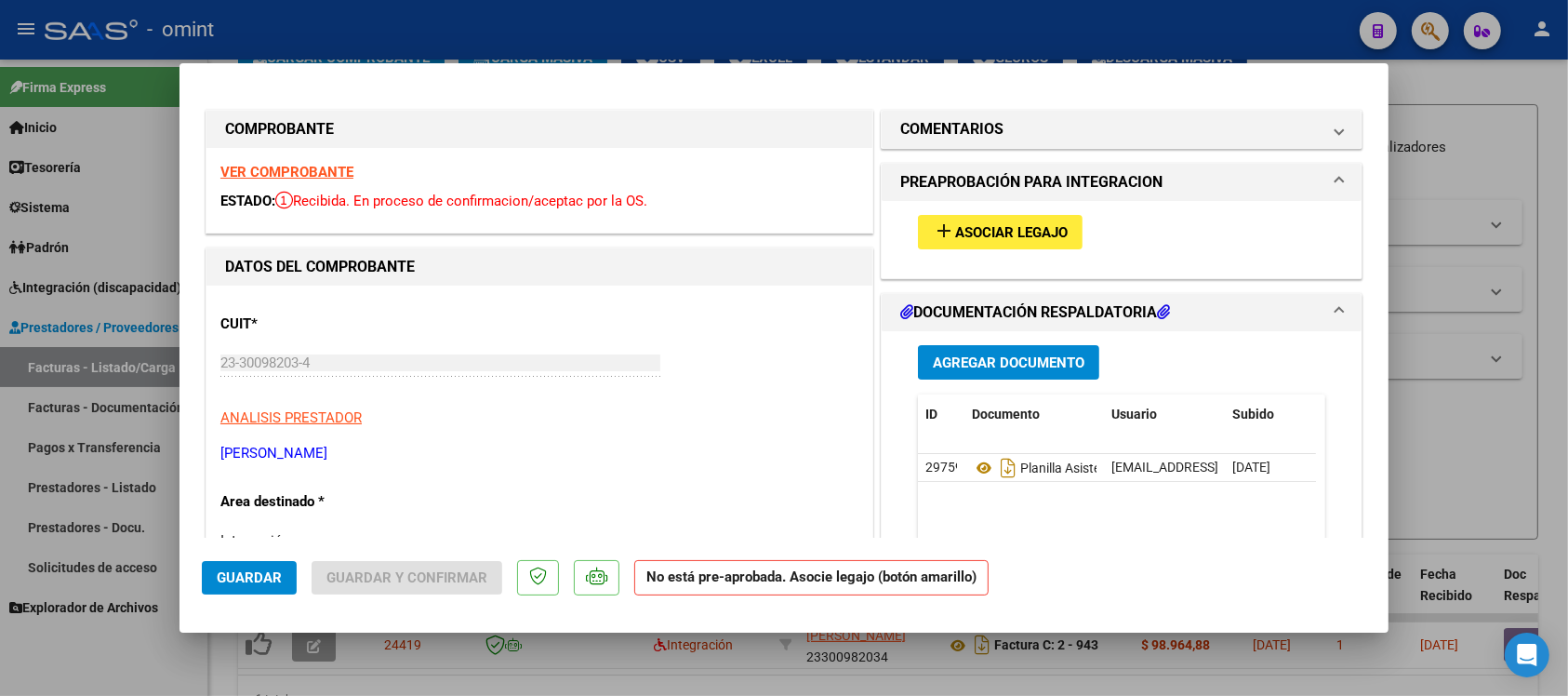
click at [311, 175] on strong "VER COMPROBANTE" at bounding box center [287, 172] width 133 height 17
click at [960, 224] on span "Asociar Legajo" at bounding box center [1012, 233] width 113 height 17
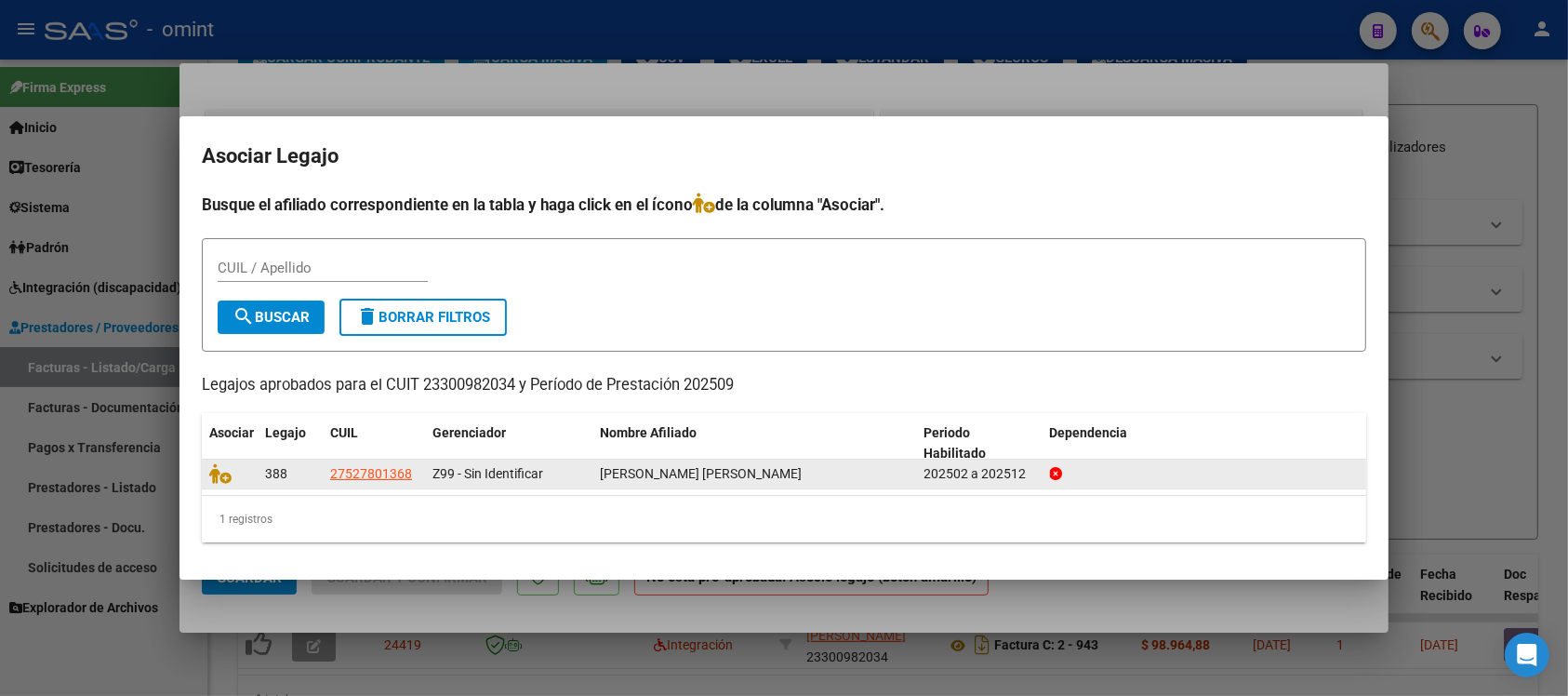
click at [207, 471] on datatable-body-cell at bounding box center [229, 474] width 56 height 28
click at [219, 472] on icon at bounding box center [220, 474] width 23 height 21
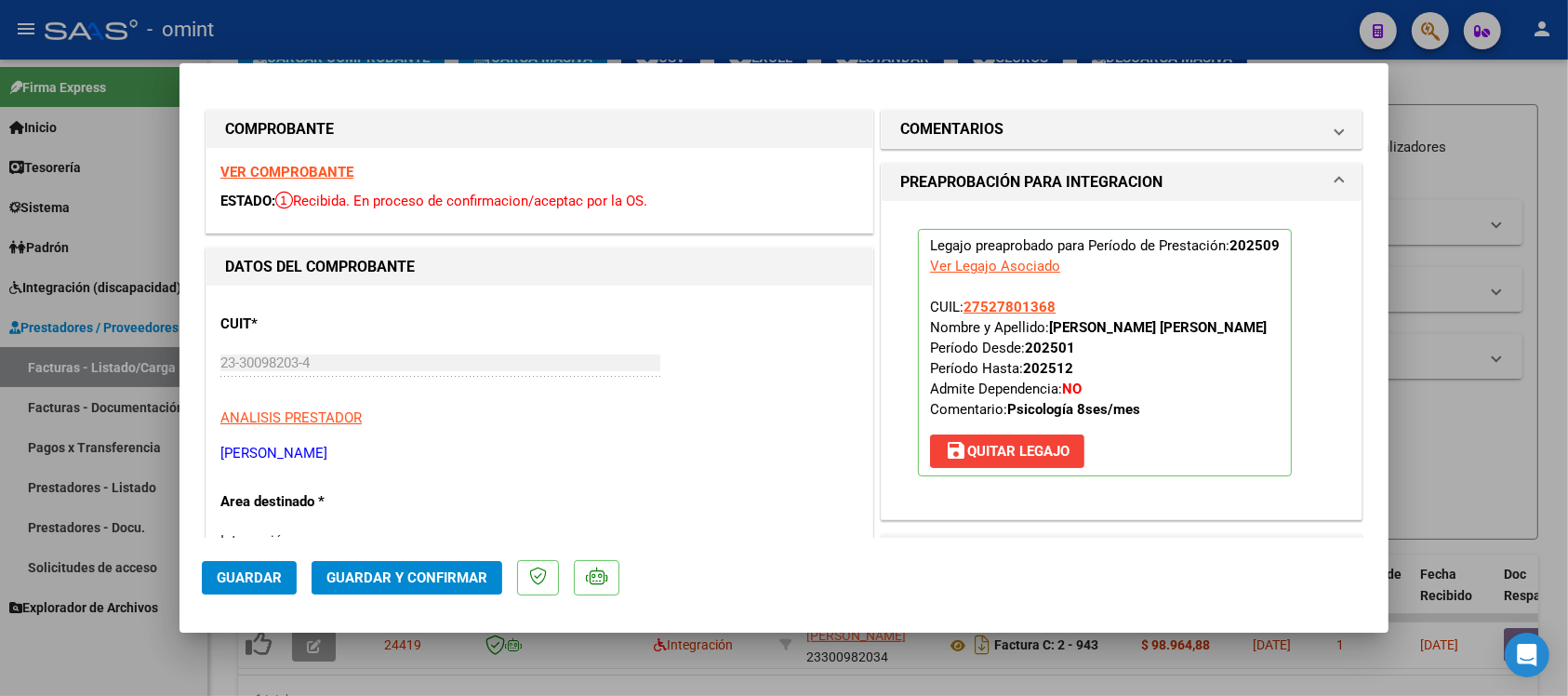
click at [247, 579] on span "Guardar" at bounding box center [249, 579] width 65 height 17
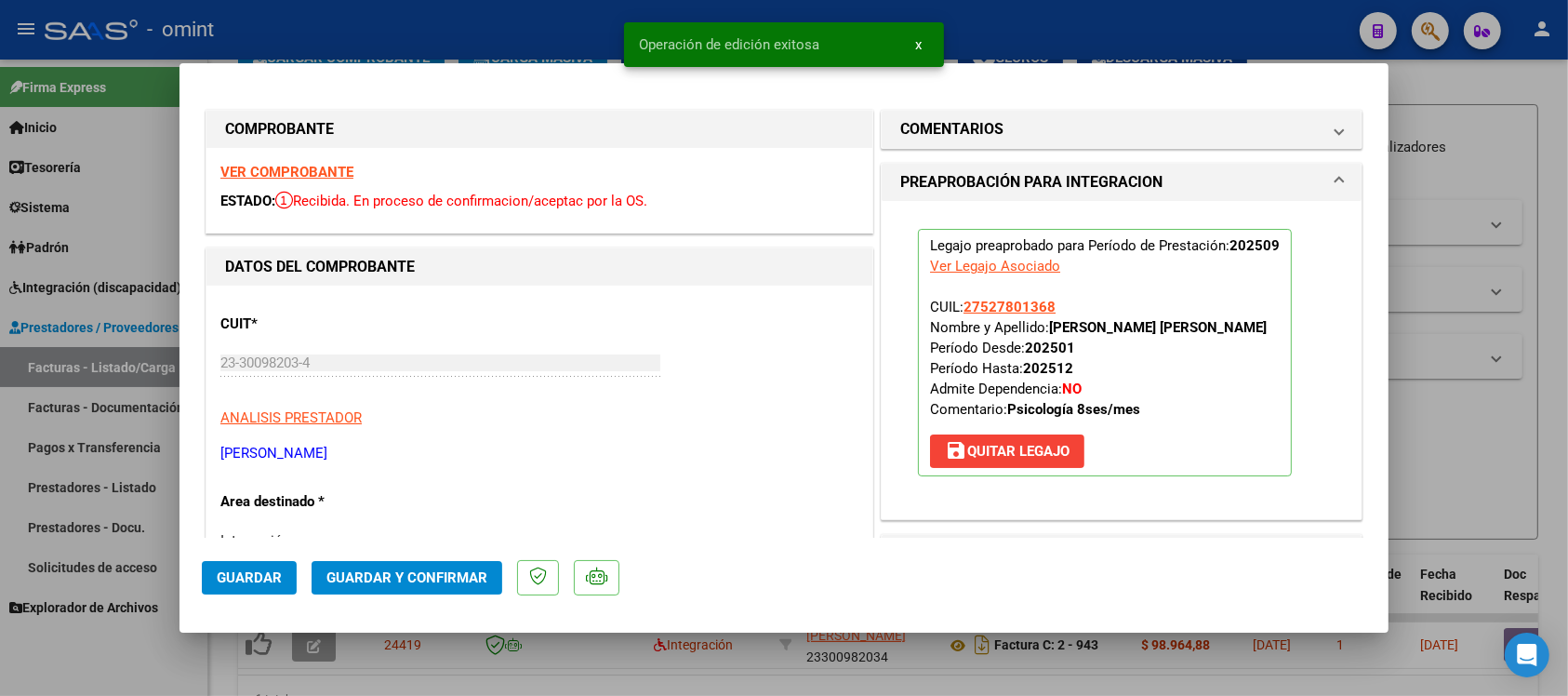
click at [531, 30] on div at bounding box center [784, 348] width 1568 height 696
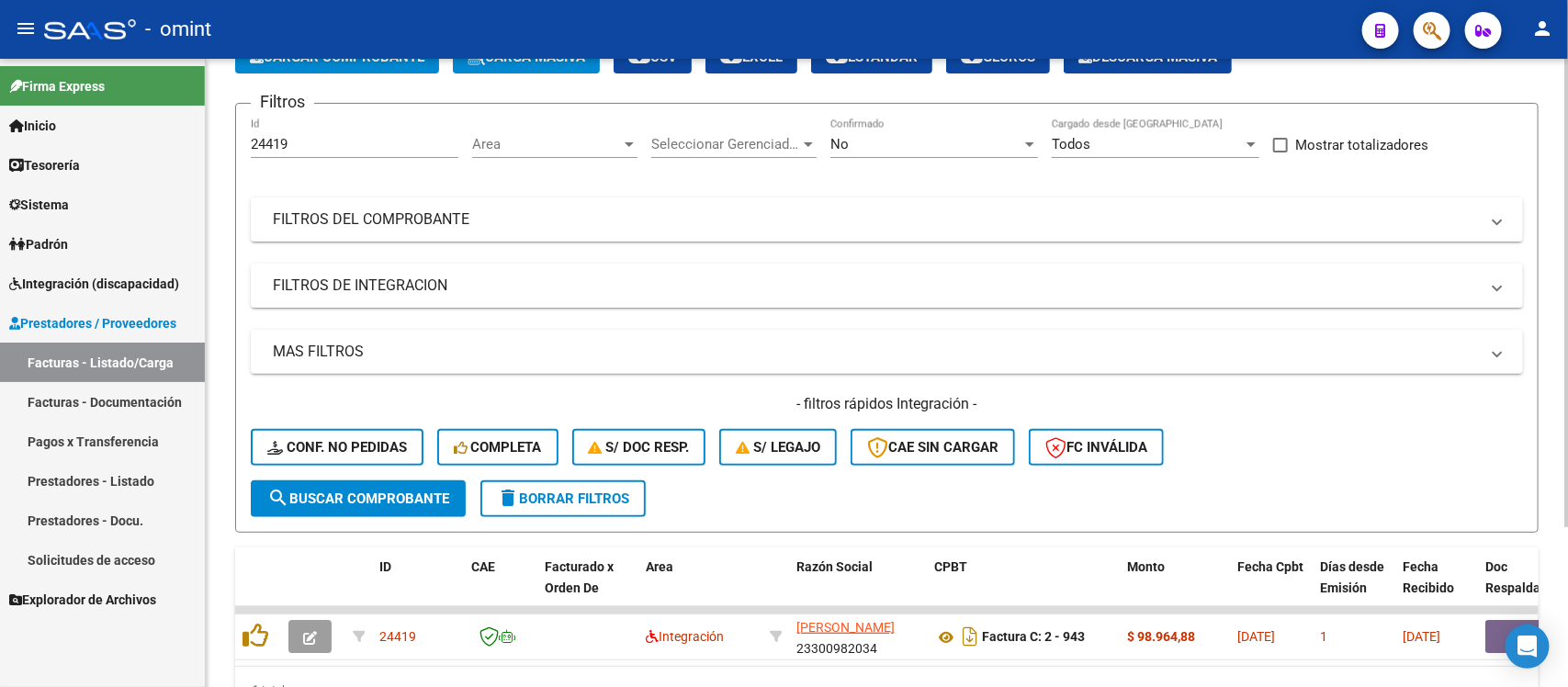
click at [257, 136] on input "24419" at bounding box center [354, 144] width 207 height 17
click at [257, 134] on div "24419 Id" at bounding box center [354, 138] width 207 height 39
click at [264, 138] on input "24419" at bounding box center [354, 144] width 207 height 17
paste input "3325"
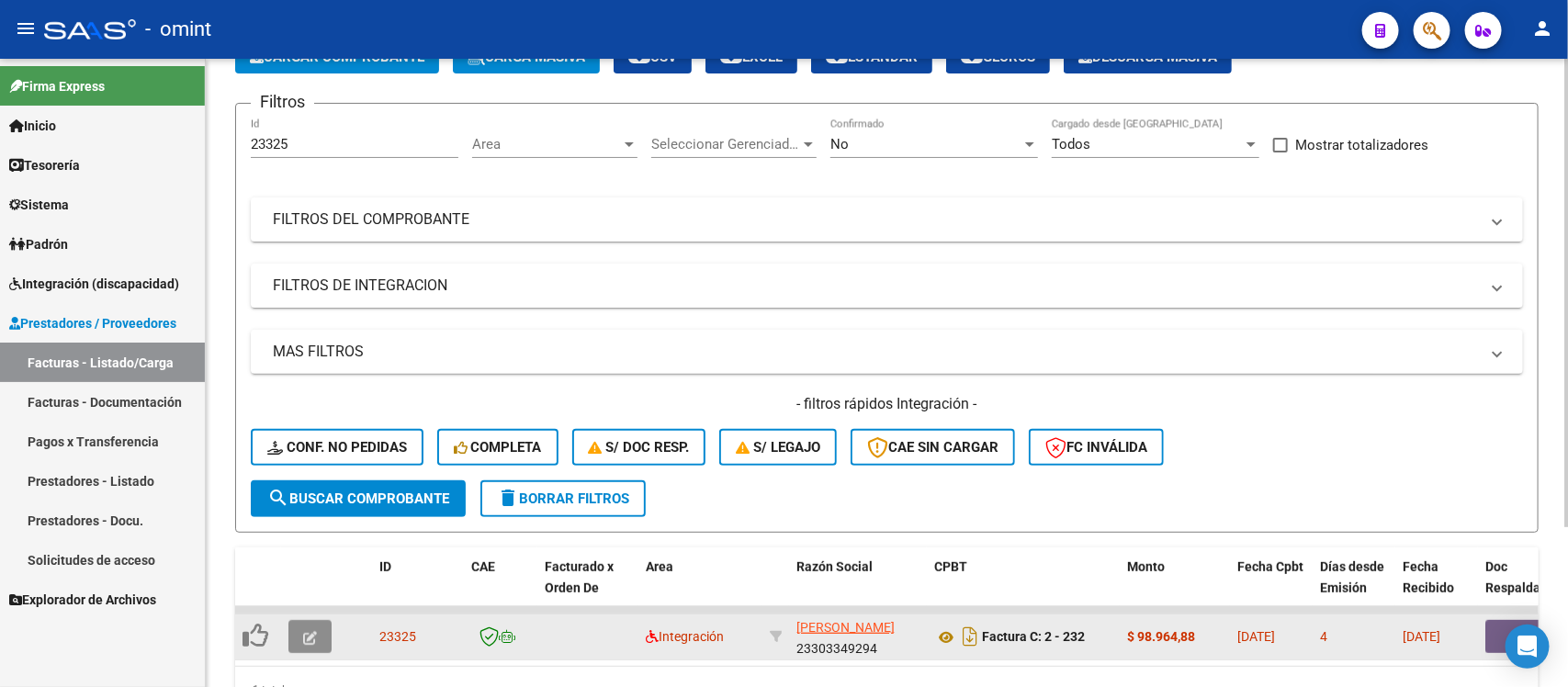
click at [312, 623] on button "button" at bounding box center [310, 637] width 43 height 33
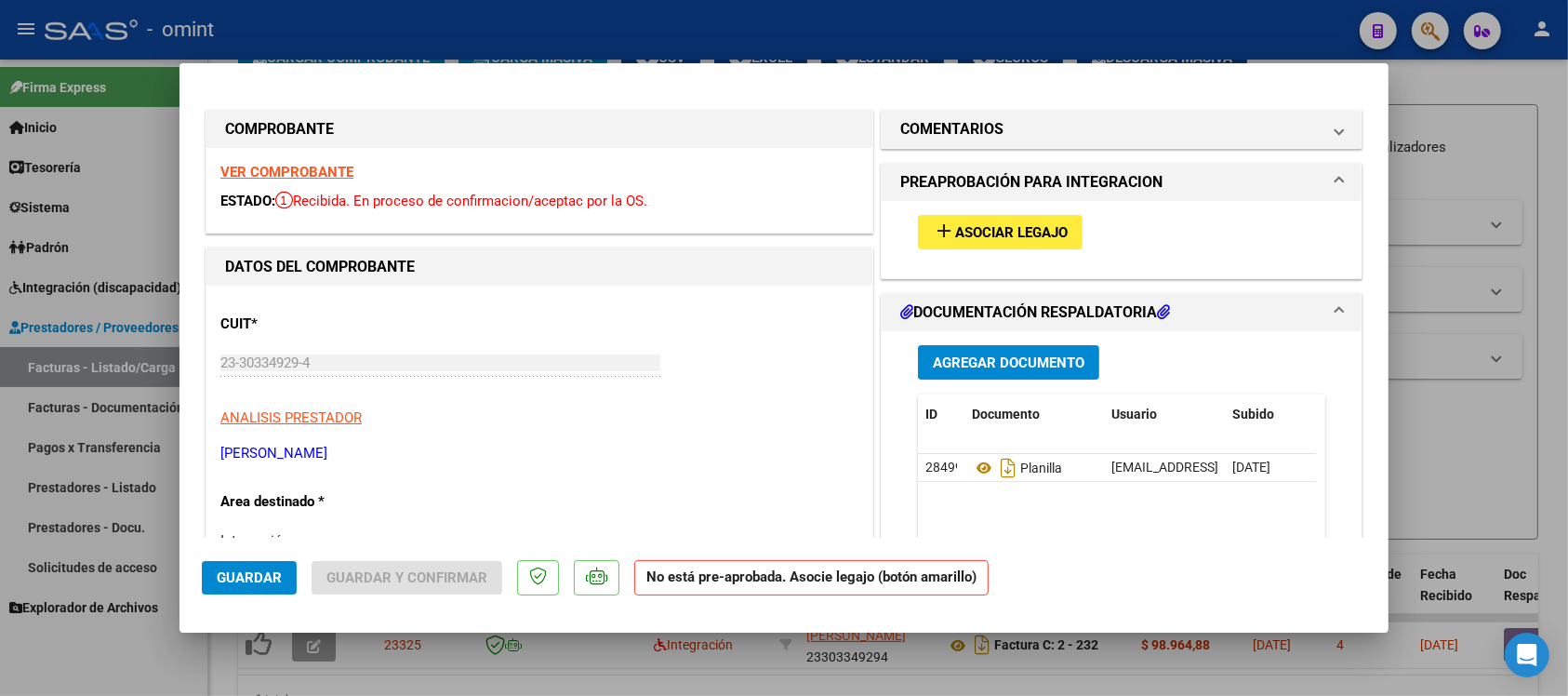
click at [247, 170] on strong "VER COMPROBANTE" at bounding box center [287, 172] width 133 height 17
click at [933, 235] on mat-icon "add" at bounding box center [944, 231] width 23 height 23
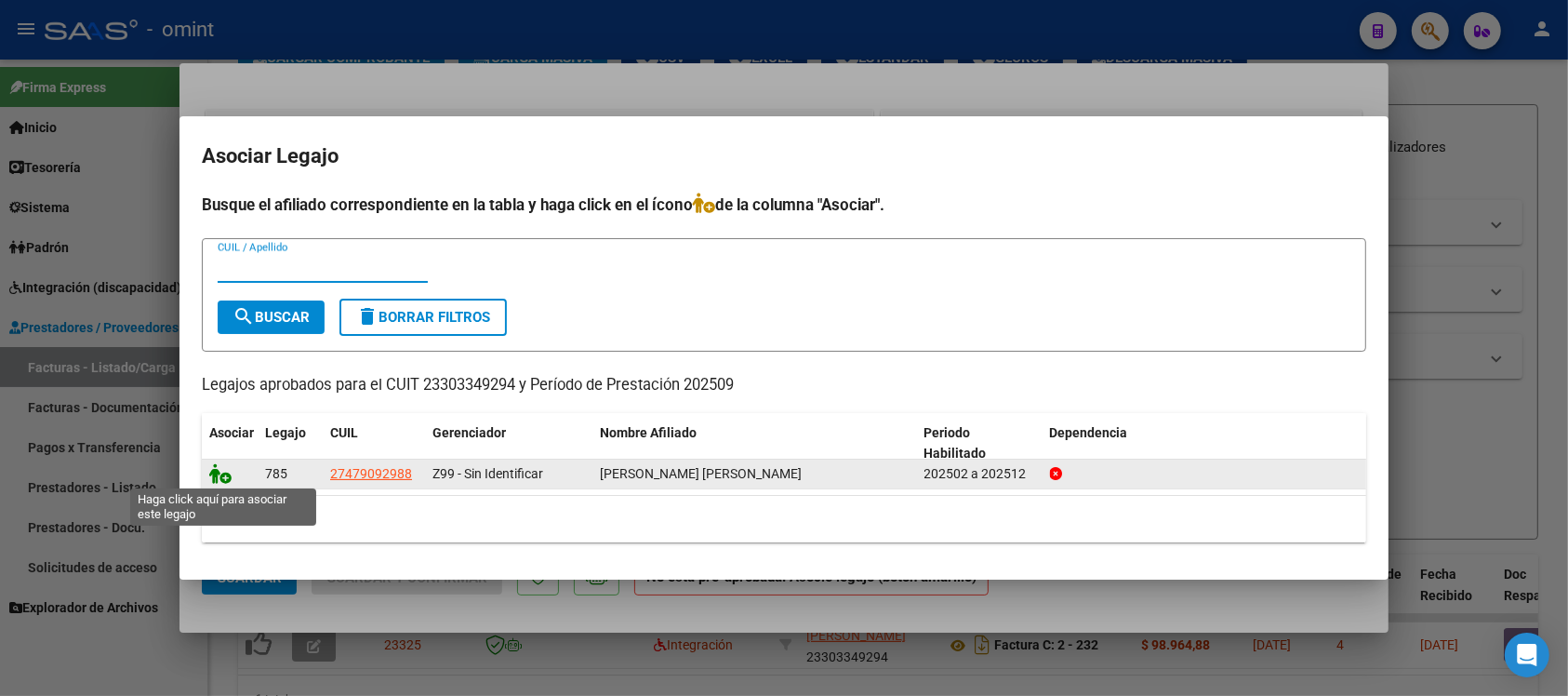
click at [219, 479] on icon at bounding box center [220, 474] width 23 height 21
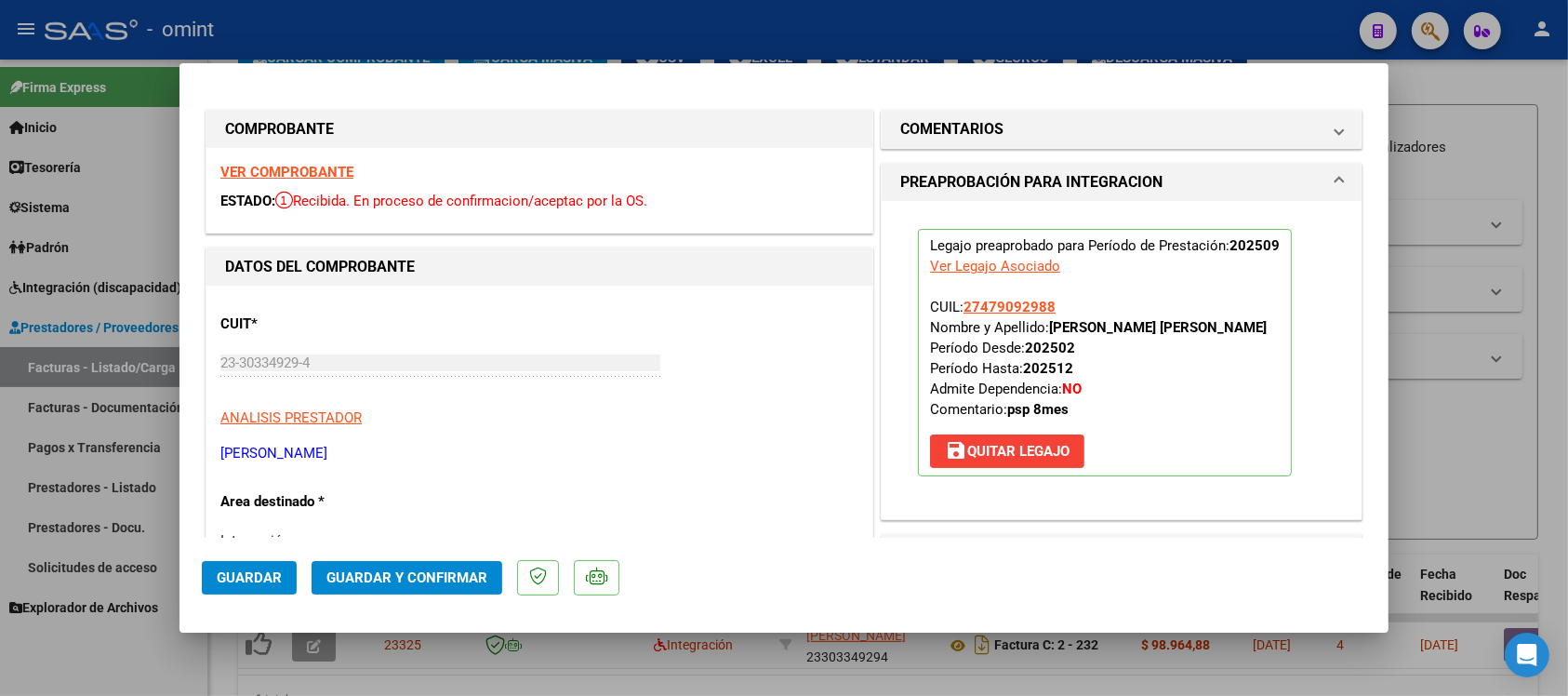
click at [220, 582] on span "Guardar" at bounding box center [249, 579] width 65 height 17
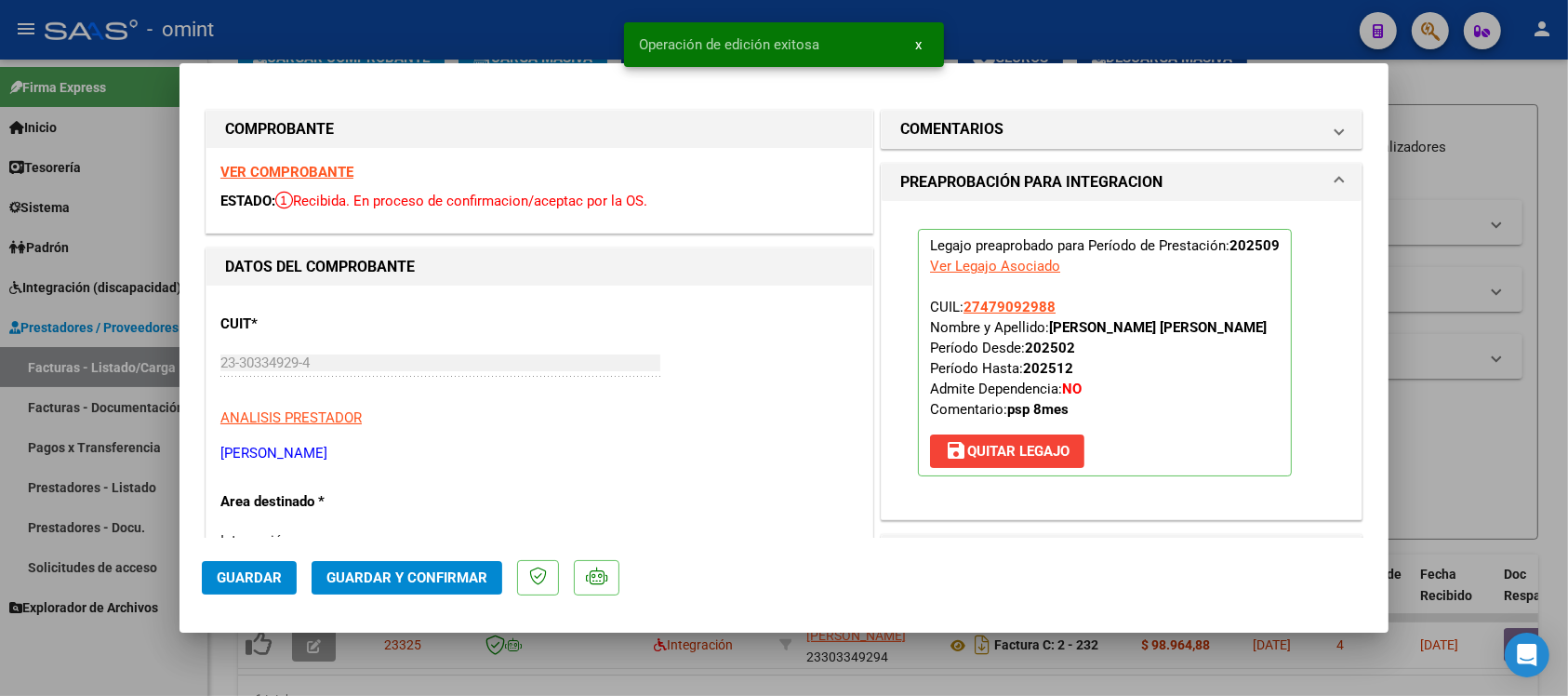
click at [430, 37] on div at bounding box center [784, 348] width 1568 height 696
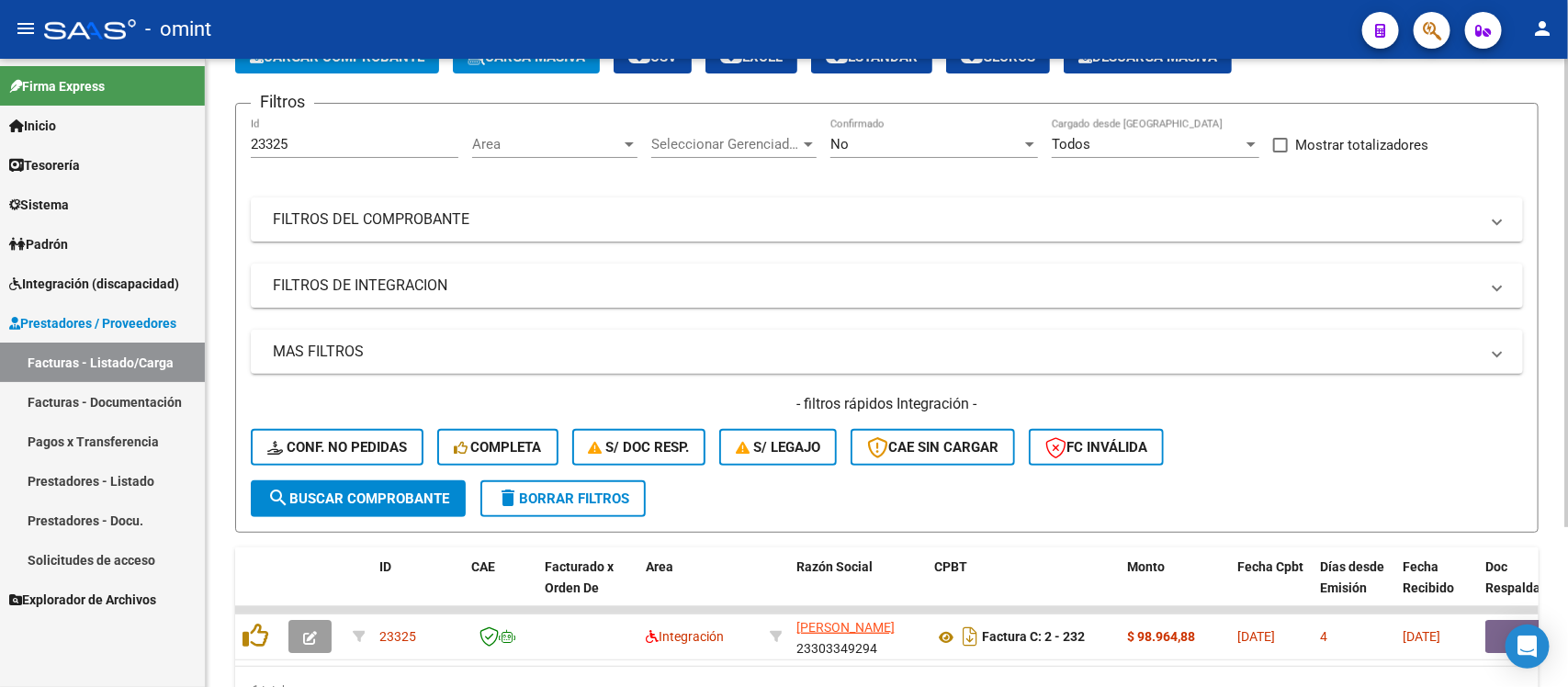
click at [264, 142] on input "23325" at bounding box center [354, 144] width 207 height 17
paste input "4"
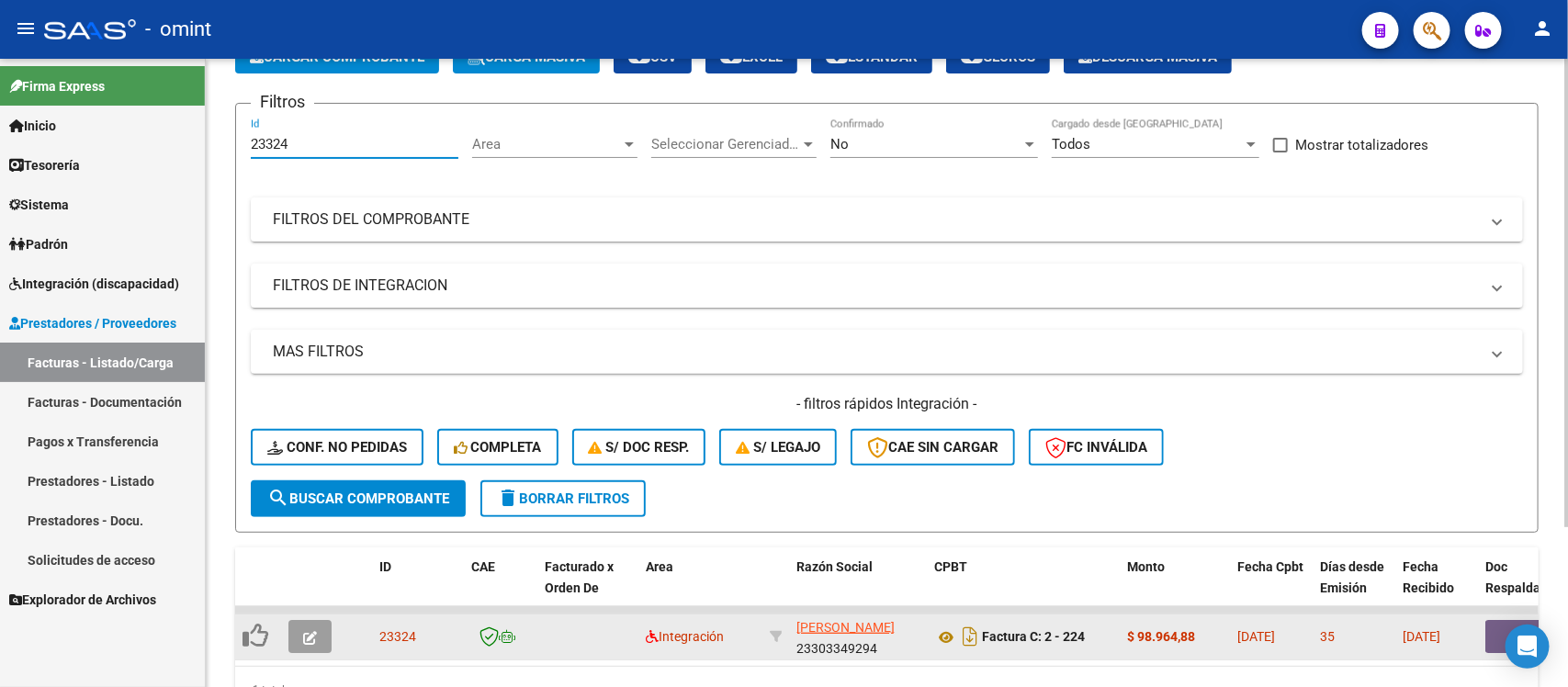
click at [305, 631] on icon "button" at bounding box center [309, 637] width 14 height 14
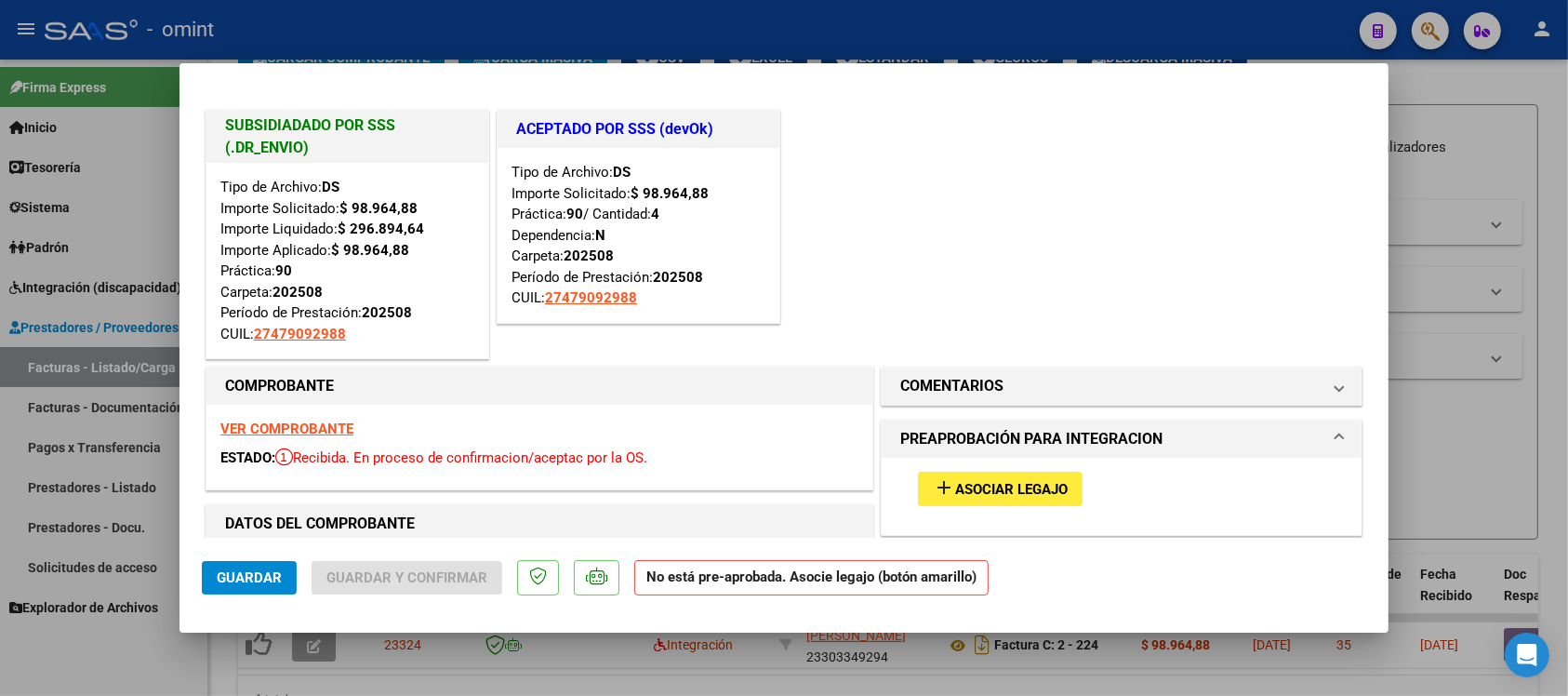
click at [268, 433] on strong "VER COMPROBANTE" at bounding box center [287, 429] width 133 height 17
click at [1010, 491] on span "Asociar Legajo" at bounding box center [1012, 490] width 113 height 17
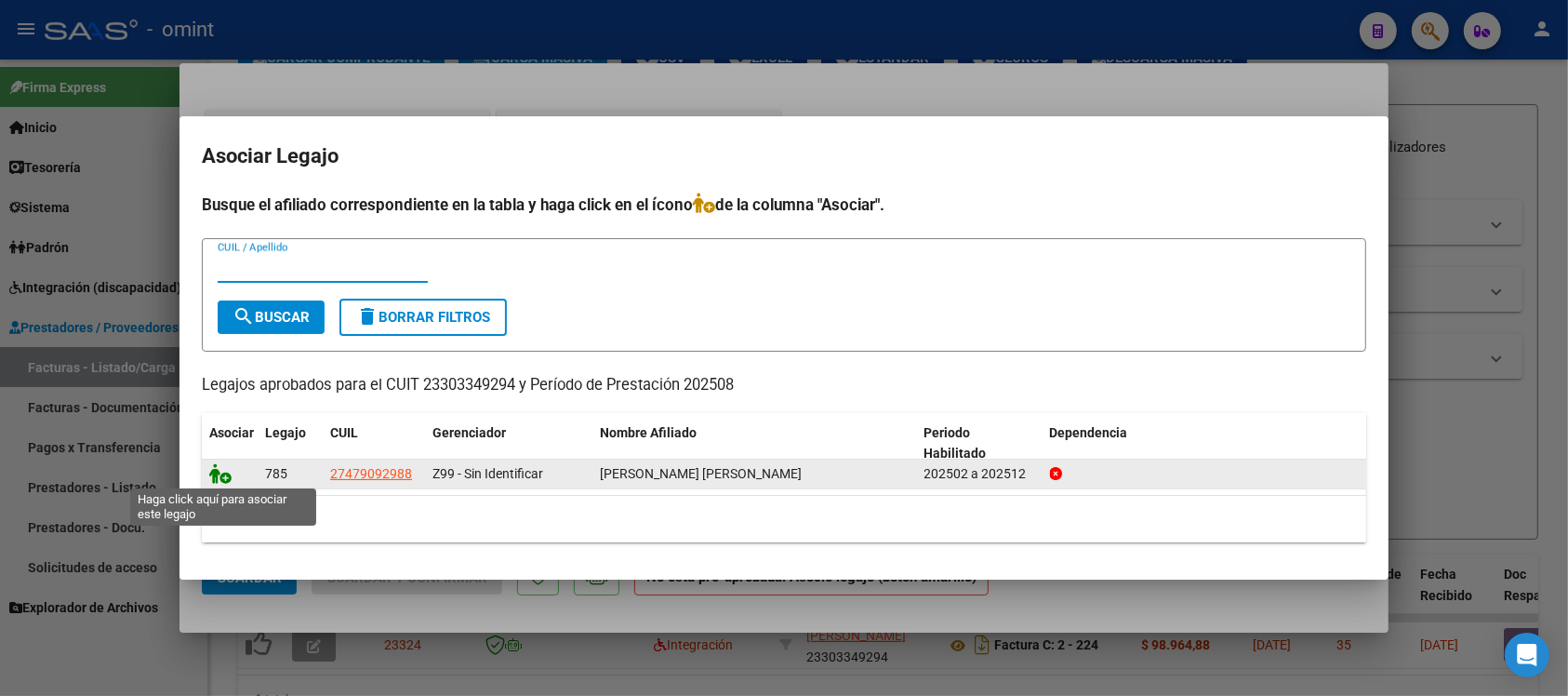
click at [217, 481] on icon at bounding box center [220, 474] width 23 height 21
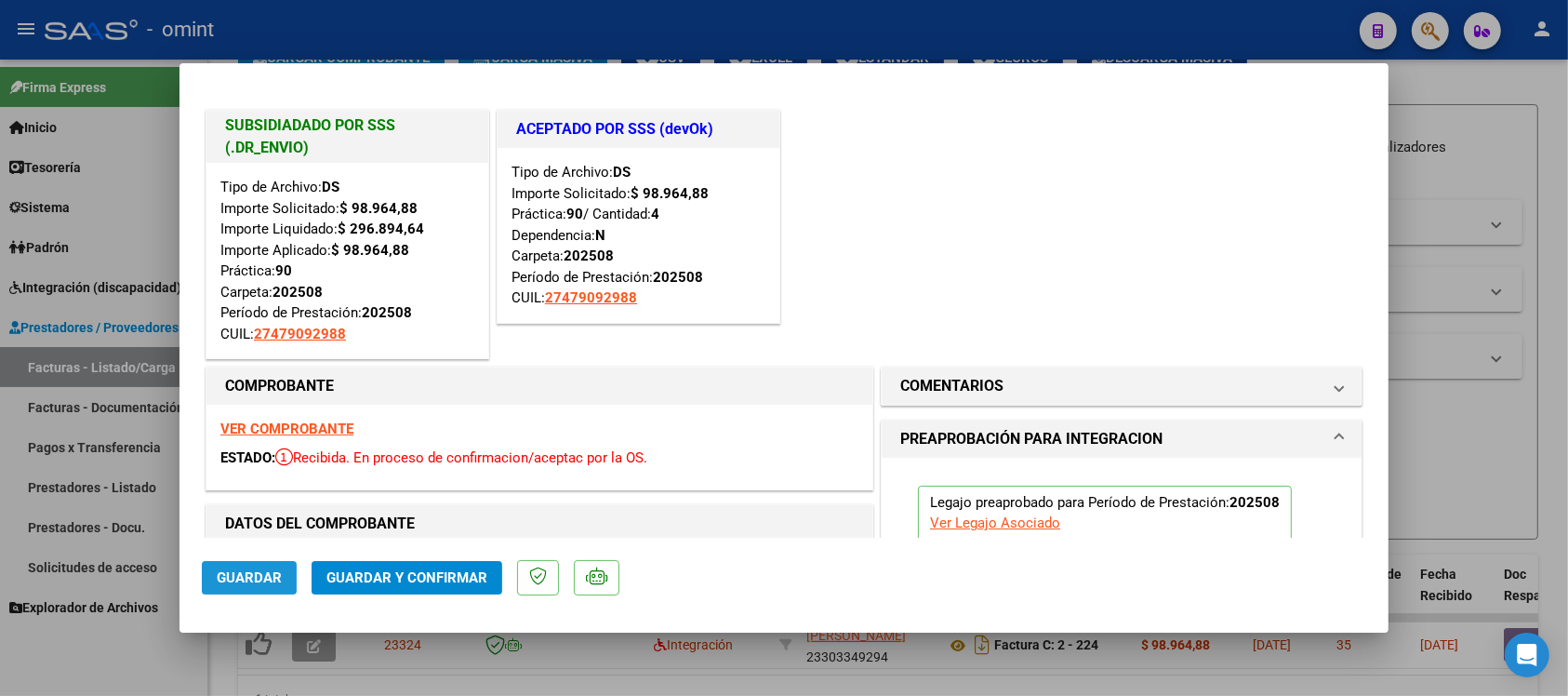
click at [276, 566] on button "Guardar" at bounding box center [249, 578] width 95 height 33
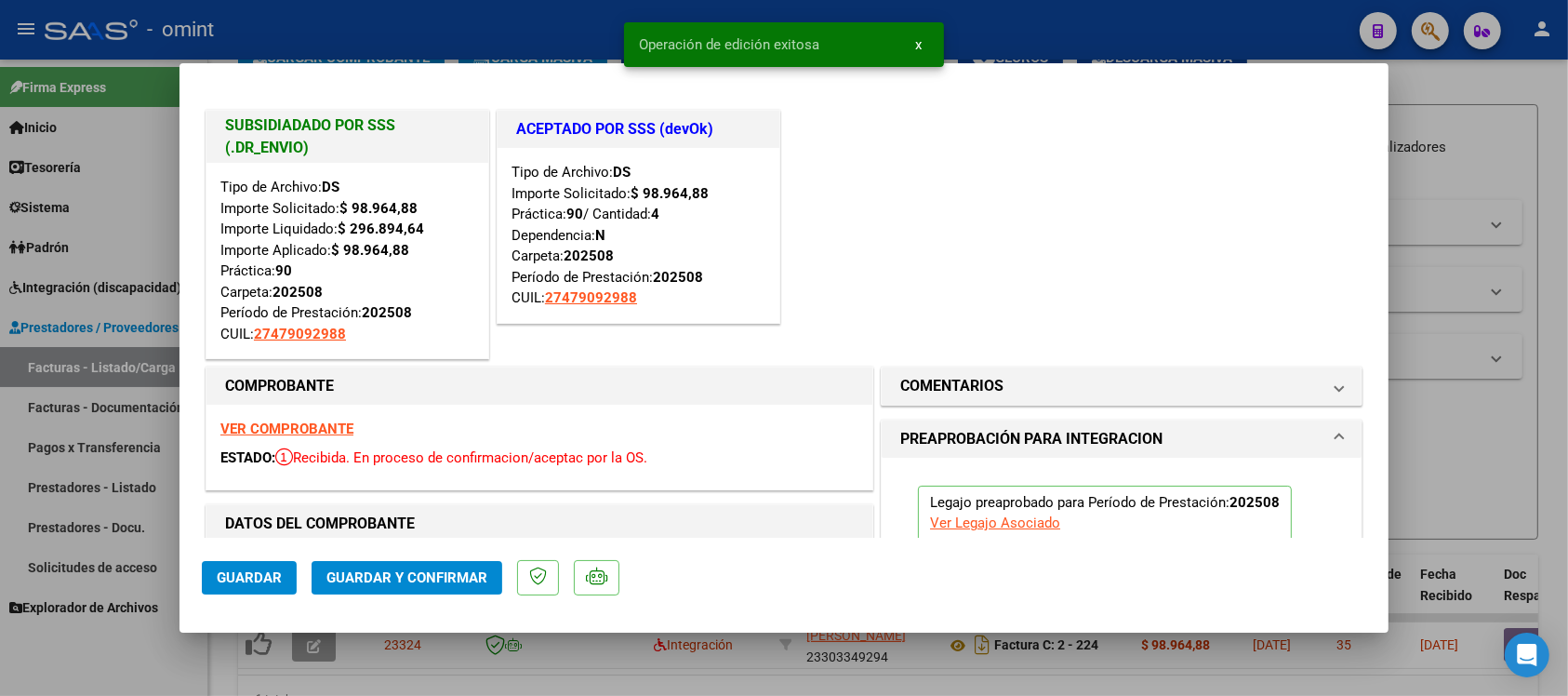
click at [451, 11] on div at bounding box center [784, 348] width 1568 height 696
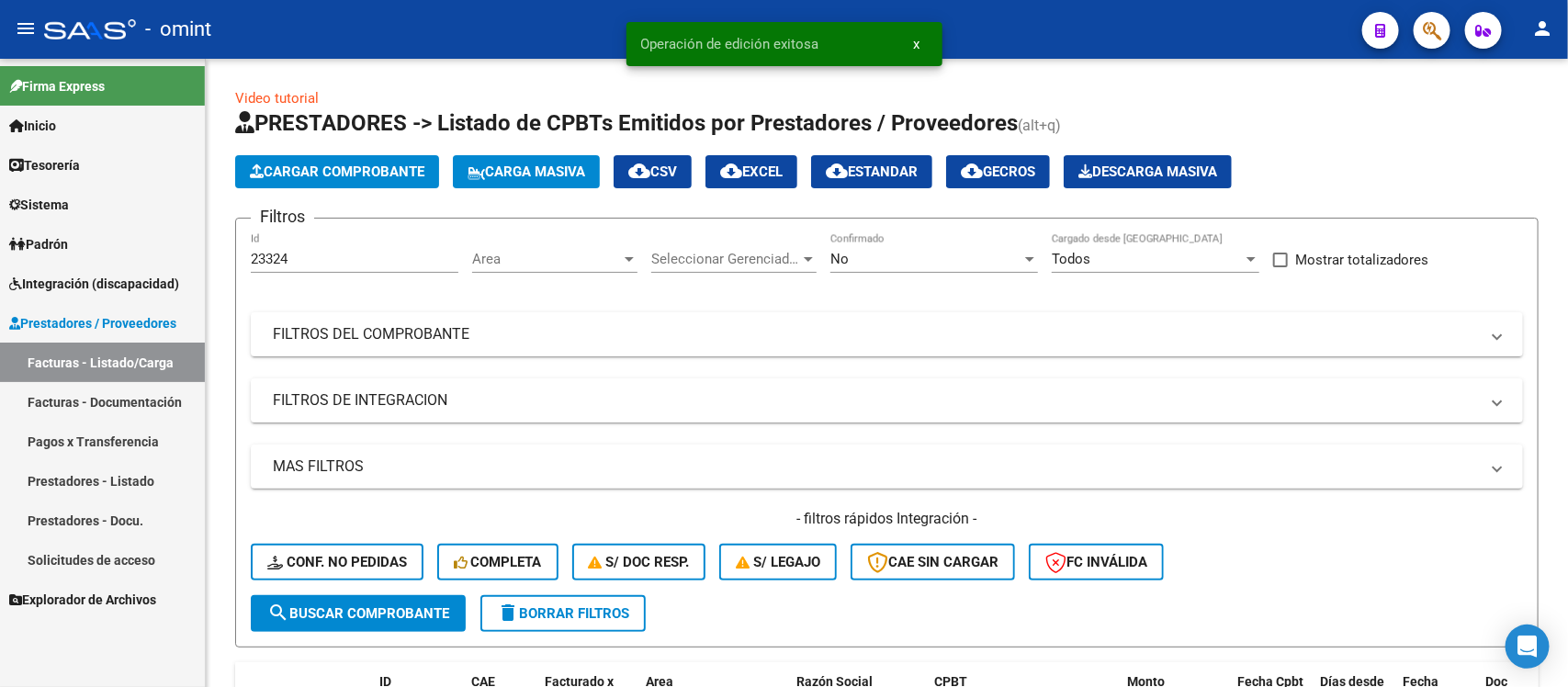
scroll to position [115, 0]
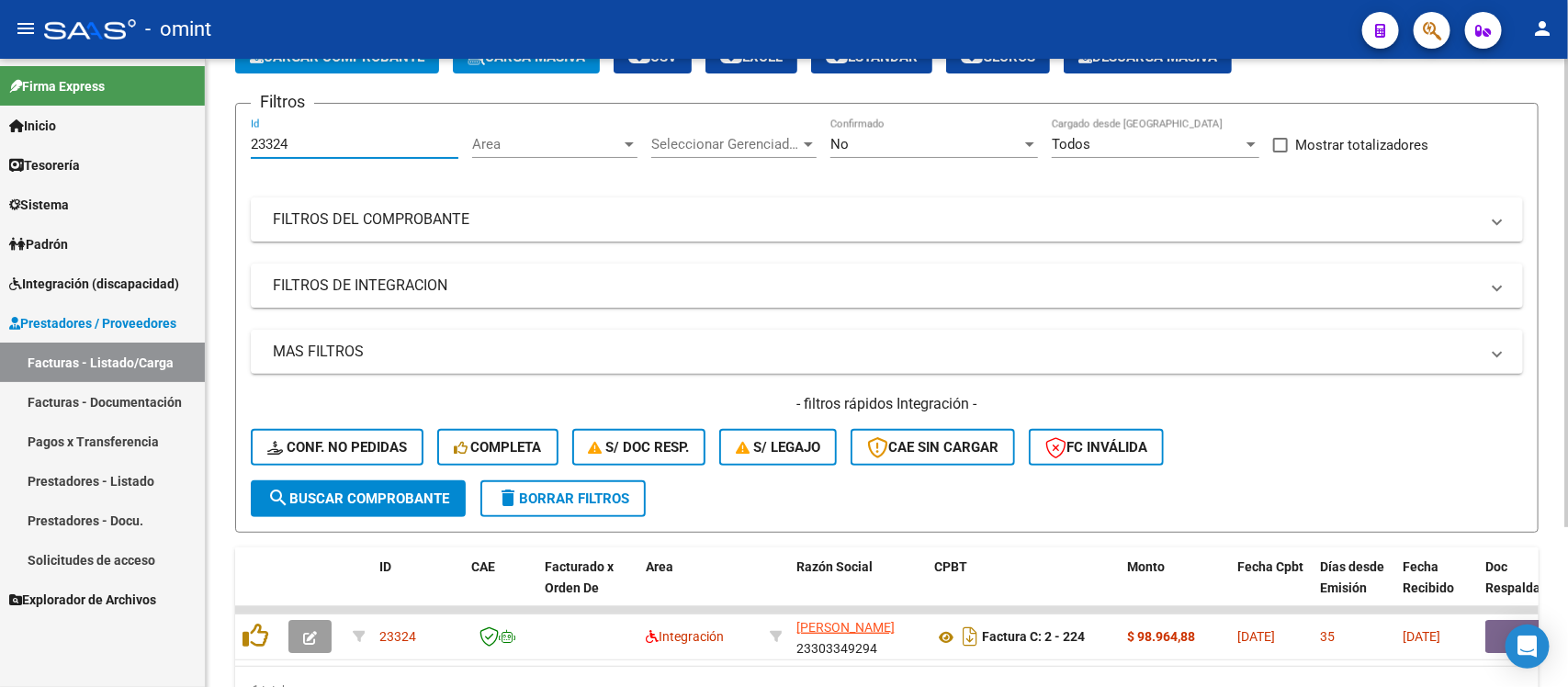
click at [264, 143] on input "23324" at bounding box center [354, 144] width 207 height 17
paste input "652"
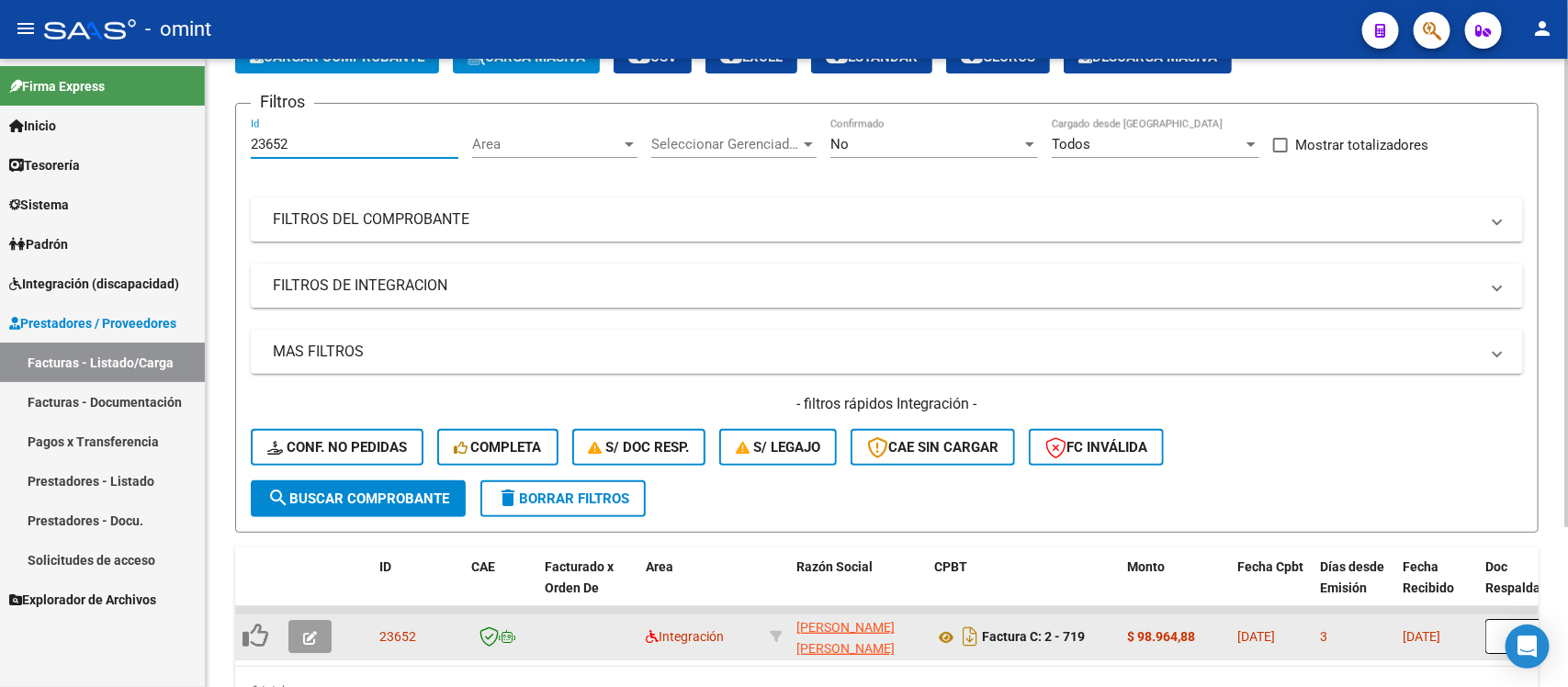
type input "23652"
click at [317, 623] on button "button" at bounding box center [310, 637] width 43 height 33
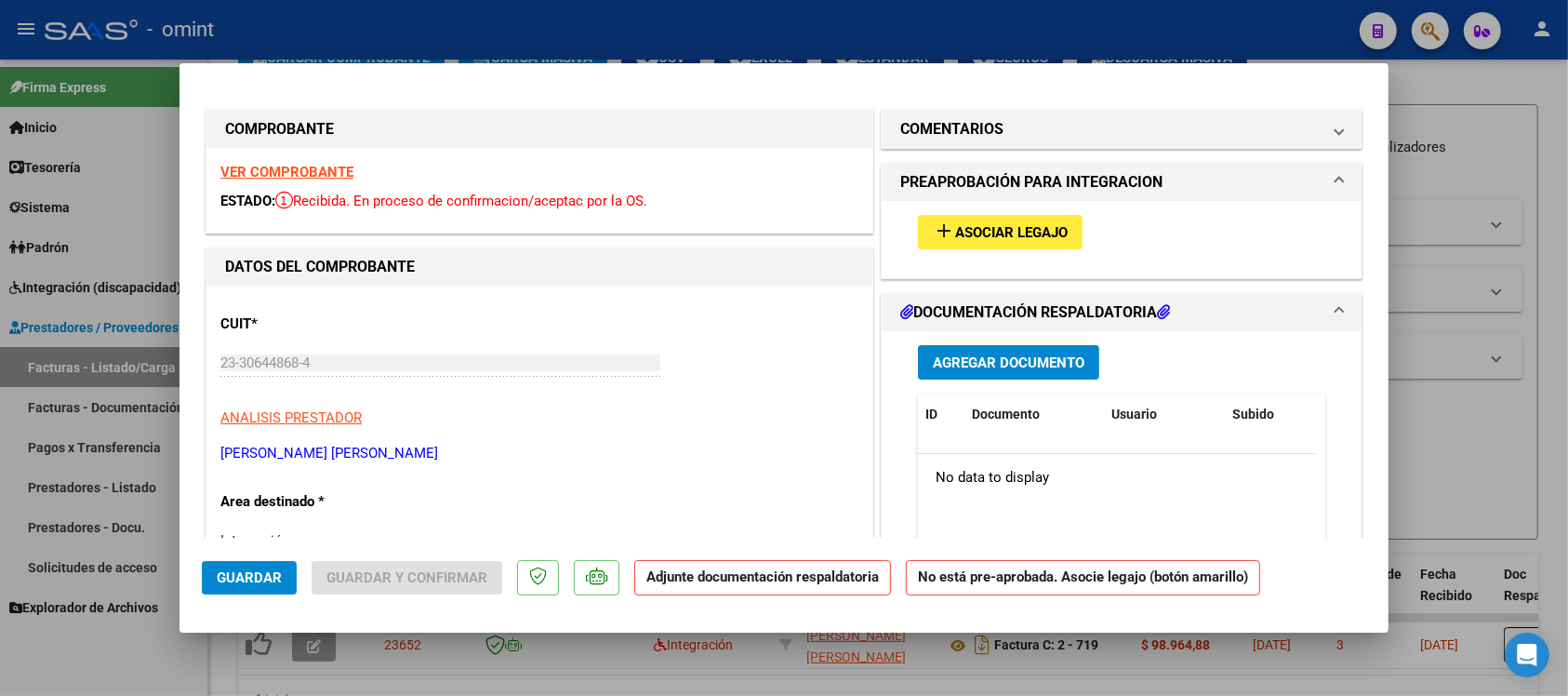
click at [289, 170] on strong "VER COMPROBANTE" at bounding box center [287, 172] width 133 height 17
click at [973, 235] on span "Asociar Legajo" at bounding box center [1012, 233] width 113 height 17
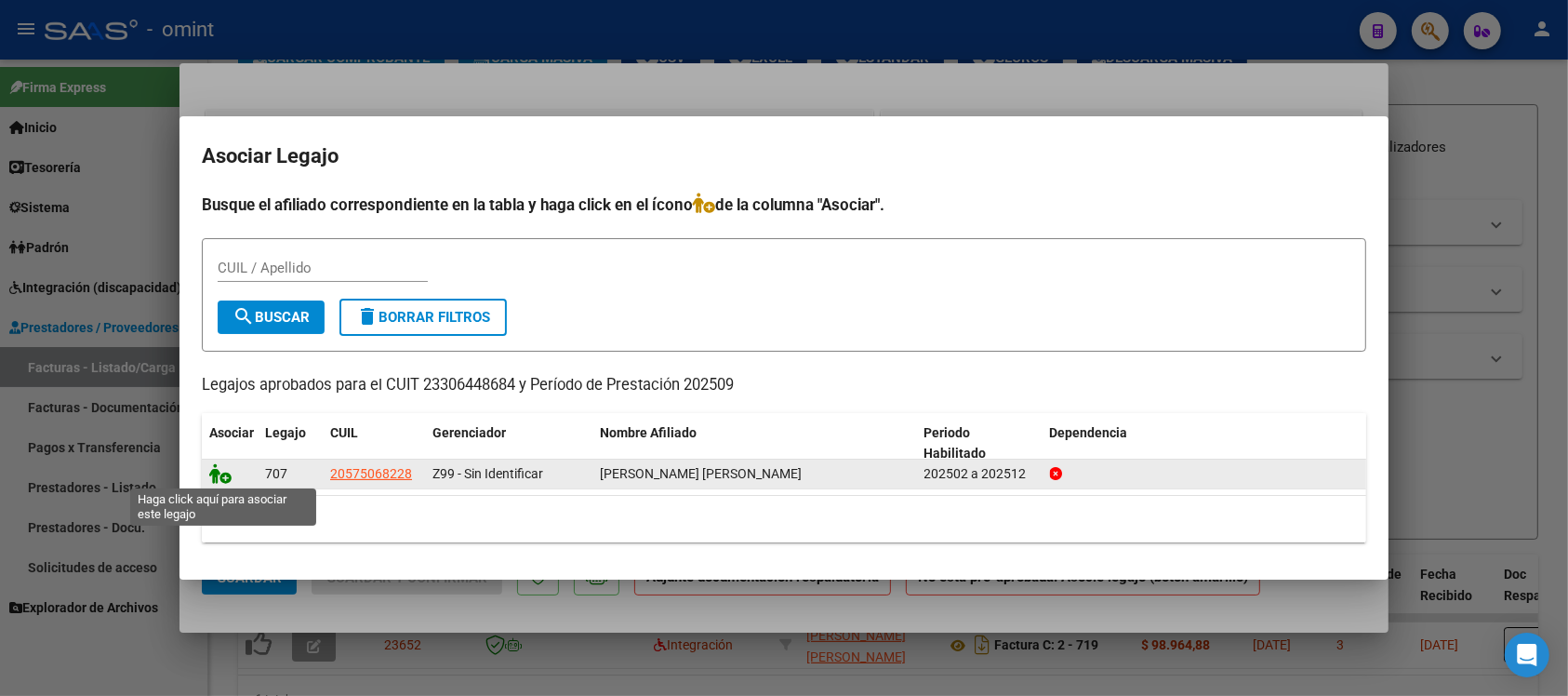
click at [216, 472] on icon at bounding box center [220, 474] width 23 height 21
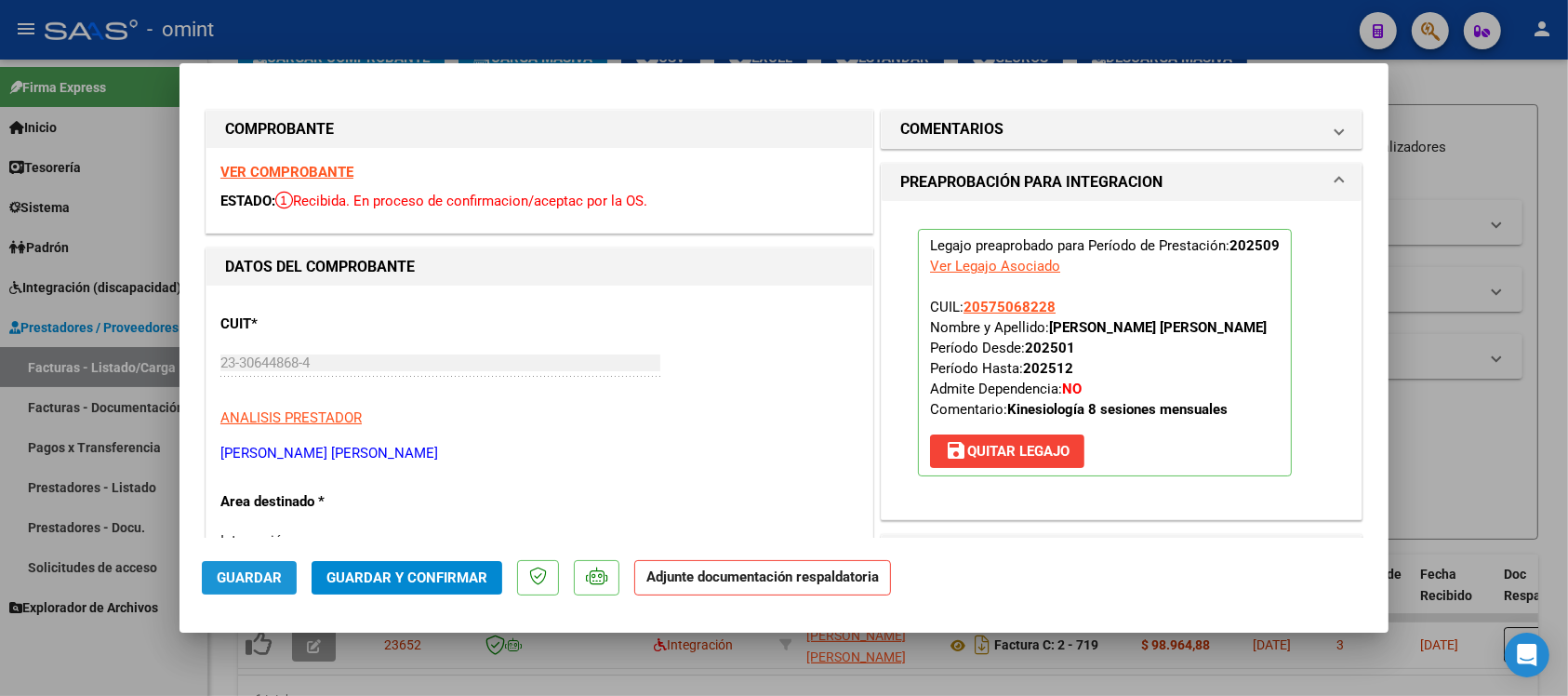
click at [262, 582] on span "Guardar" at bounding box center [249, 579] width 65 height 17
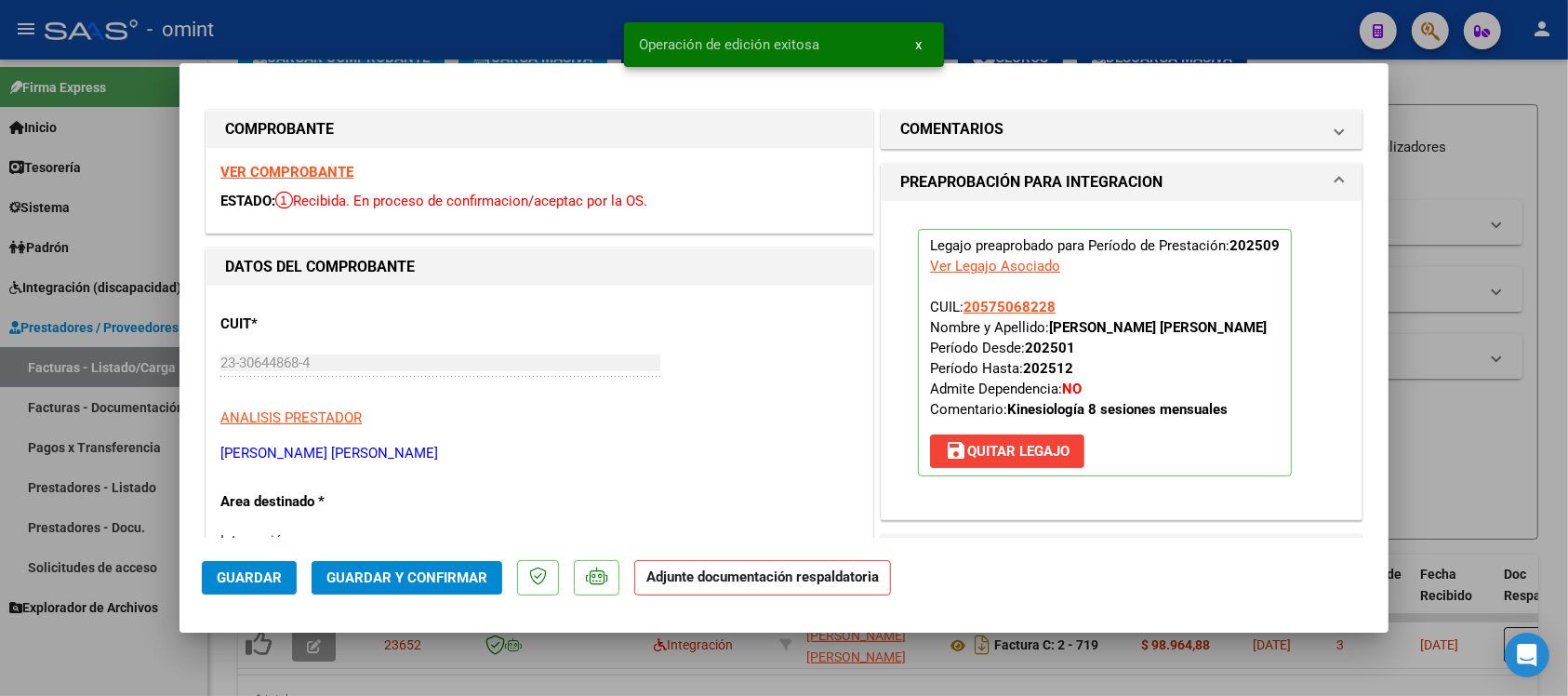
click at [425, 42] on div at bounding box center [784, 348] width 1568 height 696
type input "$ 0,00"
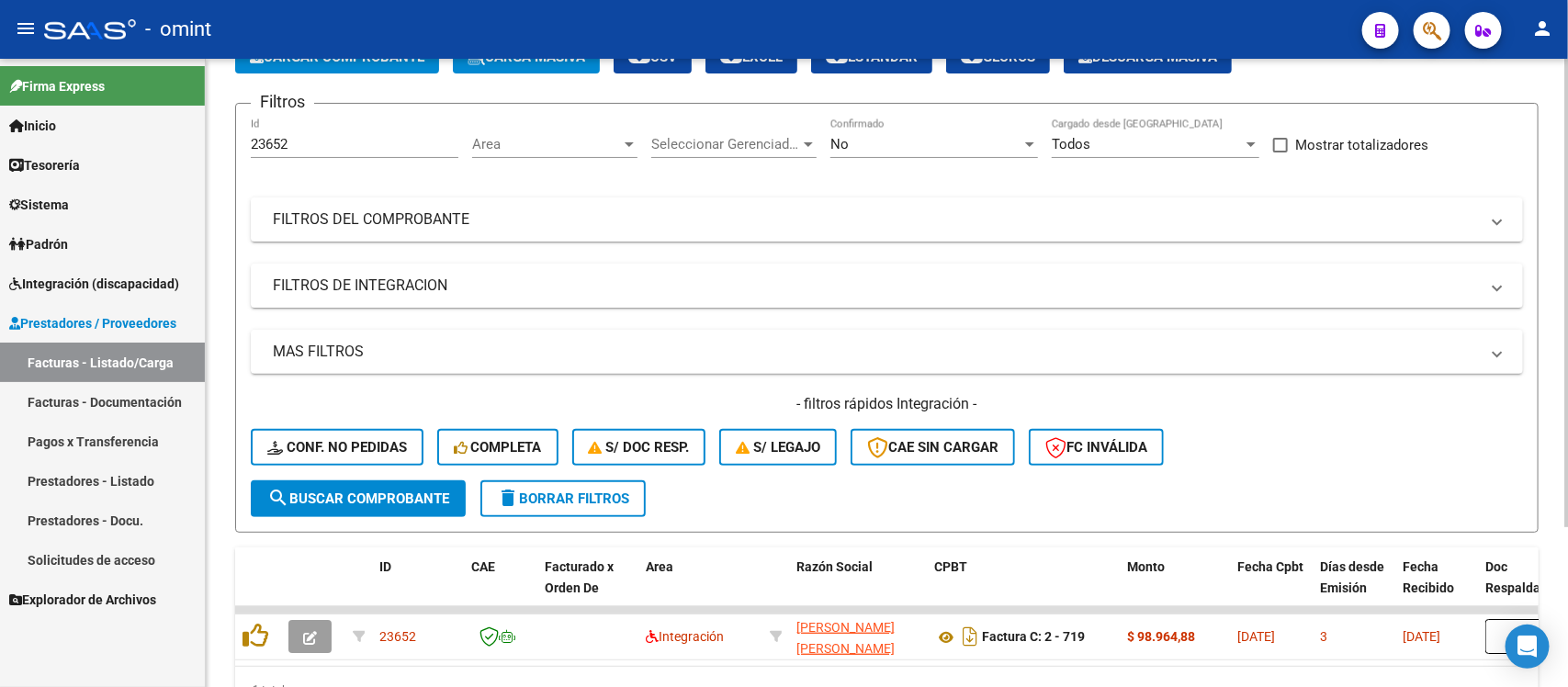
click at [262, 138] on input "23652" at bounding box center [354, 144] width 207 height 17
click at [262, 137] on input "23652" at bounding box center [354, 144] width 207 height 17
paste input "2733"
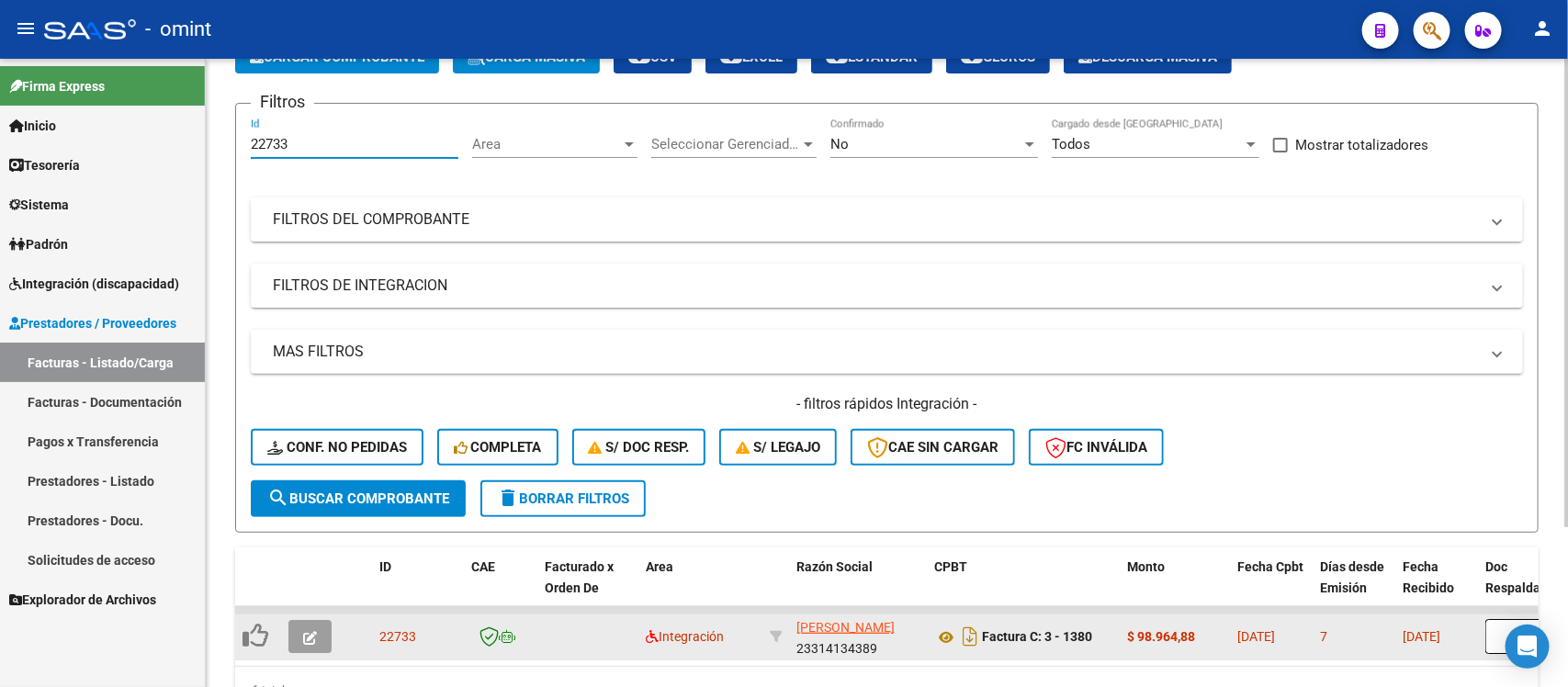
type input "22733"
click at [298, 616] on datatable-body-cell at bounding box center [313, 637] width 64 height 45
click at [308, 631] on icon "button" at bounding box center [309, 637] width 14 height 14
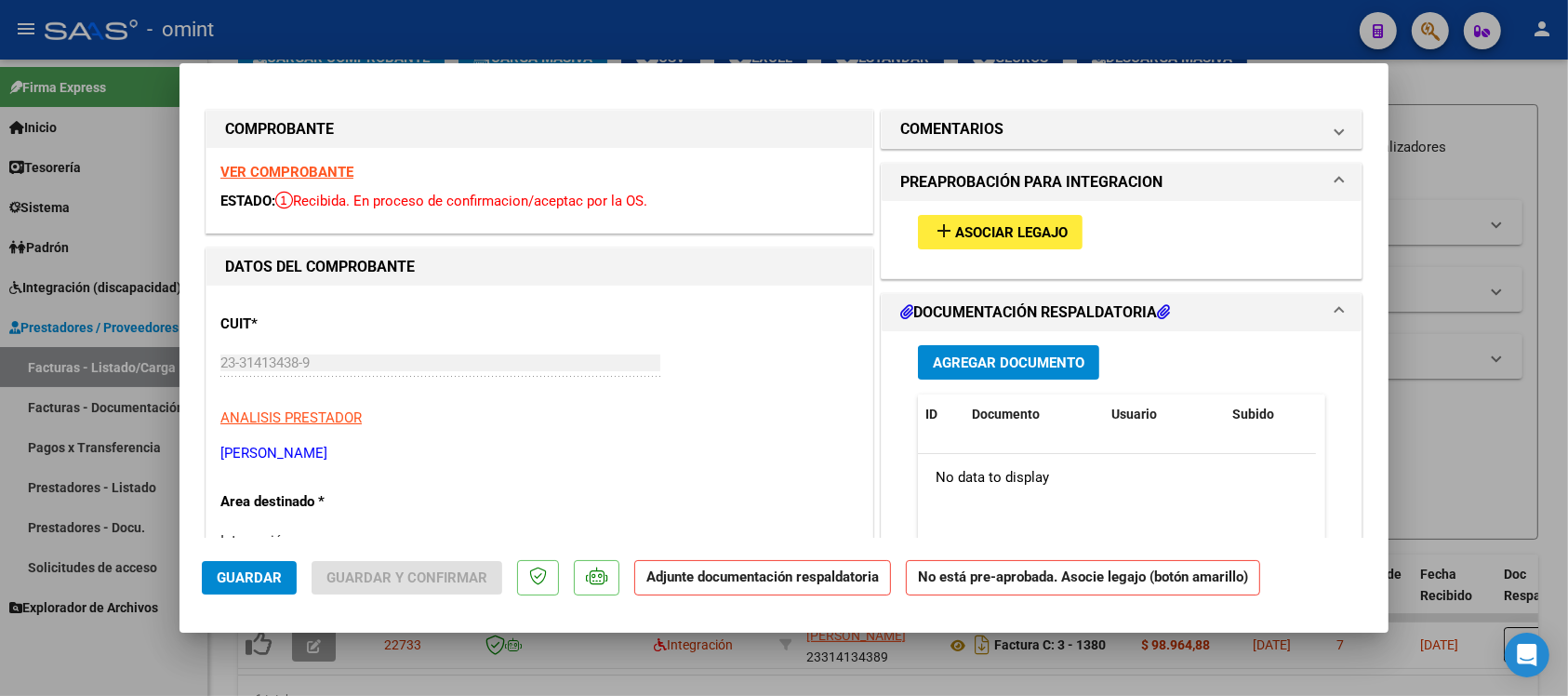
click at [309, 169] on strong "VER COMPROBANTE" at bounding box center [287, 172] width 133 height 17
click at [938, 226] on mat-icon "add" at bounding box center [944, 231] width 23 height 23
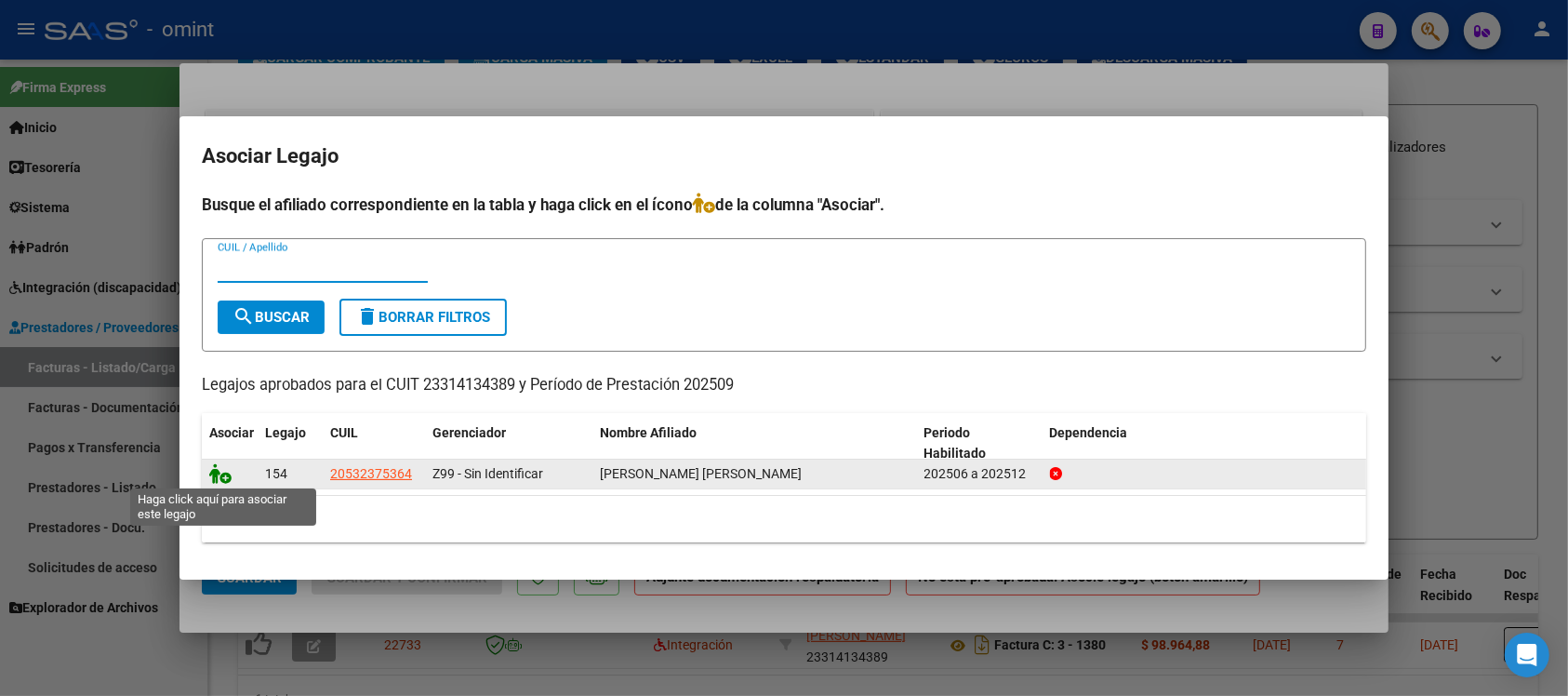
click at [224, 472] on icon at bounding box center [220, 474] width 23 height 21
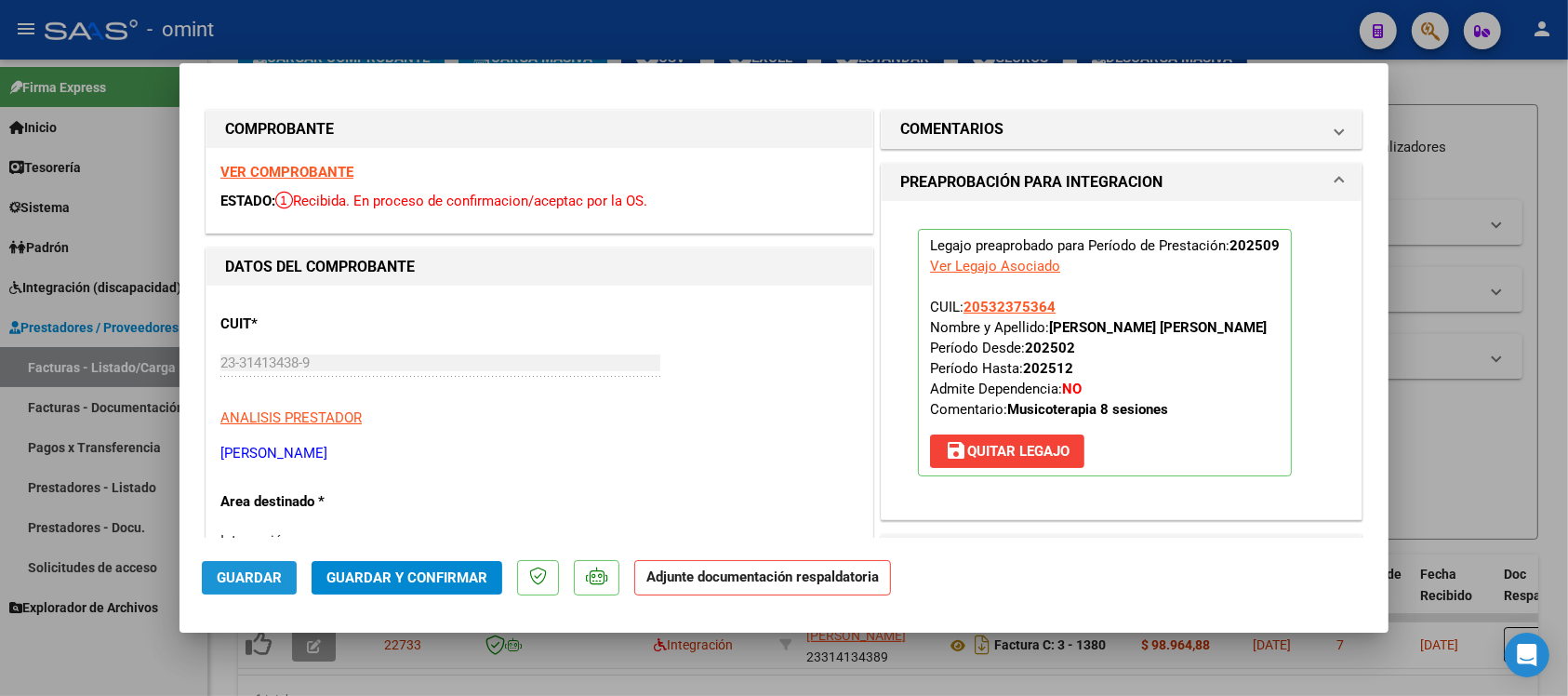
click at [257, 575] on span "Guardar" at bounding box center [249, 579] width 65 height 17
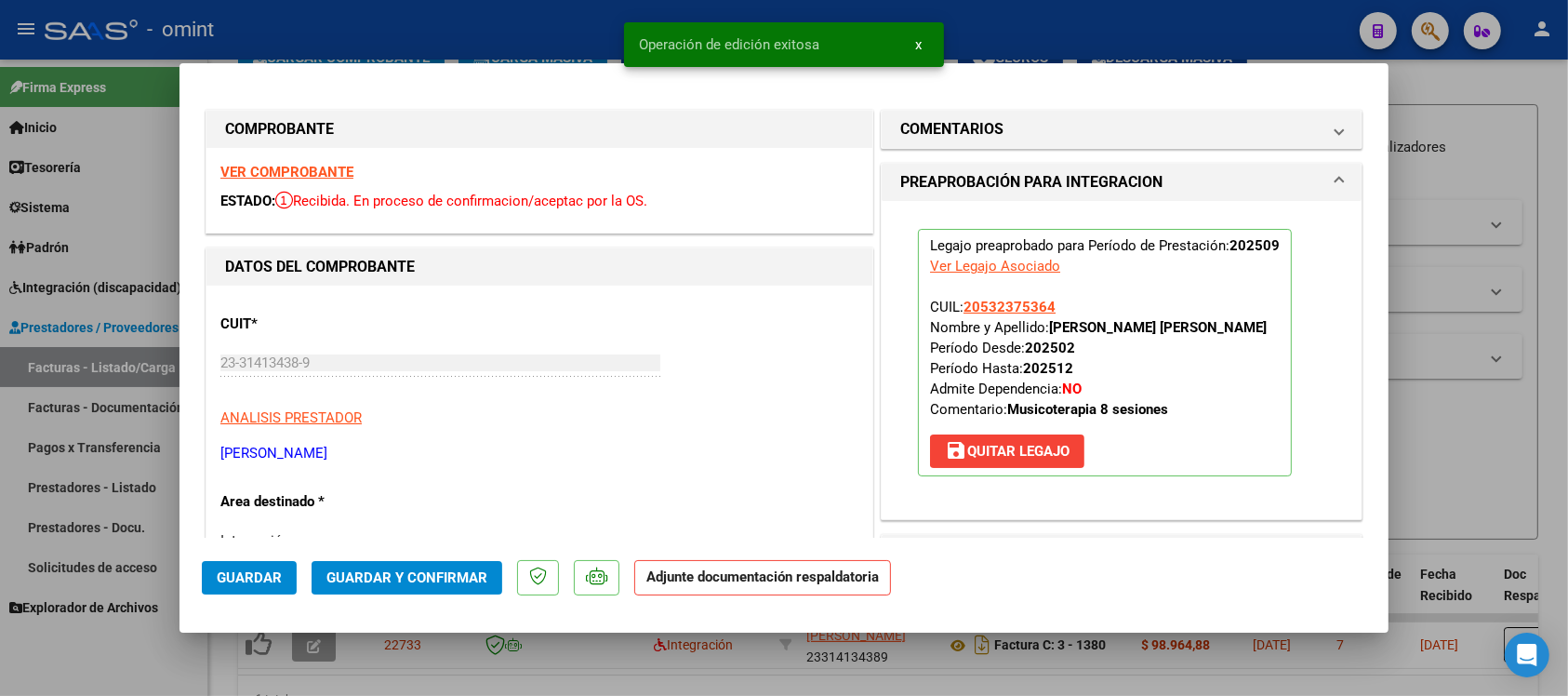
click at [434, 28] on div at bounding box center [784, 348] width 1568 height 696
type input "$ 0,00"
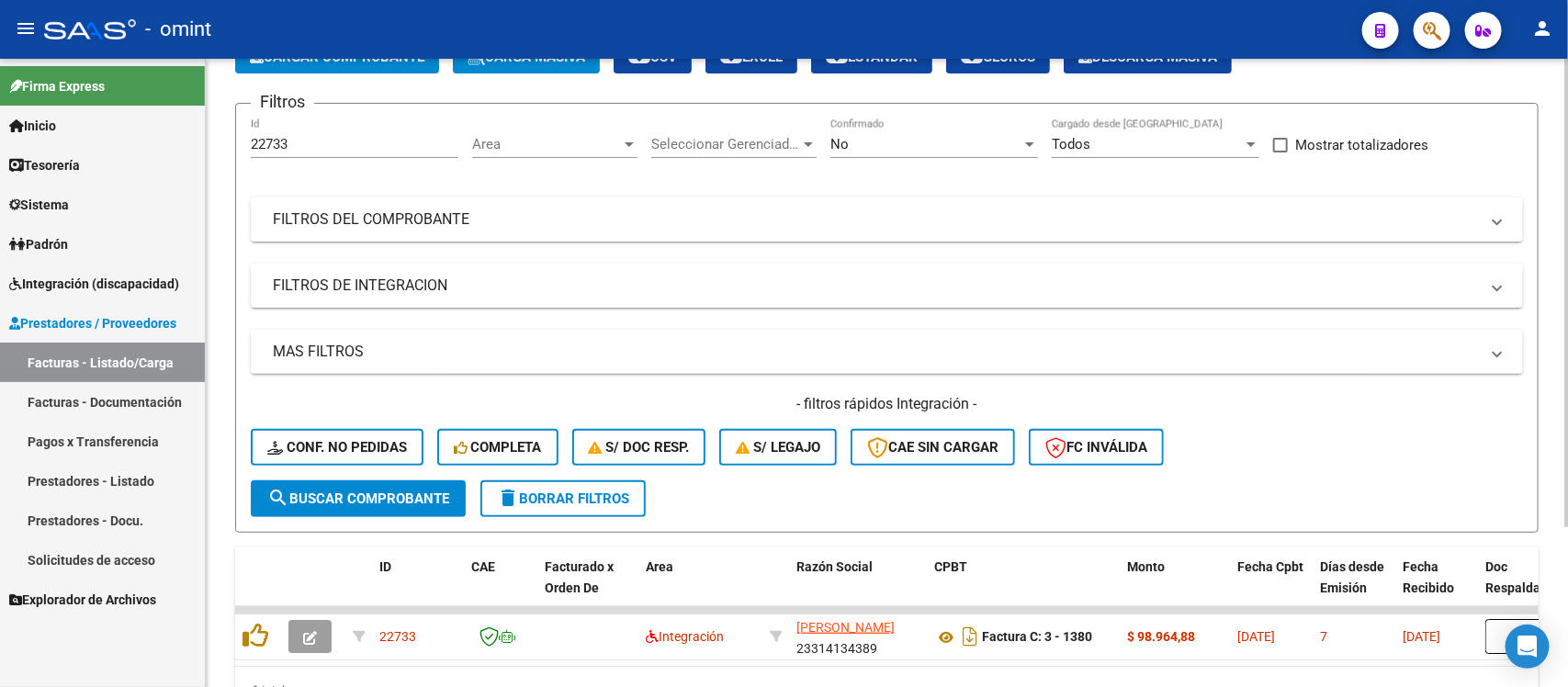
click at [268, 134] on div "22733 Id" at bounding box center [354, 138] width 207 height 39
click at [269, 140] on input "22733" at bounding box center [354, 144] width 207 height 17
paste input "3150"
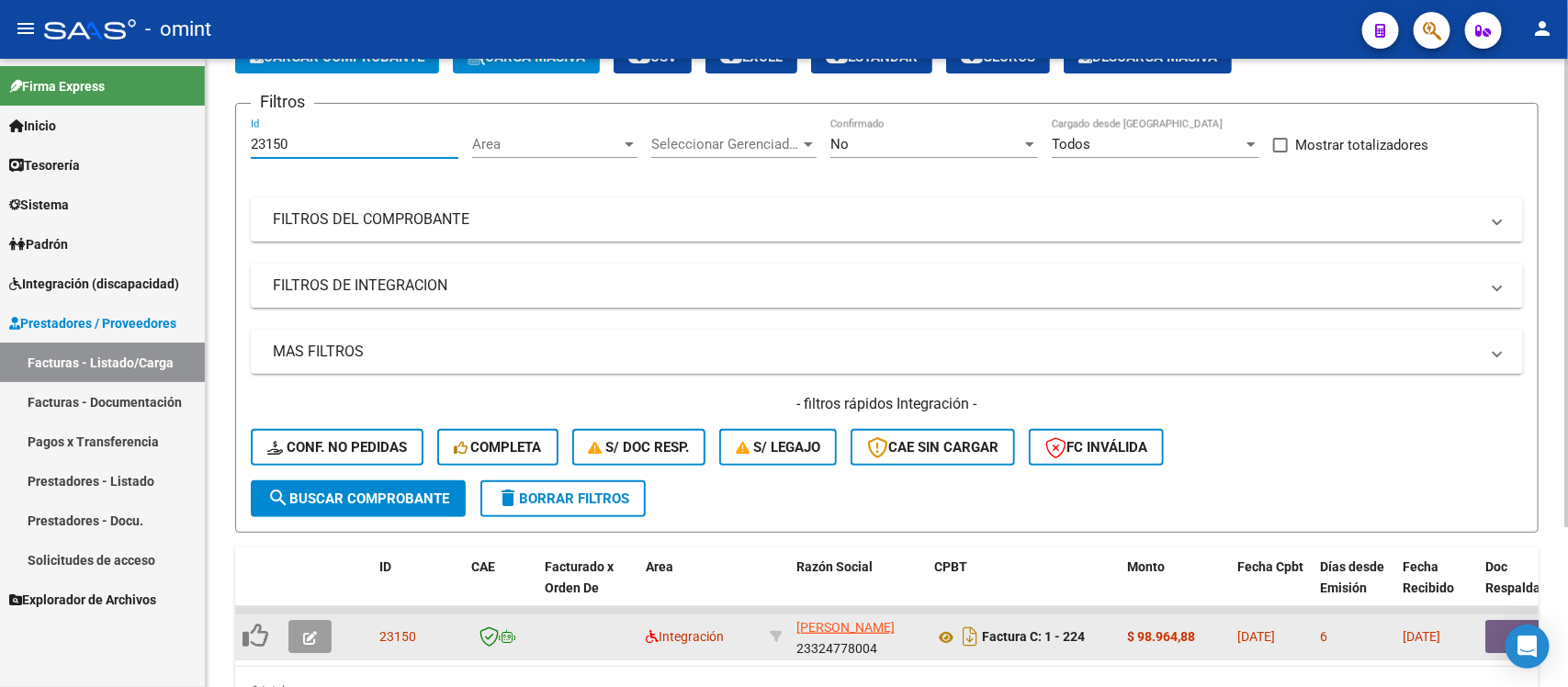
type input "23150"
click at [318, 622] on button "button" at bounding box center [310, 637] width 43 height 33
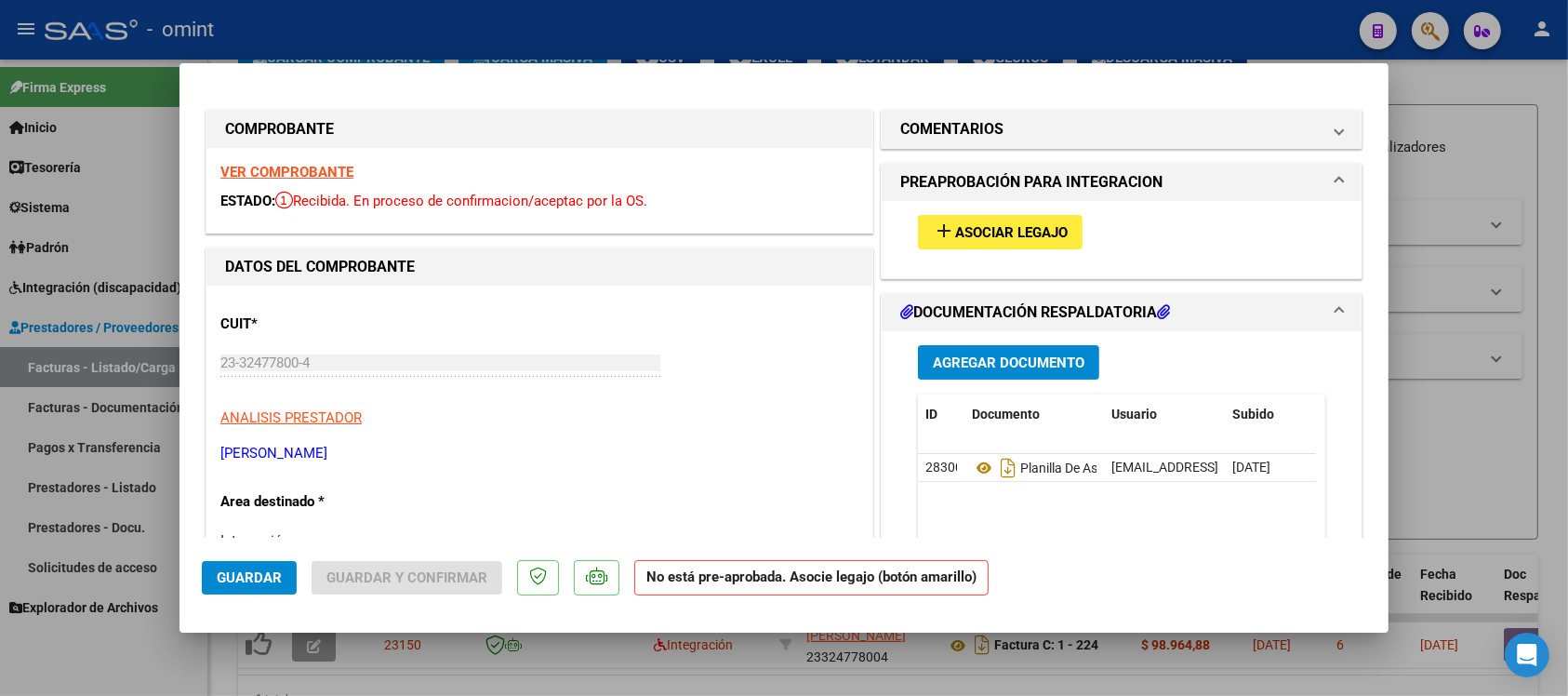
click at [279, 166] on strong "VER COMPROBANTE" at bounding box center [287, 172] width 133 height 17
click at [928, 245] on button "add Asociar Legajo" at bounding box center [1000, 232] width 165 height 34
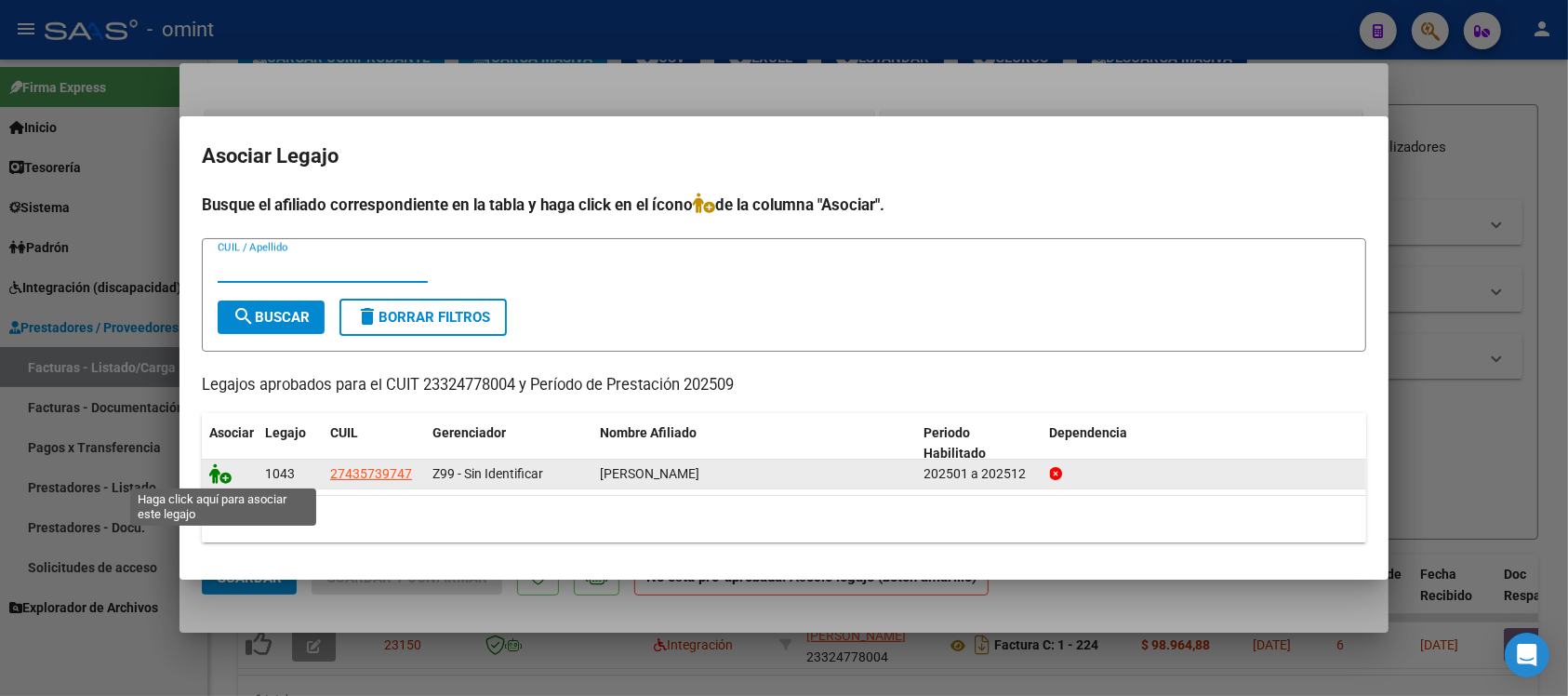
click at [216, 479] on icon at bounding box center [220, 474] width 23 height 21
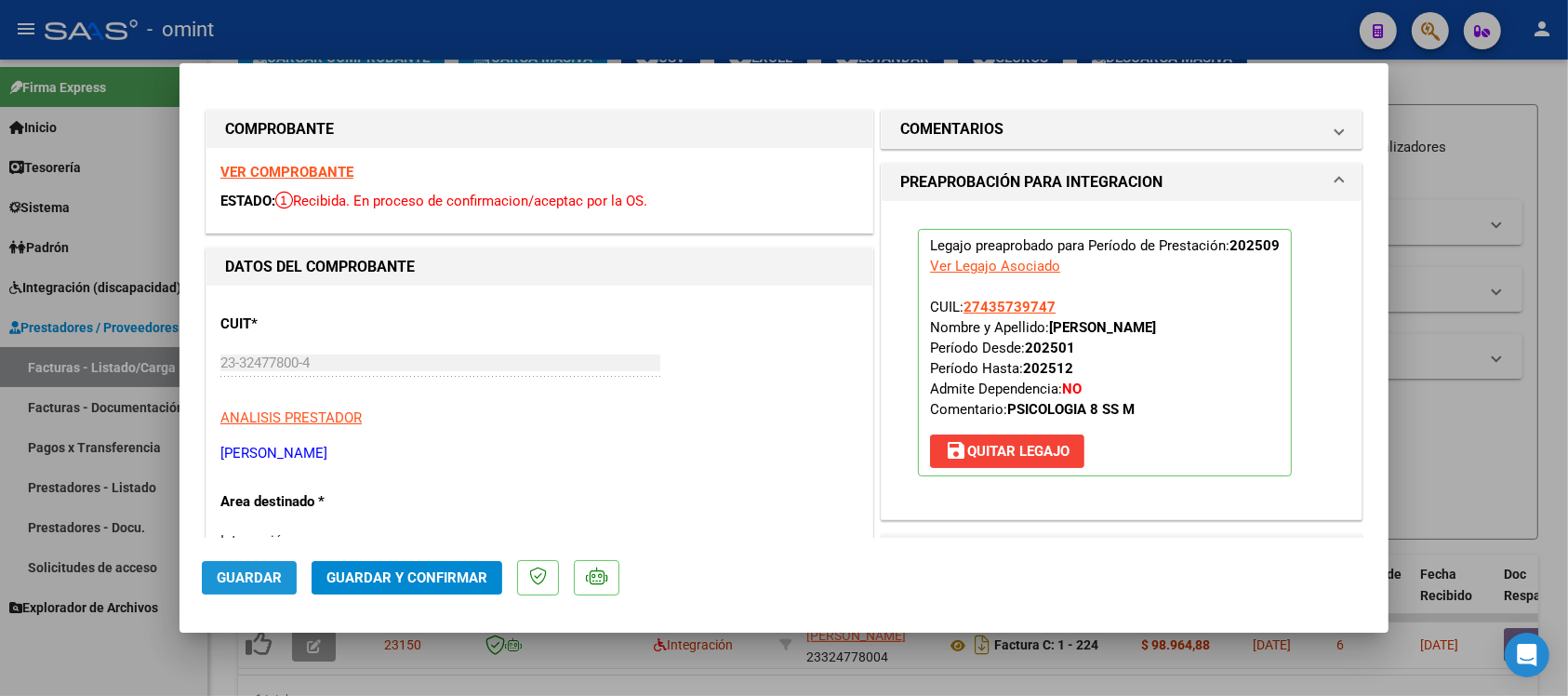
click at [265, 582] on span "Guardar" at bounding box center [249, 579] width 65 height 17
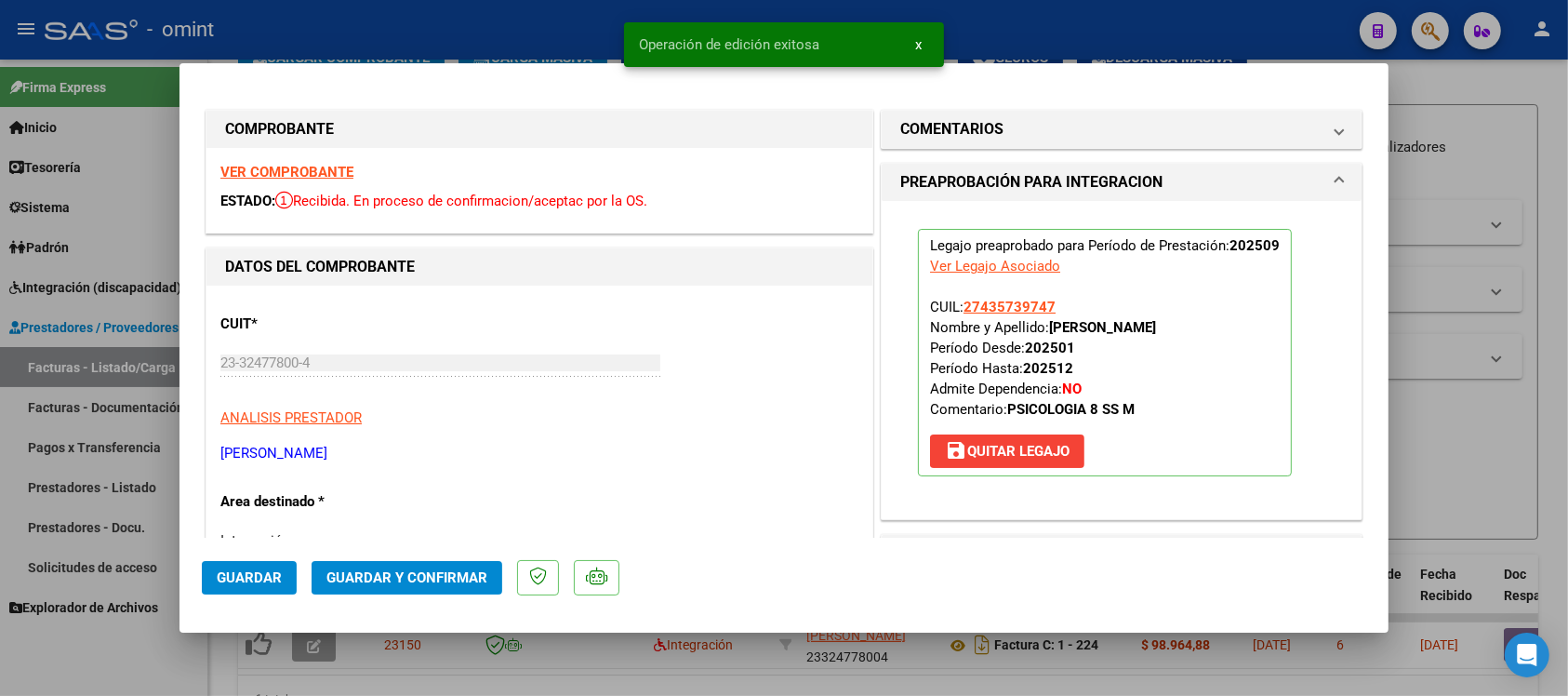
click at [374, 37] on div at bounding box center [784, 348] width 1568 height 696
type input "$ 0,00"
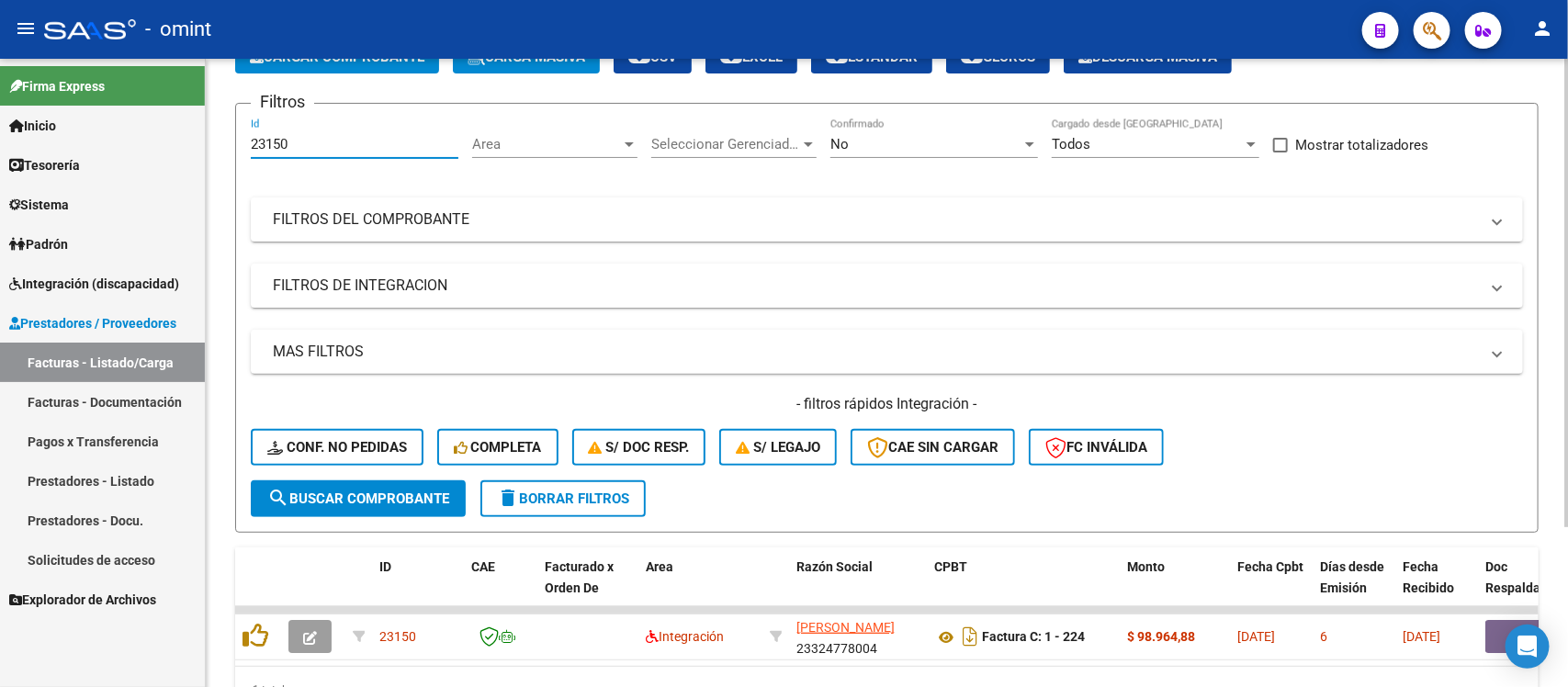
click at [267, 140] on input "23150" at bounding box center [354, 144] width 207 height 17
paste input "45"
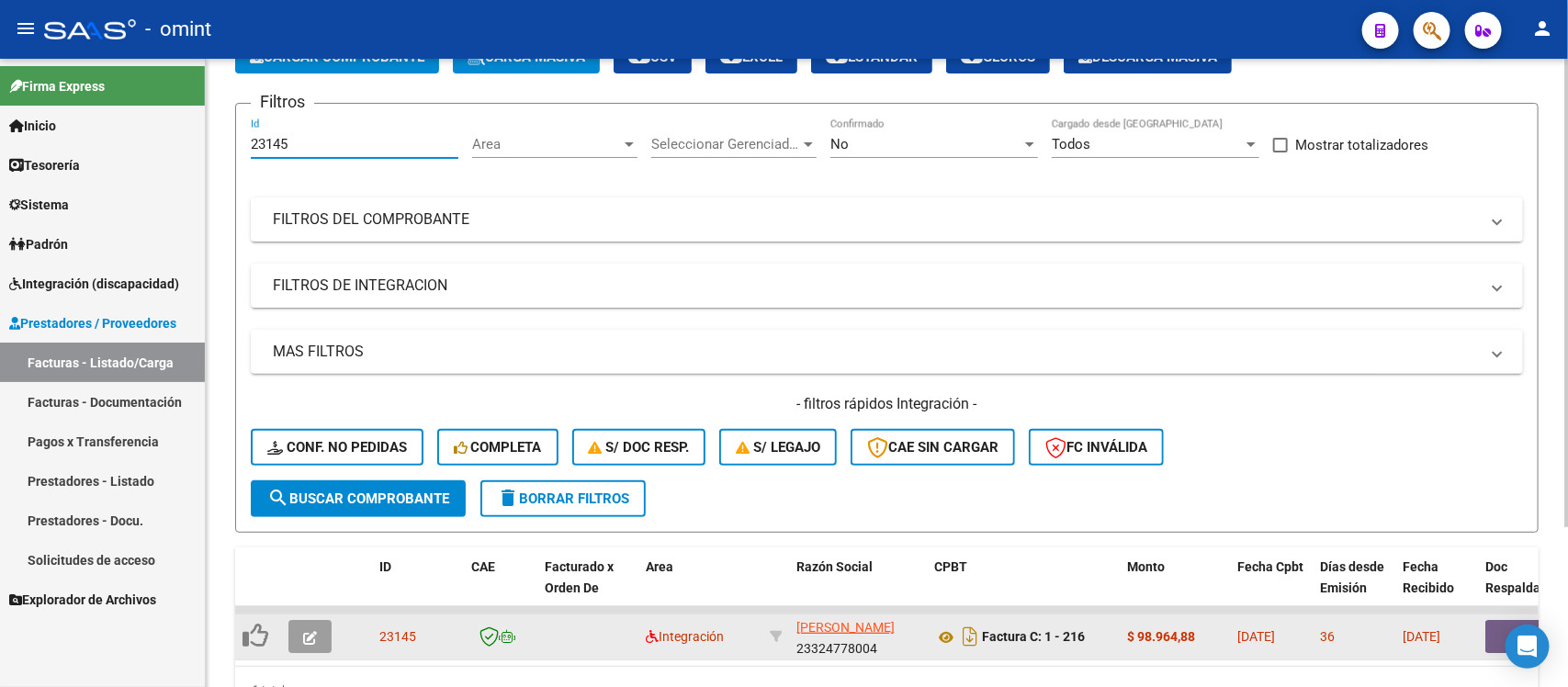
type input "23145"
click at [300, 626] on button "button" at bounding box center [310, 637] width 43 height 33
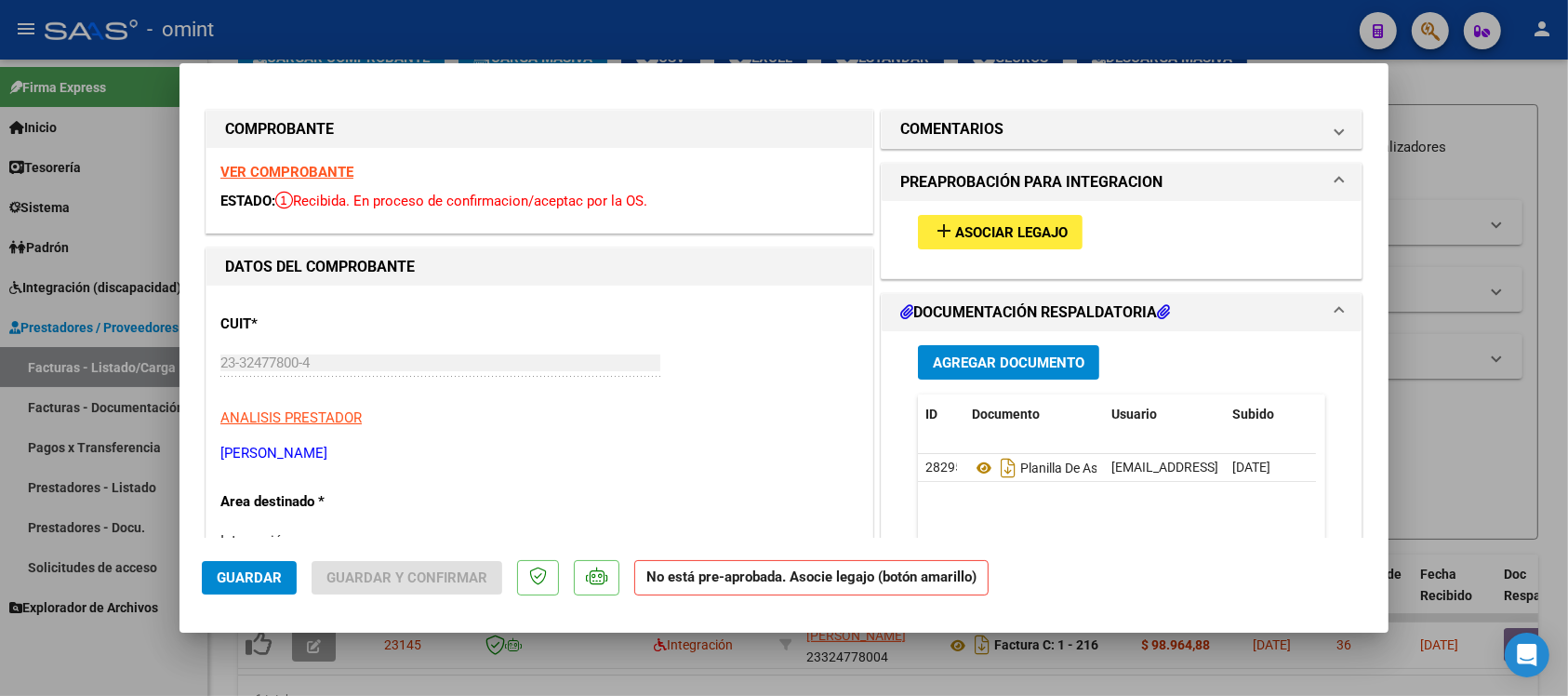
click at [265, 169] on strong "VER COMPROBANTE" at bounding box center [287, 172] width 133 height 17
click at [1012, 231] on span "Asociar Legajo" at bounding box center [1012, 233] width 113 height 17
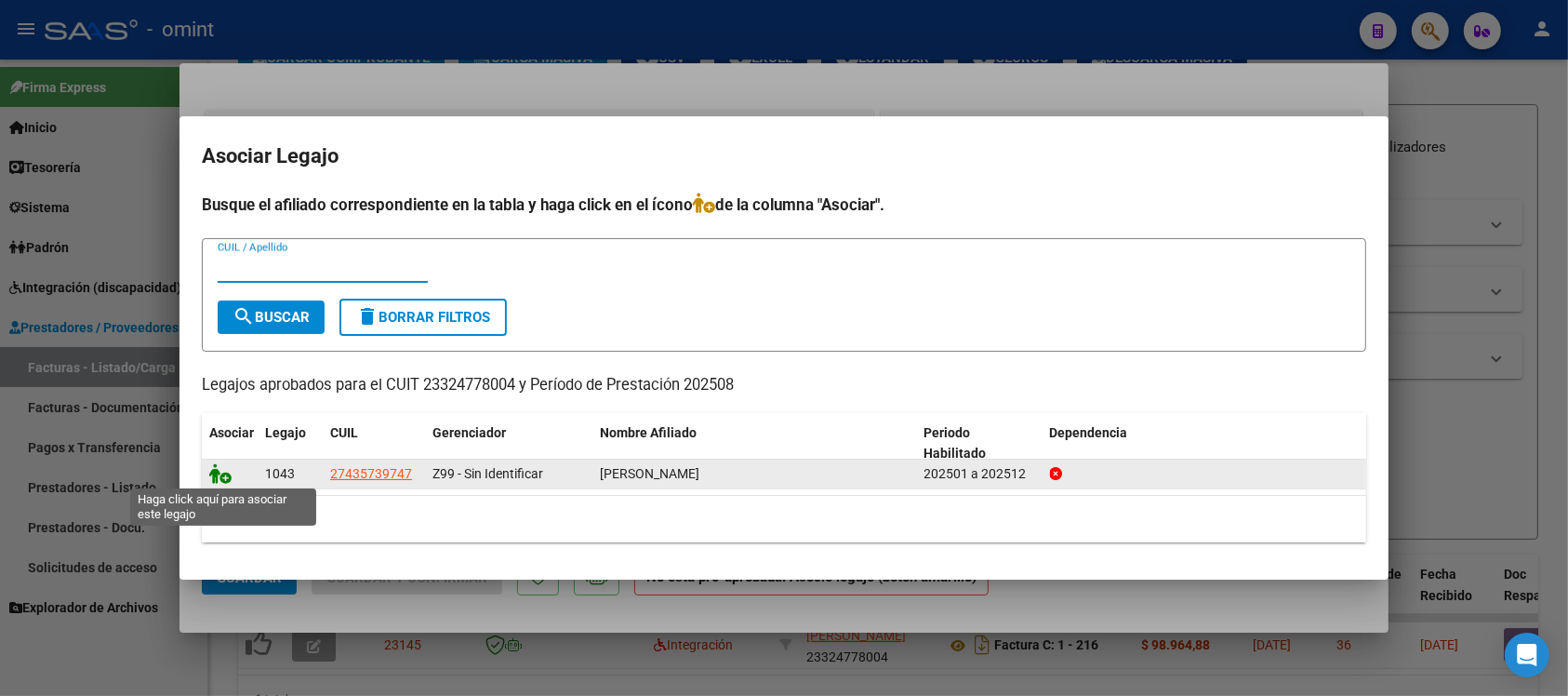
click at [209, 472] on icon at bounding box center [220, 474] width 23 height 21
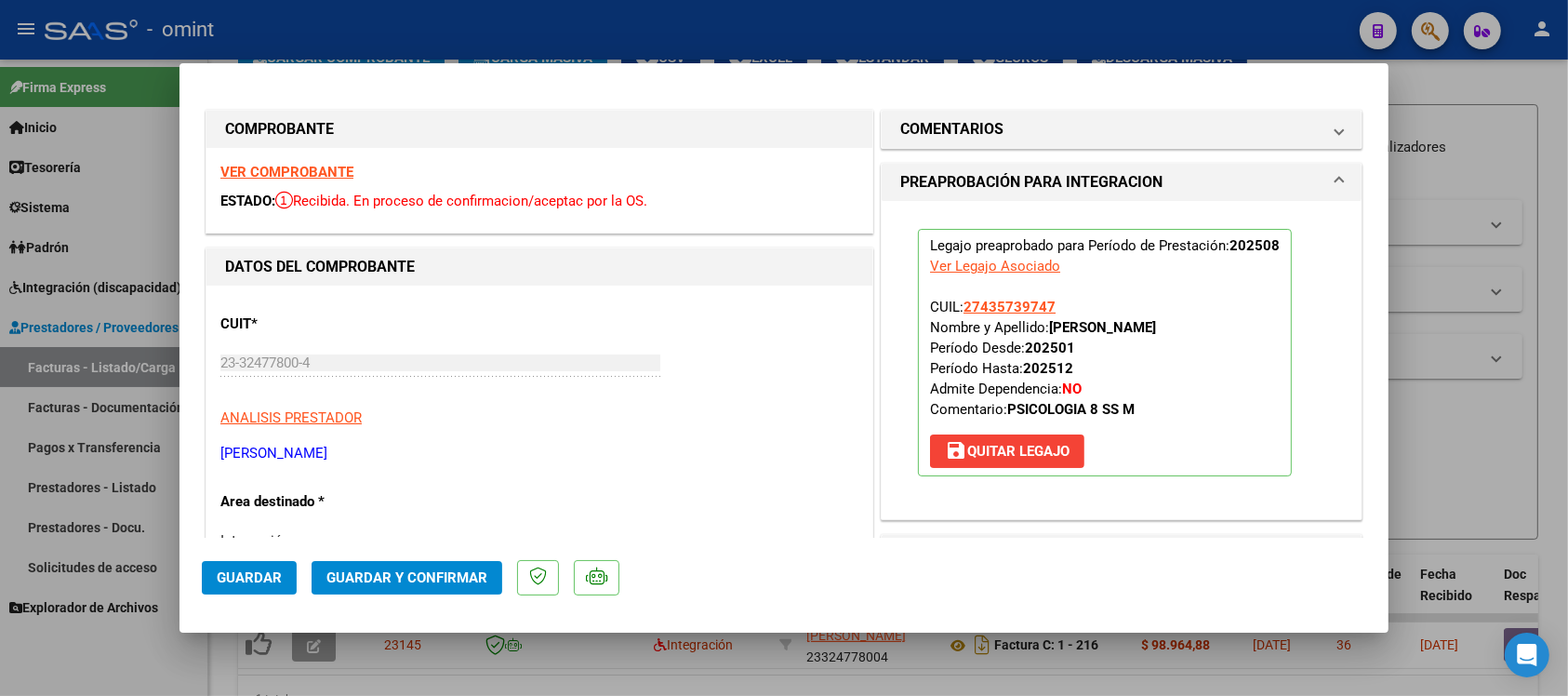
click at [261, 579] on span "Guardar" at bounding box center [249, 579] width 65 height 17
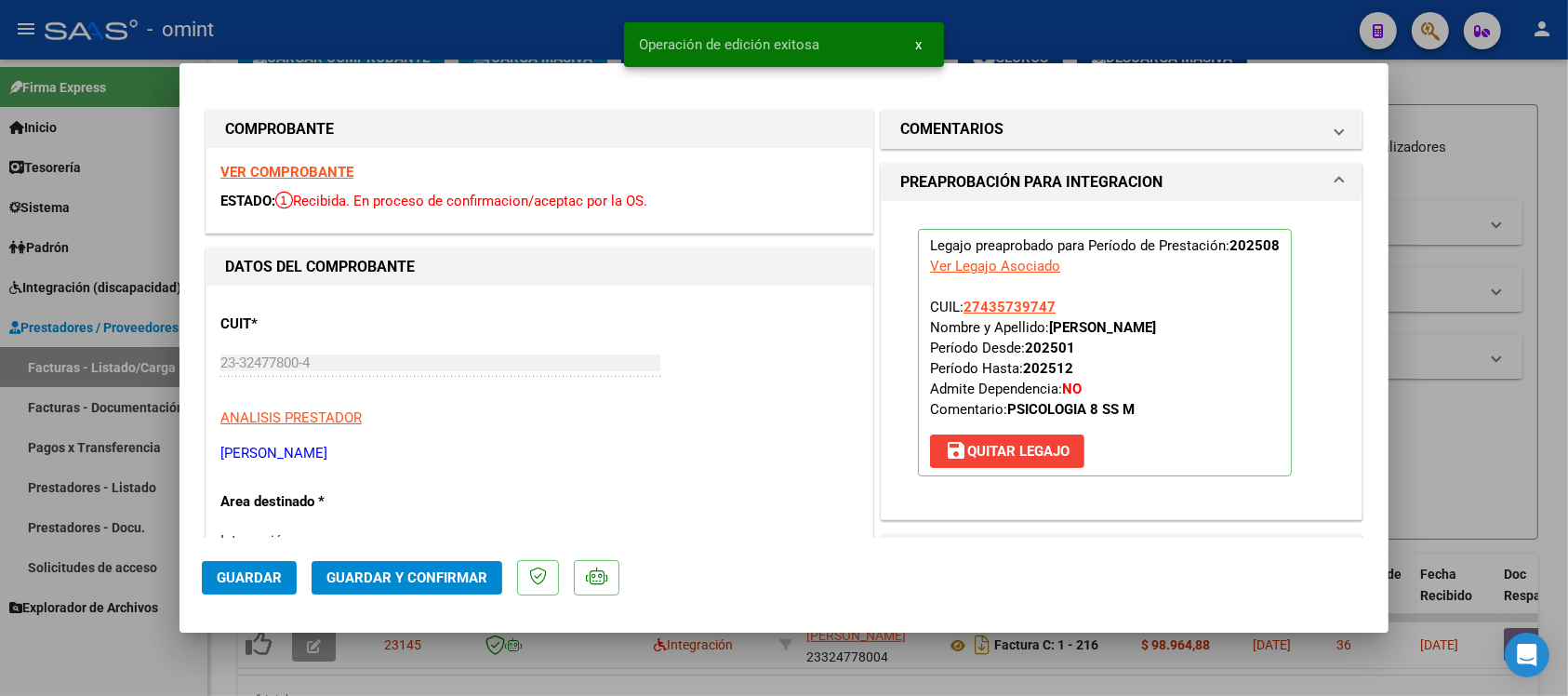
click at [592, 19] on div at bounding box center [784, 348] width 1568 height 696
type input "$ 0,00"
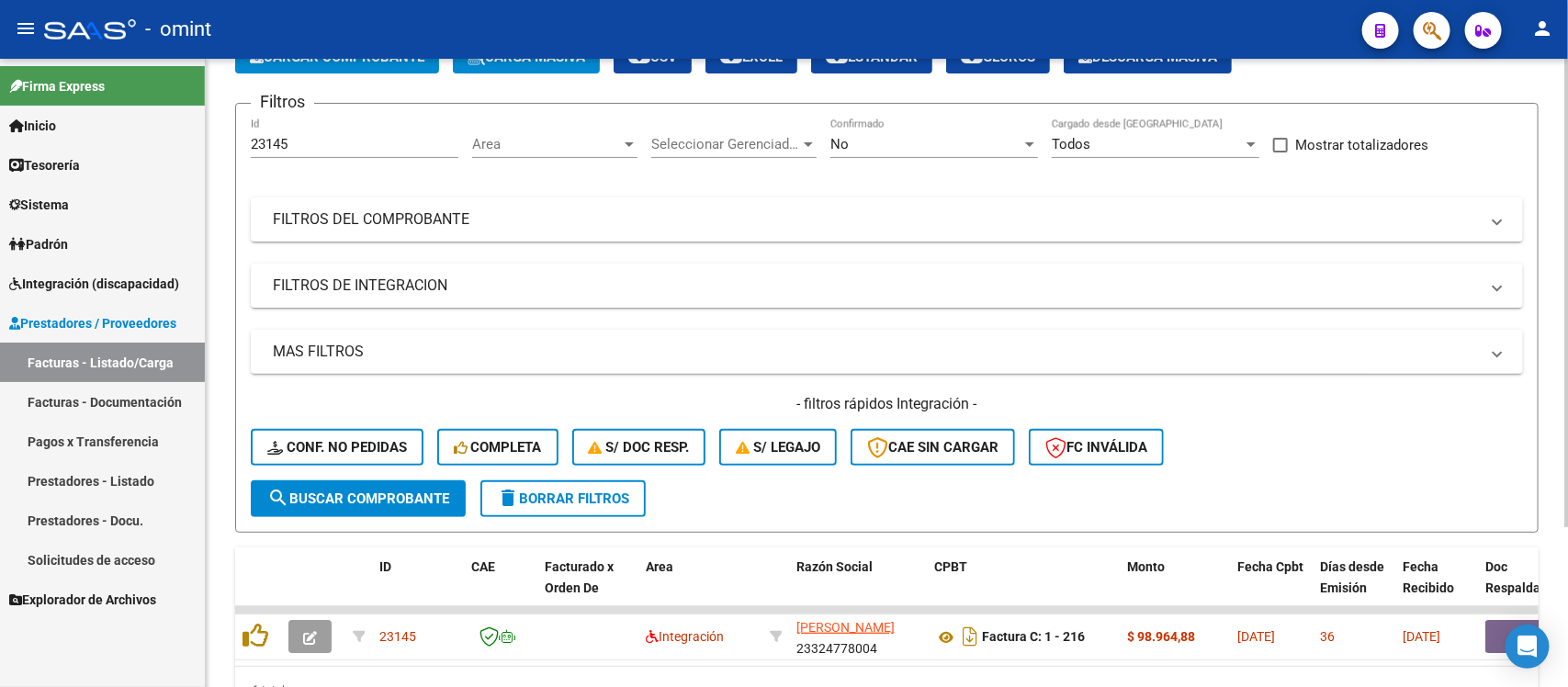
click at [271, 131] on div "23145 Id" at bounding box center [354, 138] width 207 height 39
click at [276, 136] on input "23145" at bounding box center [354, 144] width 207 height 17
paste input "403"
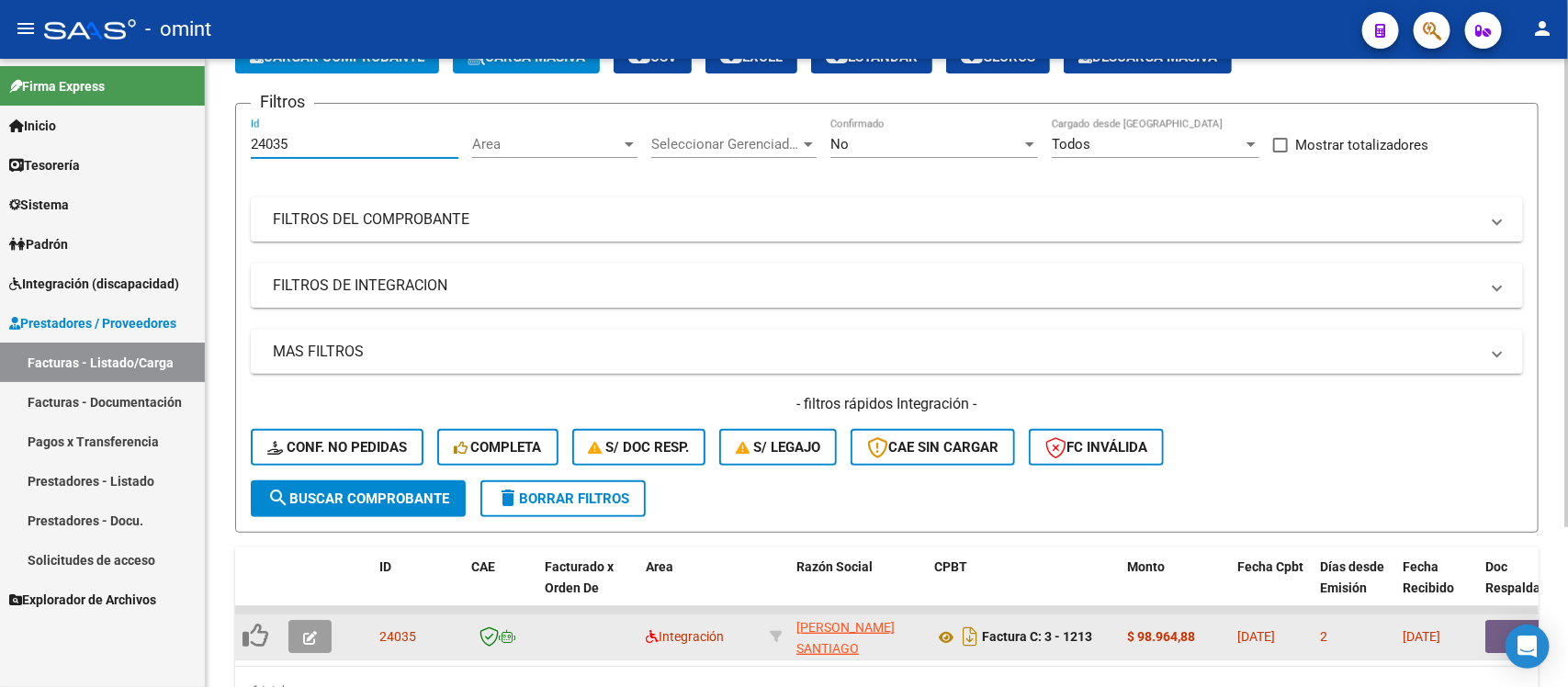
type input "24035"
click at [306, 641] on button "button" at bounding box center [310, 637] width 43 height 33
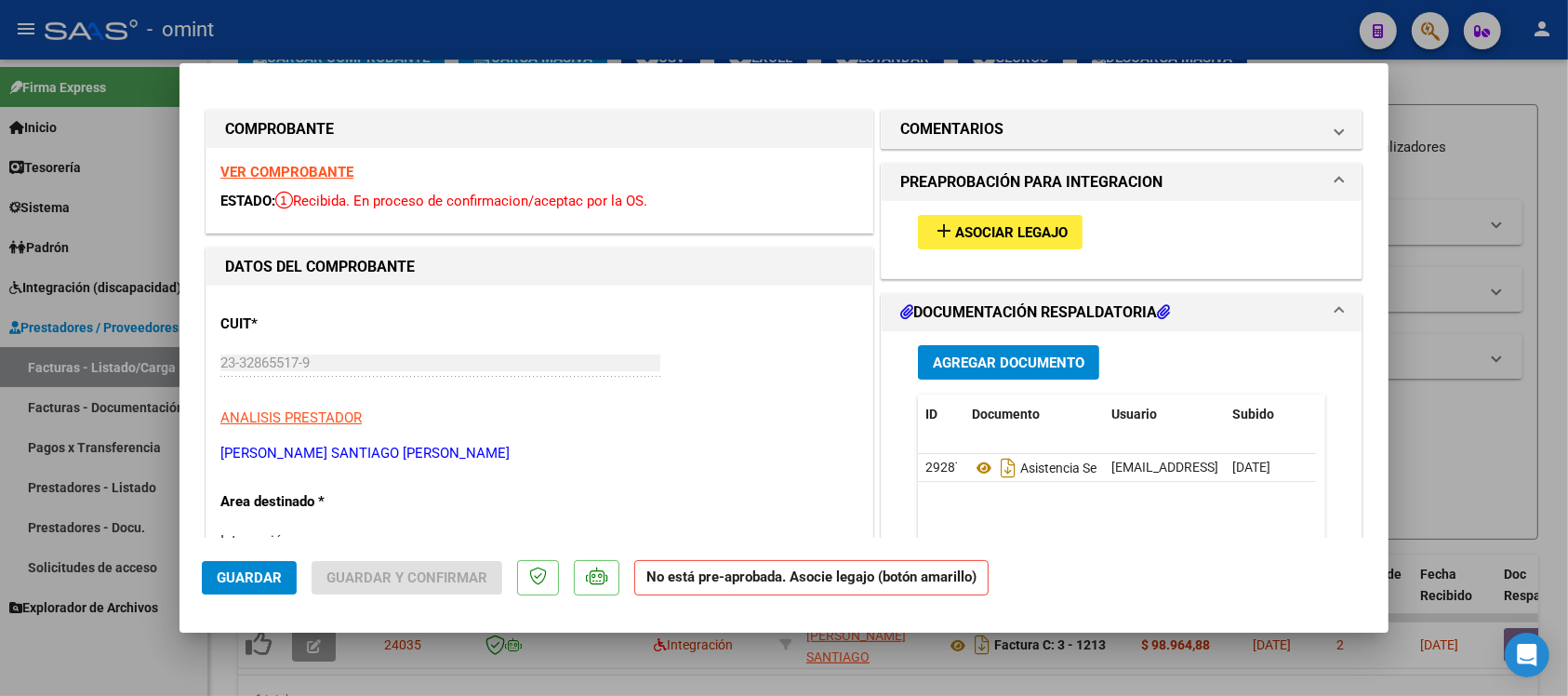
click at [273, 175] on strong "VER COMPROBANTE" at bounding box center [287, 172] width 133 height 17
click at [993, 239] on span "Asociar Legajo" at bounding box center [1012, 233] width 113 height 17
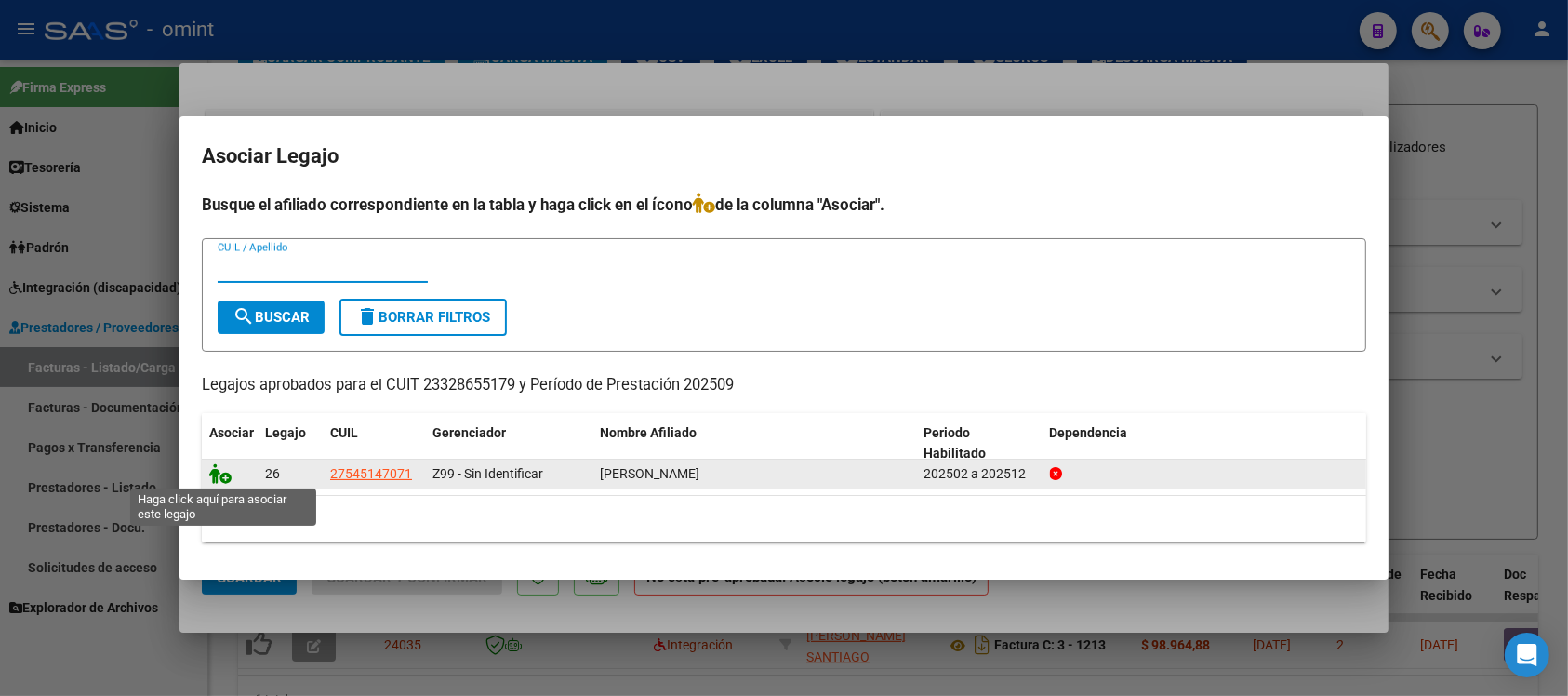
click at [216, 471] on icon at bounding box center [220, 474] width 23 height 21
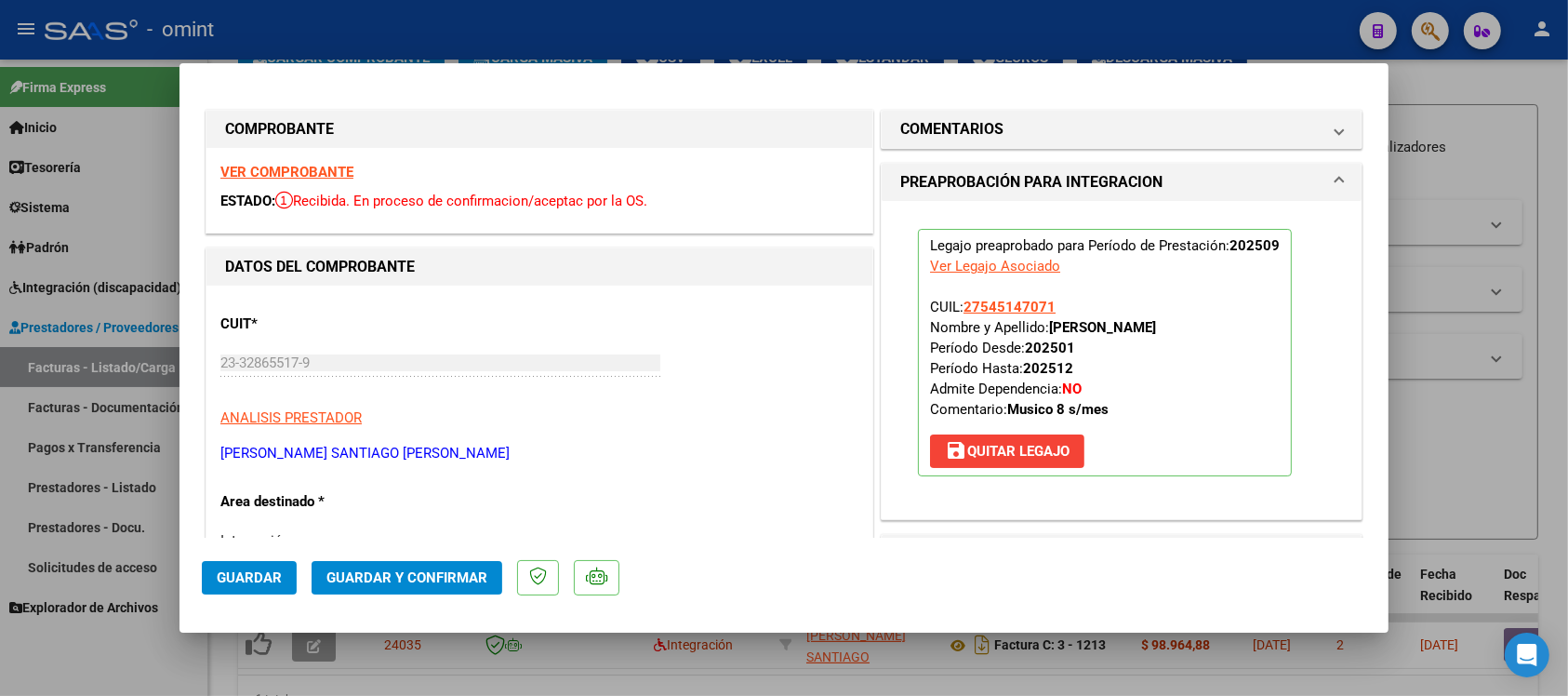
click at [244, 583] on span "Guardar" at bounding box center [249, 579] width 65 height 17
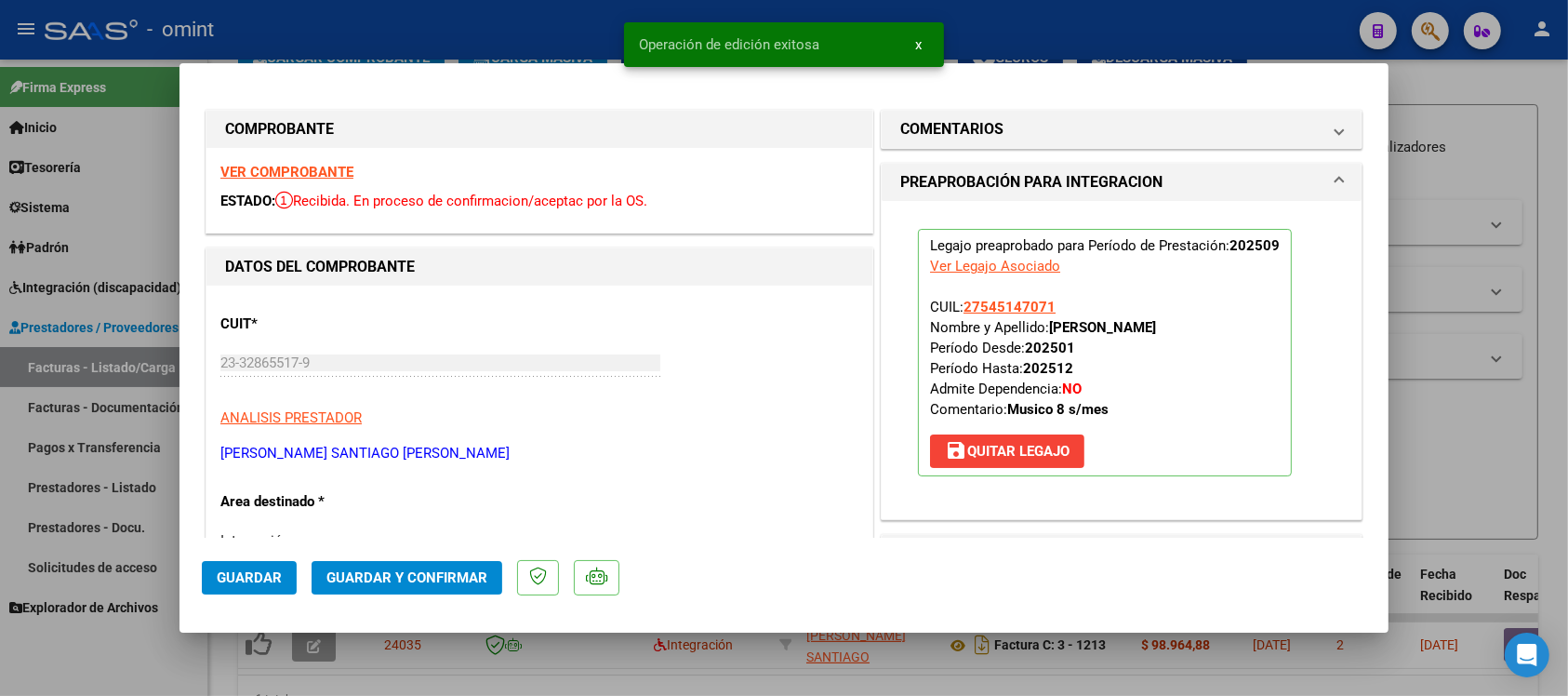
click at [369, 32] on div at bounding box center [784, 348] width 1568 height 696
type input "$ 0,00"
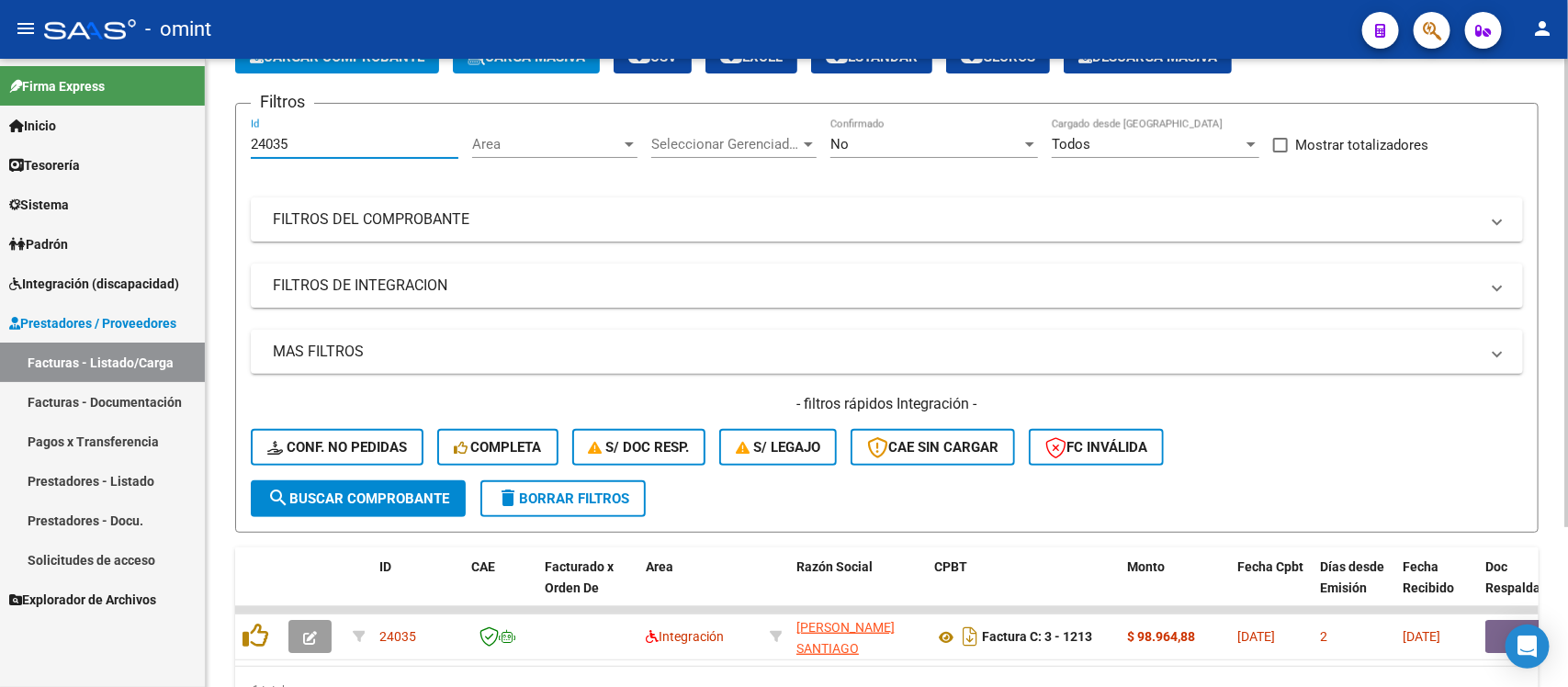
click at [264, 147] on input "24035" at bounding box center [354, 144] width 207 height 17
paste input "3379"
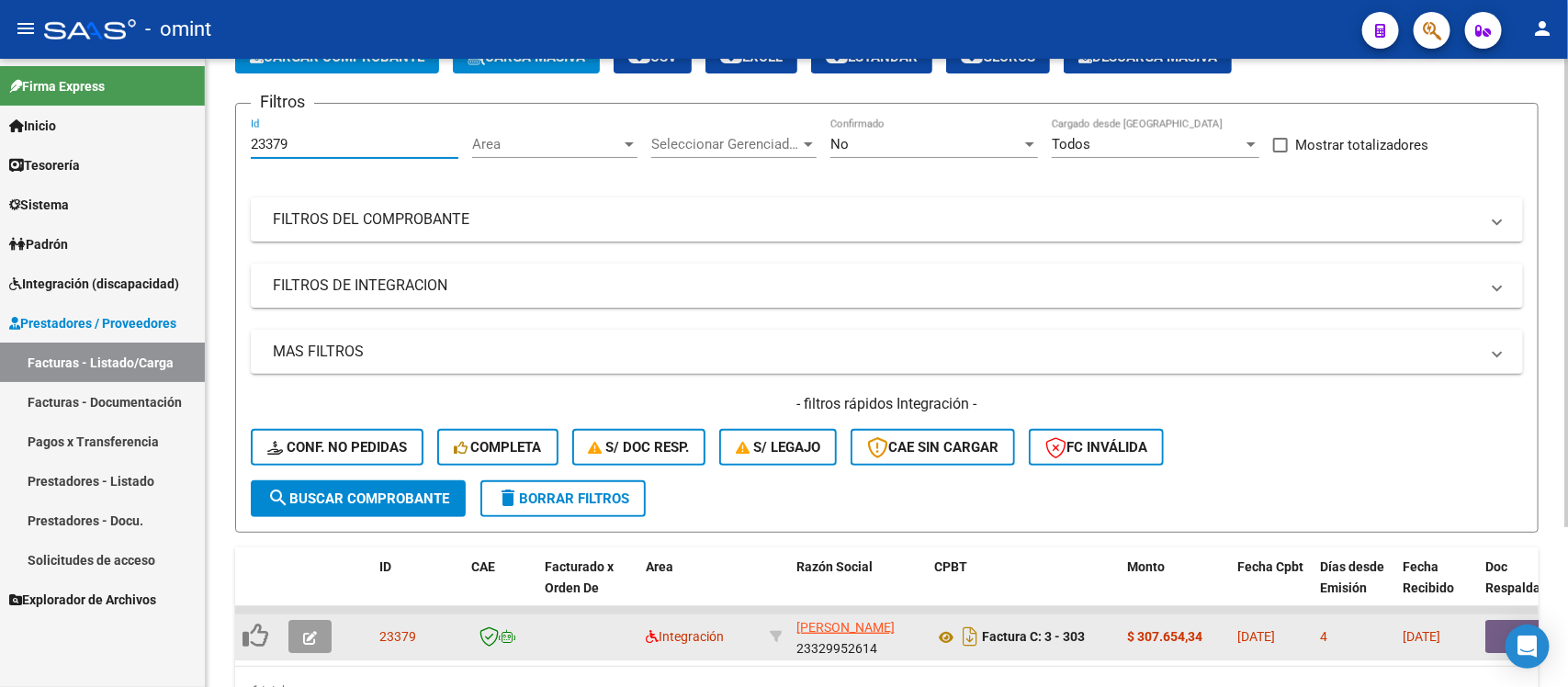
type input "23379"
click at [313, 621] on button "button" at bounding box center [310, 637] width 43 height 33
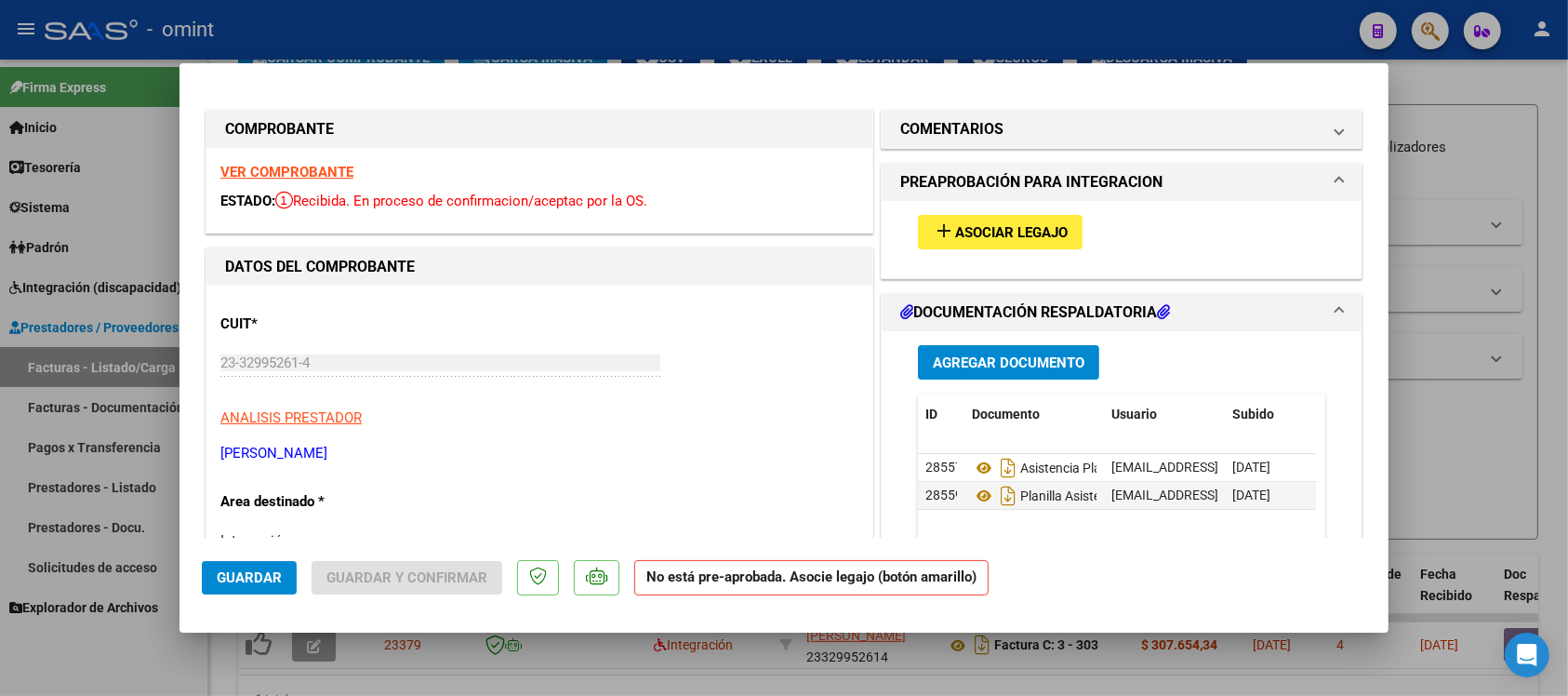
click at [284, 166] on strong "VER COMPROBANTE" at bounding box center [287, 172] width 133 height 17
click at [1012, 241] on button "add Asociar Legajo" at bounding box center [1000, 232] width 165 height 34
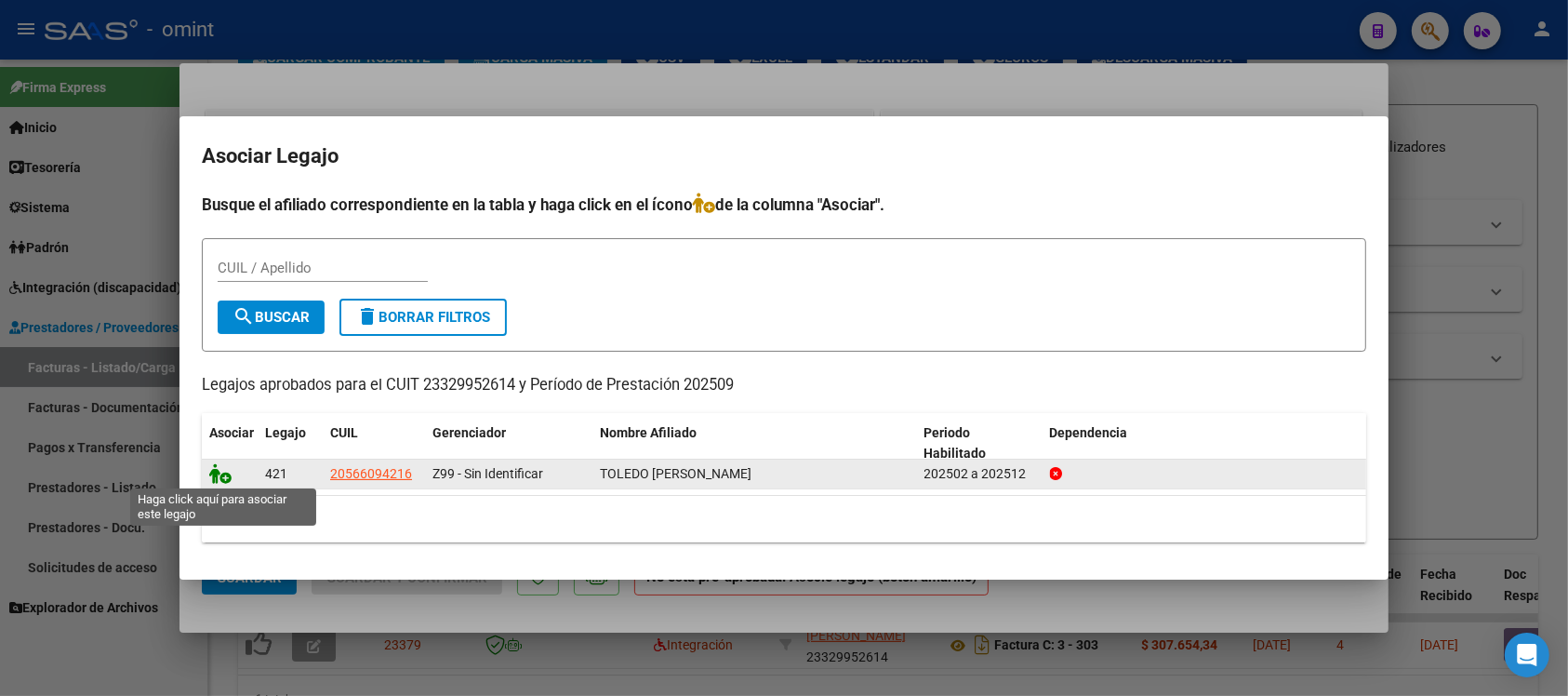
click at [212, 464] on icon at bounding box center [220, 474] width 23 height 21
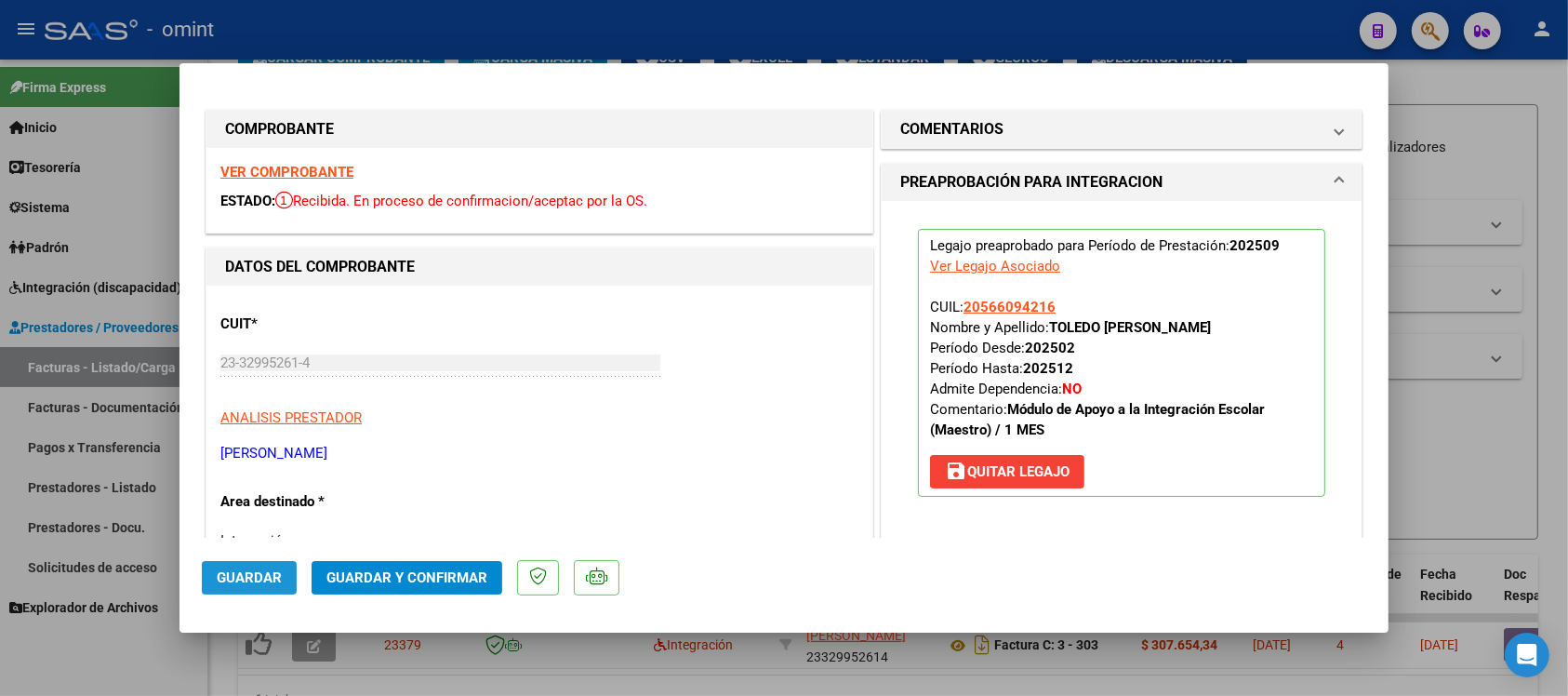
click at [247, 574] on span "Guardar" at bounding box center [249, 579] width 65 height 17
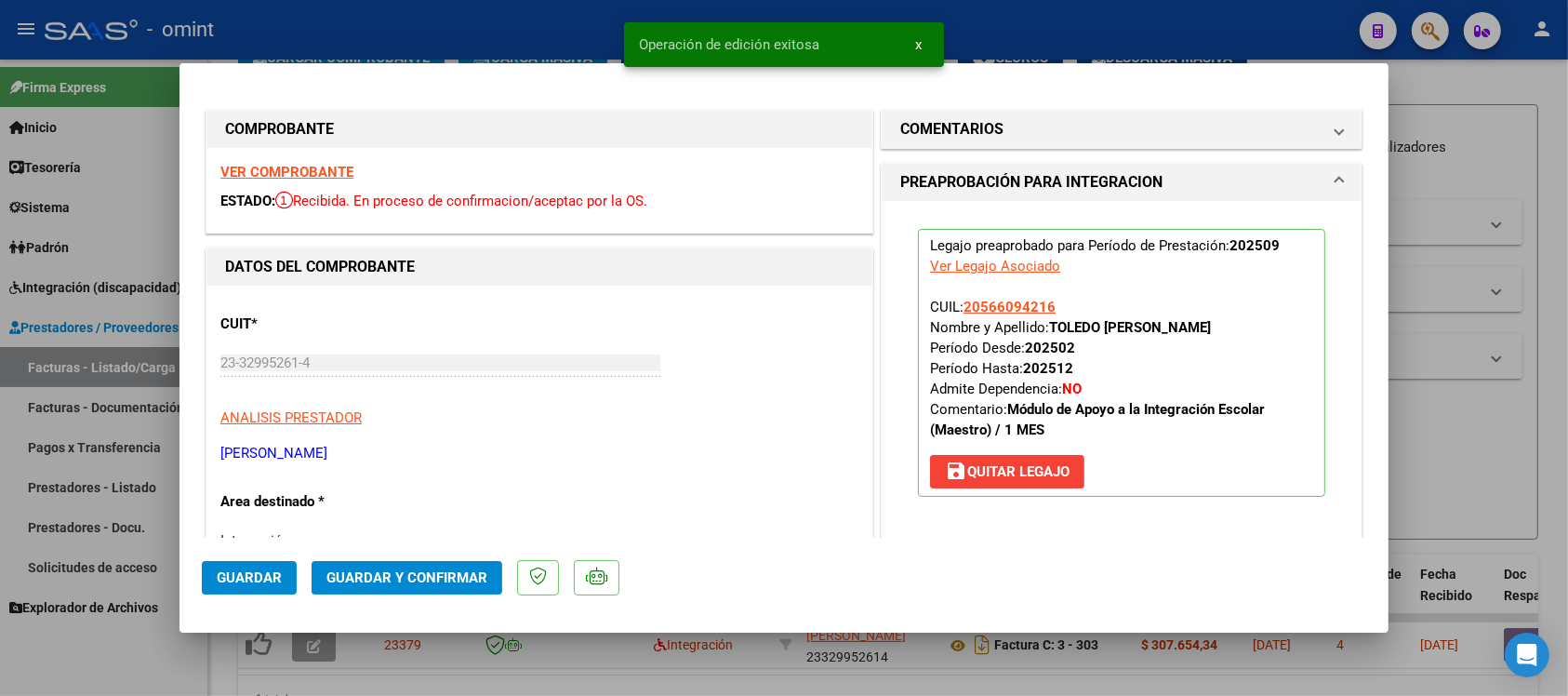
click at [467, 37] on div at bounding box center [784, 348] width 1568 height 696
type input "$ 0,00"
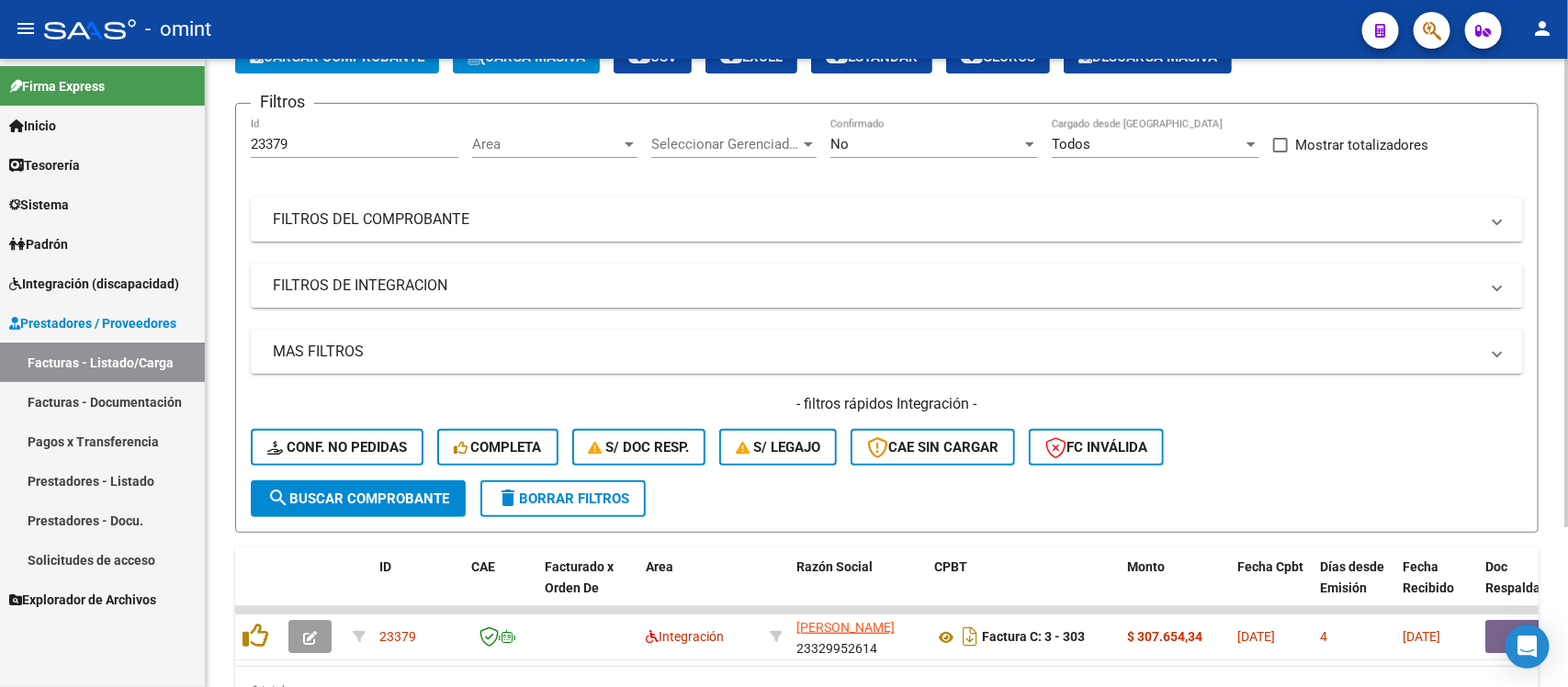
click at [295, 142] on input "23379" at bounding box center [354, 144] width 207 height 17
paste input "2241"
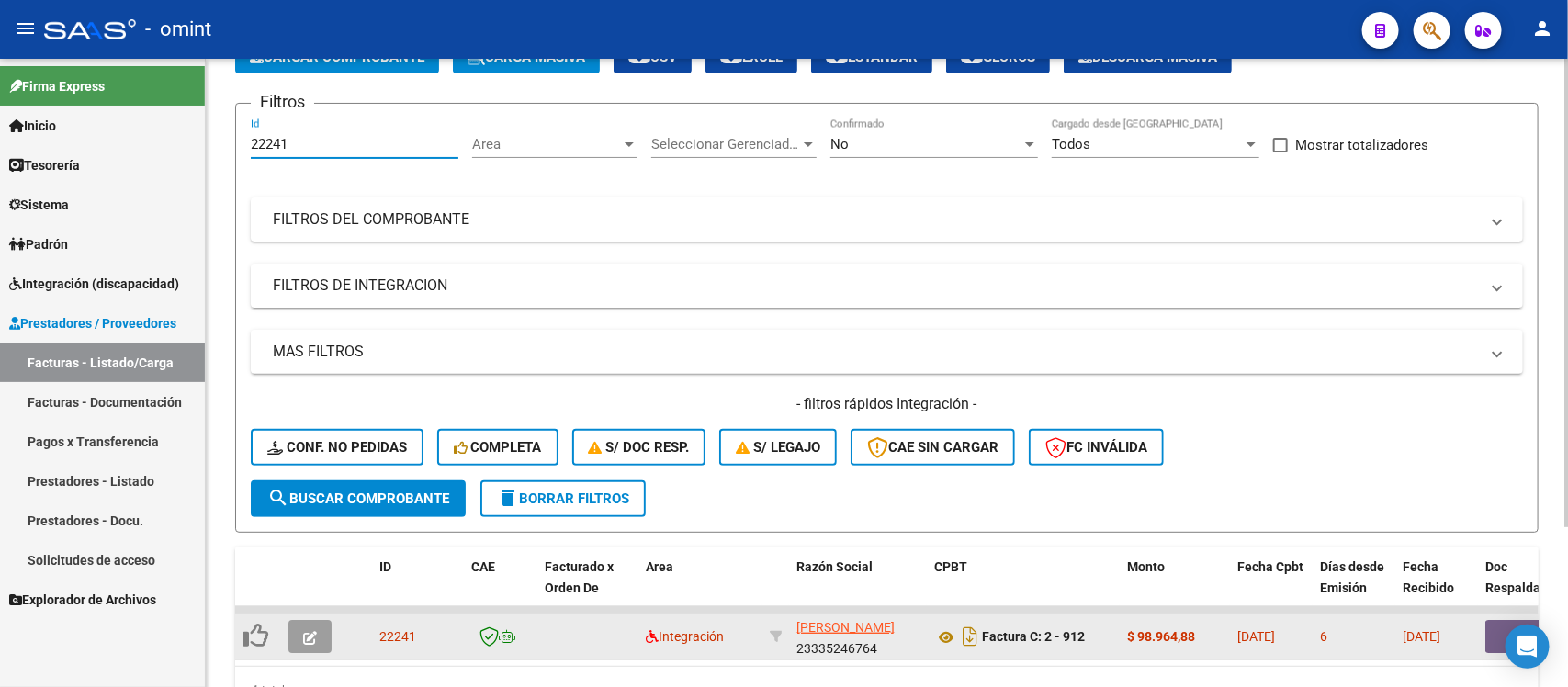
type input "22241"
click at [315, 623] on button "button" at bounding box center [310, 637] width 43 height 33
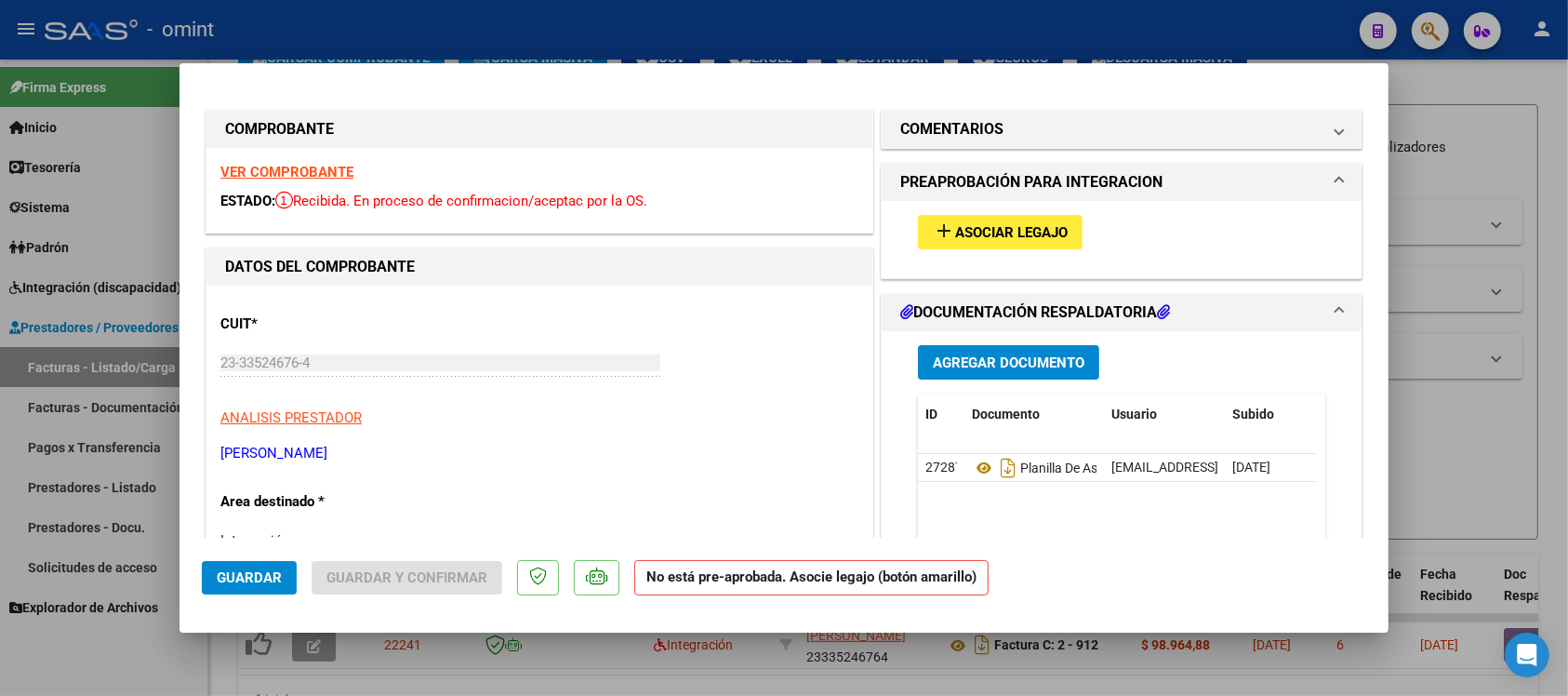
click at [327, 174] on strong "VER COMPROBANTE" at bounding box center [287, 172] width 133 height 17
click at [969, 229] on span "Asociar Legajo" at bounding box center [1012, 233] width 113 height 17
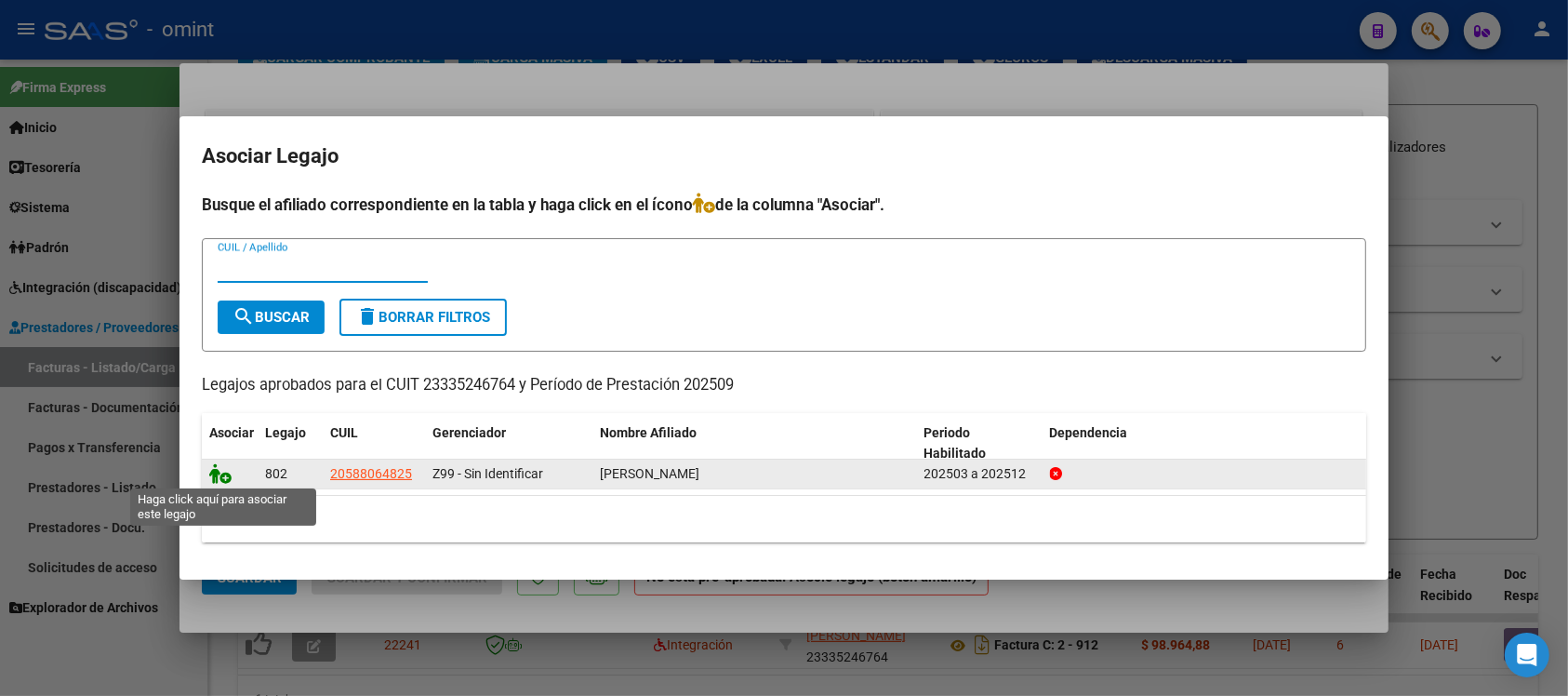
click at [220, 477] on icon at bounding box center [220, 474] width 23 height 21
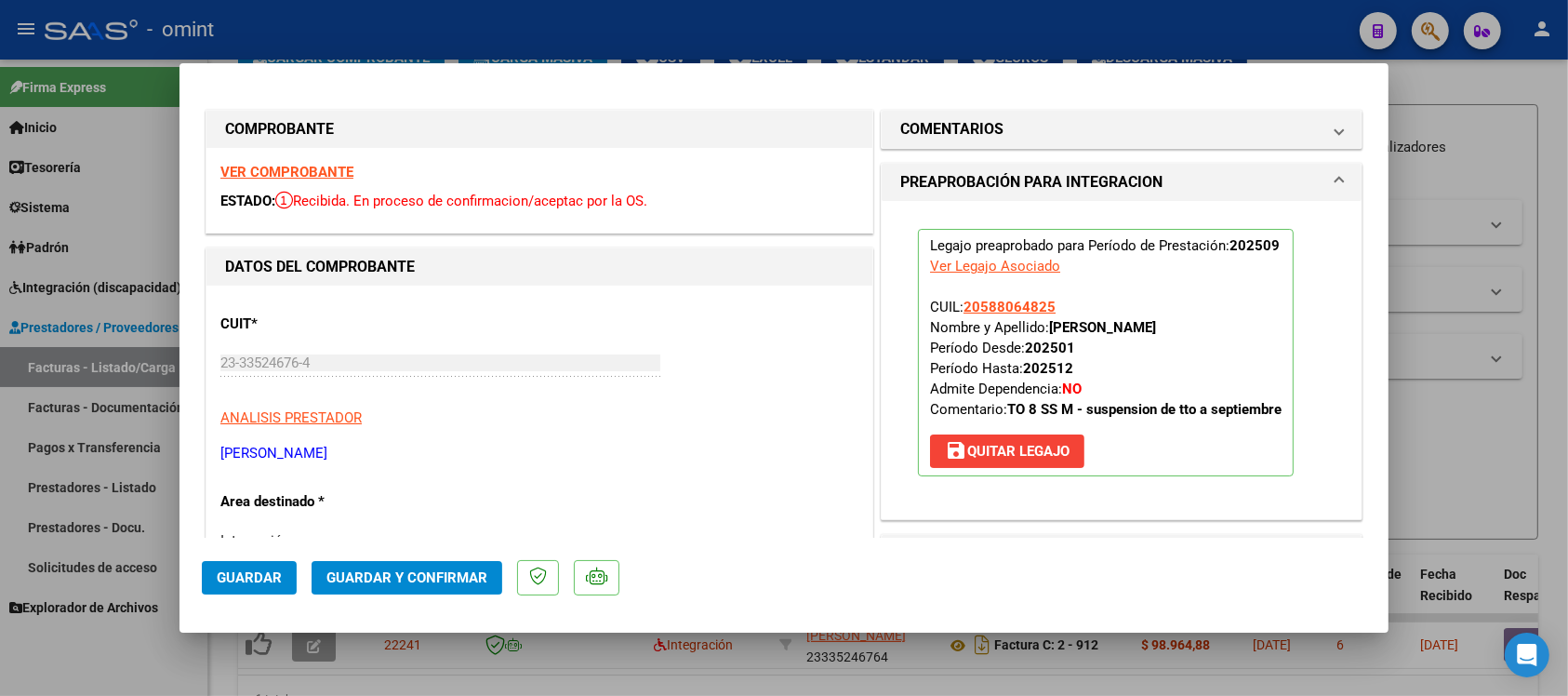
click at [273, 574] on span "Guardar" at bounding box center [249, 579] width 65 height 17
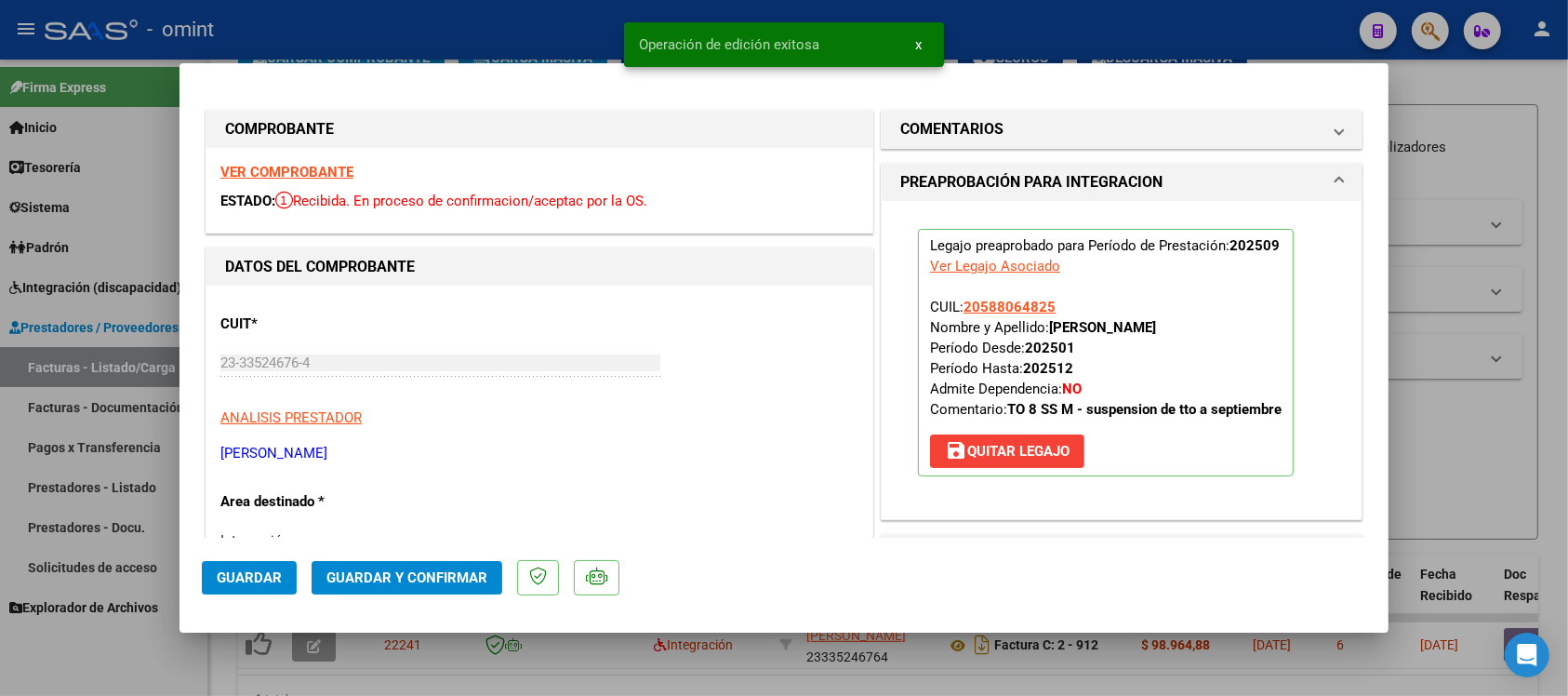
click at [570, 26] on div at bounding box center [784, 348] width 1568 height 696
type input "$ 0,00"
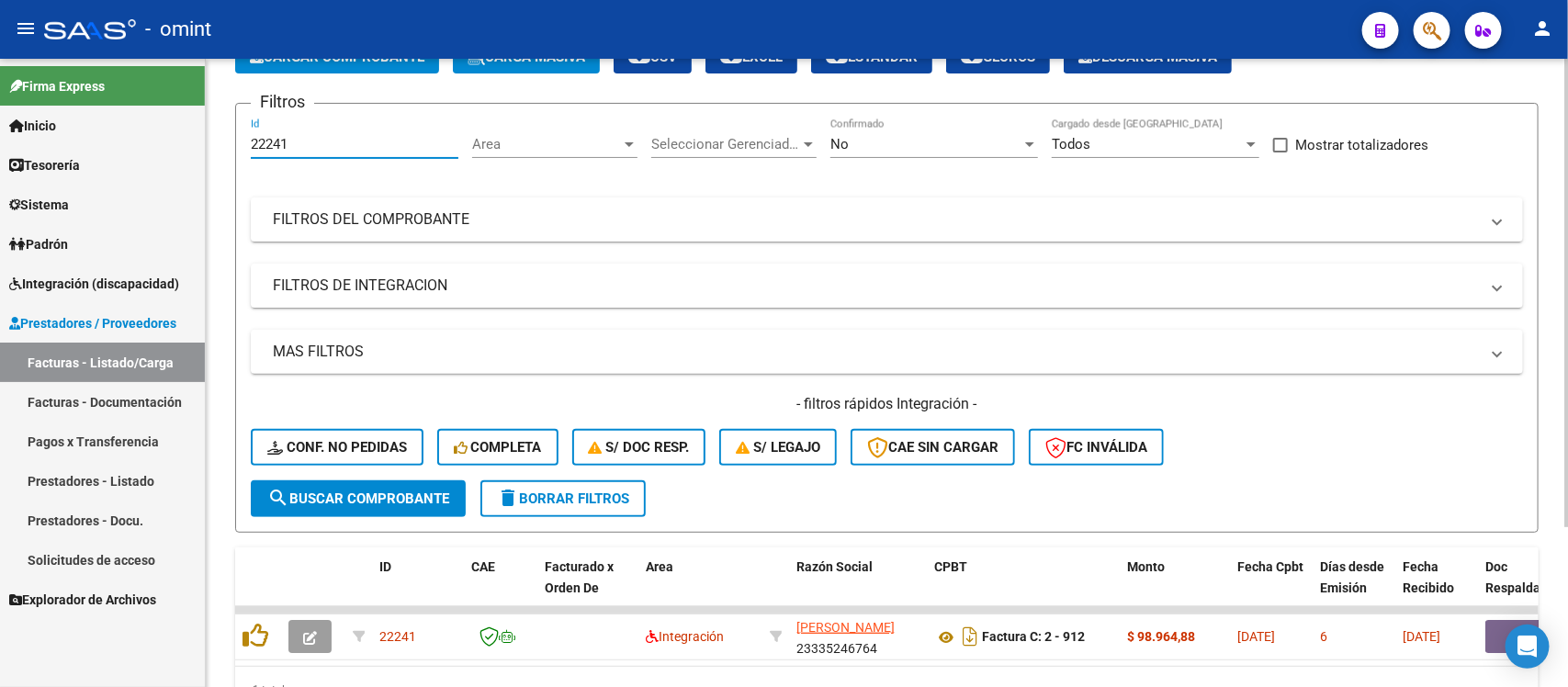
click at [273, 142] on input "22241" at bounding box center [354, 144] width 207 height 17
paste input "3774"
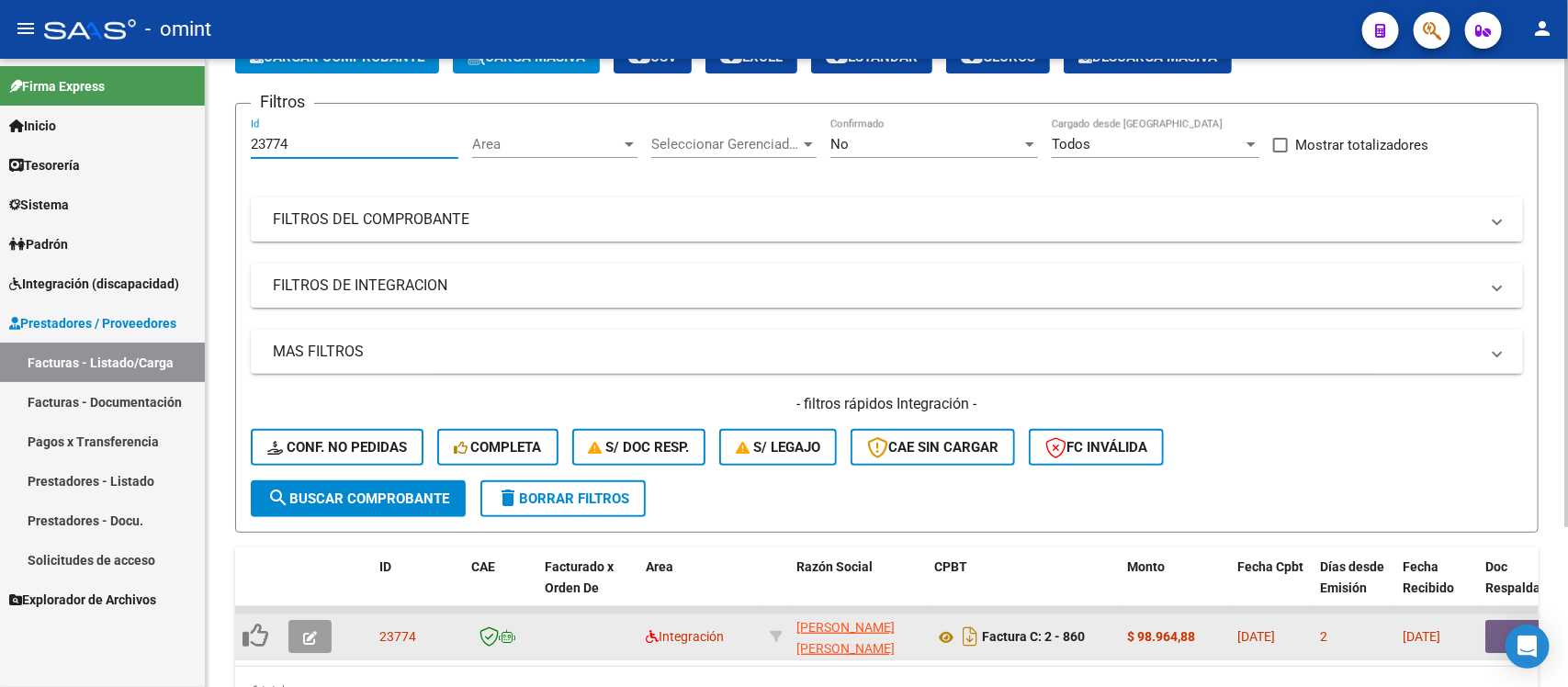
type input "23774"
click at [321, 623] on button "button" at bounding box center [310, 637] width 43 height 33
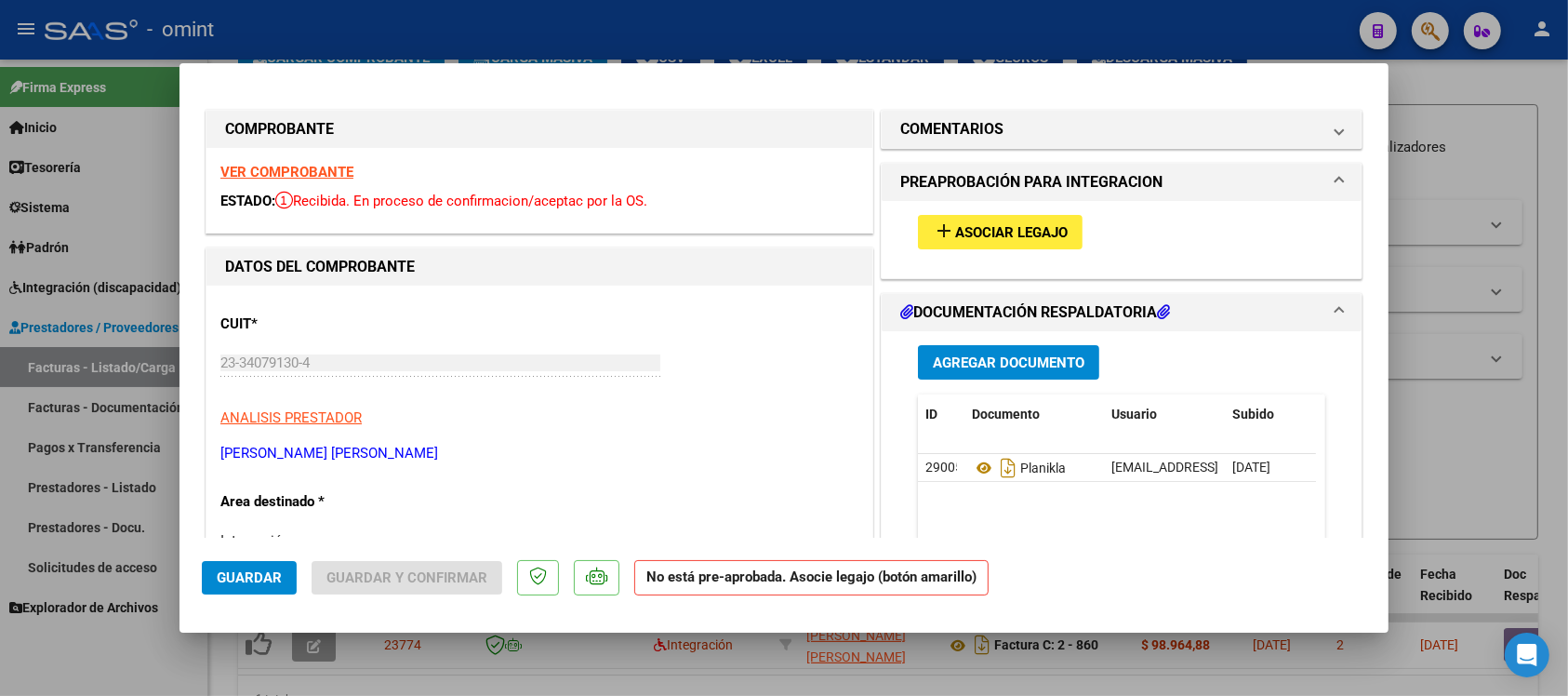
click at [238, 172] on strong "VER COMPROBANTE" at bounding box center [287, 172] width 133 height 17
click at [933, 222] on mat-icon "add" at bounding box center [944, 231] width 23 height 23
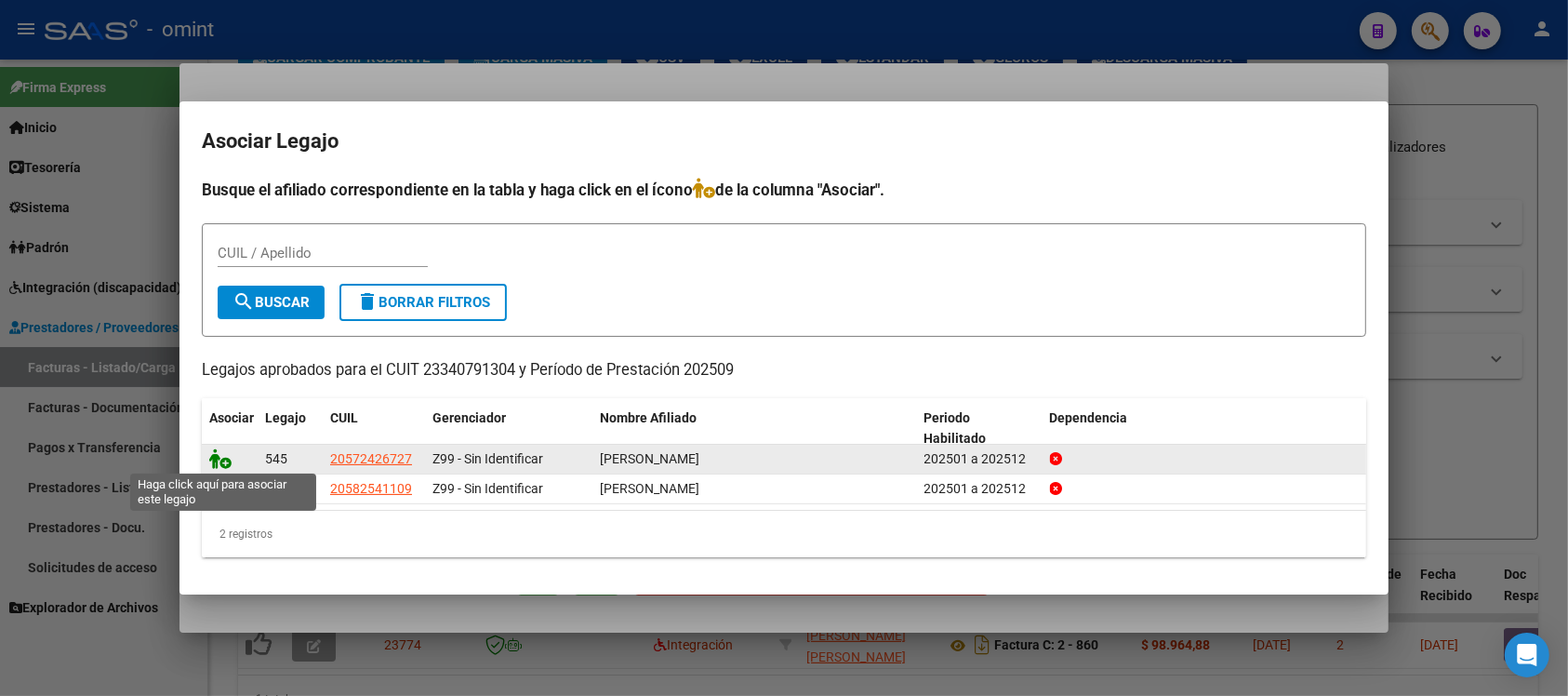
click at [220, 463] on icon at bounding box center [220, 459] width 23 height 21
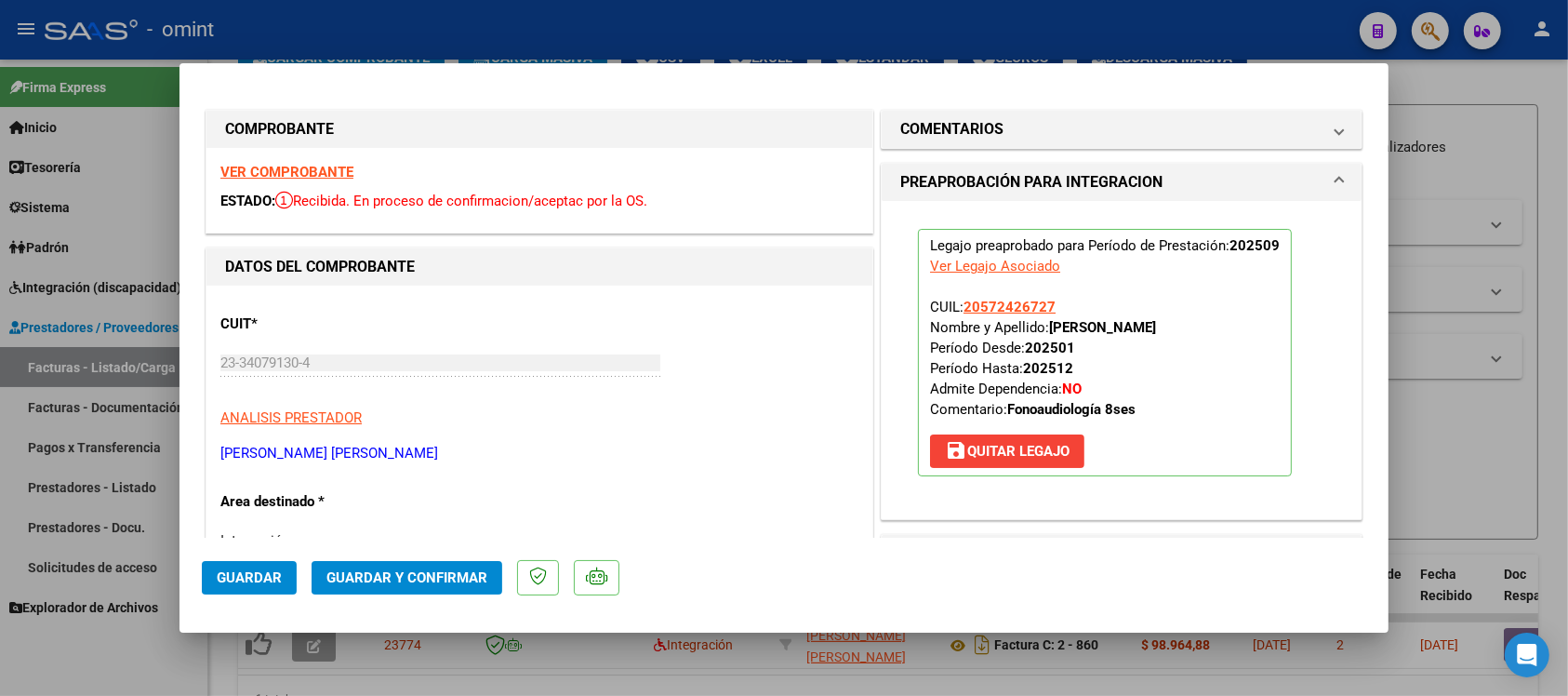
click at [268, 566] on button "Guardar" at bounding box center [249, 578] width 95 height 33
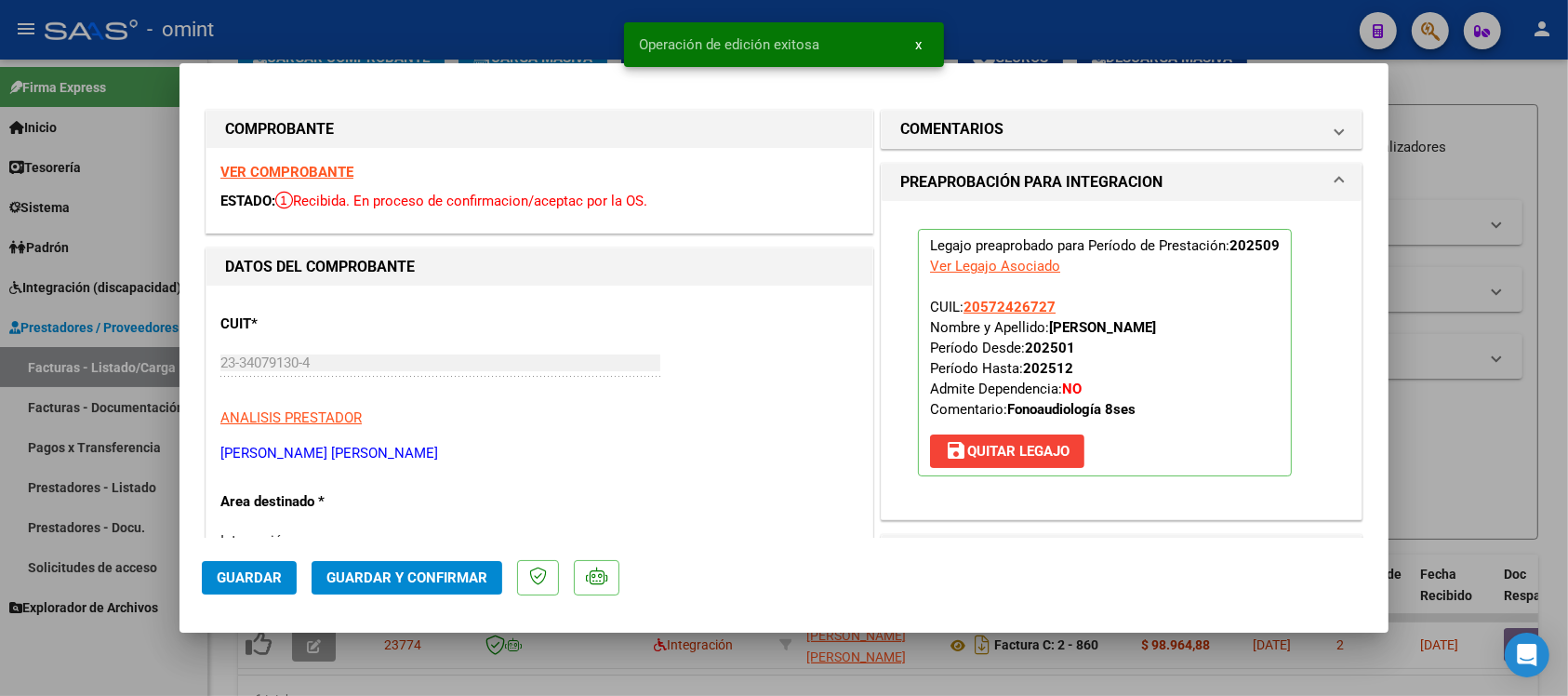
click at [403, 24] on div at bounding box center [784, 348] width 1568 height 696
type input "$ 0,00"
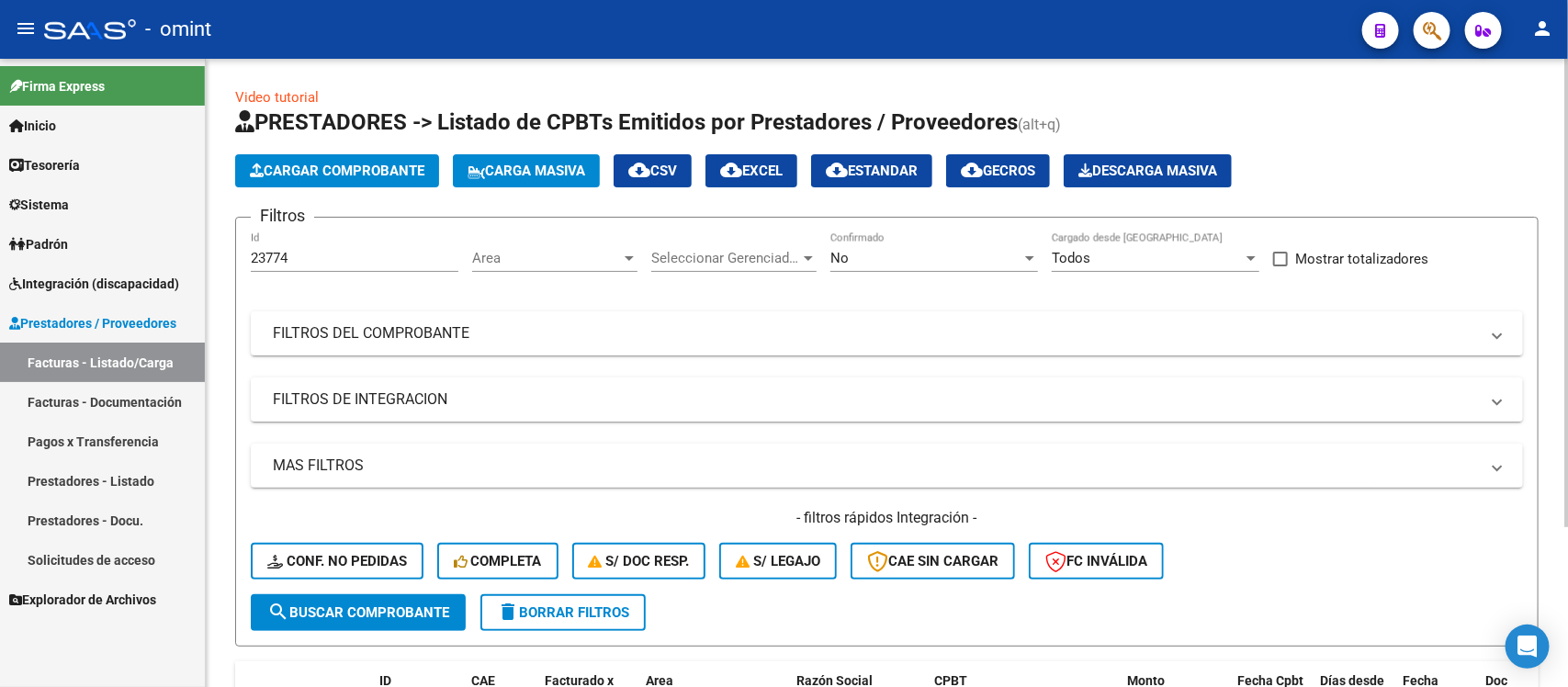
scroll to position [0, 0]
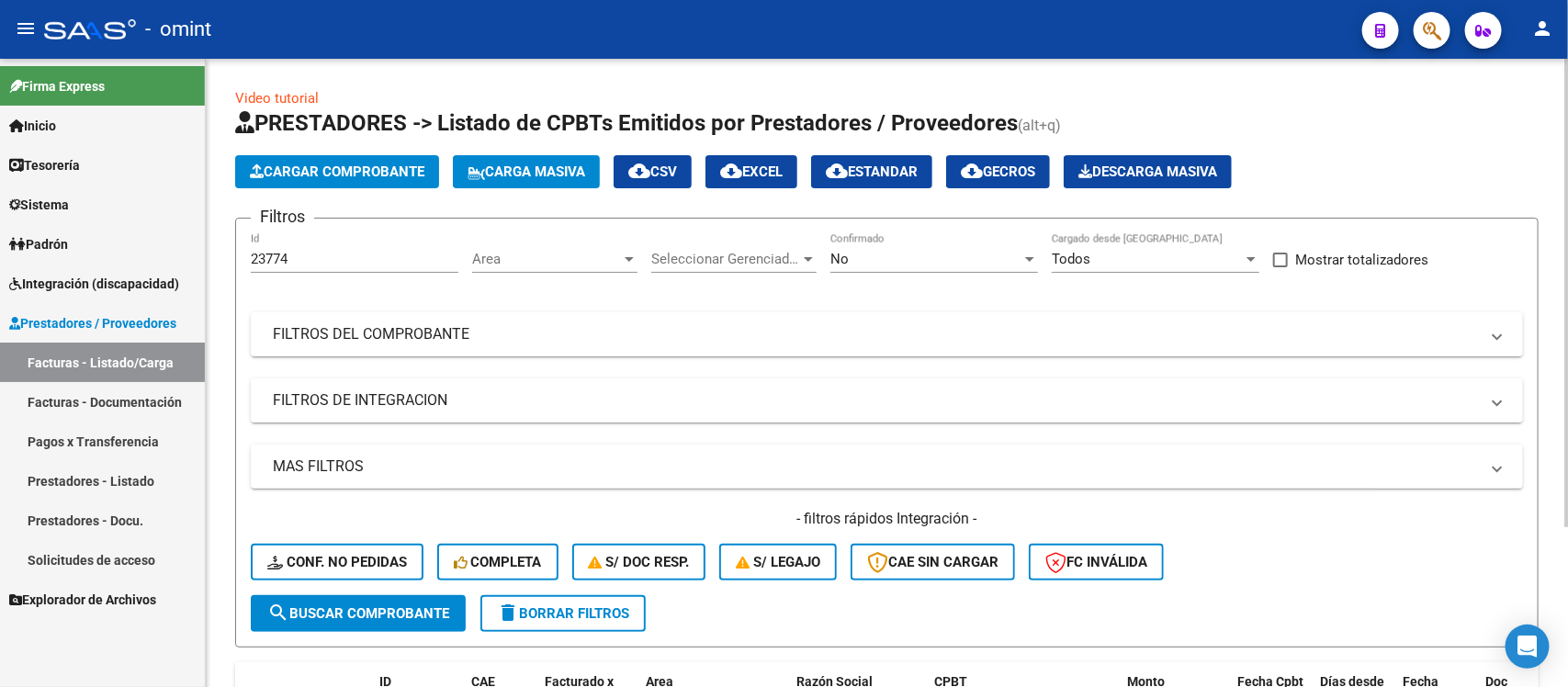
click at [297, 260] on input "23774" at bounding box center [354, 259] width 207 height 17
paste input "69"
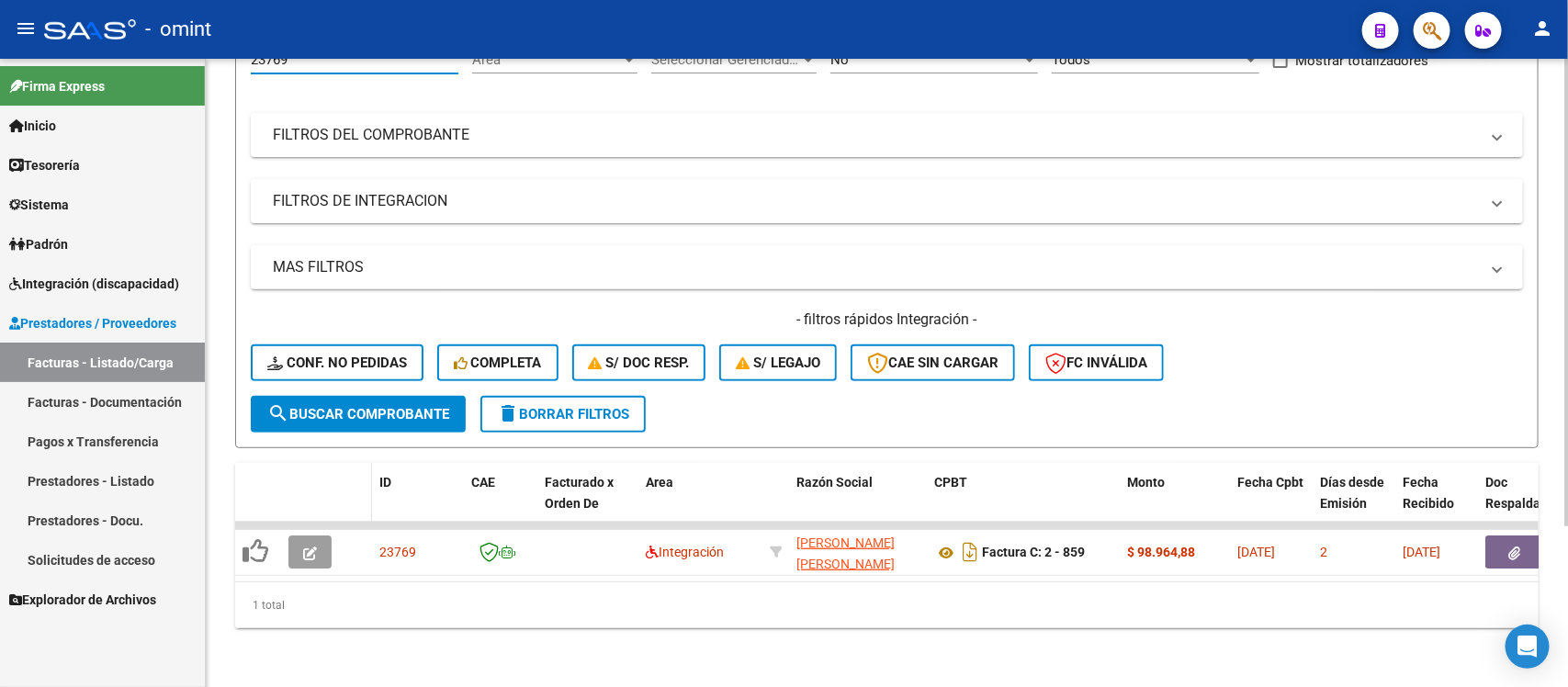
scroll to position [216, 0]
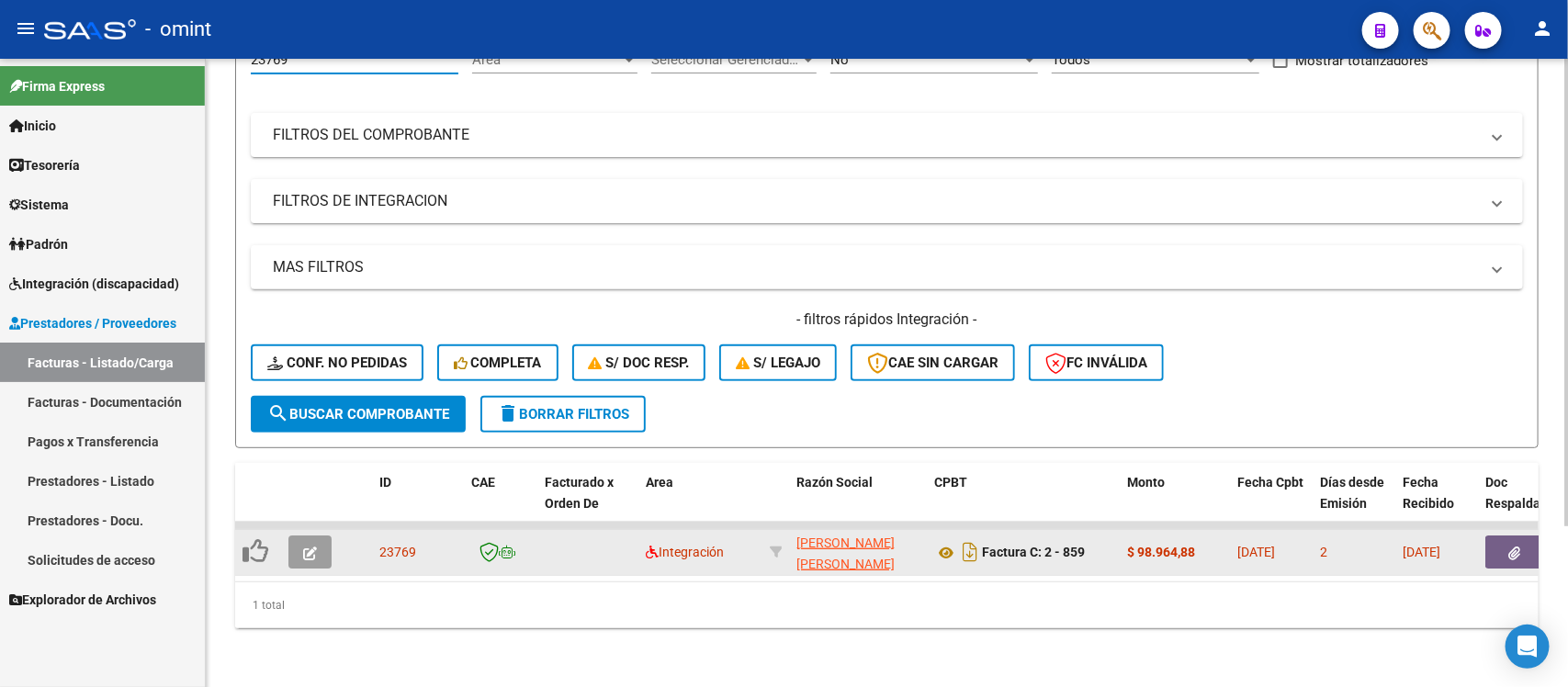
type input "23769"
click at [313, 547] on icon "button" at bounding box center [309, 553] width 14 height 14
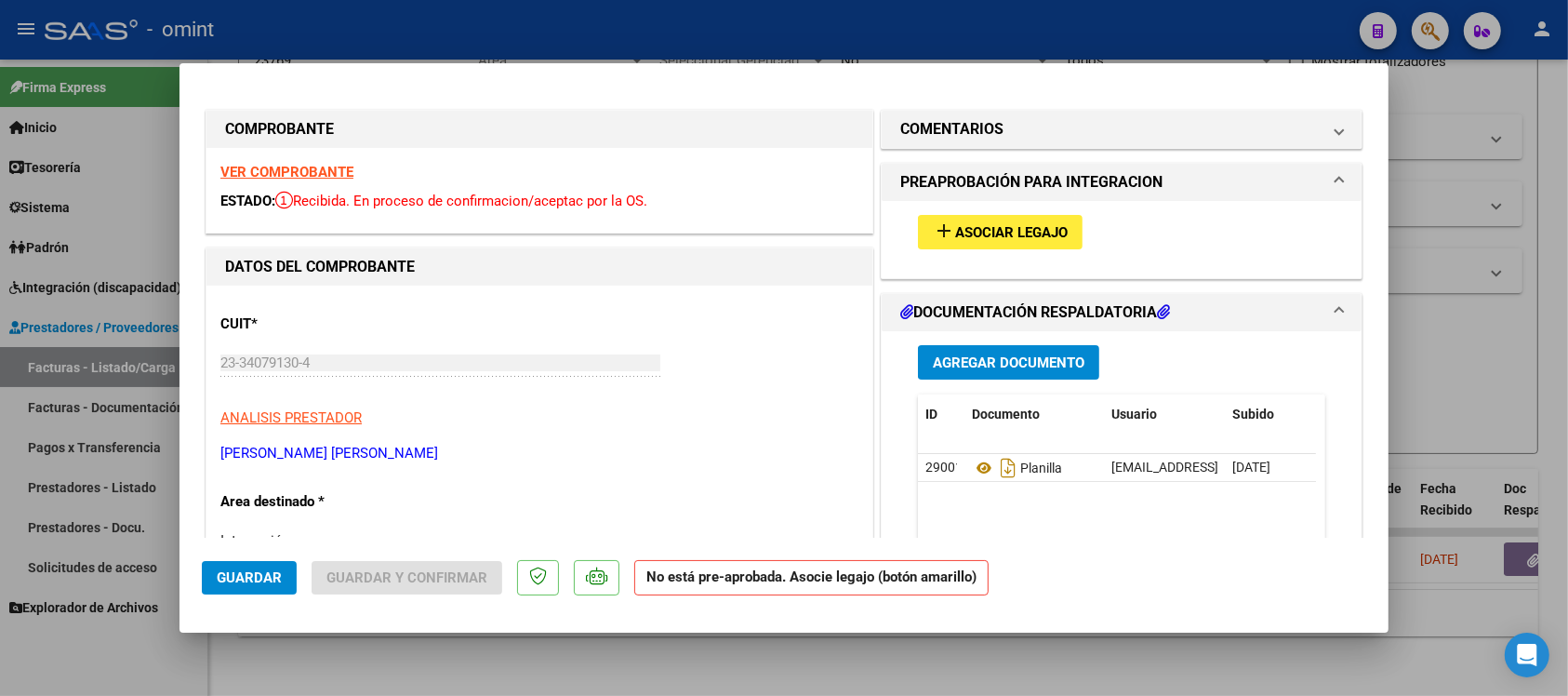
click at [271, 173] on strong "VER COMPROBANTE" at bounding box center [287, 172] width 133 height 17
click at [978, 241] on button "add Asociar Legajo" at bounding box center [1000, 232] width 165 height 34
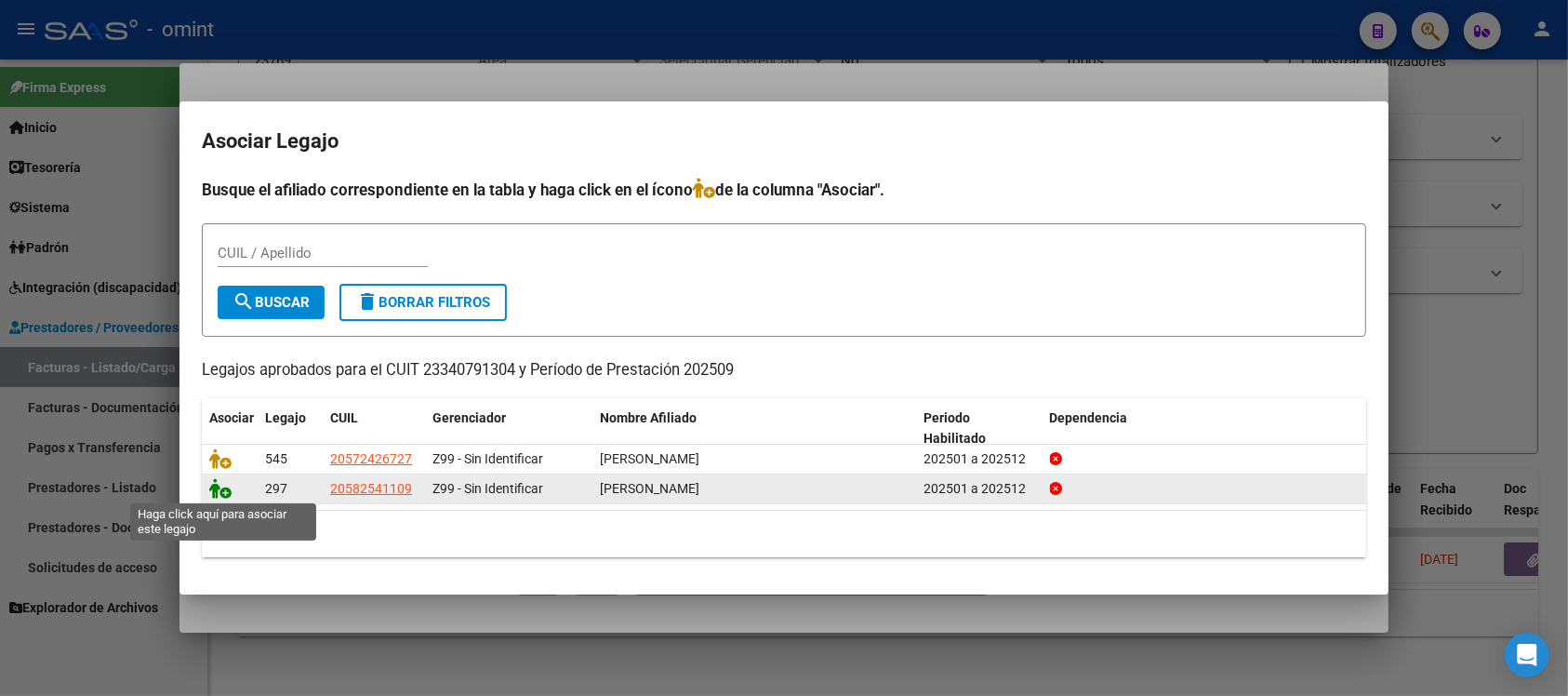
click at [217, 489] on icon at bounding box center [220, 489] width 23 height 21
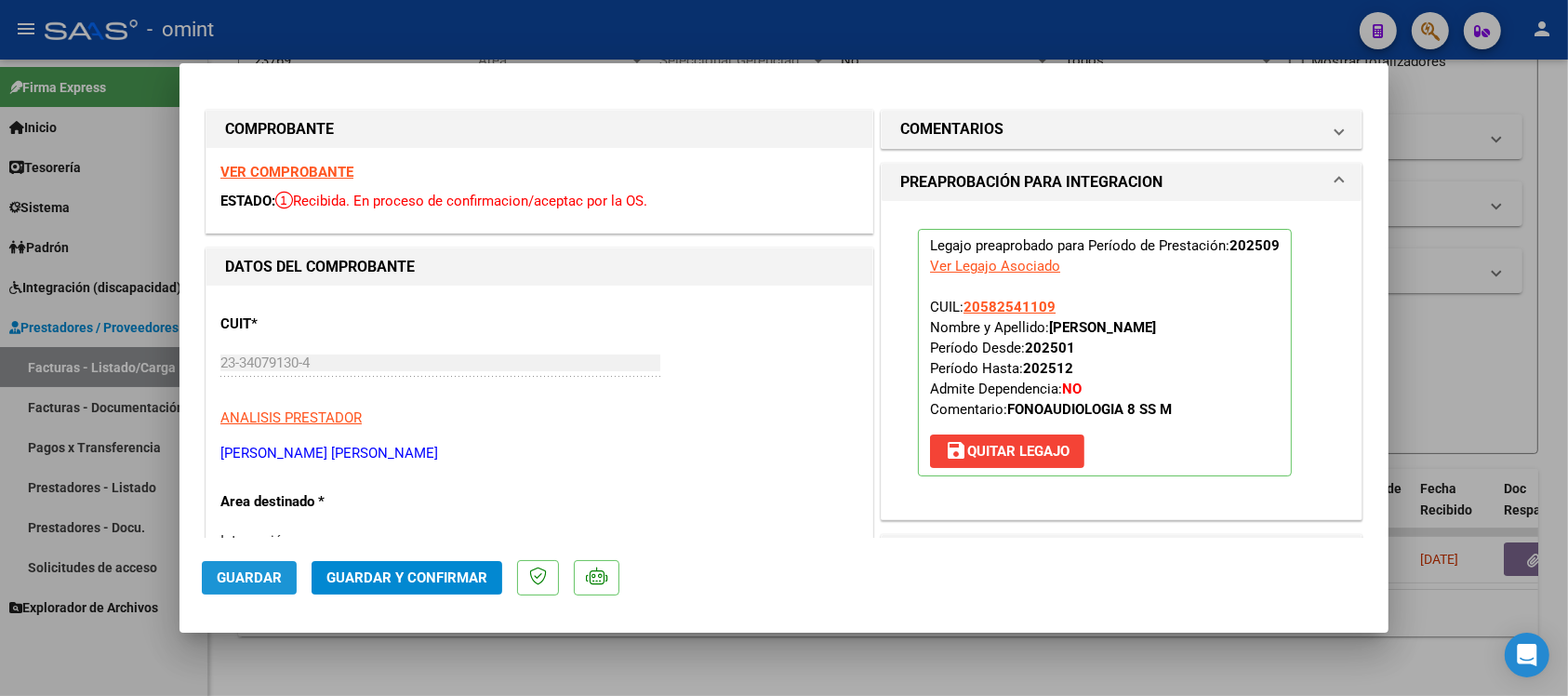
click at [263, 577] on span "Guardar" at bounding box center [249, 579] width 65 height 17
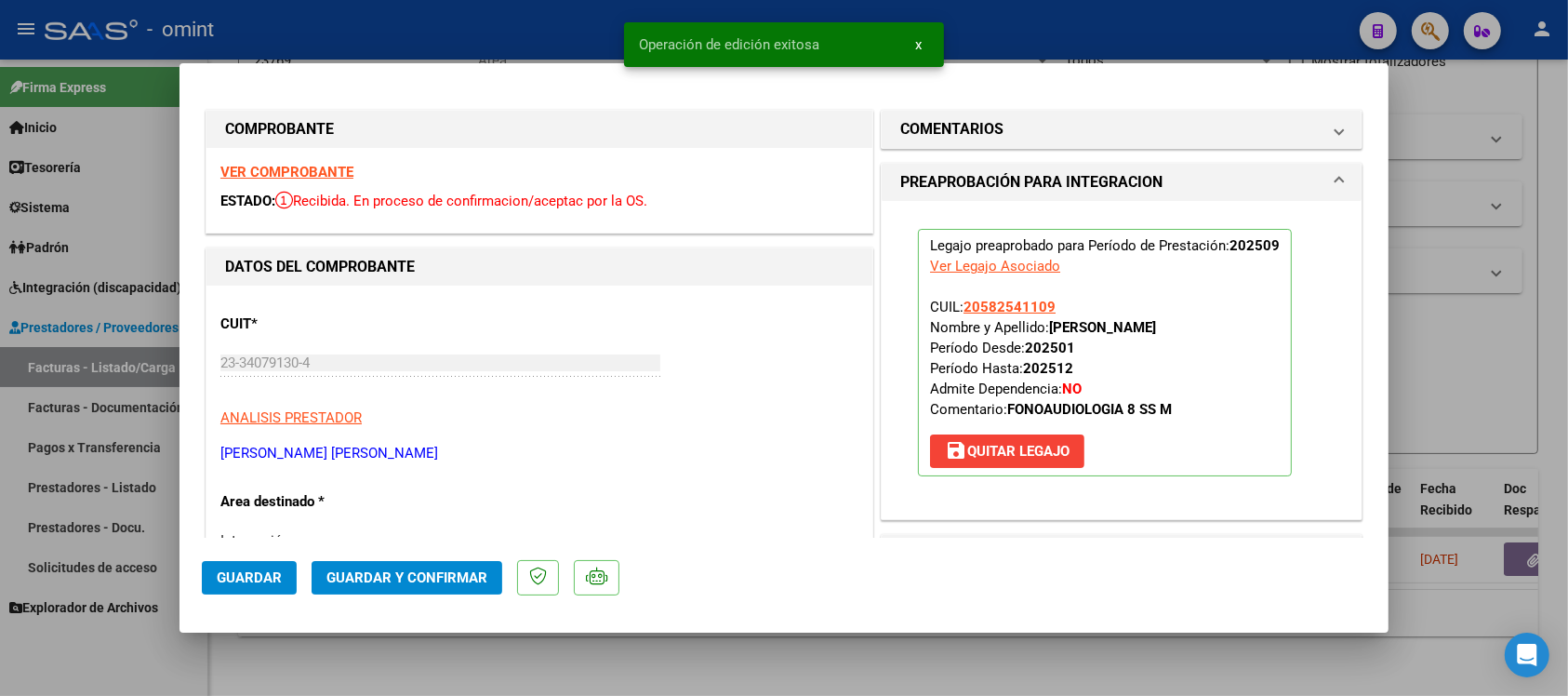
click at [408, 39] on div at bounding box center [784, 348] width 1568 height 696
type input "$ 0,00"
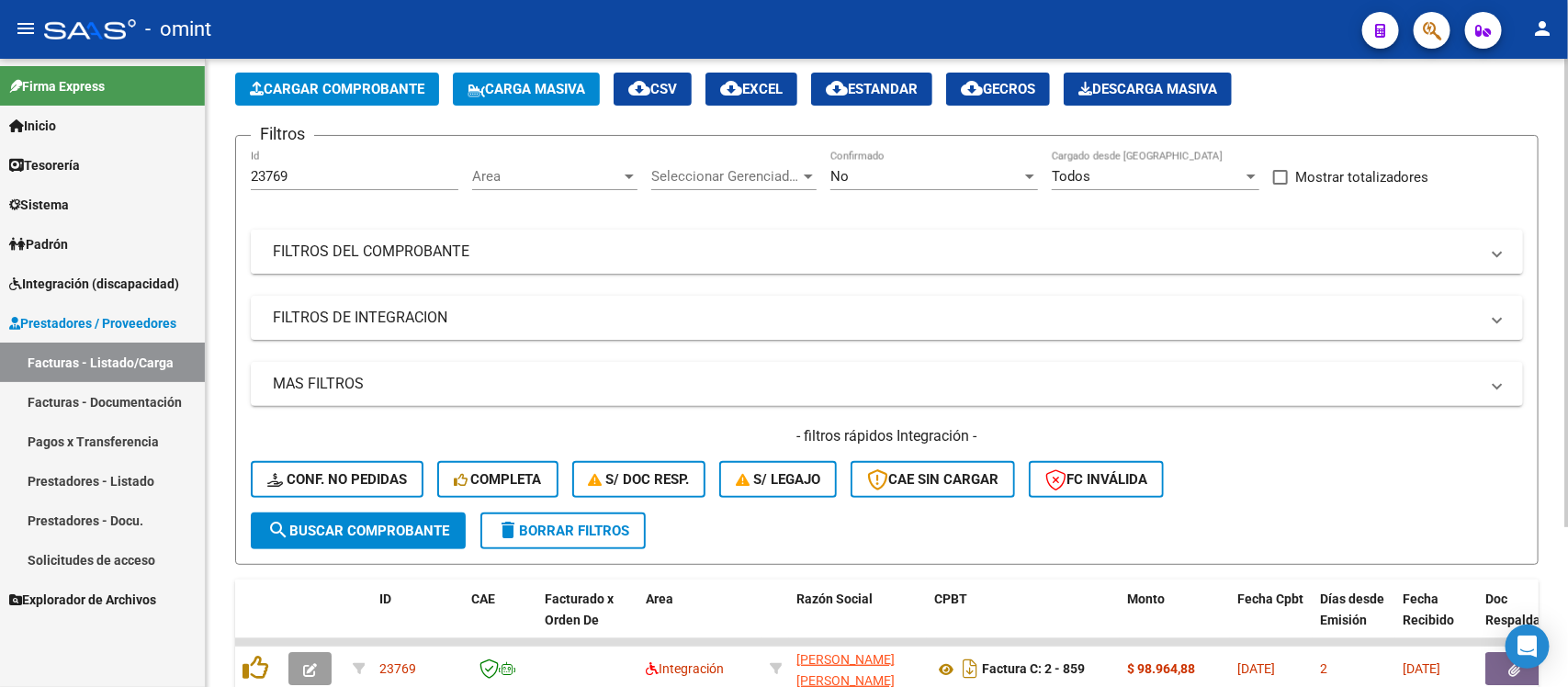
scroll to position [0, 0]
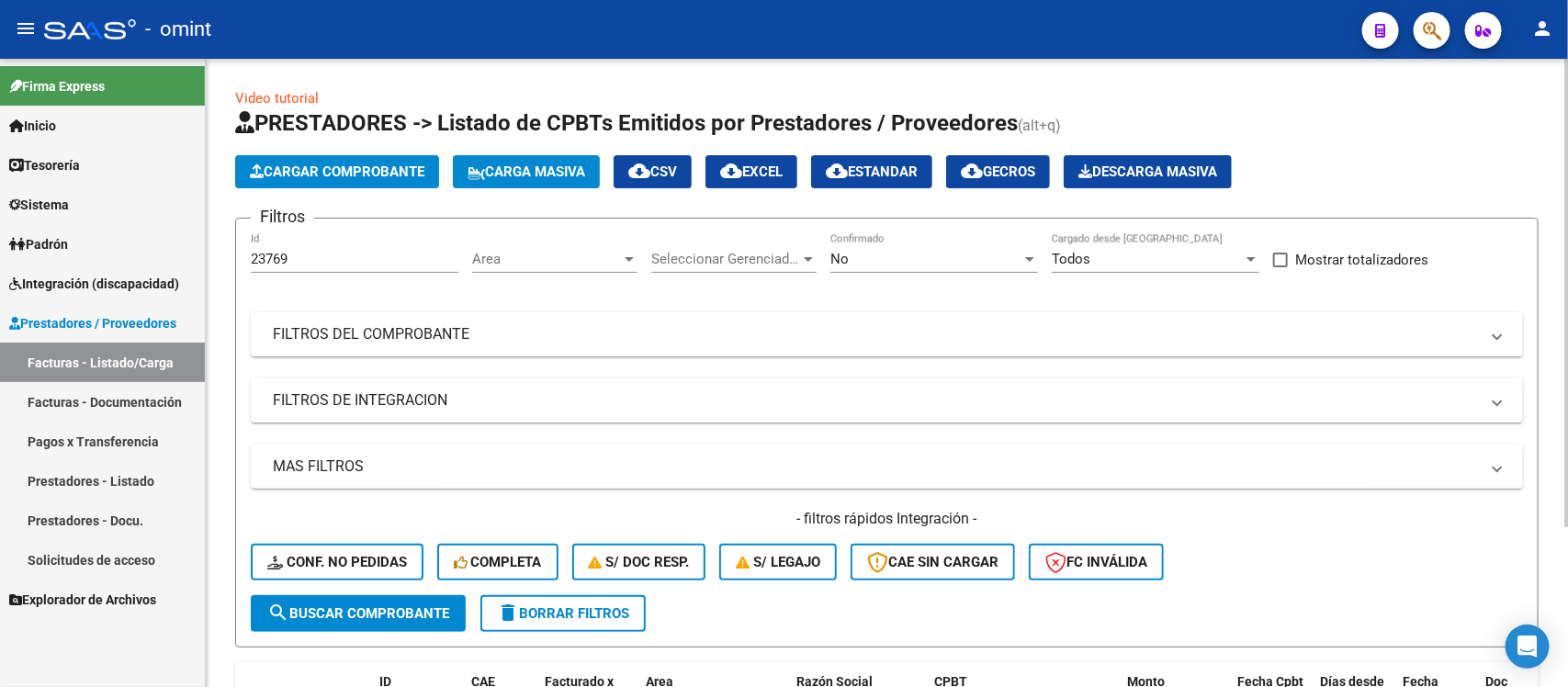
click at [309, 254] on input "23769" at bounding box center [354, 259] width 207 height 17
paste input "87"
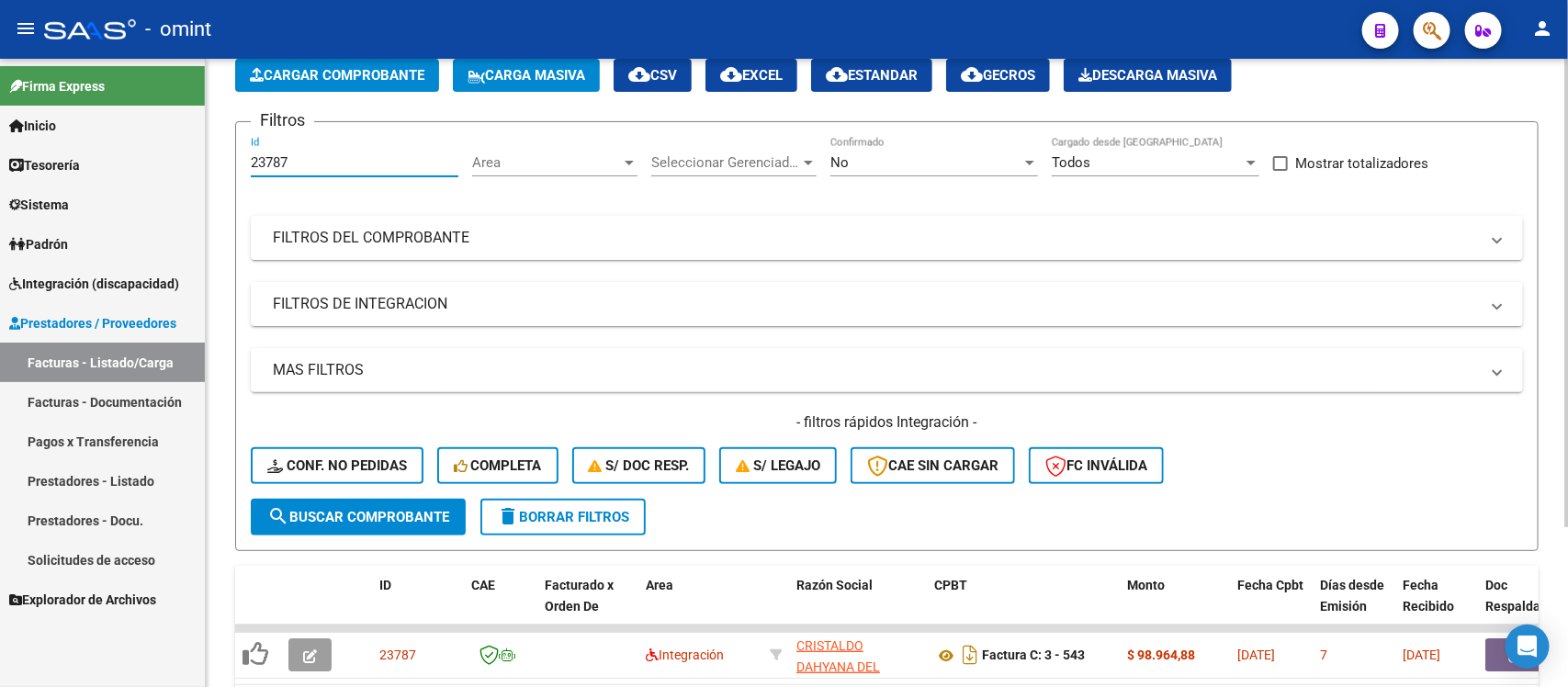
scroll to position [216, 0]
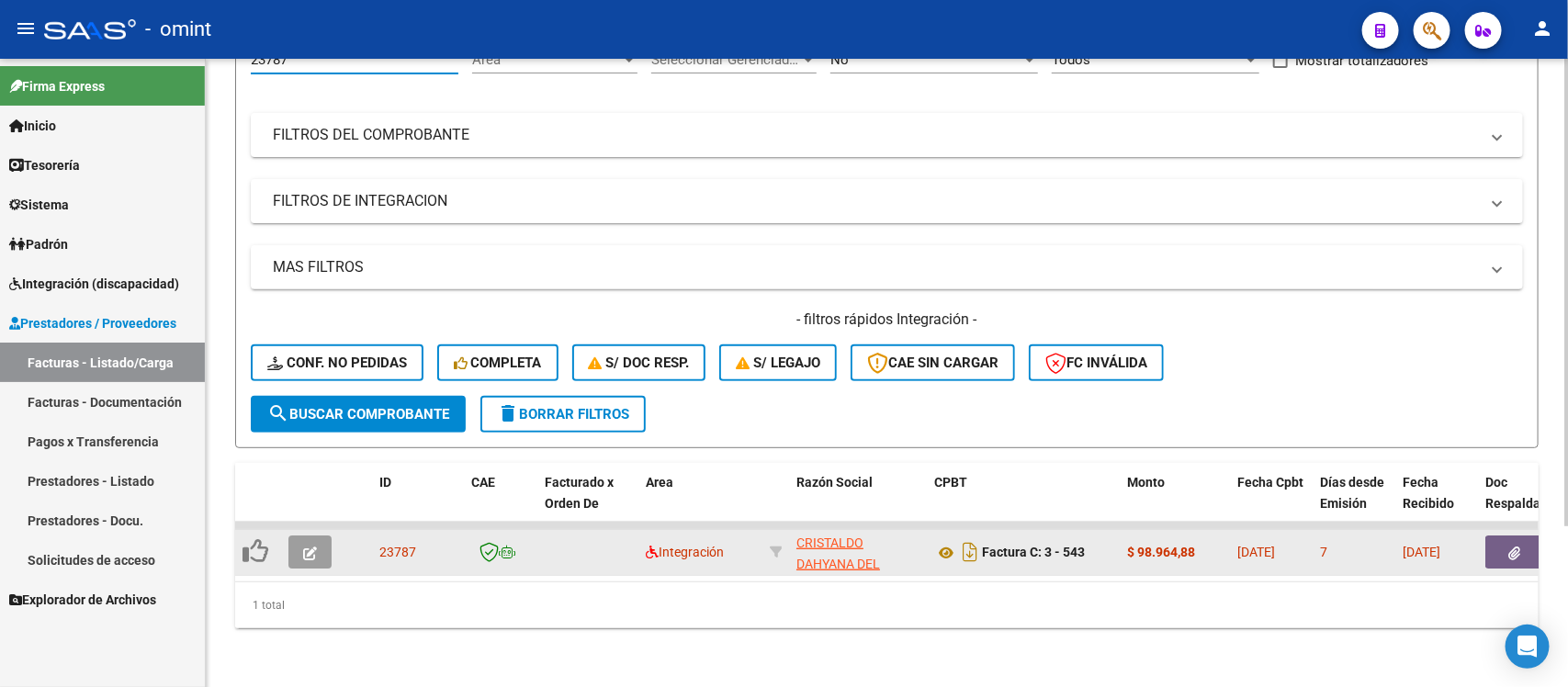
type input "23787"
click at [298, 536] on button "button" at bounding box center [310, 551] width 43 height 33
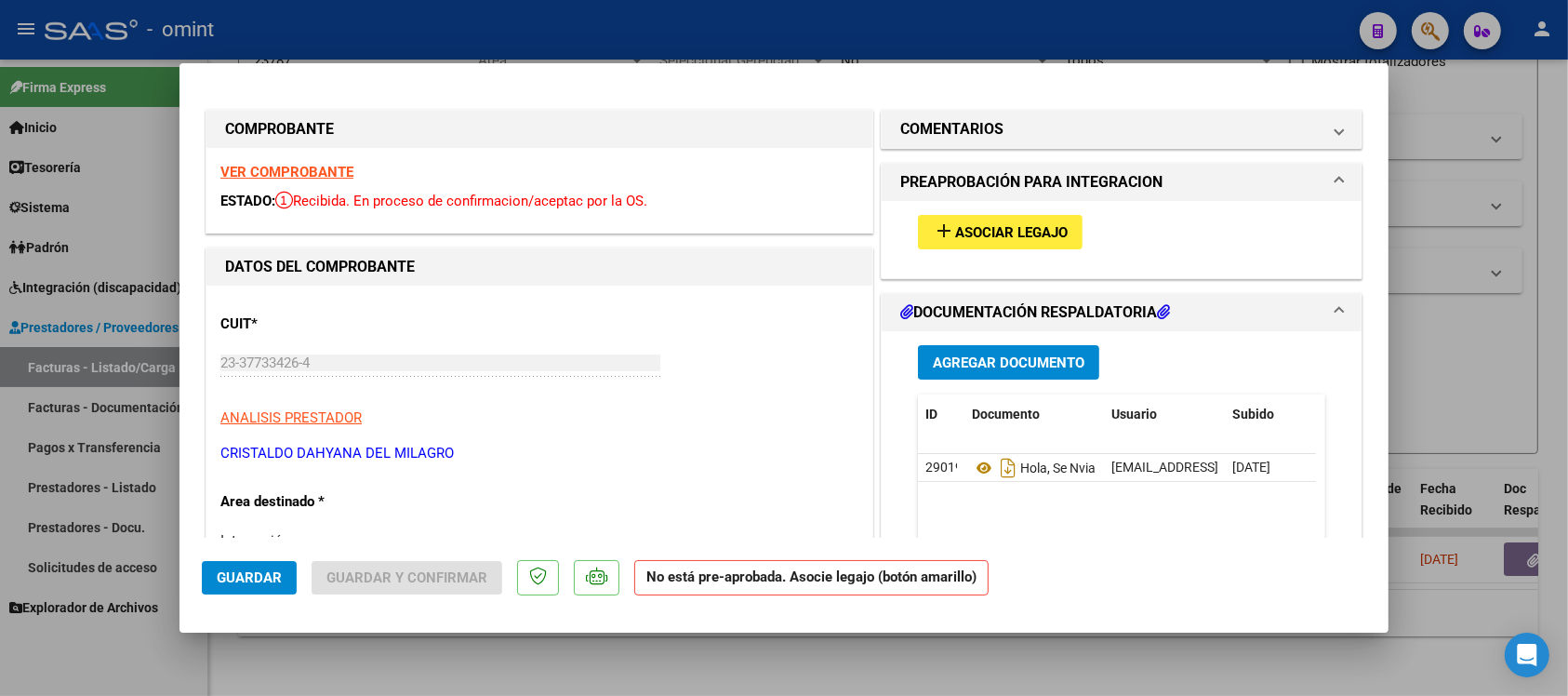
click at [309, 173] on strong "VER COMPROBANTE" at bounding box center [287, 172] width 133 height 17
click at [960, 229] on span "Asociar Legajo" at bounding box center [1012, 233] width 113 height 17
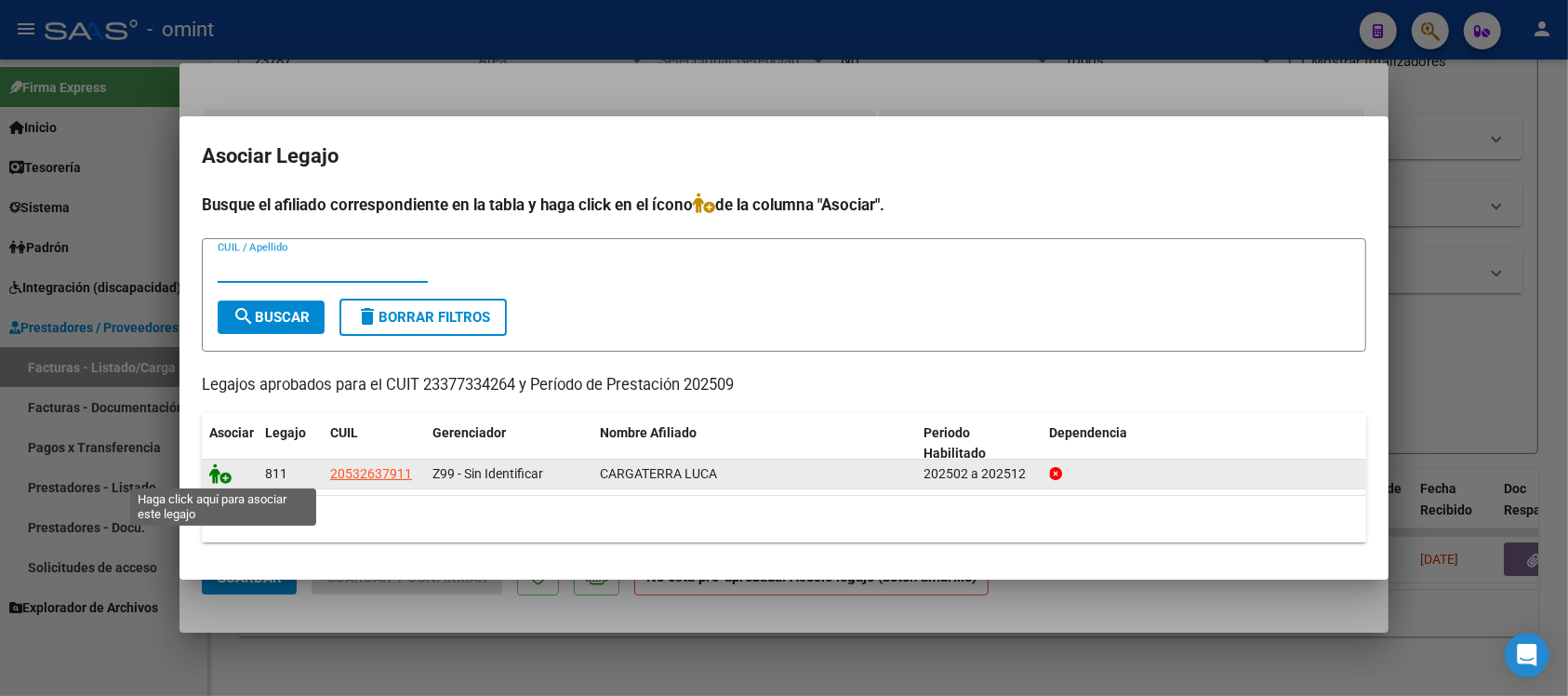
click at [215, 473] on icon at bounding box center [220, 474] width 23 height 21
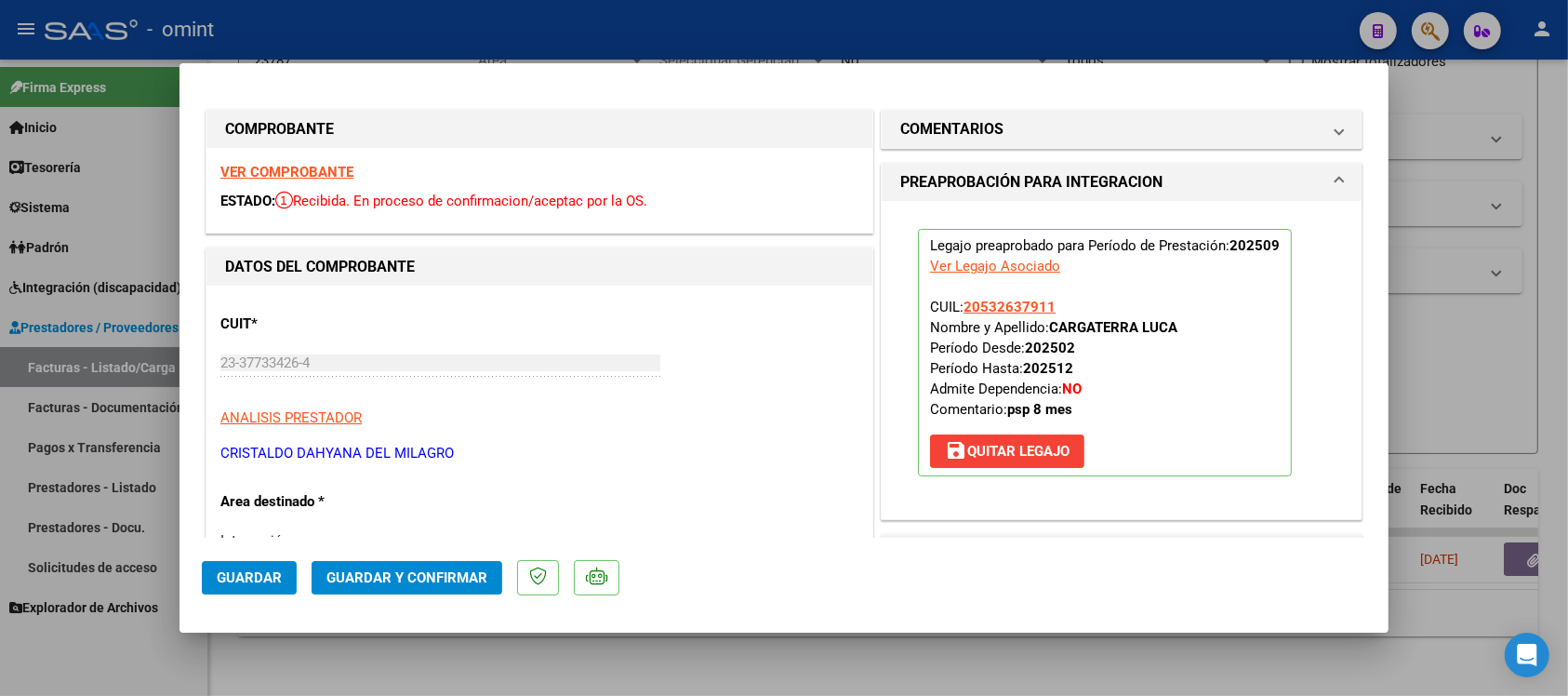
click at [254, 586] on button "Guardar" at bounding box center [249, 578] width 95 height 33
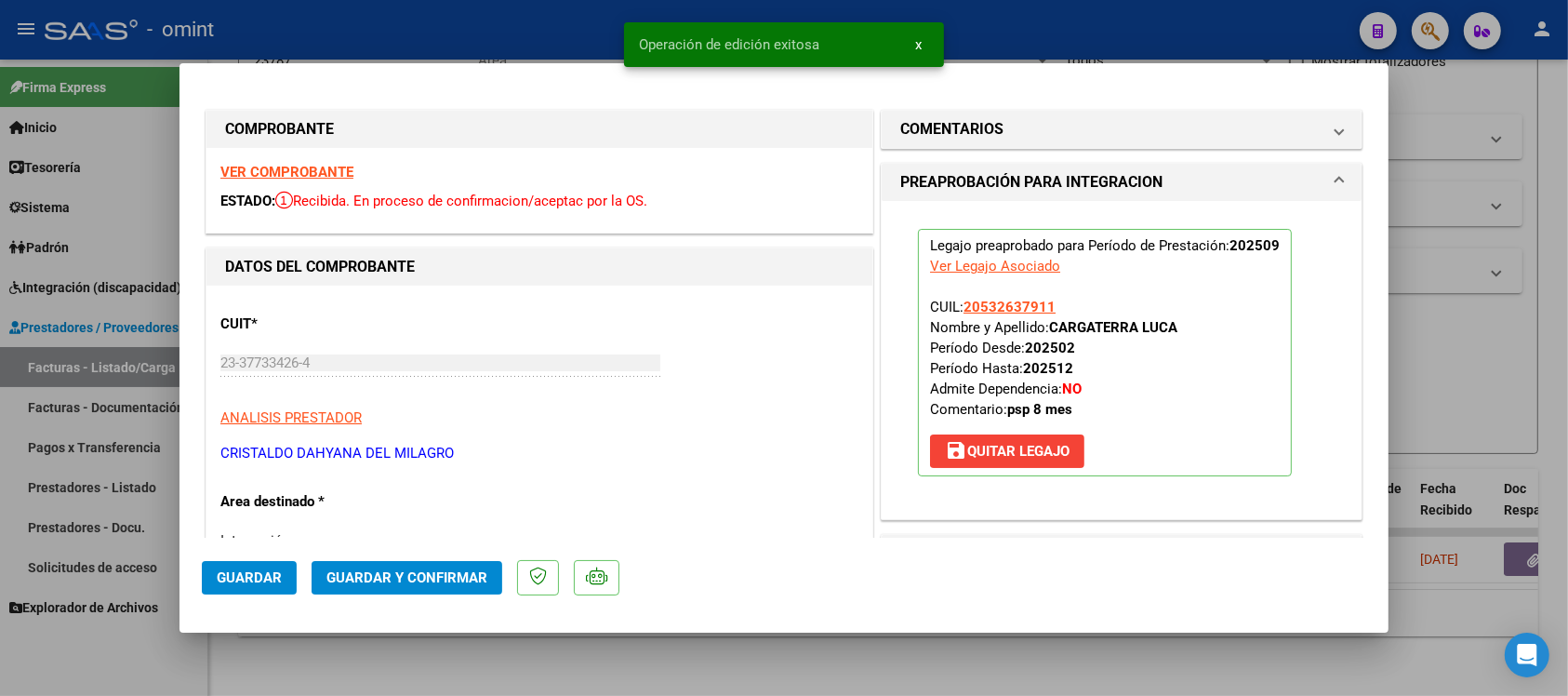
click at [469, 26] on div at bounding box center [784, 348] width 1568 height 696
type input "$ 0,00"
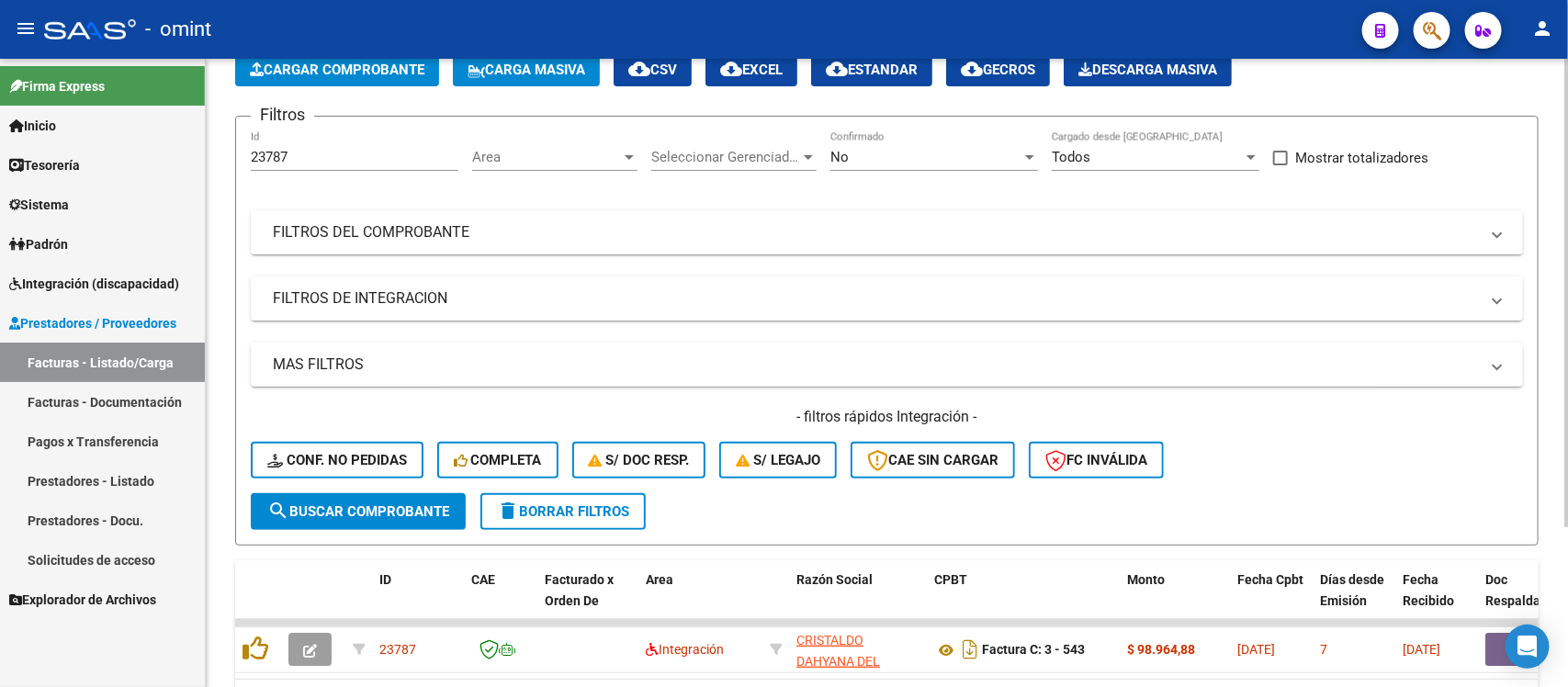
scroll to position [0, 0]
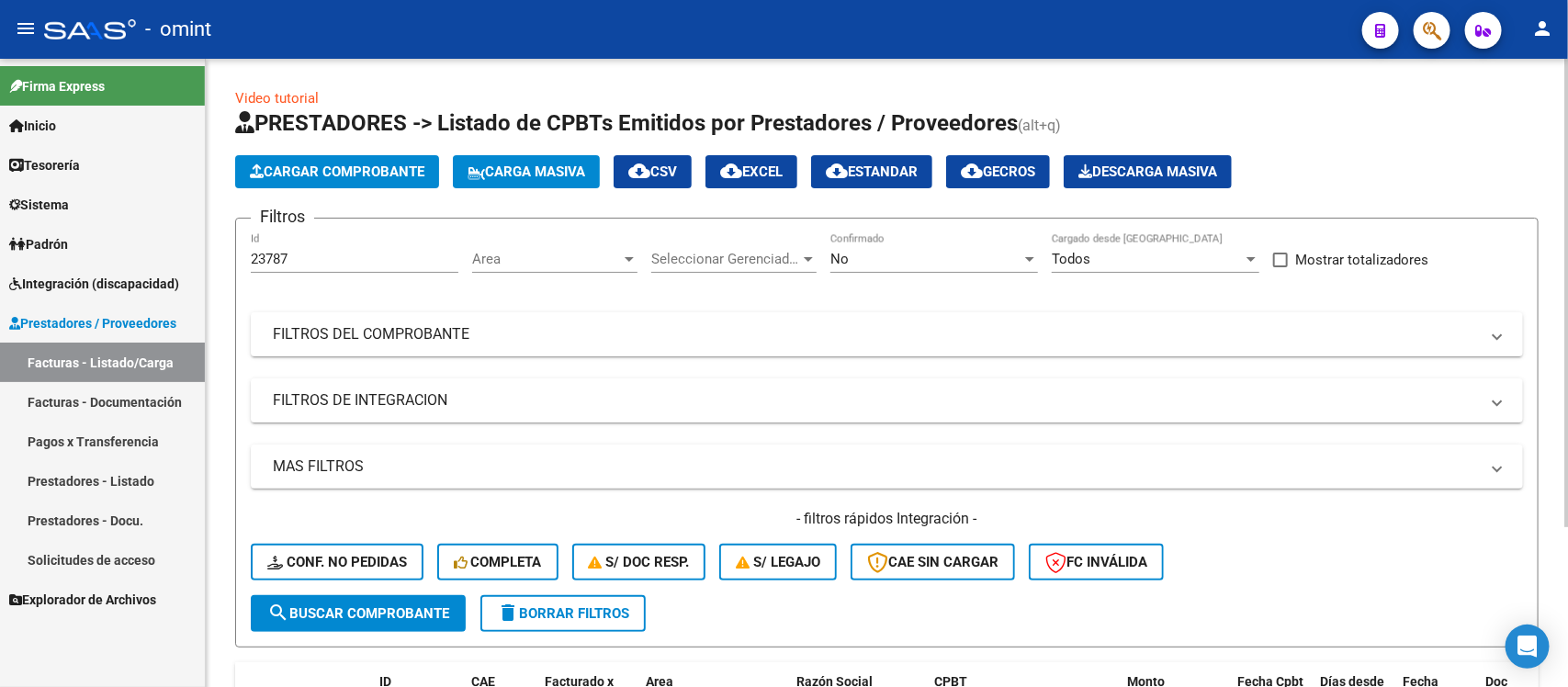
click at [323, 254] on input "23787" at bounding box center [354, 259] width 207 height 17
paste input "2415"
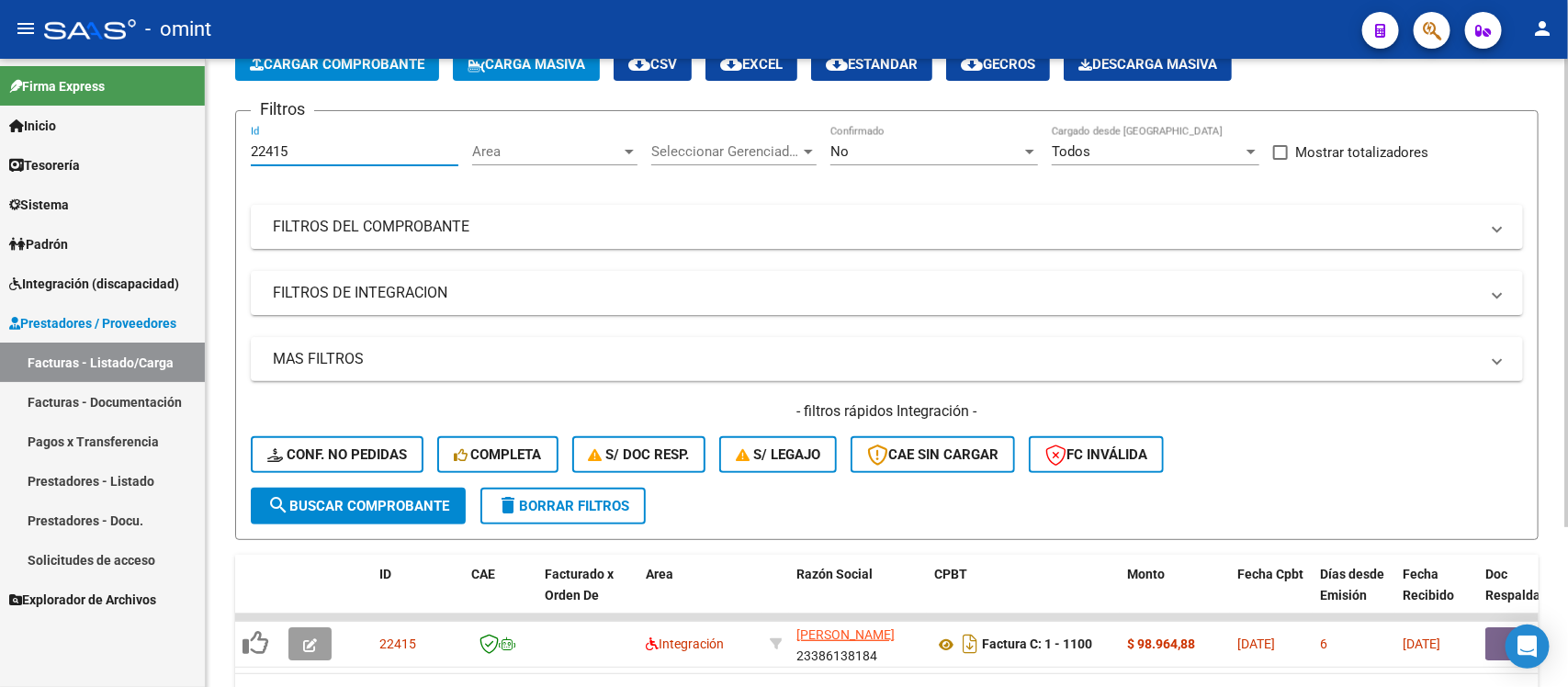
scroll to position [216, 0]
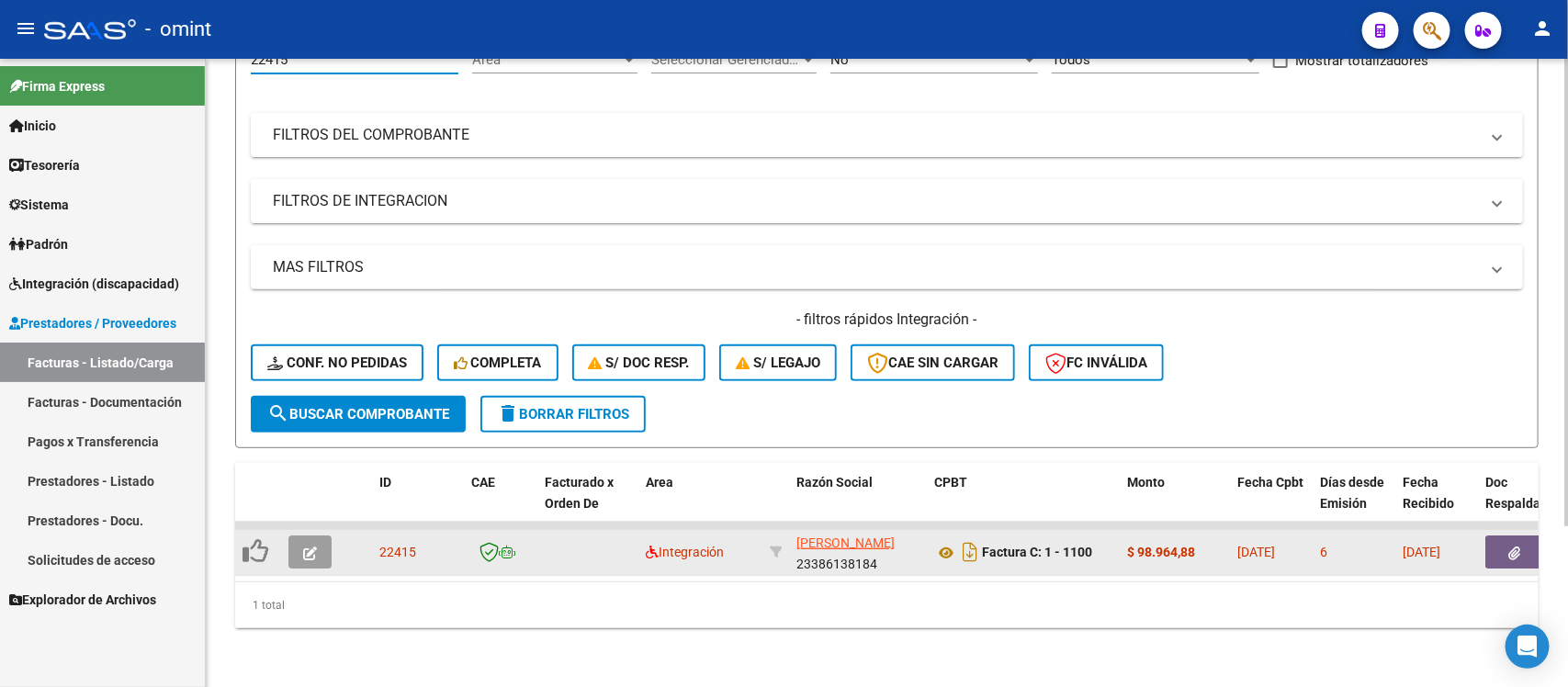
type input "22415"
click at [314, 547] on icon "button" at bounding box center [309, 553] width 14 height 14
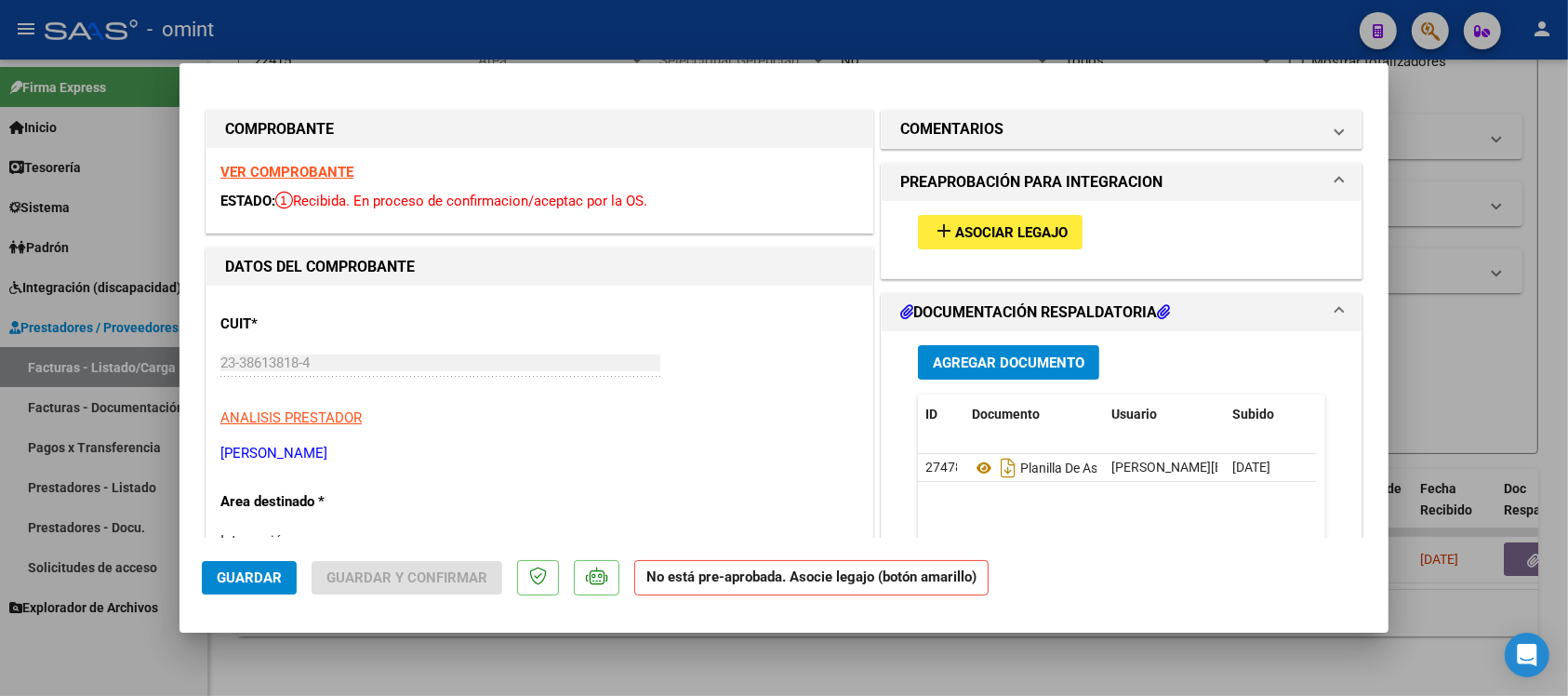
click at [273, 165] on strong "VER COMPROBANTE" at bounding box center [287, 172] width 133 height 17
click at [932, 247] on button "add Asociar Legajo" at bounding box center [1000, 232] width 165 height 34
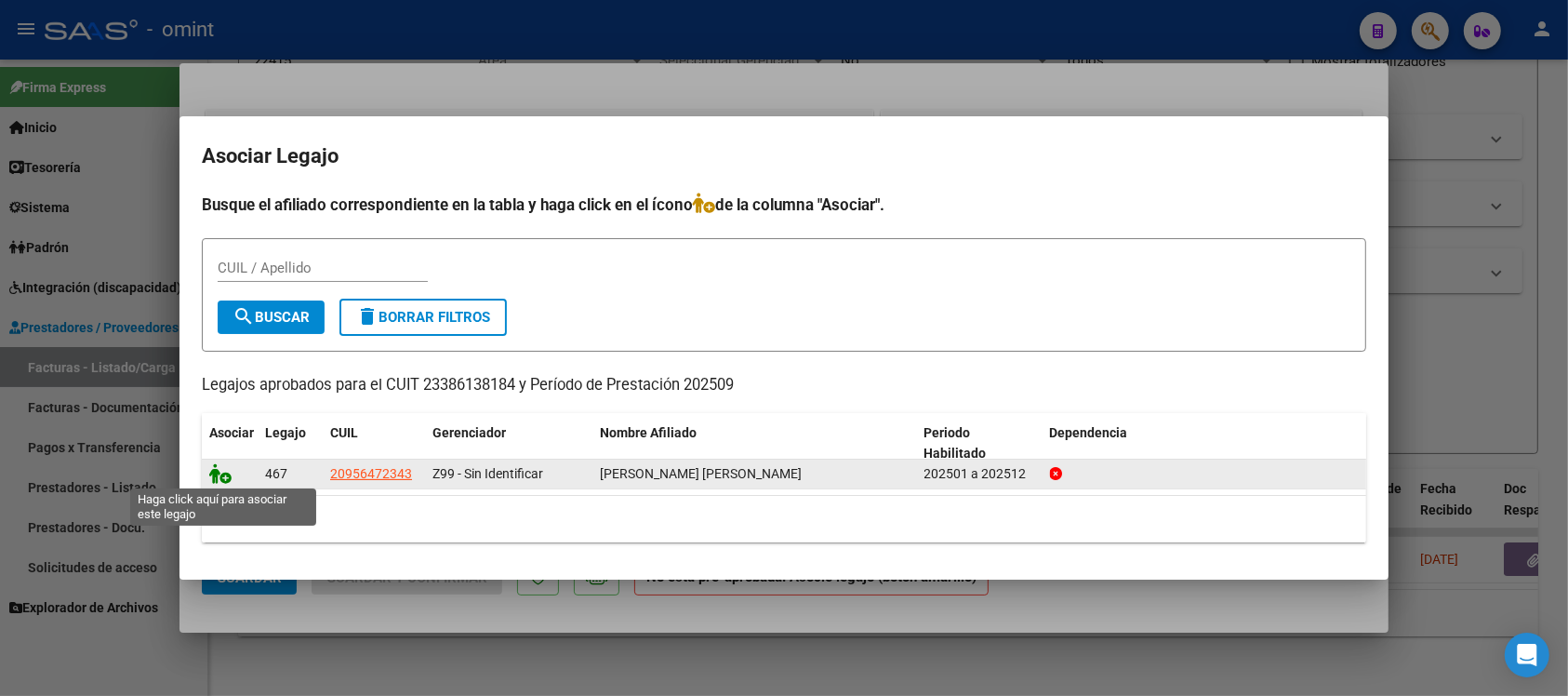
click at [223, 476] on icon at bounding box center [220, 474] width 23 height 21
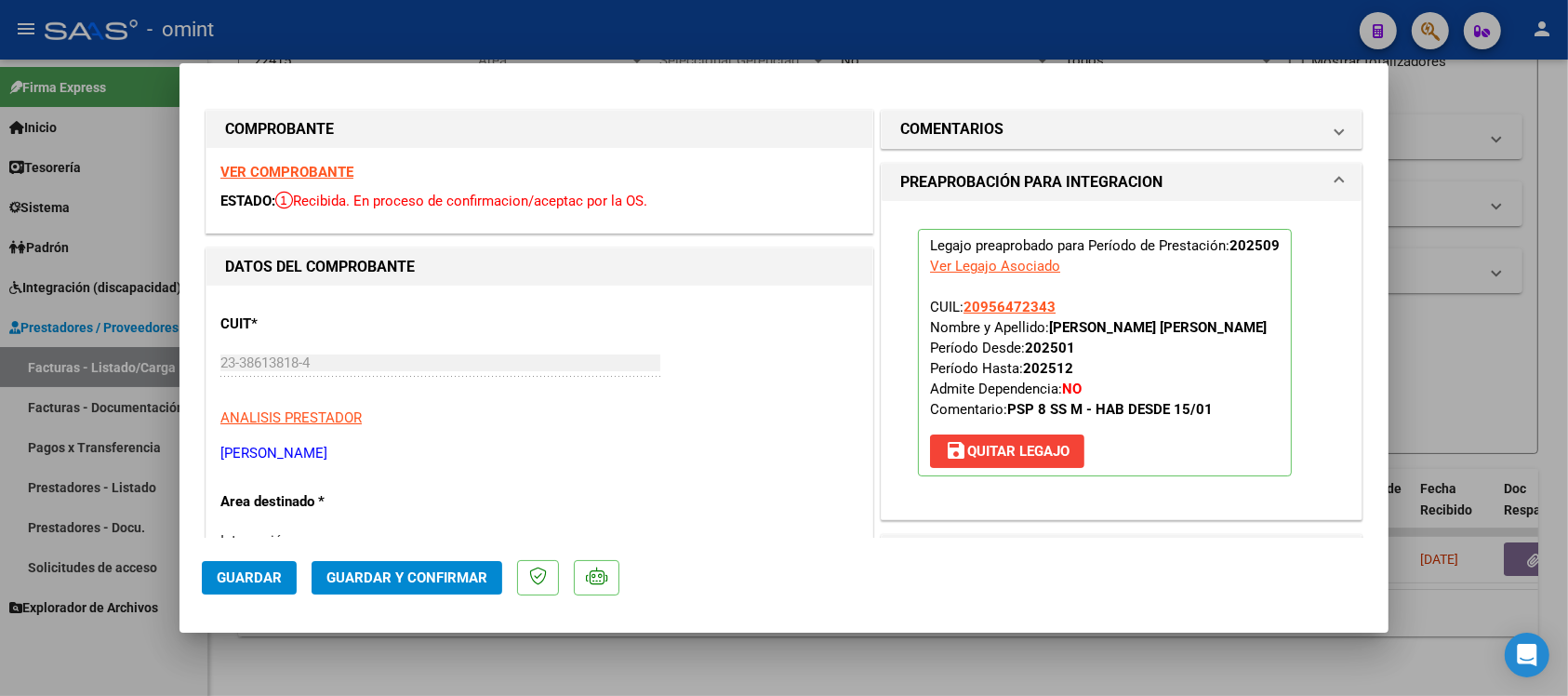
click at [262, 580] on span "Guardar" at bounding box center [249, 579] width 65 height 17
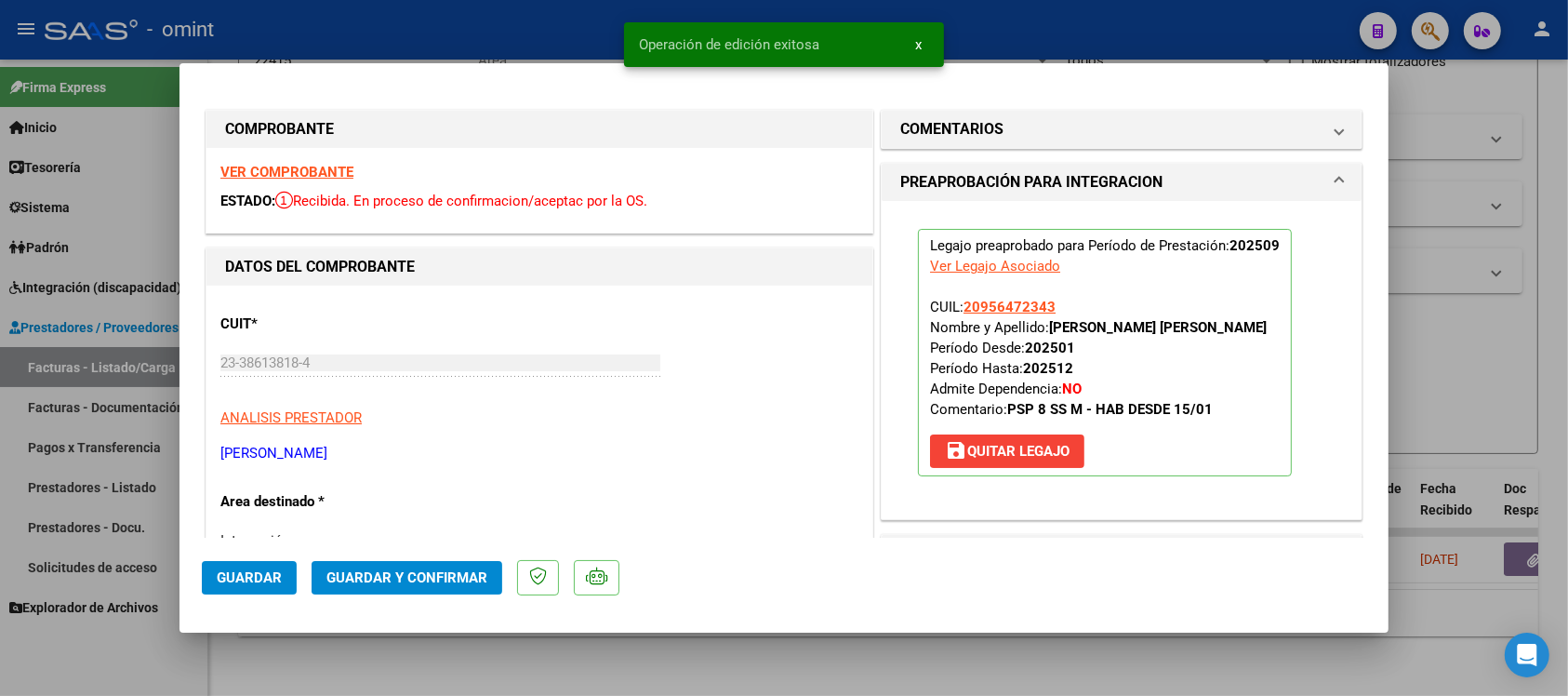
click at [469, 22] on div at bounding box center [784, 348] width 1568 height 696
type input "$ 0,00"
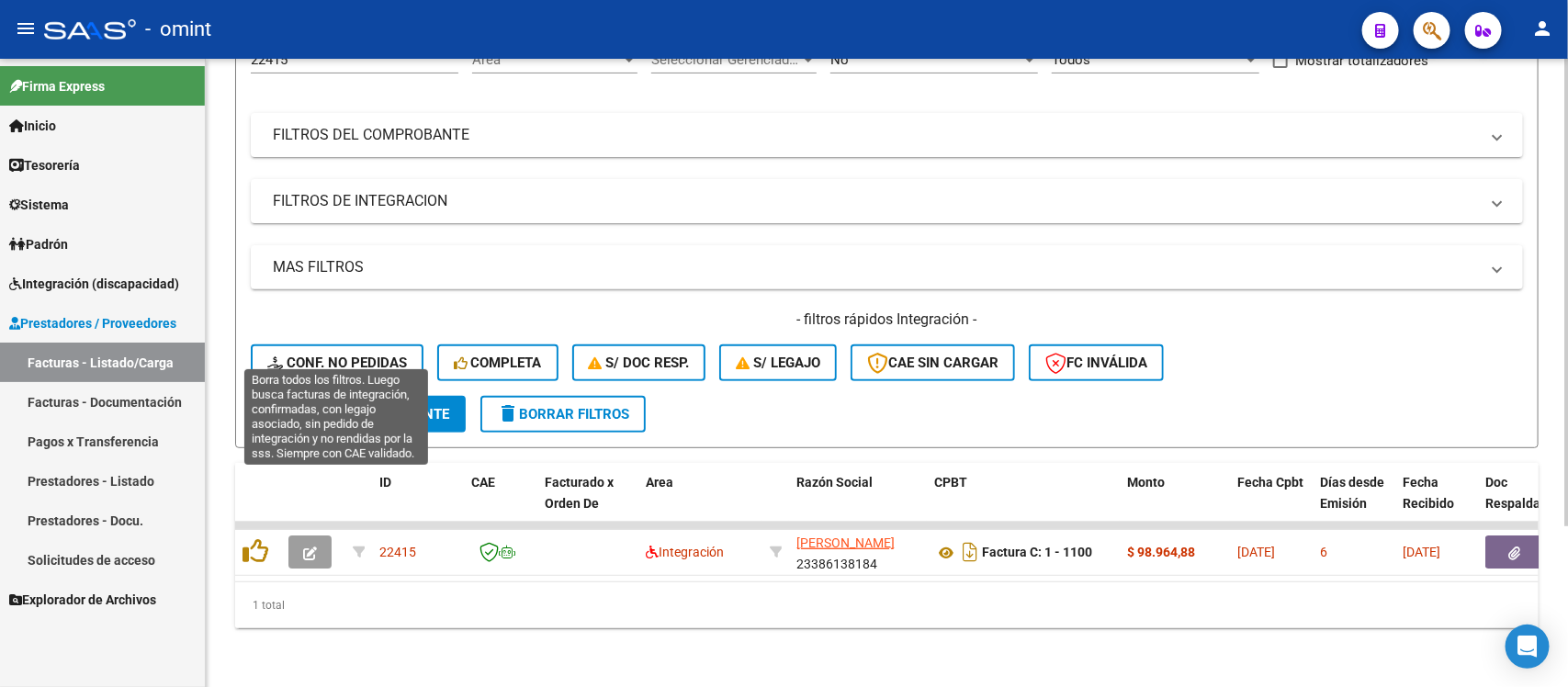
scroll to position [0, 0]
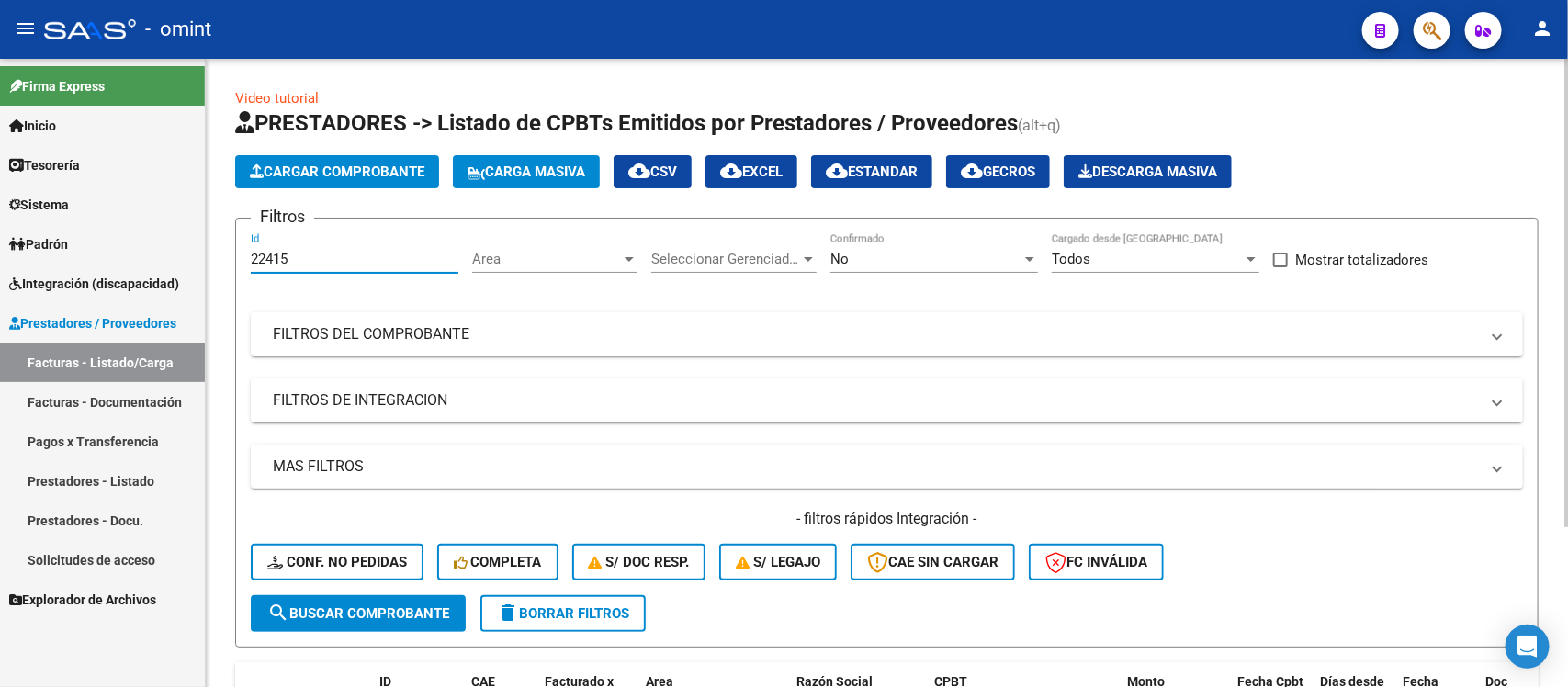
click at [345, 253] on input "22415" at bounding box center [354, 259] width 207 height 17
paste input "3513"
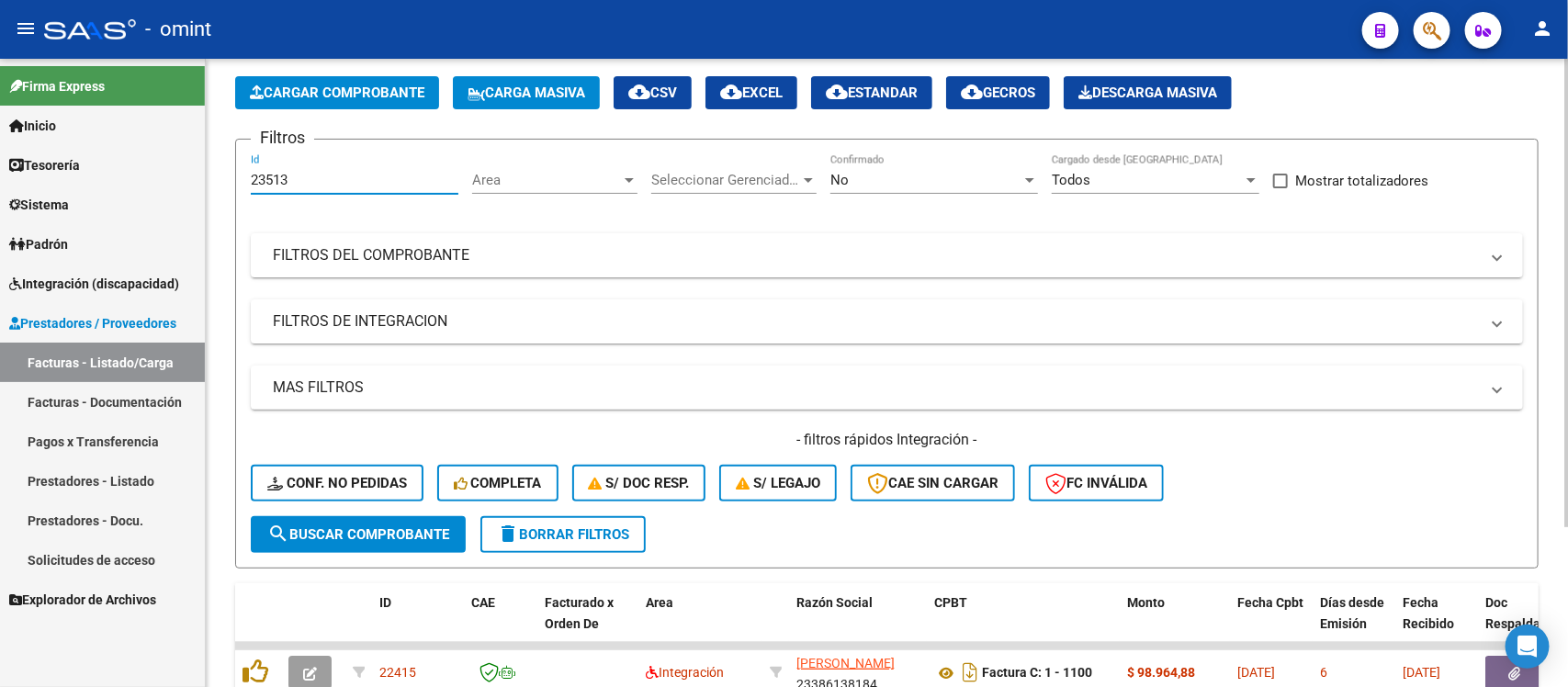
scroll to position [216, 0]
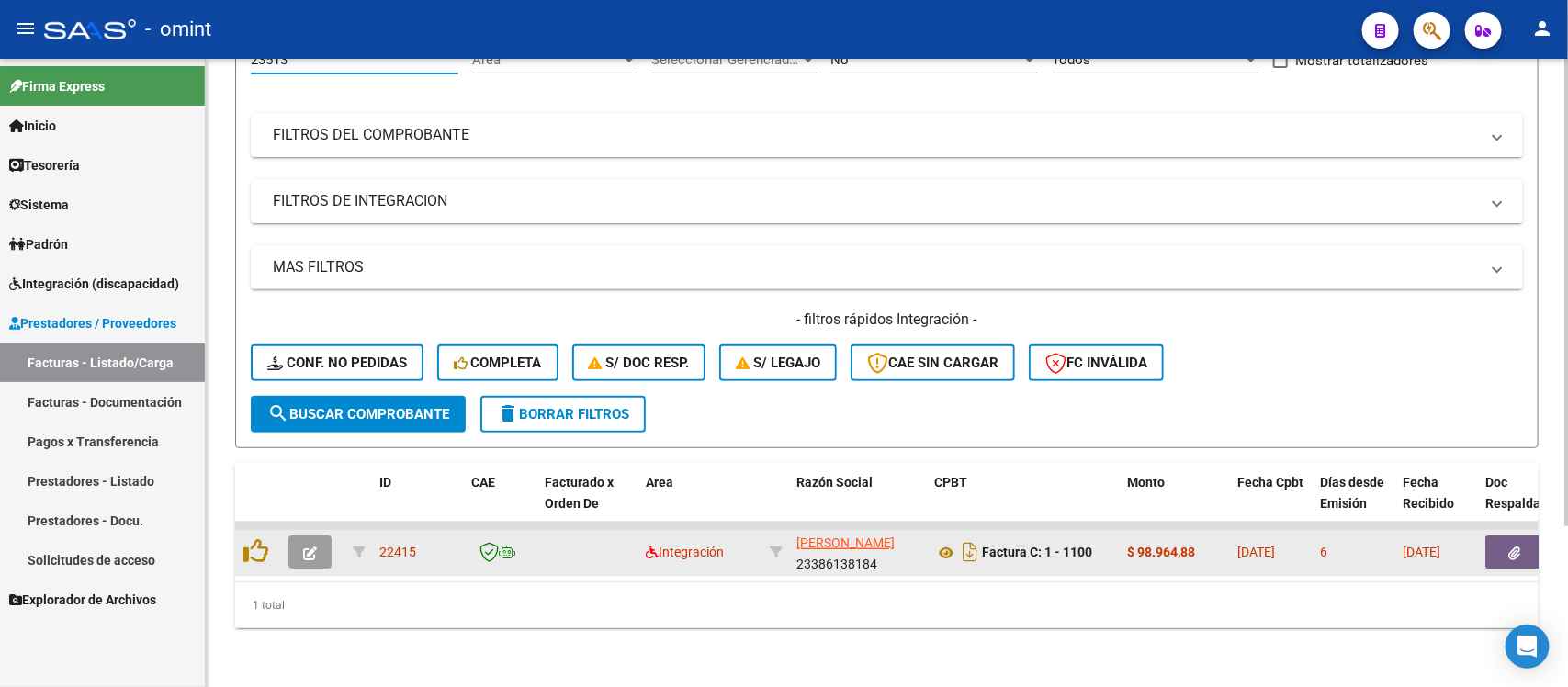
type input "23513"
click at [297, 536] on button "button" at bounding box center [310, 551] width 43 height 33
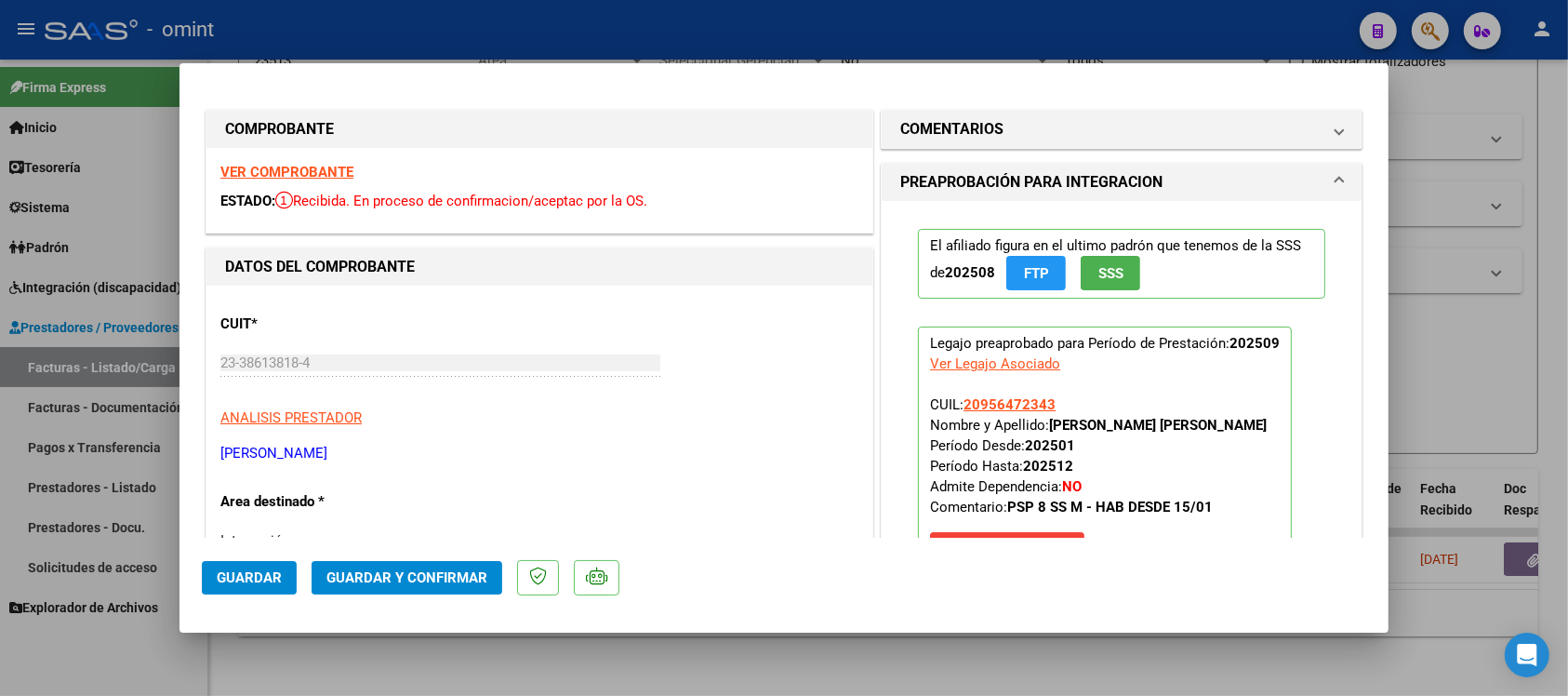
click at [294, 172] on strong "VER COMPROBANTE" at bounding box center [287, 172] width 133 height 17
click at [514, 42] on div at bounding box center [784, 348] width 1568 height 696
type input "$ 0,00"
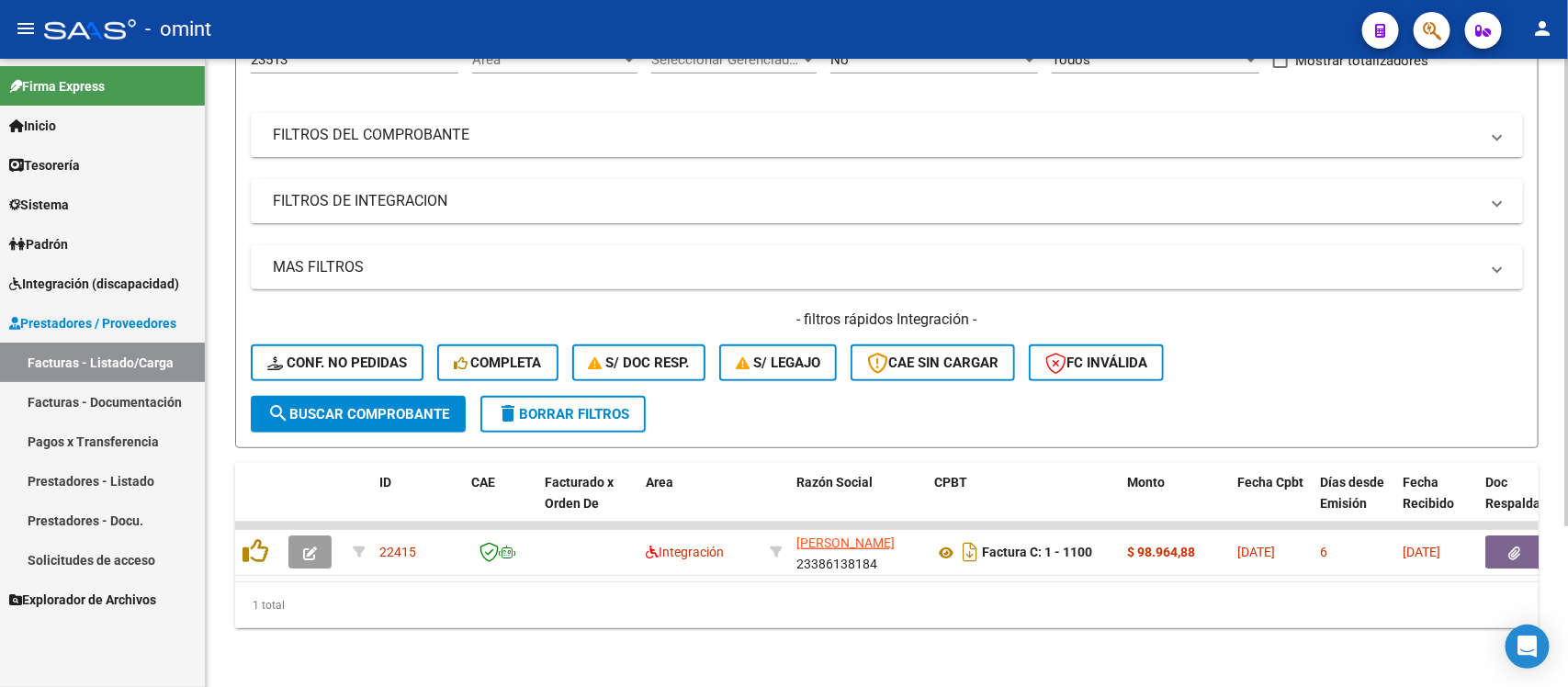
scroll to position [0, 0]
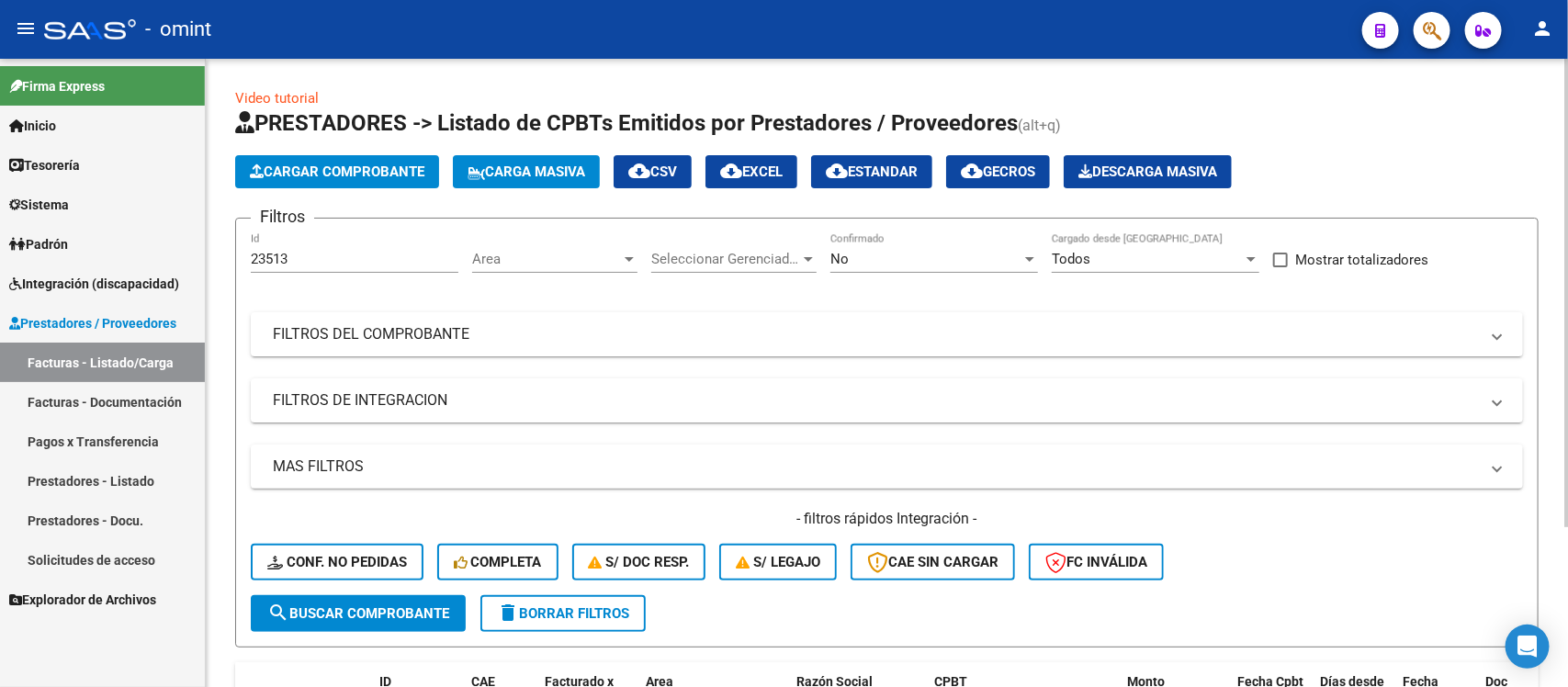
click at [345, 276] on div "23513 Id" at bounding box center [354, 262] width 207 height 57
click at [324, 253] on input "23513" at bounding box center [354, 259] width 207 height 17
paste input "2322"
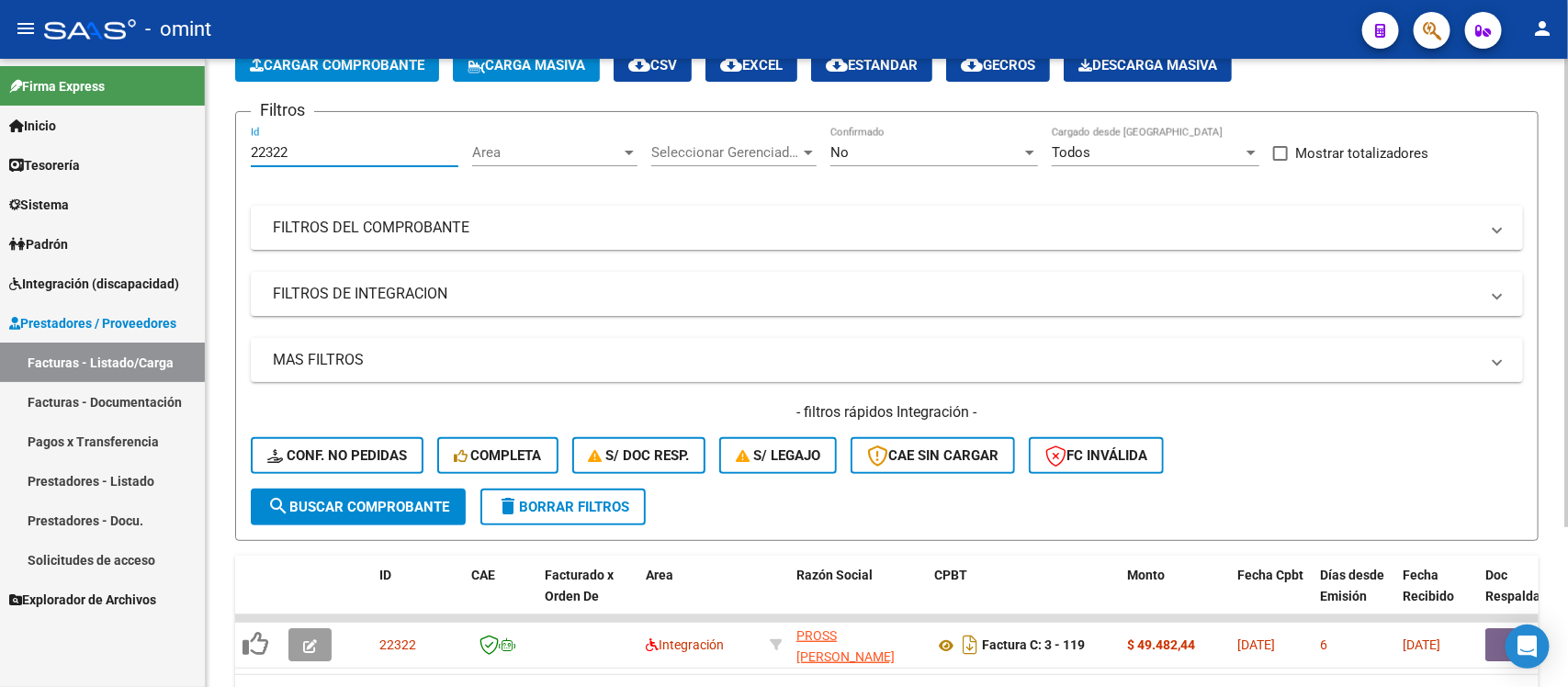
scroll to position [216, 0]
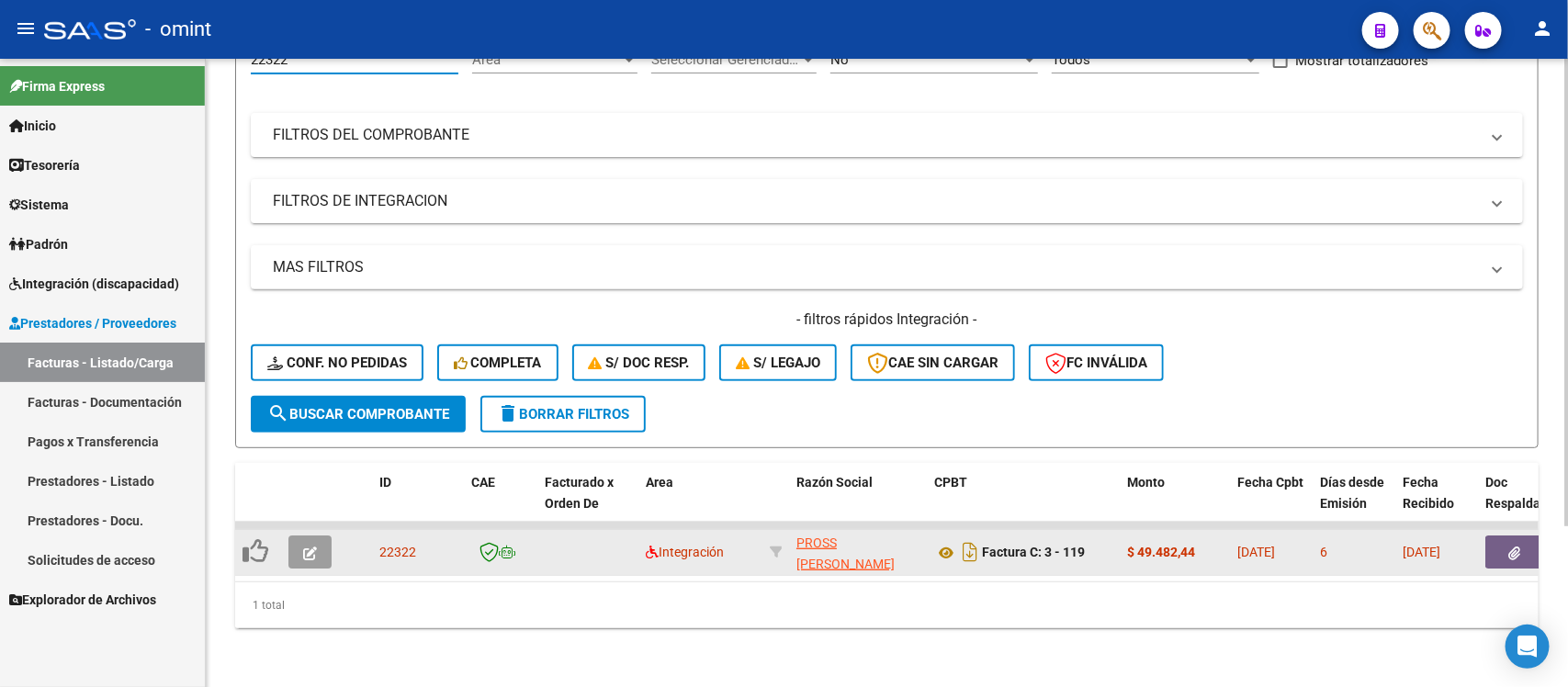
type input "22322"
click at [309, 544] on span "button" at bounding box center [309, 552] width 14 height 17
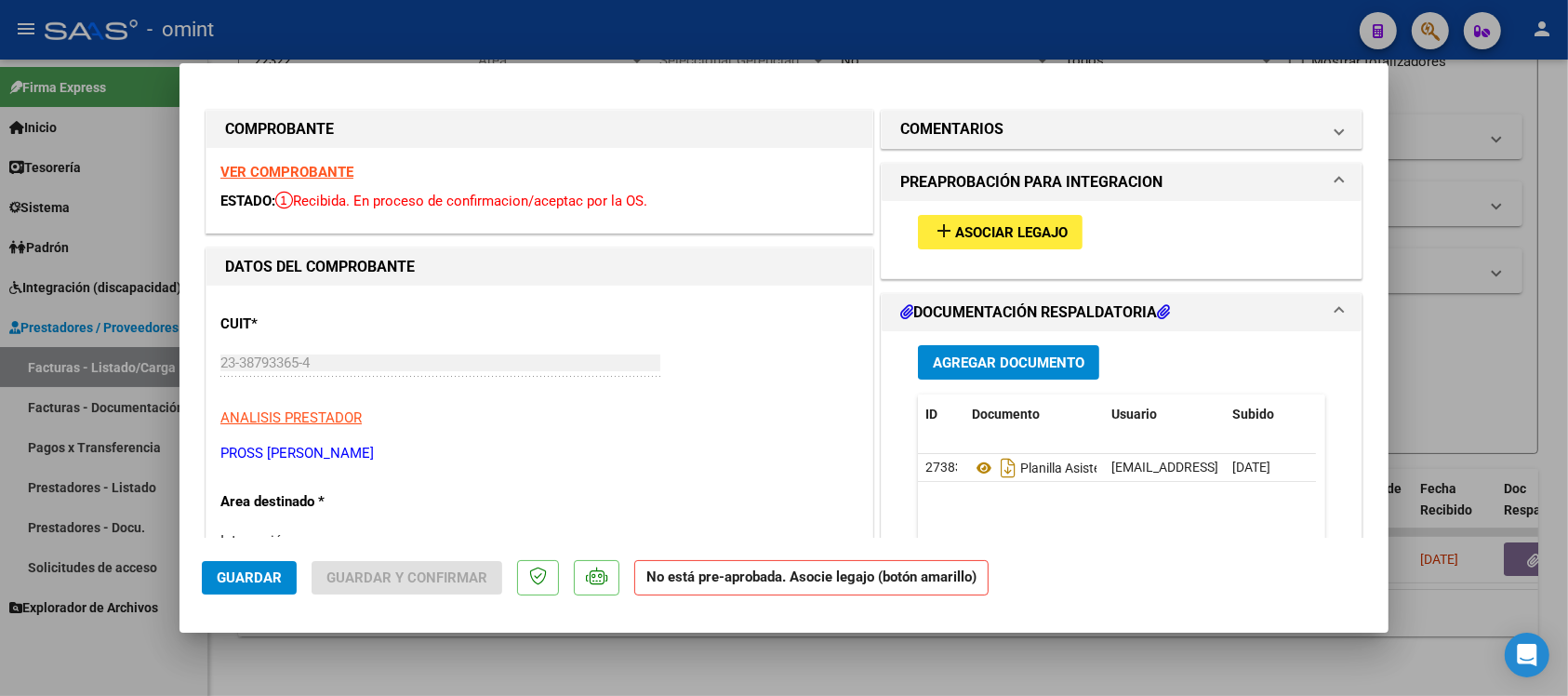
click at [307, 173] on strong "VER COMPROBANTE" at bounding box center [287, 172] width 133 height 17
click at [981, 238] on span "Asociar Legajo" at bounding box center [1012, 233] width 113 height 17
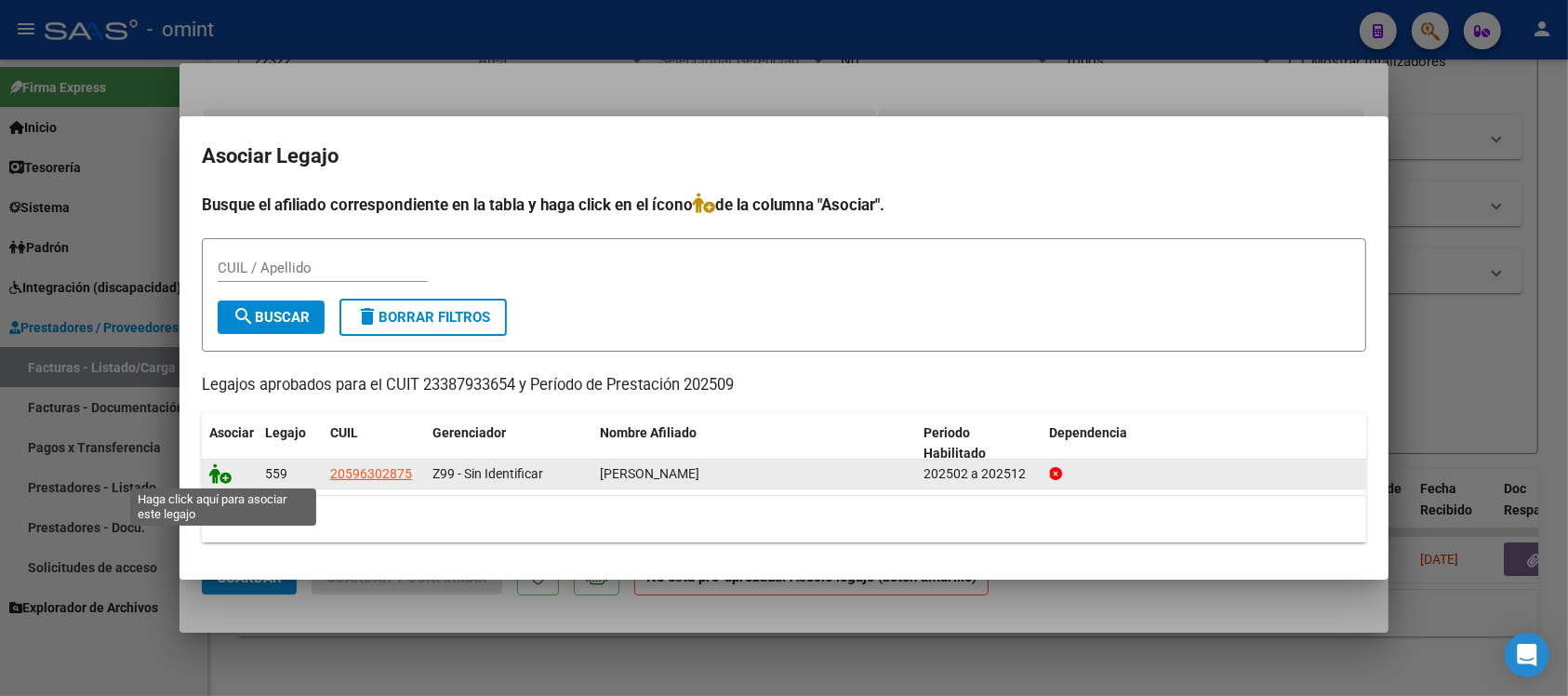
click at [216, 481] on div at bounding box center [229, 474] width 41 height 22
click at [215, 471] on icon at bounding box center [220, 474] width 23 height 21
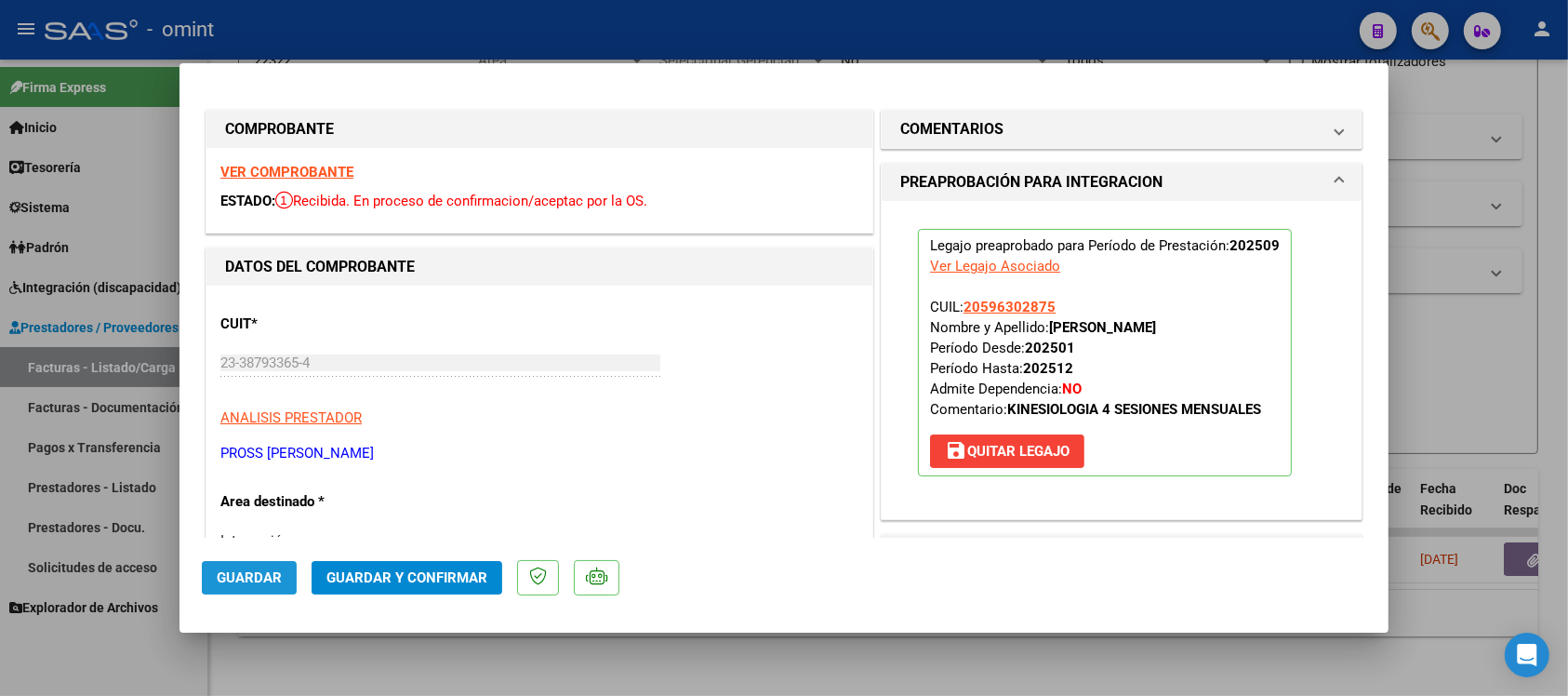
click at [214, 564] on button "Guardar" at bounding box center [249, 578] width 95 height 33
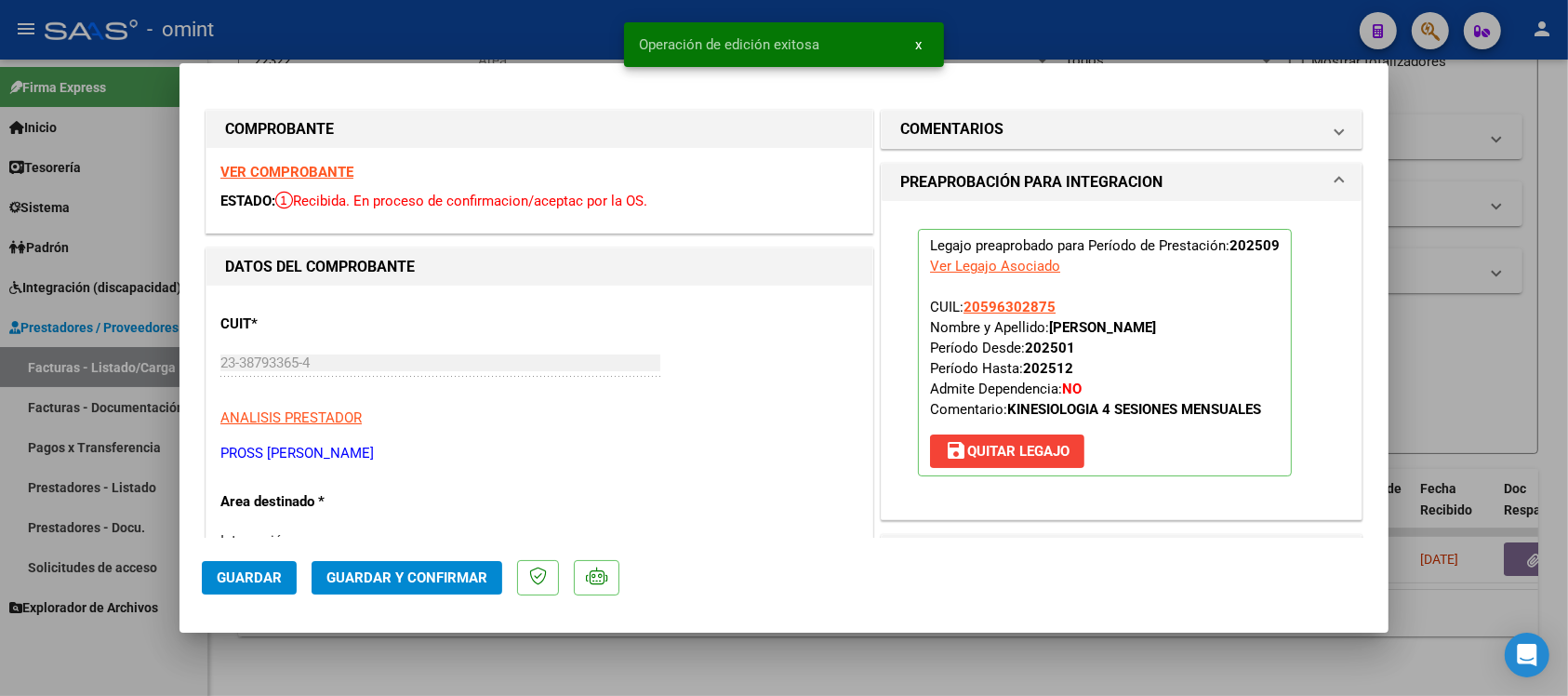
click at [400, 37] on div at bounding box center [784, 348] width 1568 height 696
type input "$ 0,00"
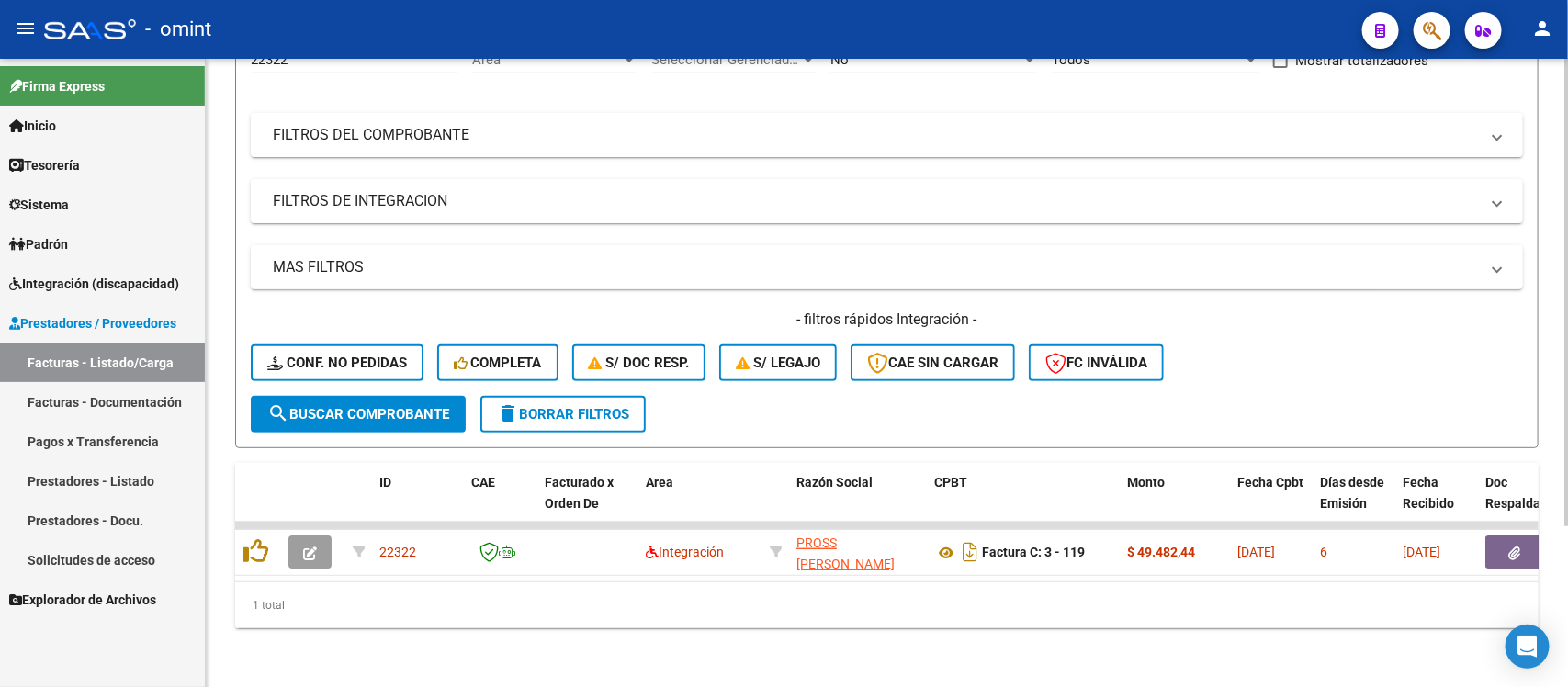
scroll to position [0, 0]
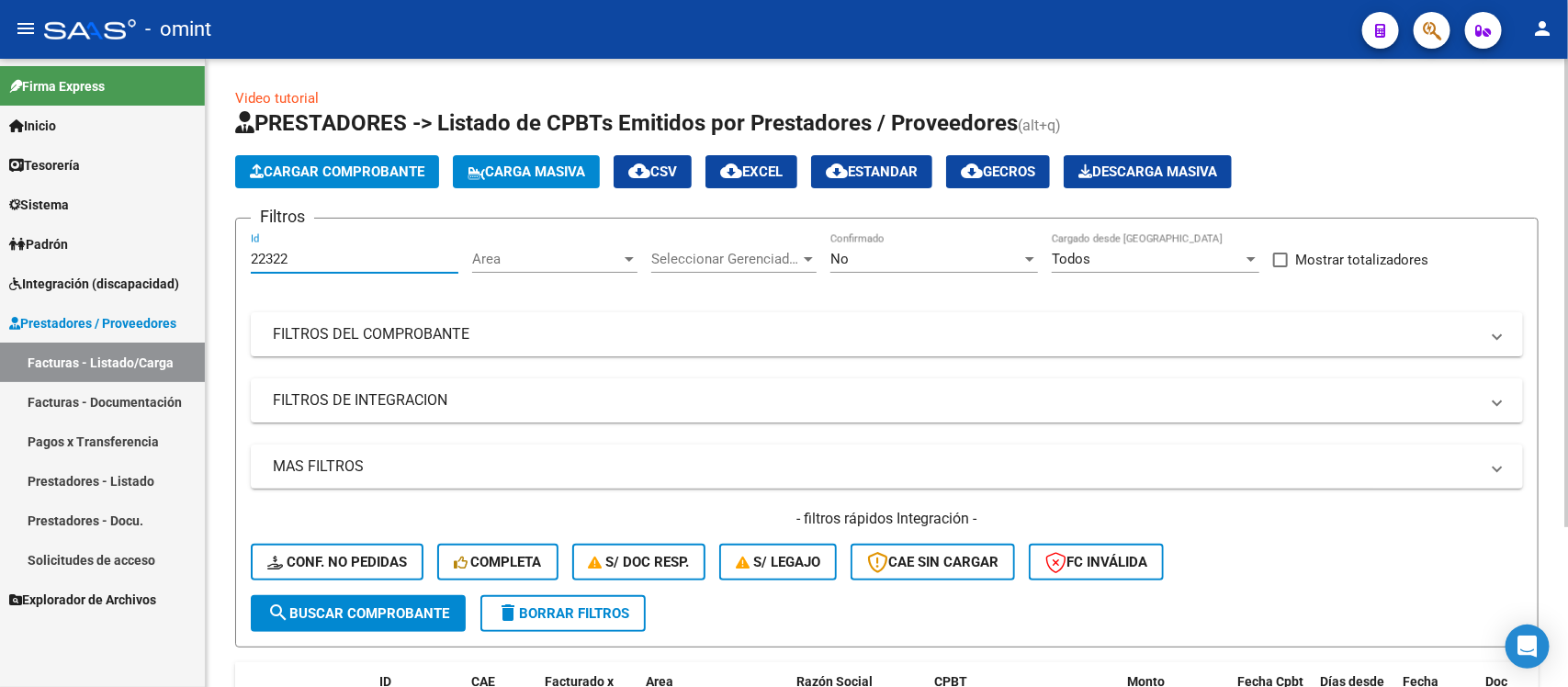
click at [317, 262] on input "22322" at bounding box center [354, 259] width 207 height 17
paste input "3553"
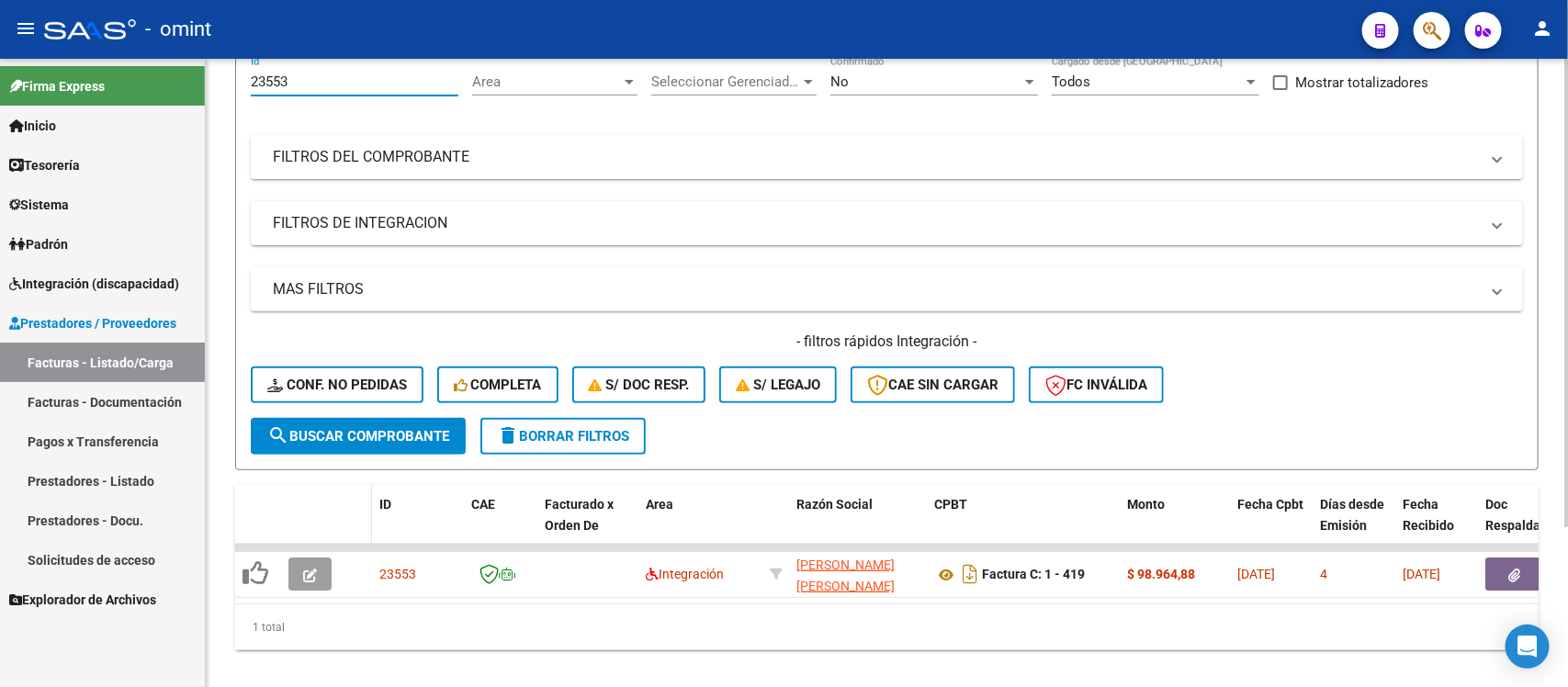
scroll to position [216, 0]
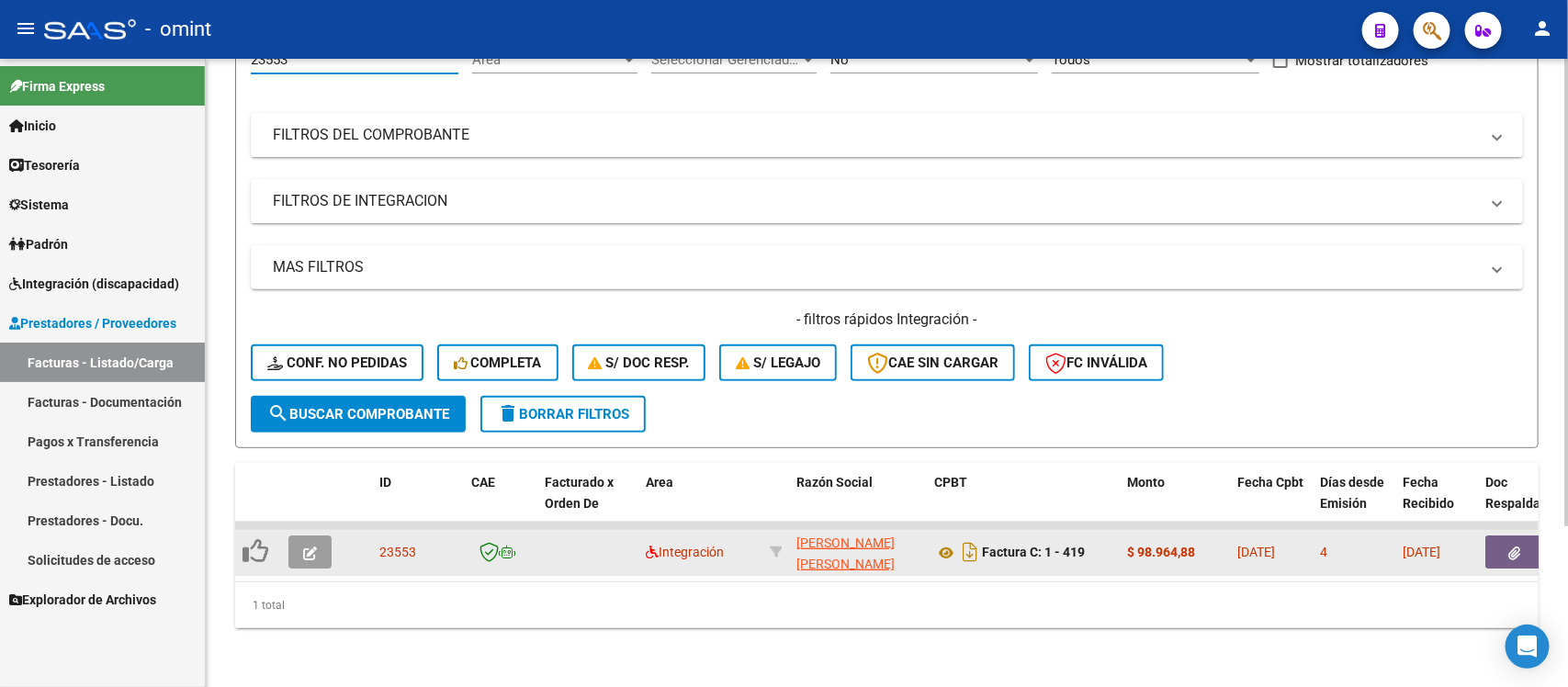
type input "23553"
click at [320, 536] on button "button" at bounding box center [310, 551] width 43 height 33
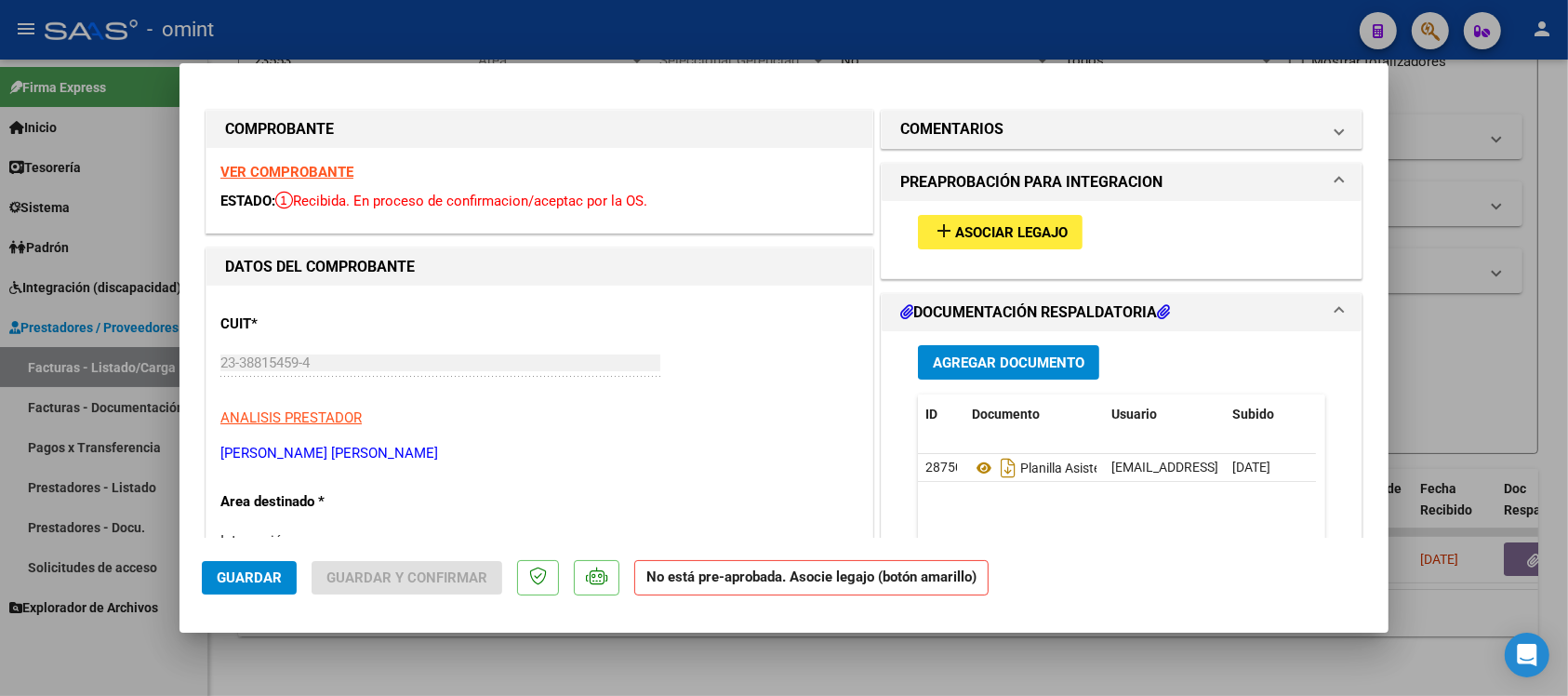
click at [308, 168] on strong "VER COMPROBANTE" at bounding box center [287, 172] width 133 height 17
click at [1000, 225] on span "Asociar Legajo" at bounding box center [1012, 233] width 113 height 17
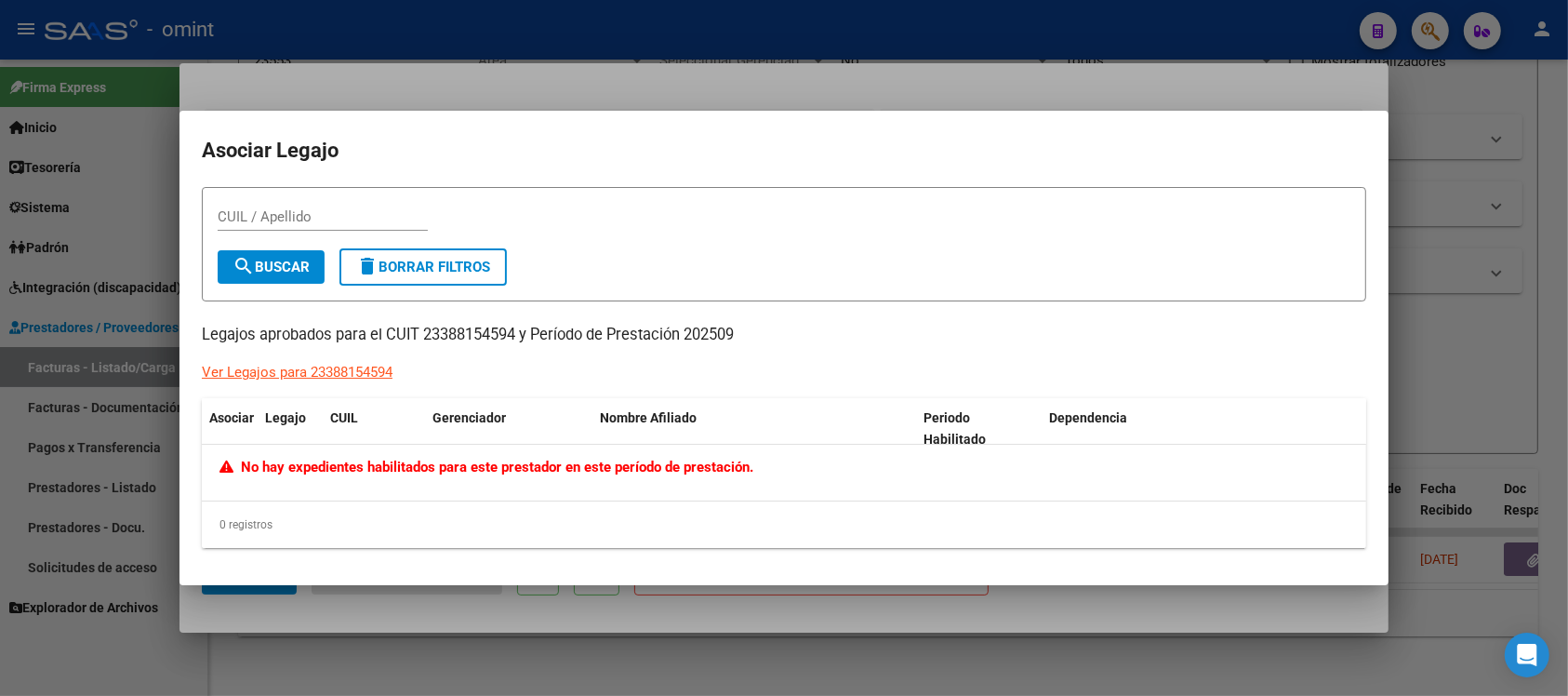
click at [459, 68] on div at bounding box center [784, 348] width 1568 height 696
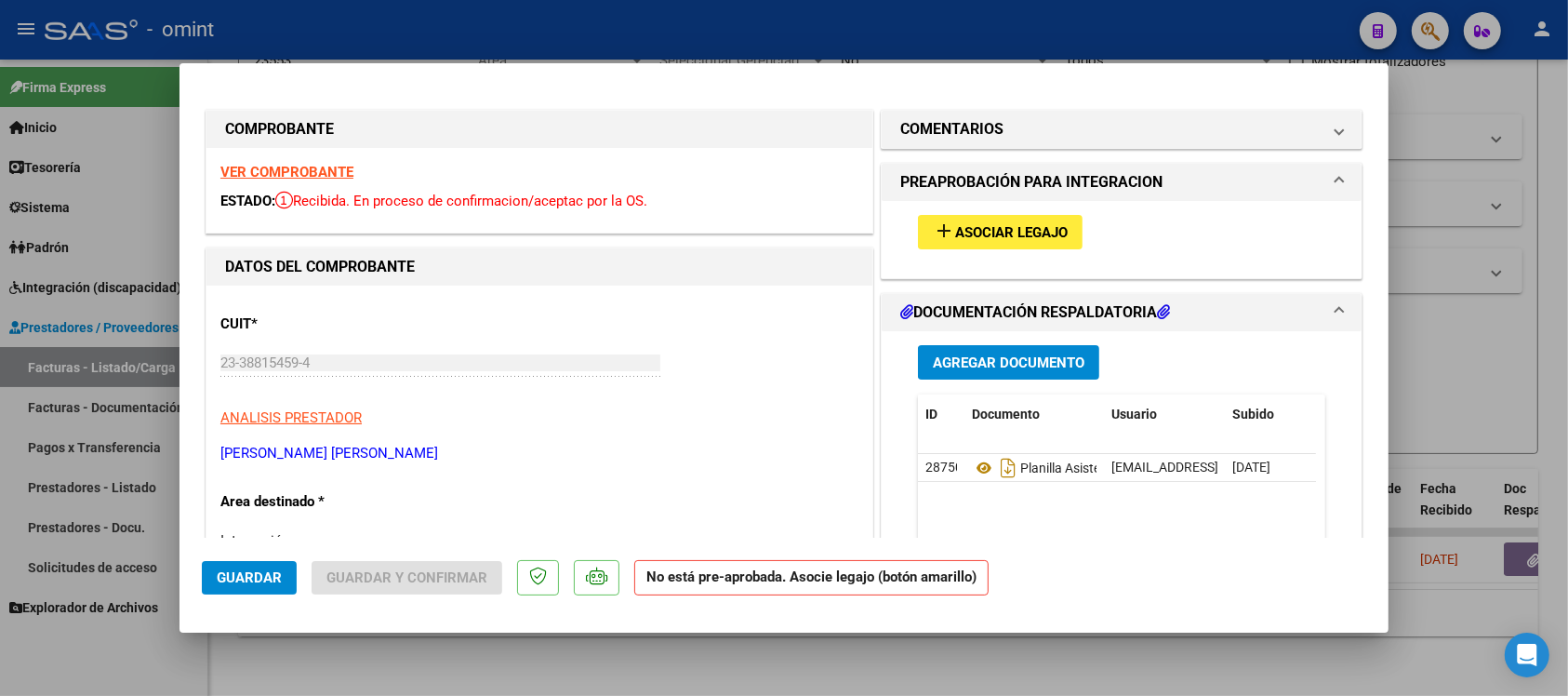
click at [323, 175] on strong "VER COMPROBANTE" at bounding box center [287, 172] width 133 height 17
click at [462, 7] on div at bounding box center [784, 348] width 1568 height 696
type input "$ 0,00"
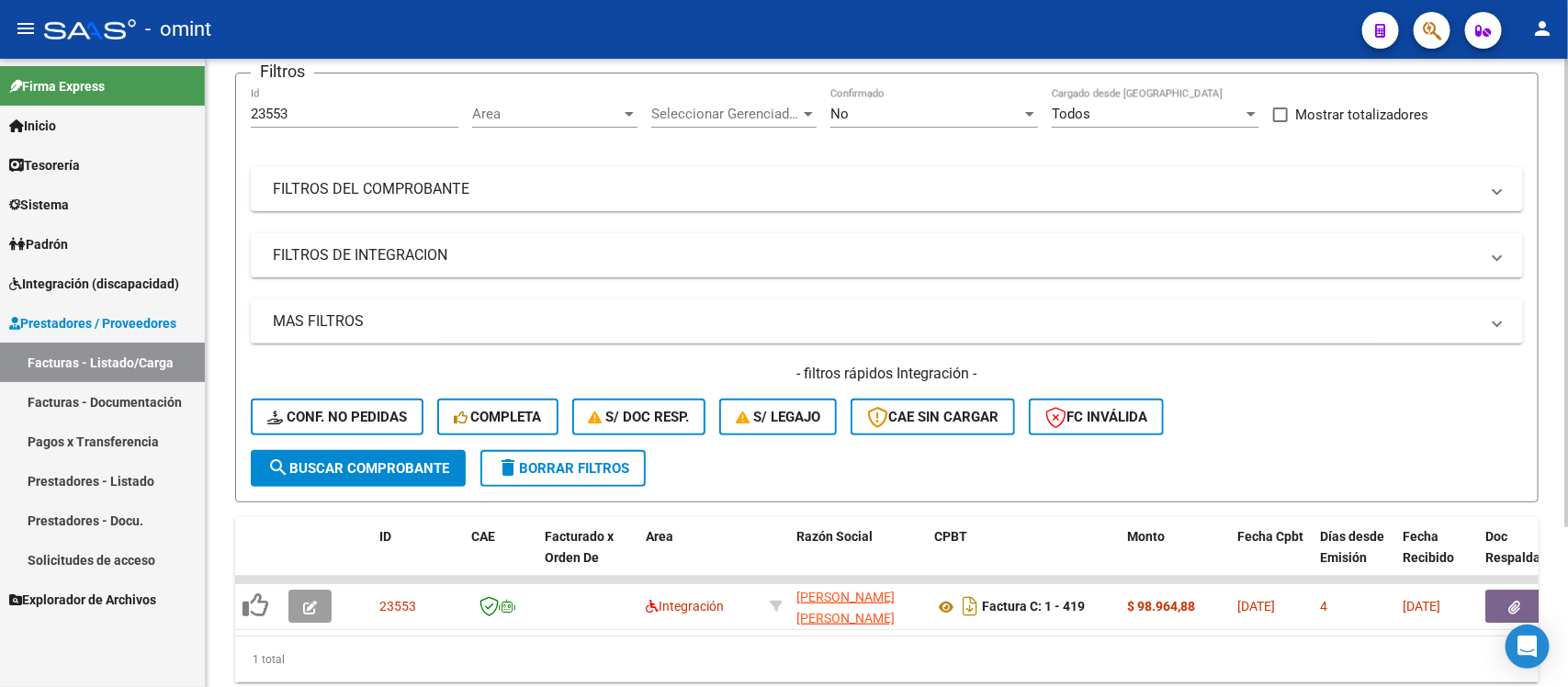
scroll to position [0, 0]
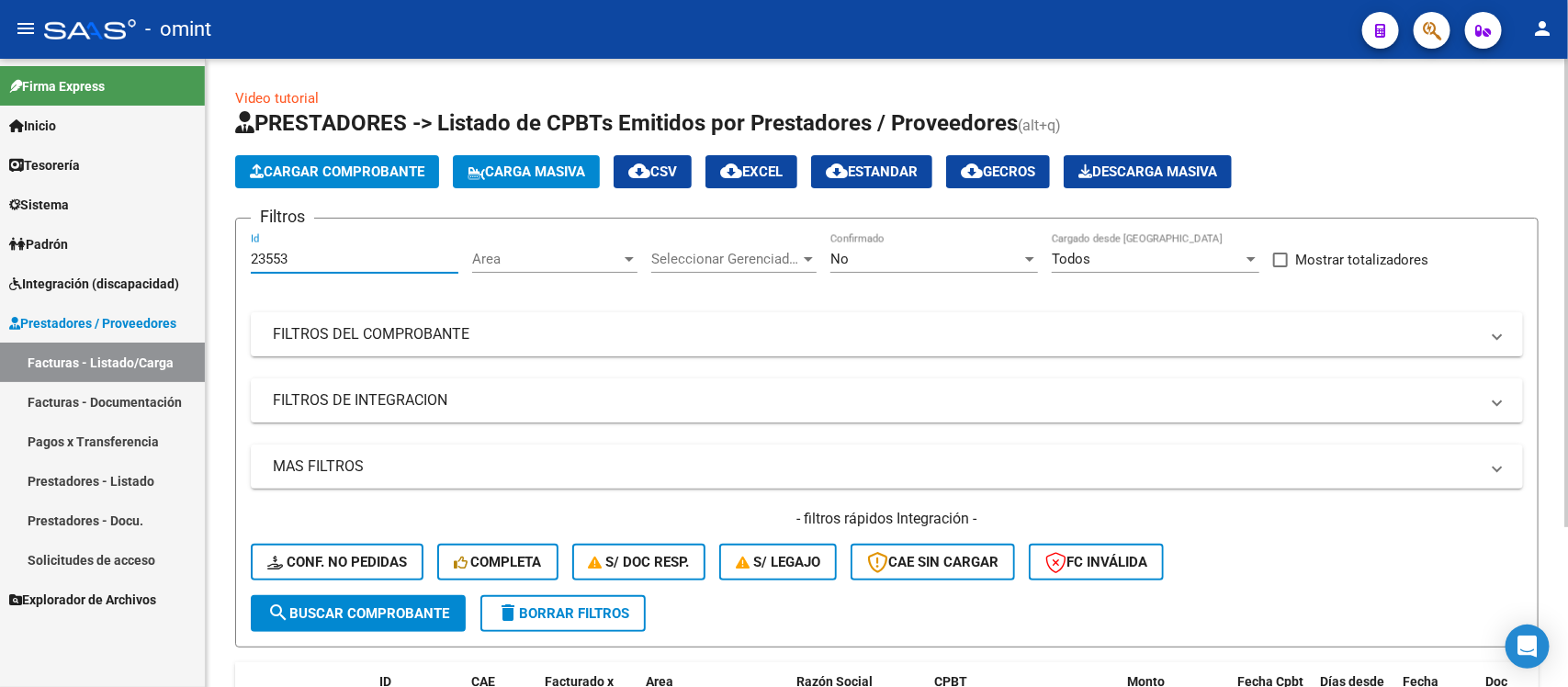
click at [347, 258] on input "23553" at bounding box center [354, 259] width 207 height 17
paste input "1"
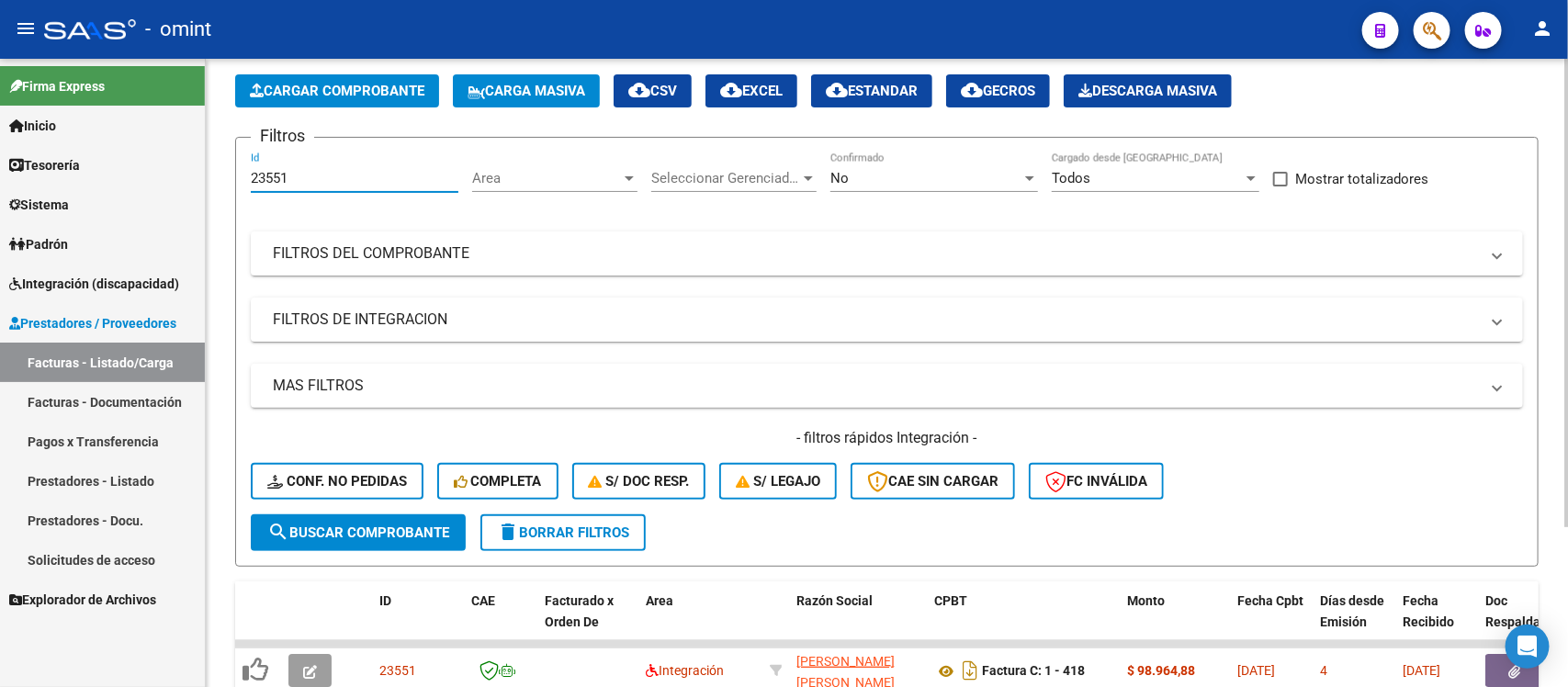
scroll to position [216, 0]
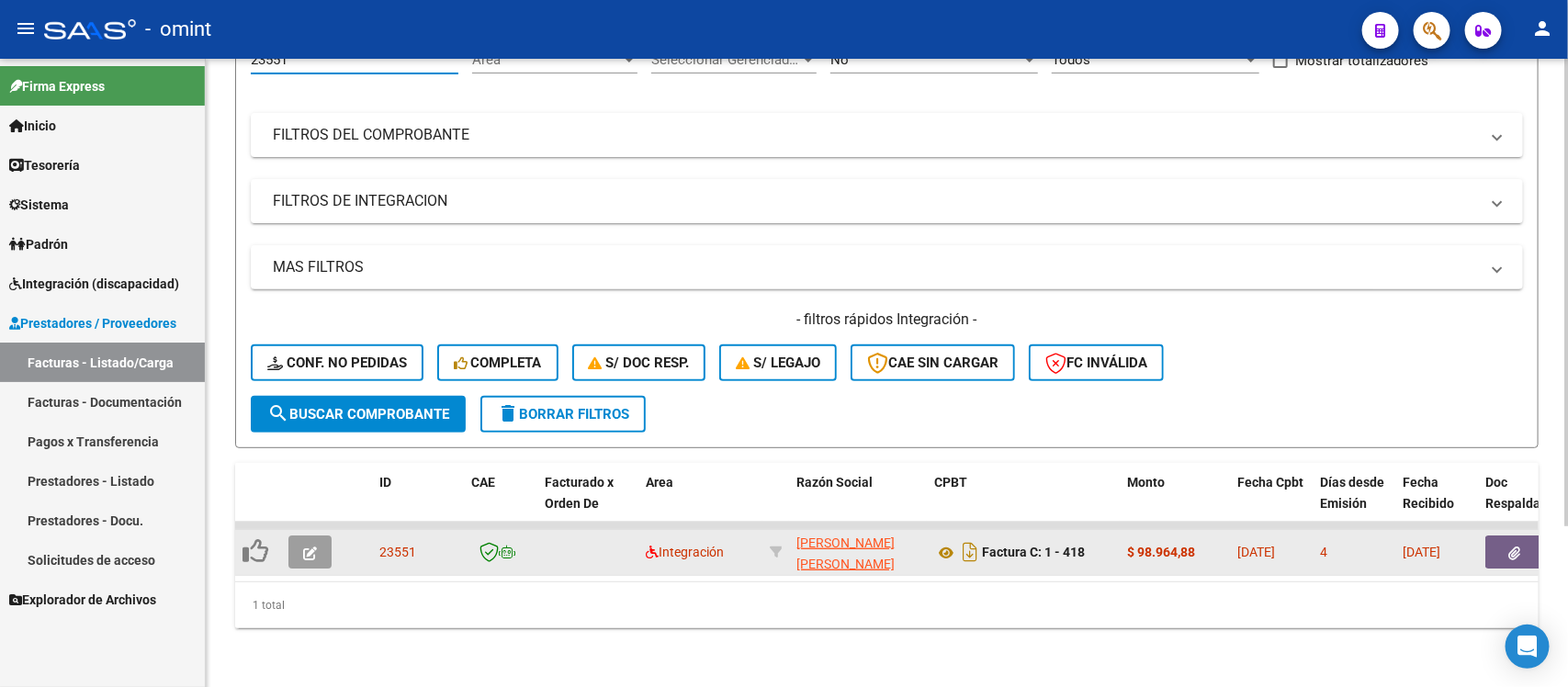
type input "23551"
click at [315, 547] on icon "button" at bounding box center [309, 553] width 14 height 14
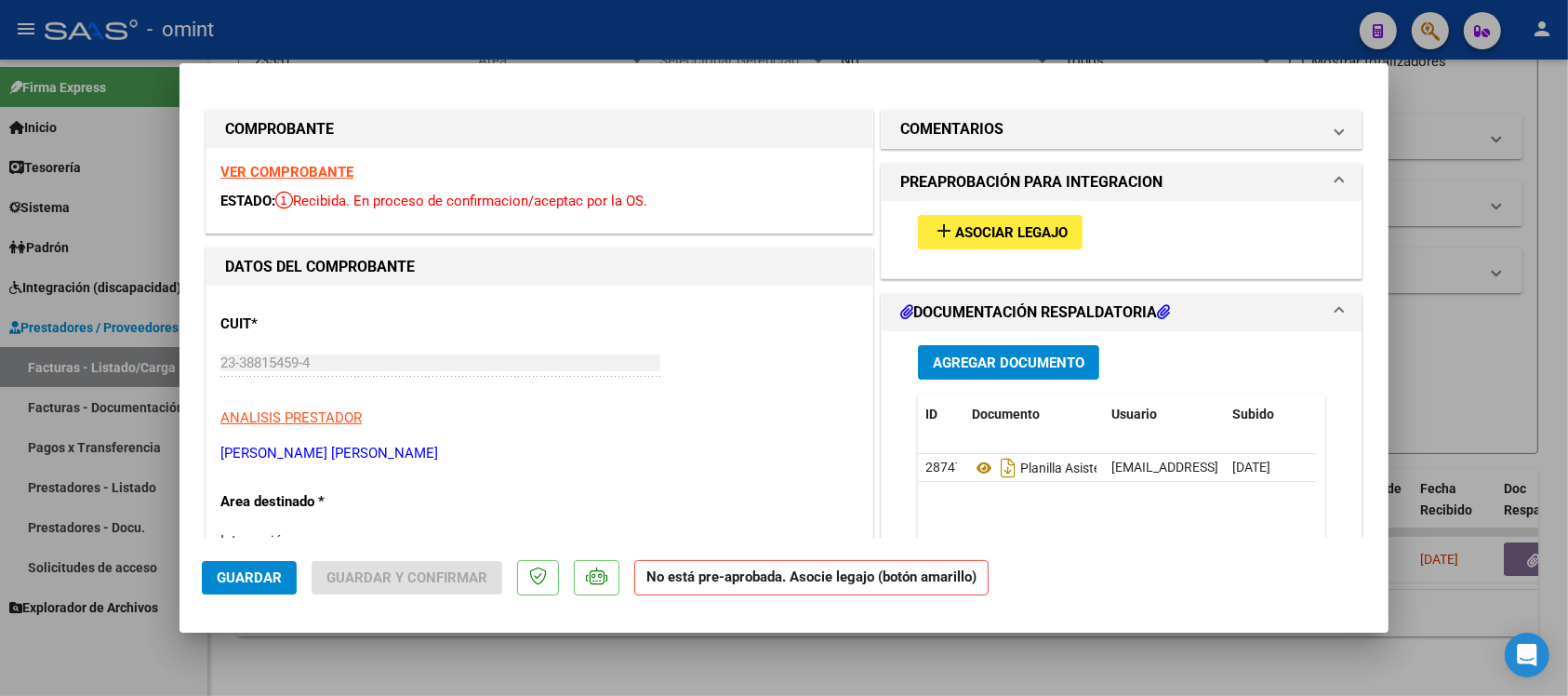
click at [280, 170] on strong "VER COMPROBANTE" at bounding box center [287, 172] width 133 height 17
click at [995, 242] on button "add Asociar Legajo" at bounding box center [1000, 232] width 165 height 34
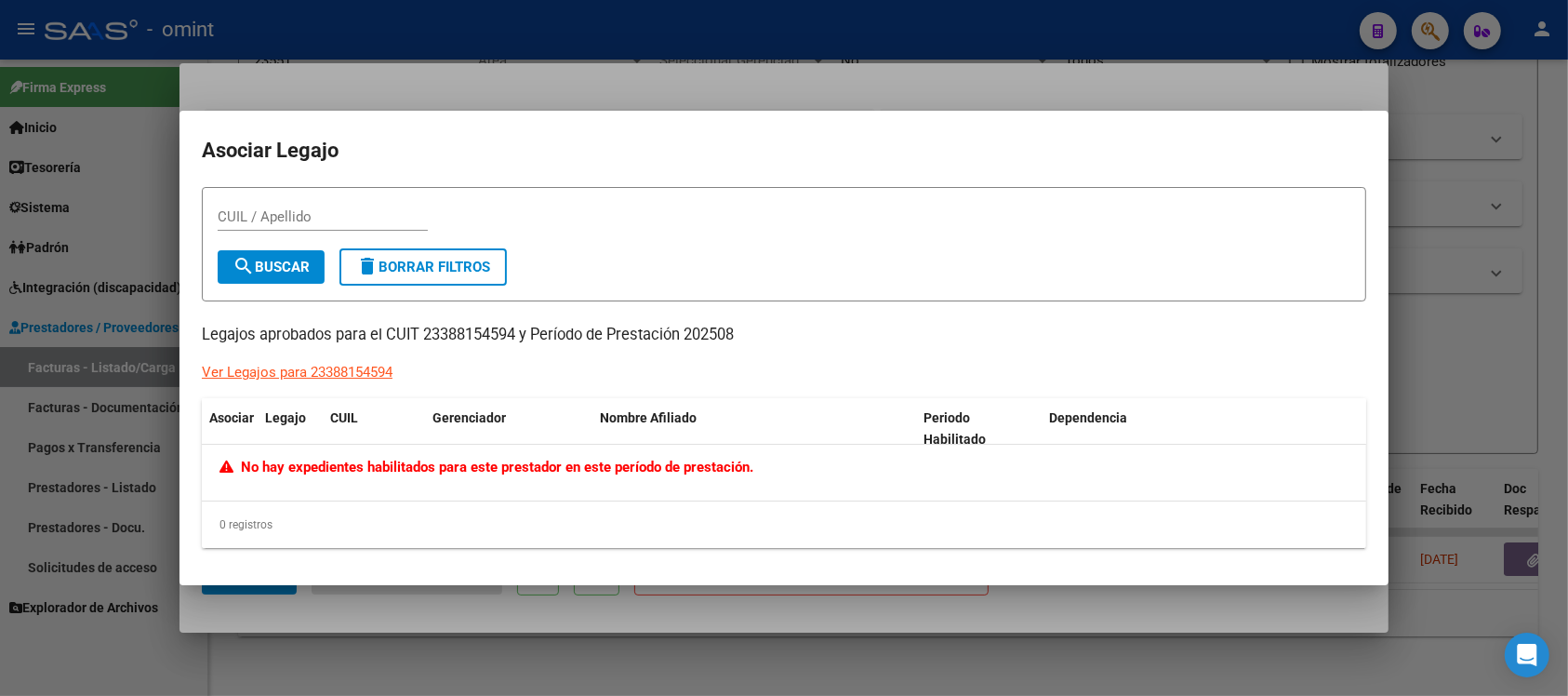
click at [657, 57] on div at bounding box center [784, 348] width 1568 height 696
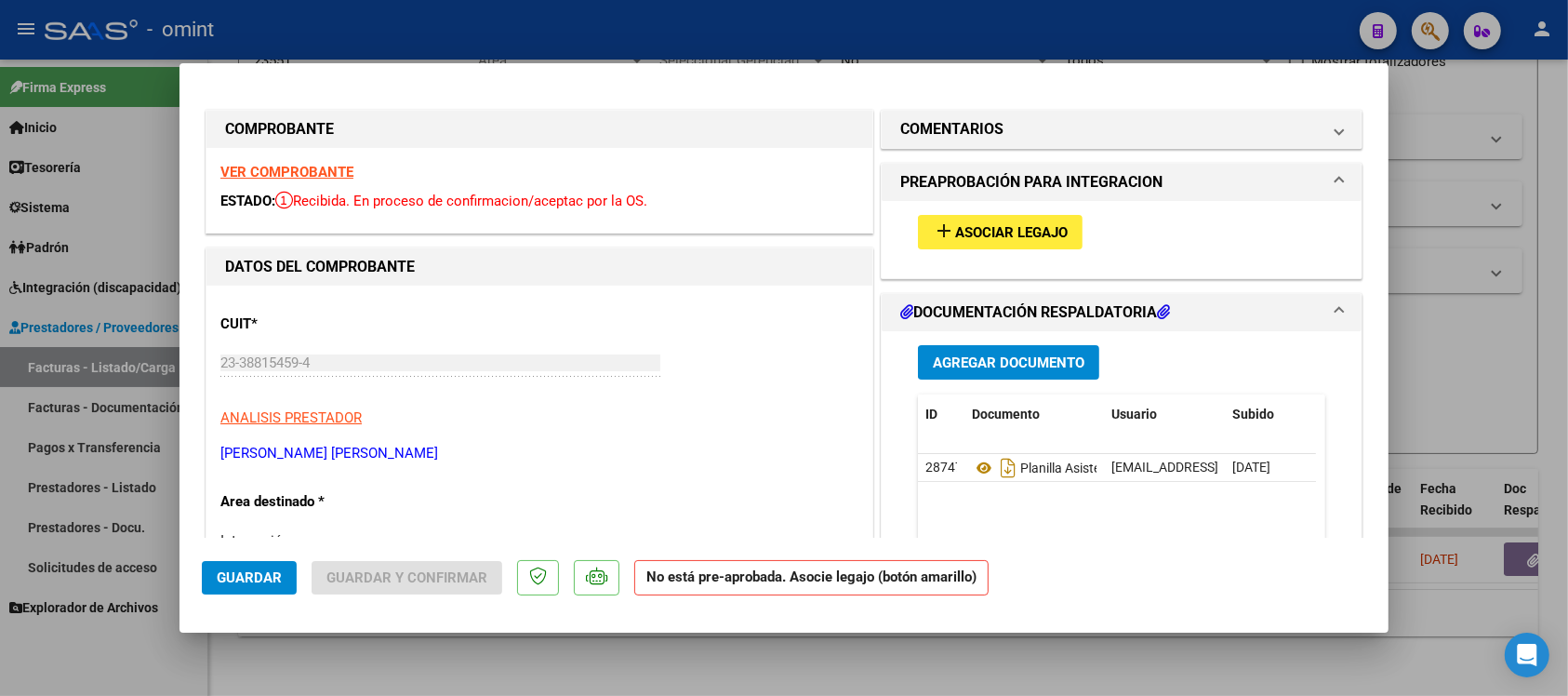
click at [628, 25] on div at bounding box center [784, 348] width 1568 height 696
type input "$ 0,00"
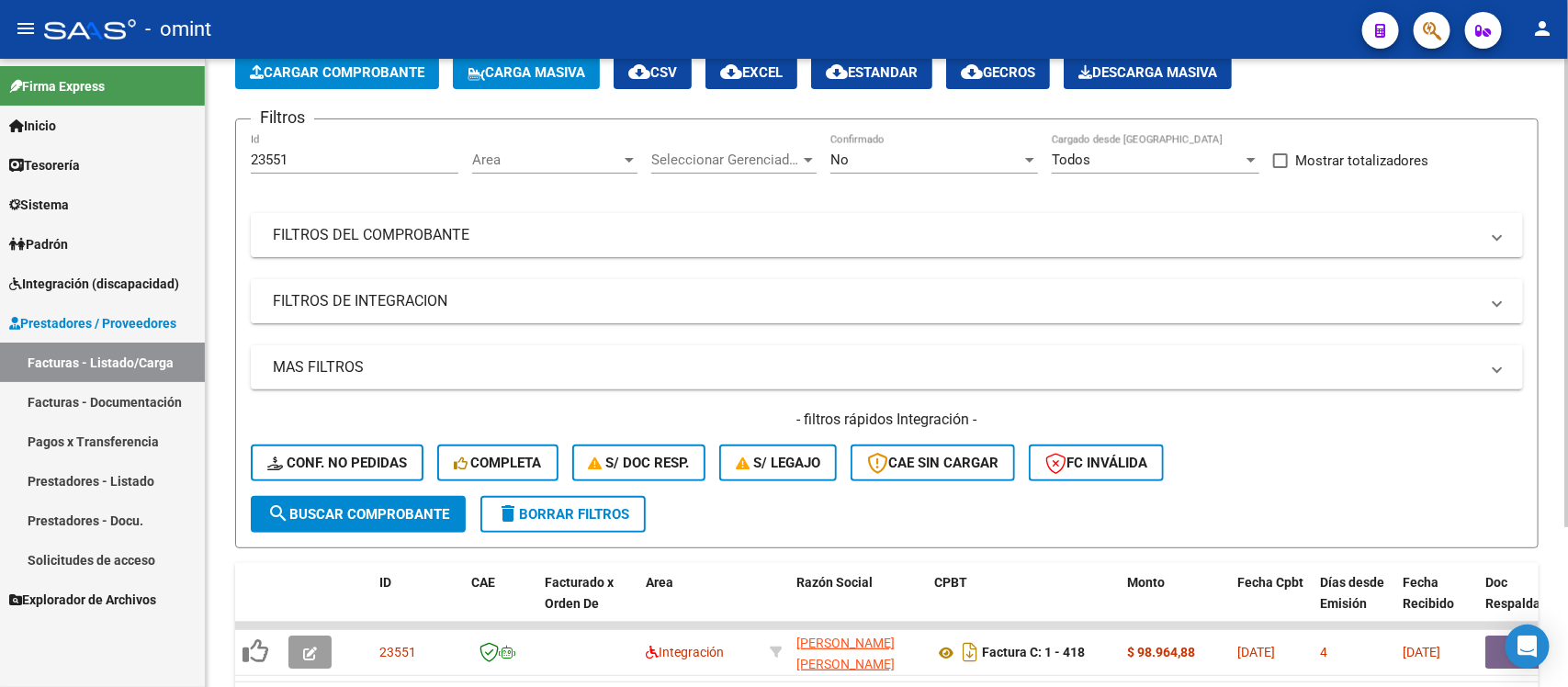
scroll to position [0, 0]
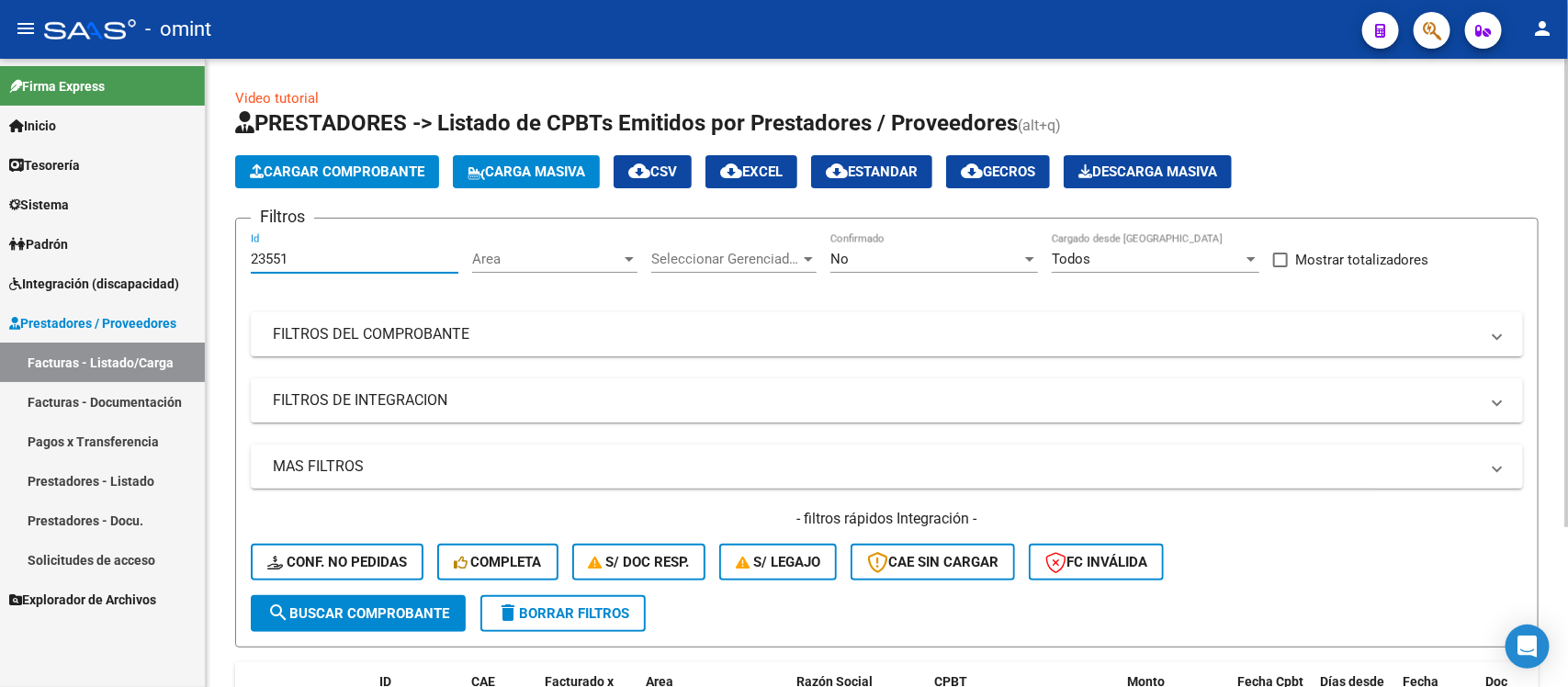
click at [324, 264] on input "23551" at bounding box center [354, 259] width 207 height 17
paste input "49"
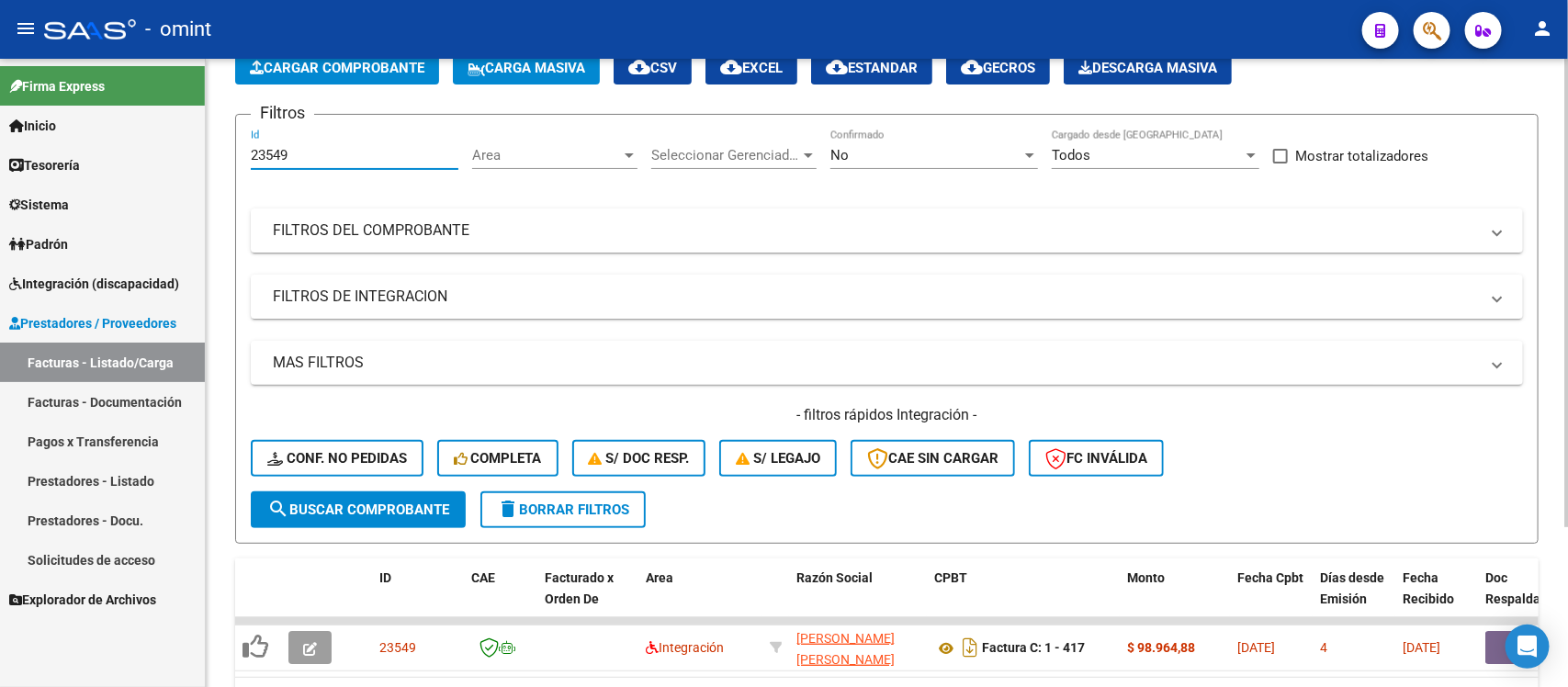
scroll to position [216, 0]
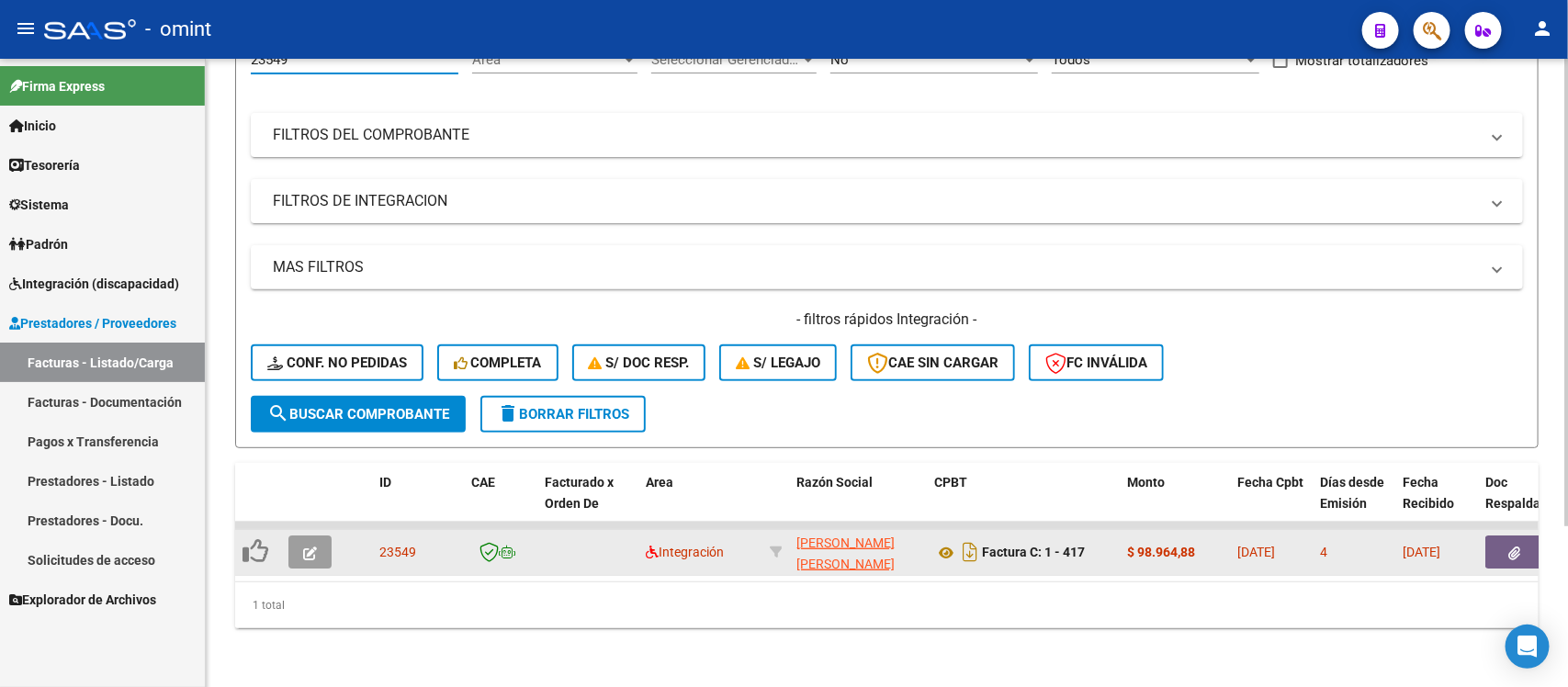
type input "23549"
click at [309, 536] on button "button" at bounding box center [310, 551] width 43 height 33
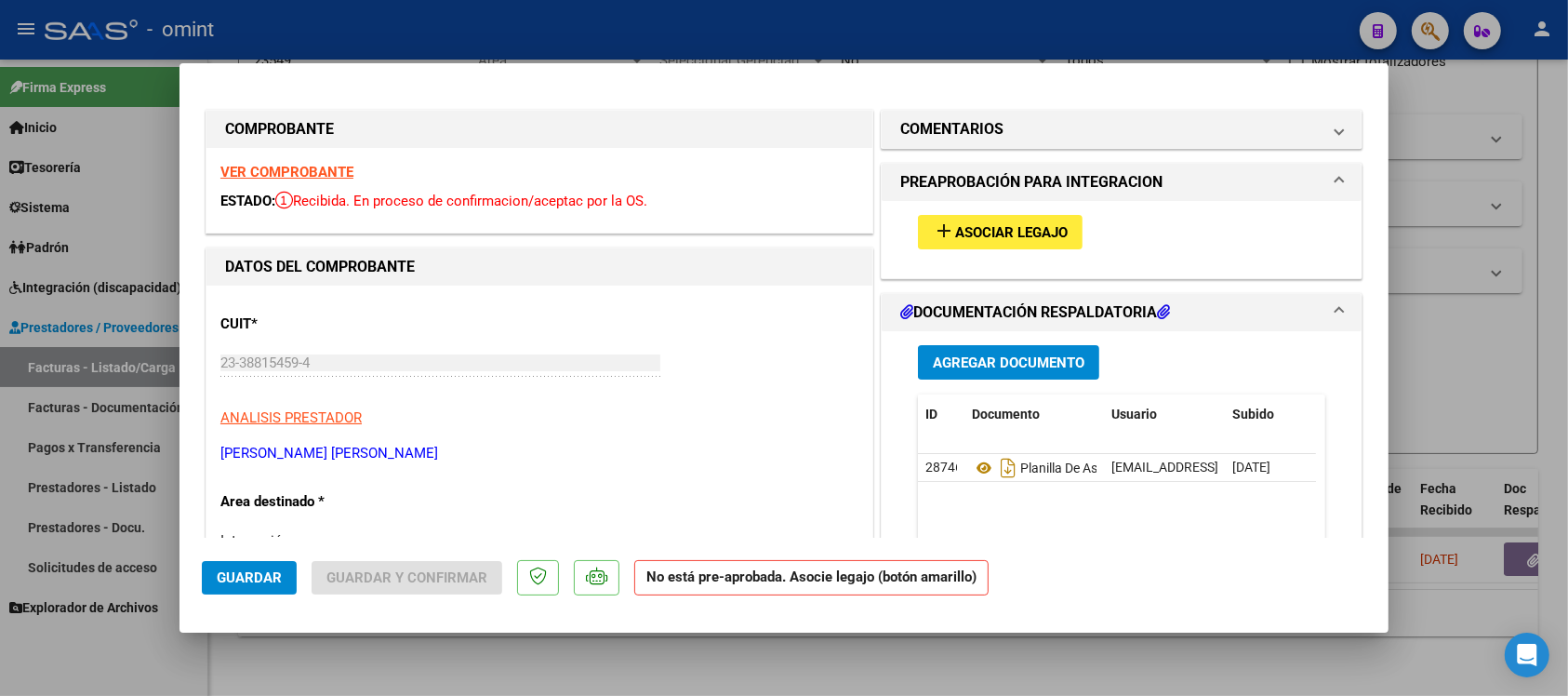
click at [309, 173] on strong "VER COMPROBANTE" at bounding box center [287, 172] width 133 height 17
click at [1001, 241] on button "add Asociar Legajo" at bounding box center [1000, 232] width 165 height 34
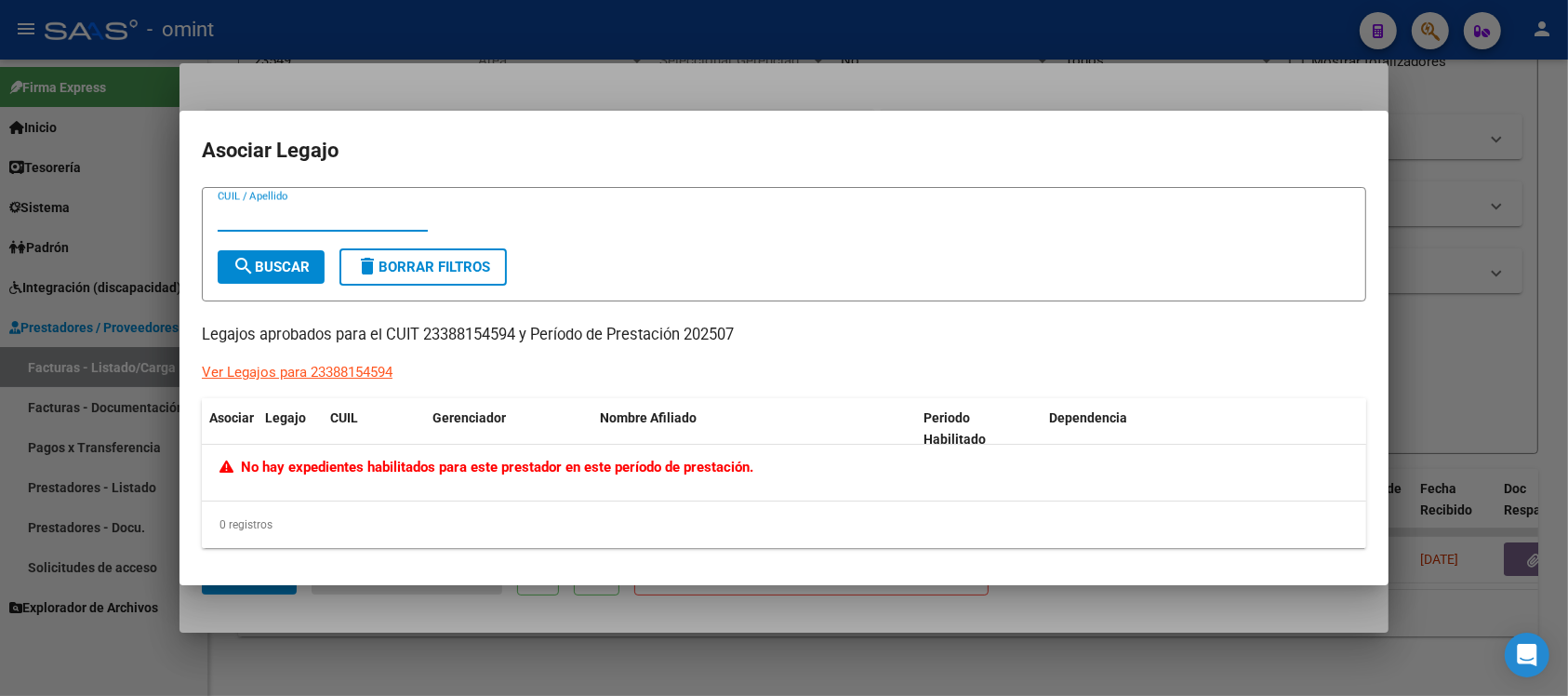
click at [433, 33] on div at bounding box center [784, 348] width 1568 height 696
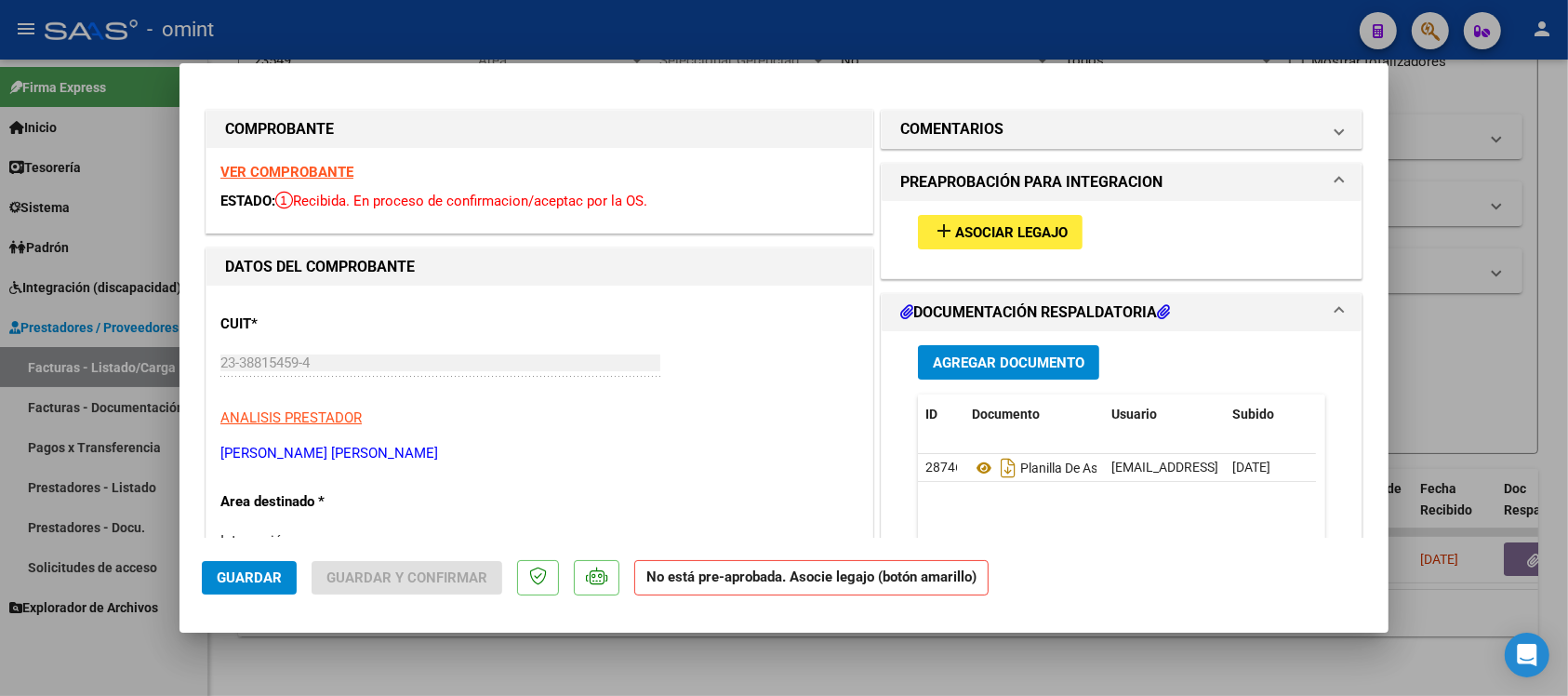
click at [443, 30] on div at bounding box center [784, 348] width 1568 height 696
type input "$ 0,00"
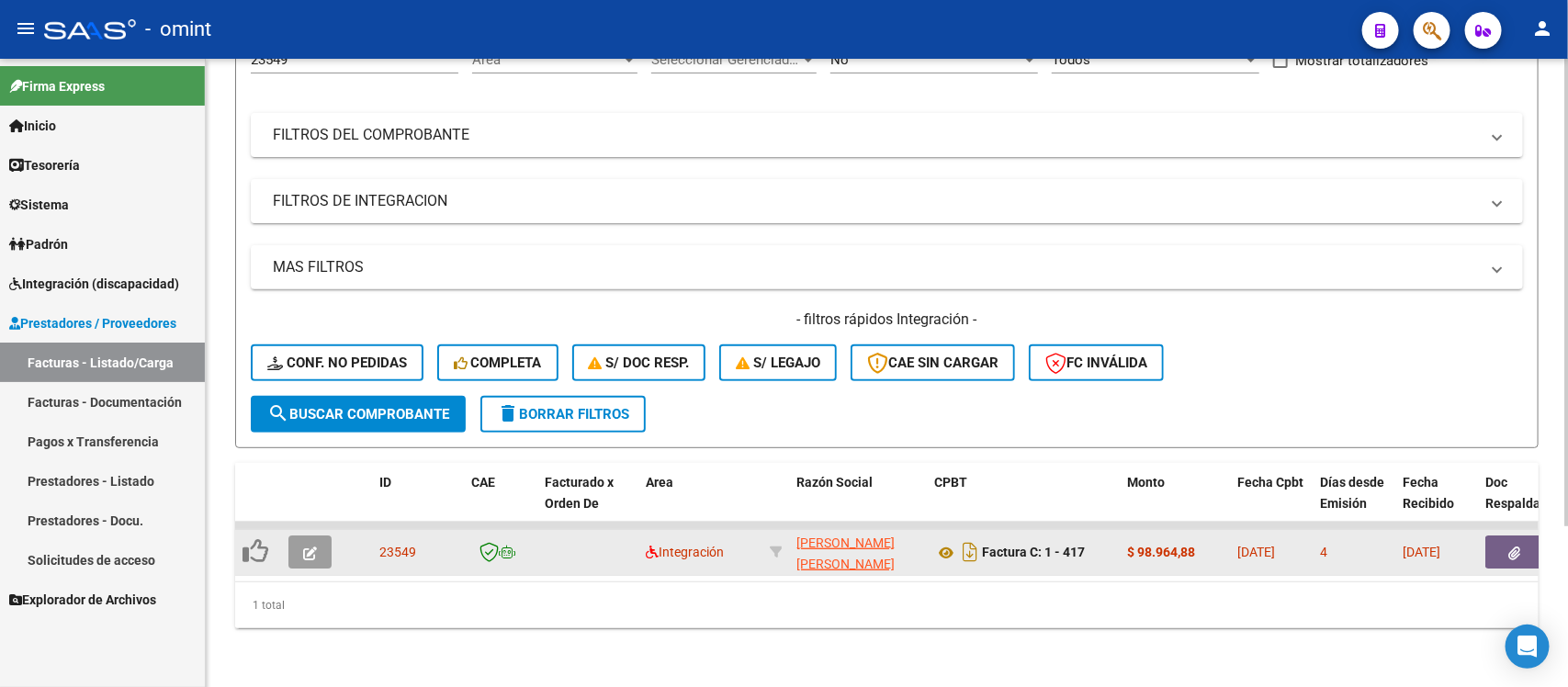
click at [305, 547] on icon "button" at bounding box center [309, 553] width 14 height 14
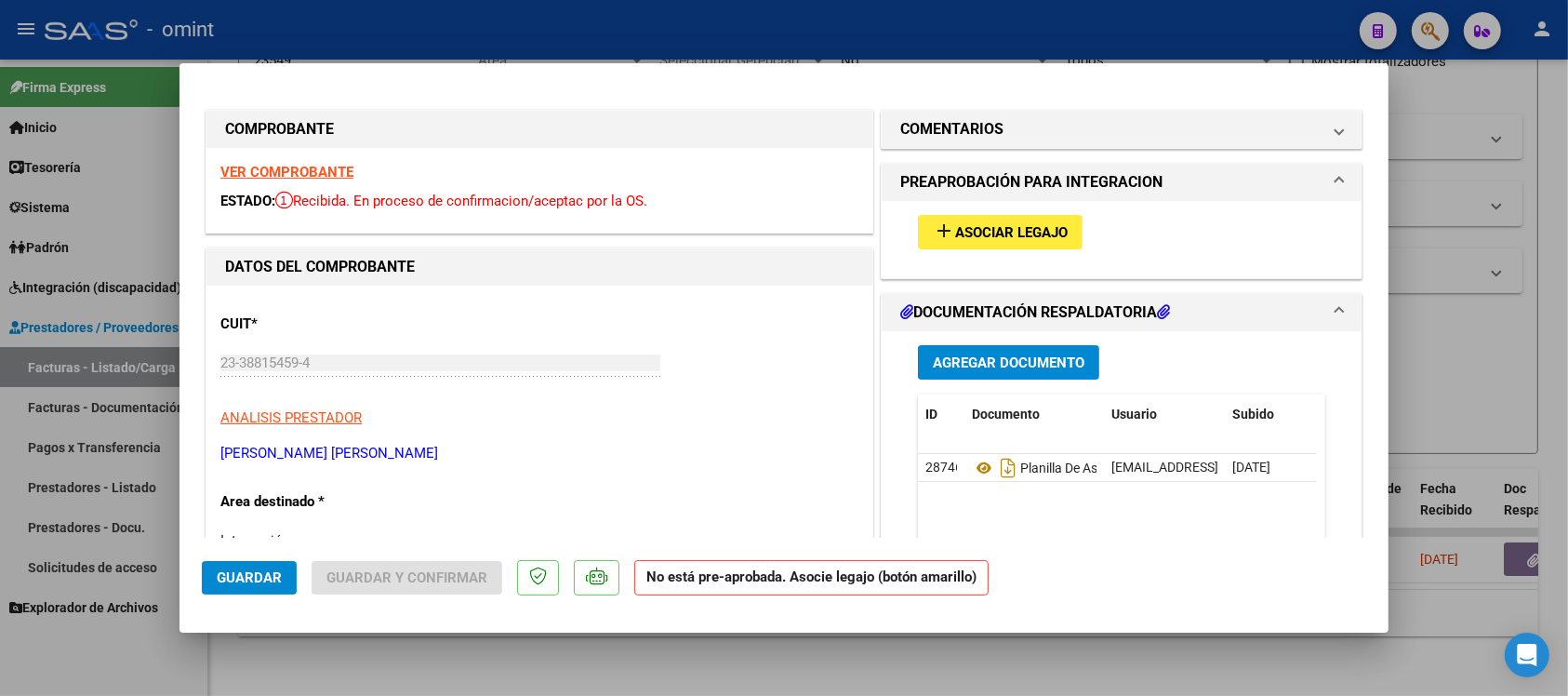
click at [327, 165] on strong "VER COMPROBANTE" at bounding box center [287, 172] width 133 height 17
click at [452, 38] on div at bounding box center [784, 348] width 1568 height 696
type input "$ 0,00"
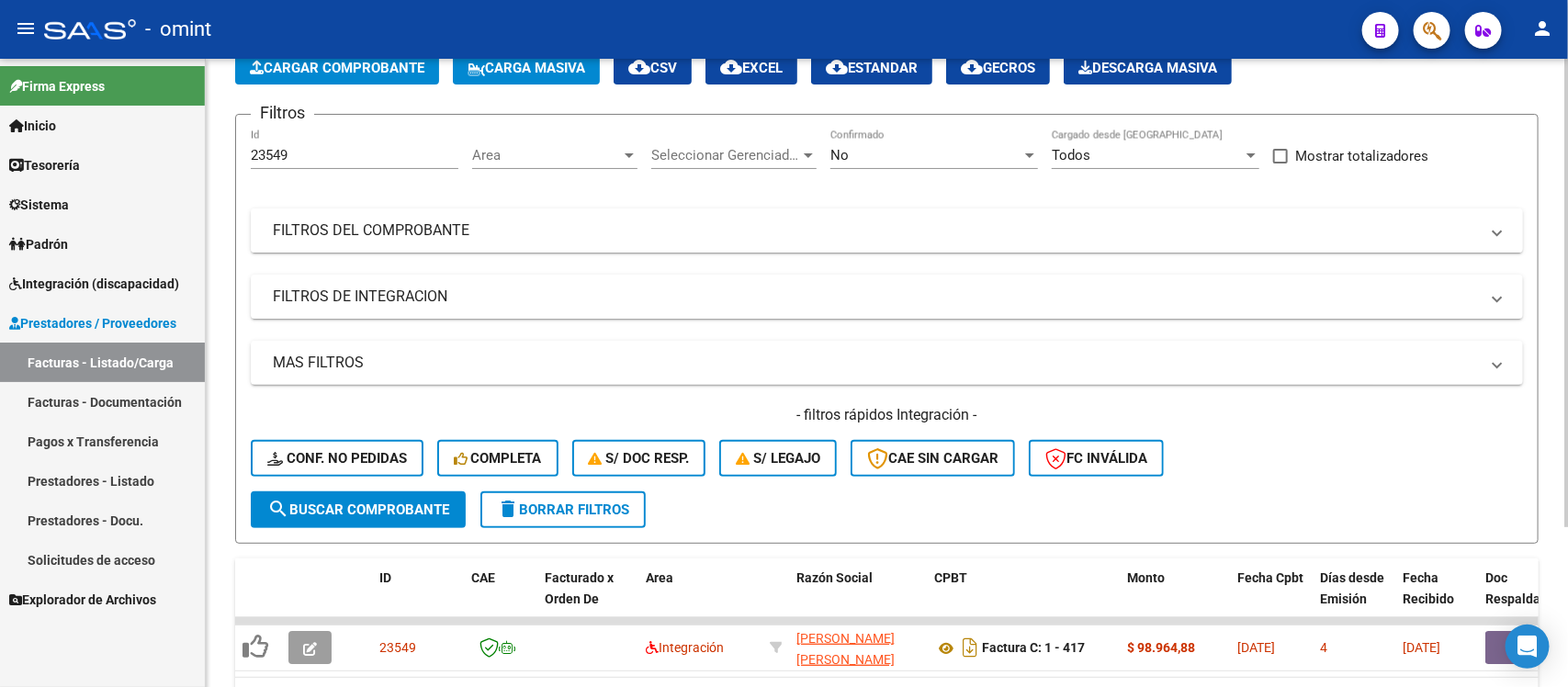
scroll to position [0, 0]
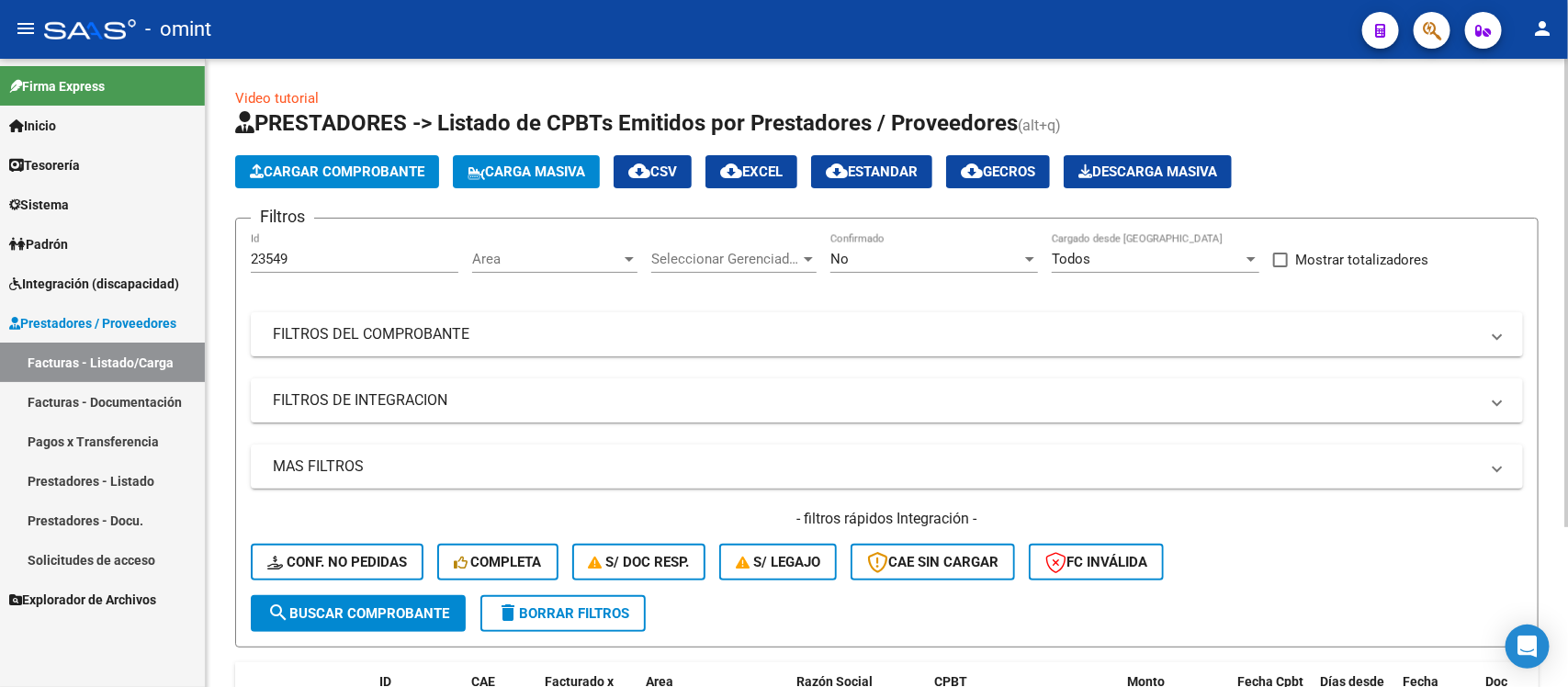
click at [280, 248] on div "23549 Id" at bounding box center [354, 253] width 207 height 39
drag, startPoint x: 299, startPoint y: 264, endPoint x: 244, endPoint y: 263, distance: 55.0
click at [244, 263] on form "Filtros 23549 Id Area Area Seleccionar Gerenciador Seleccionar Gerenciador No C…" at bounding box center [887, 433] width 1304 height 430
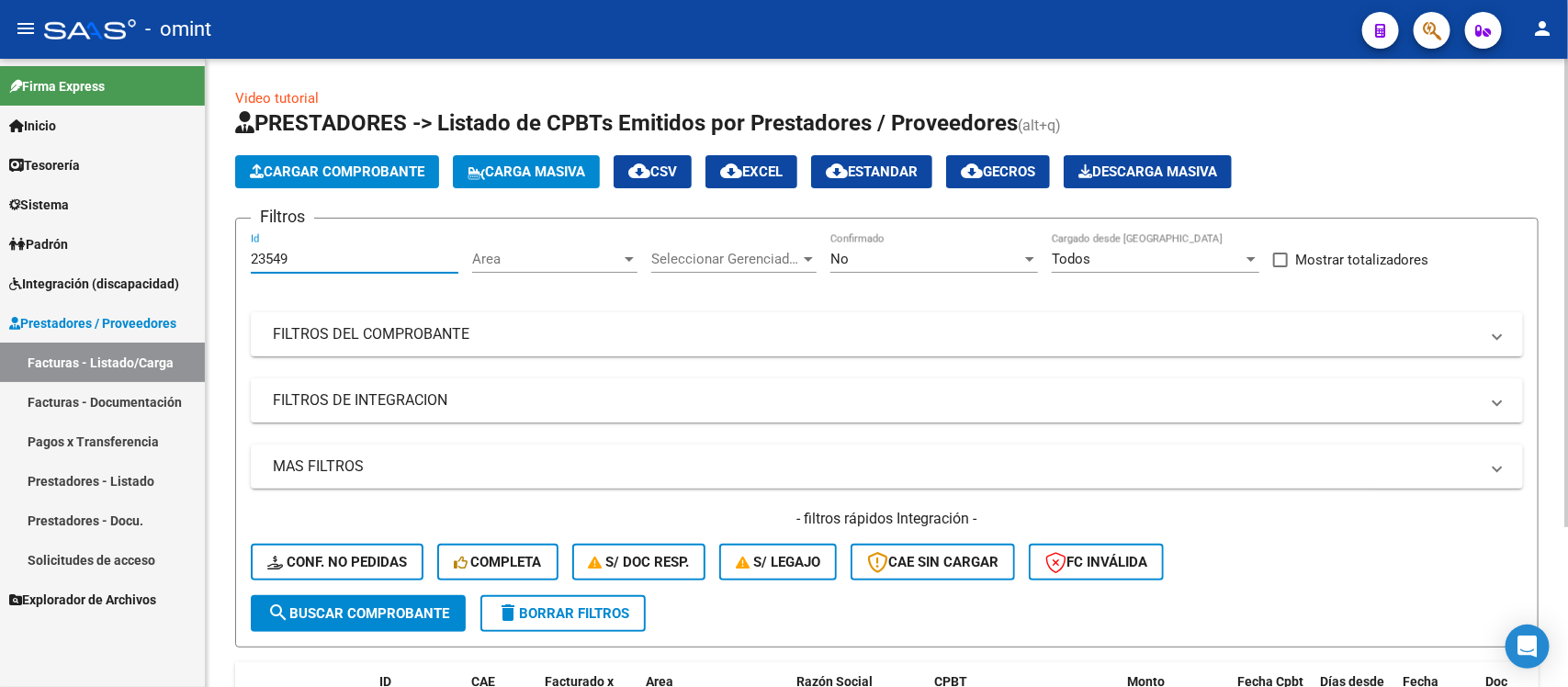
paste input "2200"
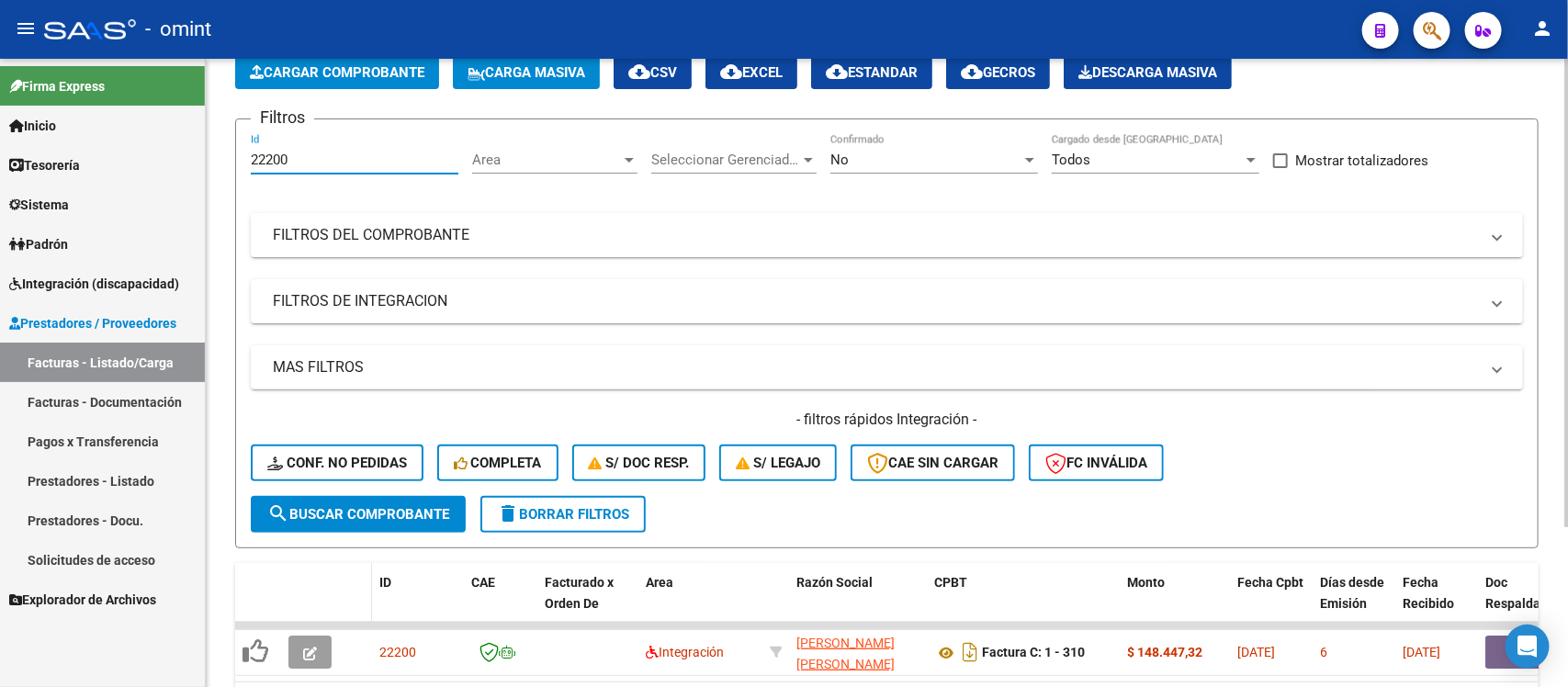
scroll to position [216, 0]
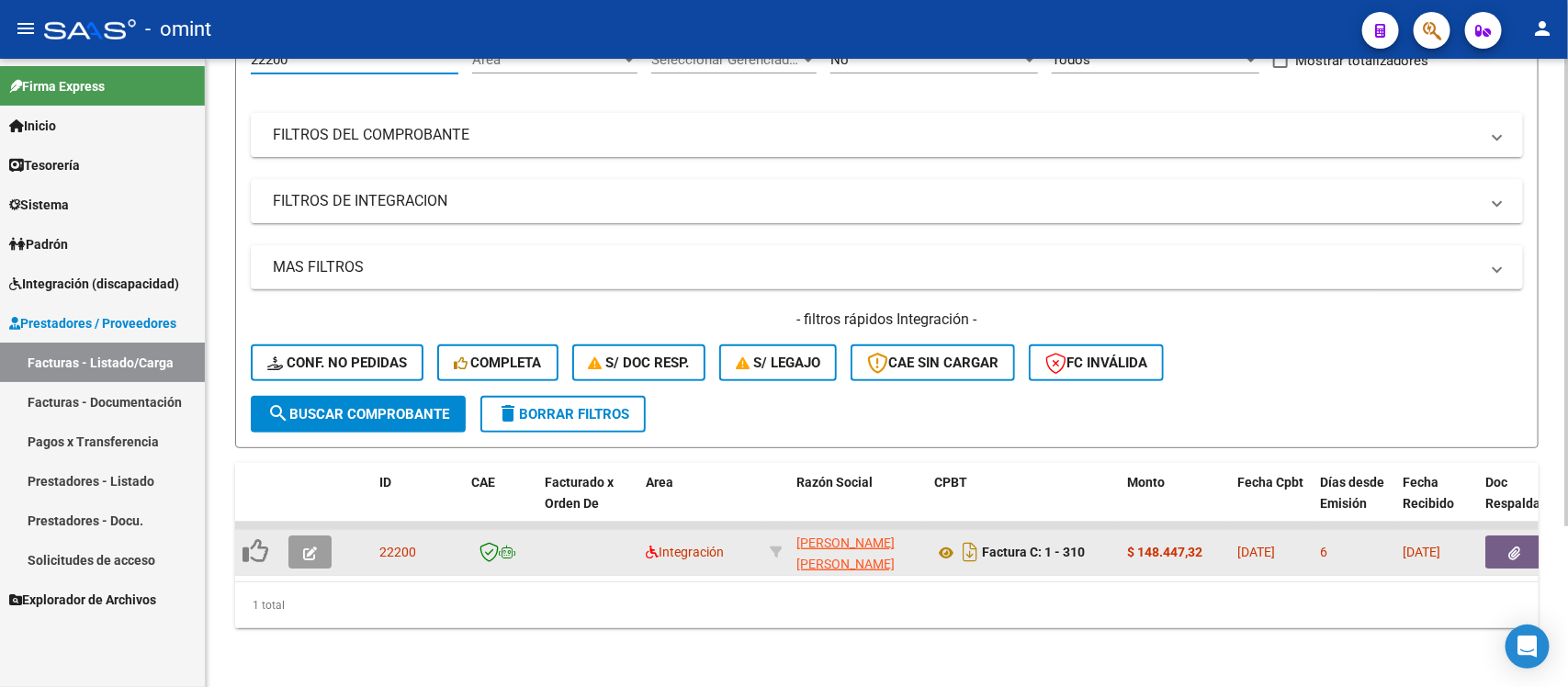
type input "22200"
click at [320, 540] on button "button" at bounding box center [310, 551] width 43 height 33
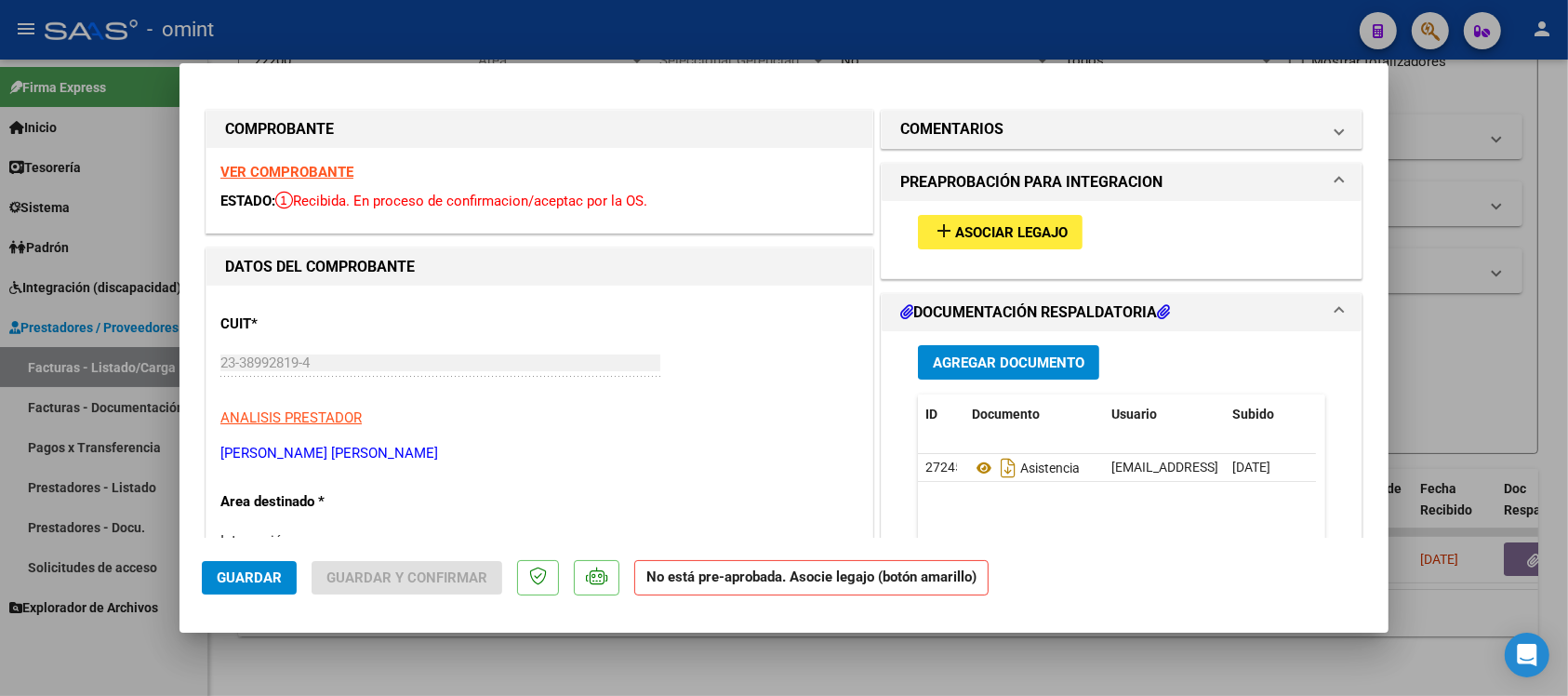
click at [316, 170] on strong "VER COMPROBANTE" at bounding box center [287, 172] width 133 height 17
click at [960, 241] on button "add Asociar Legajo" at bounding box center [1000, 232] width 165 height 34
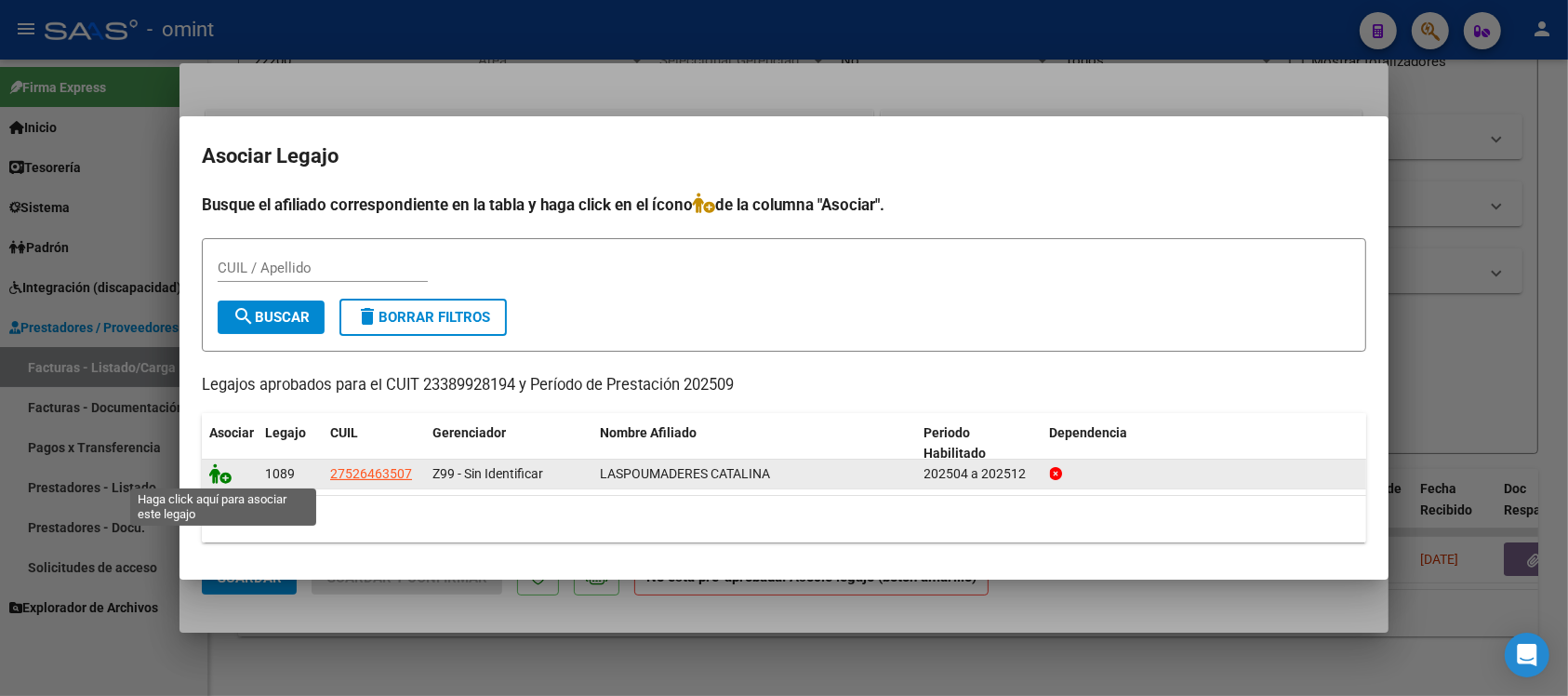
click at [214, 474] on icon at bounding box center [220, 474] width 23 height 21
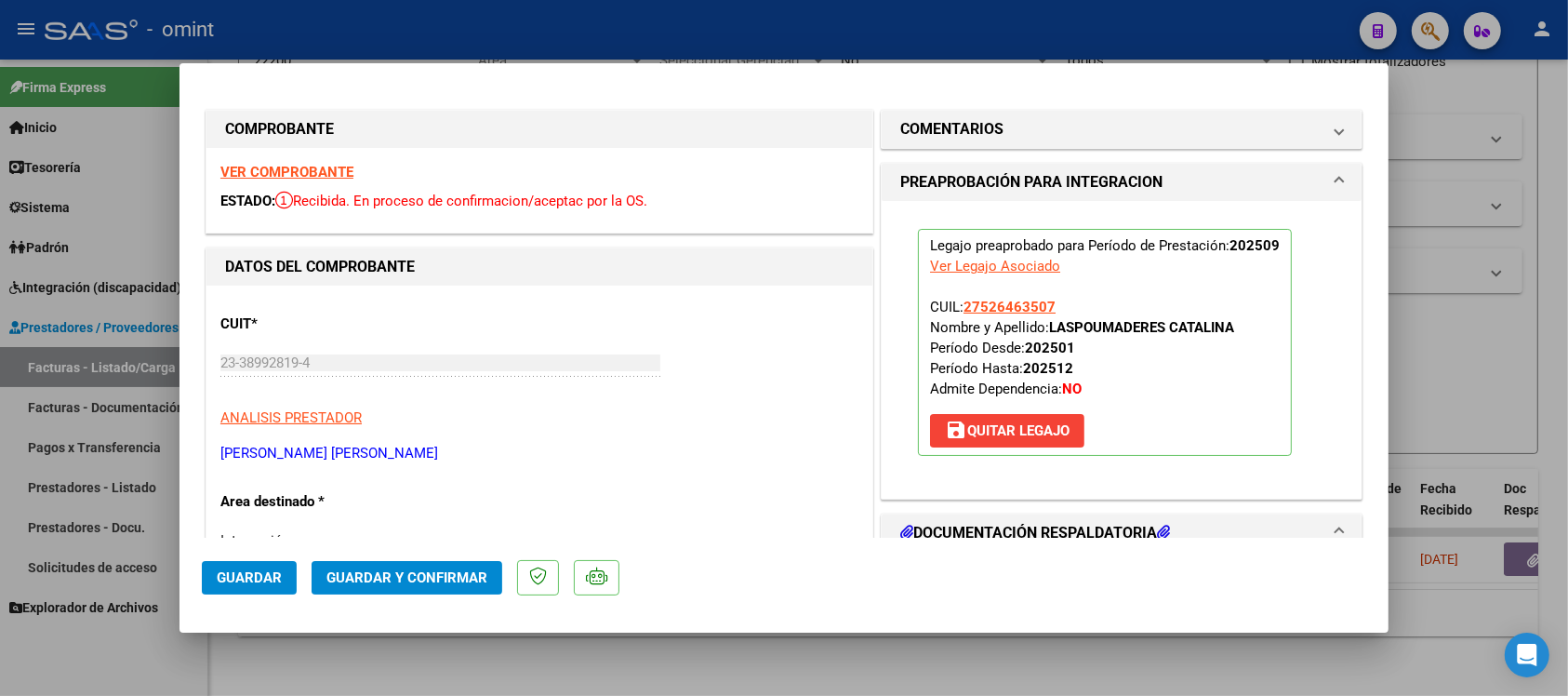
click at [242, 576] on span "Guardar" at bounding box center [249, 579] width 65 height 17
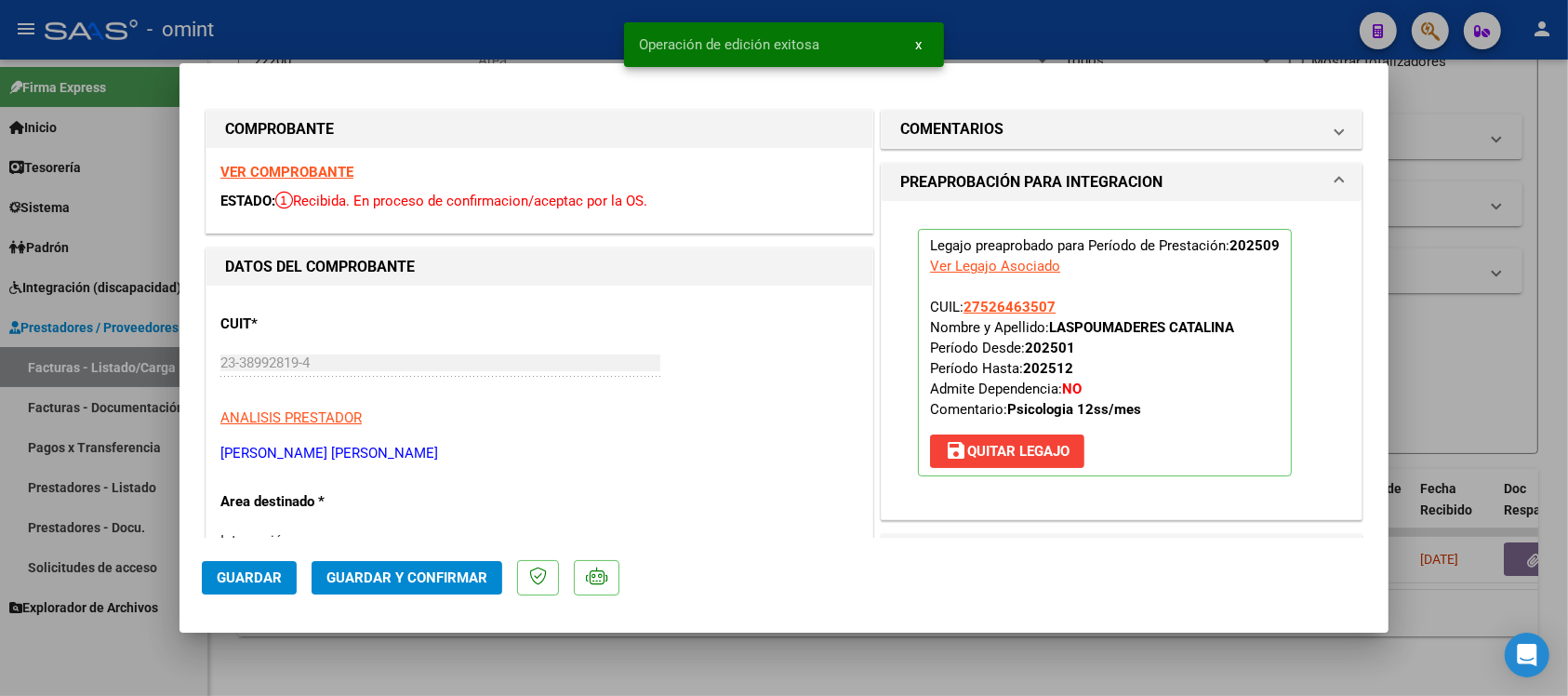
click at [490, 48] on div at bounding box center [784, 348] width 1568 height 696
type input "$ 0,00"
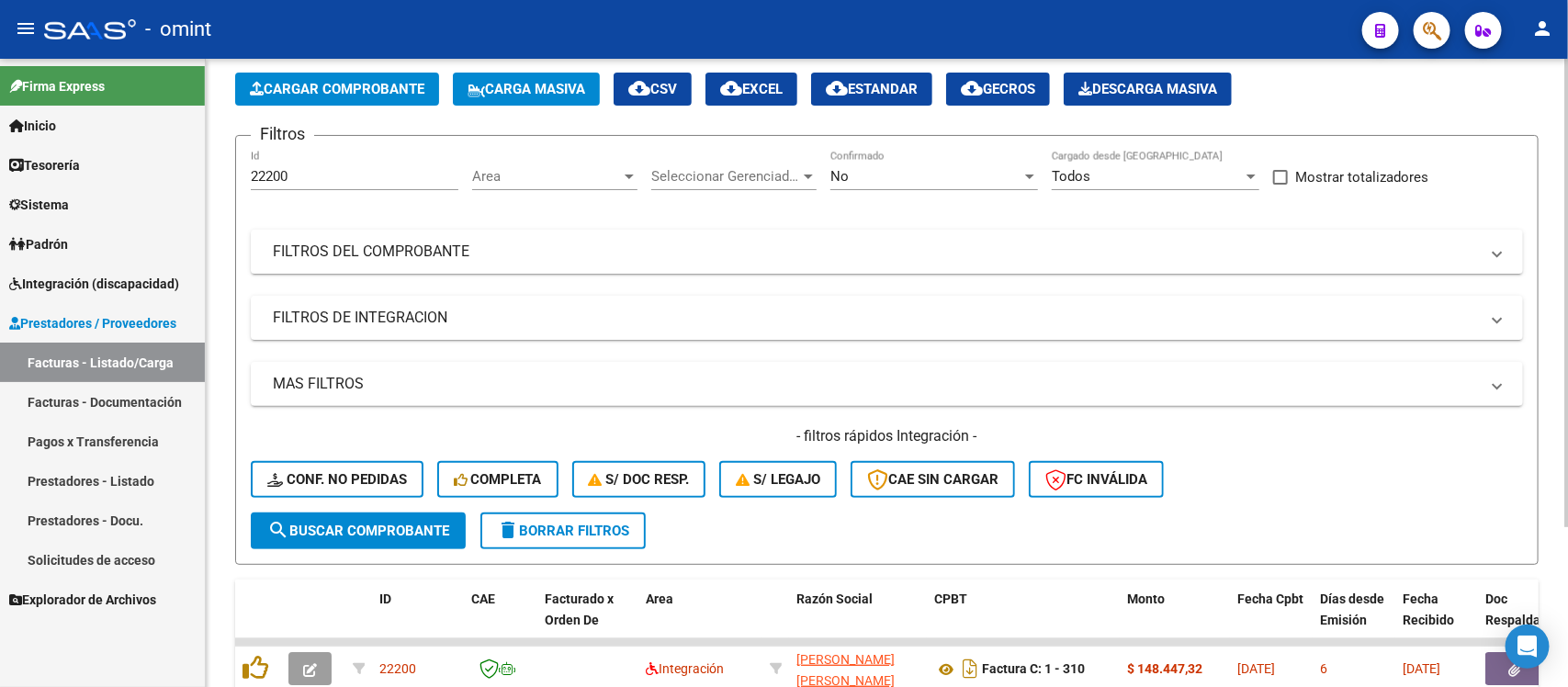
scroll to position [0, 0]
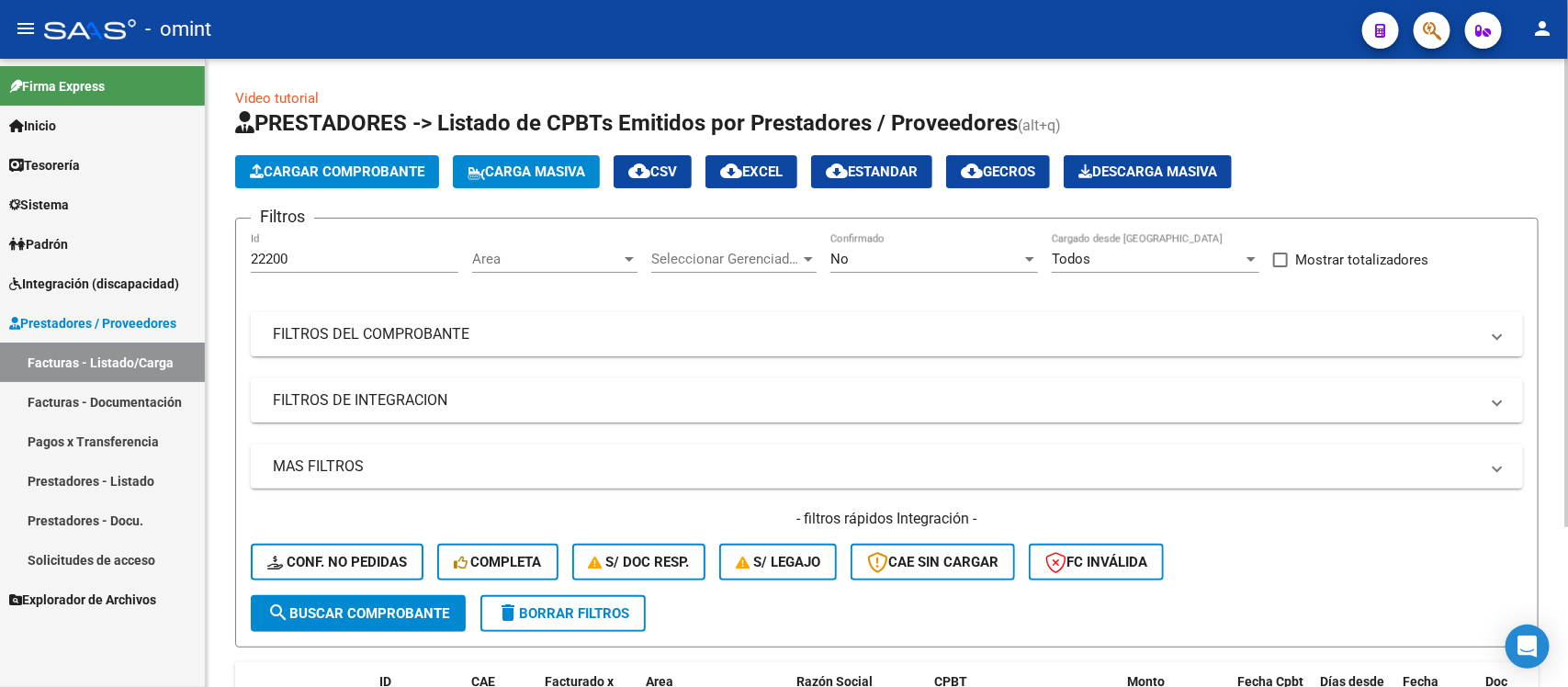
click at [272, 253] on input "22200" at bounding box center [354, 259] width 207 height 17
paste input "3533"
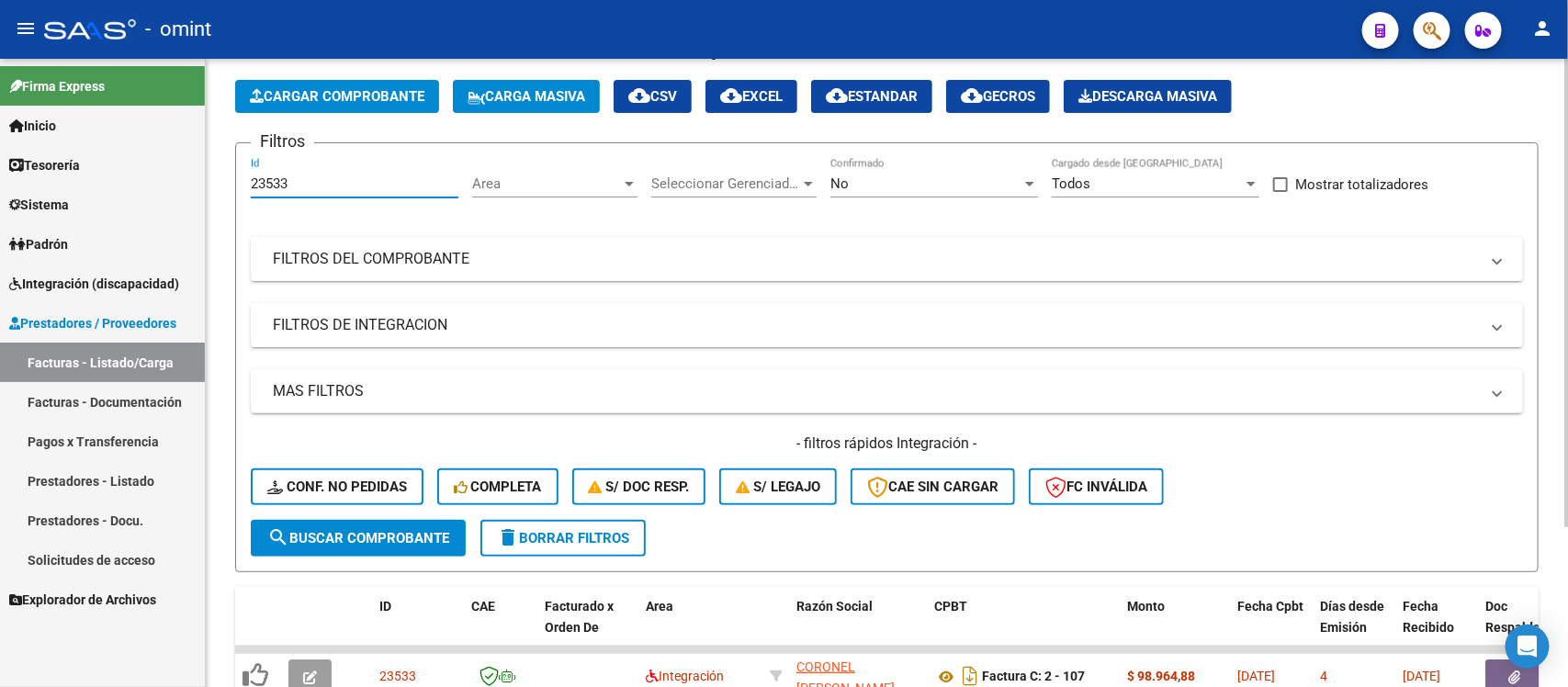
scroll to position [216, 0]
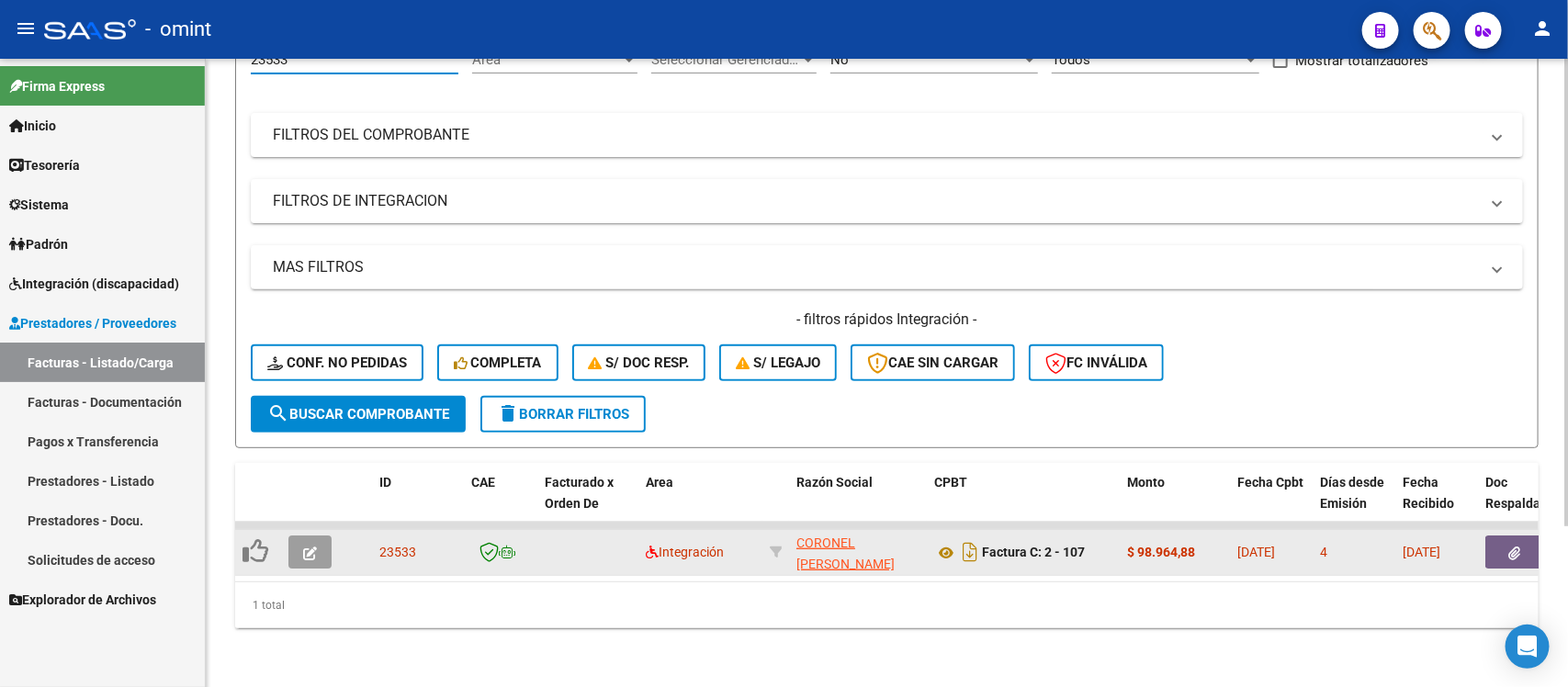
type input "23533"
click at [303, 544] on span "button" at bounding box center [309, 552] width 14 height 17
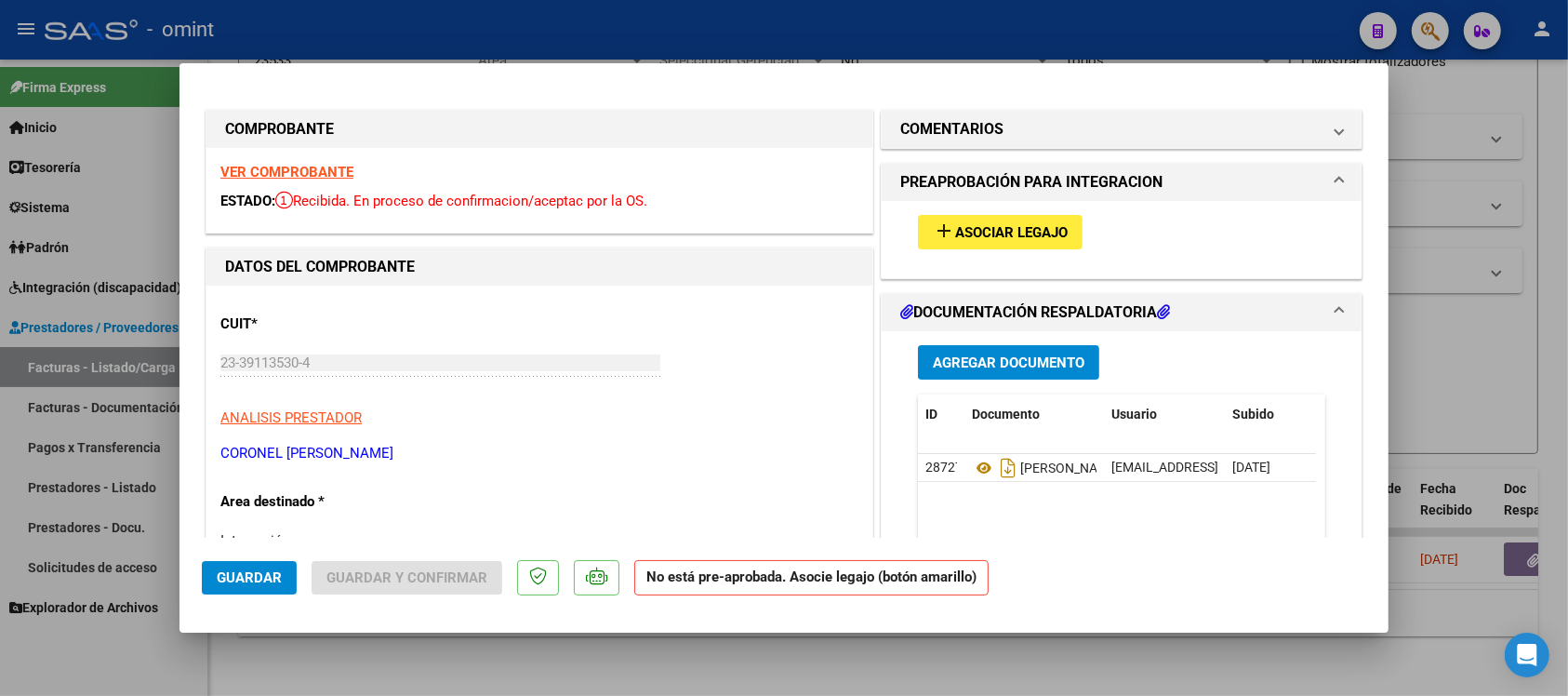
click at [254, 175] on strong "VER COMPROBANTE" at bounding box center [287, 172] width 133 height 17
click at [965, 242] on button "add Asociar Legajo" at bounding box center [1000, 232] width 165 height 34
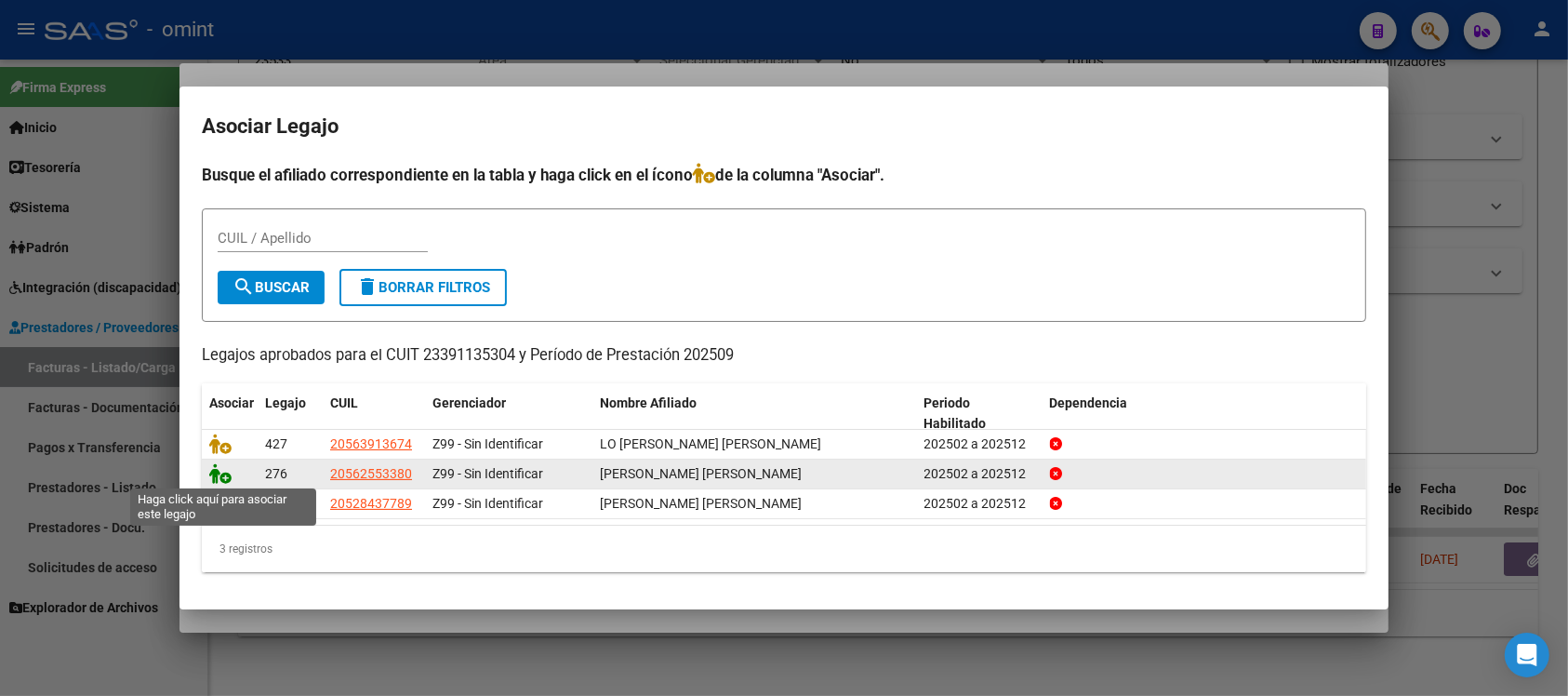
click at [216, 470] on icon at bounding box center [220, 474] width 23 height 21
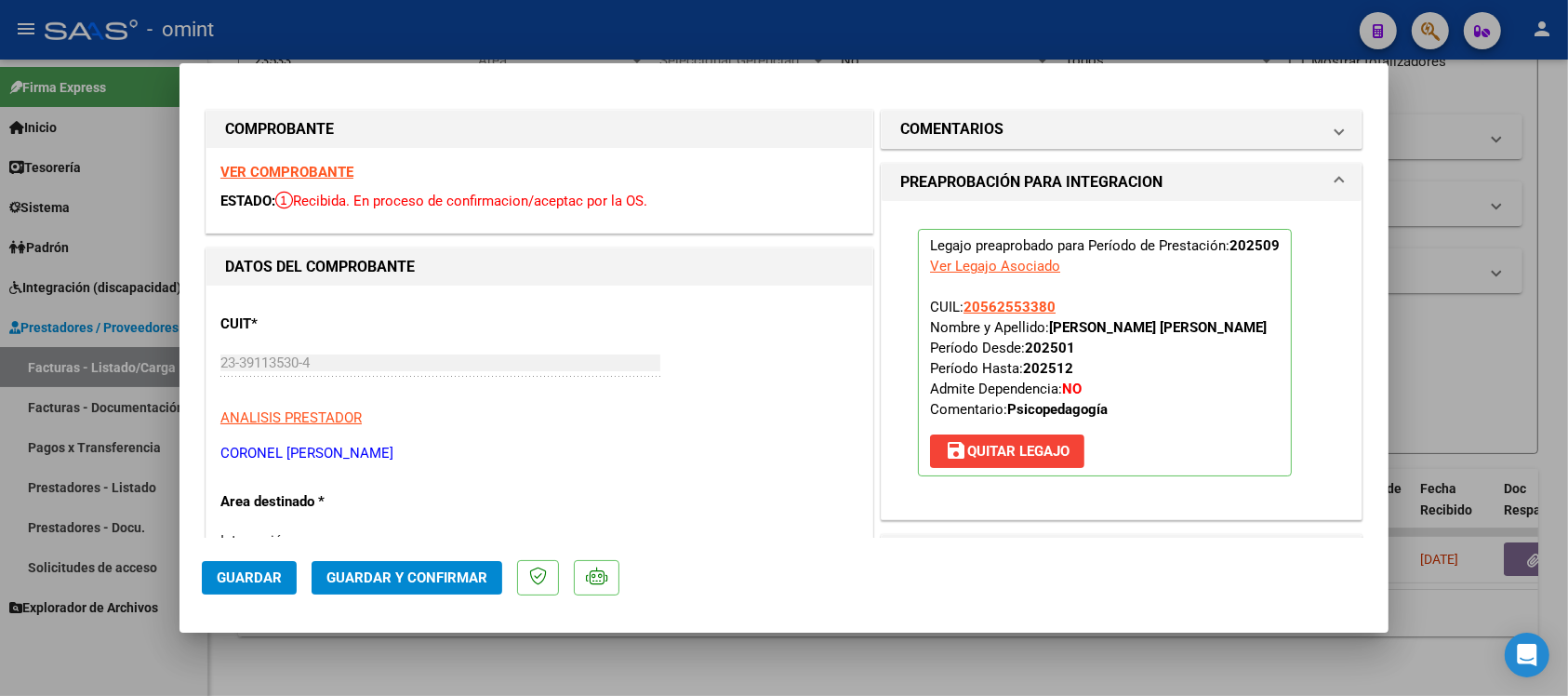
click at [253, 580] on span "Guardar" at bounding box center [249, 579] width 65 height 17
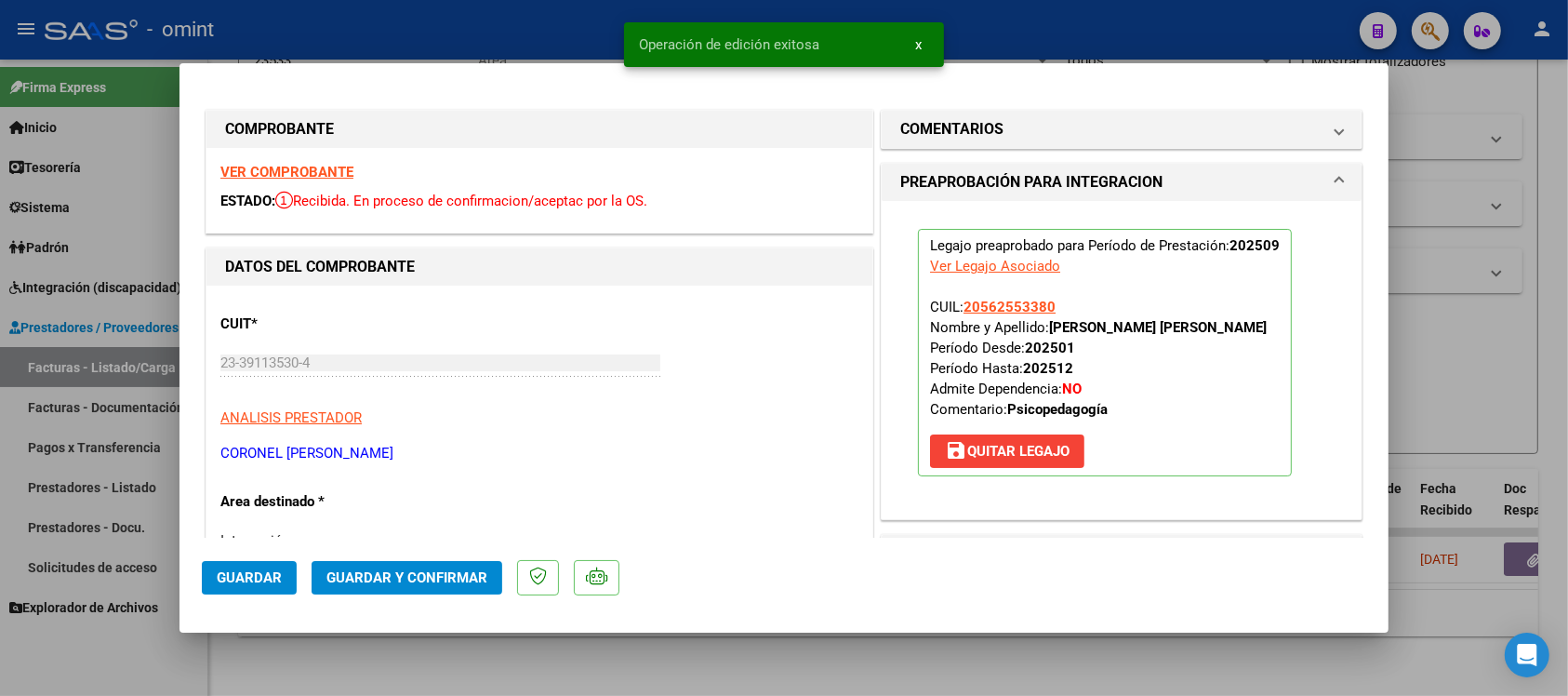
click at [539, 15] on div at bounding box center [784, 348] width 1568 height 696
type input "$ 0,00"
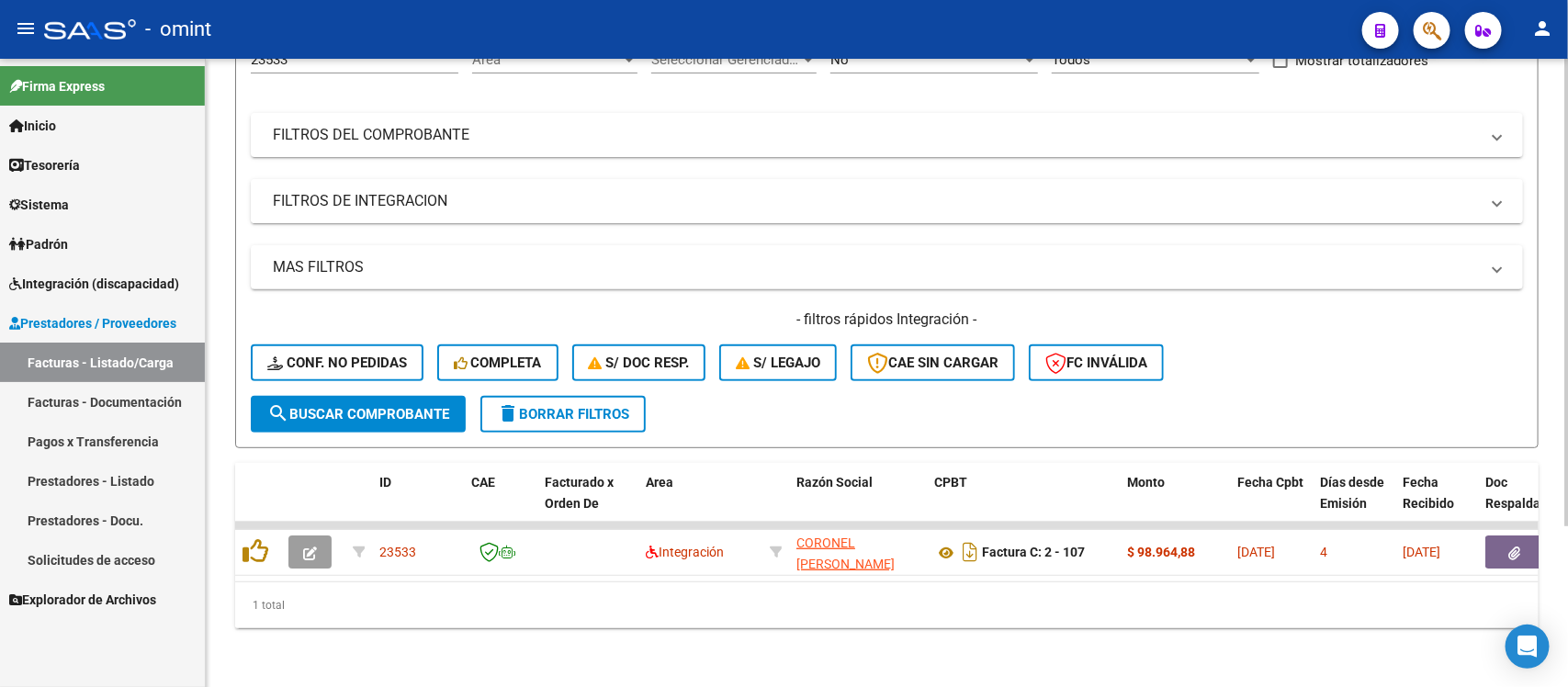
scroll to position [0, 0]
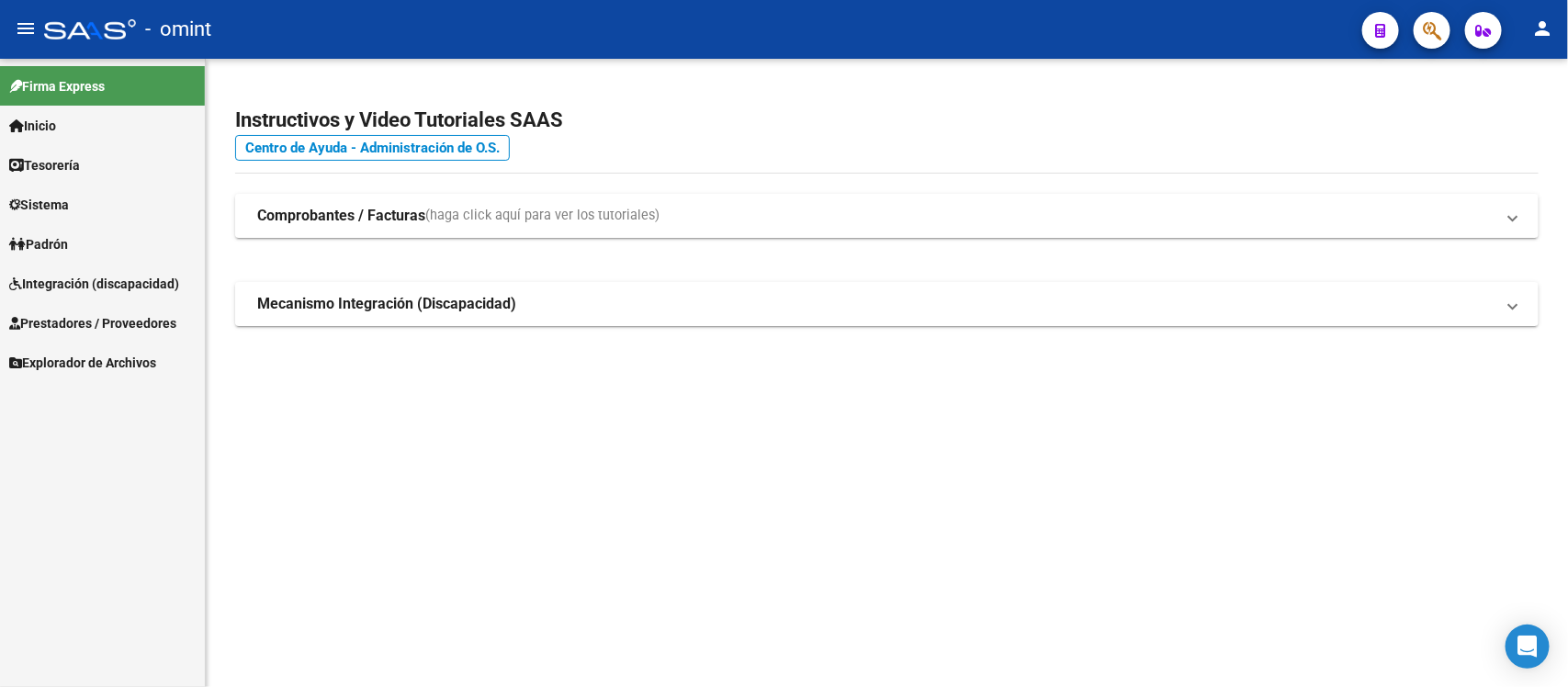
click at [64, 255] on link "Padrón" at bounding box center [102, 244] width 205 height 39
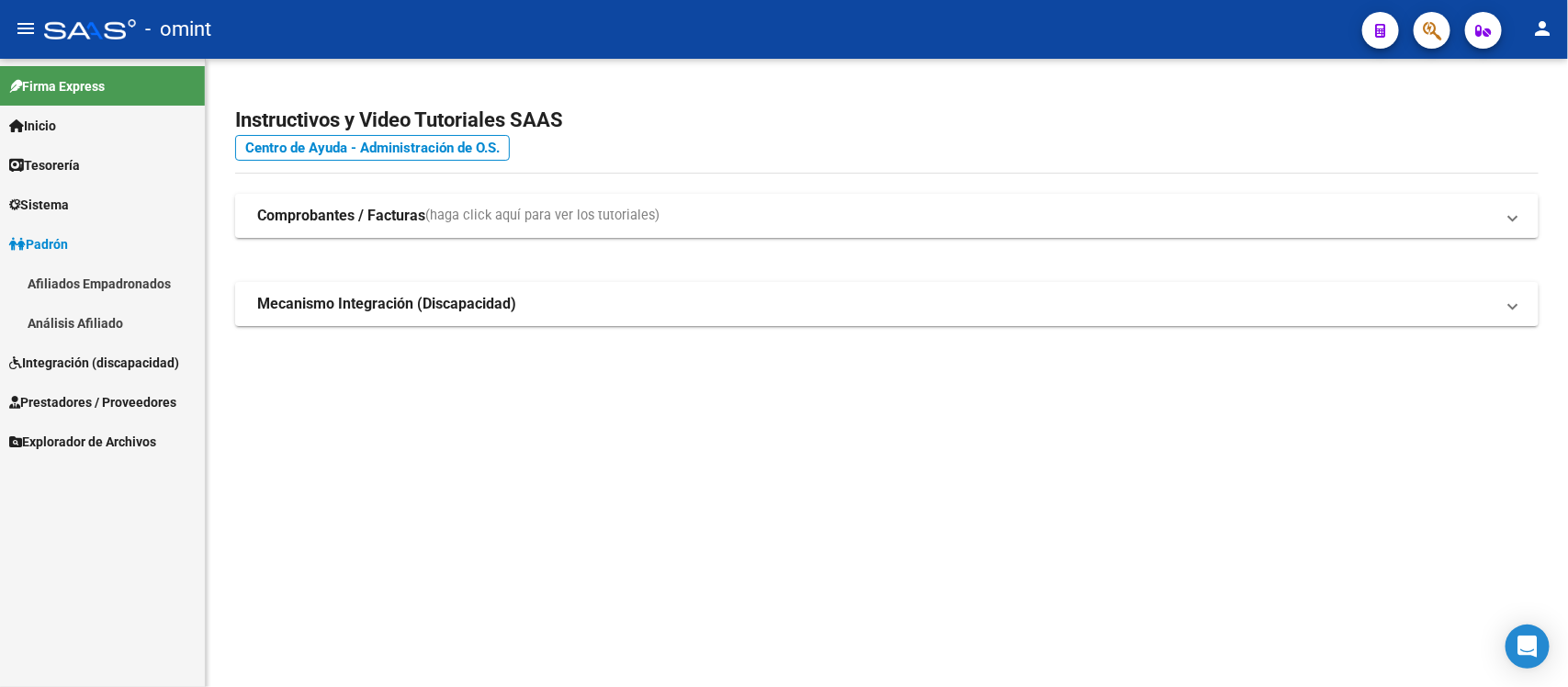
click at [87, 359] on span "Integración (discapacidad)" at bounding box center [94, 363] width 170 height 21
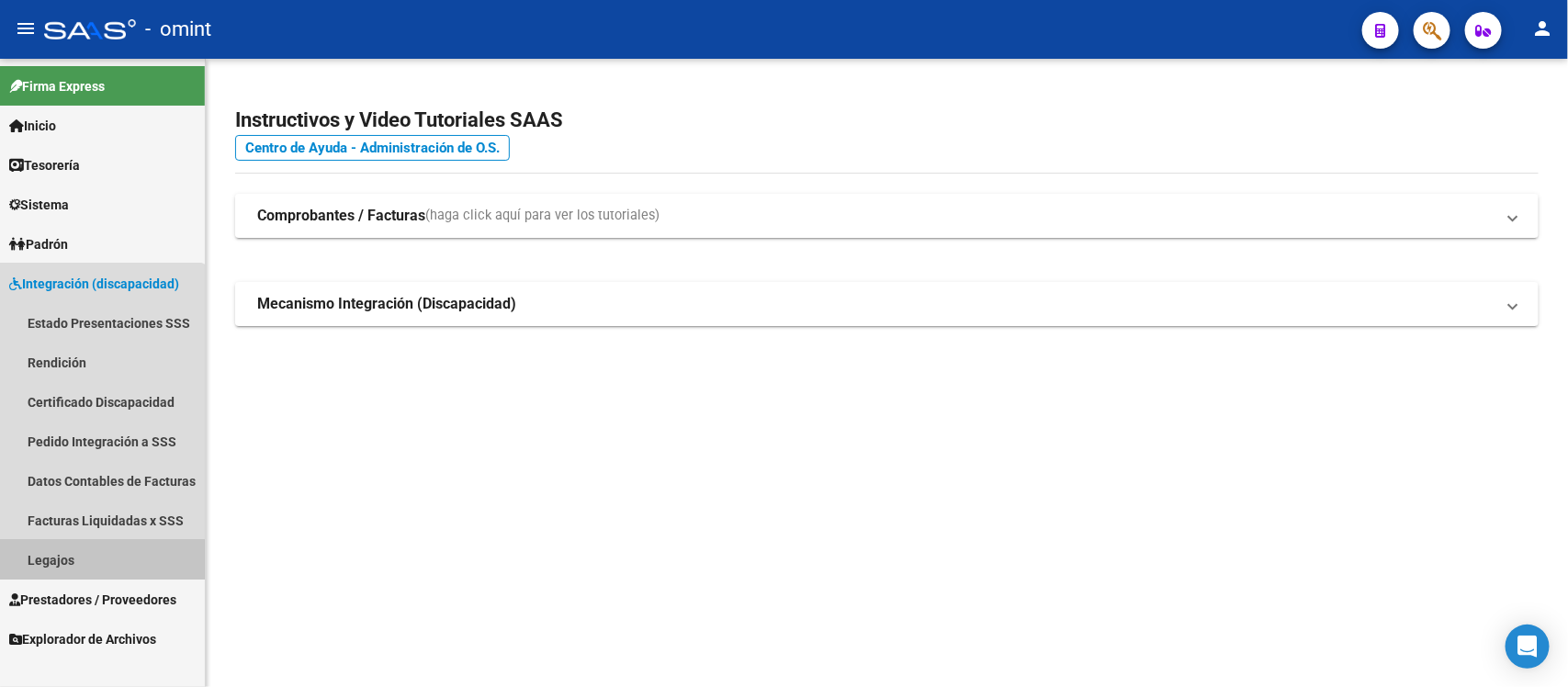
click at [56, 568] on link "Legajos" at bounding box center [102, 560] width 205 height 39
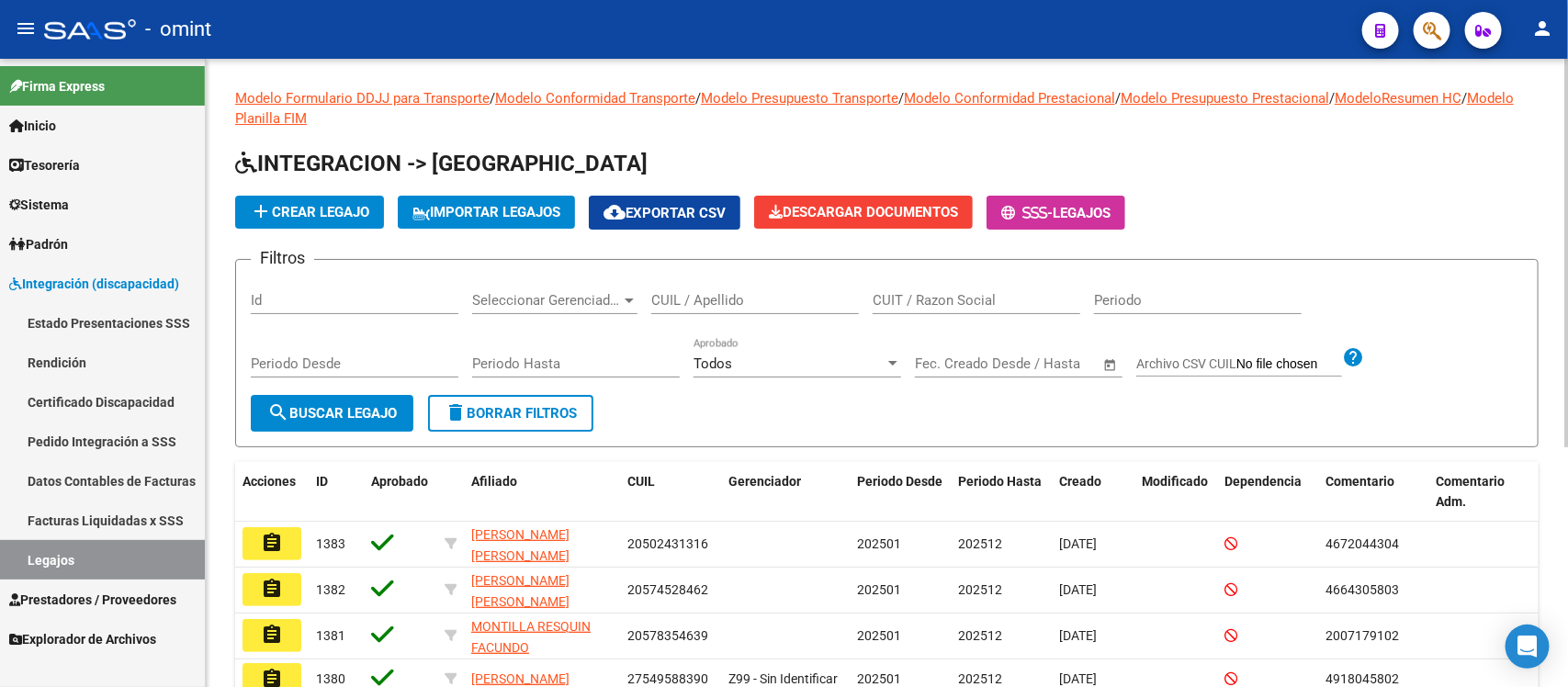
click at [751, 300] on input "CUIL / Apellido" at bounding box center [755, 301] width 207 height 17
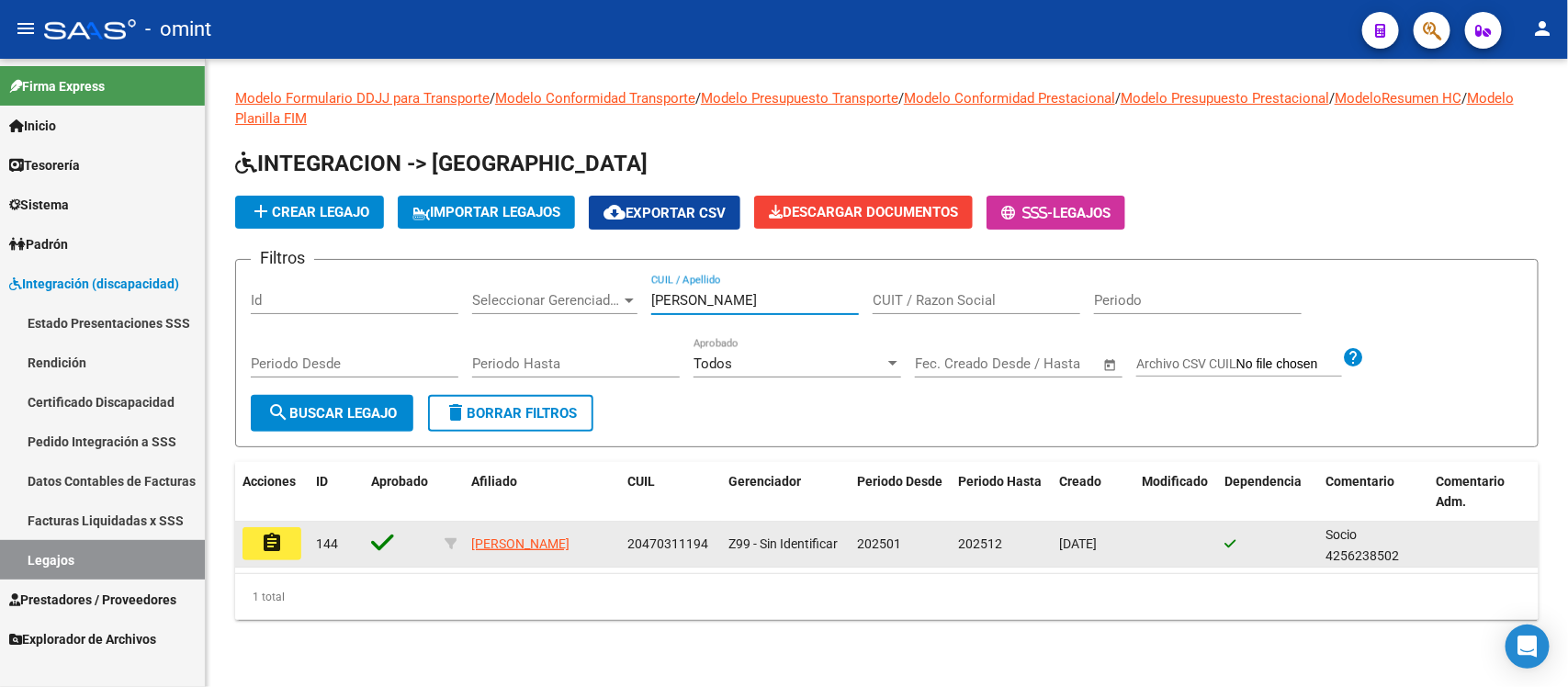
type input "clemente"
click at [285, 553] on button "assignment" at bounding box center [272, 543] width 59 height 33
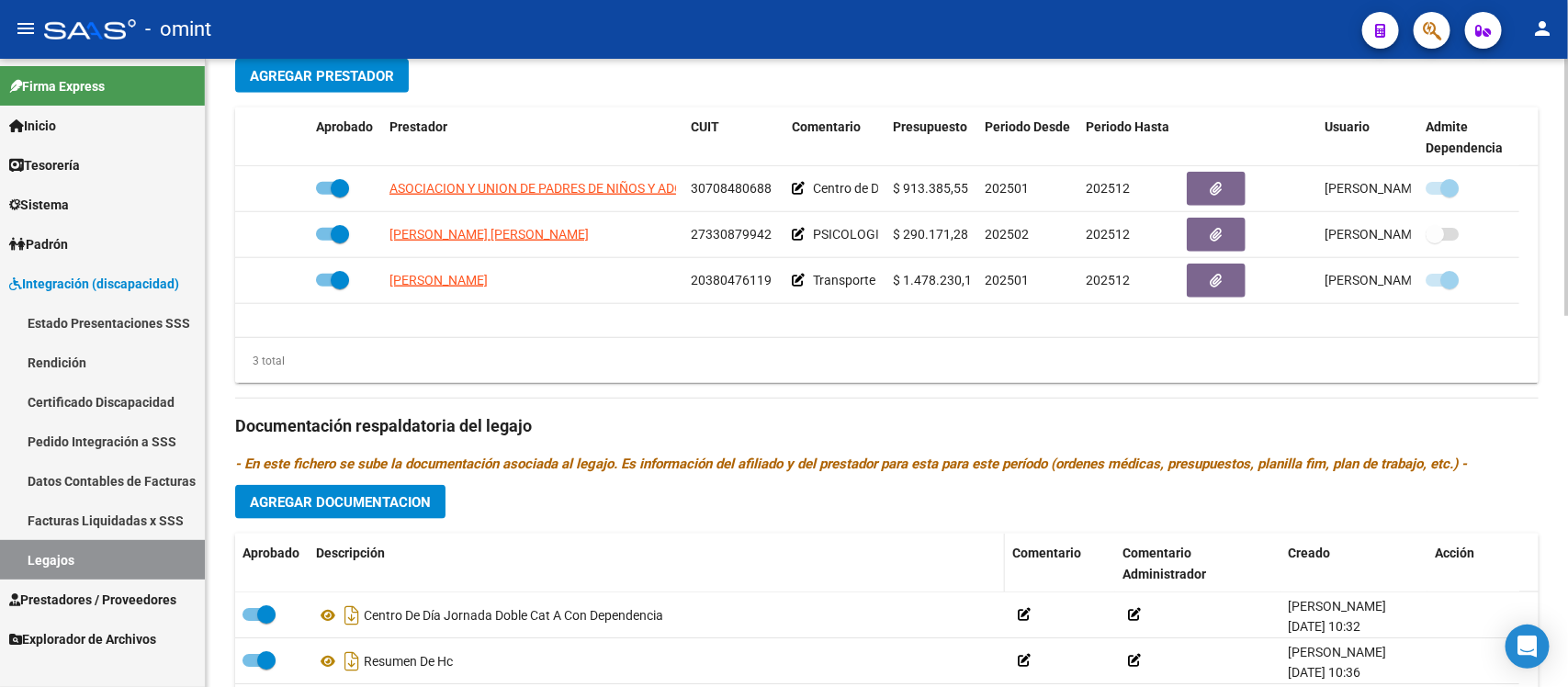
scroll to position [804, 0]
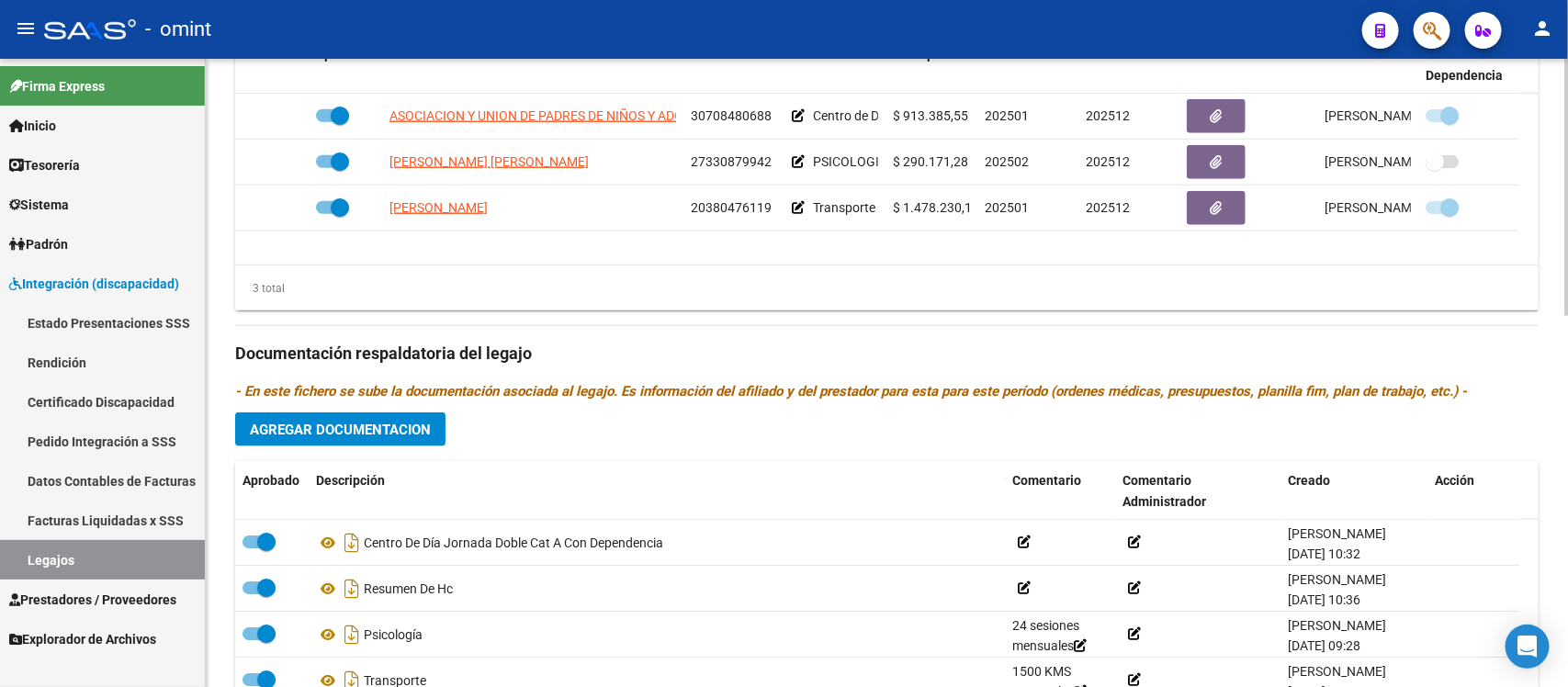
click at [378, 427] on span "Agregar Documentacion" at bounding box center [340, 430] width 181 height 17
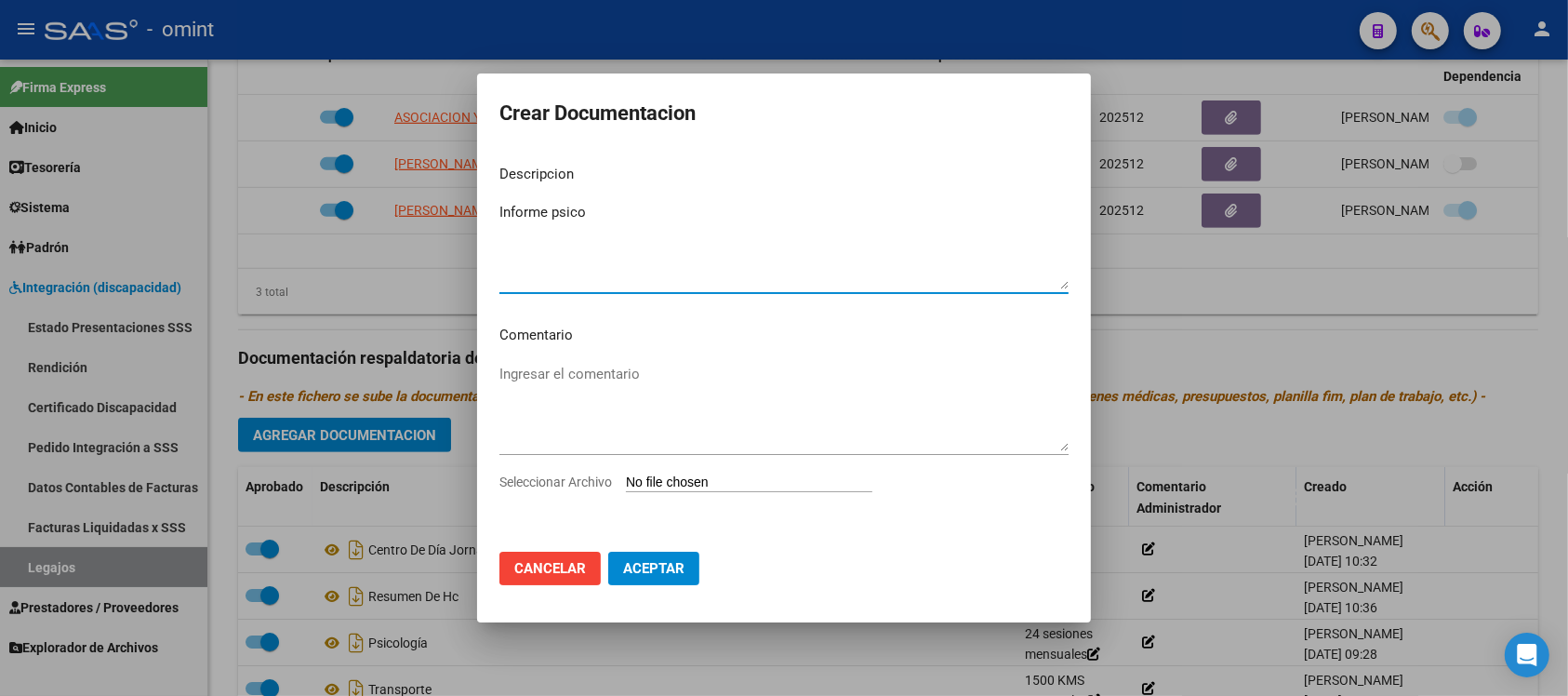
type textarea "Informe psico"
click at [749, 476] on input "Seleccionar Archivo" at bounding box center [749, 483] width 247 height 18
type input "C:\fakepath\4256238502_25092402130_form048.pdf"
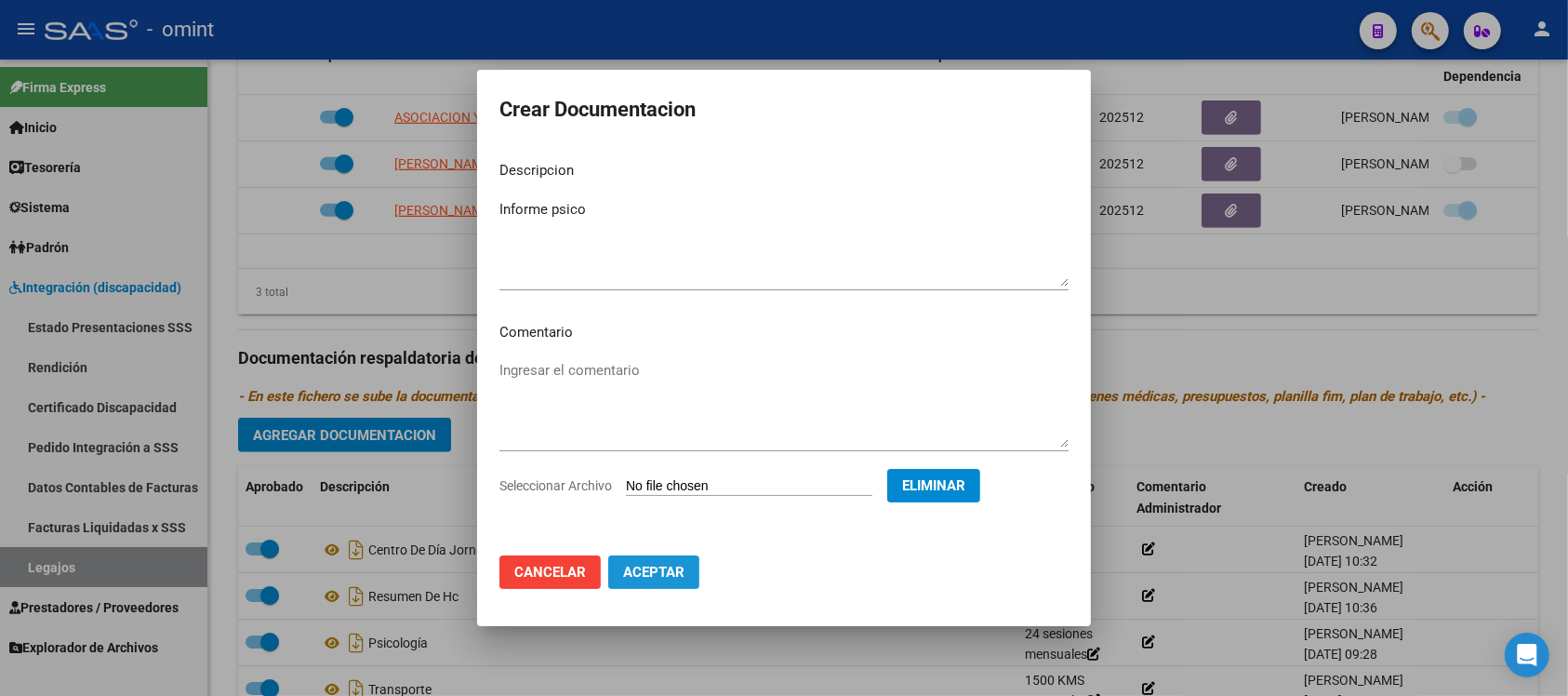
click at [676, 583] on button "Aceptar" at bounding box center [654, 572] width 91 height 33
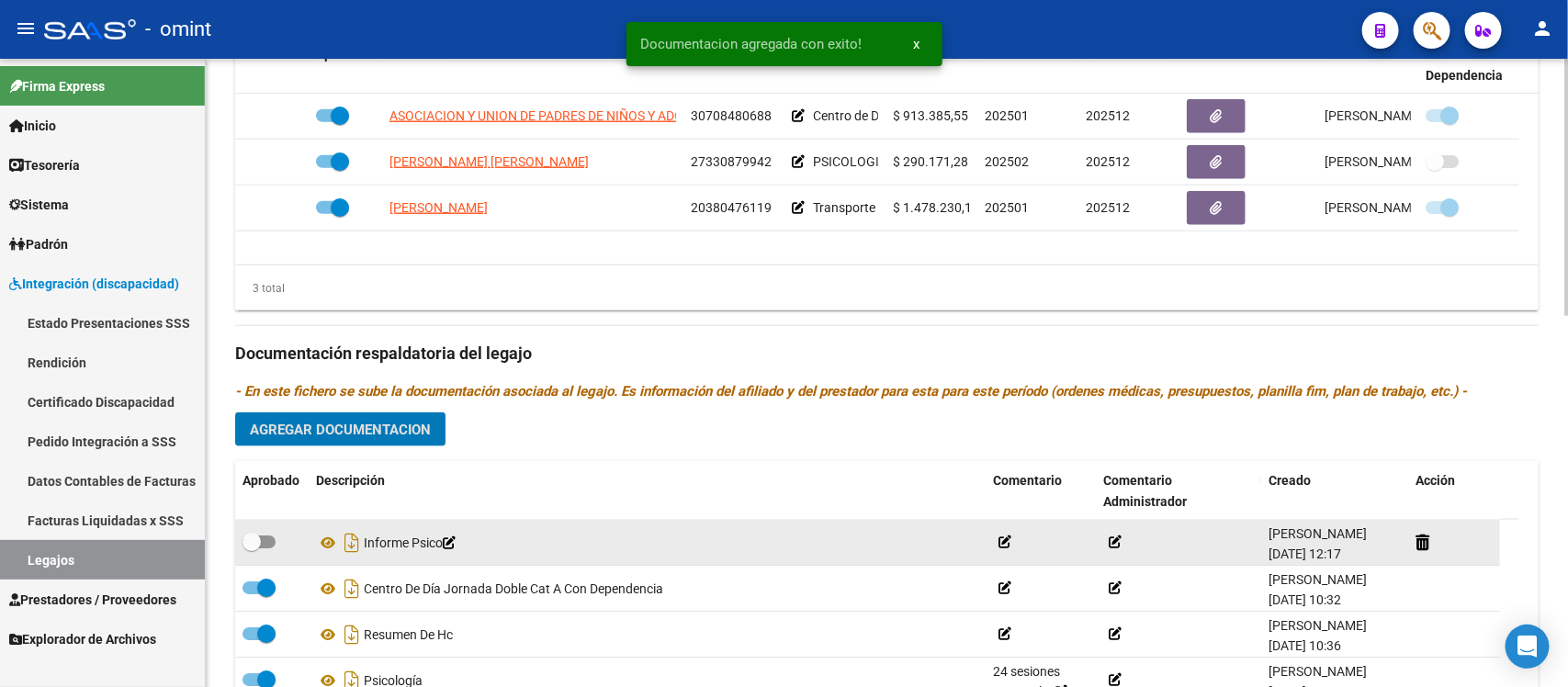
click at [249, 537] on span at bounding box center [252, 542] width 19 height 19
click at [250, 549] on input "checkbox" at bounding box center [250, 549] width 1 height 1
checkbox input "true"
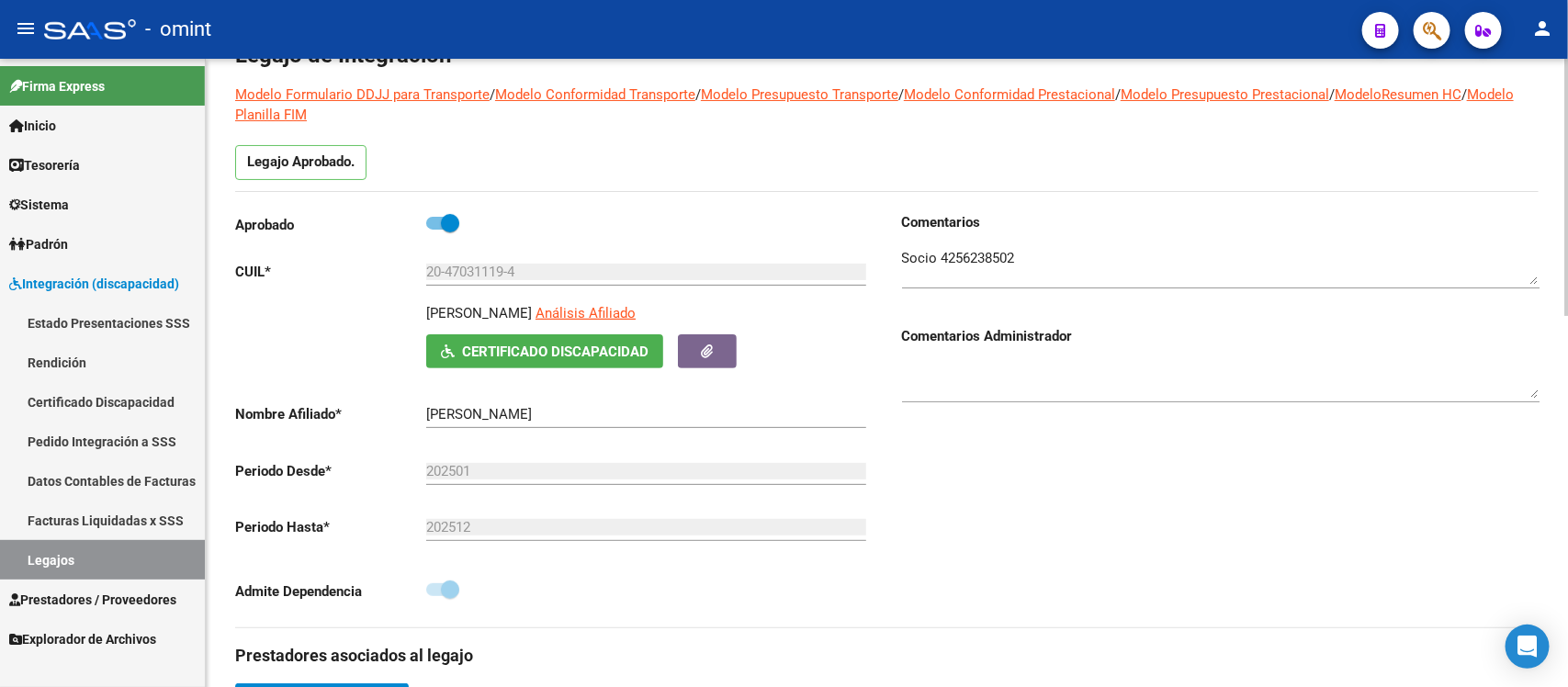
scroll to position [0, 0]
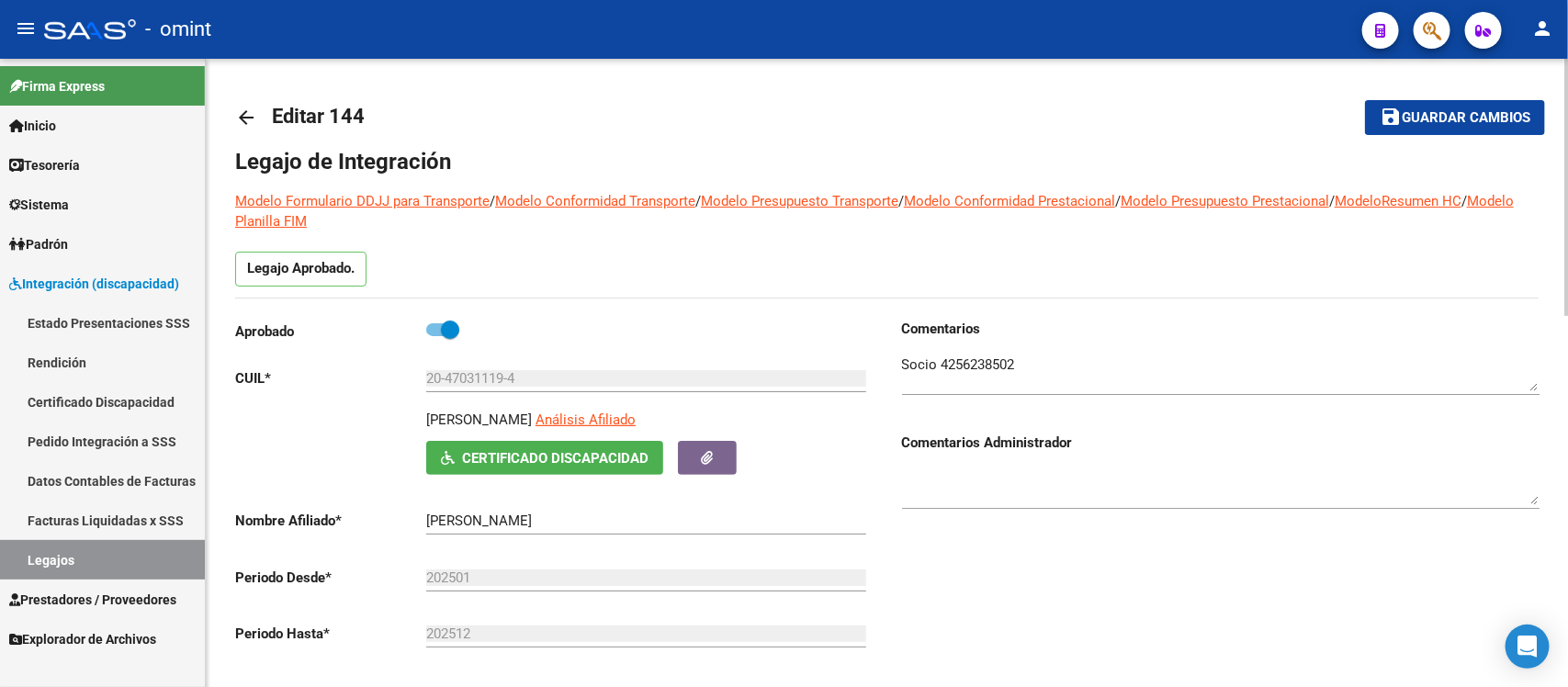
click at [240, 113] on mat-icon "arrow_back" at bounding box center [247, 118] width 22 height 22
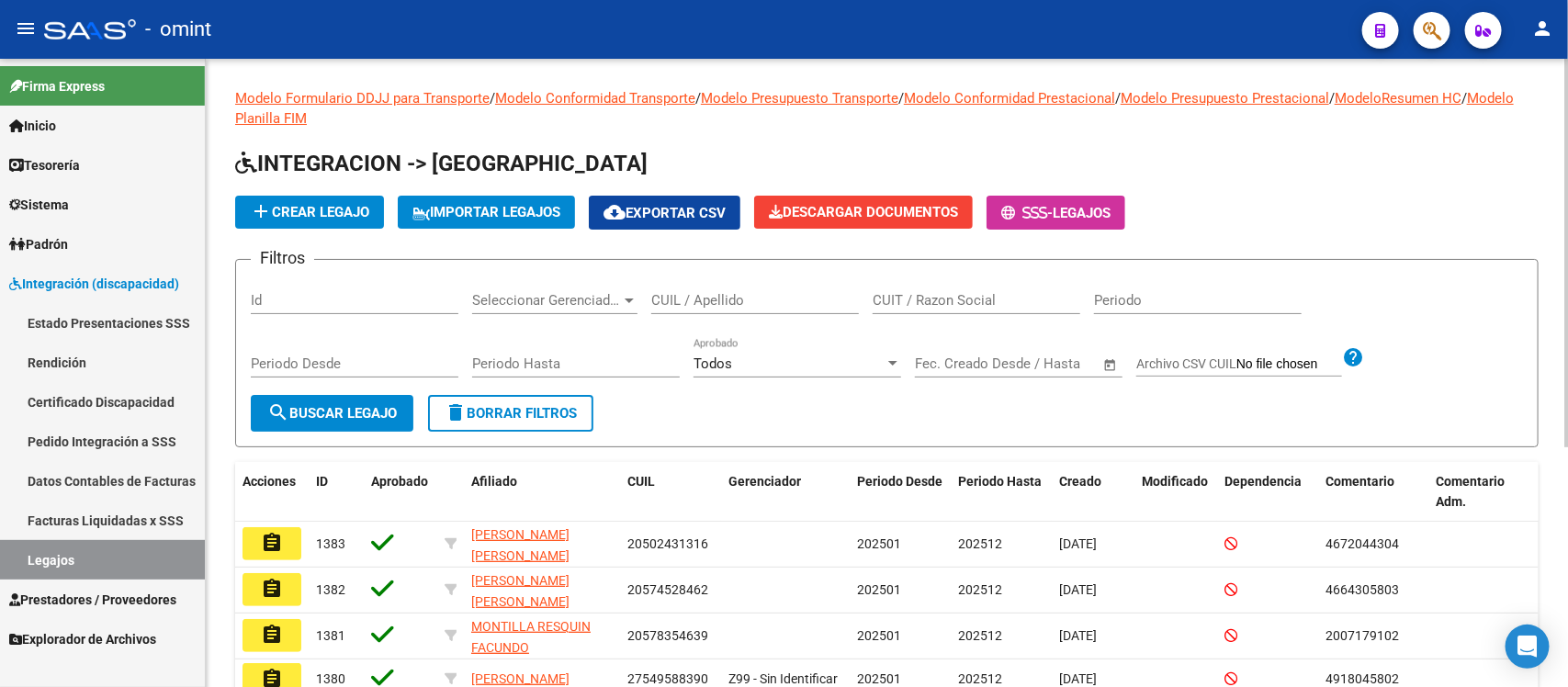
click at [709, 296] on input "CUIL / Apellido" at bounding box center [755, 301] width 207 height 17
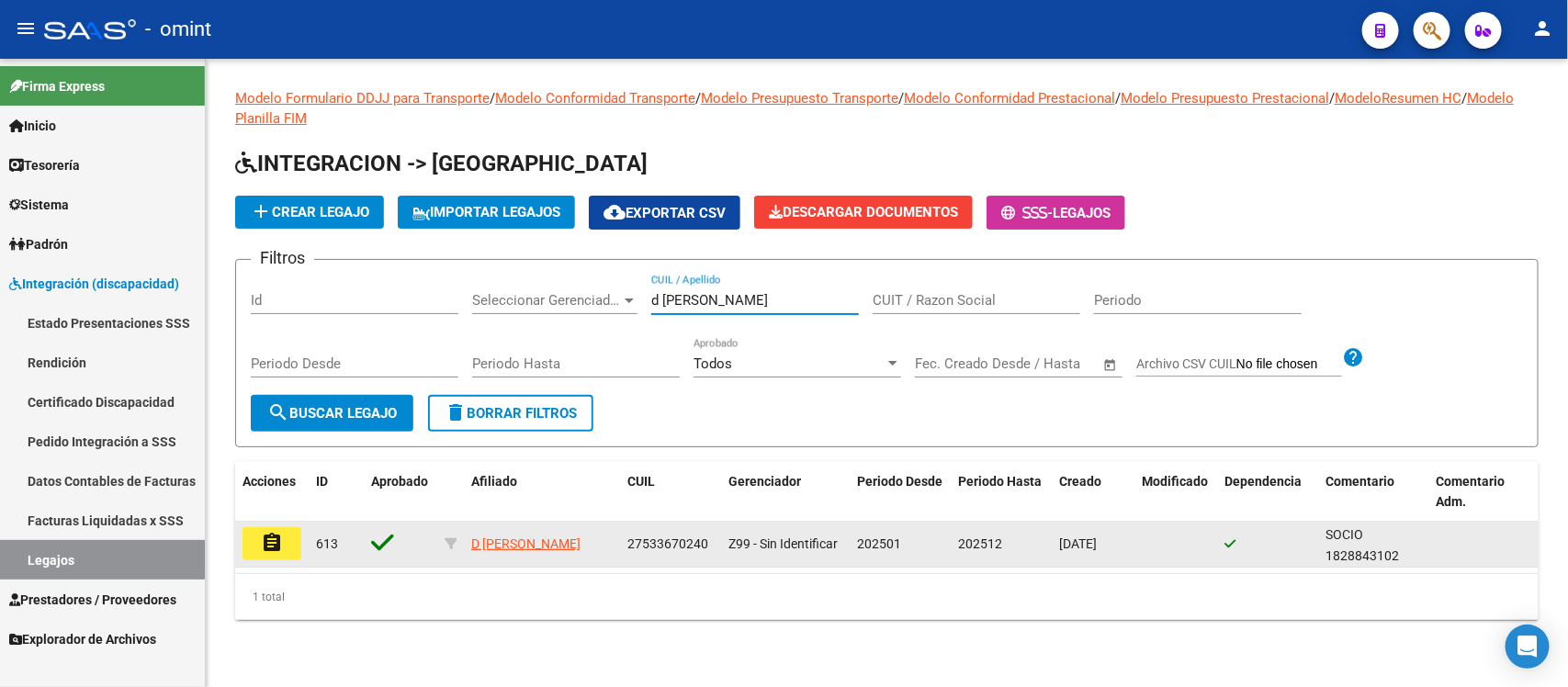
type input "d andrea"
click at [287, 542] on button "assignment" at bounding box center [272, 543] width 59 height 33
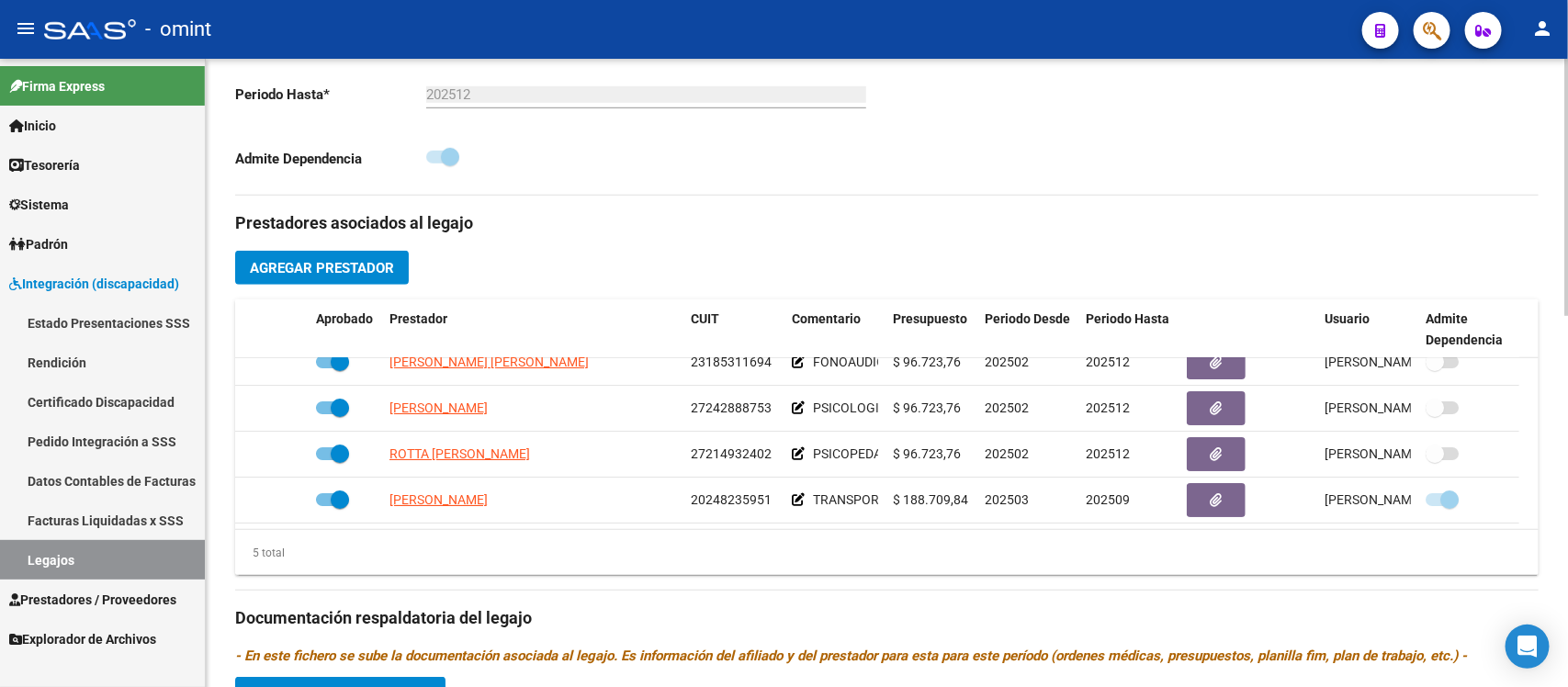
scroll to position [804, 0]
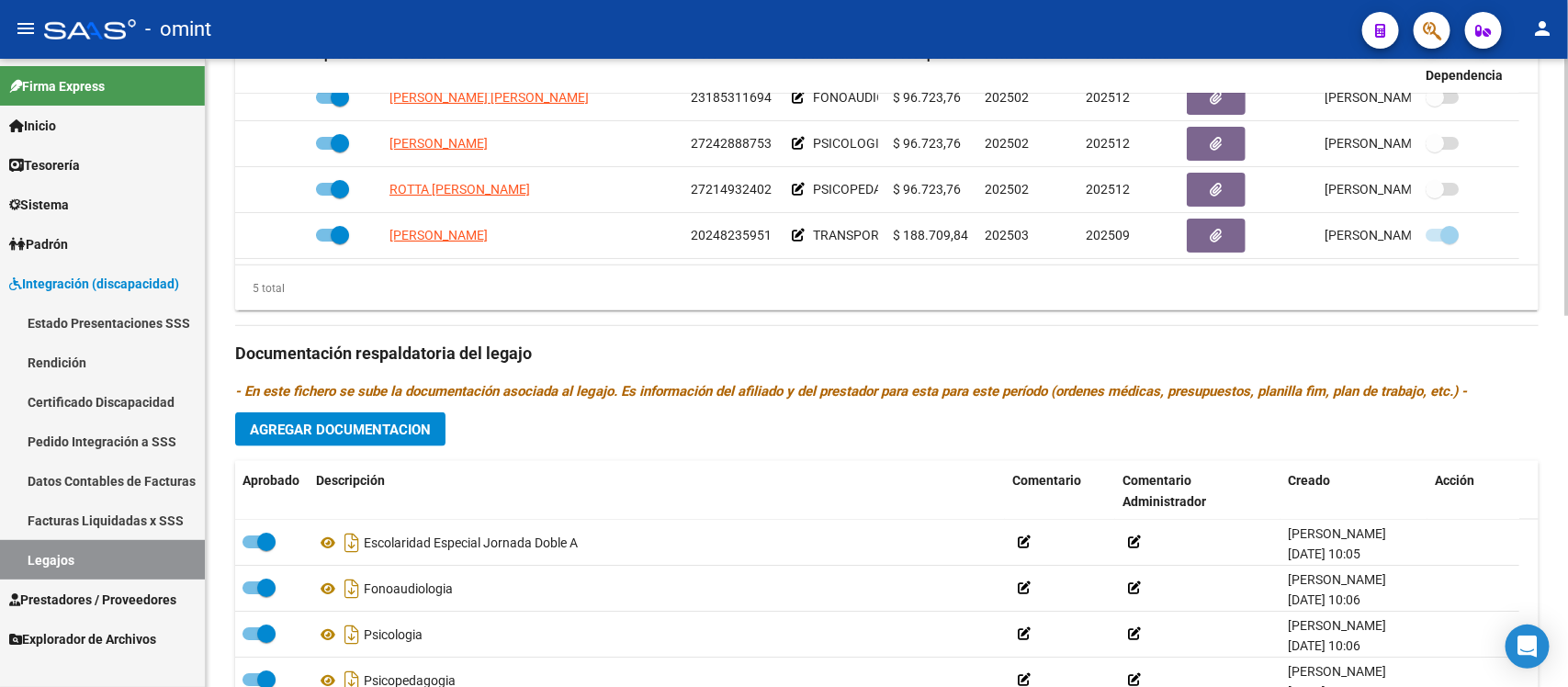
click at [398, 434] on span "Agregar Documentacion" at bounding box center [340, 430] width 181 height 17
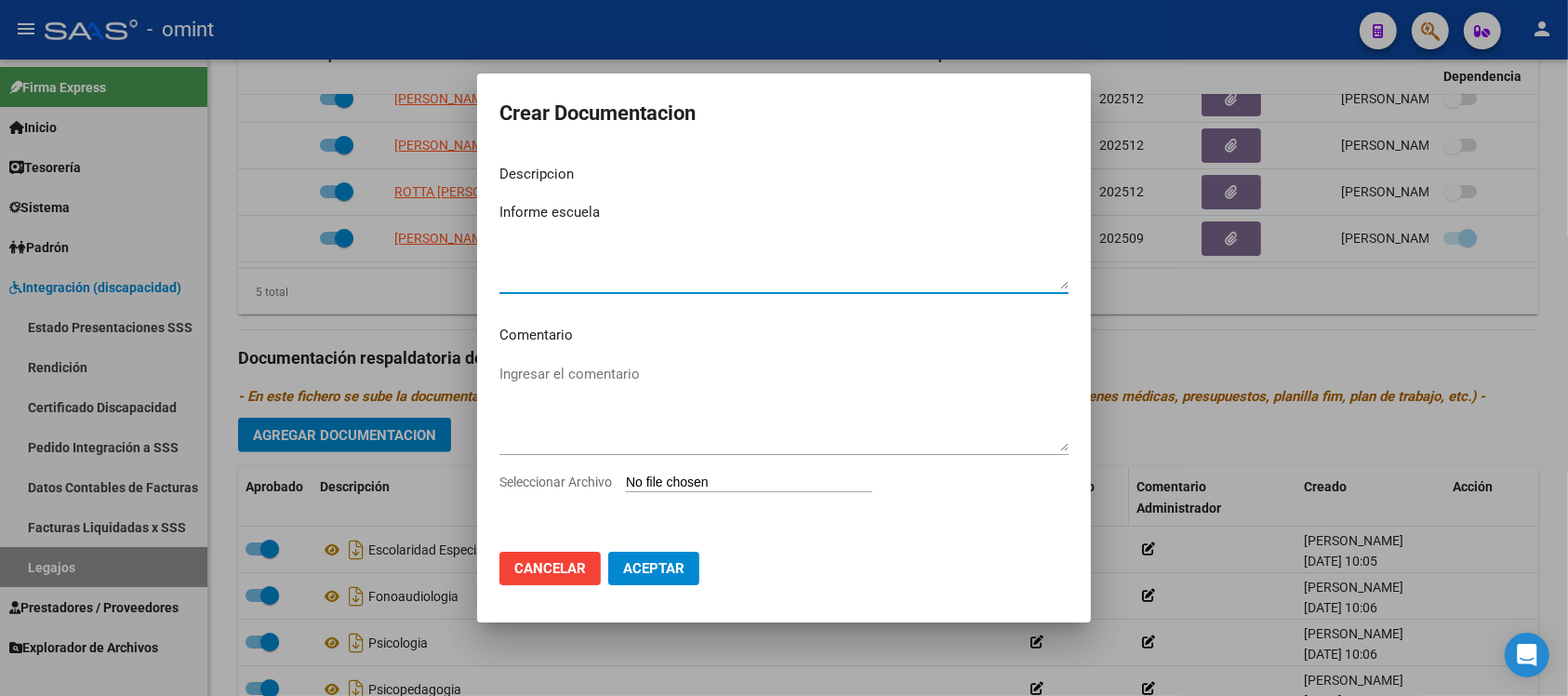
type textarea "Informe escuela"
click at [700, 484] on input "Seleccionar Archivo" at bounding box center [749, 483] width 247 height 18
type input "C:\fakepath\1828843102_25092401000_inf-seg-eval-sem.pdf"
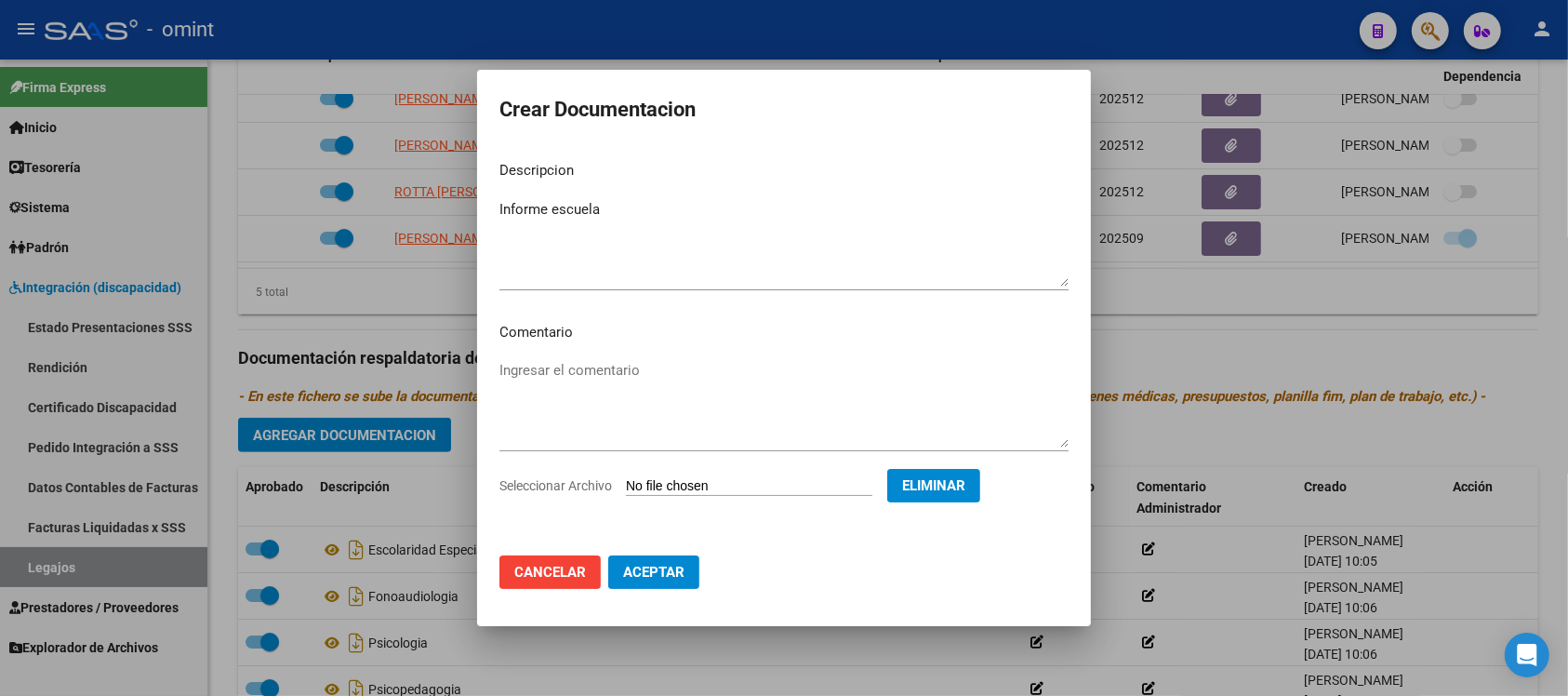
click at [672, 562] on button "Aceptar" at bounding box center [654, 572] width 91 height 33
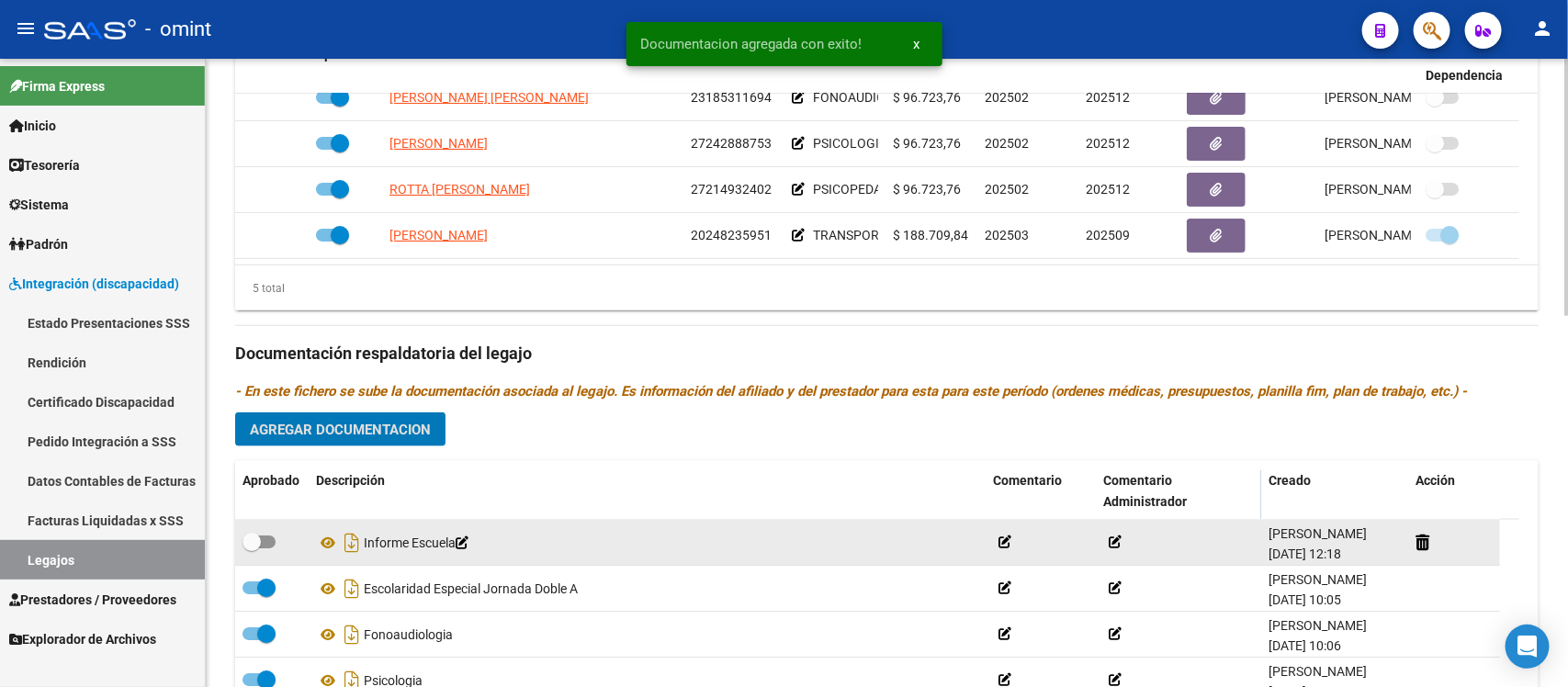
click at [252, 533] on span at bounding box center [252, 542] width 19 height 19
click at [251, 549] on input "checkbox" at bounding box center [250, 549] width 1 height 1
checkbox input "true"
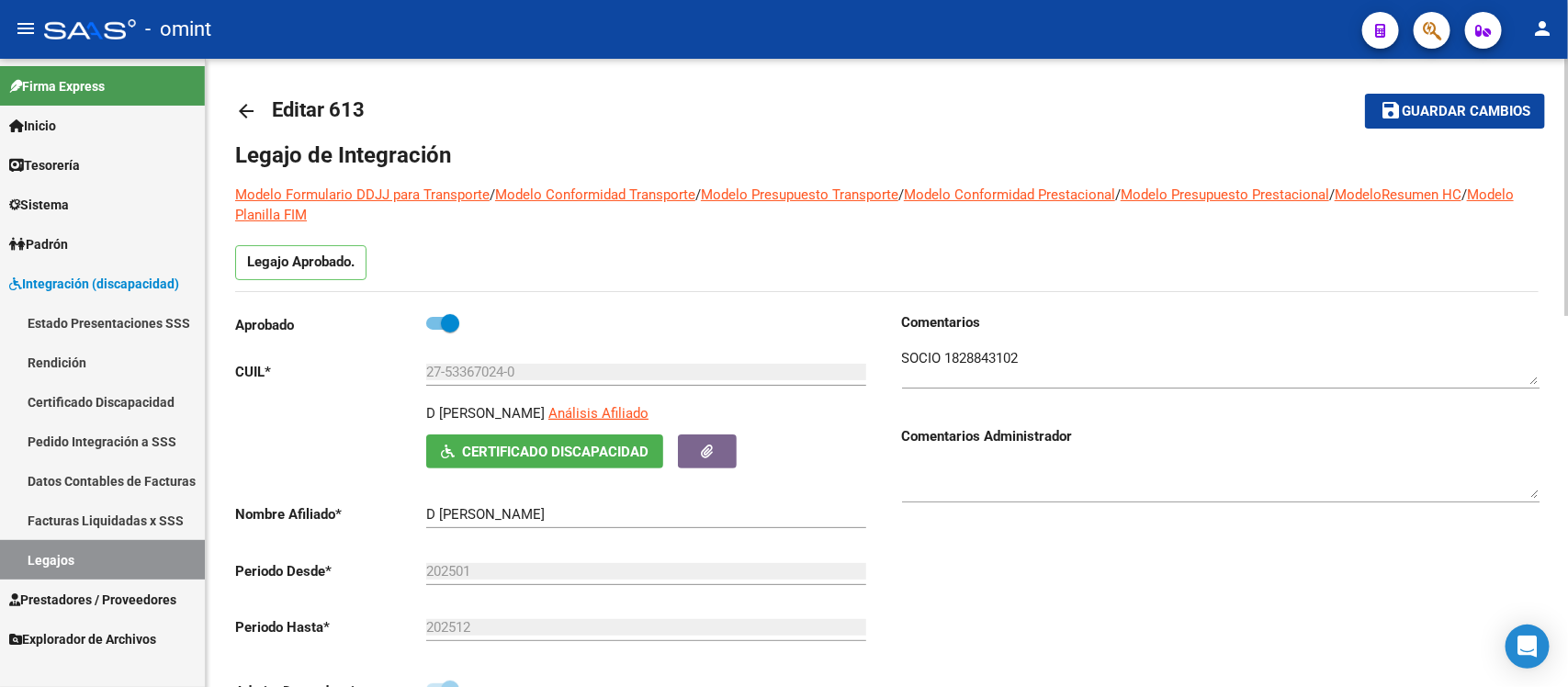
scroll to position [0, 0]
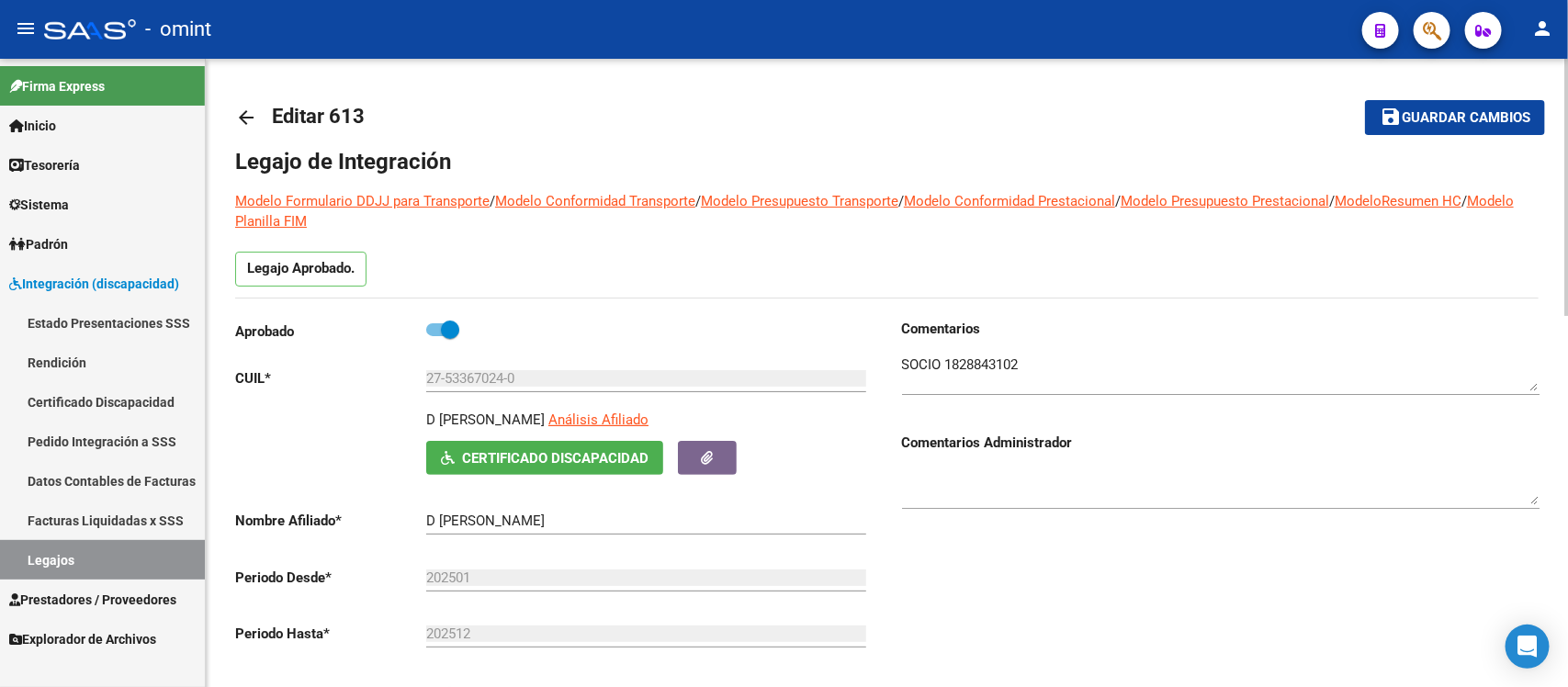
click at [245, 120] on mat-icon "arrow_back" at bounding box center [247, 118] width 22 height 22
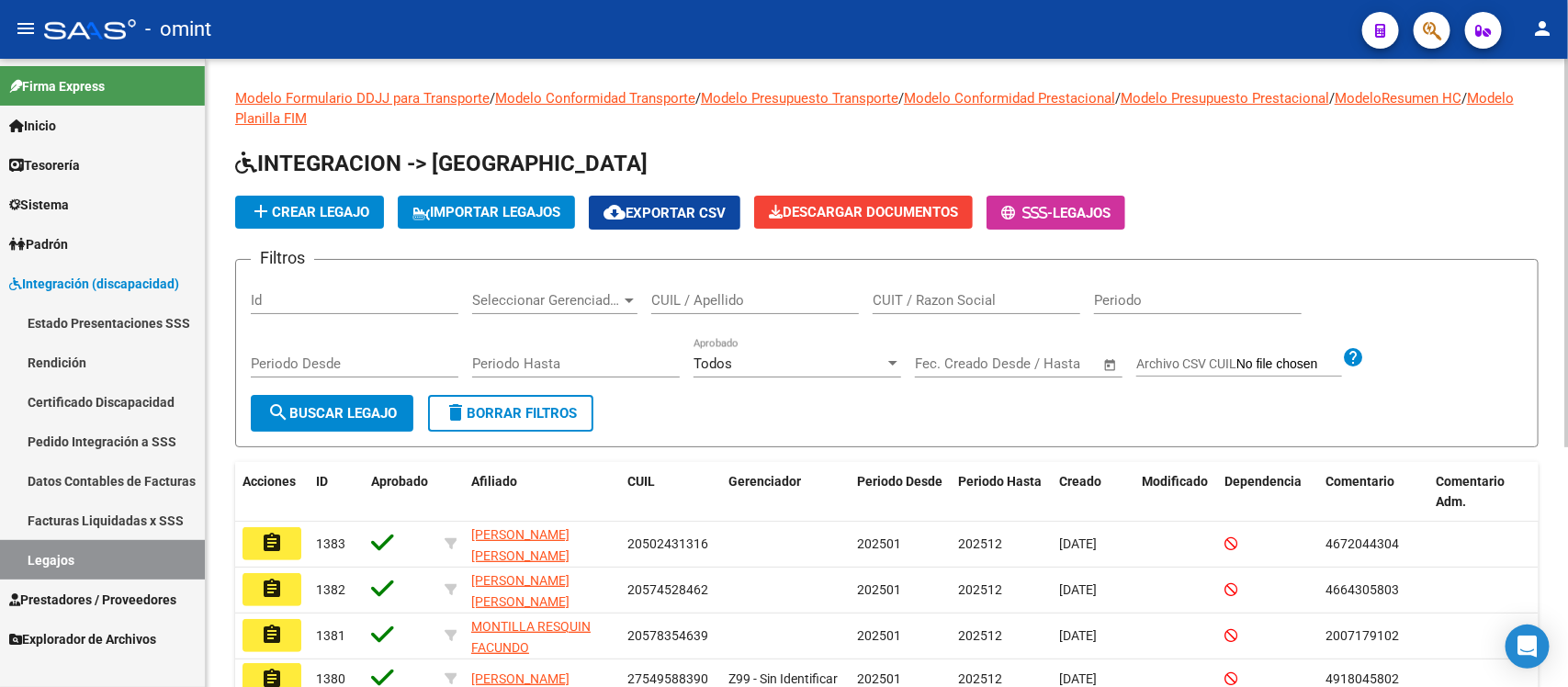
click at [755, 290] on div "CUIL / Apellido" at bounding box center [755, 294] width 207 height 39
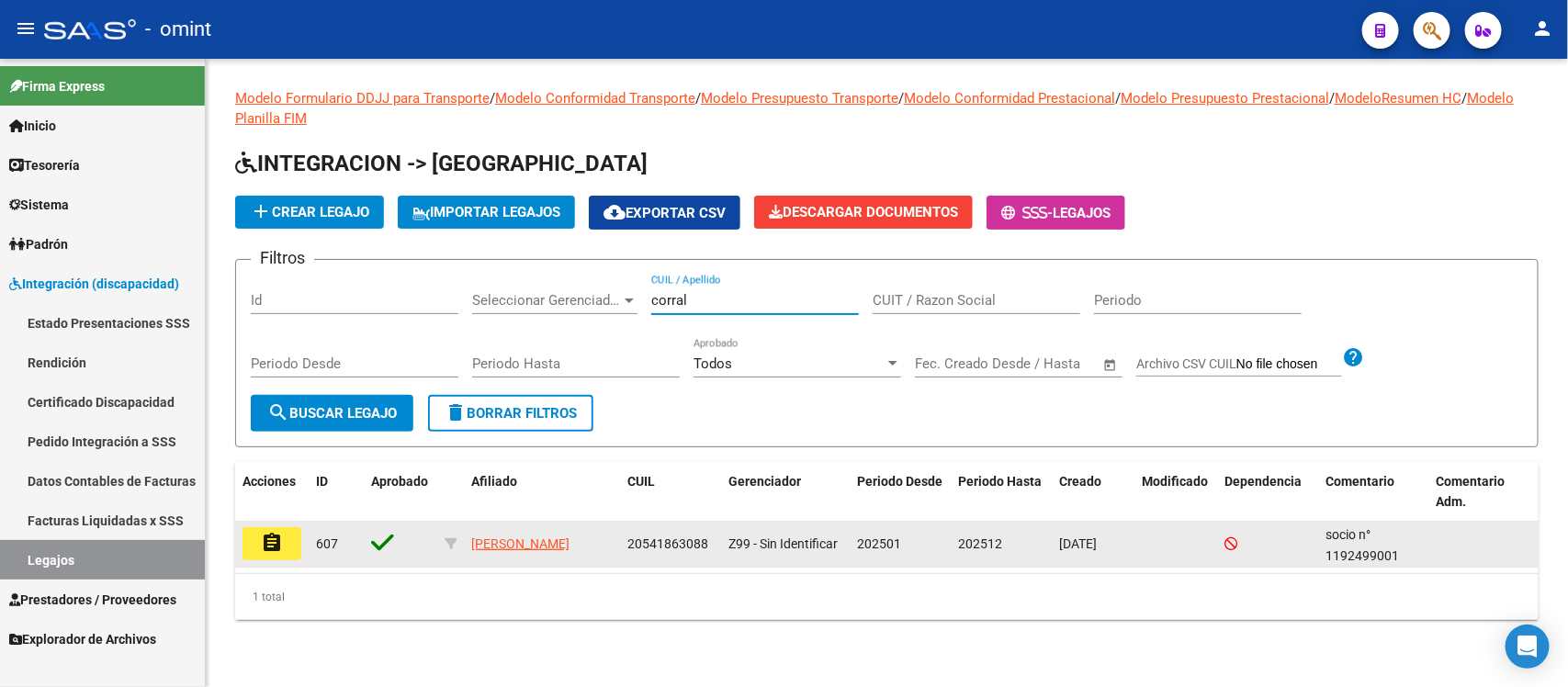
type input "corral"
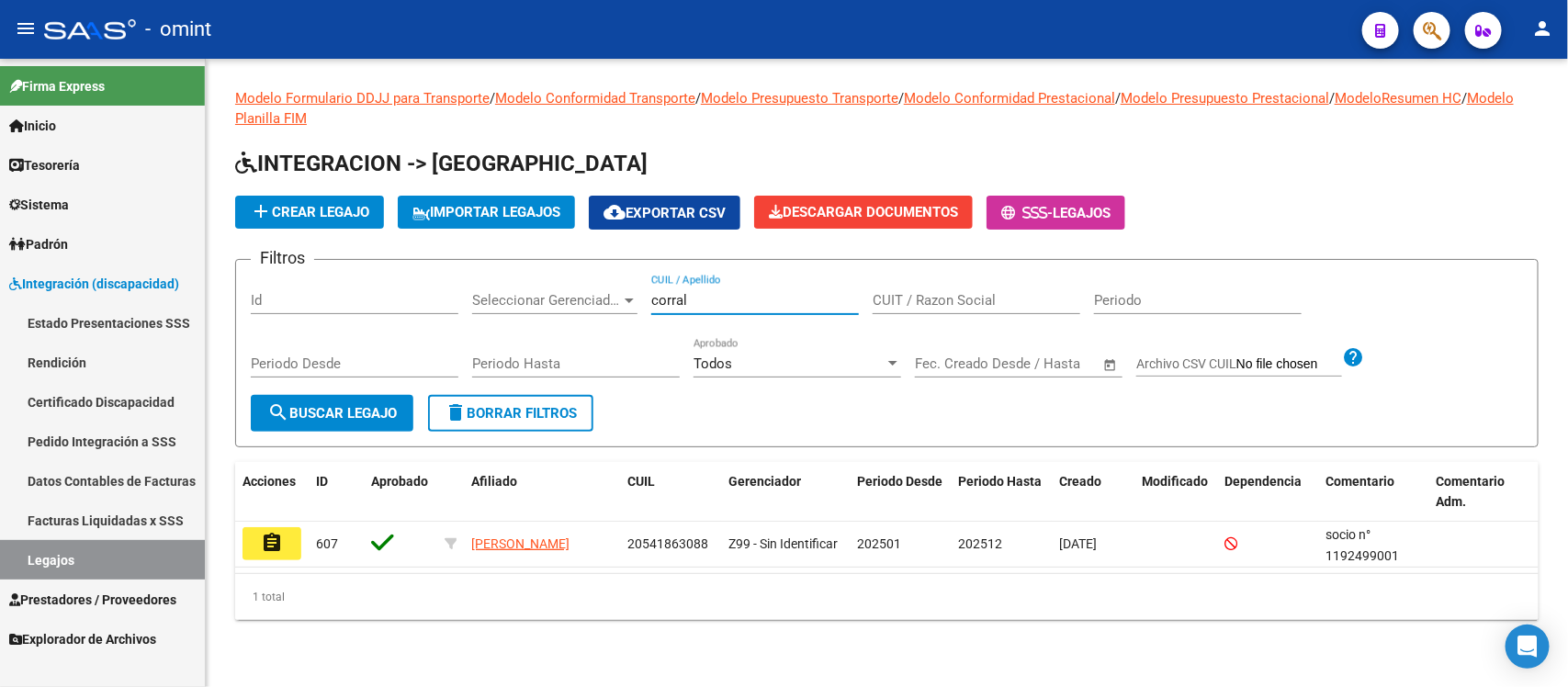
click at [281, 549] on mat-icon "assignment" at bounding box center [272, 543] width 22 height 22
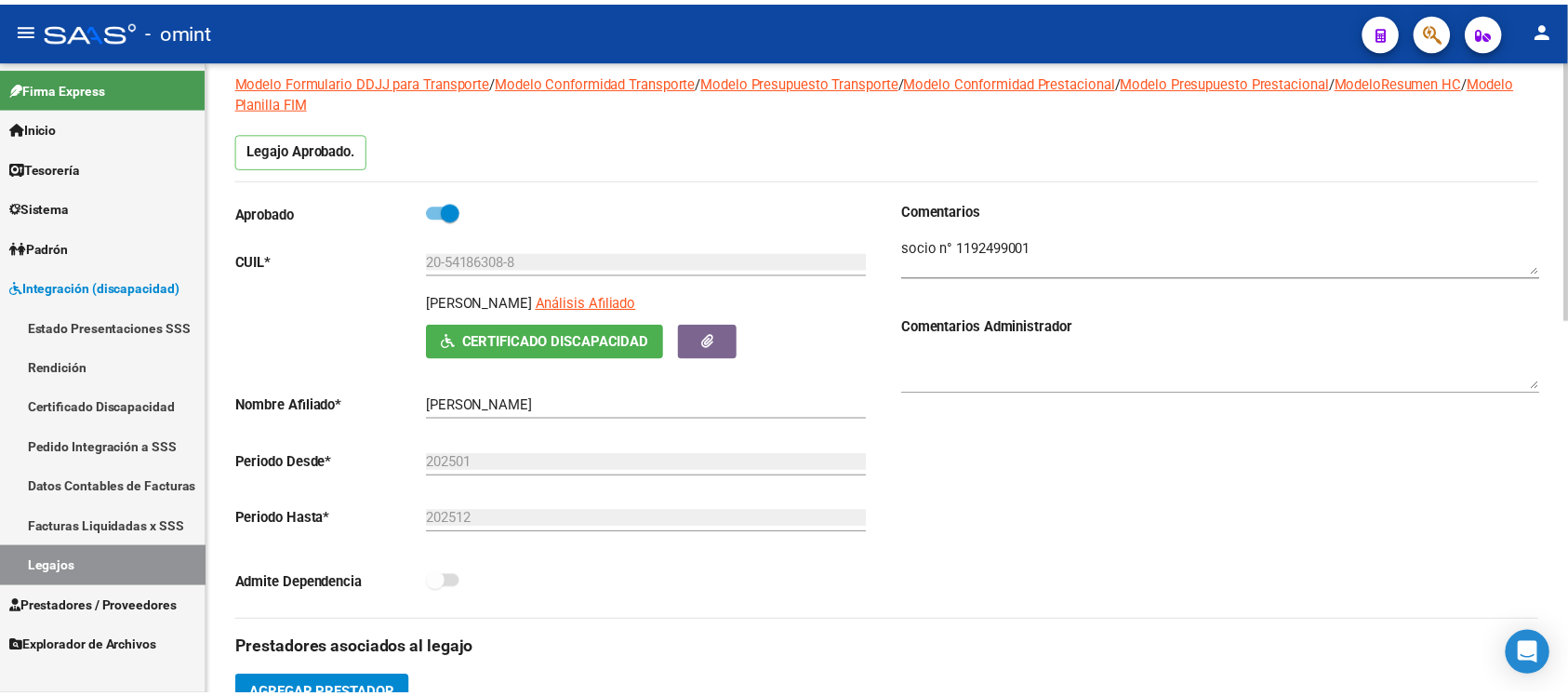
scroll to position [466, 0]
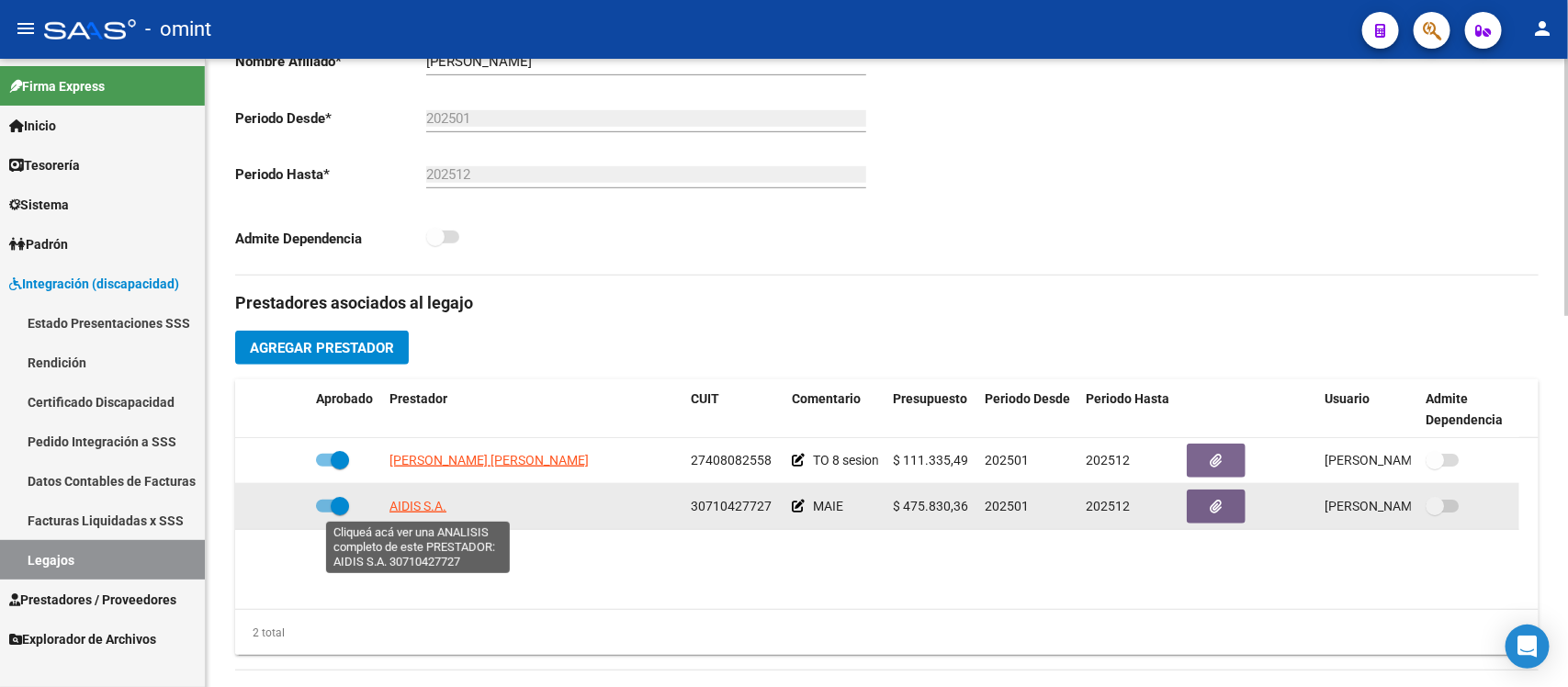
click at [435, 508] on span "AIDIS S.A." at bounding box center [418, 507] width 57 height 15
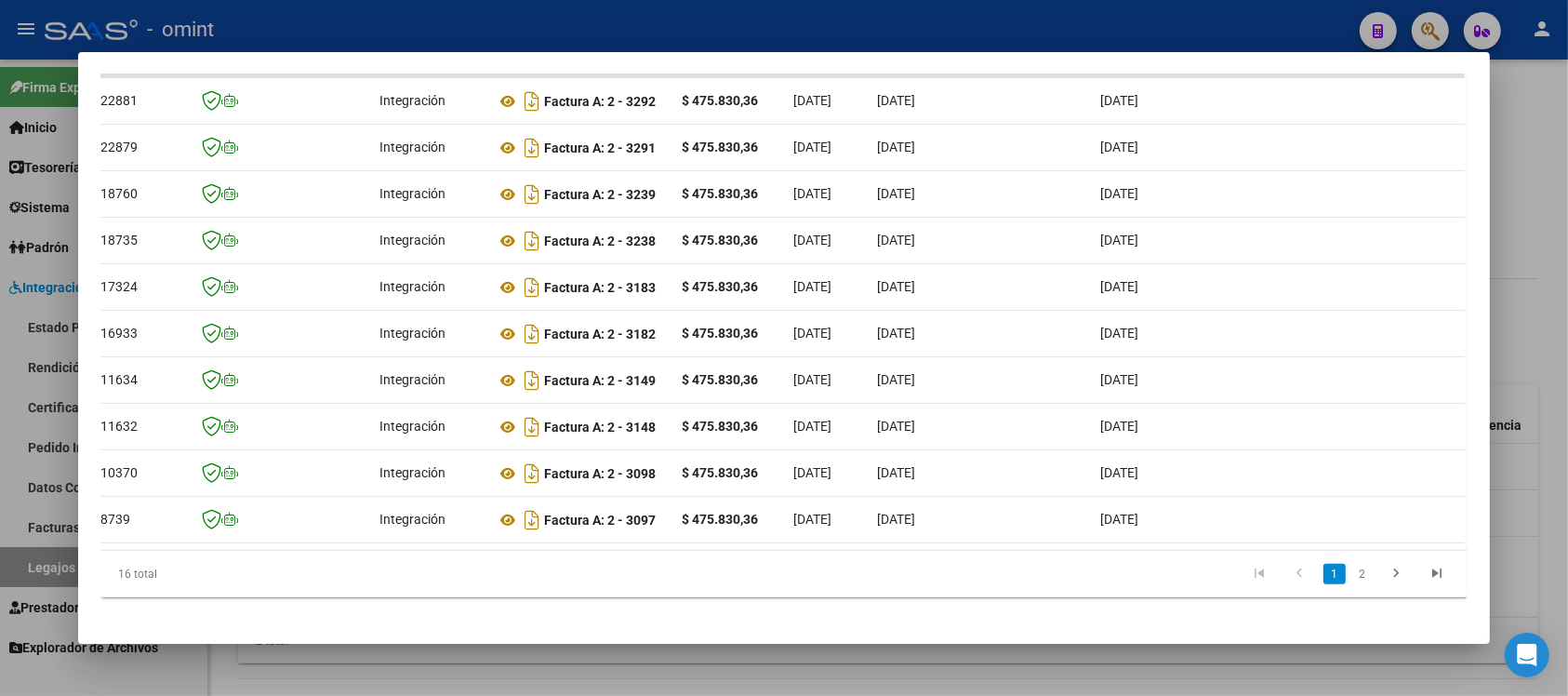
scroll to position [0, 0]
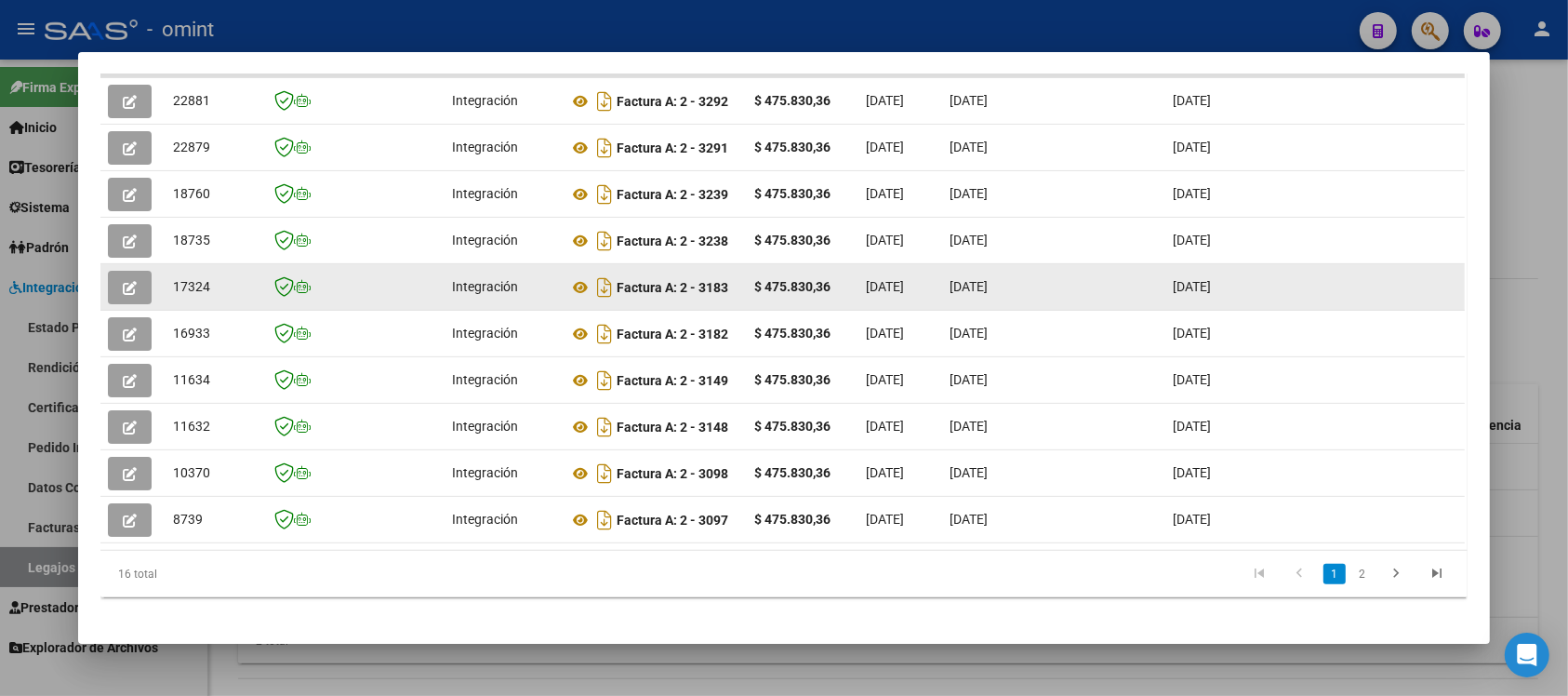
click at [110, 308] on datatable-body-cell at bounding box center [132, 287] width 65 height 45
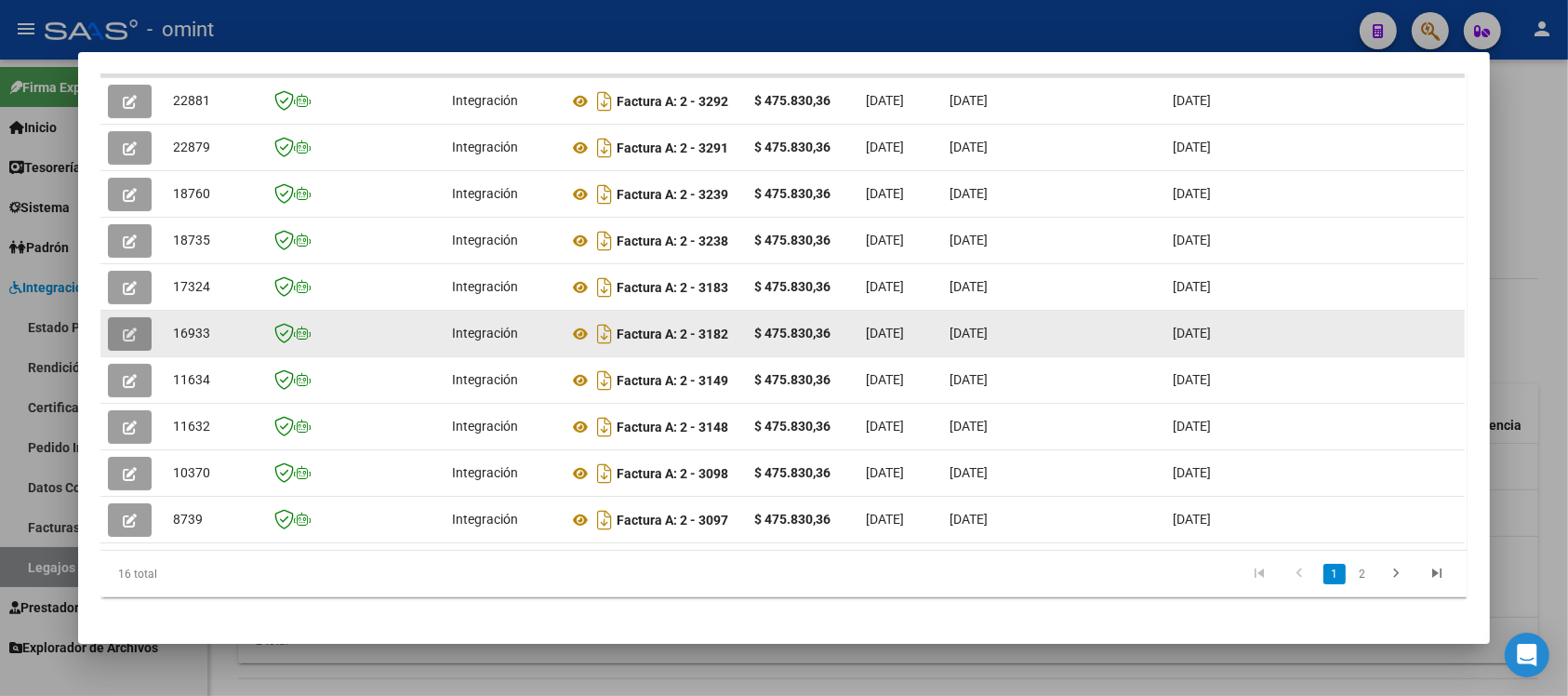
click at [123, 328] on icon "button" at bounding box center [130, 334] width 14 height 14
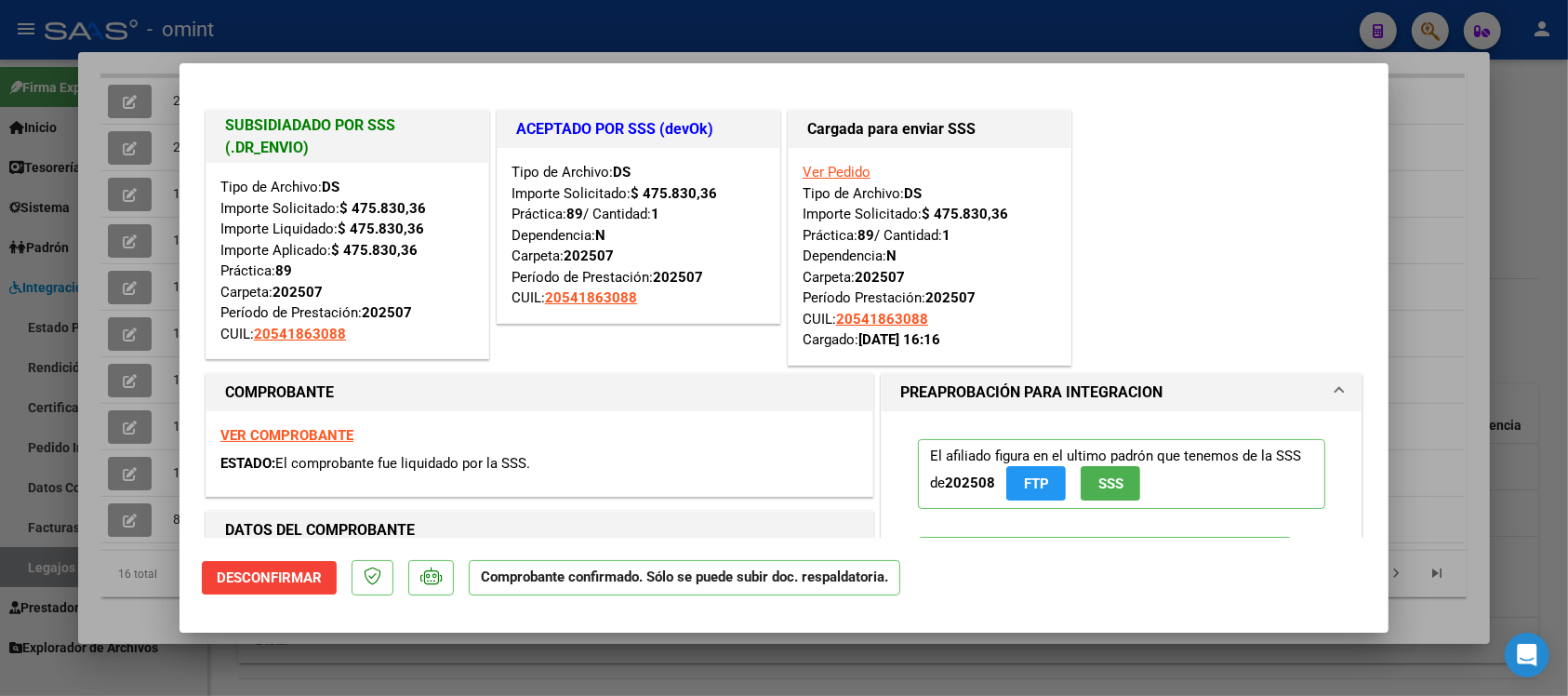
click at [648, 11] on div at bounding box center [784, 348] width 1568 height 696
type input "$ 0,00"
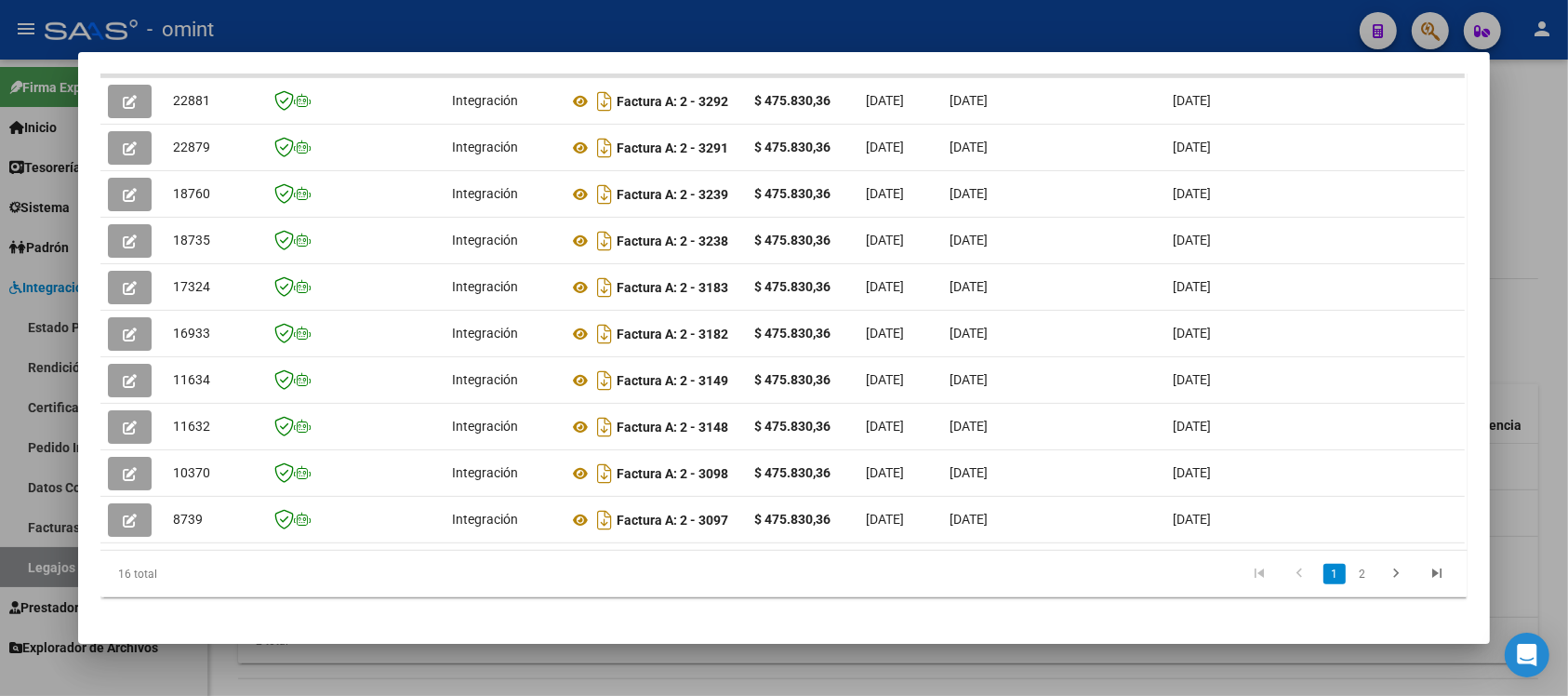
click at [651, 32] on div at bounding box center [784, 348] width 1568 height 696
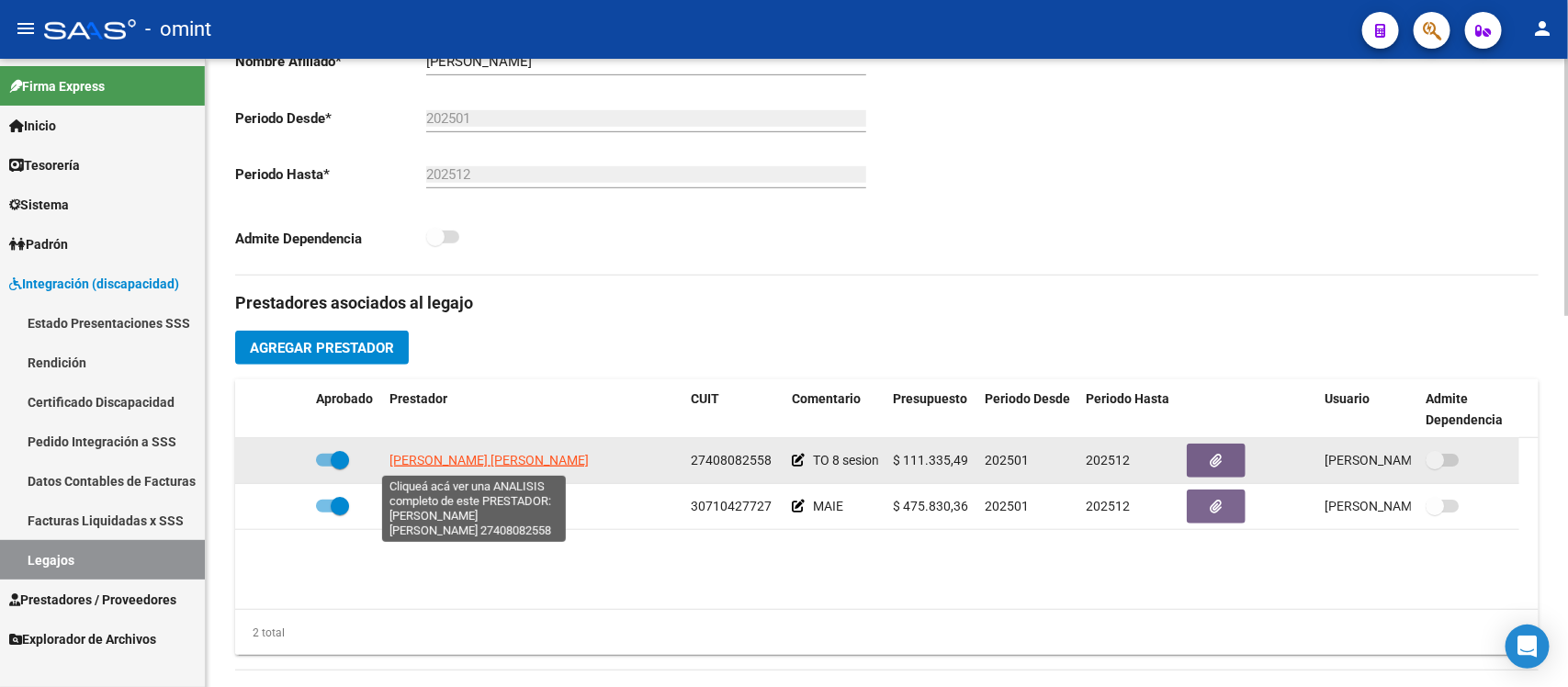
click at [430, 455] on span "COGLIATI MARIA VALENTINA" at bounding box center [489, 461] width 199 height 15
type textarea "27408082558"
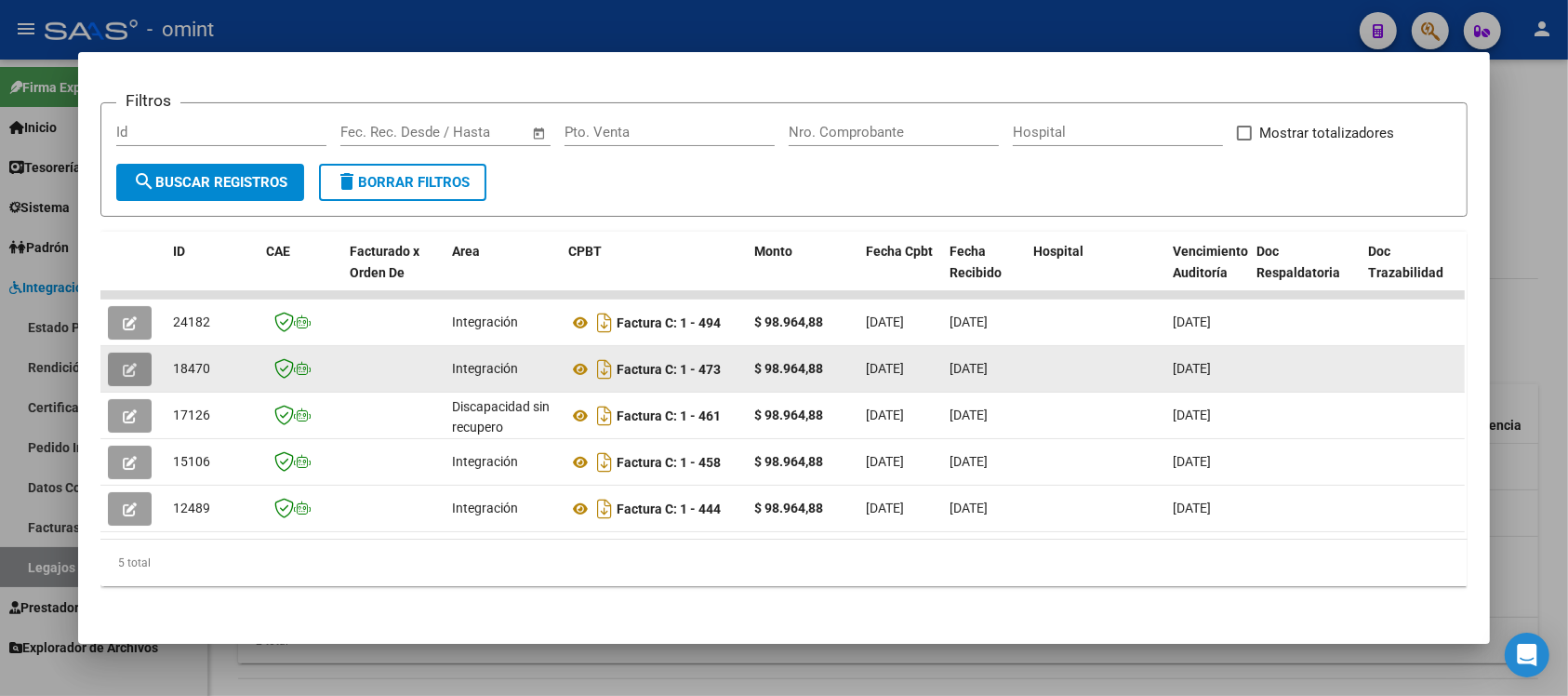
click at [123, 363] on icon "button" at bounding box center [130, 369] width 14 height 14
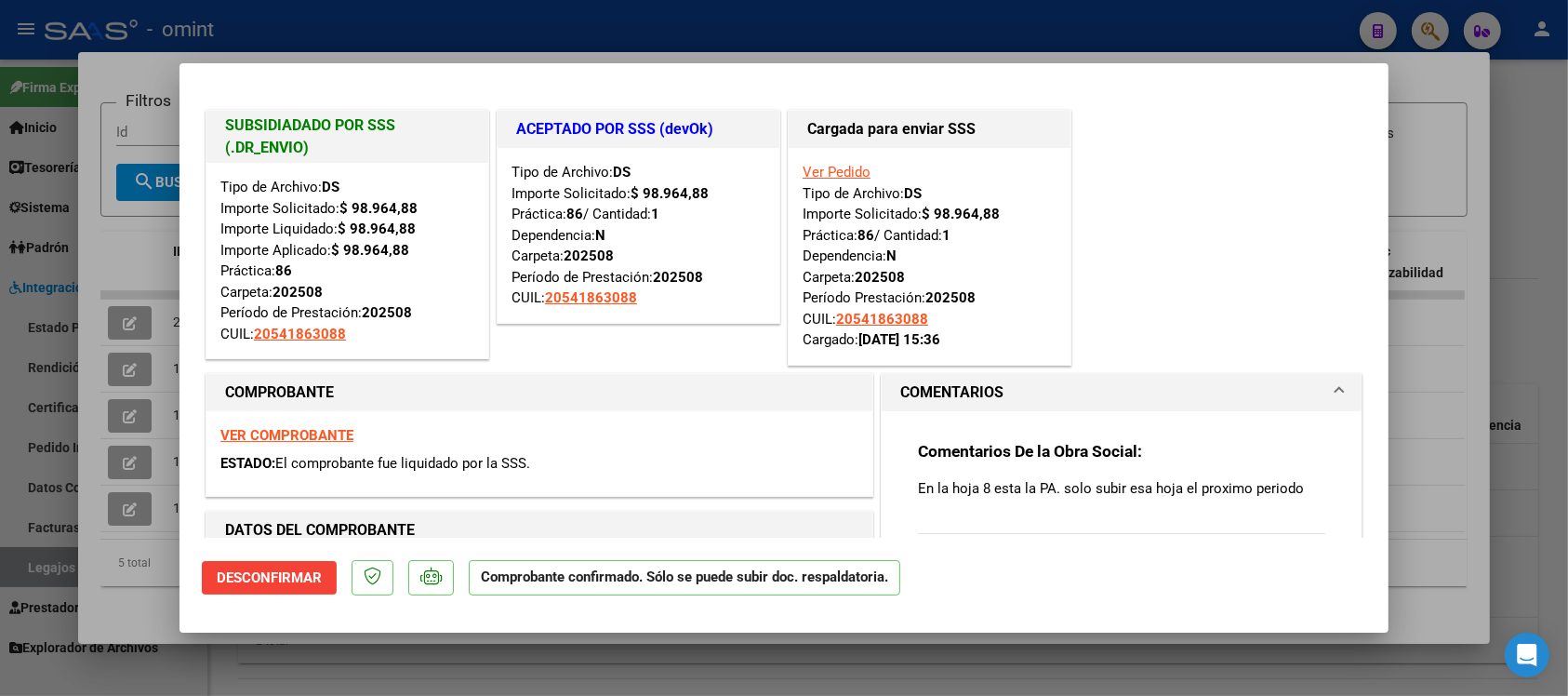
click at [438, 28] on div at bounding box center [784, 348] width 1568 height 696
type input "$ 0,00"
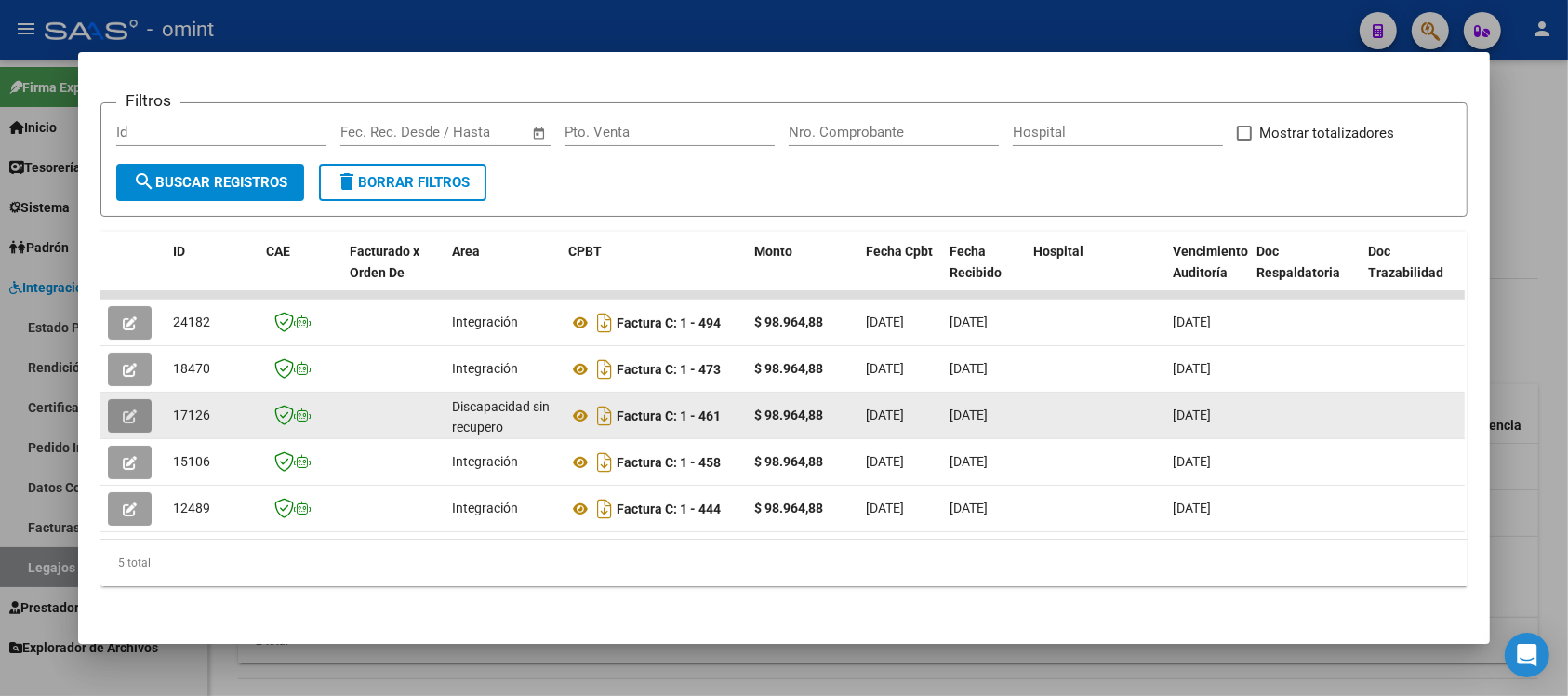
click at [123, 410] on icon "button" at bounding box center [130, 417] width 14 height 14
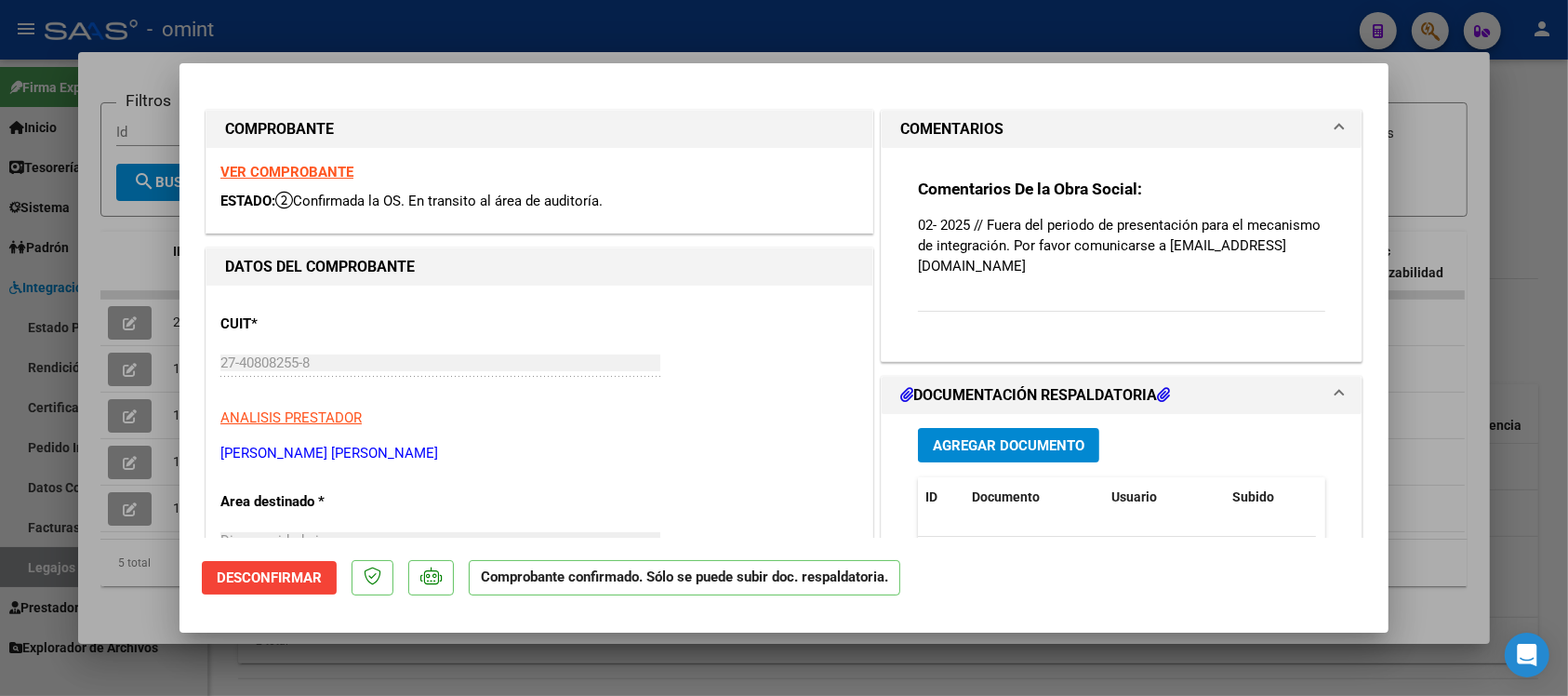
click at [475, 25] on div at bounding box center [784, 348] width 1568 height 696
type input "$ 0,00"
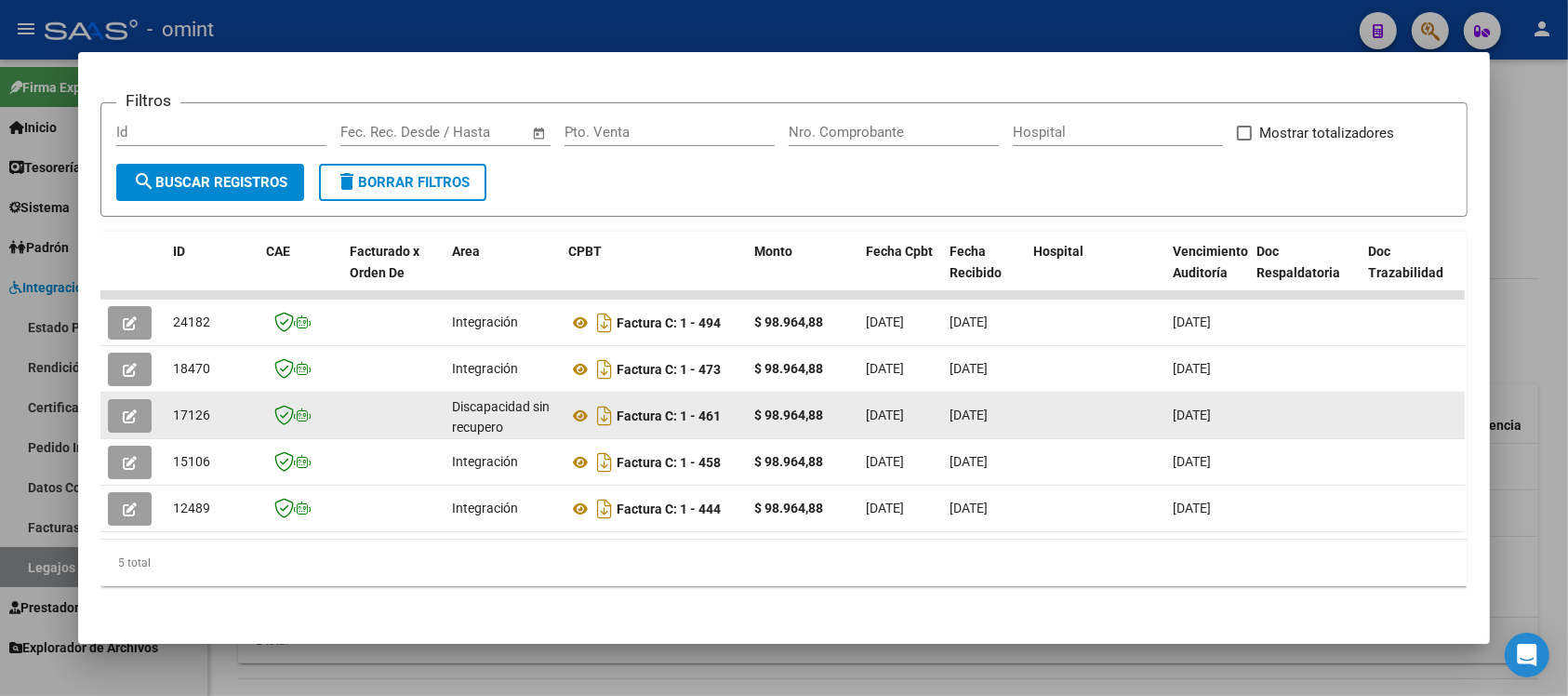
click at [123, 408] on span "button" at bounding box center [130, 417] width 14 height 17
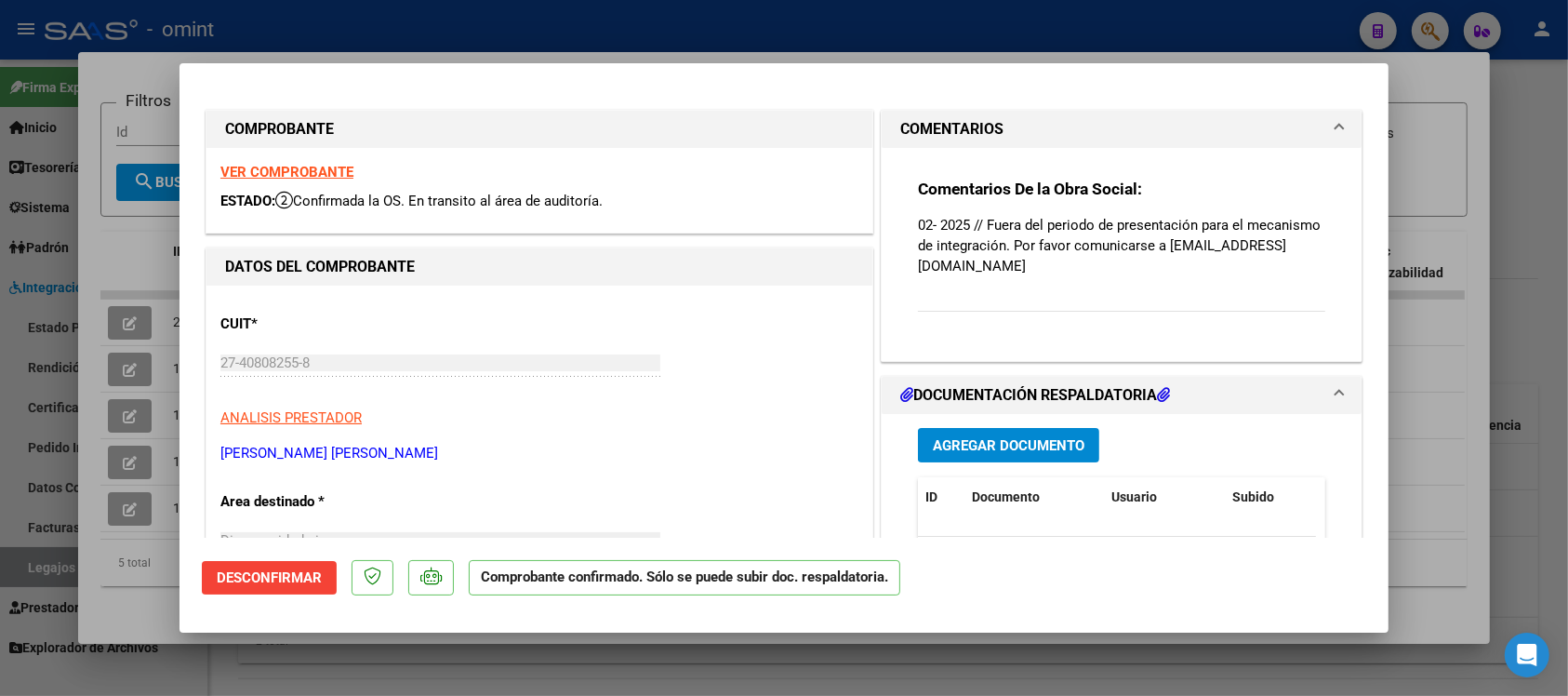
click at [281, 164] on strong "VER COMPROBANTE" at bounding box center [287, 172] width 133 height 17
click at [569, 22] on div at bounding box center [784, 348] width 1568 height 696
type input "$ 0,00"
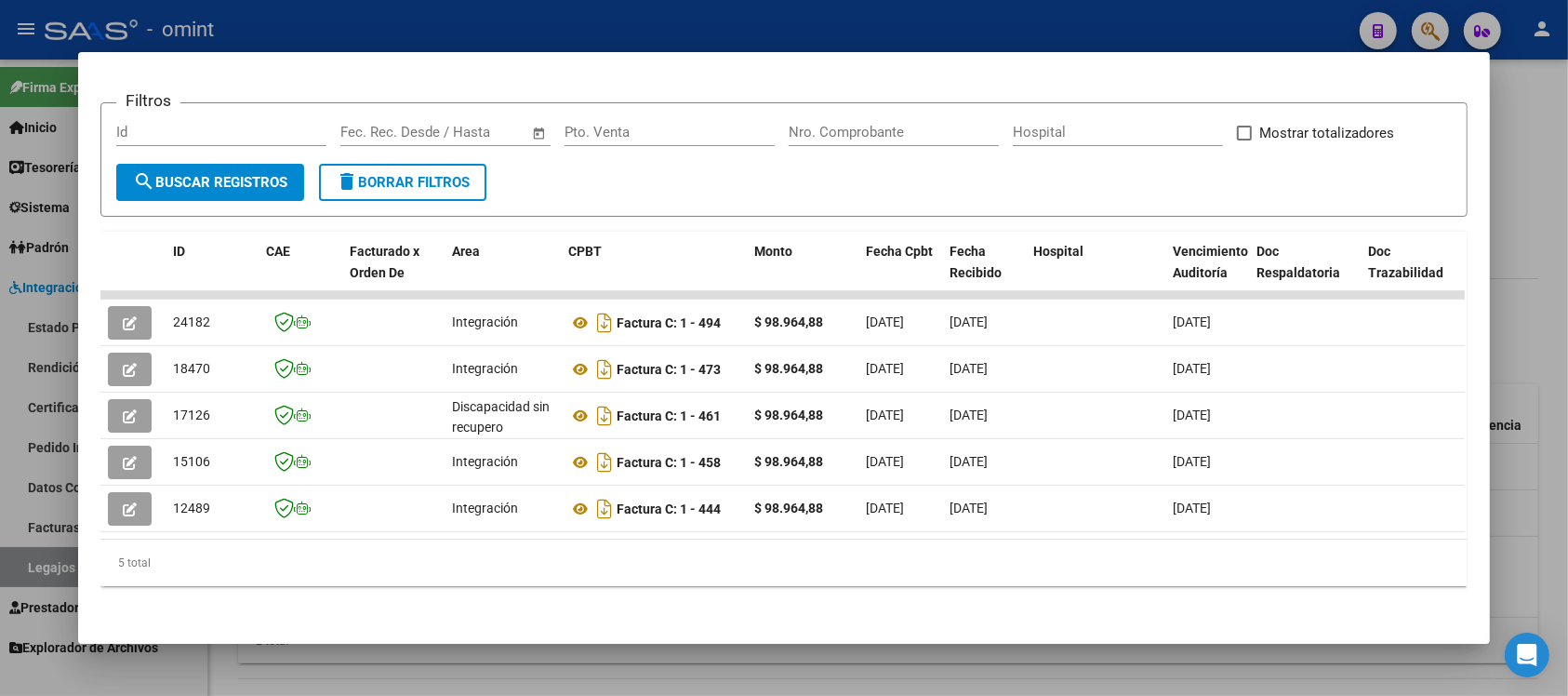
click at [688, 30] on div at bounding box center [784, 348] width 1568 height 696
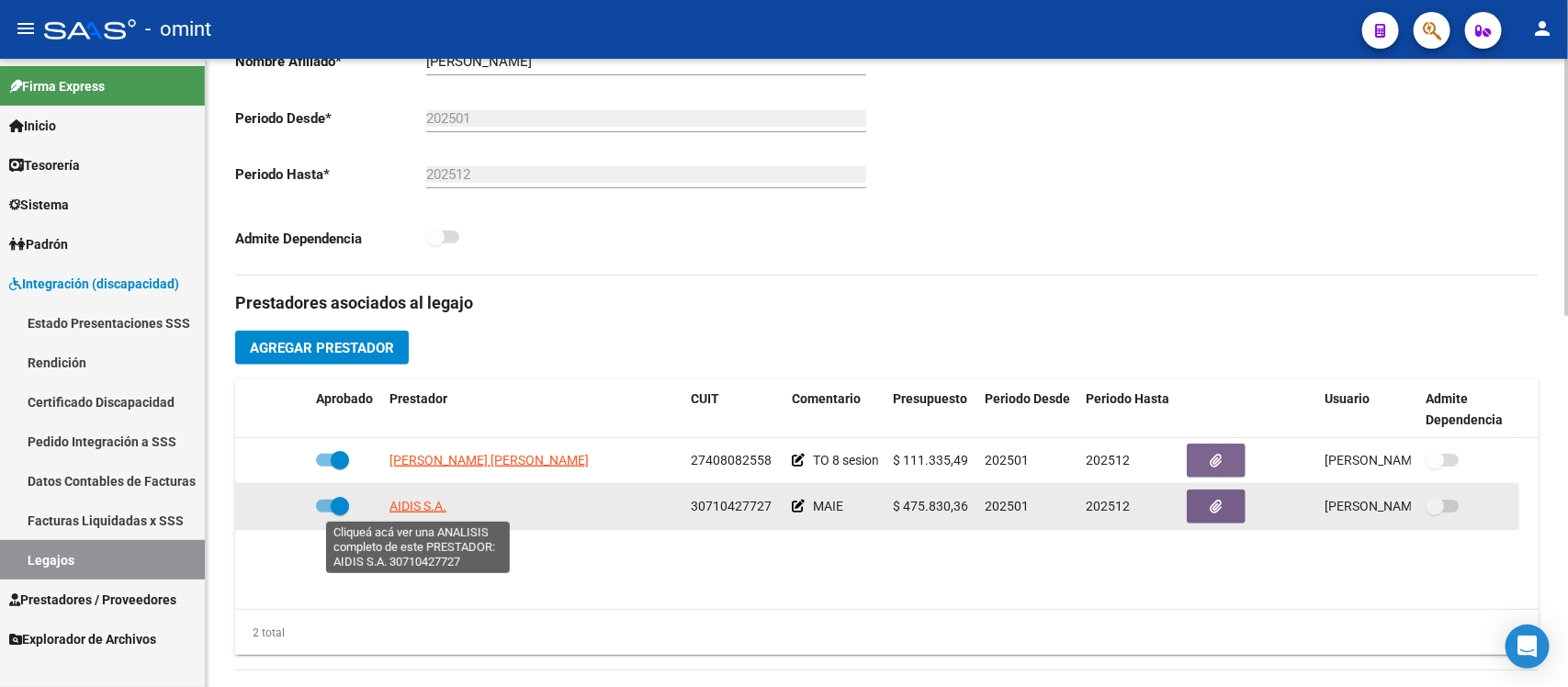
click at [427, 510] on span "AIDIS S.A." at bounding box center [418, 507] width 57 height 15
type textarea "30710427727"
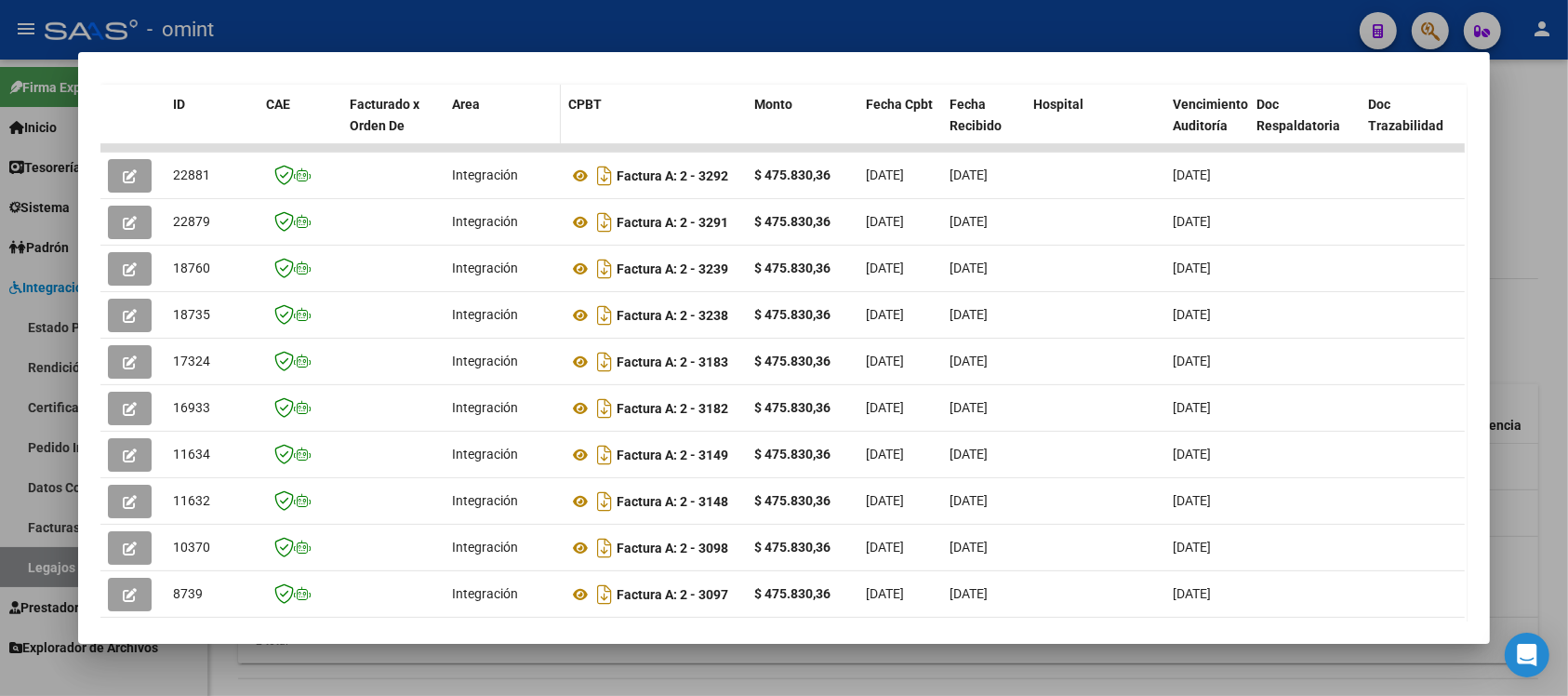
scroll to position [499, 0]
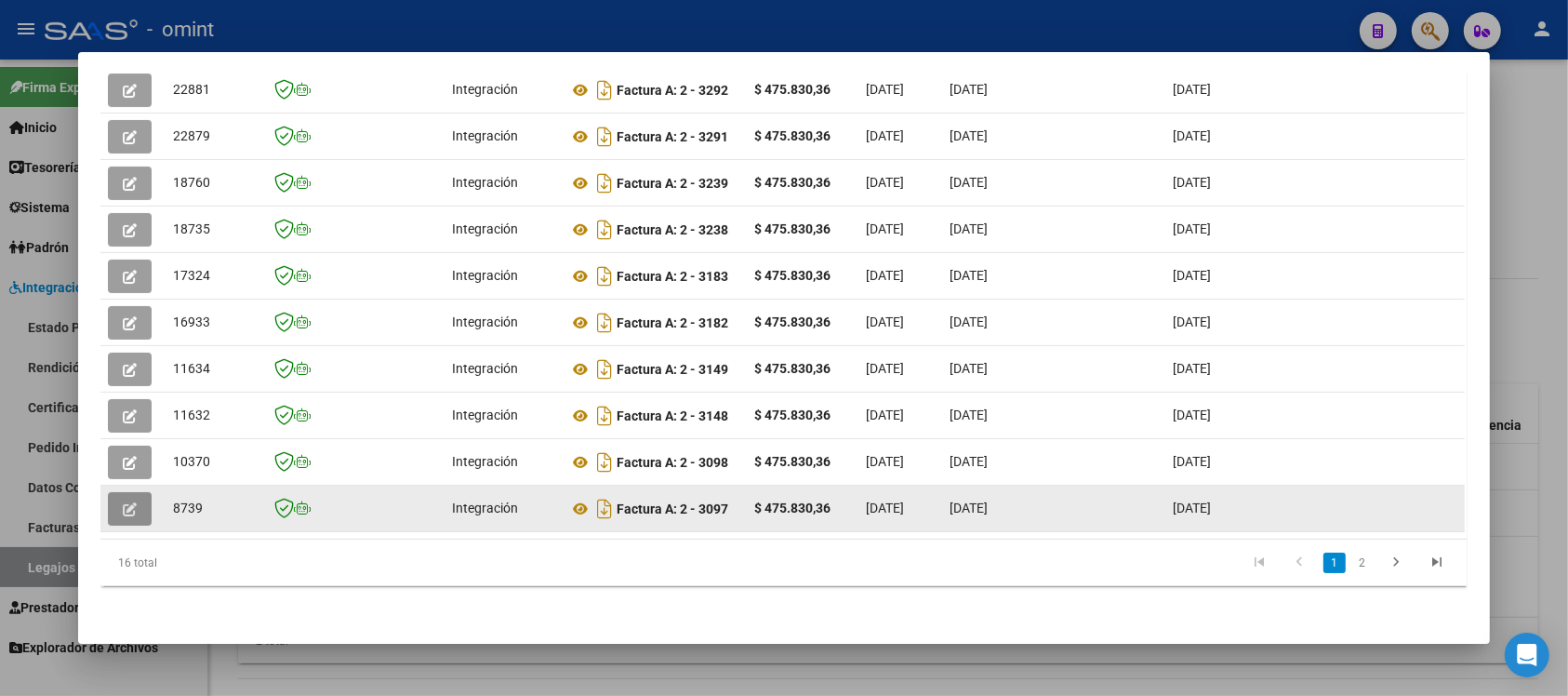
click at [123, 503] on icon "button" at bounding box center [130, 509] width 14 height 14
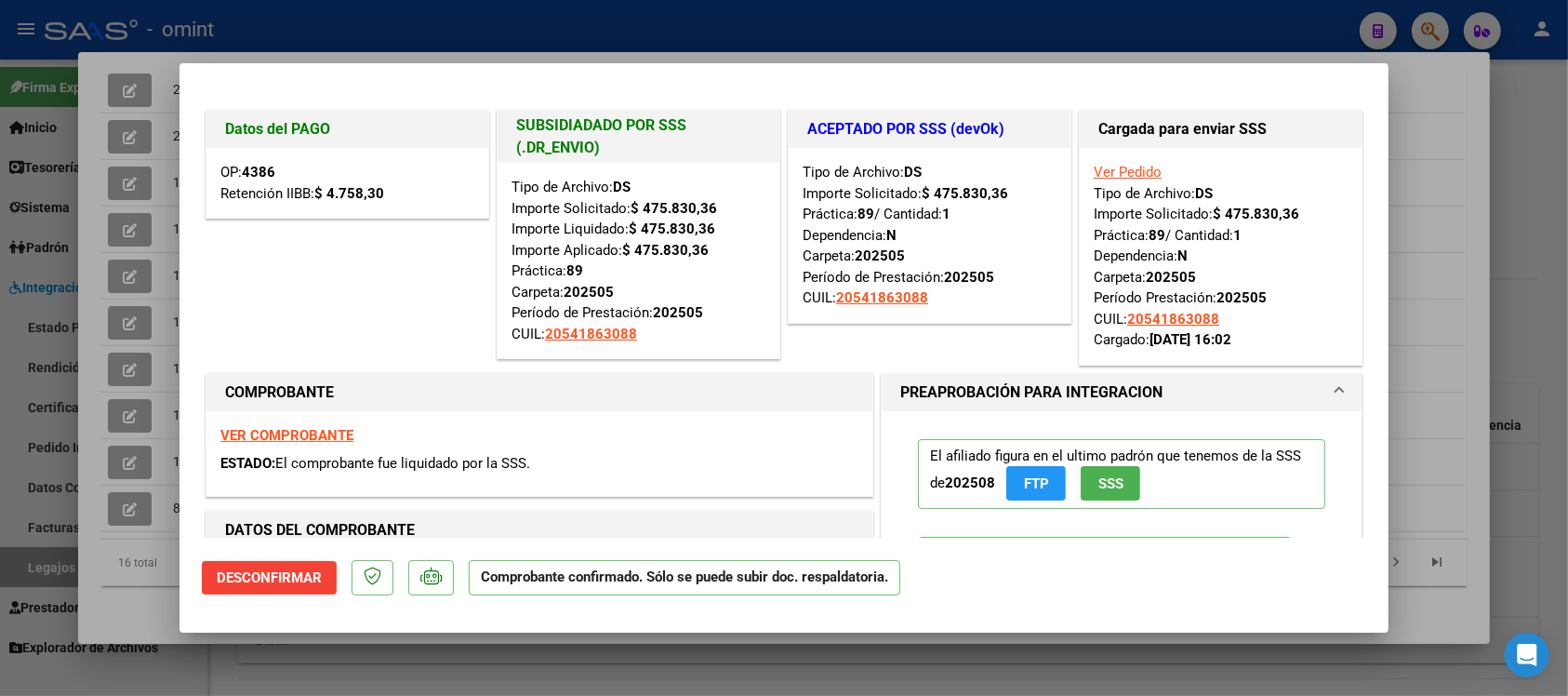
click at [707, 20] on div at bounding box center [784, 348] width 1568 height 696
type input "$ 0,00"
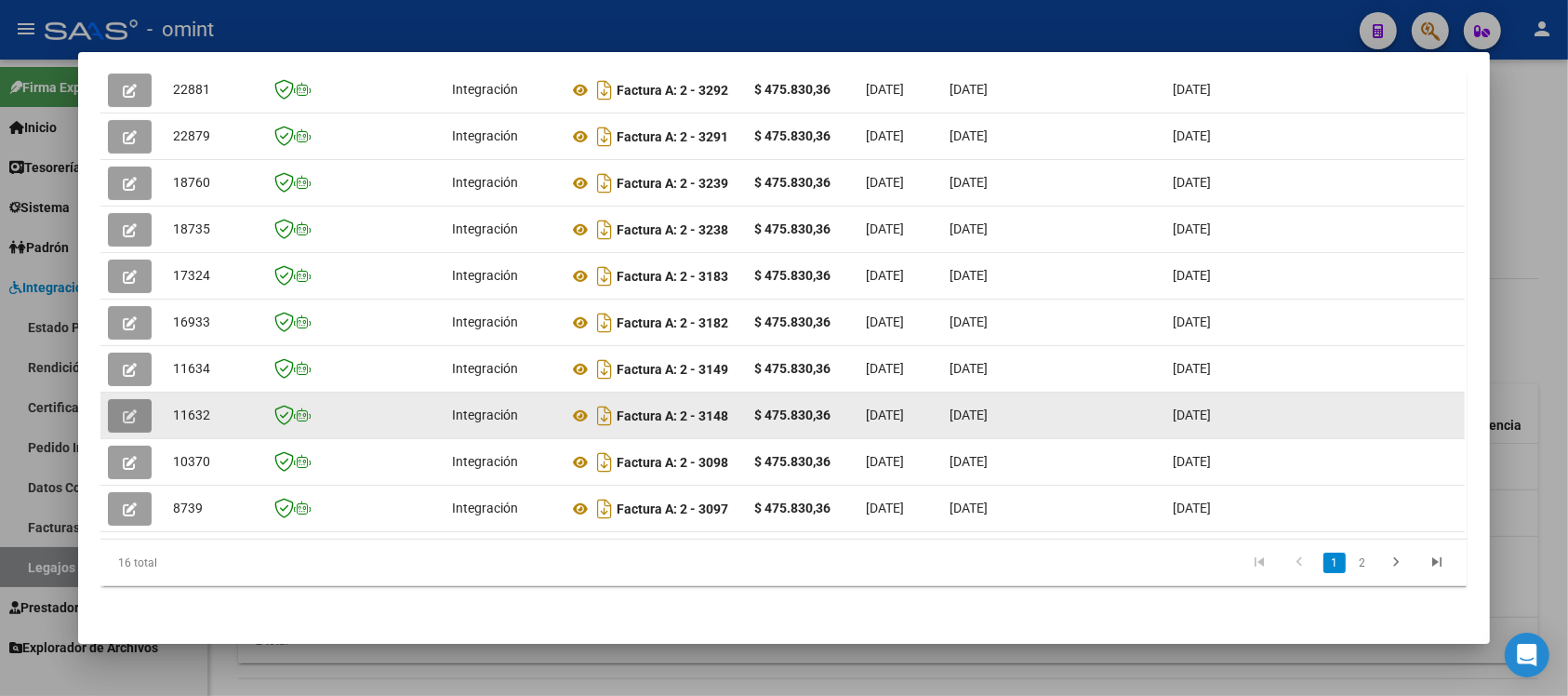
click at [136, 400] on button "button" at bounding box center [130, 416] width 44 height 33
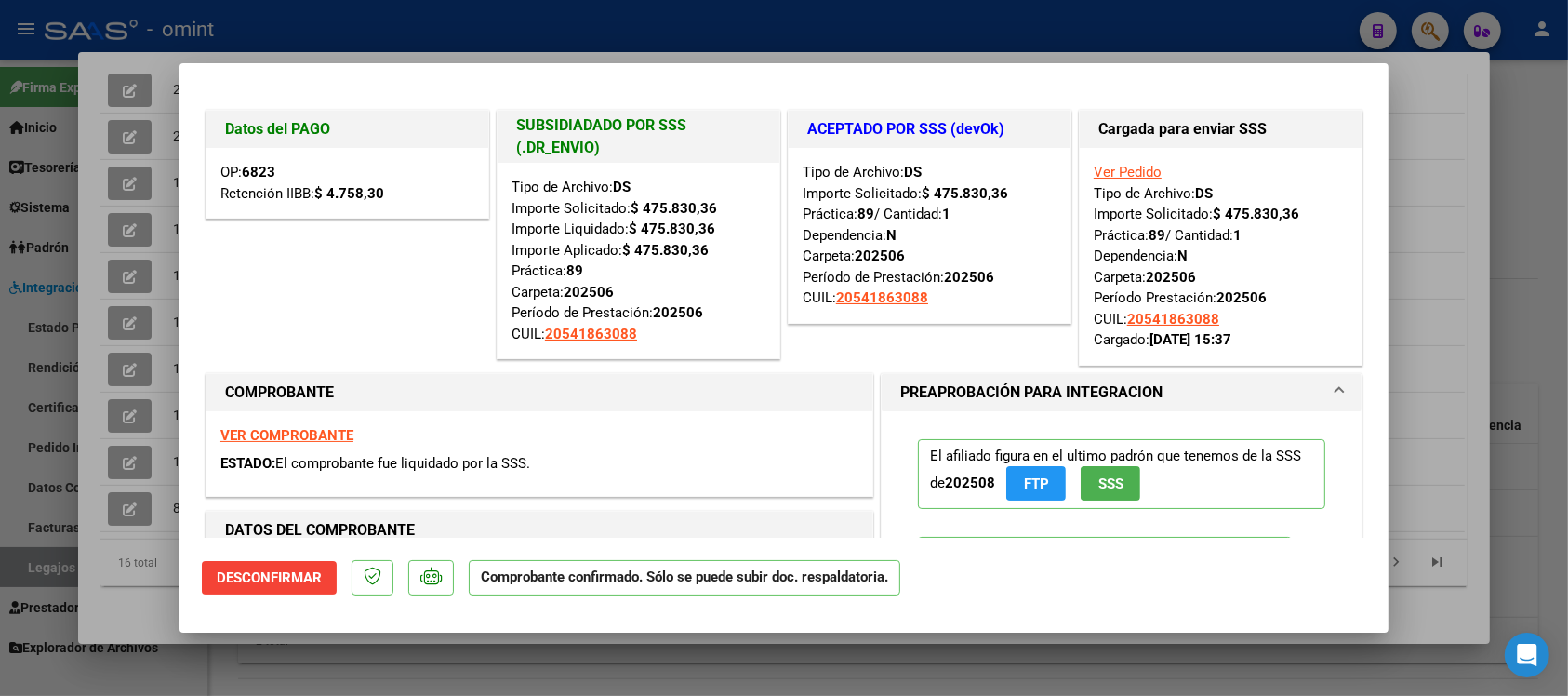
click at [707, 28] on div at bounding box center [784, 348] width 1568 height 696
type input "$ 0,00"
